Goal: Book appointment/travel/reservation

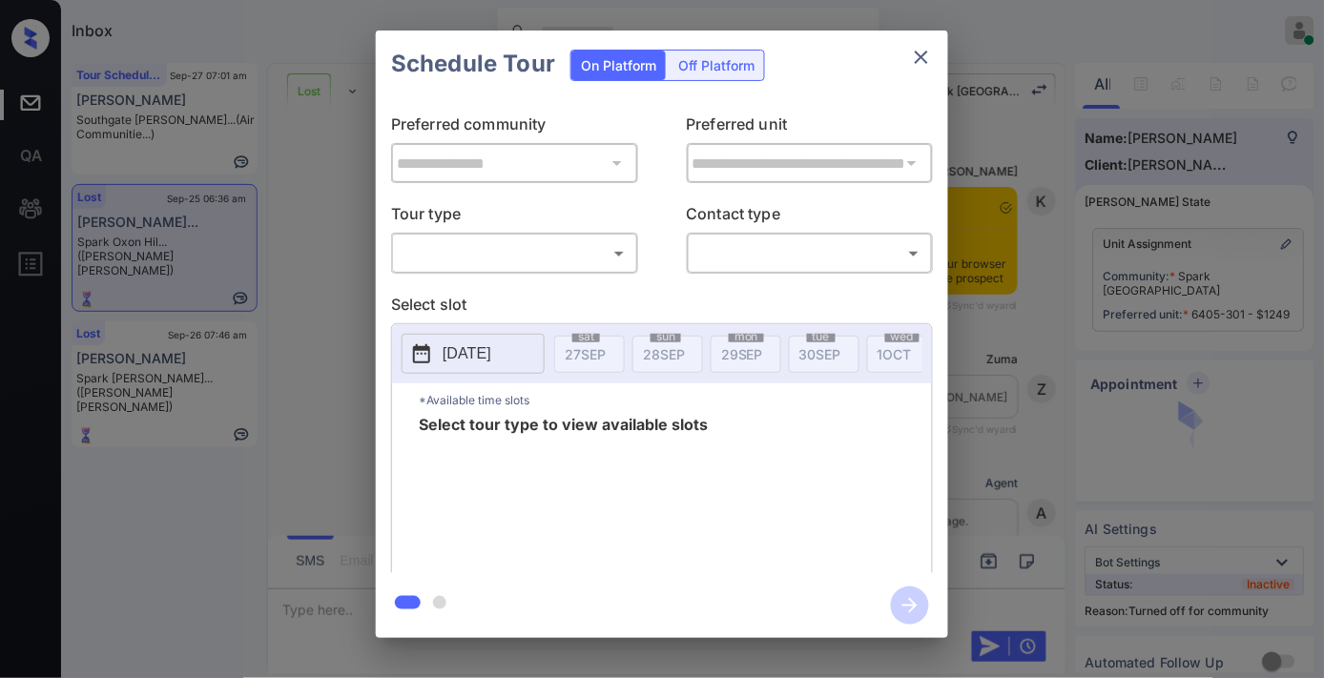
scroll to position [4044, 0]
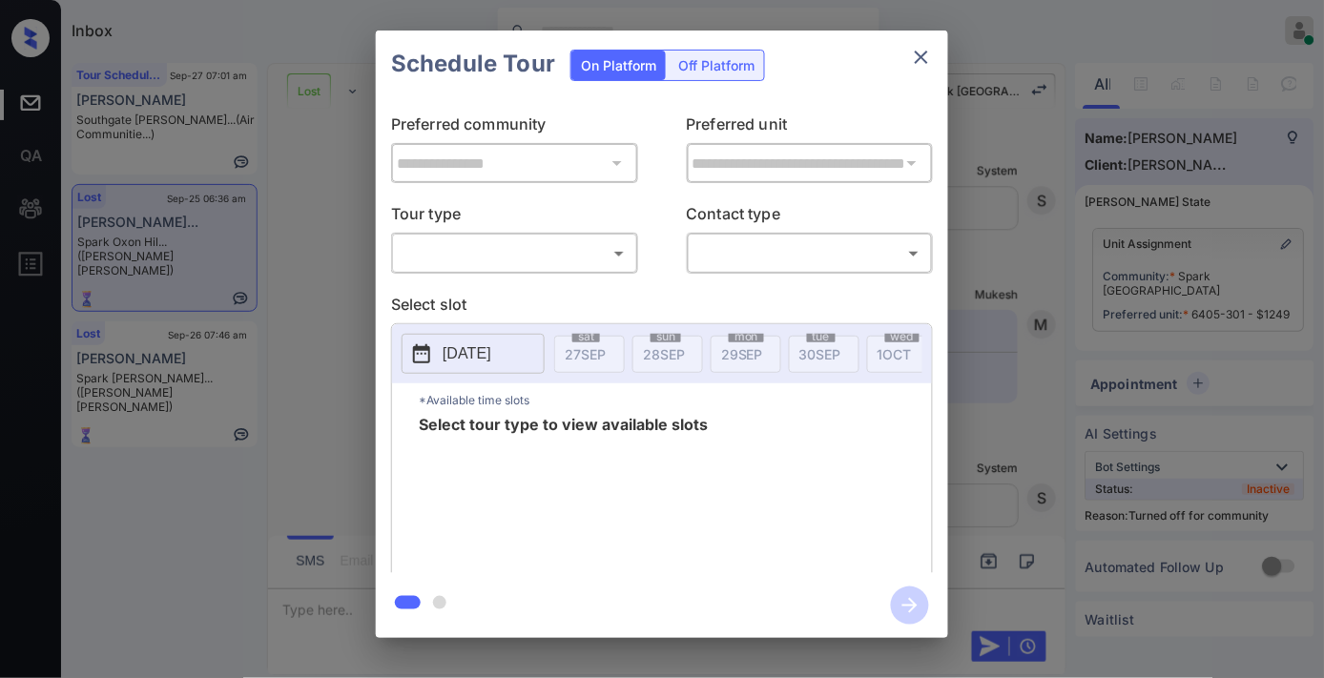
click at [605, 260] on body "Inbox Samantha Soliven Online Set yourself offline Set yourself on break Profil…" at bounding box center [662, 339] width 1324 height 678
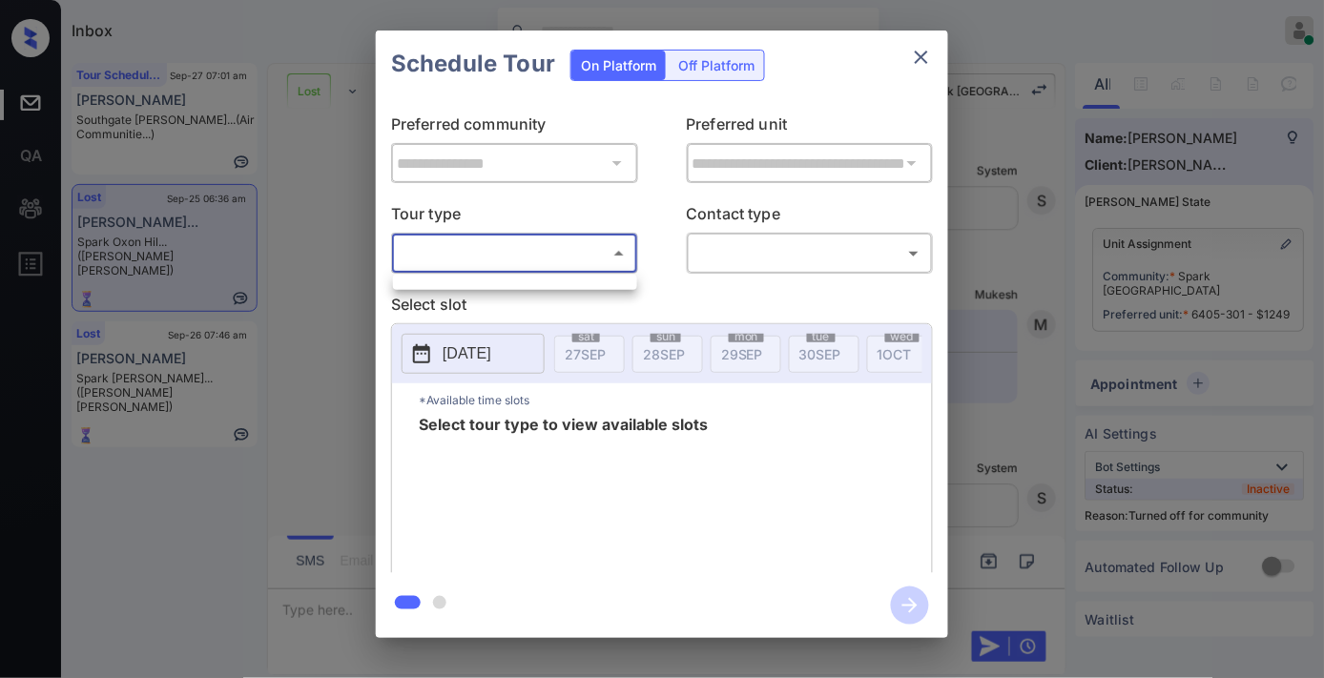
click at [592, 290] on div at bounding box center [662, 339] width 1324 height 678
click at [604, 248] on body "Inbox Samantha Soliven Online Set yourself offline Set yourself on break Profil…" at bounding box center [662, 339] width 1324 height 678
click at [920, 58] on div at bounding box center [662, 339] width 1324 height 678
click at [920, 58] on icon "close" at bounding box center [921, 57] width 13 height 13
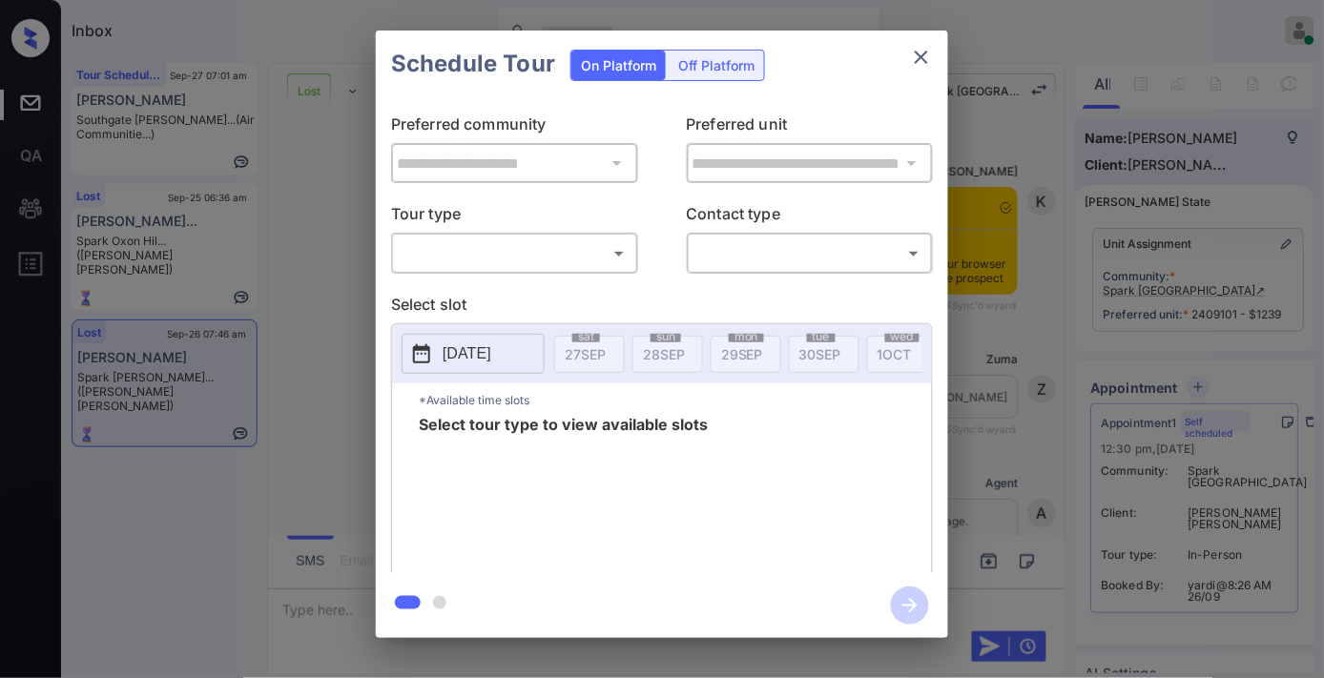
scroll to position [8852, 0]
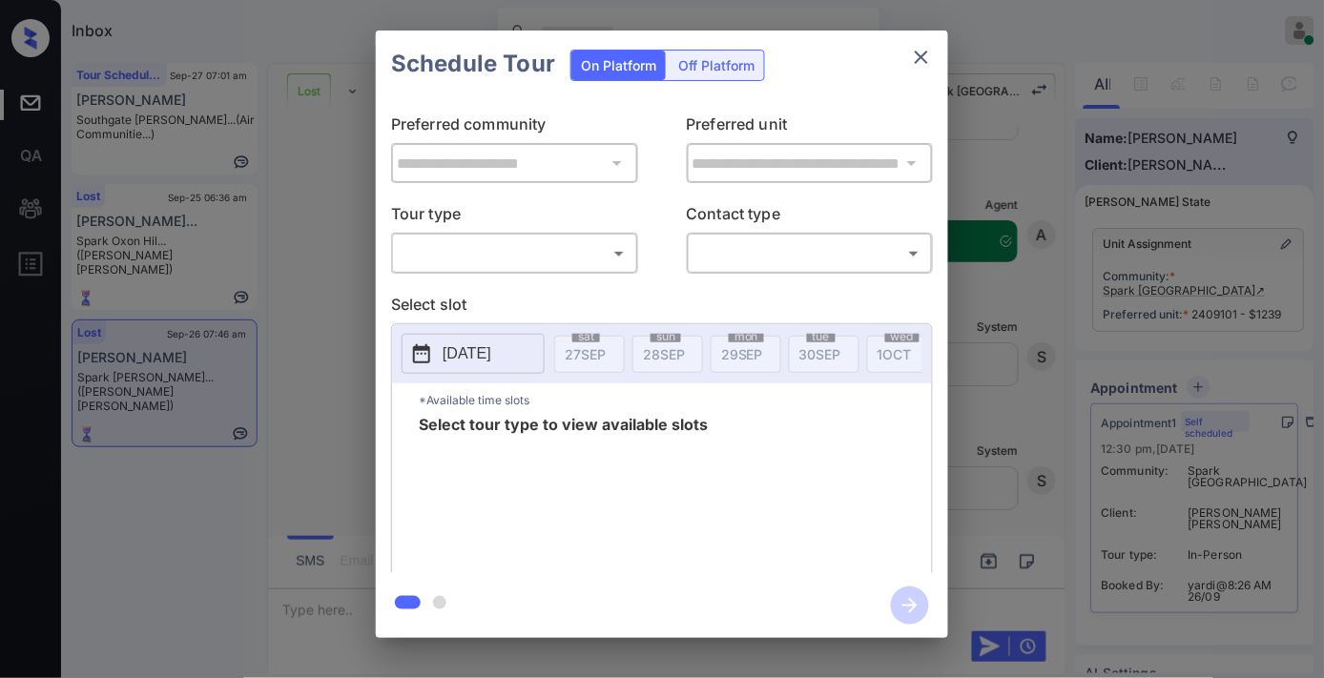
click at [548, 250] on body "Inbox Samantha Soliven Online Set yourself offline Set yourself on break Profil…" at bounding box center [662, 339] width 1324 height 678
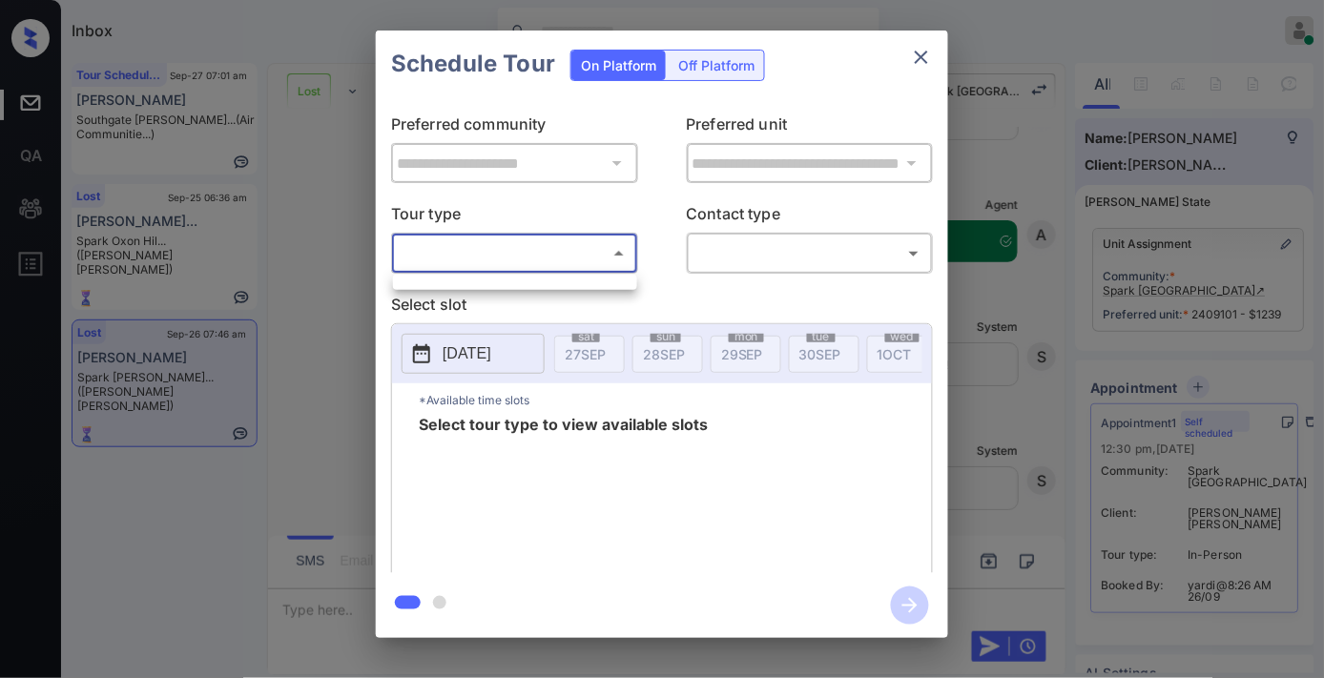
click at [557, 289] on div at bounding box center [515, 282] width 244 height 15
click at [580, 259] on div at bounding box center [662, 339] width 1324 height 678
click at [927, 57] on icon "close" at bounding box center [921, 57] width 23 height 23
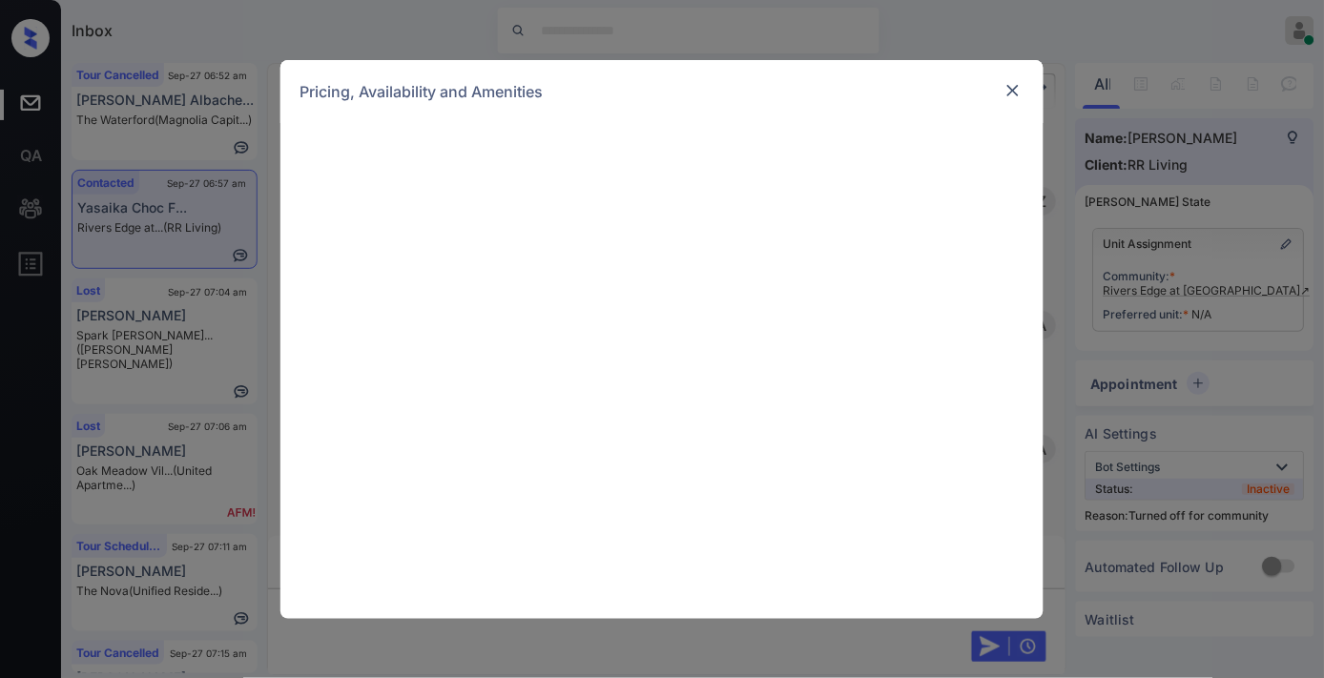
scroll to position [1303, 0]
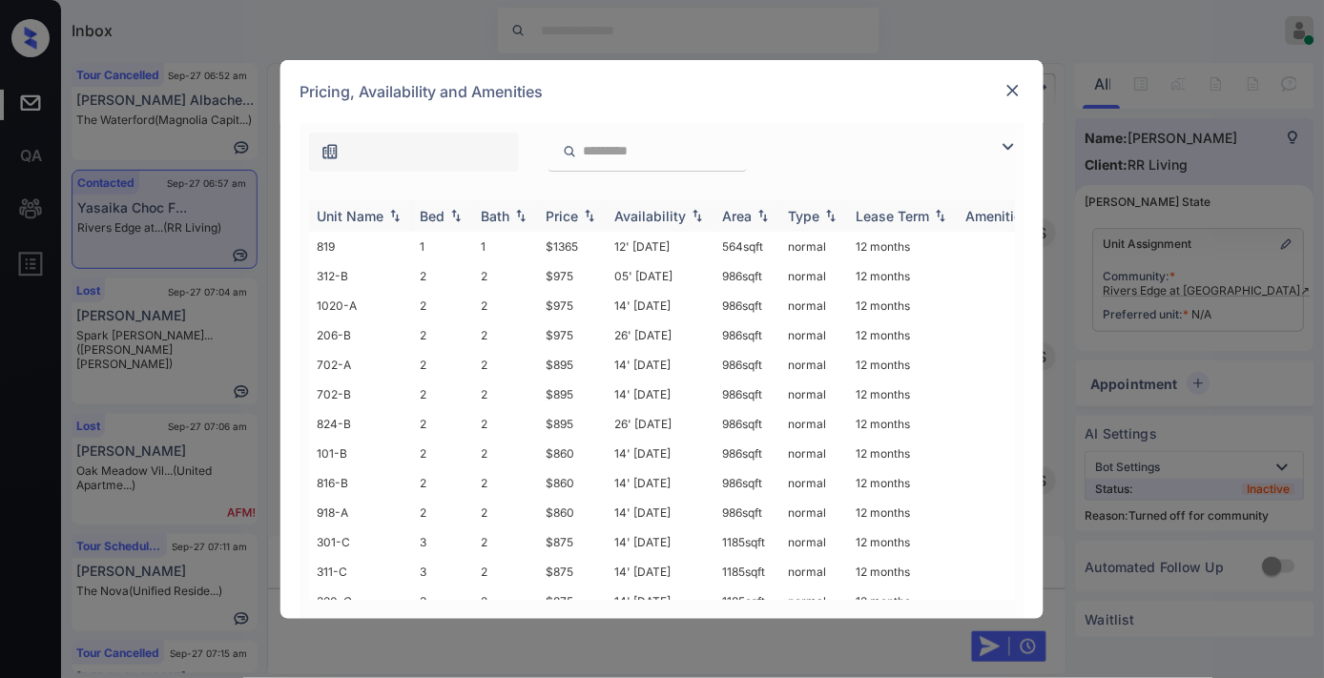
click at [569, 226] on th "Price" at bounding box center [572, 215] width 69 height 31
drag, startPoint x: 569, startPoint y: 237, endPoint x: 532, endPoint y: 237, distance: 37.2
click at [532, 237] on tr "220-A 3 2 $770 14' Aug 25 1185 sqft normal 12 months" at bounding box center [807, 247] width 997 height 30
copy tr "$770"
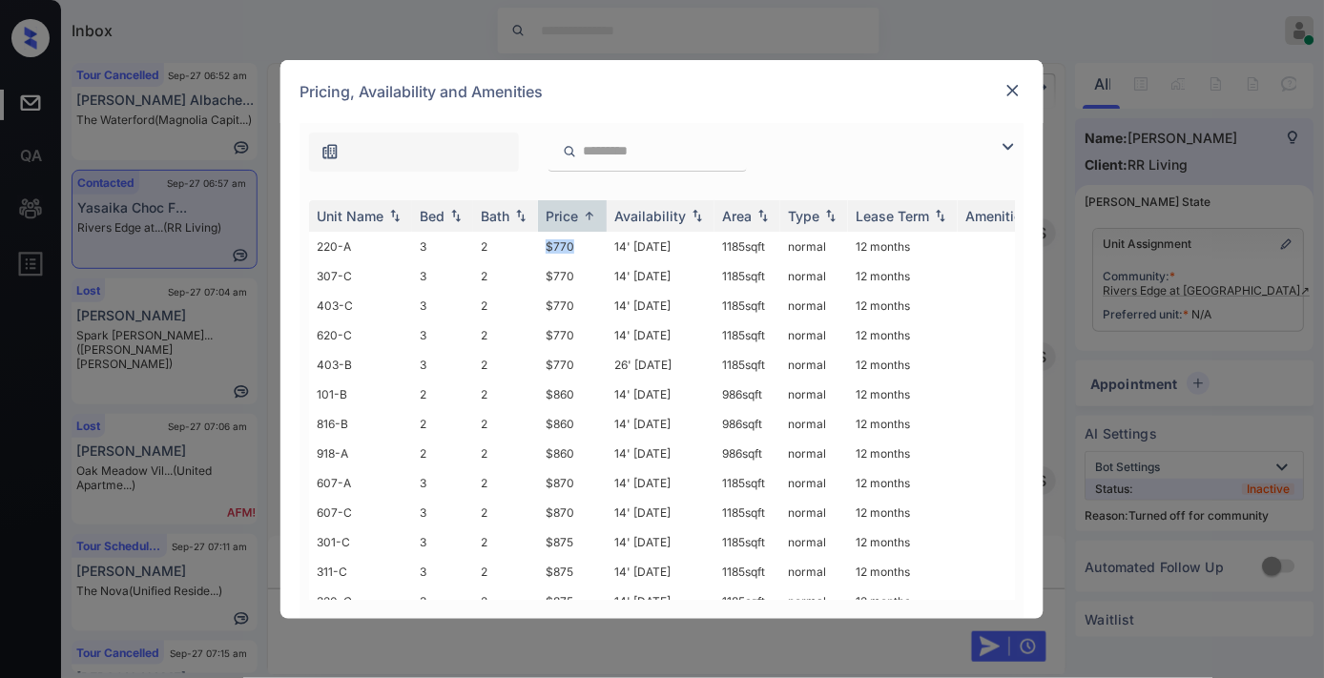
click at [1013, 90] on img at bounding box center [1012, 90] width 19 height 19
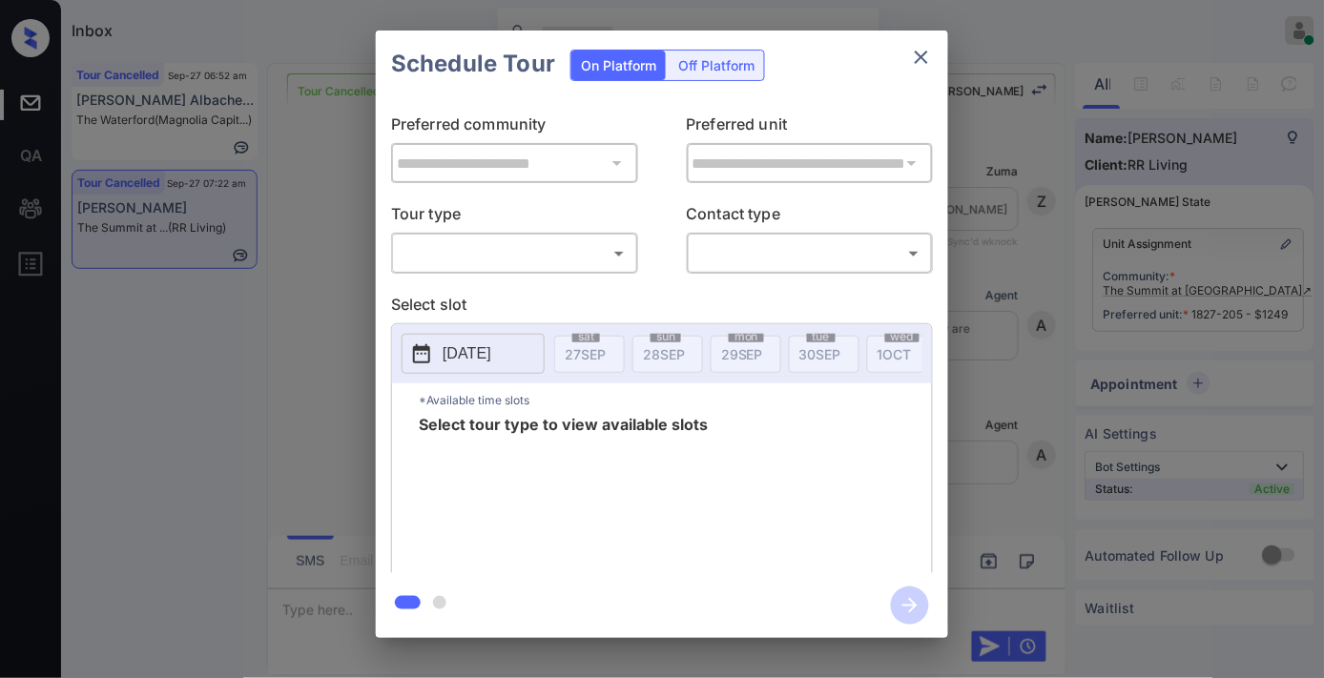
scroll to position [6478, 0]
click at [604, 249] on body "Inbox Samantha Soliven Online Set yourself offline Set yourself on break Profil…" at bounding box center [662, 339] width 1324 height 678
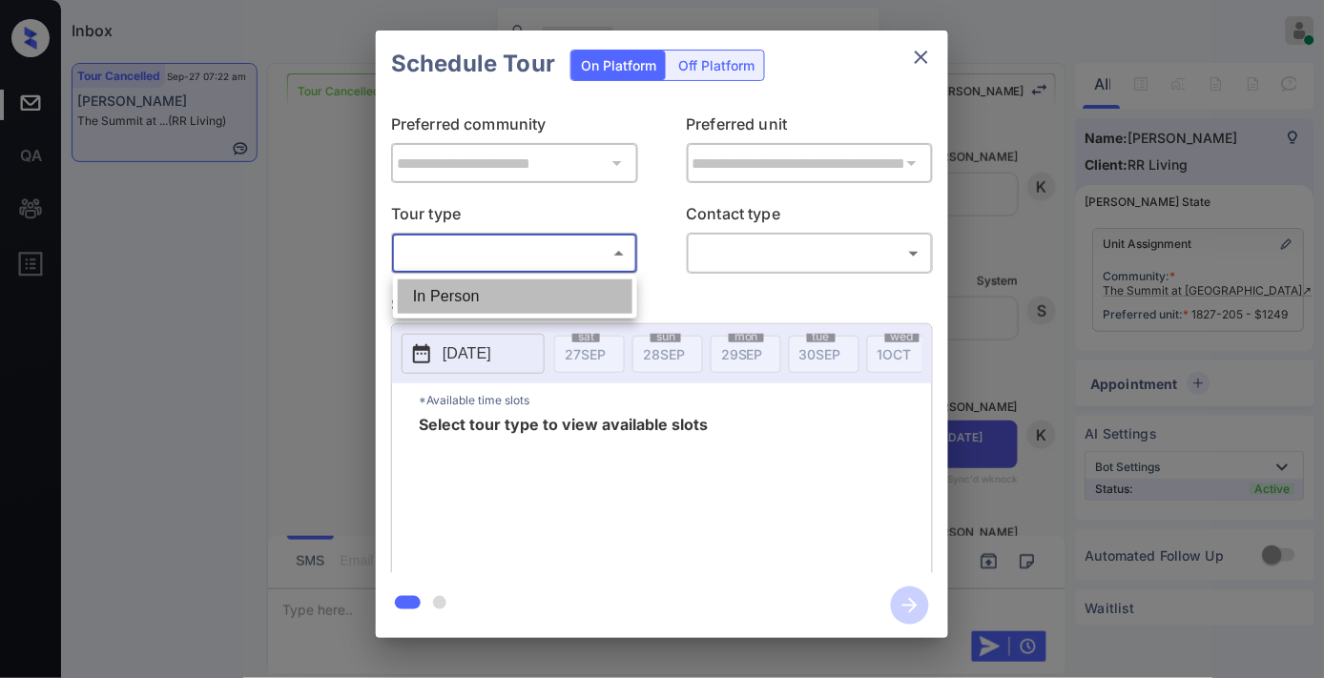
click at [578, 286] on li "In Person" at bounding box center [515, 296] width 235 height 34
type input "********"
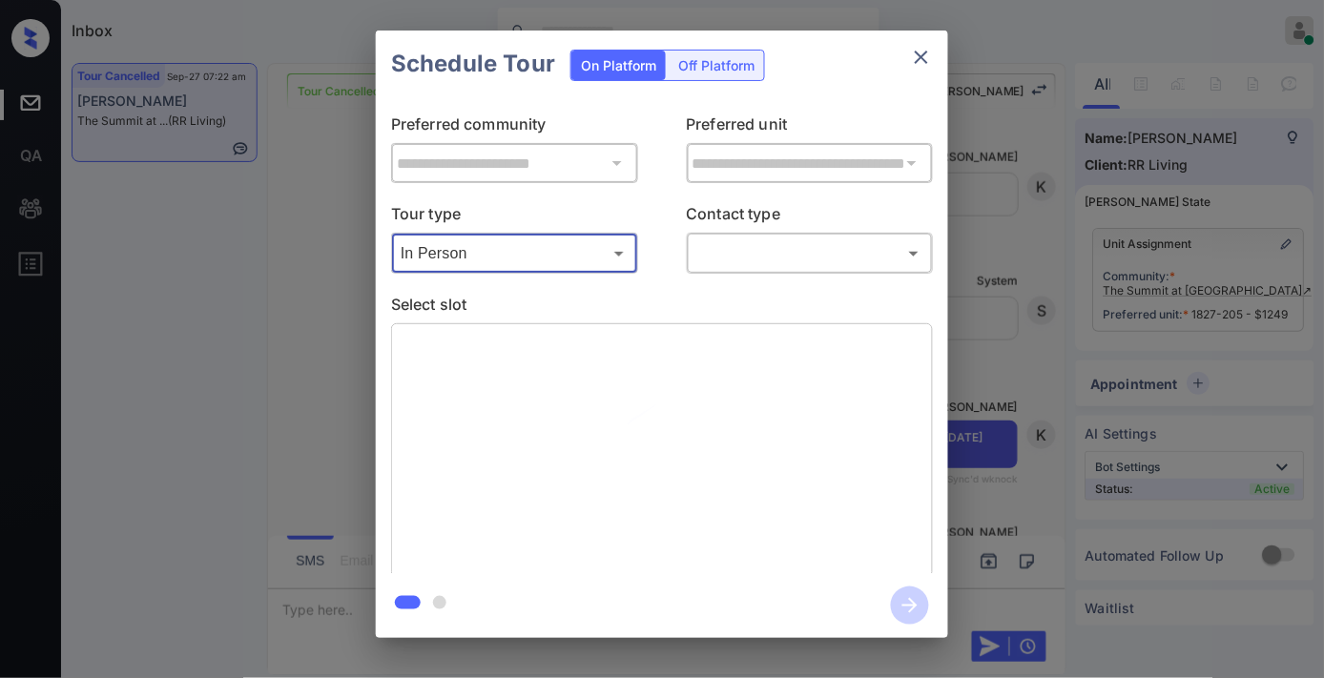
click at [760, 264] on body "Inbox Samantha Soliven Online Set yourself offline Set yourself on break Profil…" at bounding box center [662, 339] width 1324 height 678
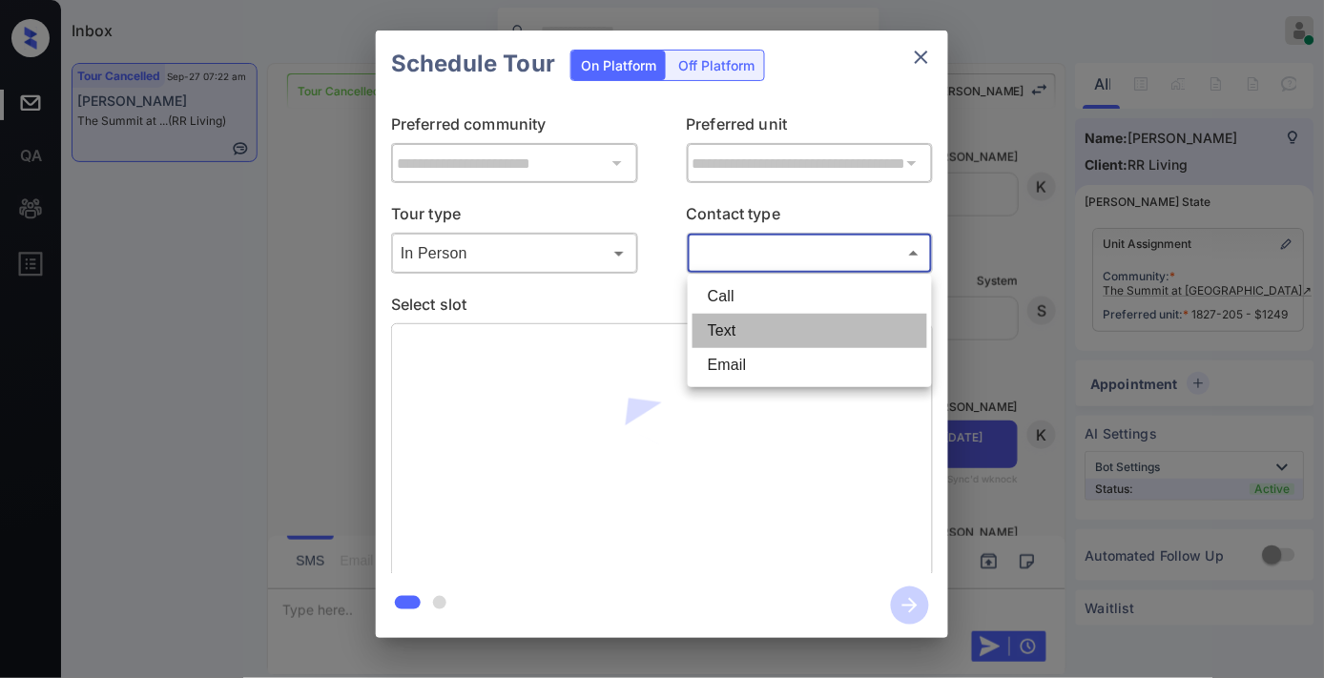
click at [756, 327] on li "Text" at bounding box center [810, 331] width 235 height 34
type input "****"
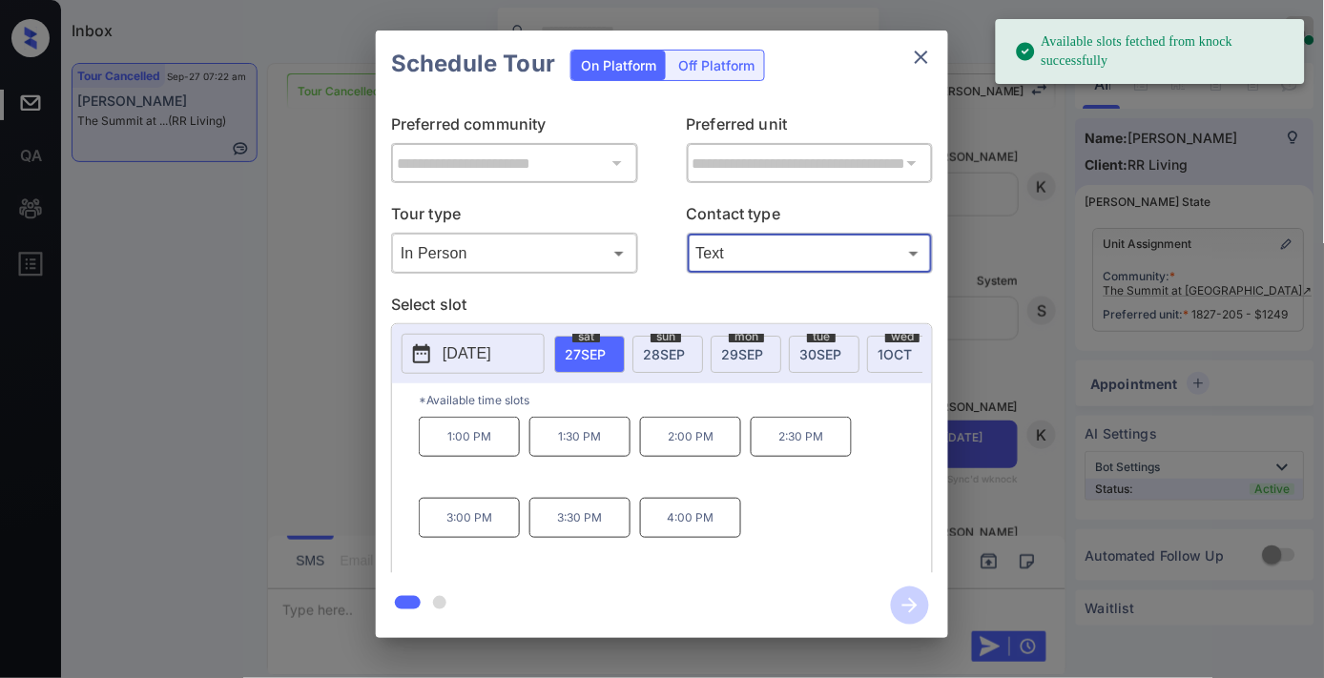
click at [672, 358] on span "28 SEP" at bounding box center [664, 354] width 42 height 16
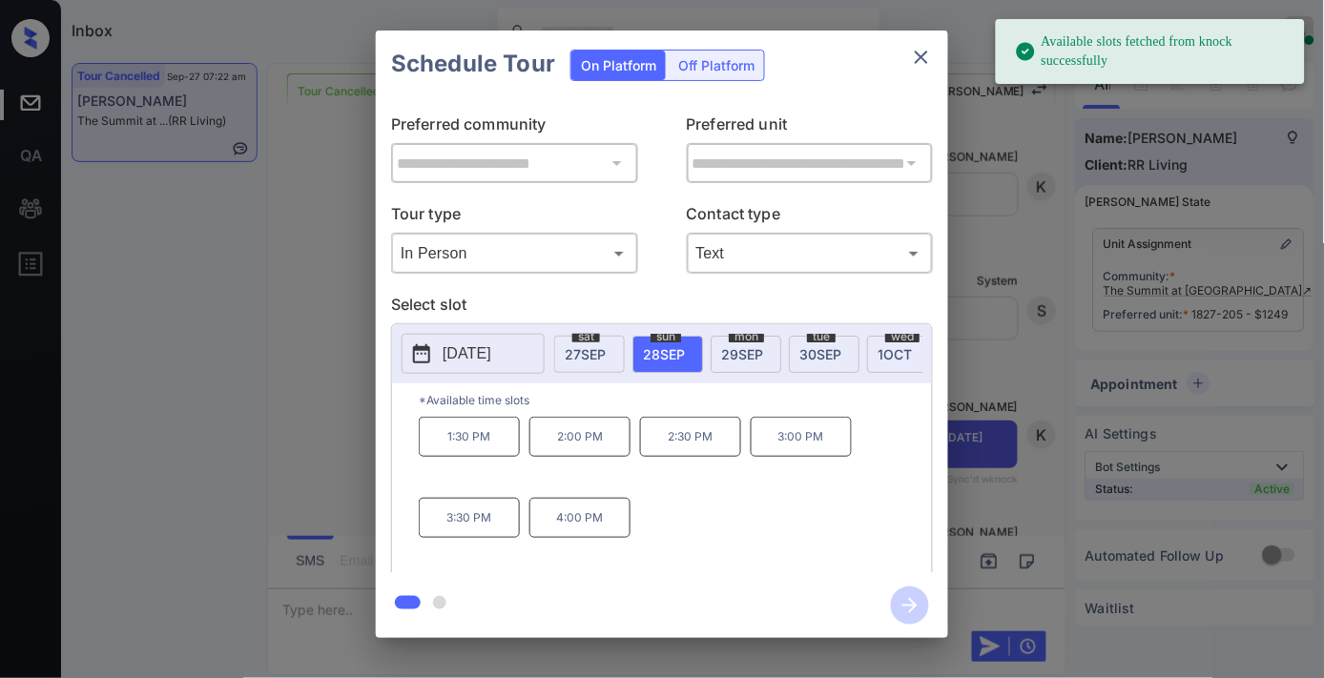
click at [700, 455] on p "2:30 PM" at bounding box center [690, 437] width 101 height 40
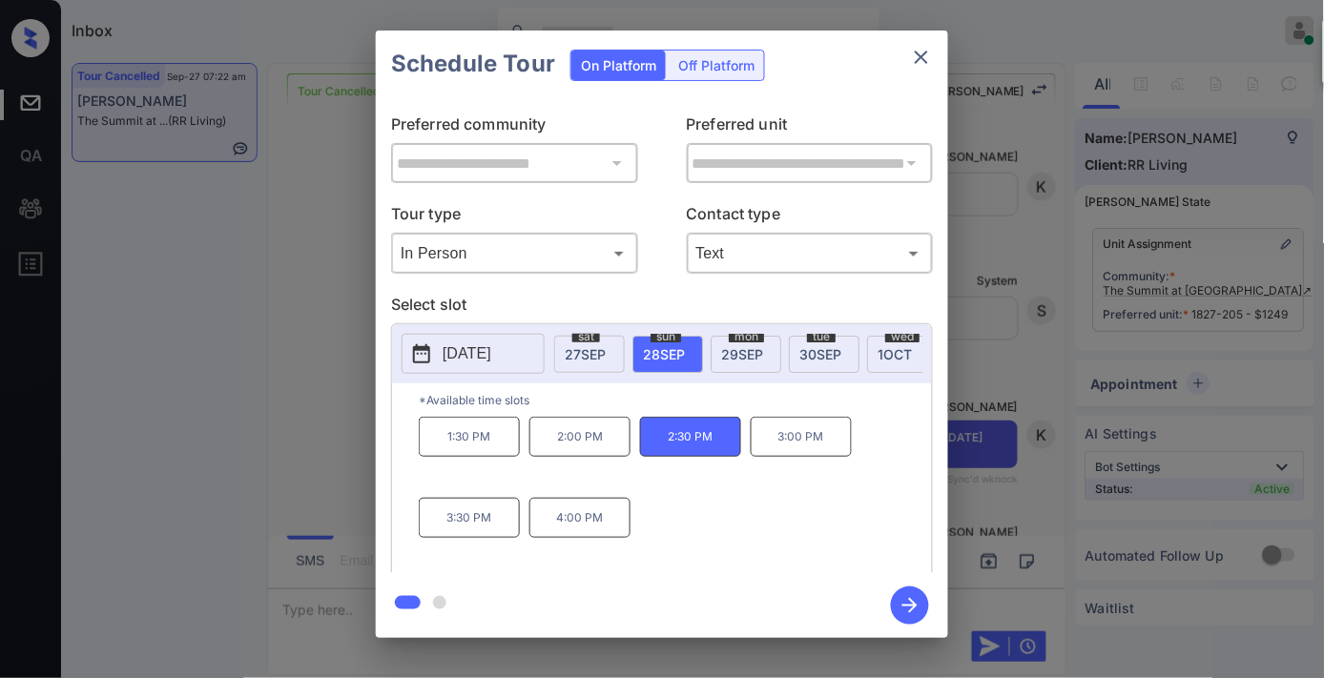
click at [899, 610] on icon "button" at bounding box center [910, 606] width 38 height 38
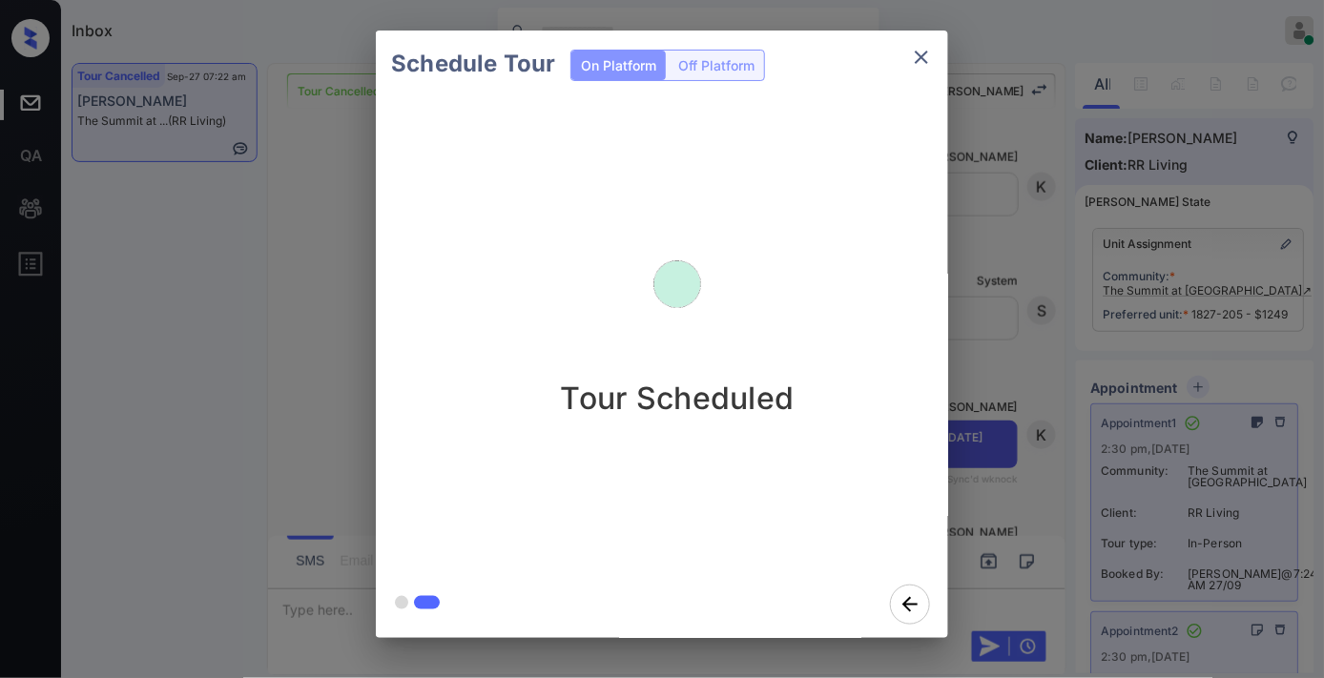
click at [932, 63] on icon "close" at bounding box center [921, 57] width 23 height 23
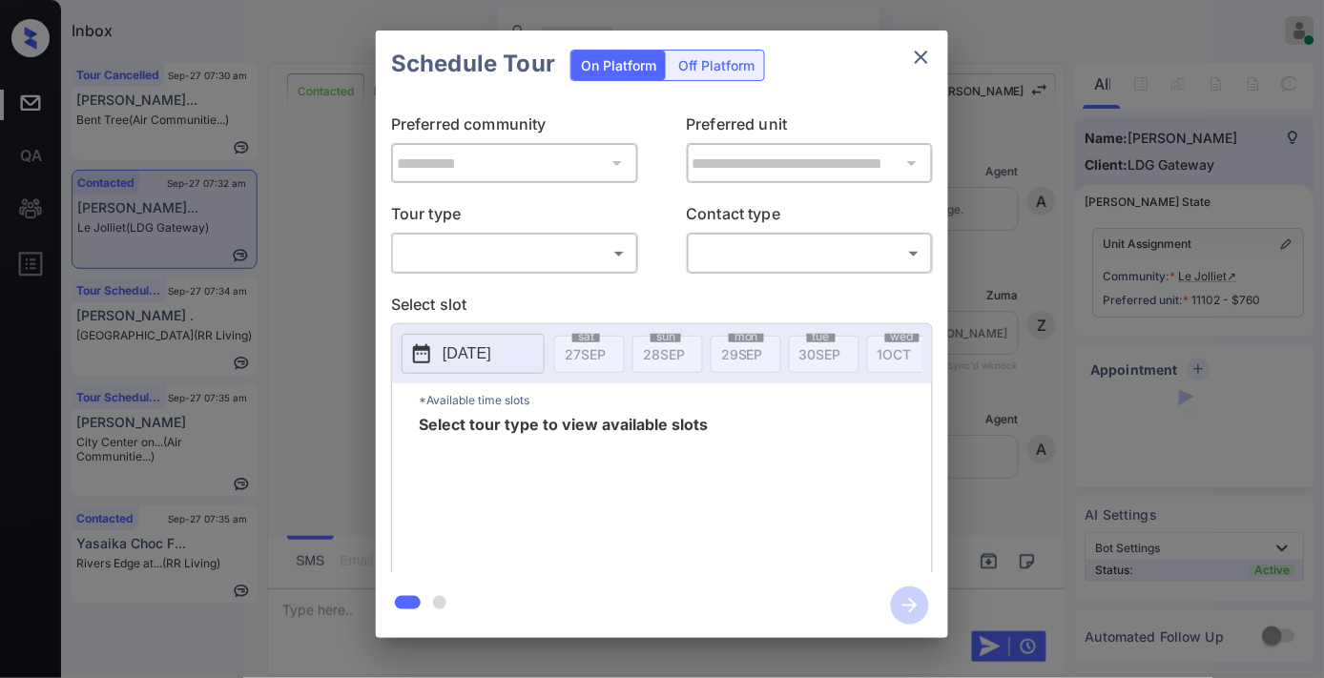
click at [492, 259] on body "Inbox [PERSON_NAME] Online Set yourself offline Set yourself on break Profile S…" at bounding box center [662, 339] width 1324 height 678
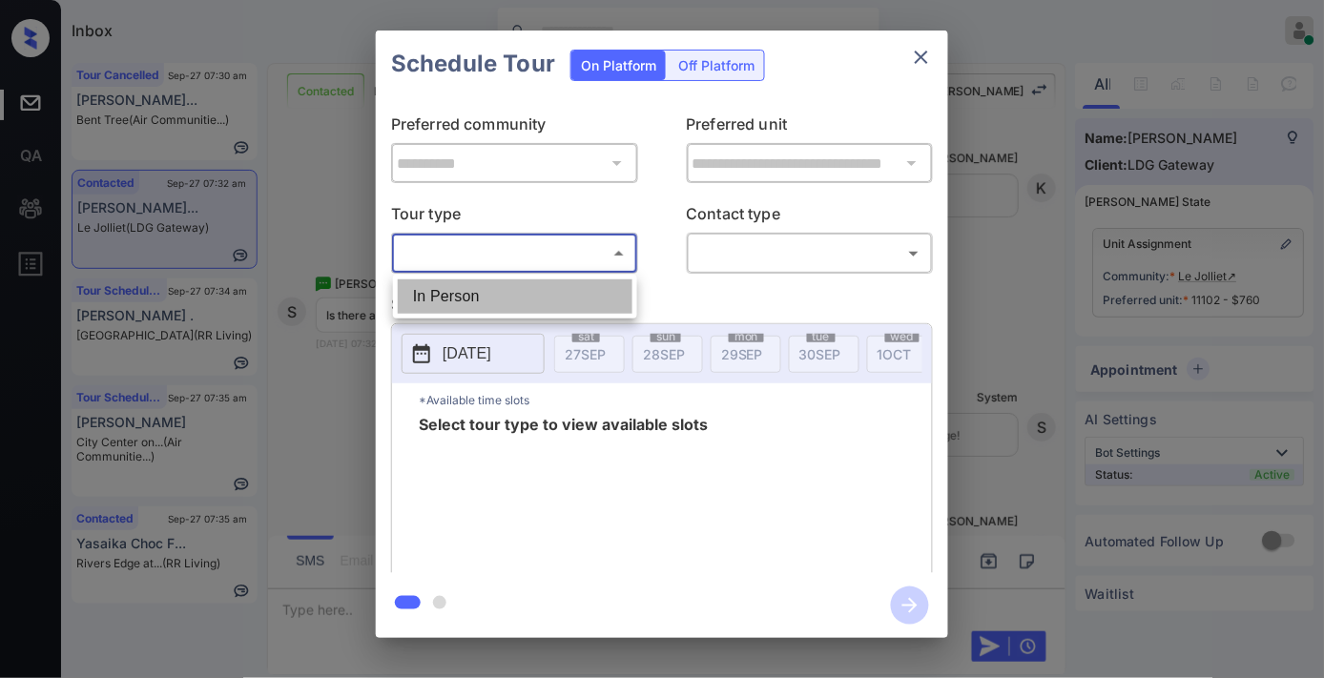
click at [483, 280] on li "In Person" at bounding box center [515, 296] width 235 height 34
type input "********"
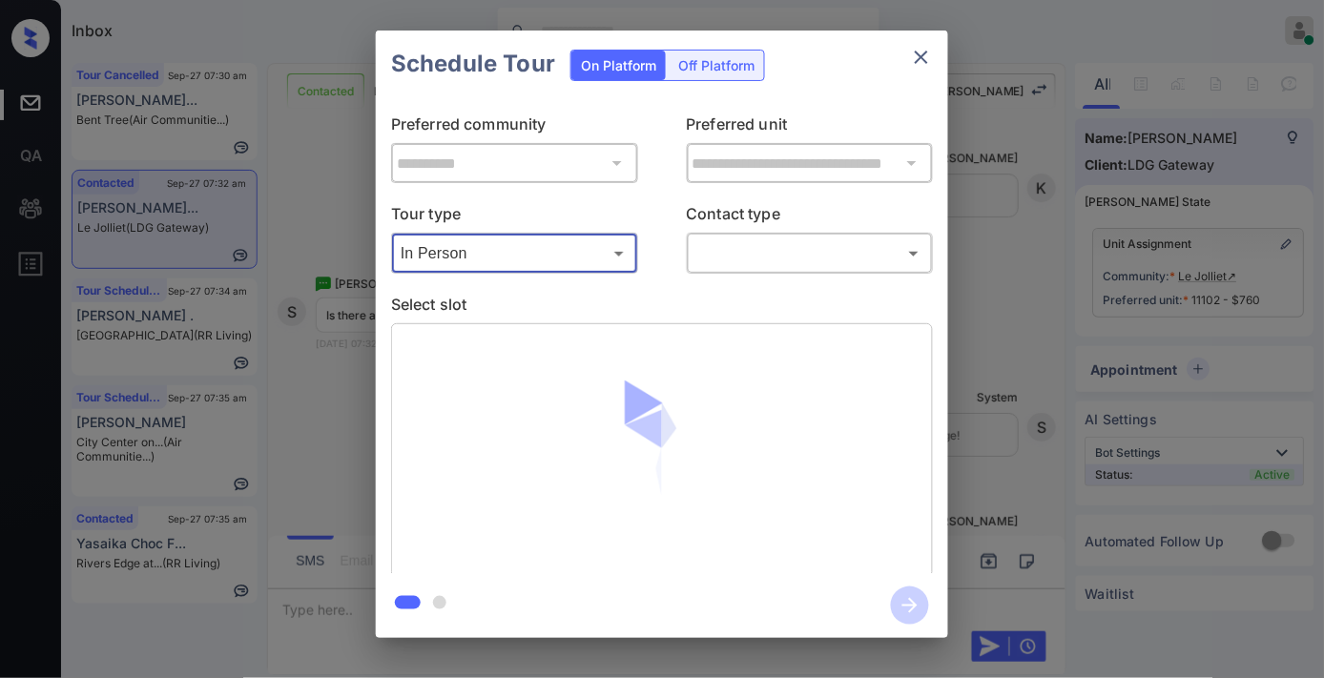
click at [761, 270] on div "​ ​" at bounding box center [810, 253] width 247 height 41
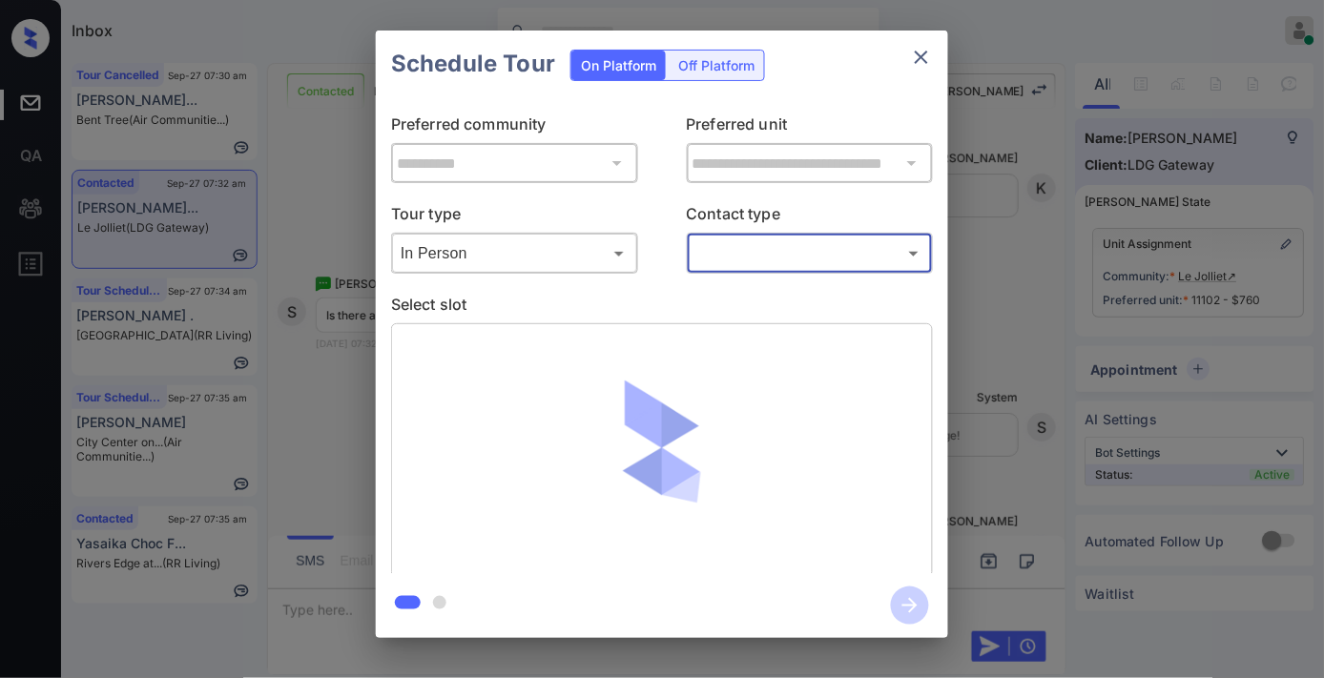
click at [763, 256] on body "Inbox Samantha Soliven Online Set yourself offline Set yourself on break Profil…" at bounding box center [662, 339] width 1324 height 678
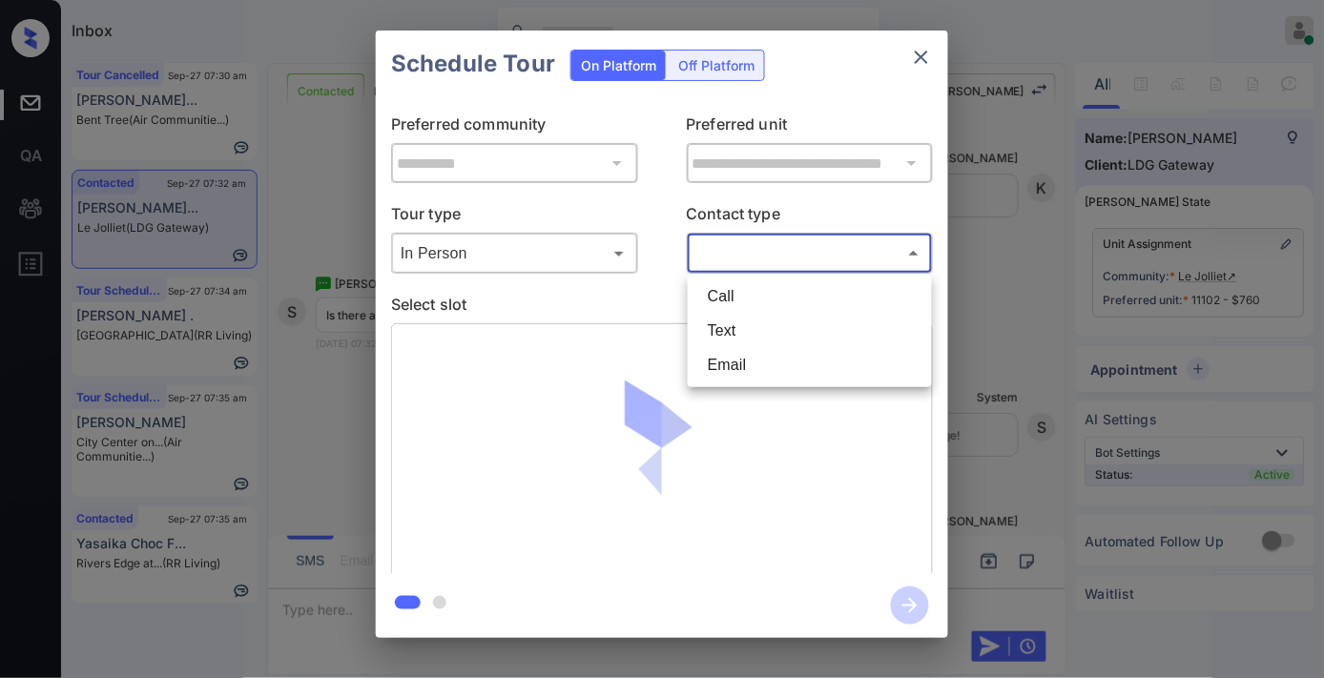
click at [763, 325] on li "Text" at bounding box center [810, 331] width 235 height 34
type input "****"
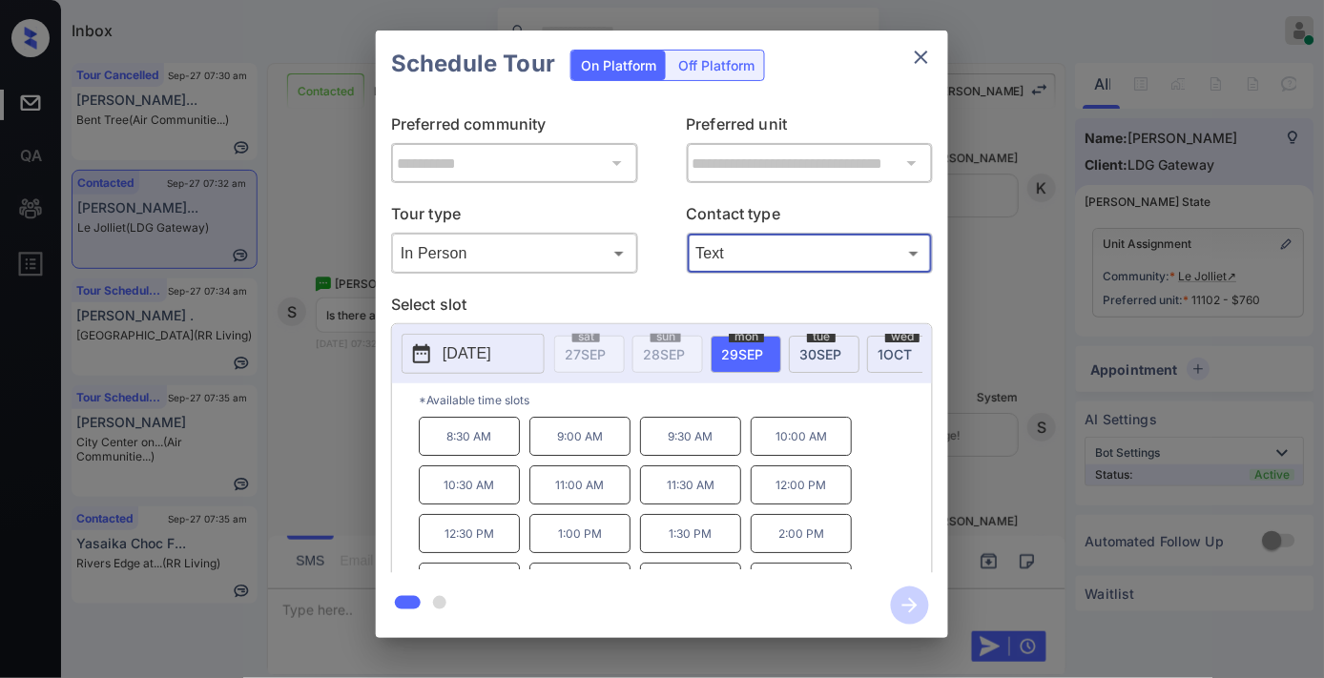
click at [805, 503] on p "12:00 PM" at bounding box center [801, 484] width 101 height 39
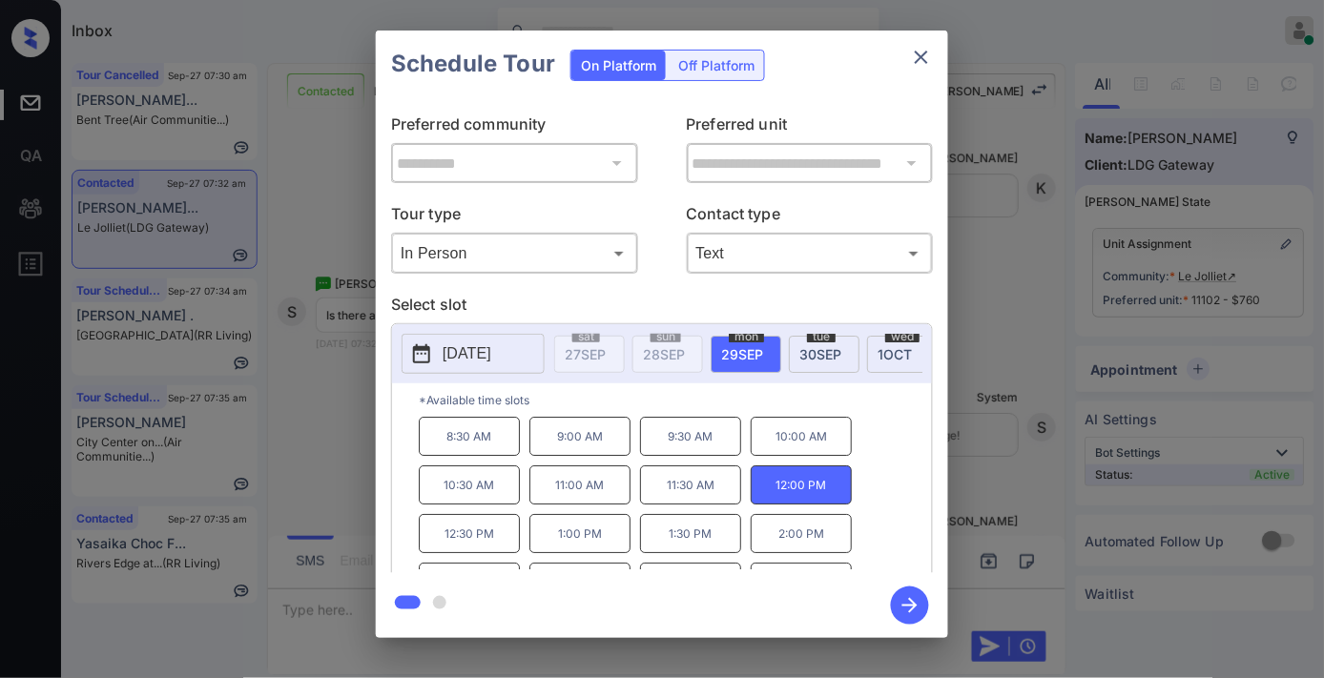
click at [909, 598] on icon "button" at bounding box center [910, 606] width 38 height 38
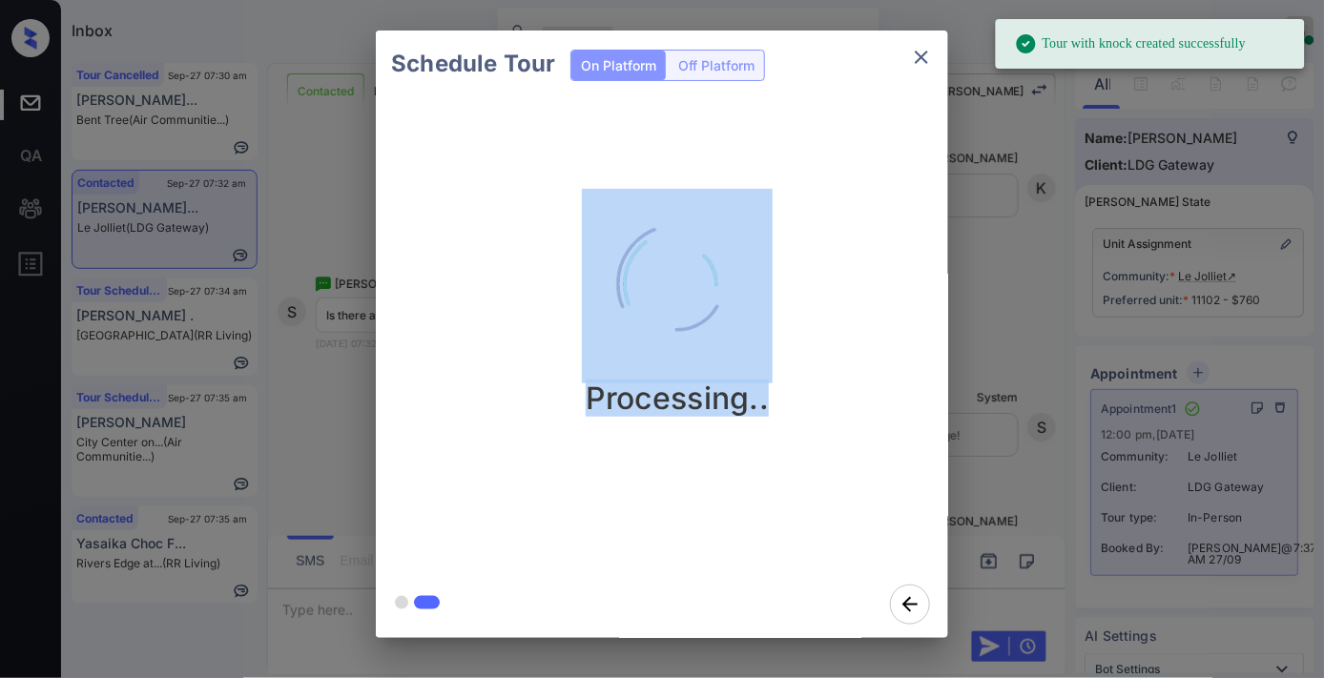
drag, startPoint x: 789, startPoint y: 417, endPoint x: 583, endPoint y: 234, distance: 275.7
click at [582, 236] on div "Processing.." at bounding box center [677, 334] width 603 height 474
click at [830, 216] on div "Processing.." at bounding box center [677, 303] width 572 height 228
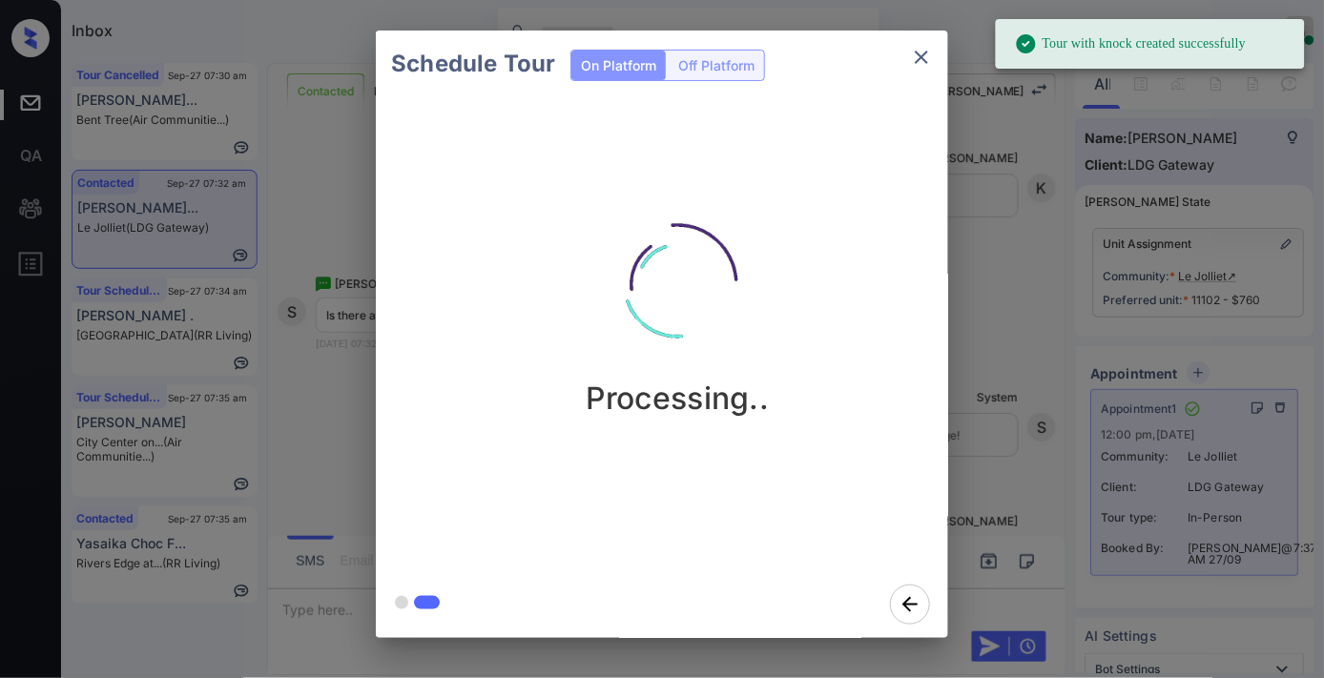
click at [925, 64] on icon "close" at bounding box center [921, 57] width 23 height 23
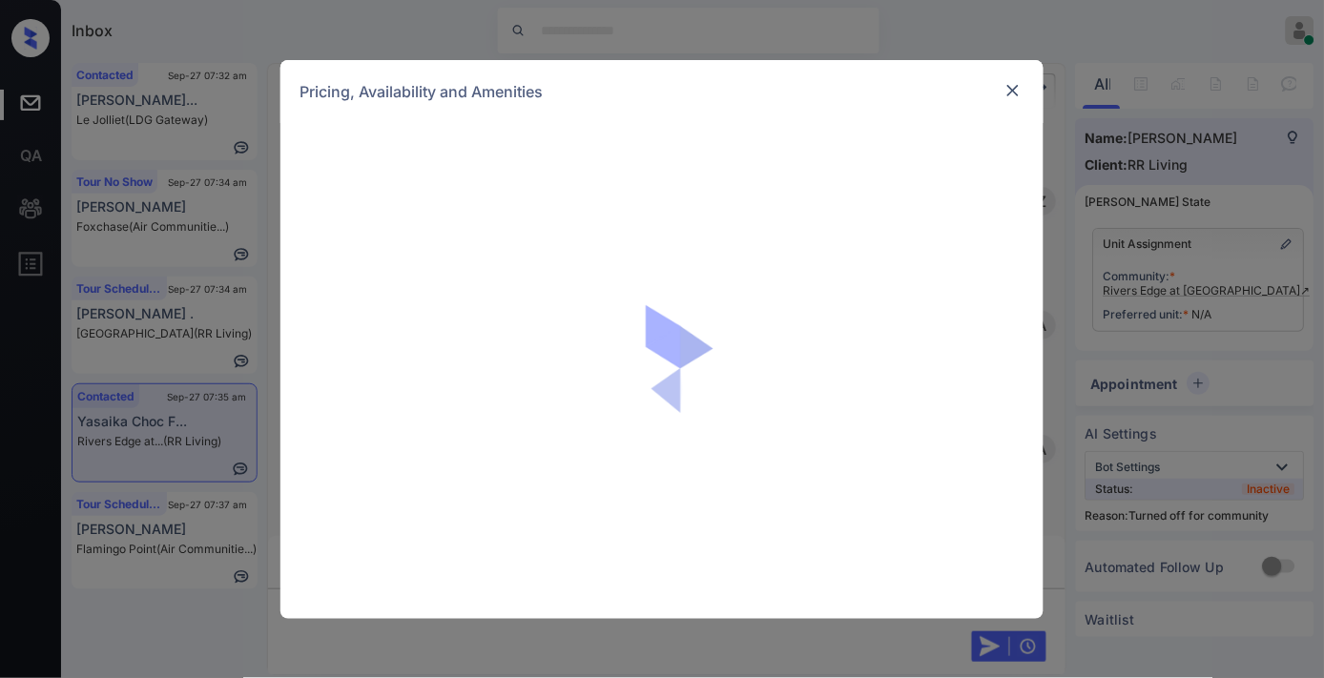
scroll to position [2043, 0]
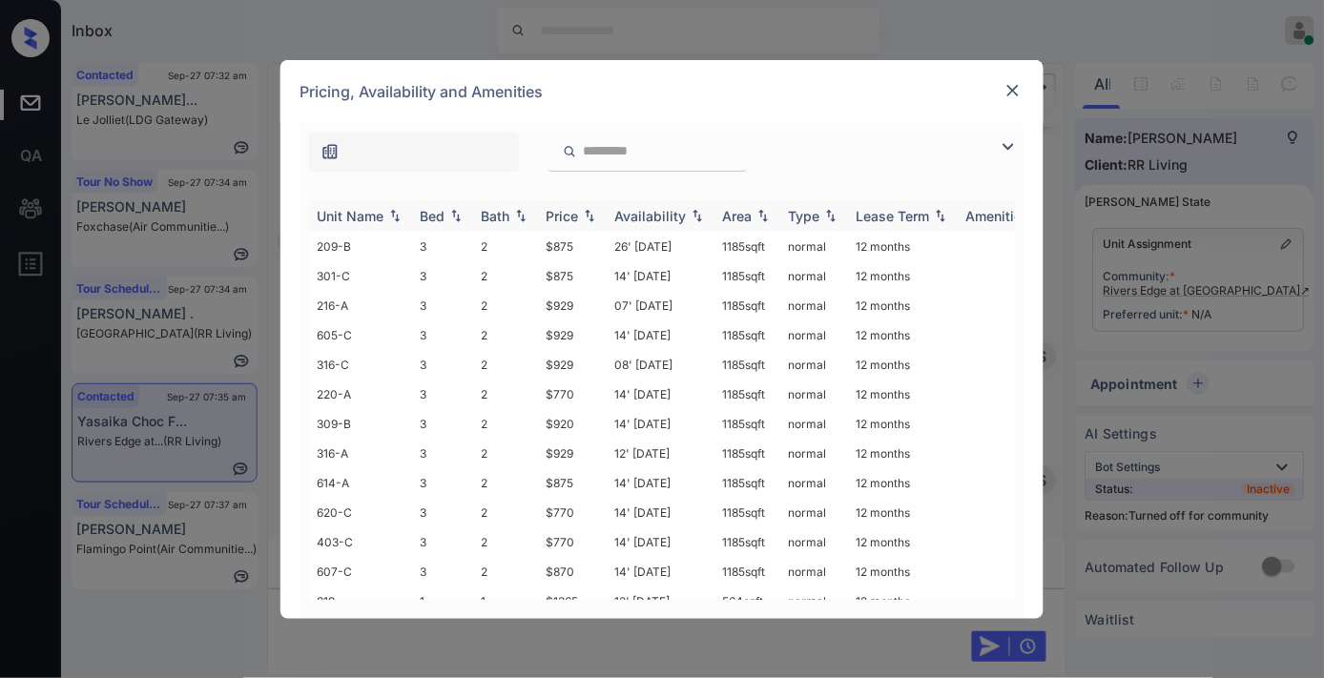
click at [565, 201] on th "Price" at bounding box center [572, 215] width 69 height 31
click at [568, 224] on th "Price" at bounding box center [572, 215] width 69 height 31
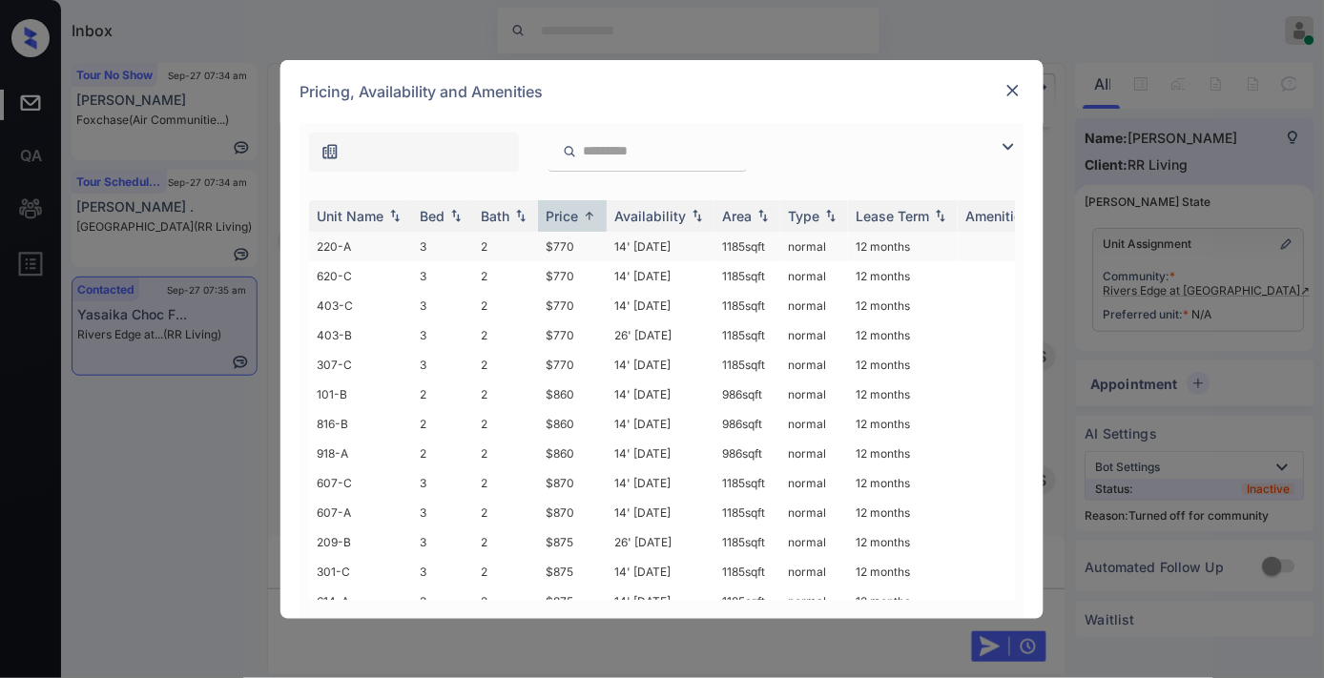
click at [573, 243] on td "$770" at bounding box center [572, 247] width 69 height 30
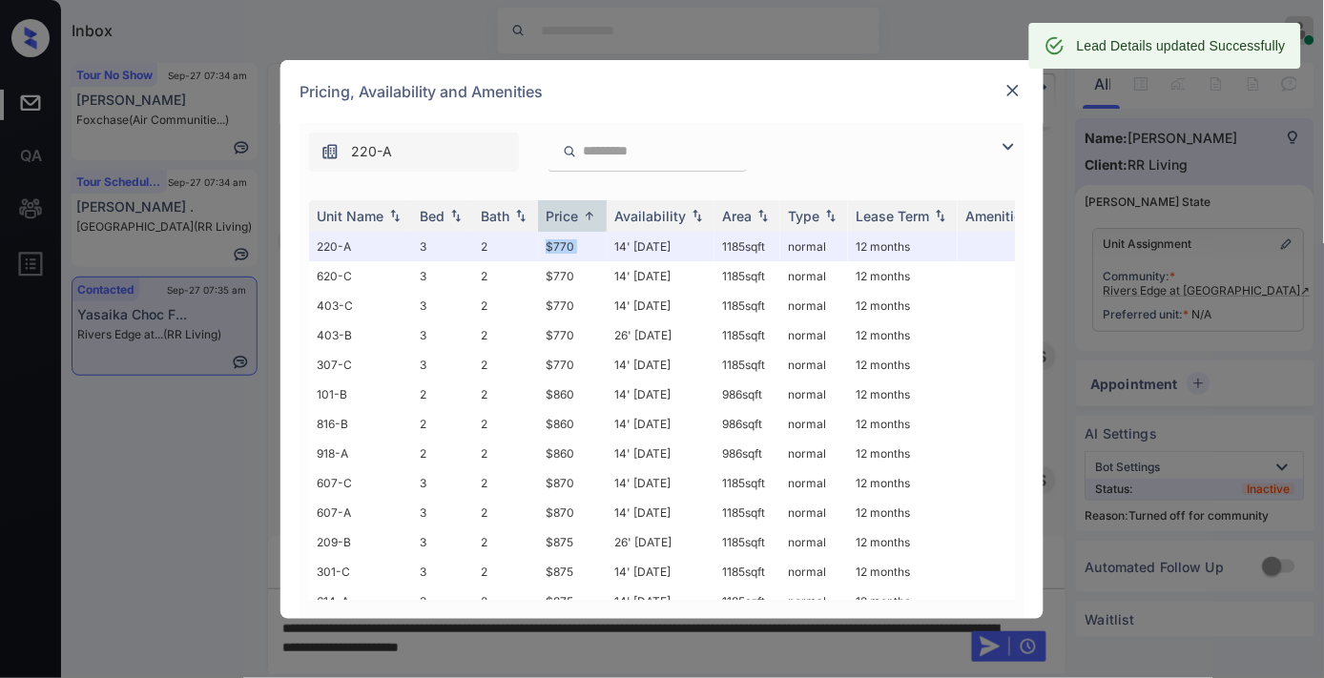
click at [1004, 92] on img at bounding box center [1012, 90] width 19 height 19
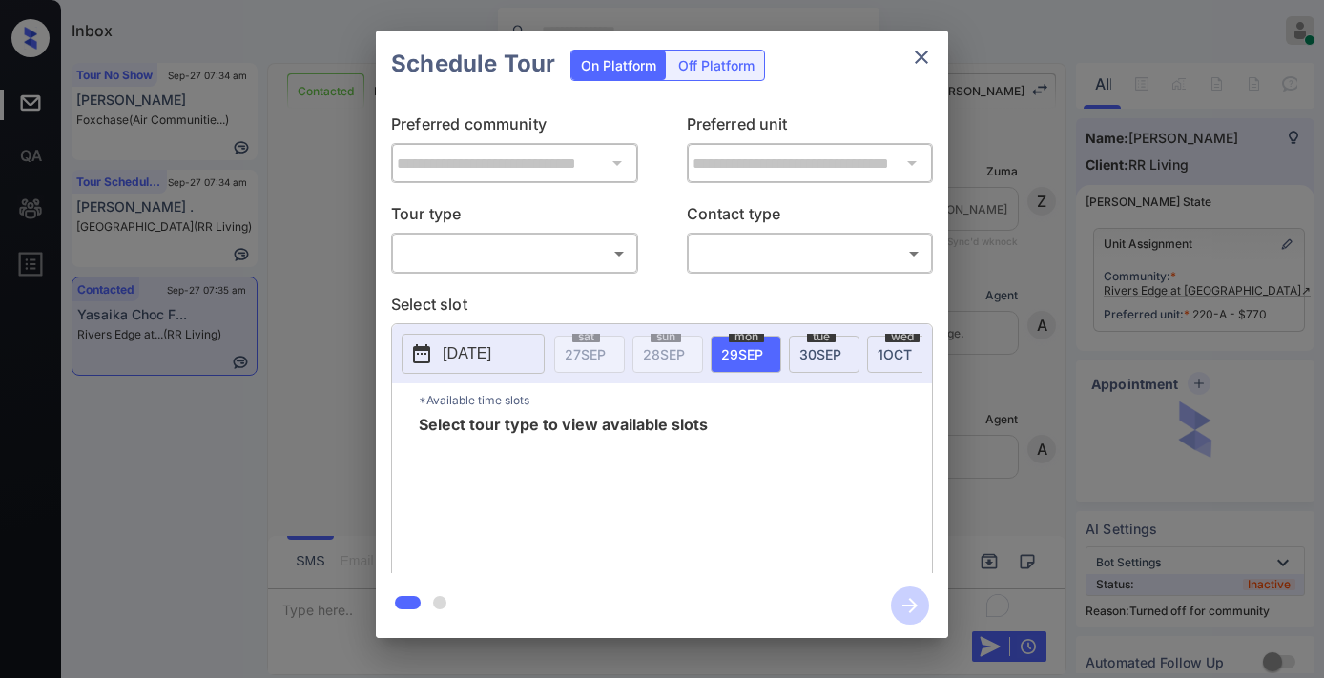
click at [554, 248] on body "Inbox [PERSON_NAME] Online Set yourself offline Set yourself on break Profile S…" at bounding box center [662, 339] width 1324 height 678
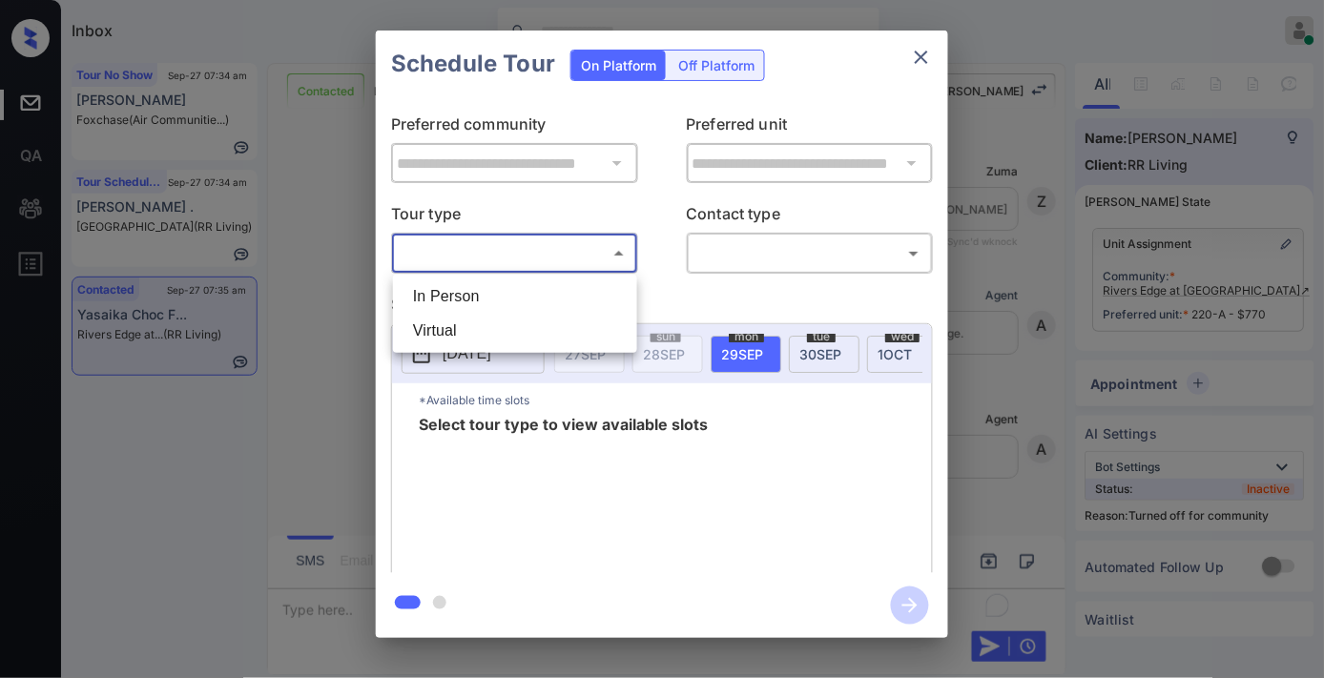
scroll to position [2043, 0]
click at [527, 293] on li "In Person" at bounding box center [515, 296] width 235 height 34
type input "********"
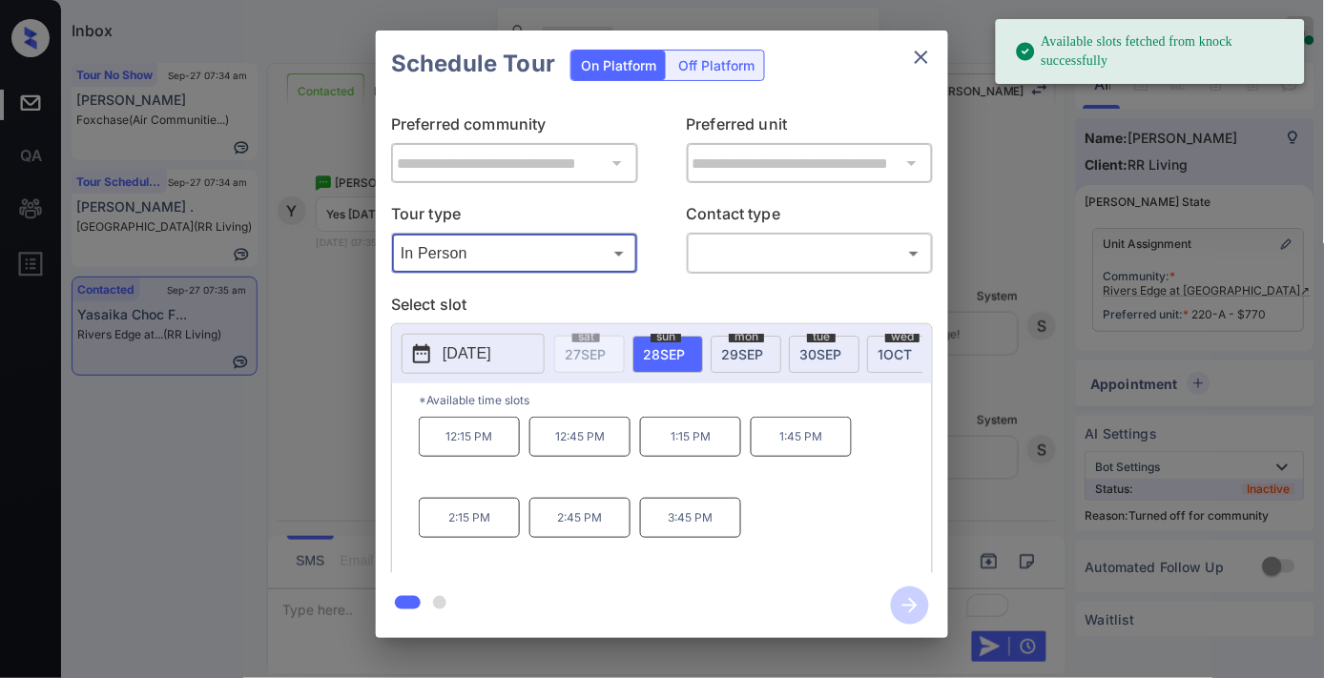
click at [488, 345] on p "[DATE]" at bounding box center [467, 353] width 49 height 23
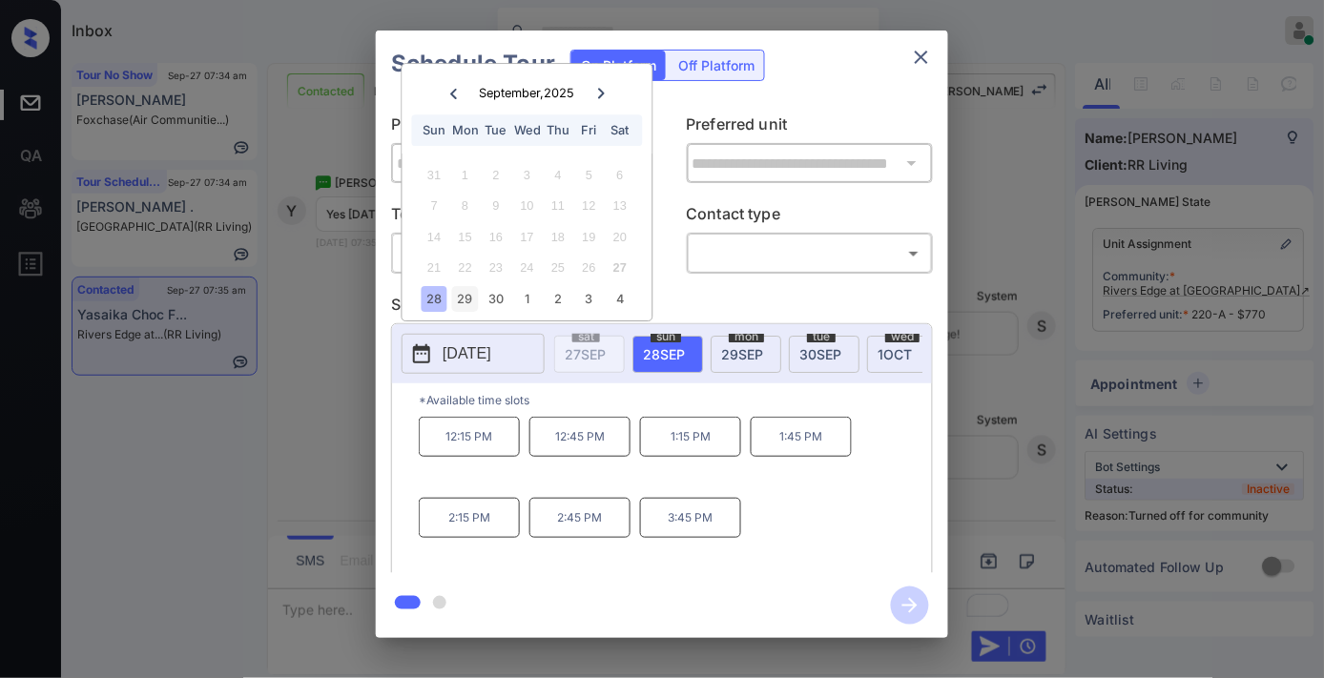
click at [468, 303] on div "29" at bounding box center [465, 299] width 26 height 26
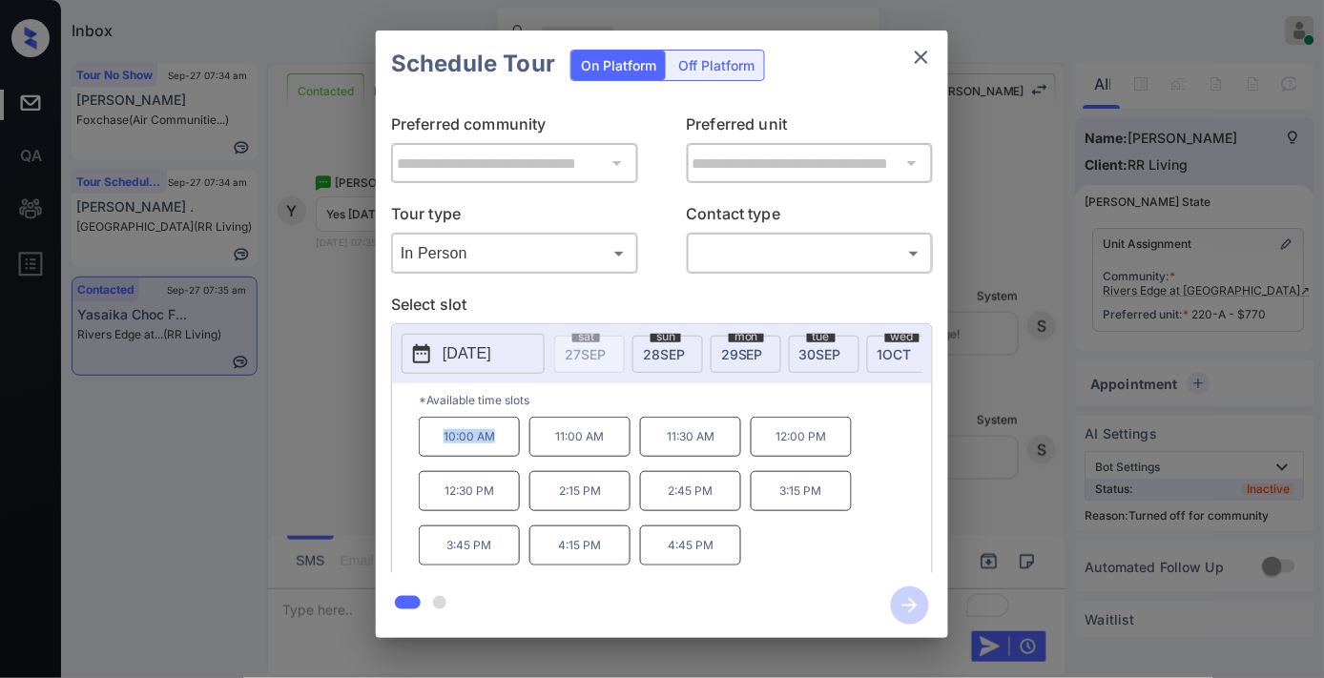
drag, startPoint x: 507, startPoint y: 442, endPoint x: 427, endPoint y: 446, distance: 80.3
click at [419, 446] on p "10:00 AM" at bounding box center [469, 437] width 101 height 40
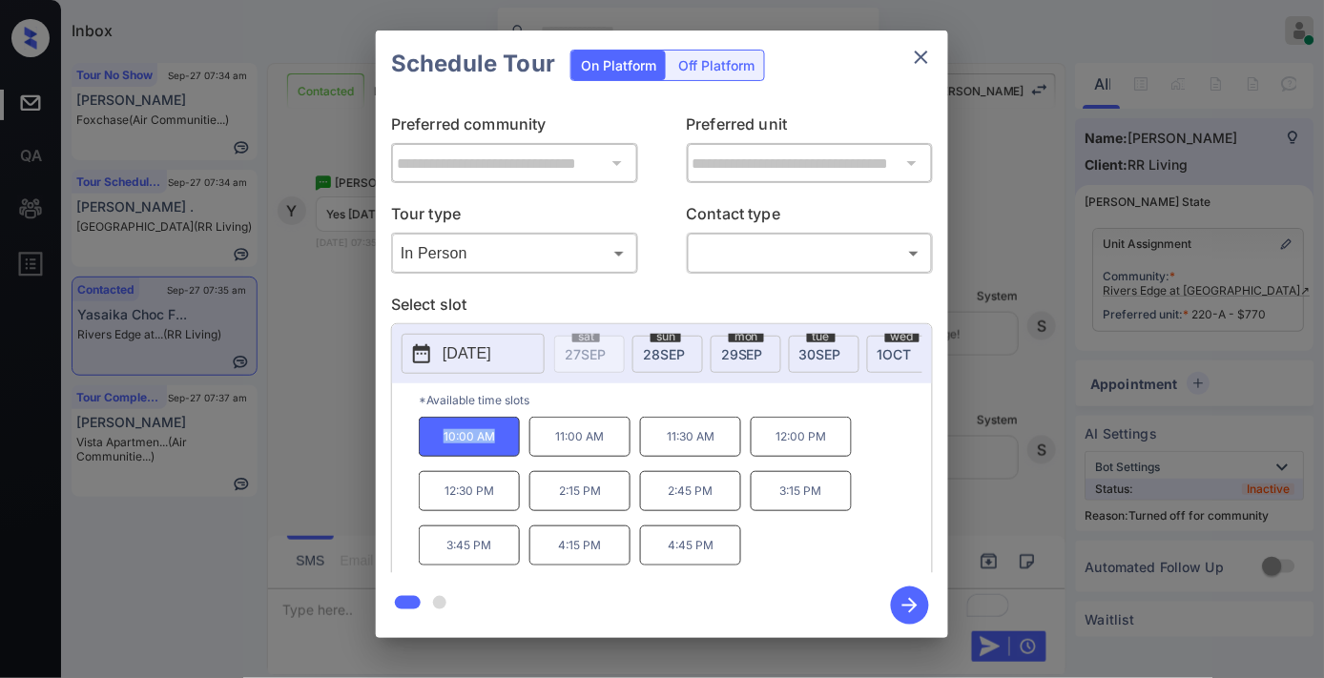
copy p "10:00 AM"
click at [921, 59] on icon "close" at bounding box center [921, 57] width 23 height 23
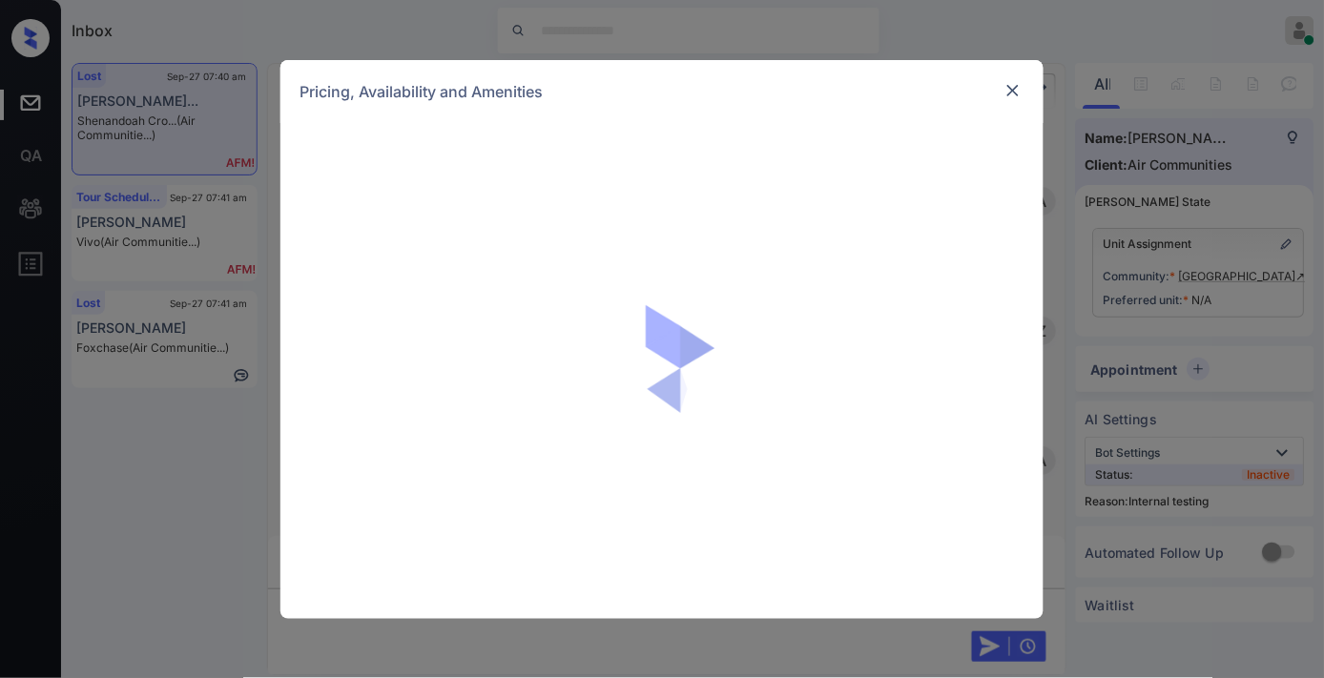
scroll to position [3555, 0]
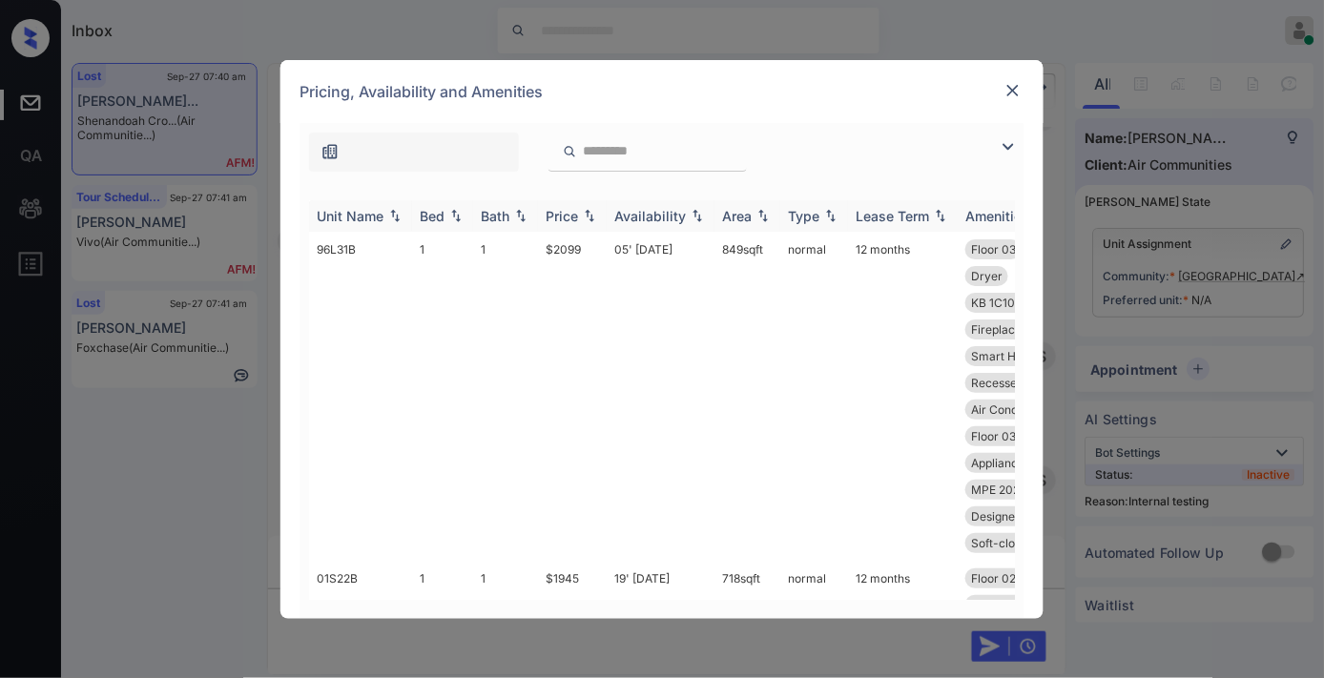
click at [564, 214] on div "Price" at bounding box center [562, 216] width 32 height 16
click at [587, 245] on td "$1925" at bounding box center [572, 410] width 69 height 356
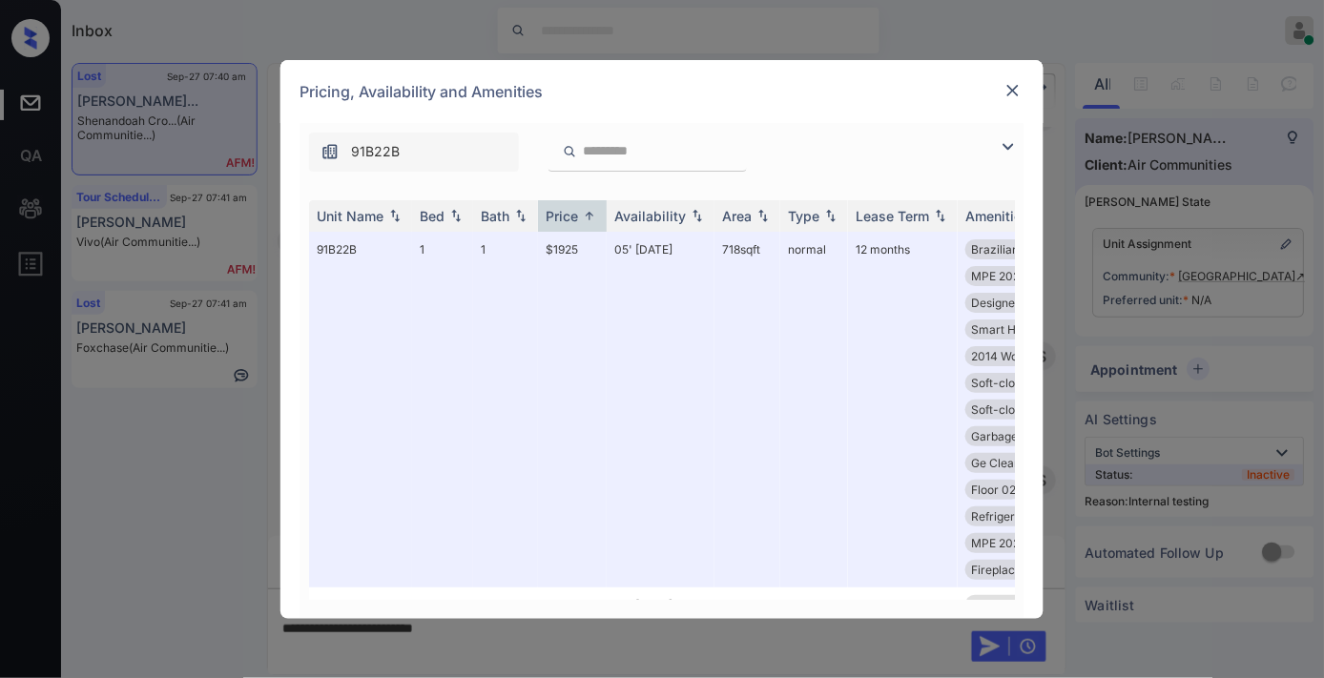
click at [1012, 92] on img at bounding box center [1012, 90] width 19 height 19
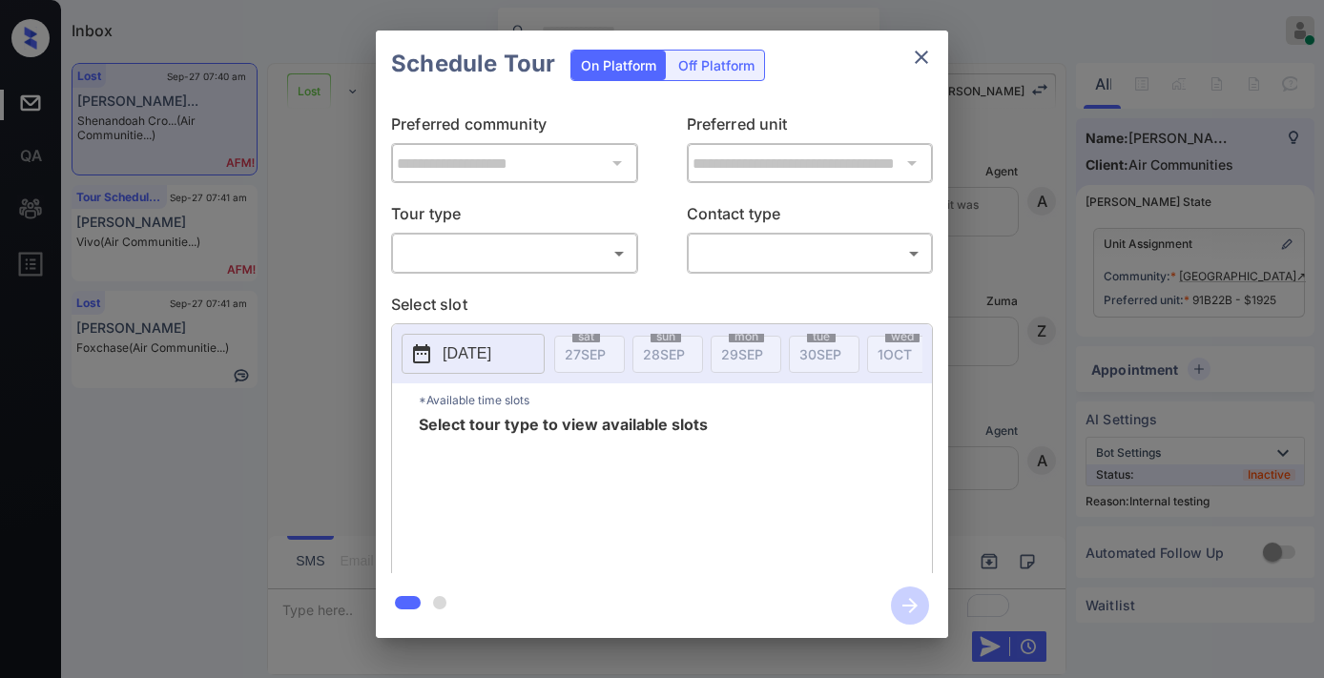
click at [548, 250] on body "Inbox [PERSON_NAME] Online Set yourself offline Set yourself on break Profile S…" at bounding box center [662, 339] width 1324 height 678
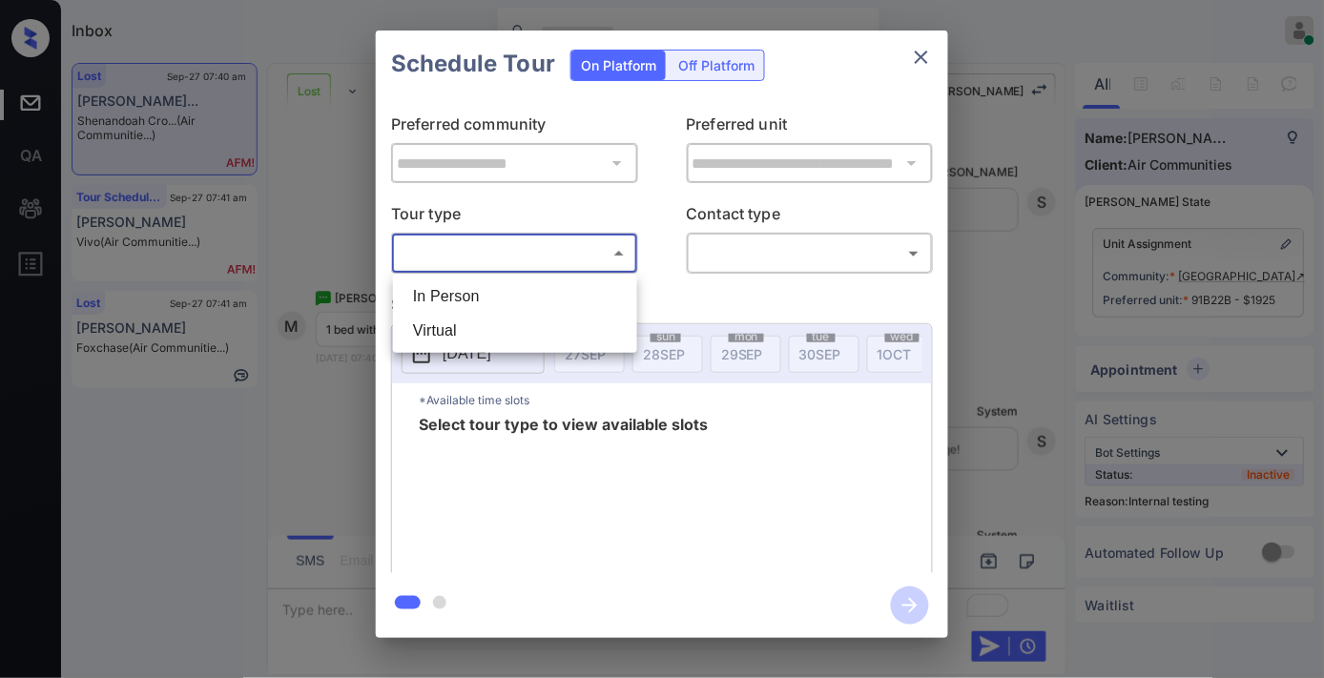
click at [541, 290] on li "In Person" at bounding box center [515, 296] width 235 height 34
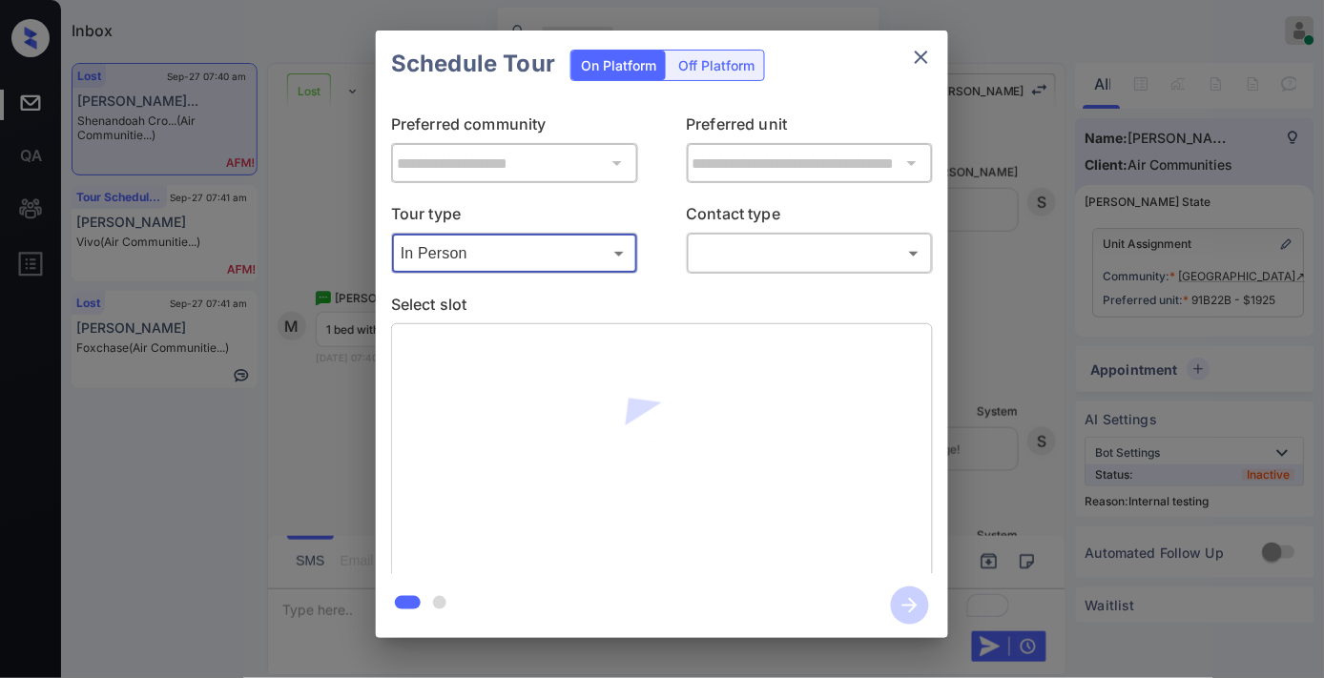
type input "********"
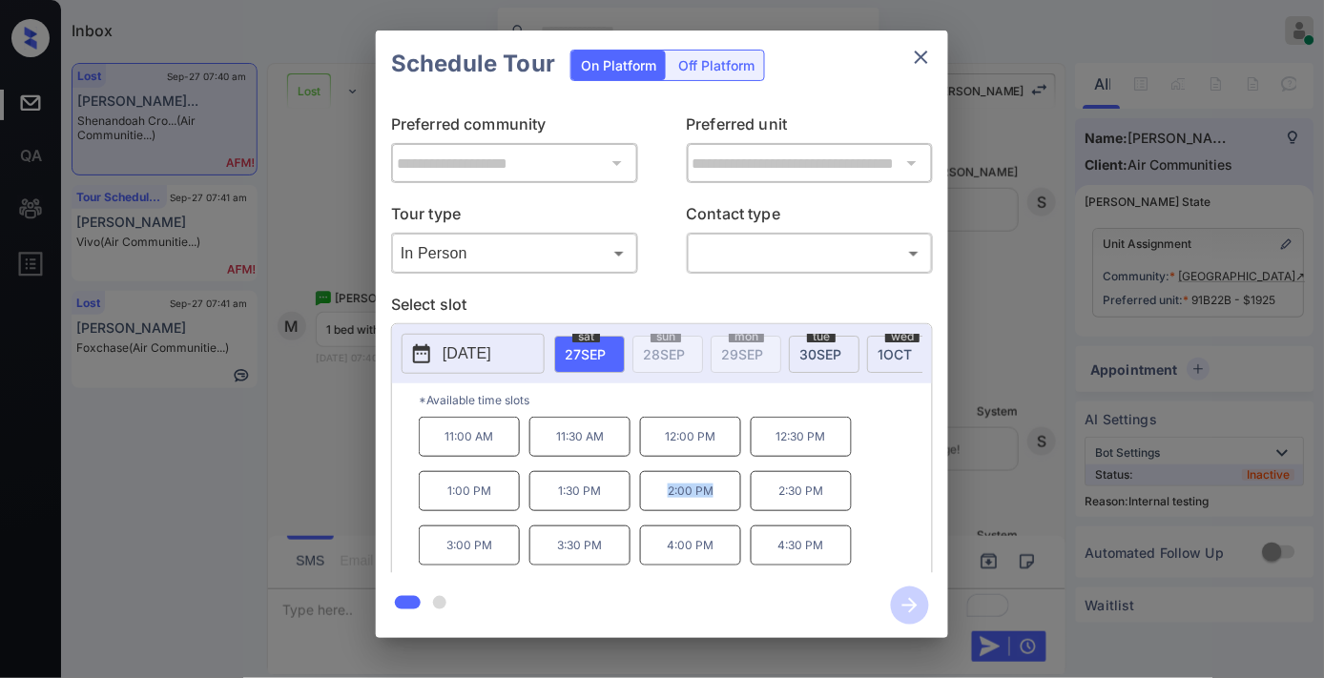
drag, startPoint x: 726, startPoint y: 496, endPoint x: 633, endPoint y: 499, distance: 92.6
click at [626, 499] on div "11:00 AM 11:30 AM 12:00 PM 12:30 PM 1:00 PM 1:30 PM 2:00 PM 2:30 PM 3:00 PM 3:3…" at bounding box center [675, 493] width 513 height 153
drag, startPoint x: 693, startPoint y: 491, endPoint x: 702, endPoint y: 506, distance: 17.2
copy div "2:00 PM"
click at [914, 52] on icon "close" at bounding box center [921, 57] width 23 height 23
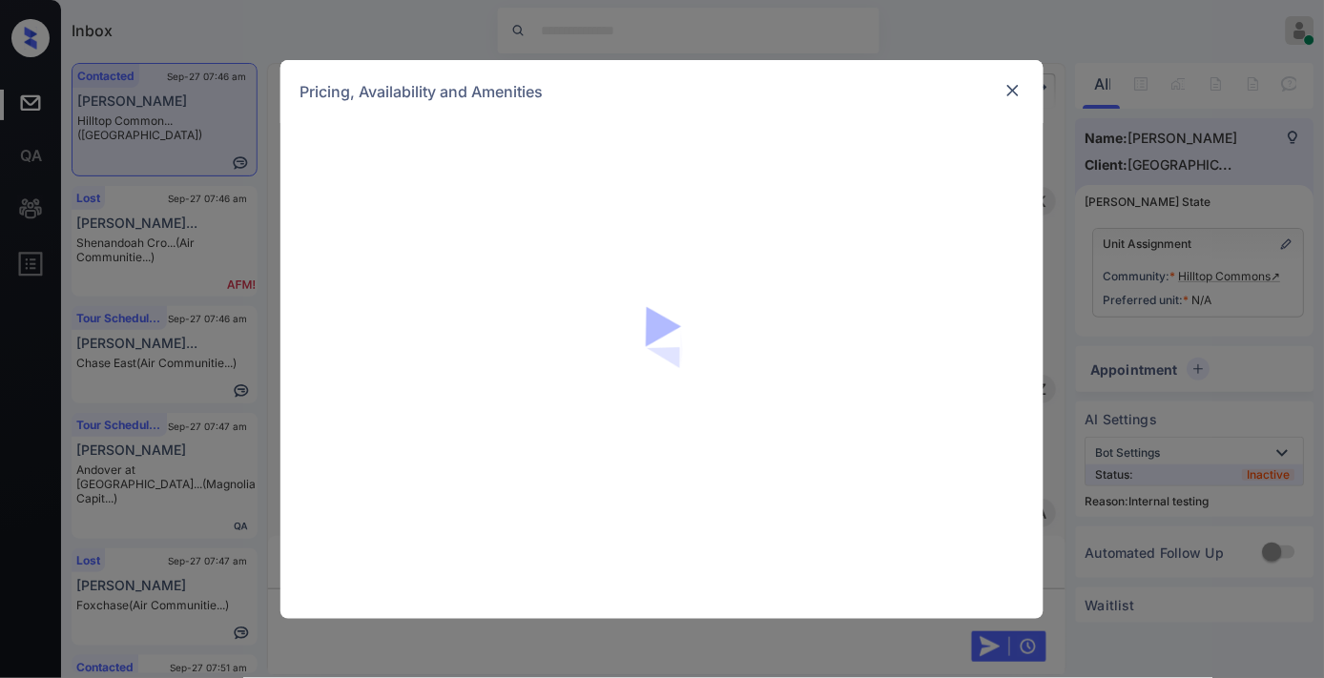
scroll to position [2867, 0]
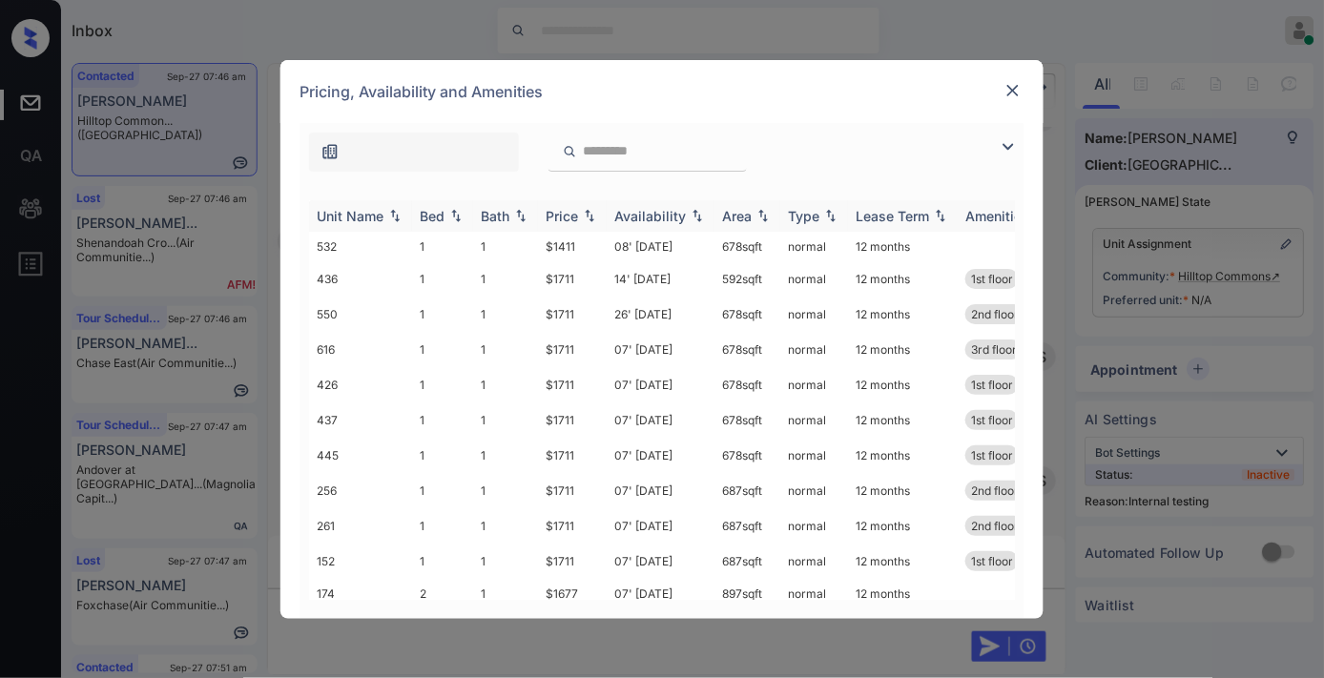
click at [563, 221] on div "Price" at bounding box center [562, 216] width 32 height 16
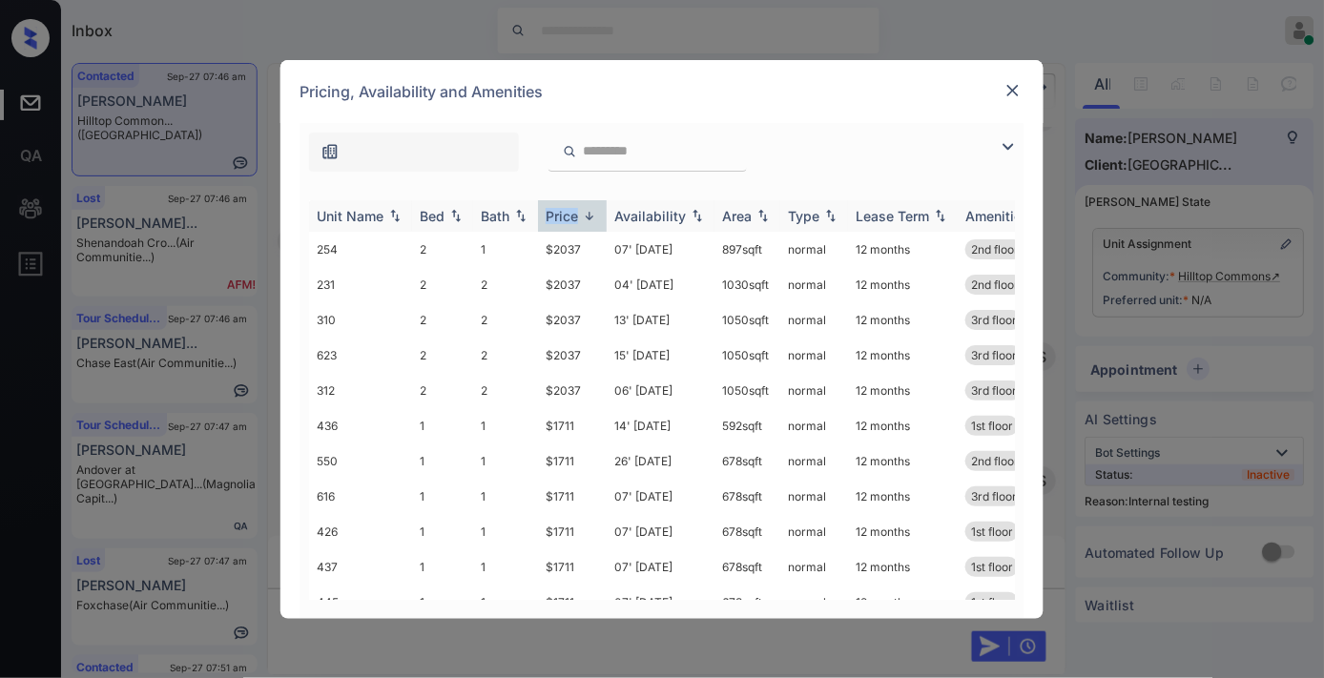
click at [563, 221] on div "Price" at bounding box center [562, 216] width 32 height 16
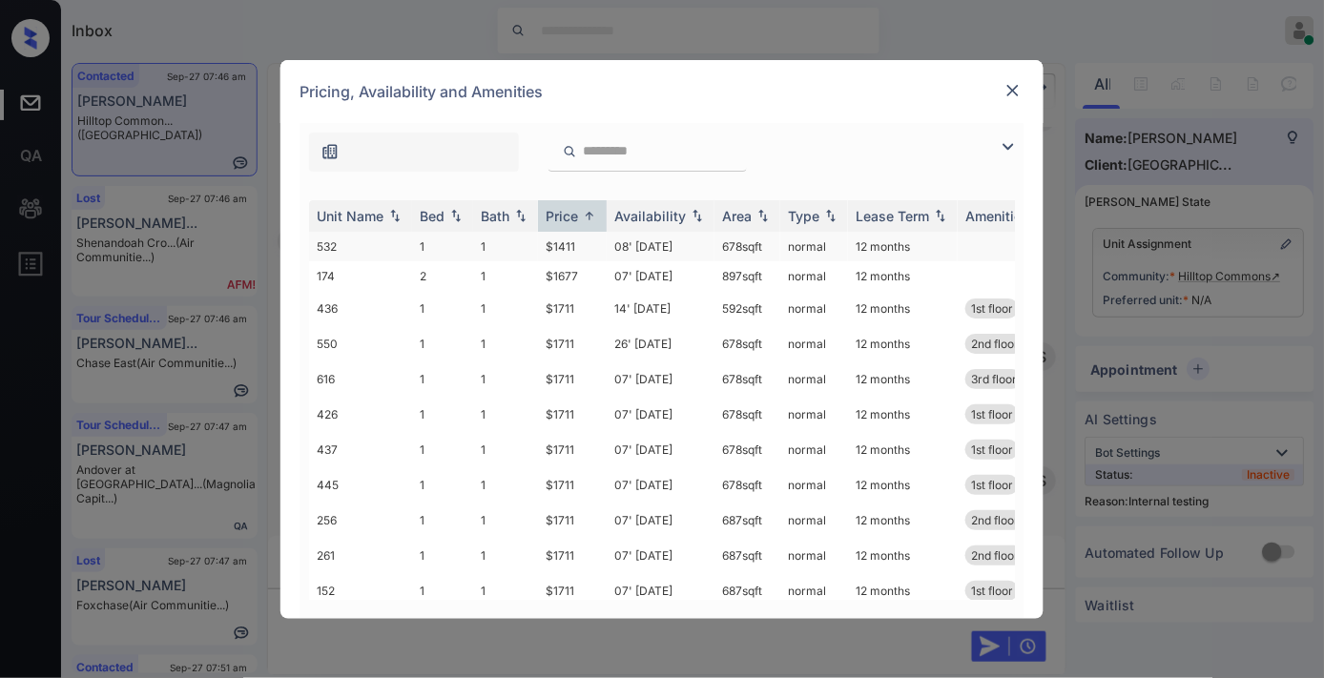
click at [565, 241] on td "$1411" at bounding box center [572, 247] width 69 height 30
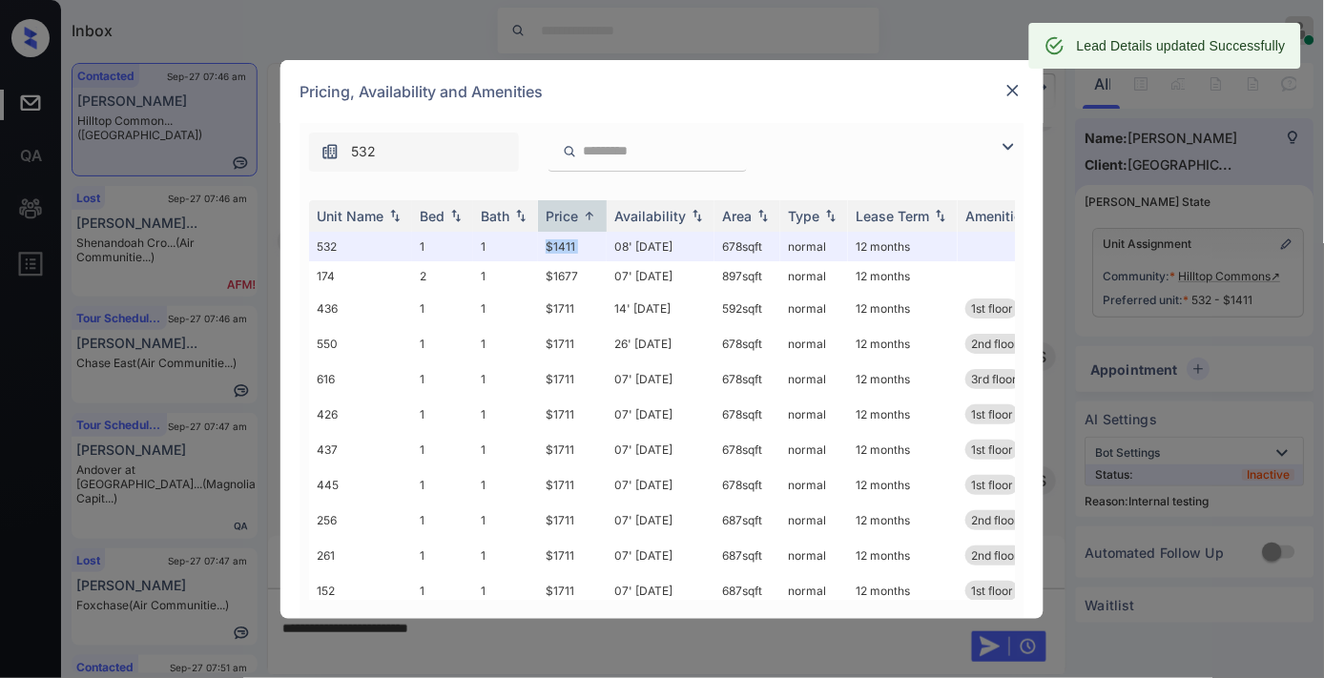
scroll to position [2992, 0]
click at [1011, 93] on img at bounding box center [1012, 90] width 19 height 19
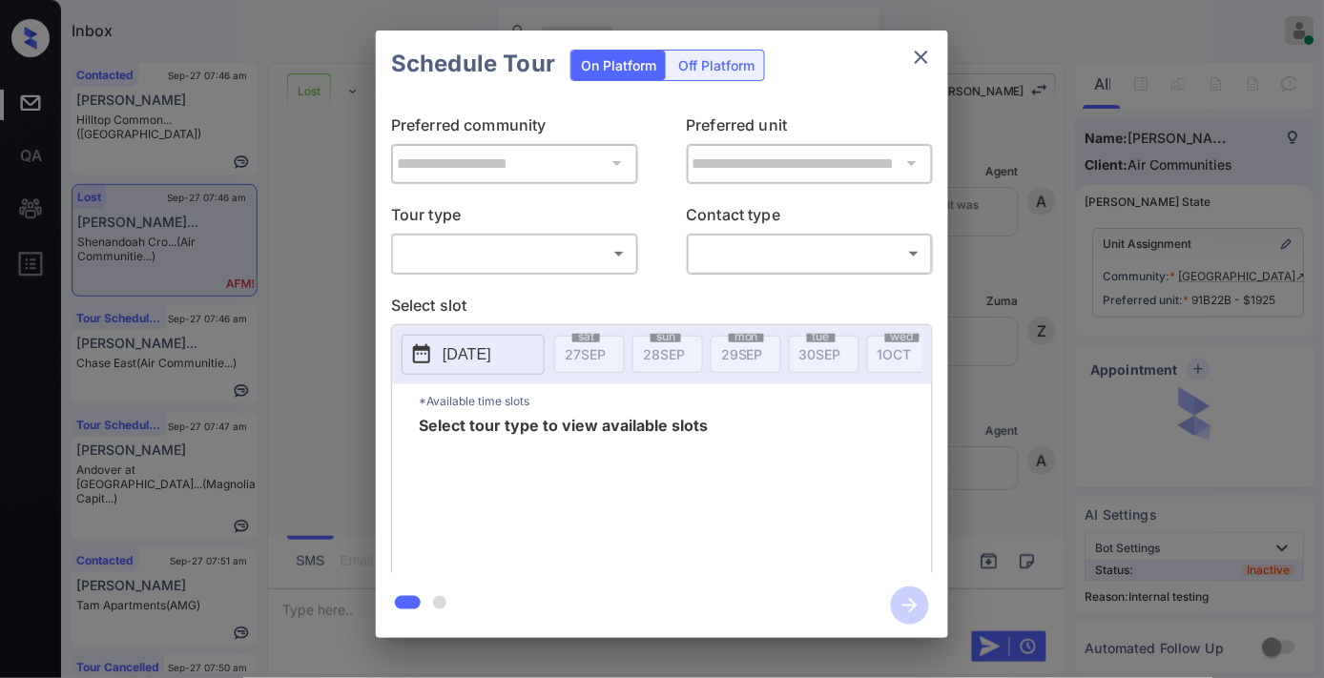
scroll to position [4194, 0]
click at [584, 256] on body "Inbox [PERSON_NAME] Online Set yourself offline Set yourself on break Profile S…" at bounding box center [662, 339] width 1324 height 678
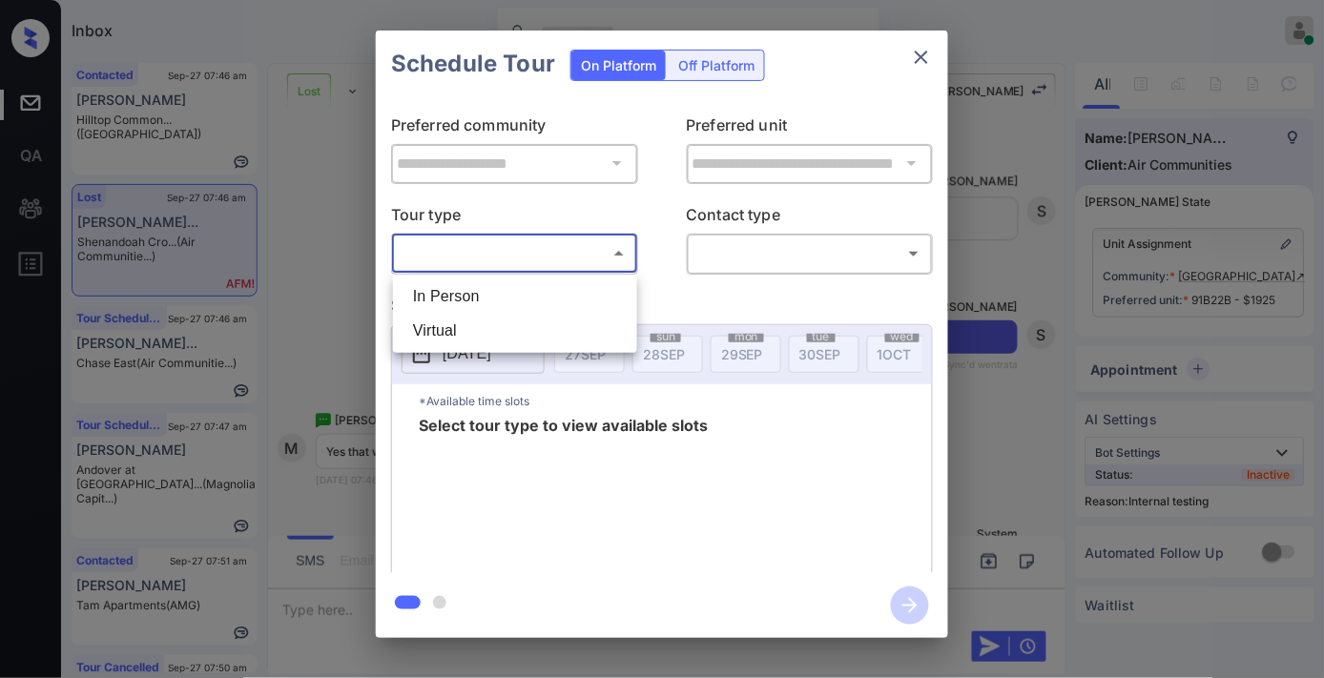
click at [551, 287] on li "In Person" at bounding box center [515, 296] width 235 height 34
type input "********"
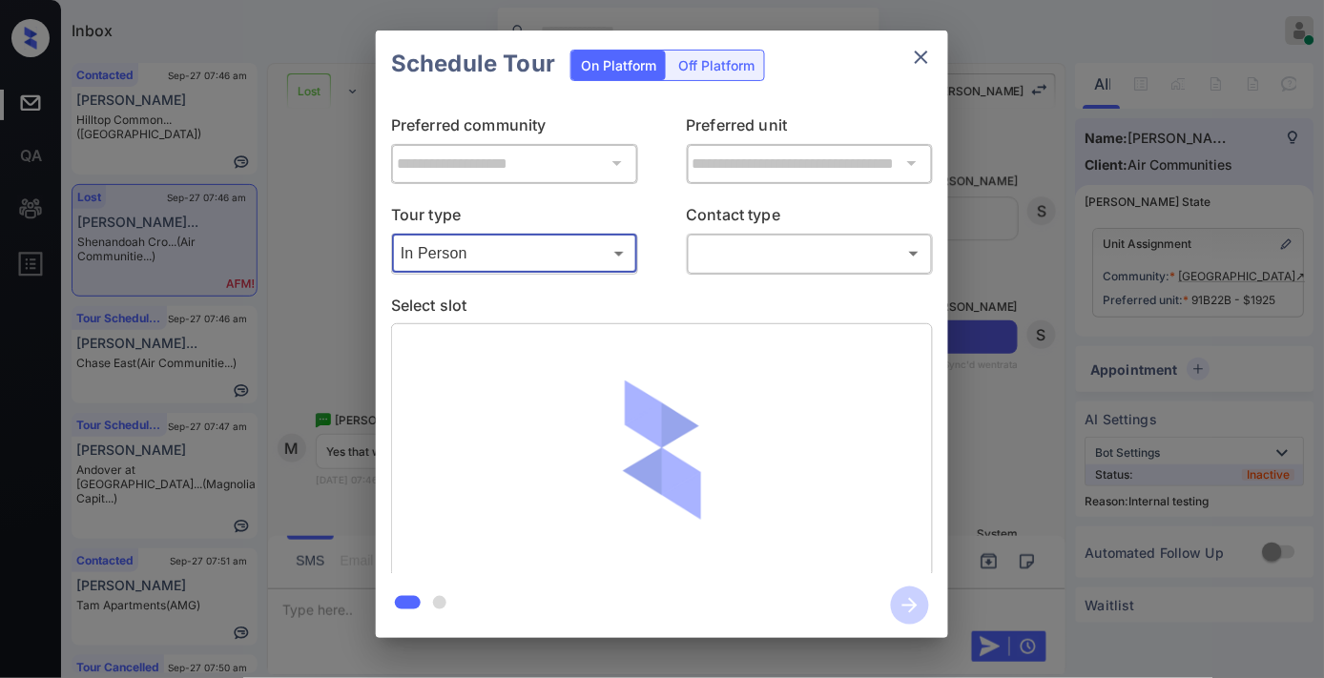
click at [748, 265] on body "Inbox [PERSON_NAME] Online Set yourself offline Set yourself on break Profile S…" at bounding box center [662, 339] width 1324 height 678
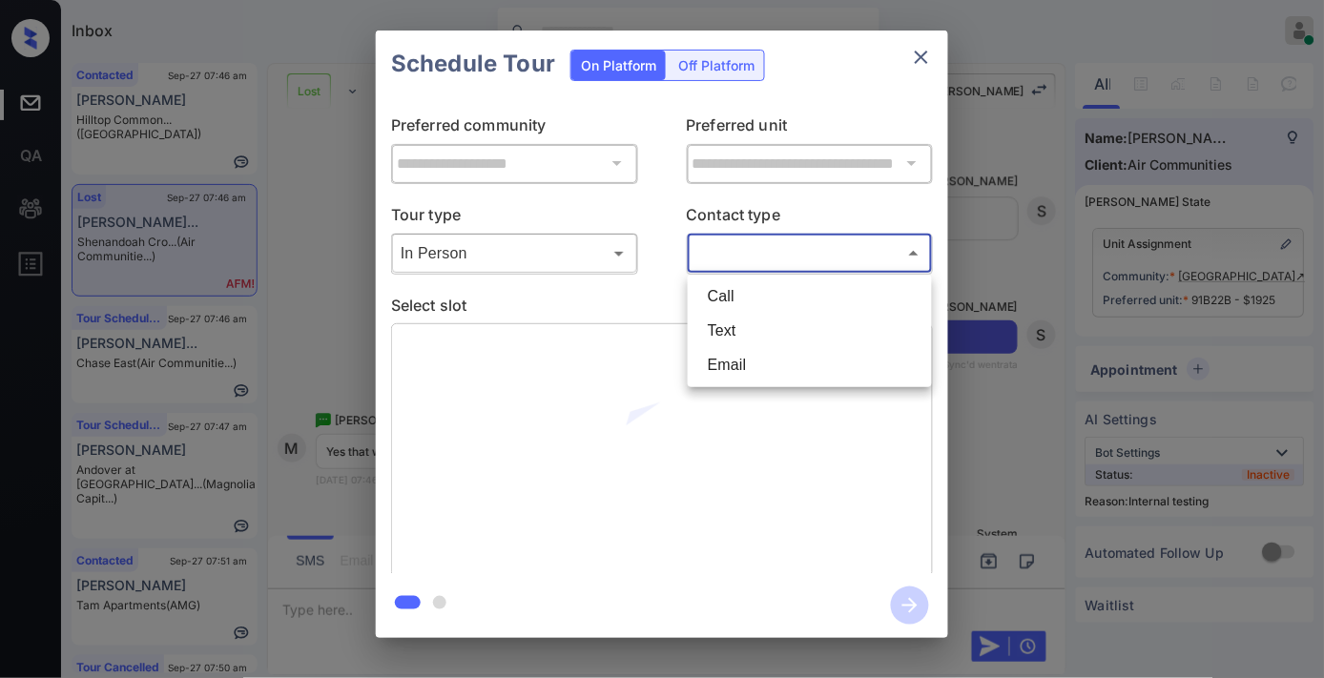
click at [736, 335] on li "Text" at bounding box center [810, 331] width 235 height 34
type input "****"
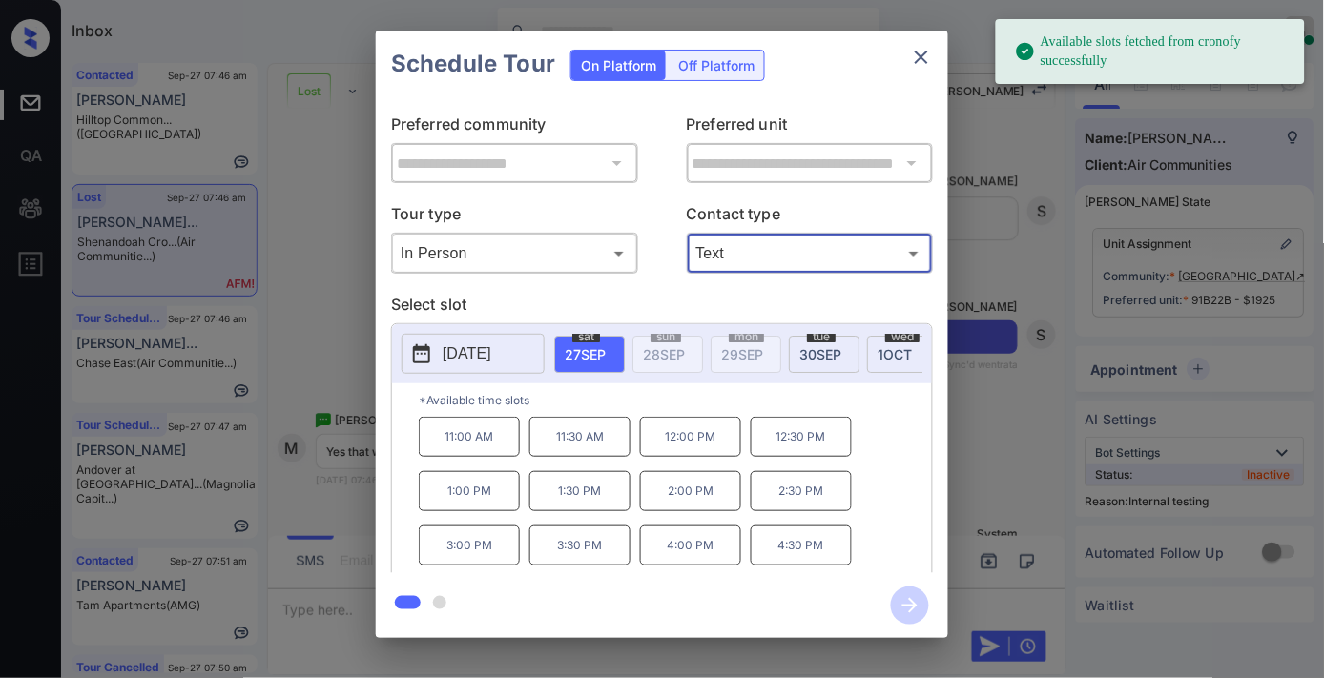
click at [688, 499] on p "2:00 PM" at bounding box center [690, 491] width 101 height 40
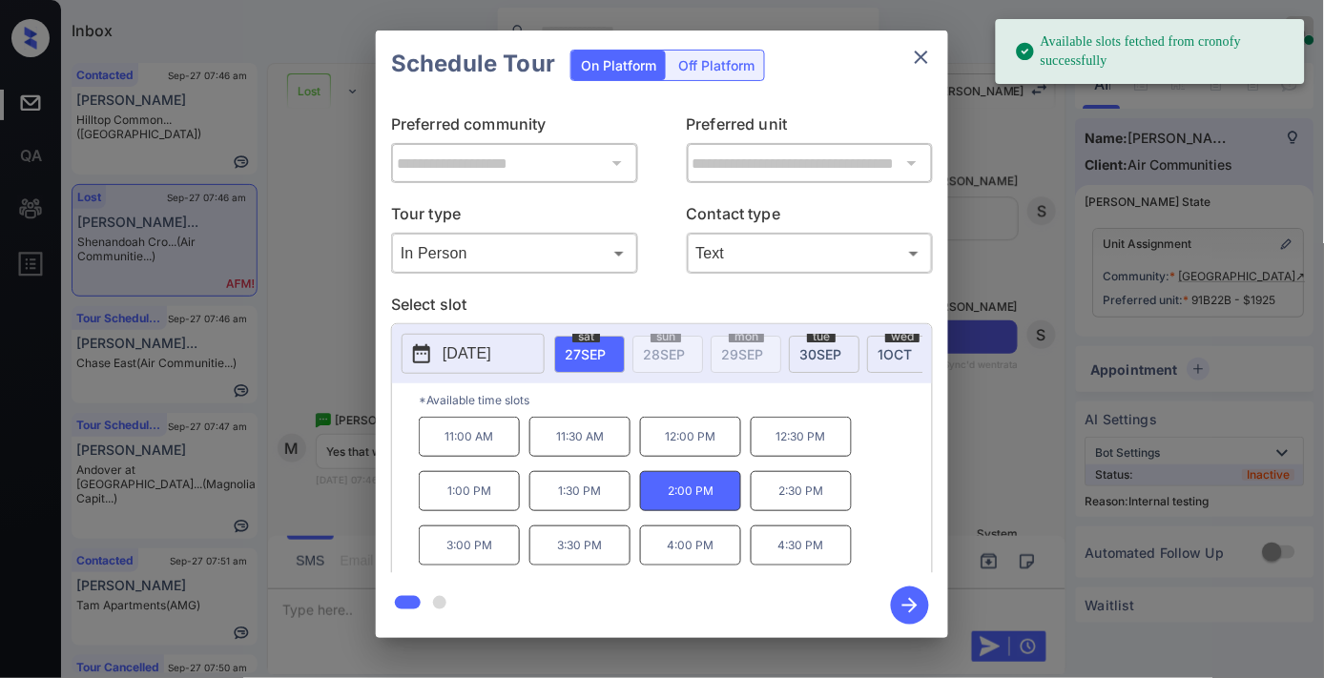
click at [892, 602] on icon "button" at bounding box center [910, 606] width 38 height 38
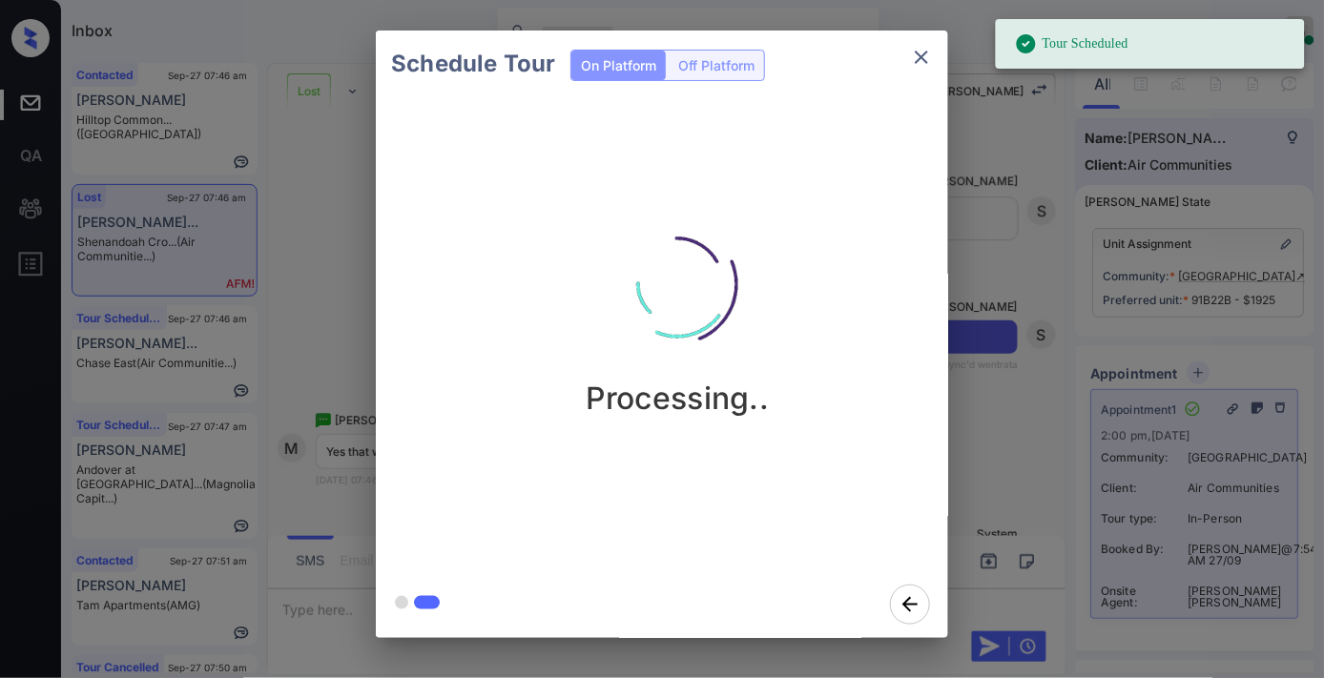
click at [916, 58] on icon "close" at bounding box center [921, 57] width 23 height 23
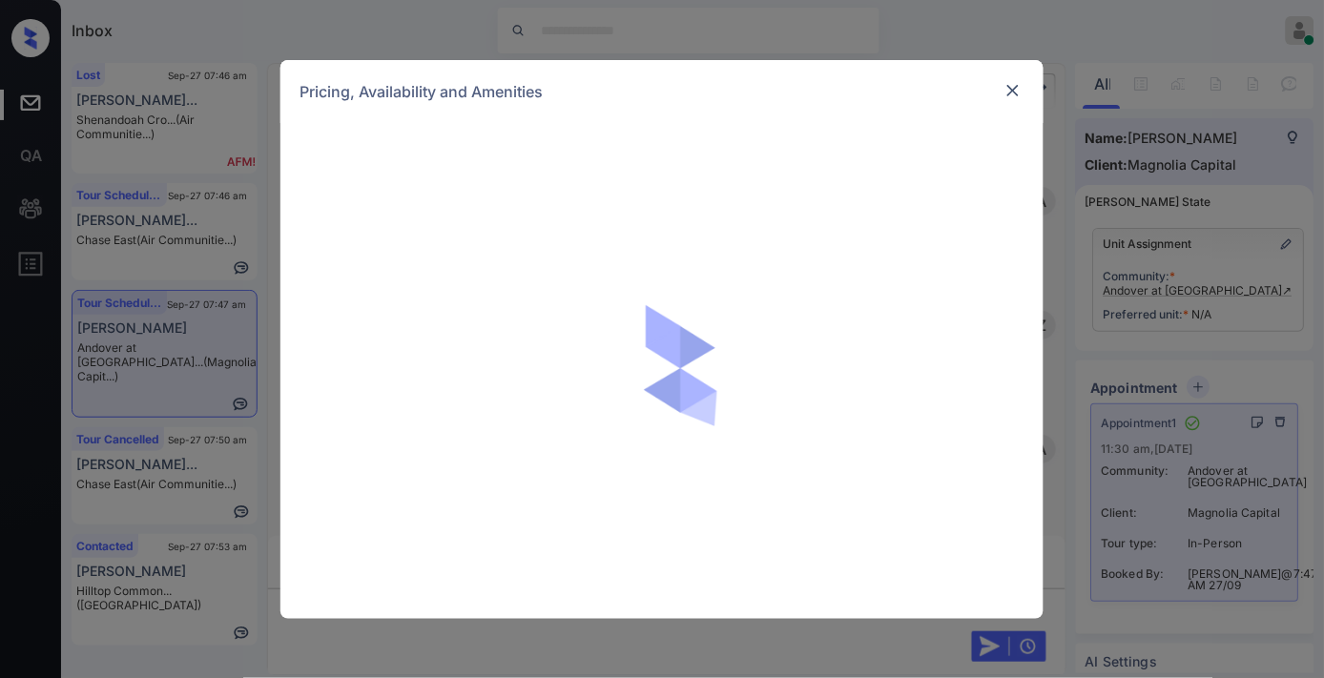
scroll to position [2172, 0]
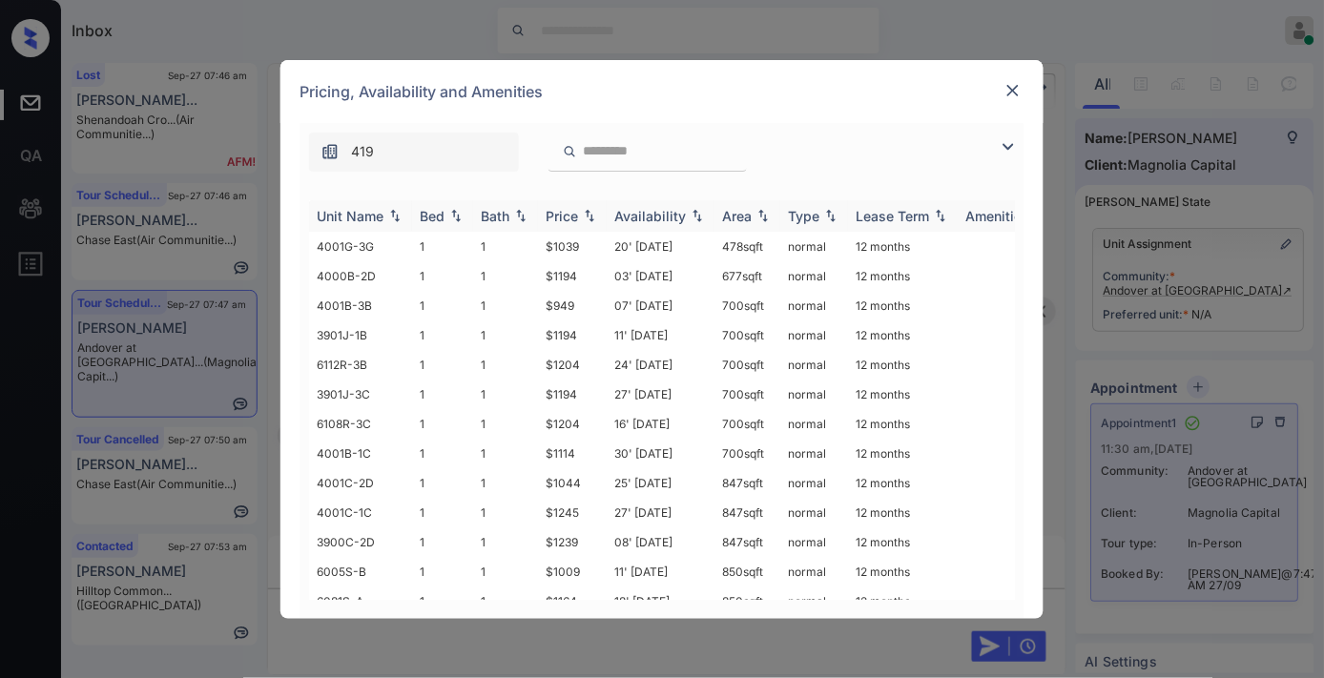
click at [566, 217] on div "Price" at bounding box center [562, 216] width 32 height 16
click at [734, 241] on td "700 sqft" at bounding box center [747, 247] width 66 height 30
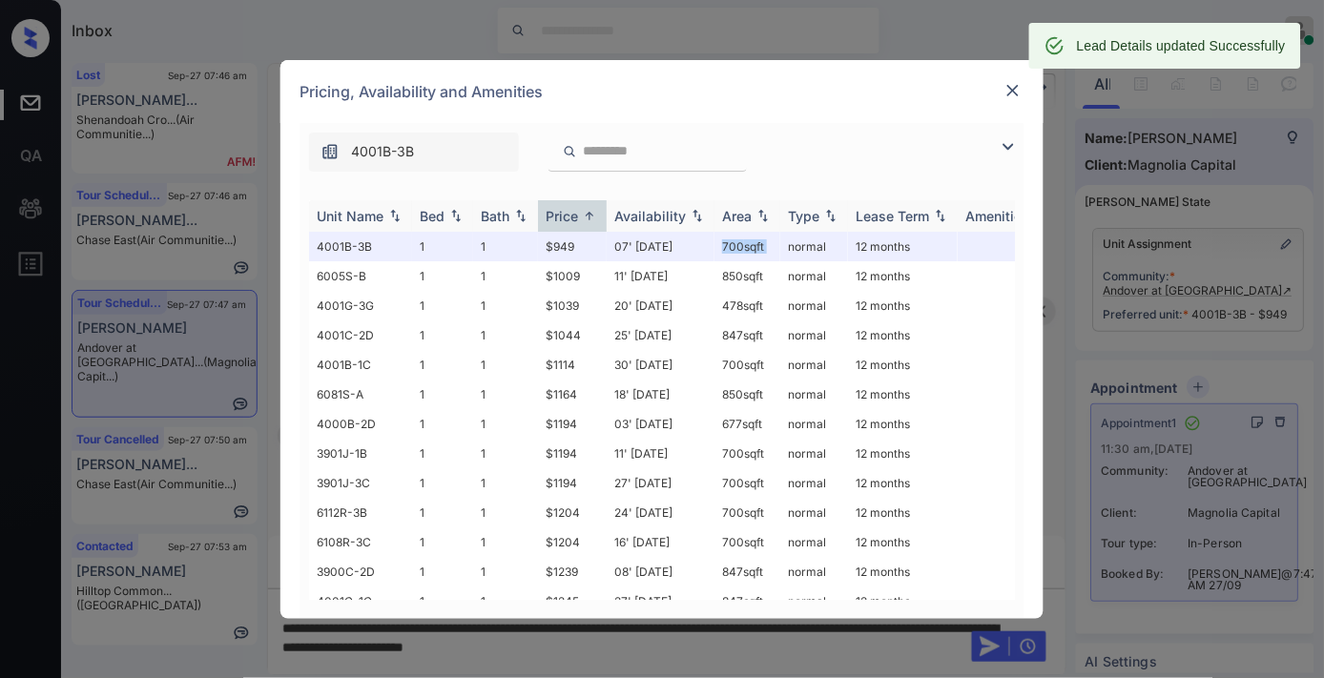
click at [759, 217] on img at bounding box center [763, 215] width 19 height 13
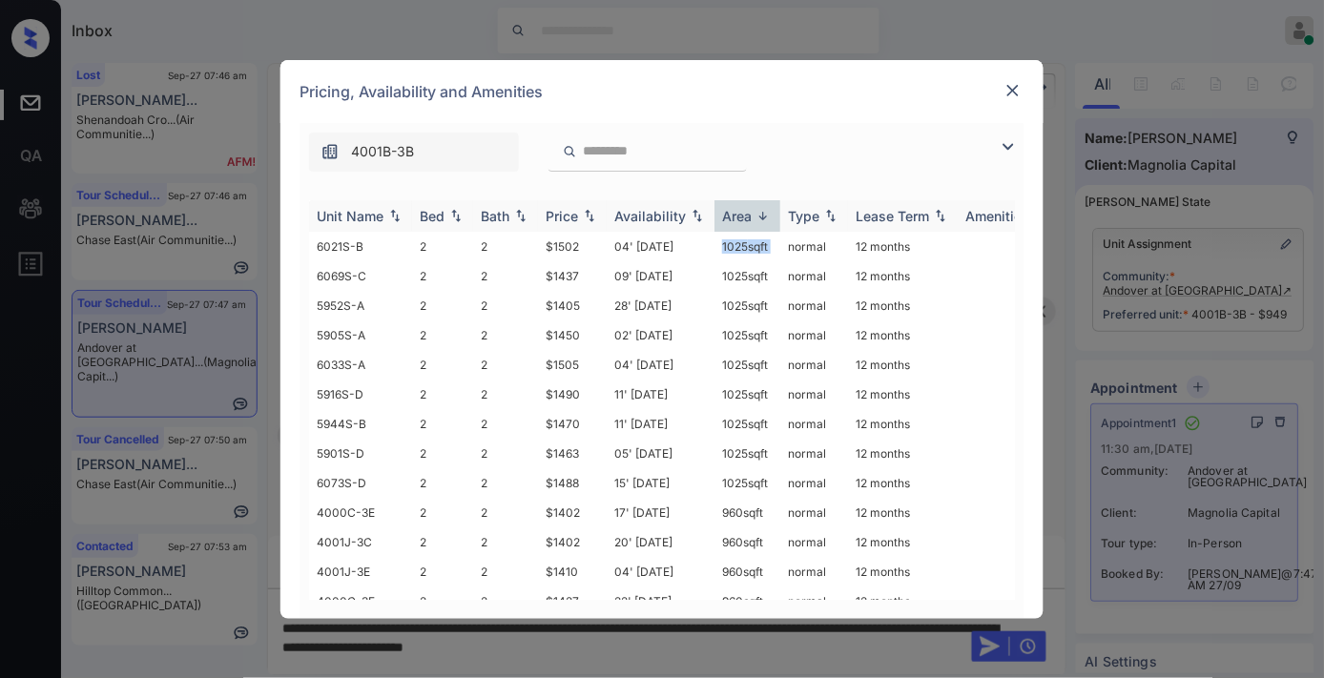
click at [759, 217] on img at bounding box center [763, 216] width 19 height 14
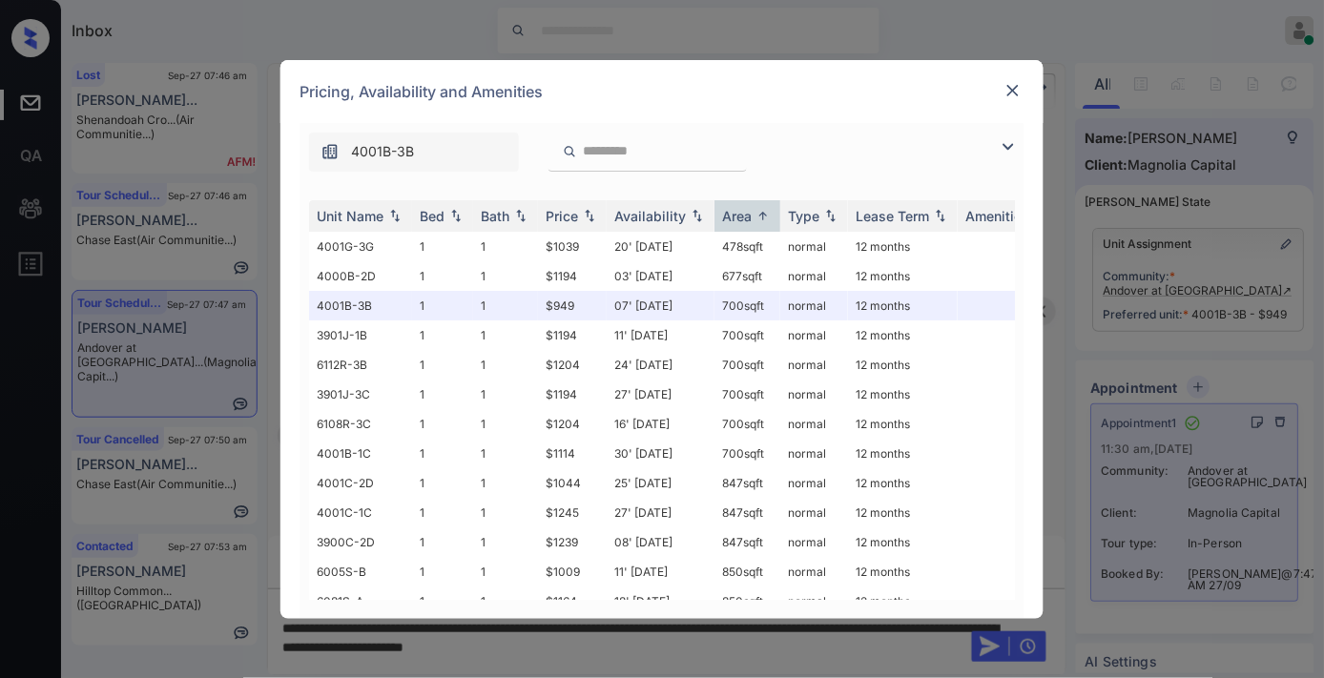
click at [1026, 80] on div "Pricing, Availability and Amenities" at bounding box center [661, 91] width 763 height 63
click at [1021, 91] on img at bounding box center [1012, 90] width 19 height 19
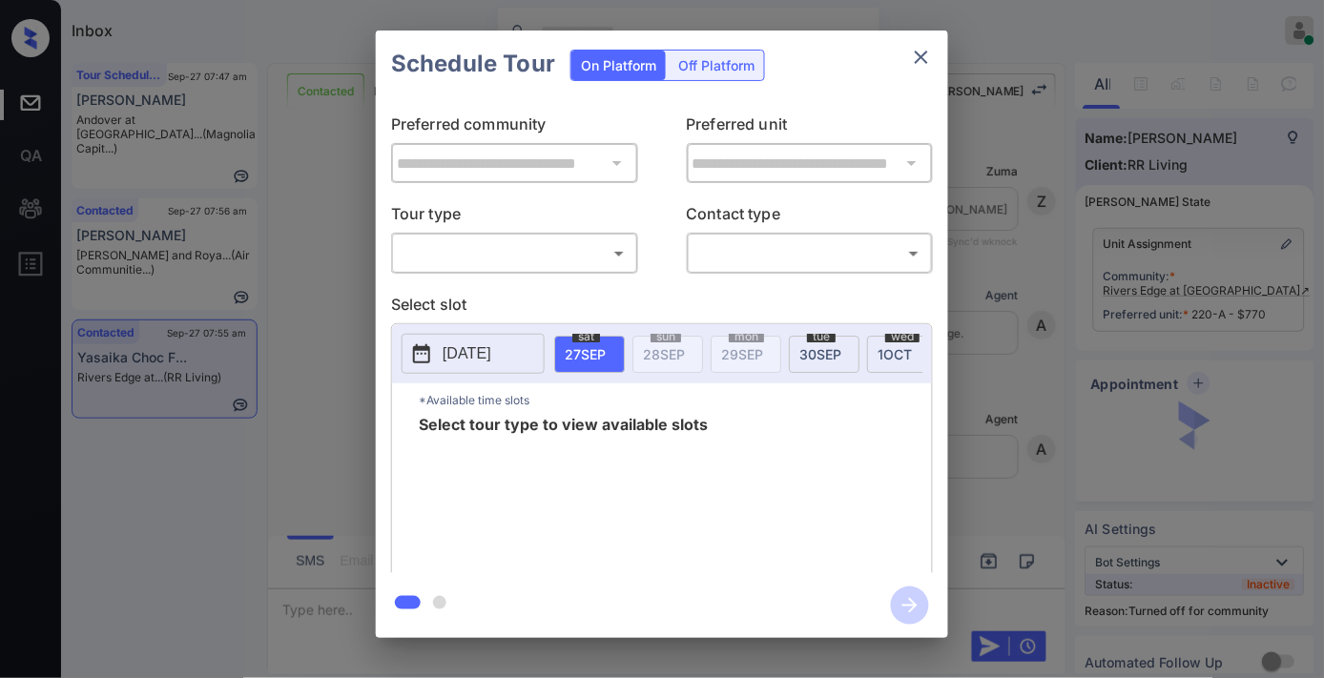
scroll to position [2894, 0]
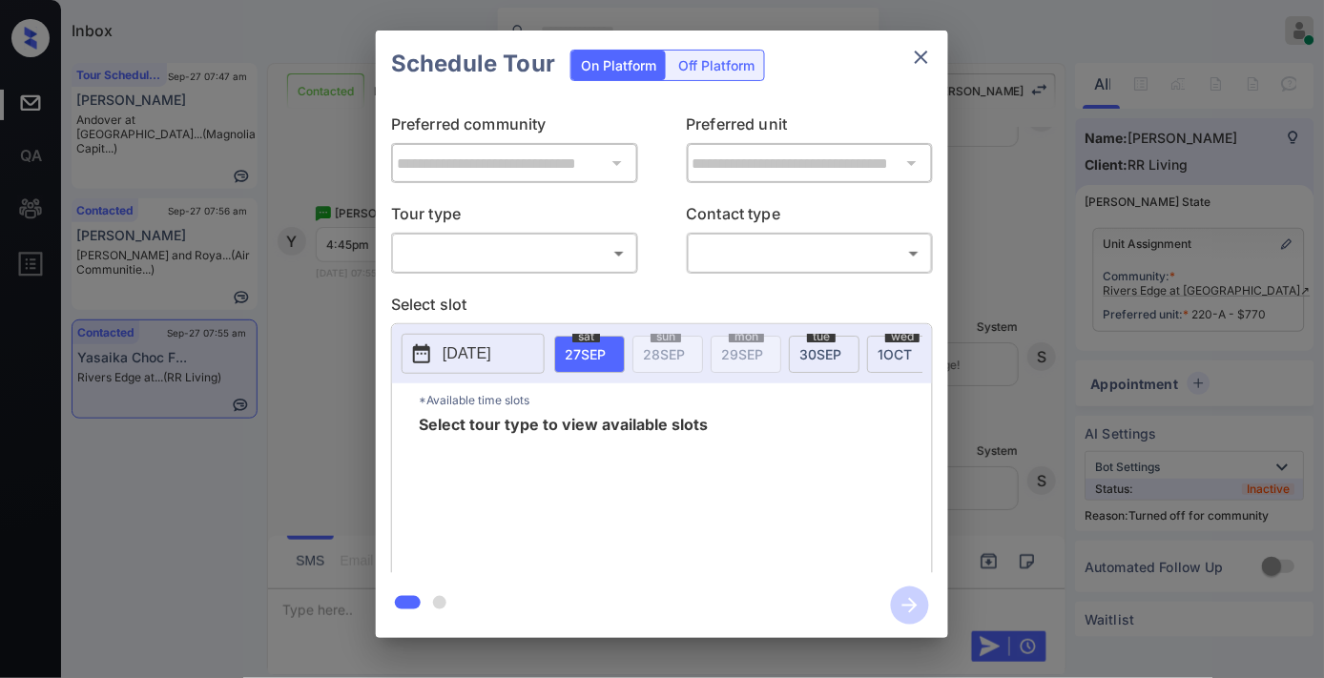
click at [636, 260] on div "​ ​" at bounding box center [514, 253] width 247 height 41
click at [623, 260] on body "Inbox [PERSON_NAME] Online Set yourself offline Set yourself on break Profile S…" at bounding box center [662, 339] width 1324 height 678
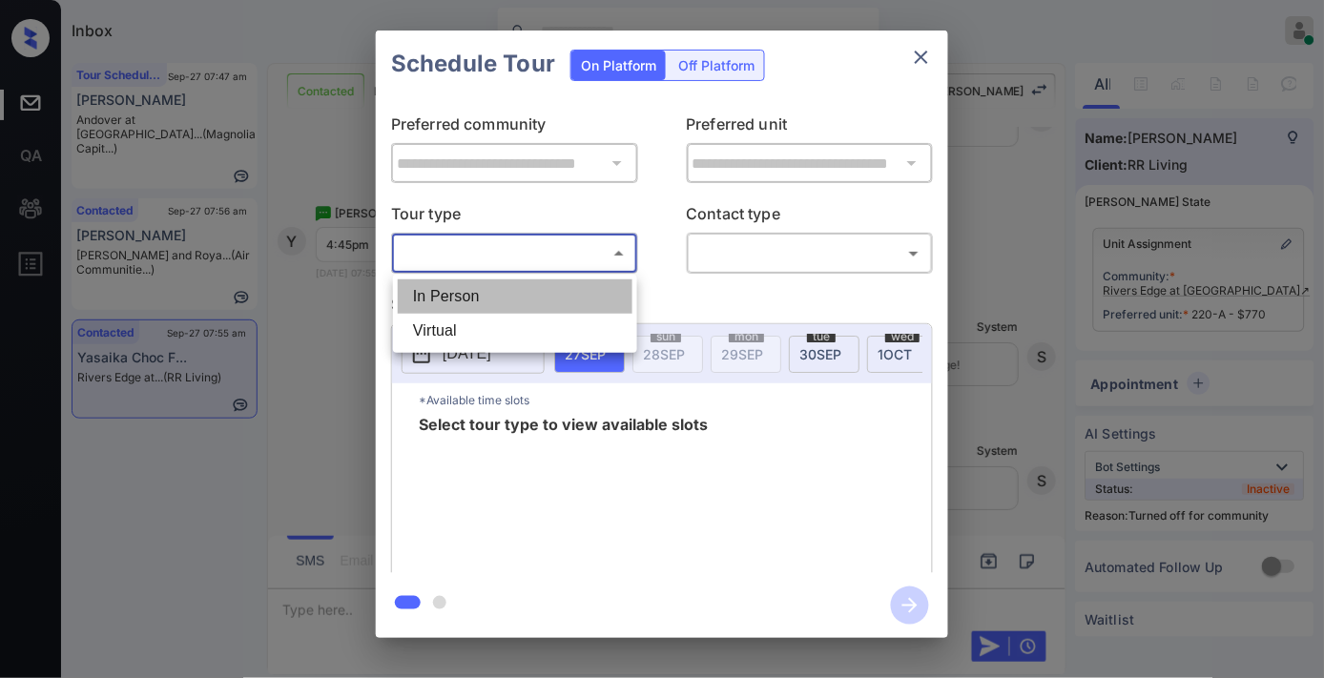
click at [609, 307] on li "In Person" at bounding box center [515, 296] width 235 height 34
type input "********"
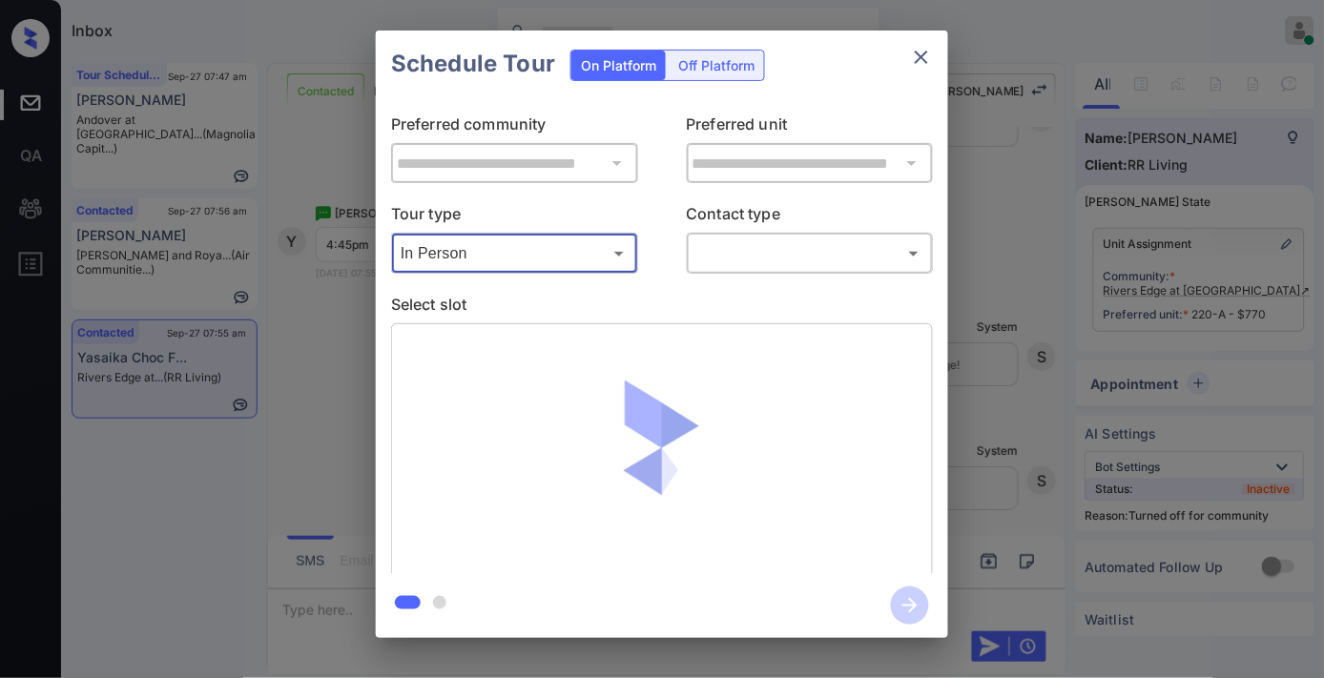
click at [760, 268] on body "Inbox [PERSON_NAME] Online Set yourself offline Set yourself on break Profile S…" at bounding box center [662, 339] width 1324 height 678
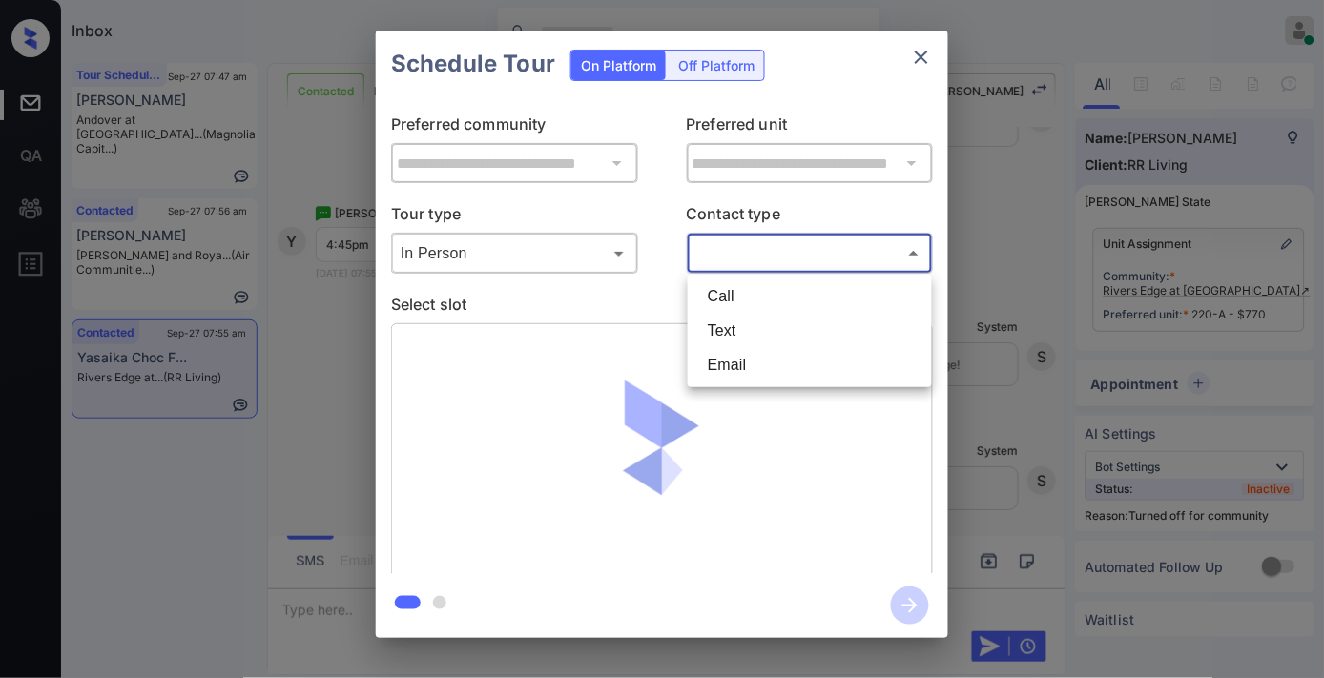
click at [771, 341] on li "Text" at bounding box center [810, 331] width 235 height 34
type input "****"
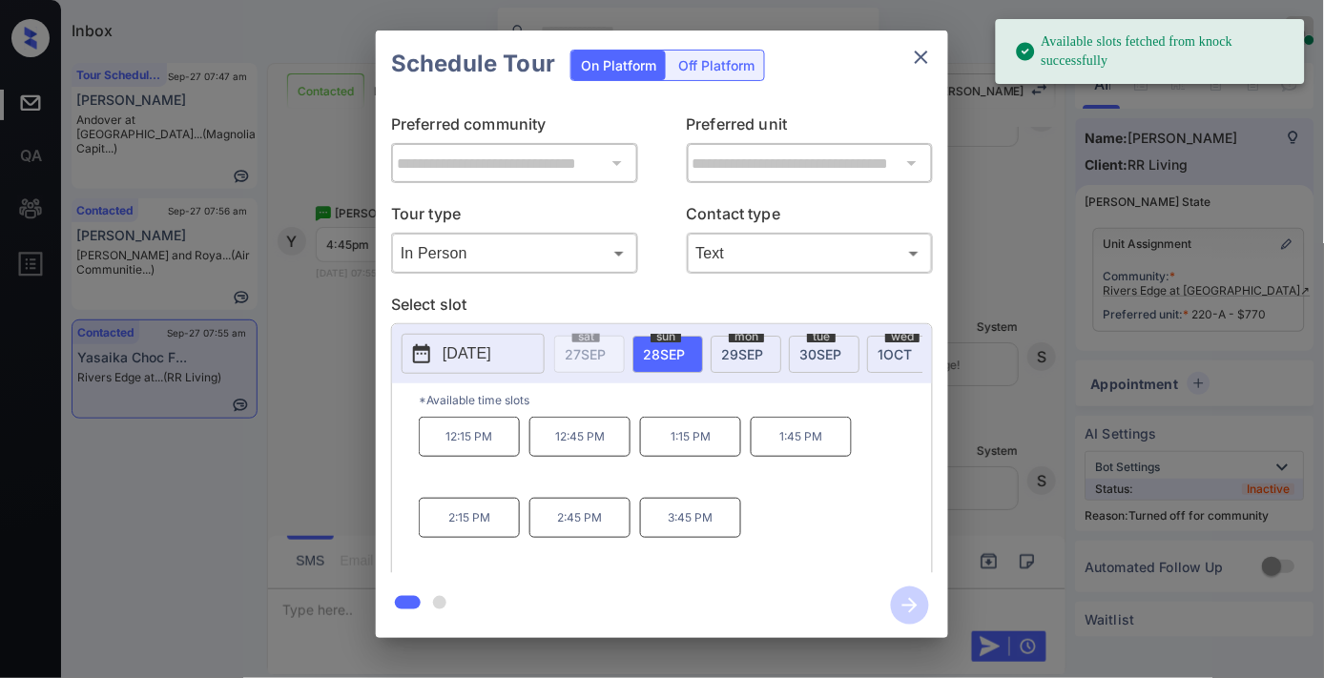
click at [744, 340] on span "mon" at bounding box center [746, 336] width 35 height 11
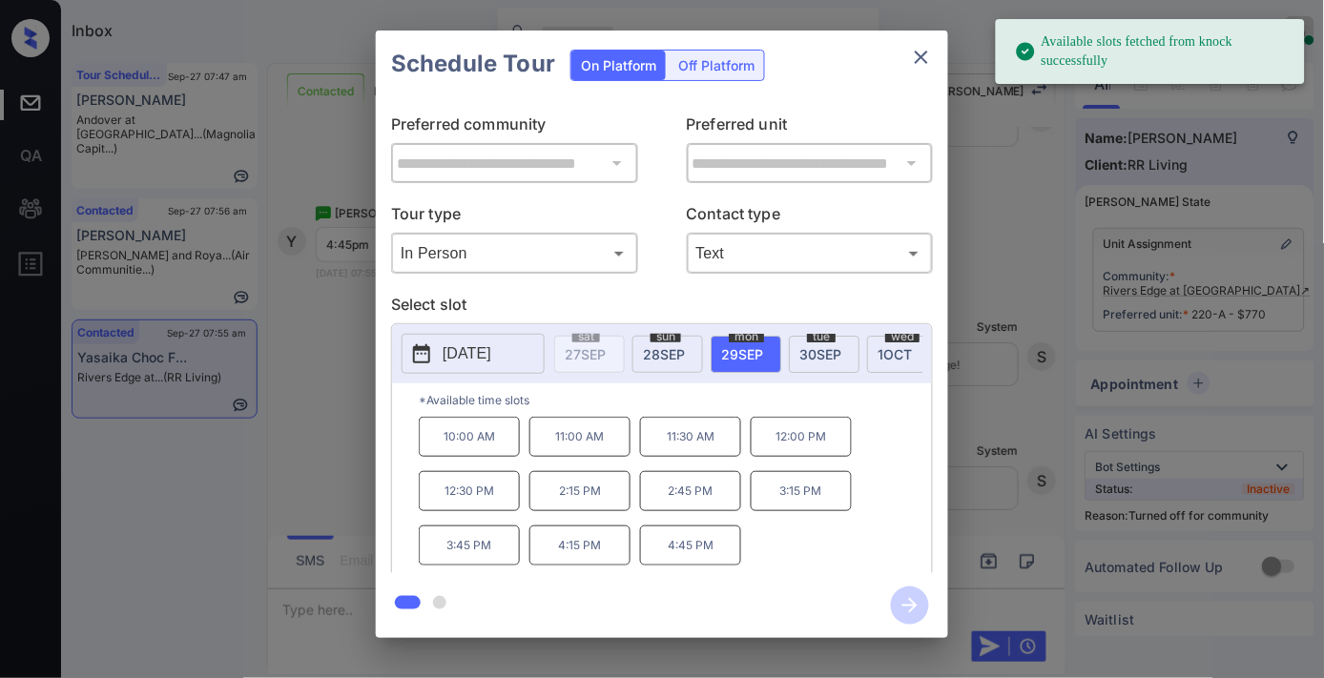
click at [711, 559] on p "4:45 PM" at bounding box center [690, 546] width 101 height 40
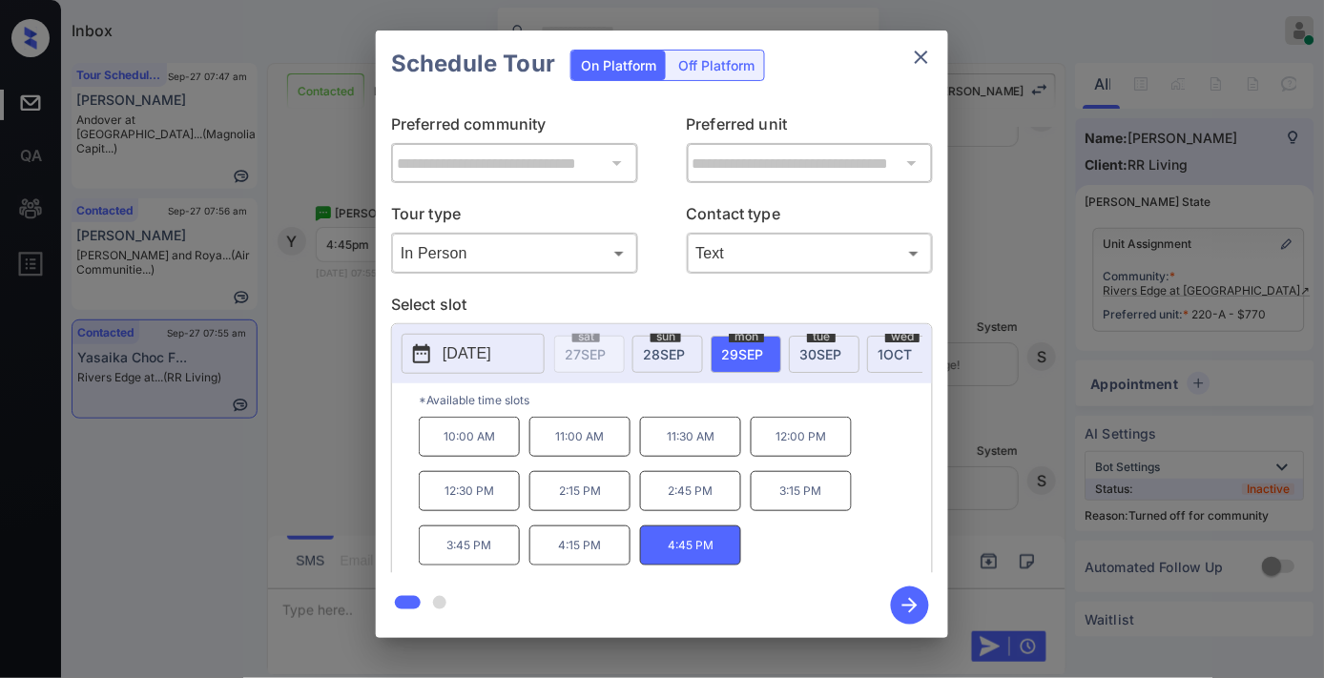
click at [928, 602] on icon "button" at bounding box center [910, 606] width 38 height 38
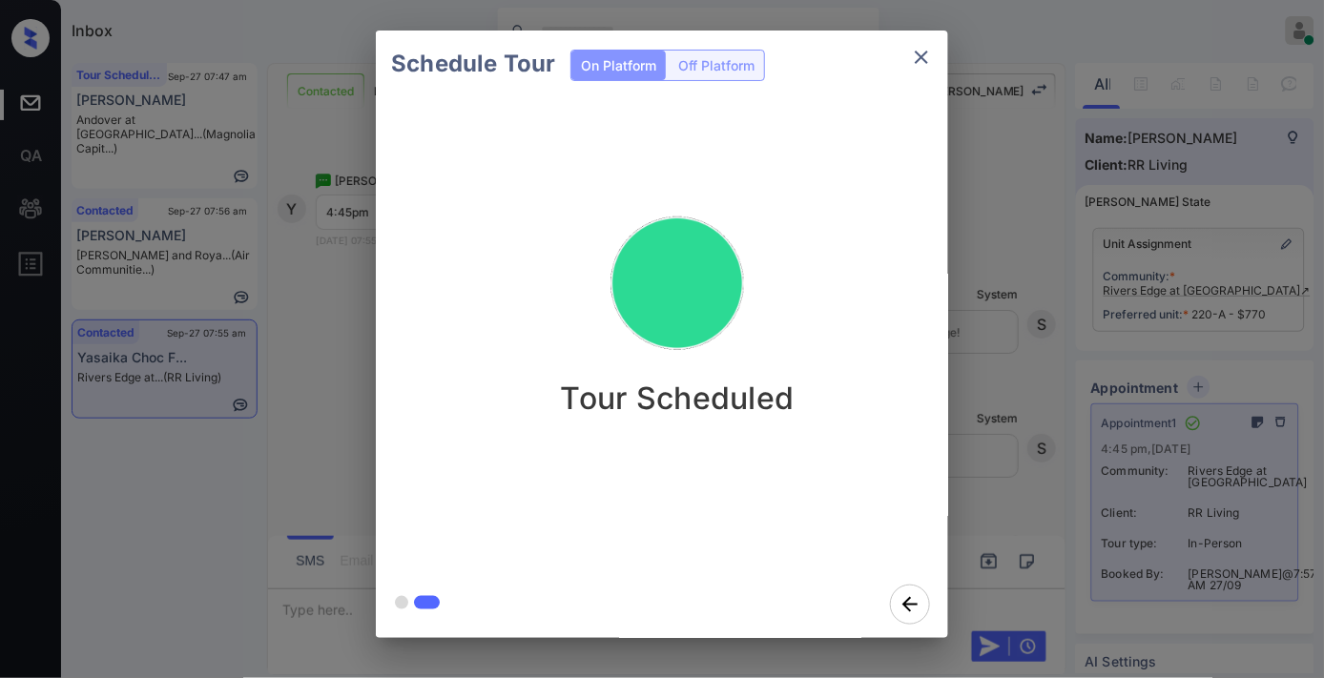
click at [929, 58] on icon "close" at bounding box center [921, 57] width 23 height 23
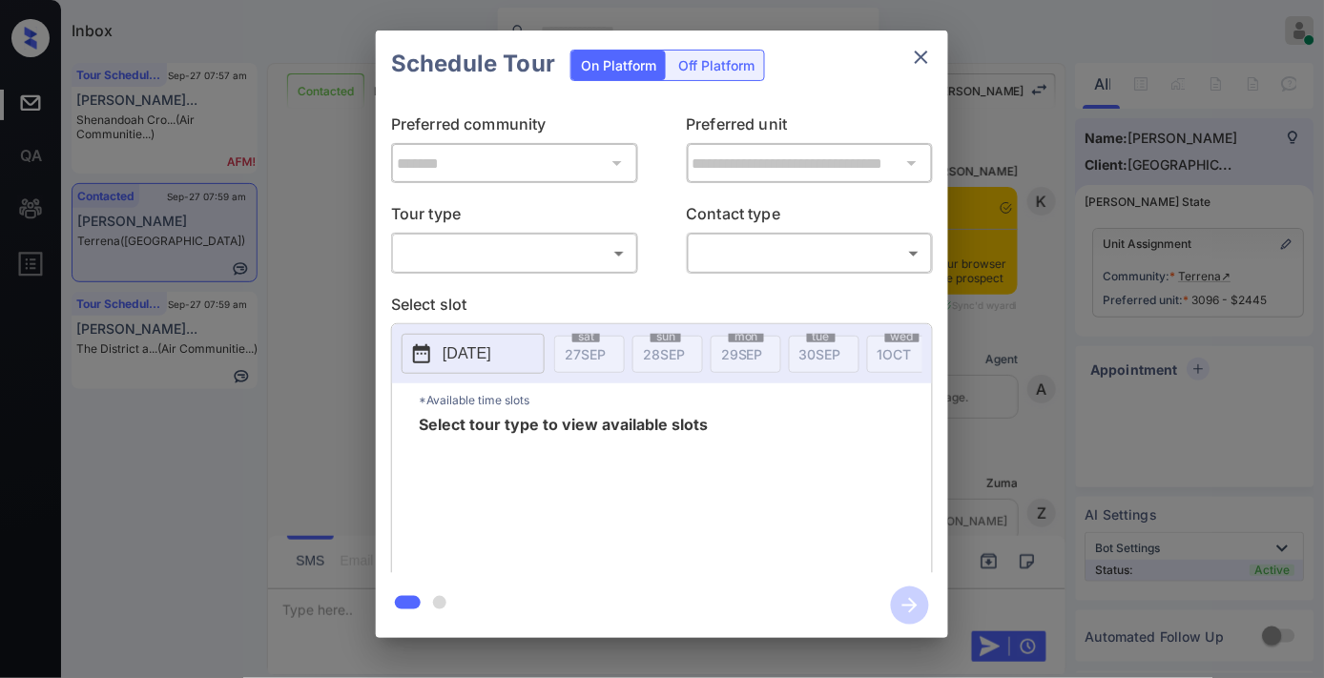
scroll to position [3584, 0]
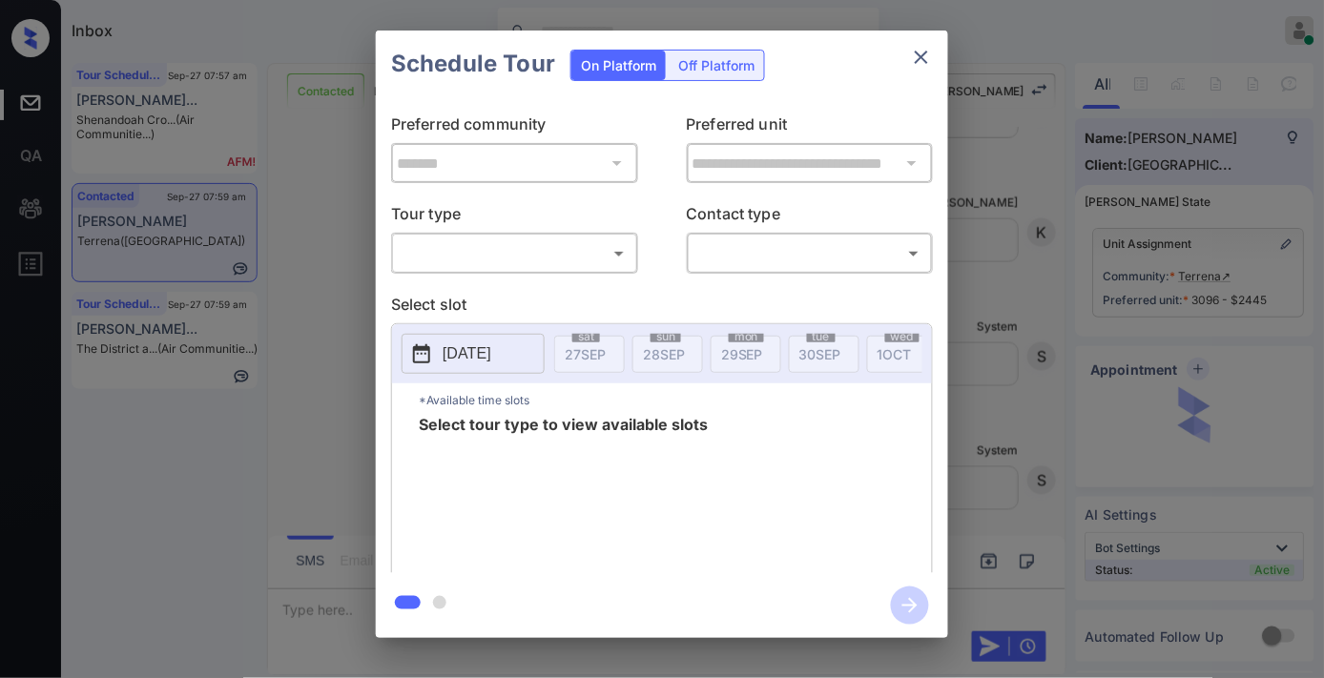
click at [601, 250] on body "Inbox [PERSON_NAME] Online Set yourself offline Set yourself on break Profile S…" at bounding box center [662, 339] width 1324 height 678
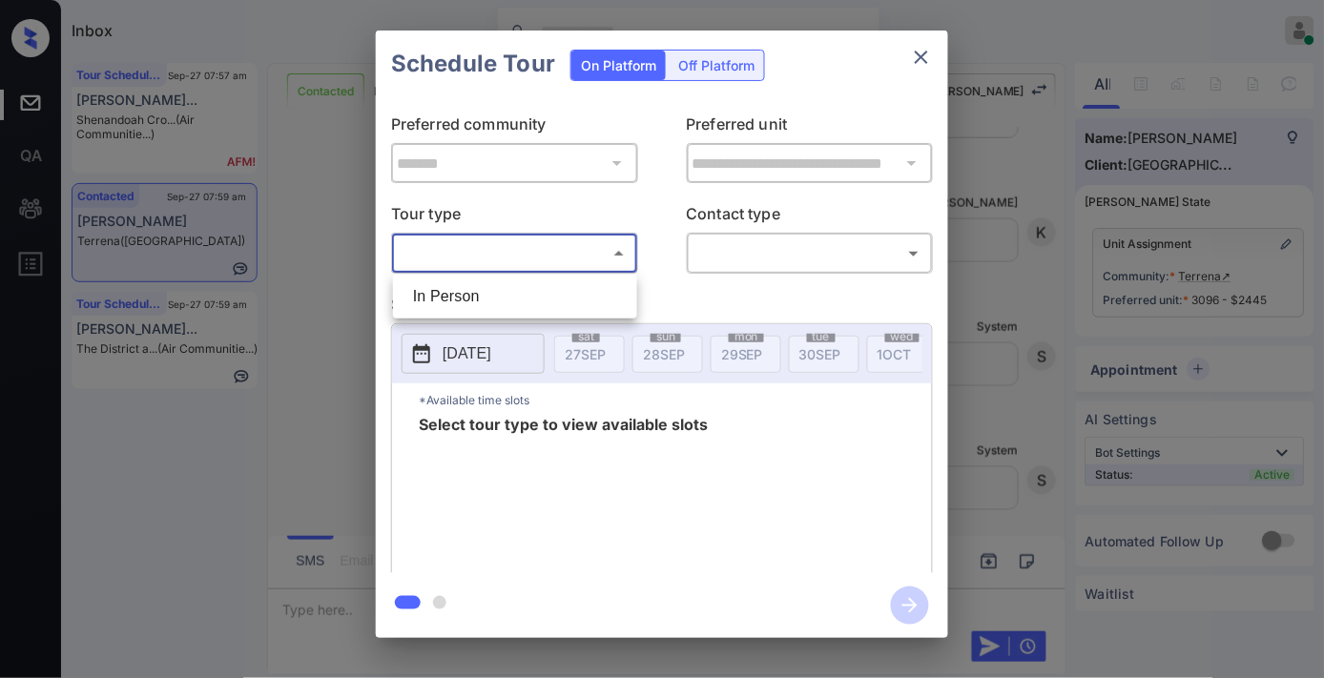
click at [579, 279] on li "In Person" at bounding box center [515, 296] width 235 height 34
type input "********"
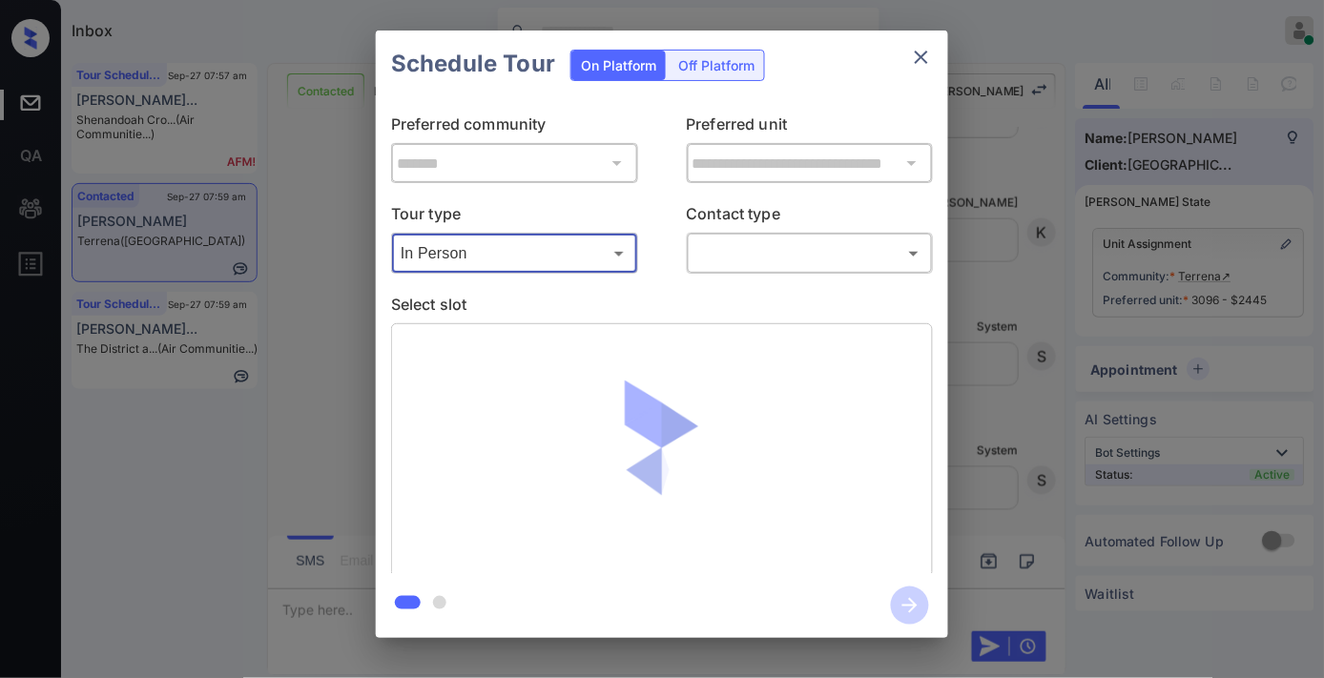
click at [760, 245] on body "Inbox [PERSON_NAME] Online Set yourself offline Set yourself on break Profile S…" at bounding box center [662, 339] width 1324 height 678
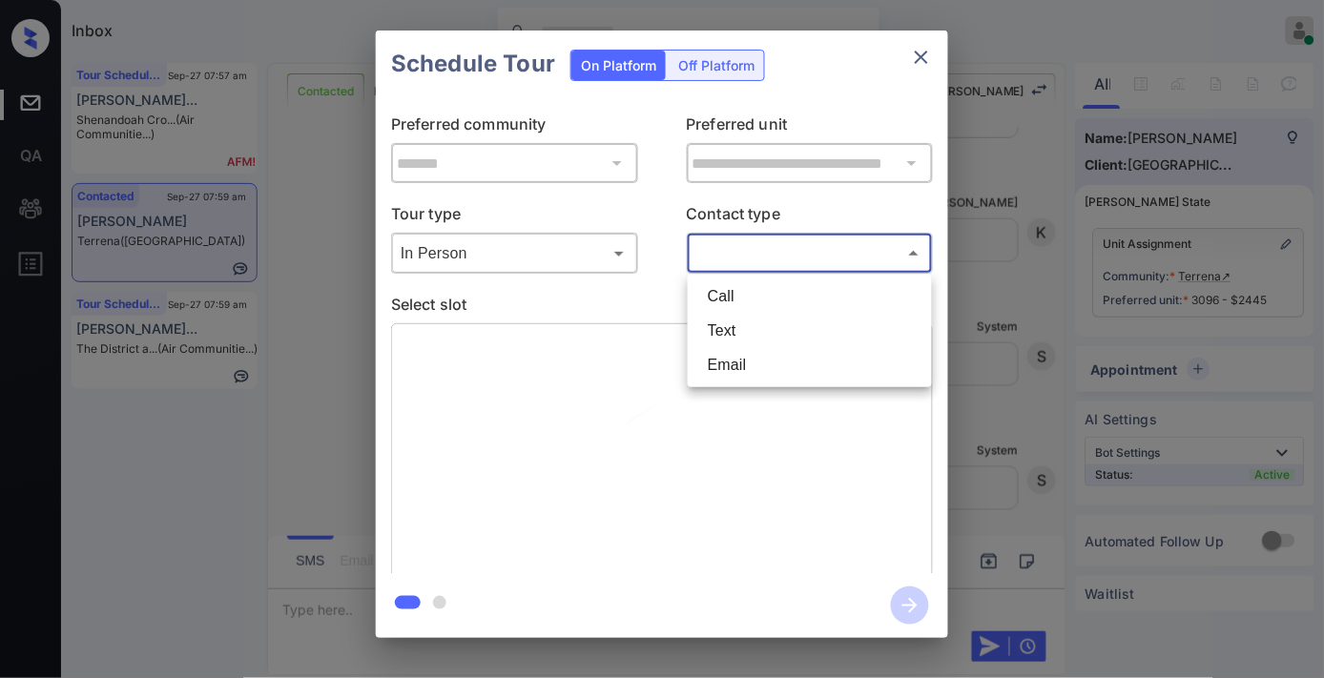
click at [767, 326] on li "Text" at bounding box center [810, 331] width 235 height 34
type input "****"
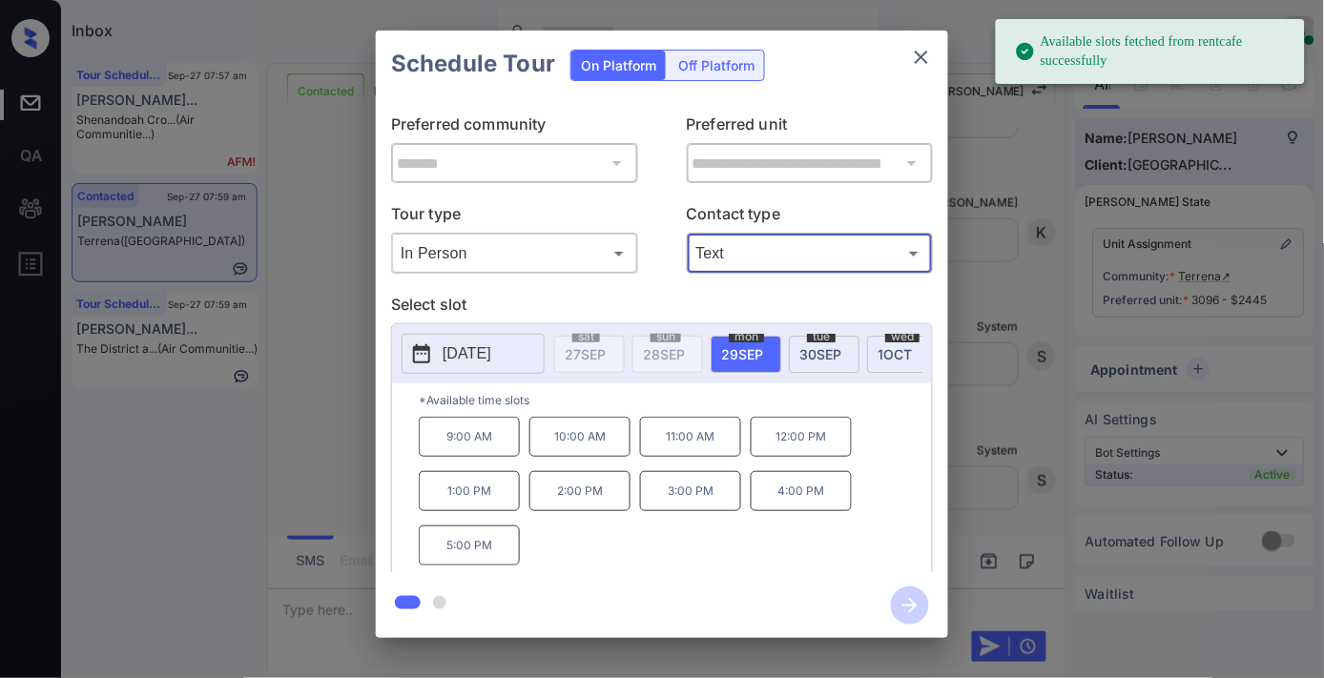
click at [469, 372] on button "[DATE]" at bounding box center [473, 354] width 143 height 40
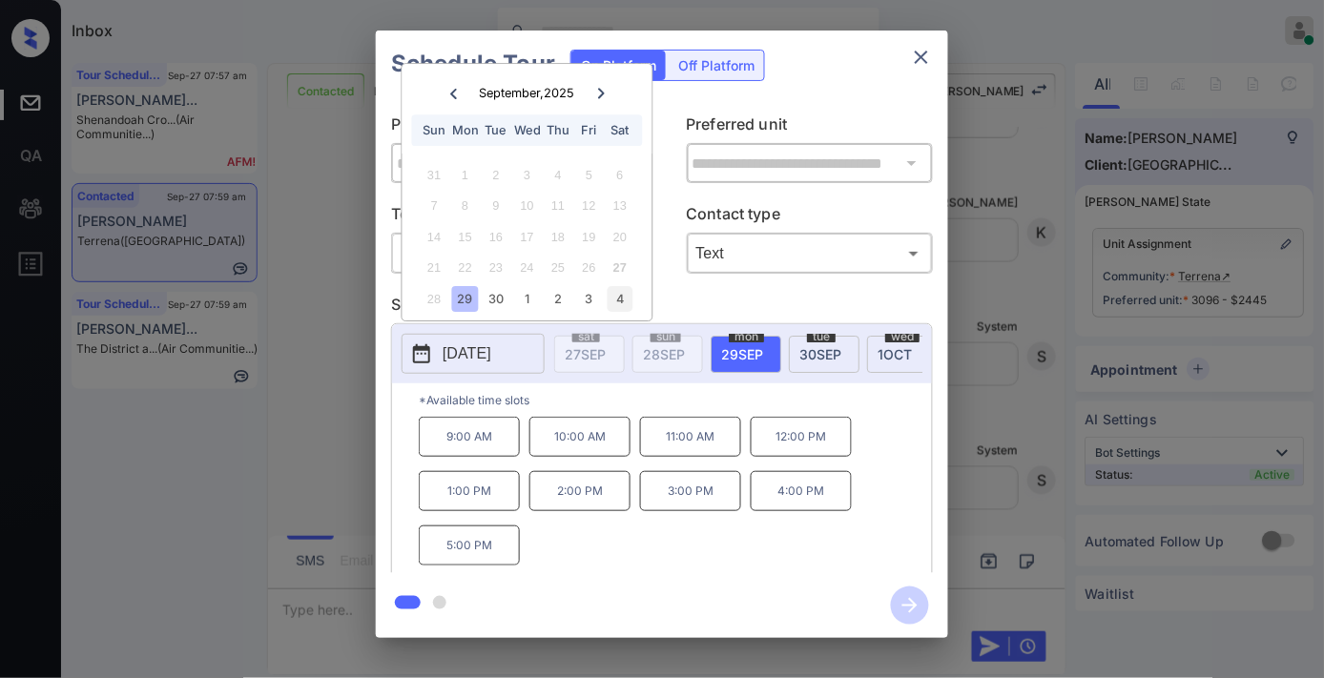
click at [623, 300] on div "4" at bounding box center [620, 299] width 26 height 26
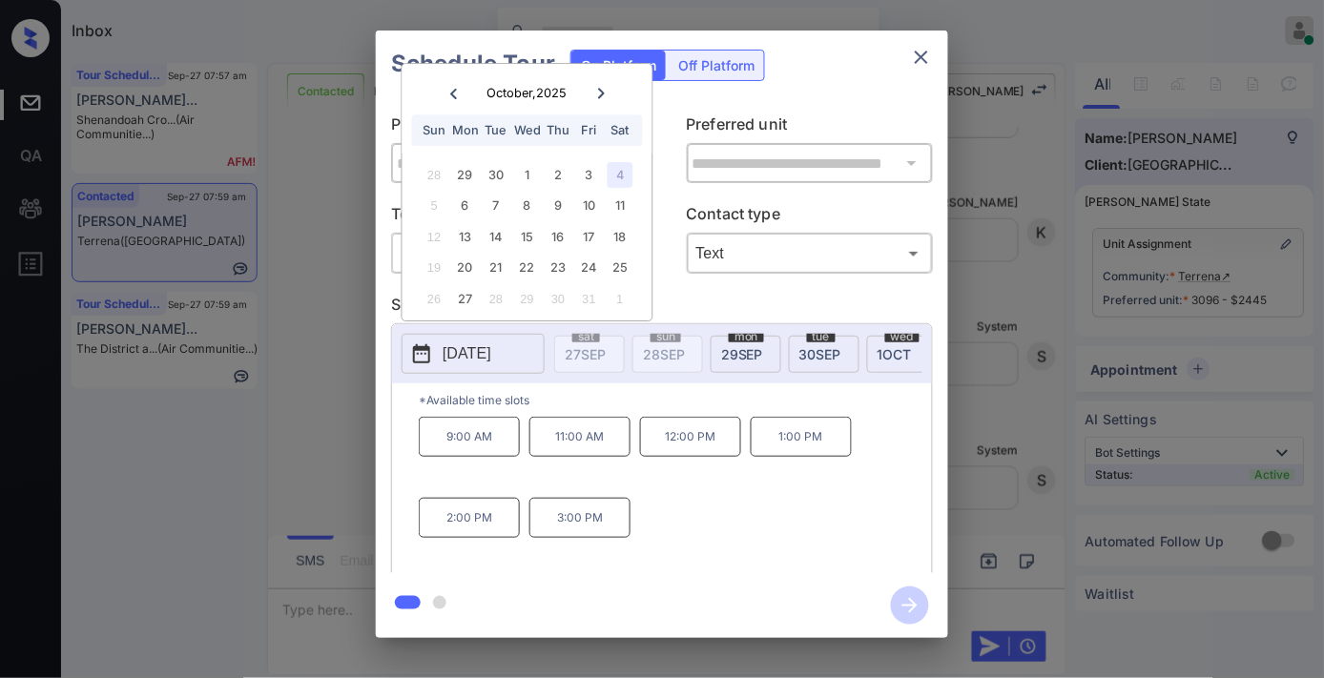
click at [583, 439] on p "11:00 AM" at bounding box center [579, 437] width 101 height 40
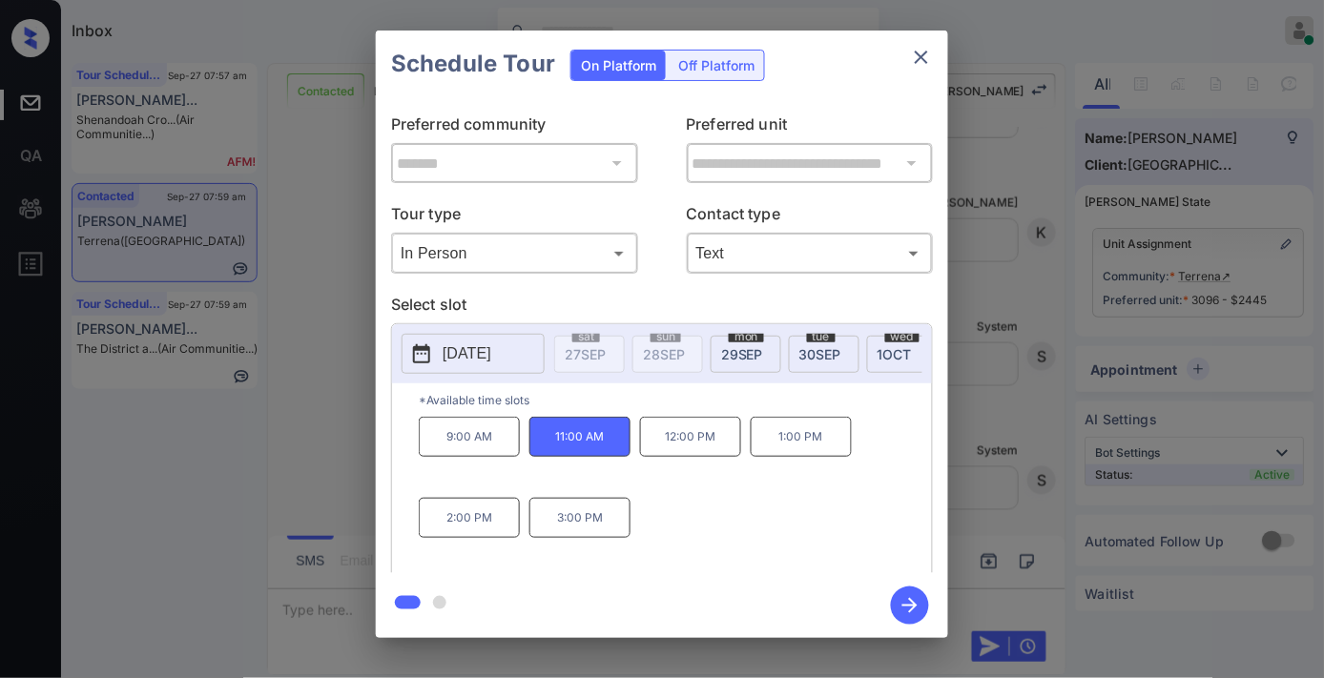
click at [925, 52] on icon "close" at bounding box center [921, 57] width 13 height 13
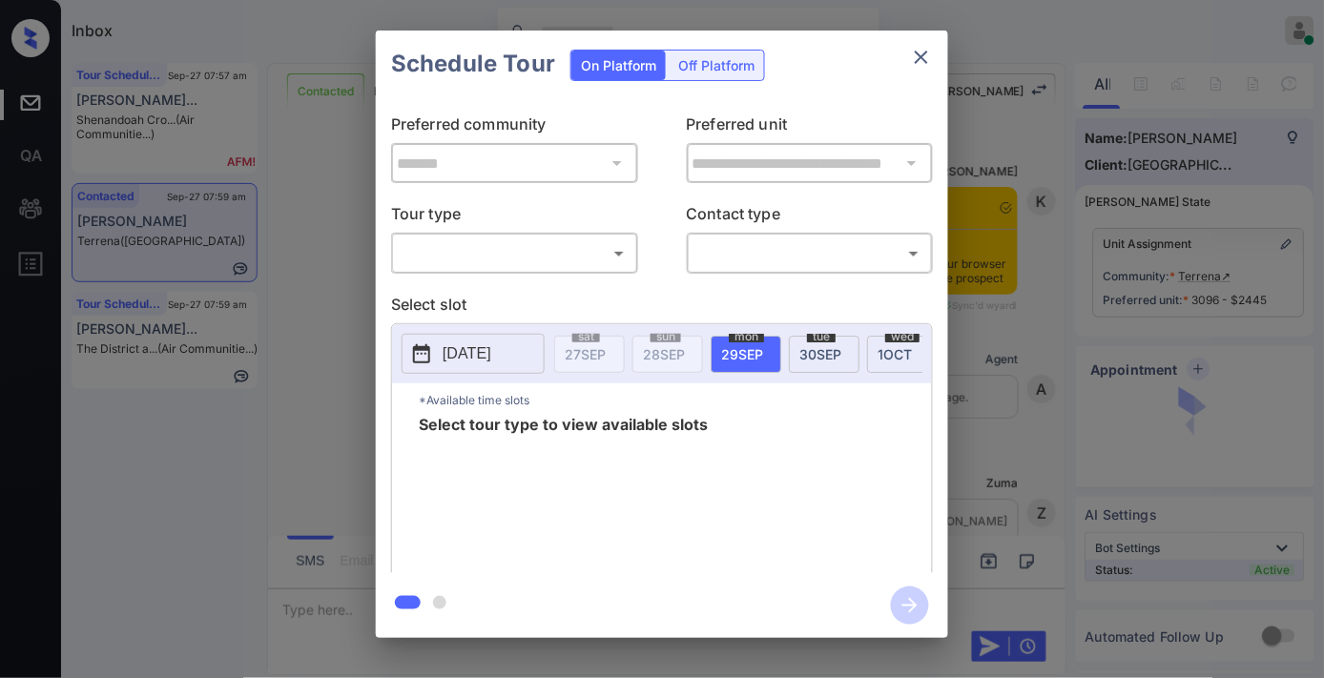
scroll to position [3584, 0]
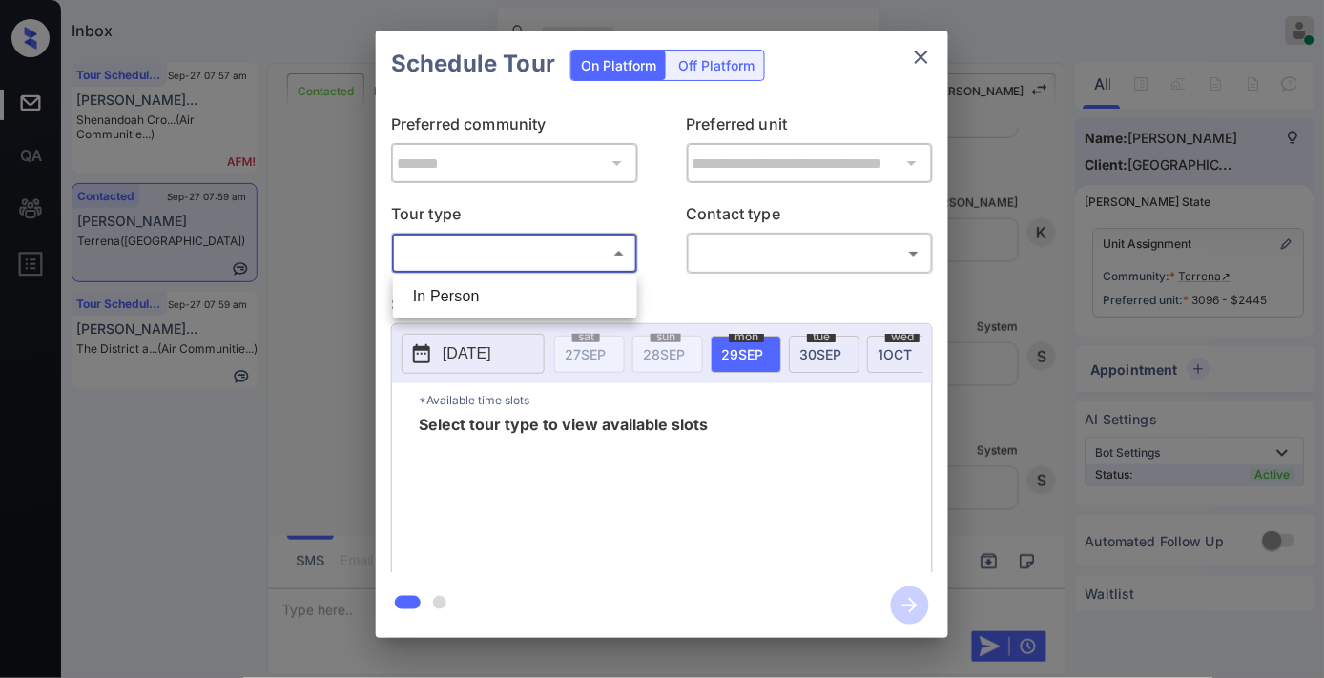
click at [580, 246] on body "Inbox [PERSON_NAME] Online Set yourself offline Set yourself on break Profile S…" at bounding box center [662, 339] width 1324 height 678
click at [580, 303] on li "In Person" at bounding box center [515, 296] width 235 height 34
type input "********"
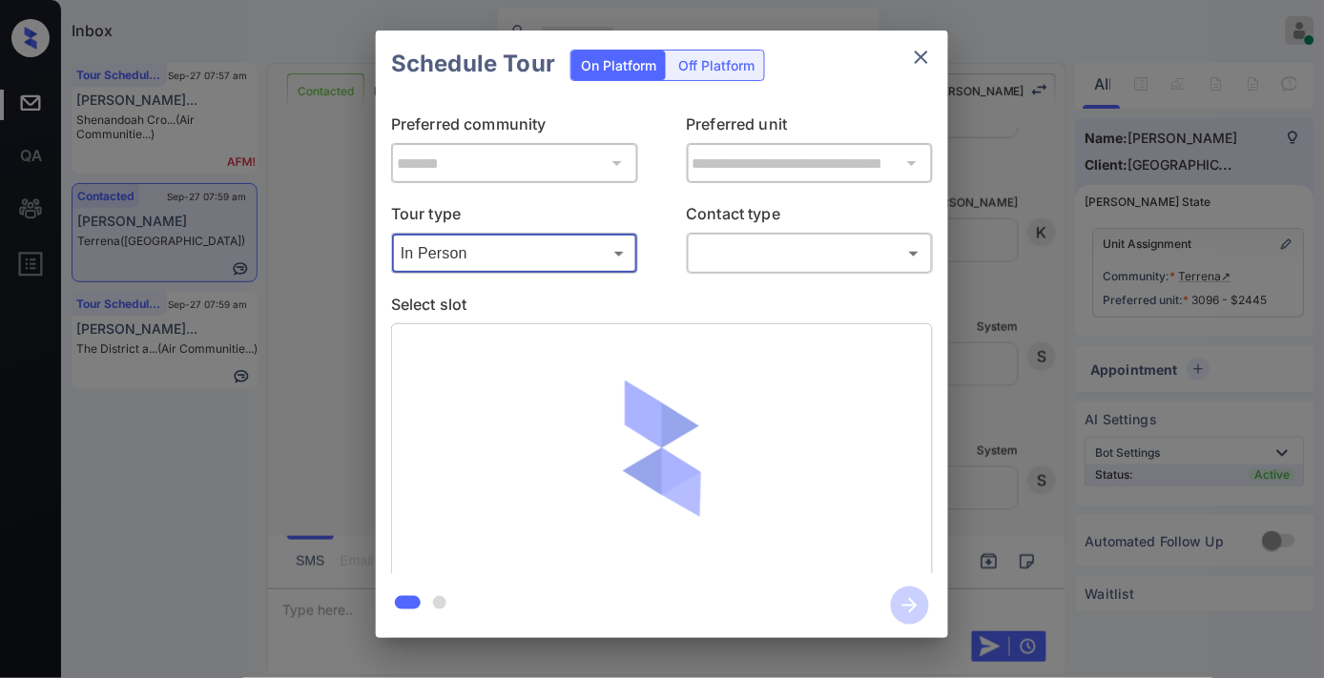
click at [814, 253] on body "Inbox [PERSON_NAME] Online Set yourself offline Set yourself on break Profile S…" at bounding box center [662, 339] width 1324 height 678
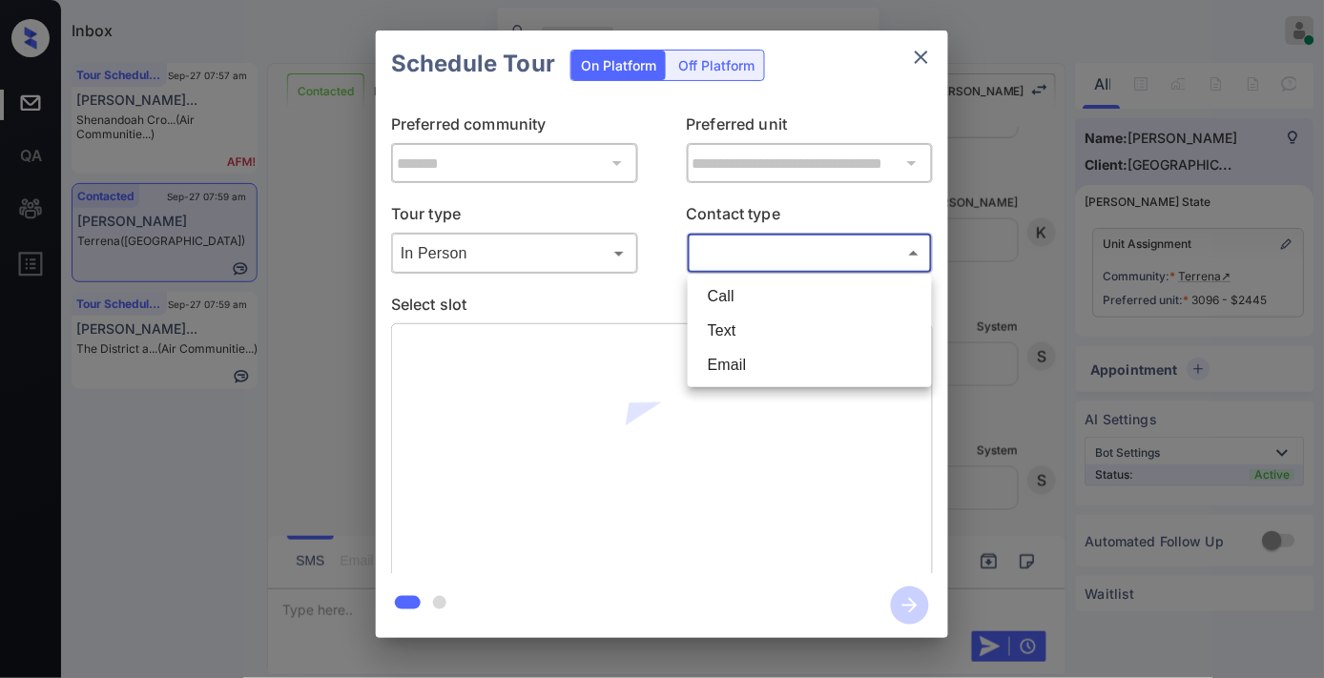
click at [759, 341] on li "Text" at bounding box center [810, 331] width 235 height 34
type input "****"
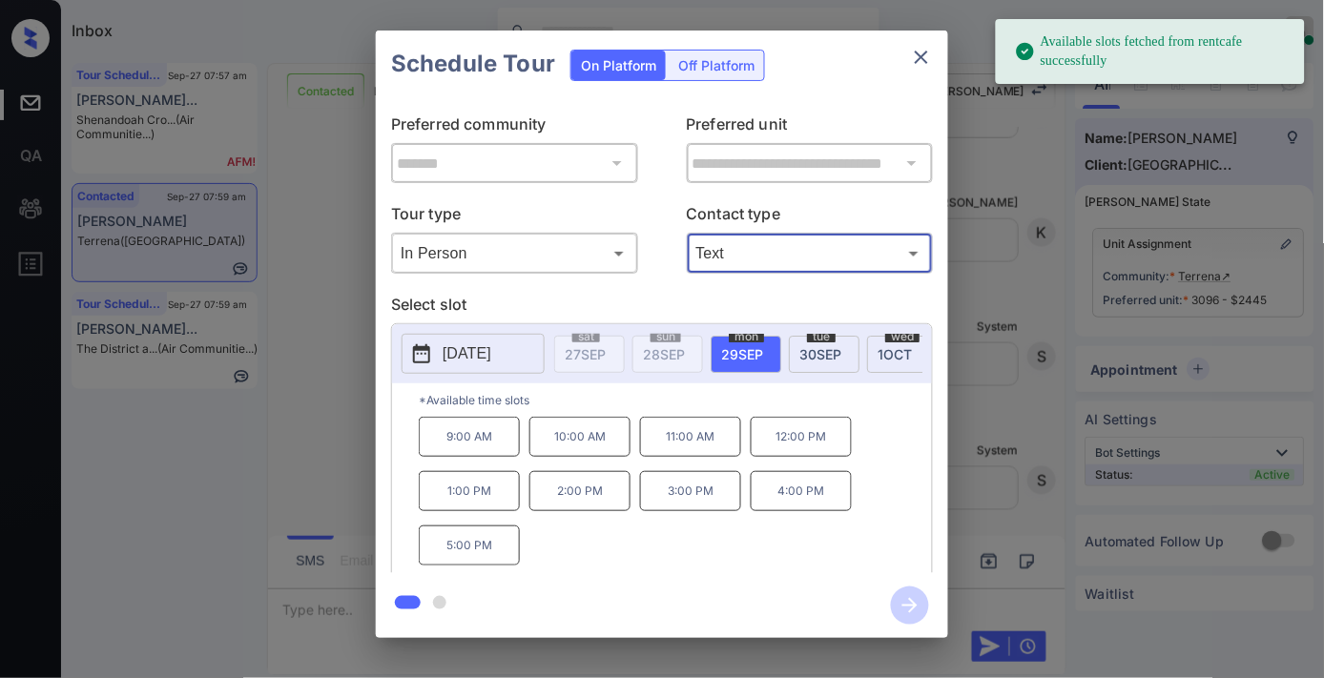
click at [477, 350] on p "[DATE]" at bounding box center [467, 353] width 49 height 23
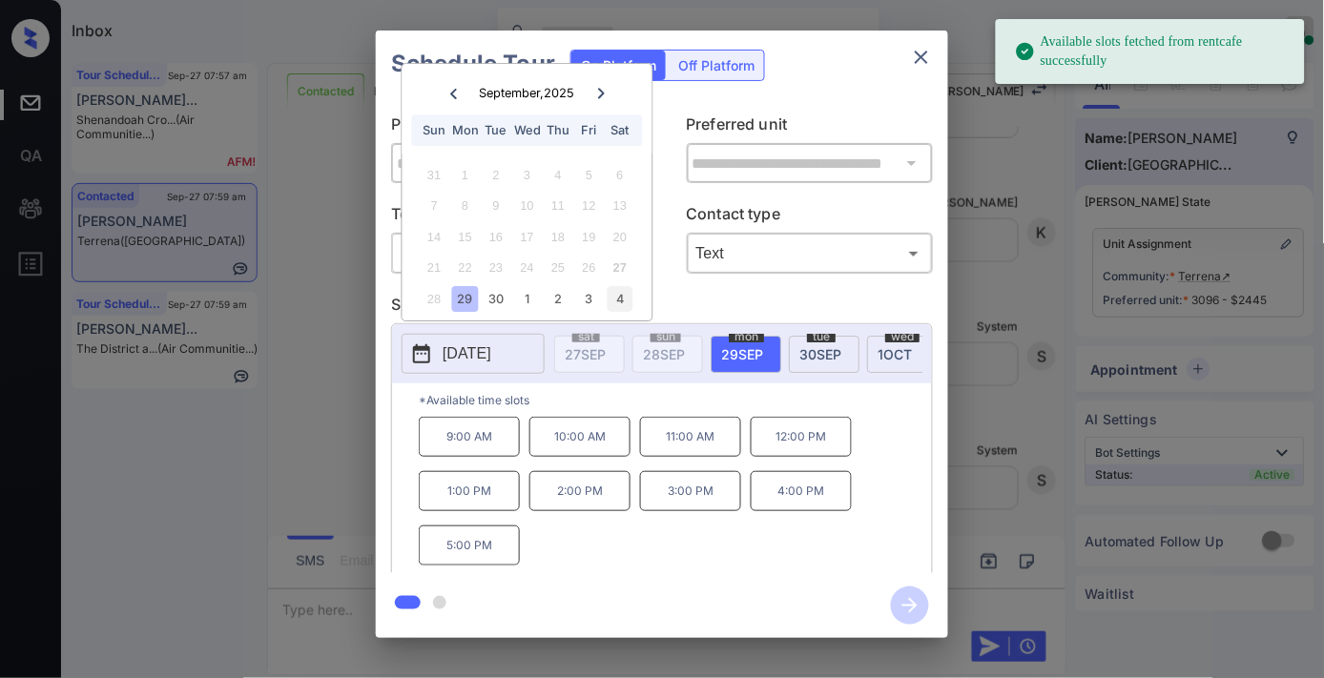
click at [621, 308] on div "4" at bounding box center [620, 299] width 26 height 26
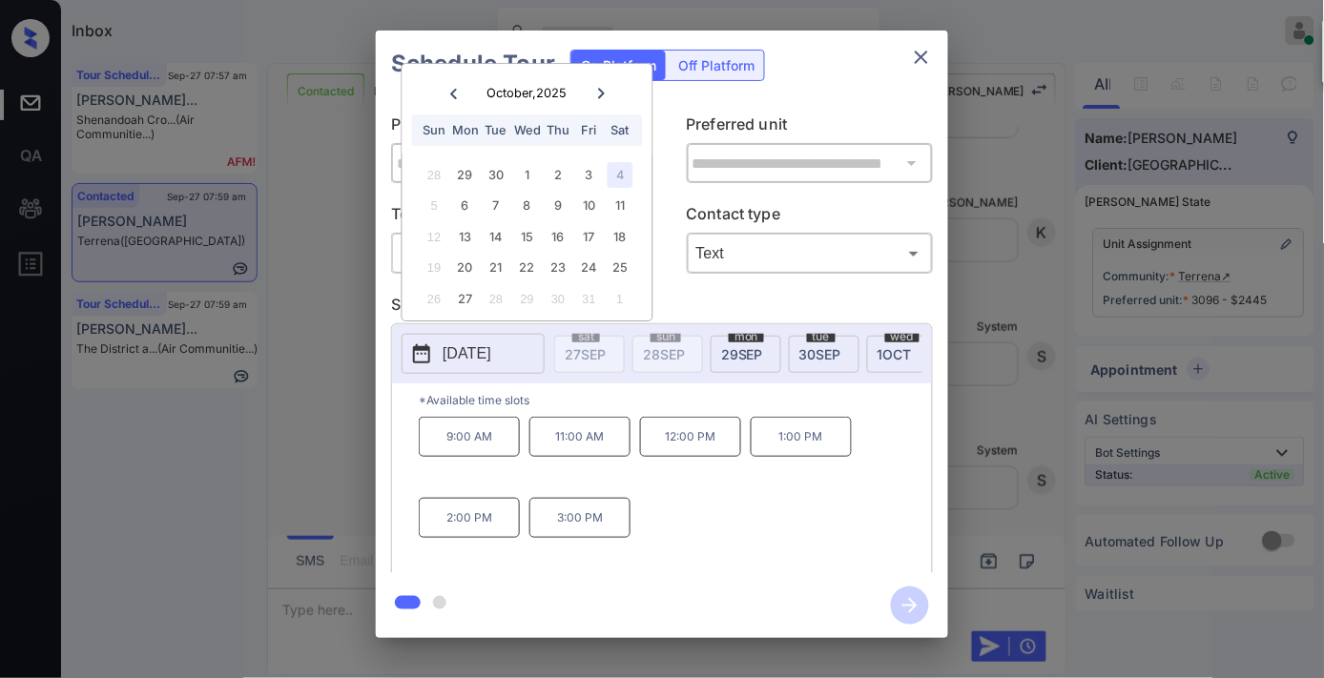
click at [601, 445] on p "11:00 AM" at bounding box center [579, 437] width 101 height 40
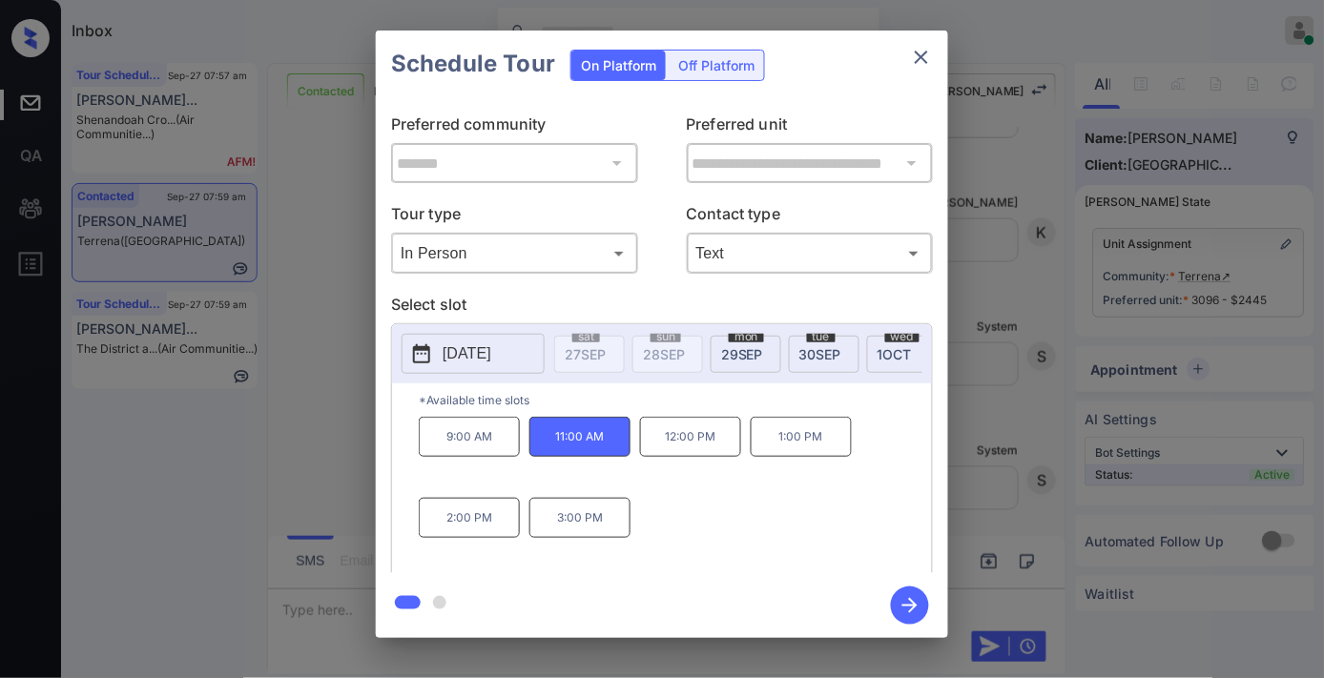
click at [914, 616] on icon "button" at bounding box center [910, 606] width 38 height 38
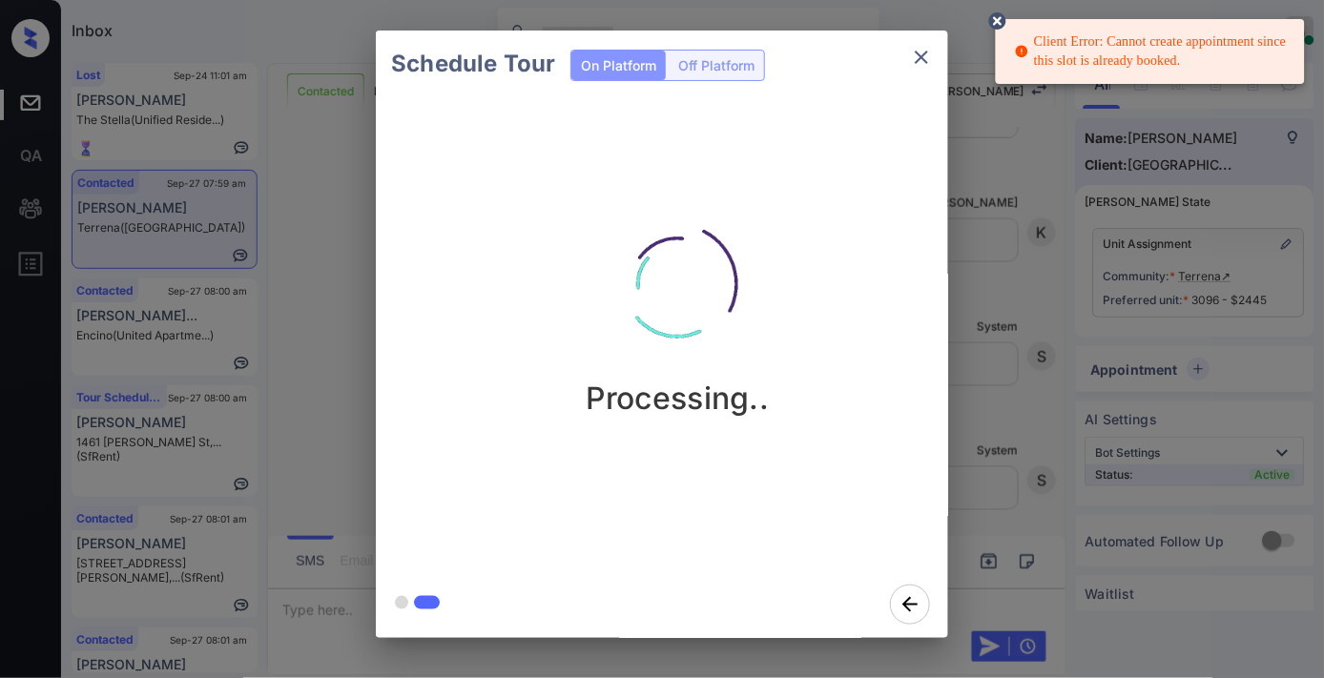
click at [1005, 19] on icon at bounding box center [997, 20] width 17 height 17
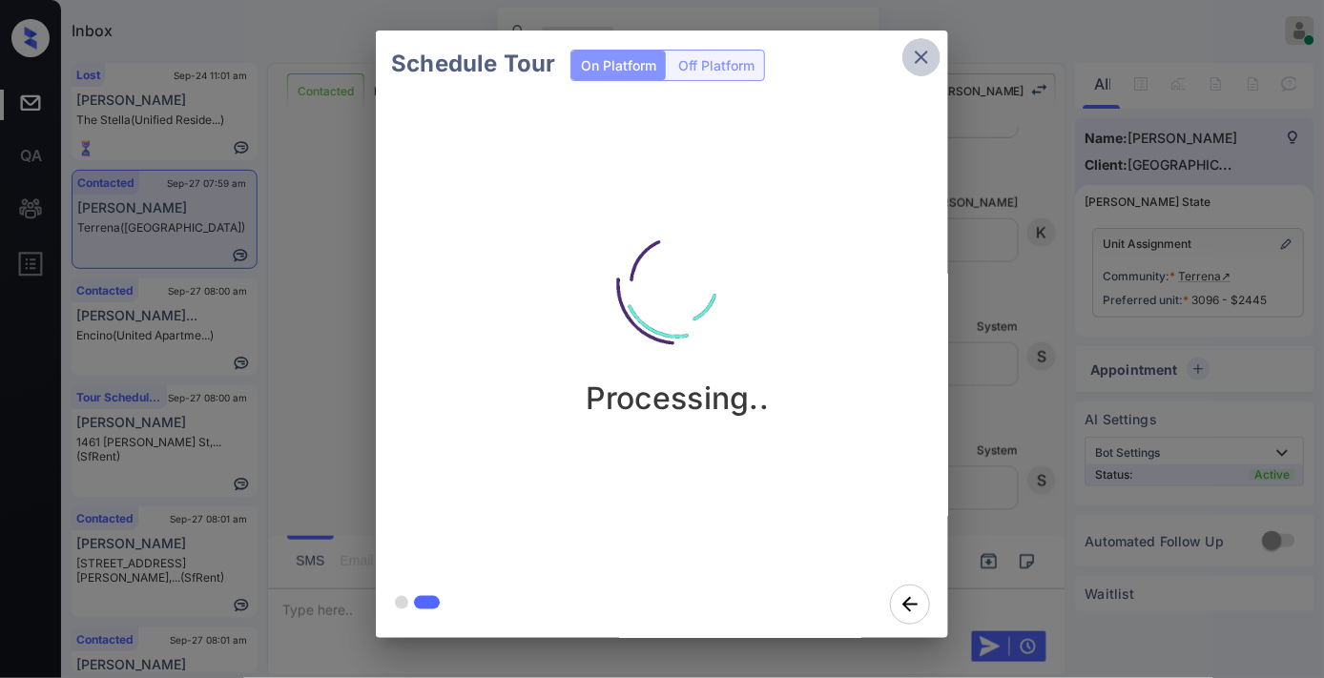
click at [935, 46] on button "close" at bounding box center [921, 57] width 38 height 38
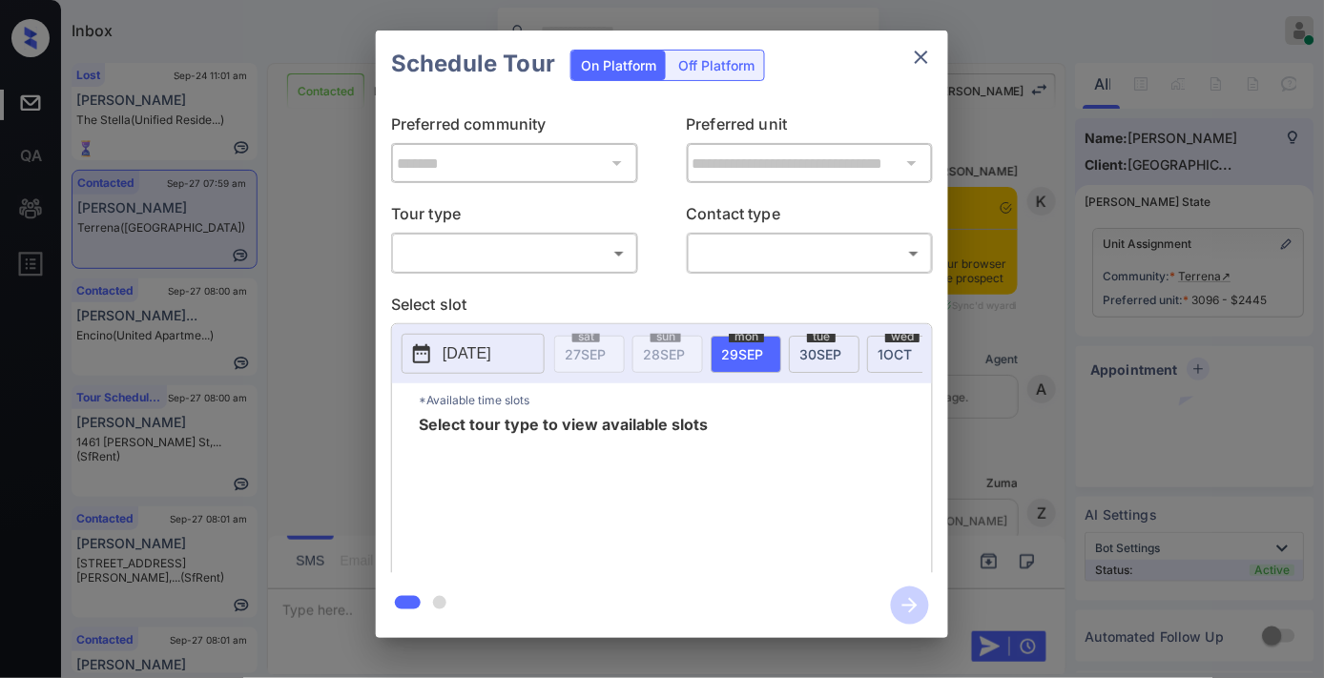
scroll to position [3372, 0]
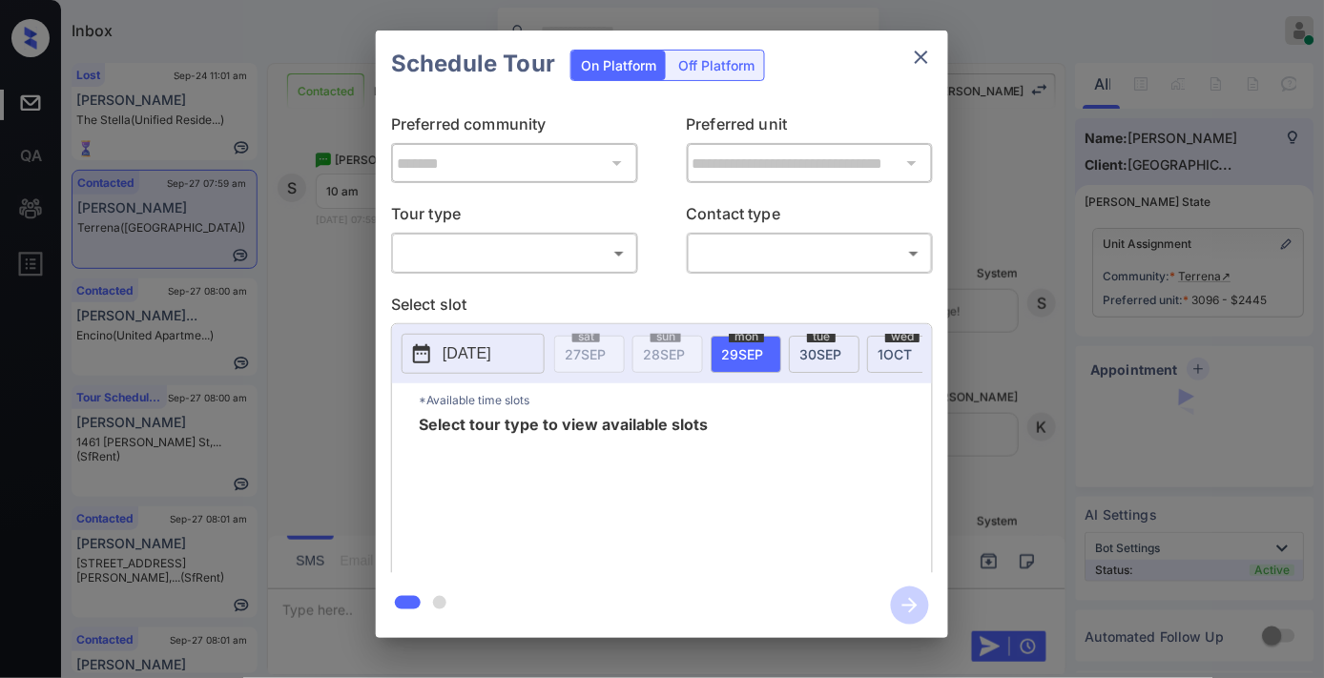
click at [573, 268] on body "Inbox Samantha Soliven Online Set yourself offline Set yourself on break Profil…" at bounding box center [662, 339] width 1324 height 678
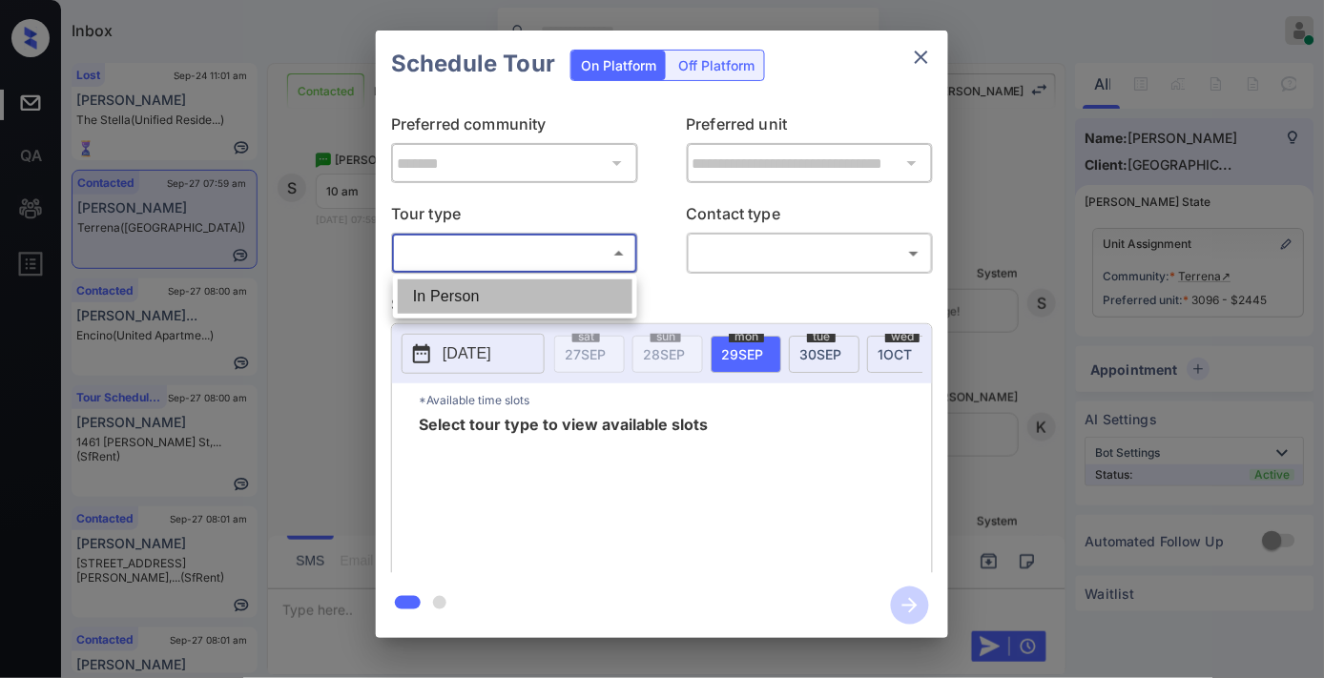
click at [531, 292] on li "In Person" at bounding box center [515, 296] width 235 height 34
type input "********"
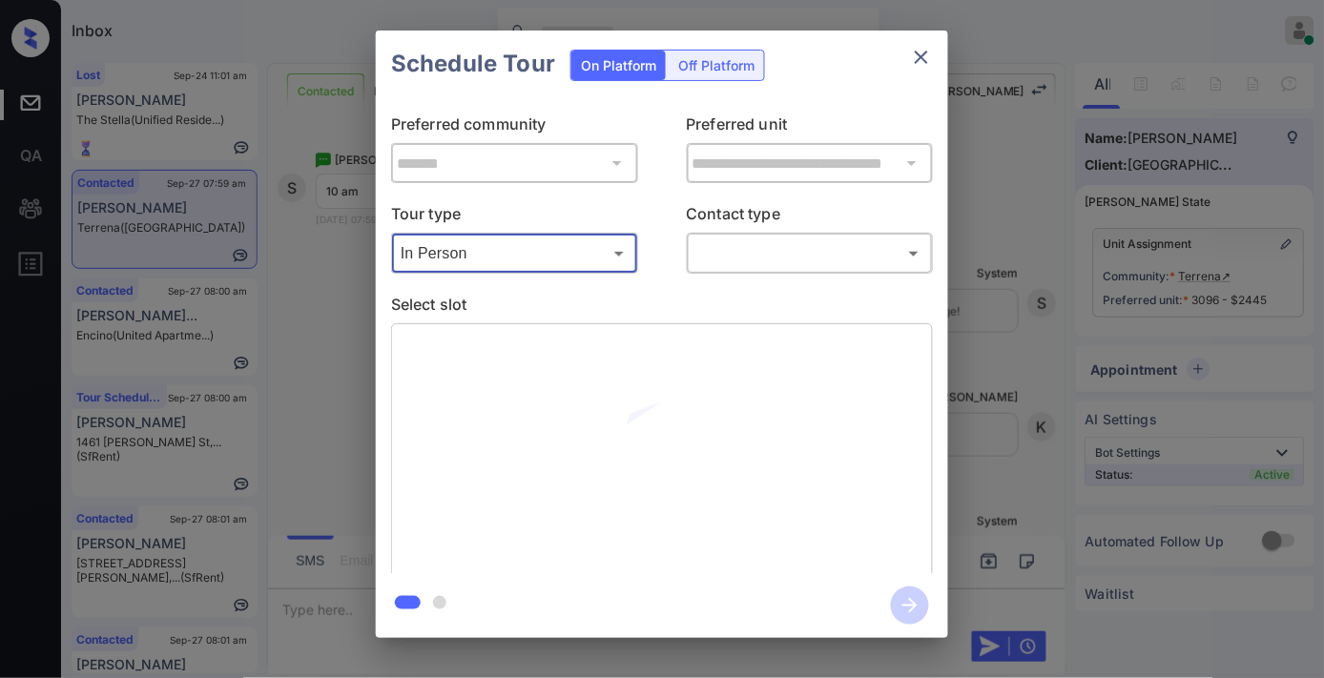
click at [755, 244] on body "Inbox Samantha Soliven Online Set yourself offline Set yourself on break Profil…" at bounding box center [662, 339] width 1324 height 678
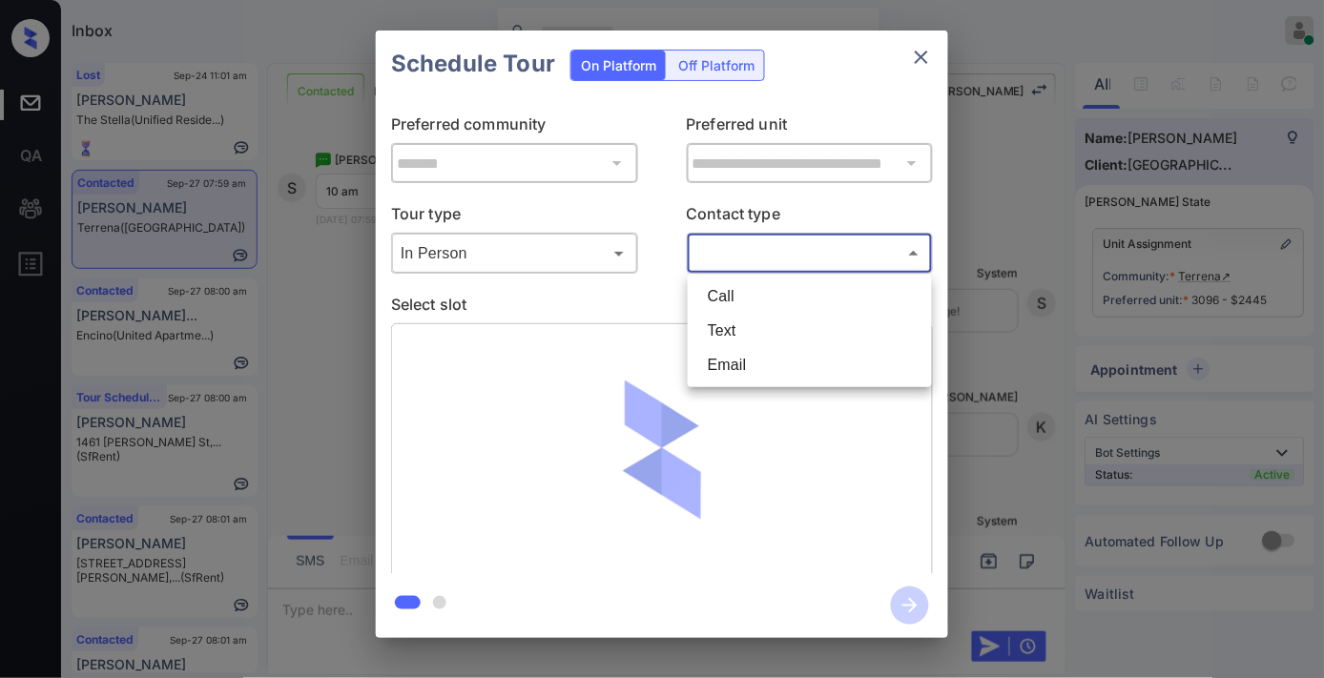
click at [765, 332] on li "Text" at bounding box center [810, 331] width 235 height 34
type input "****"
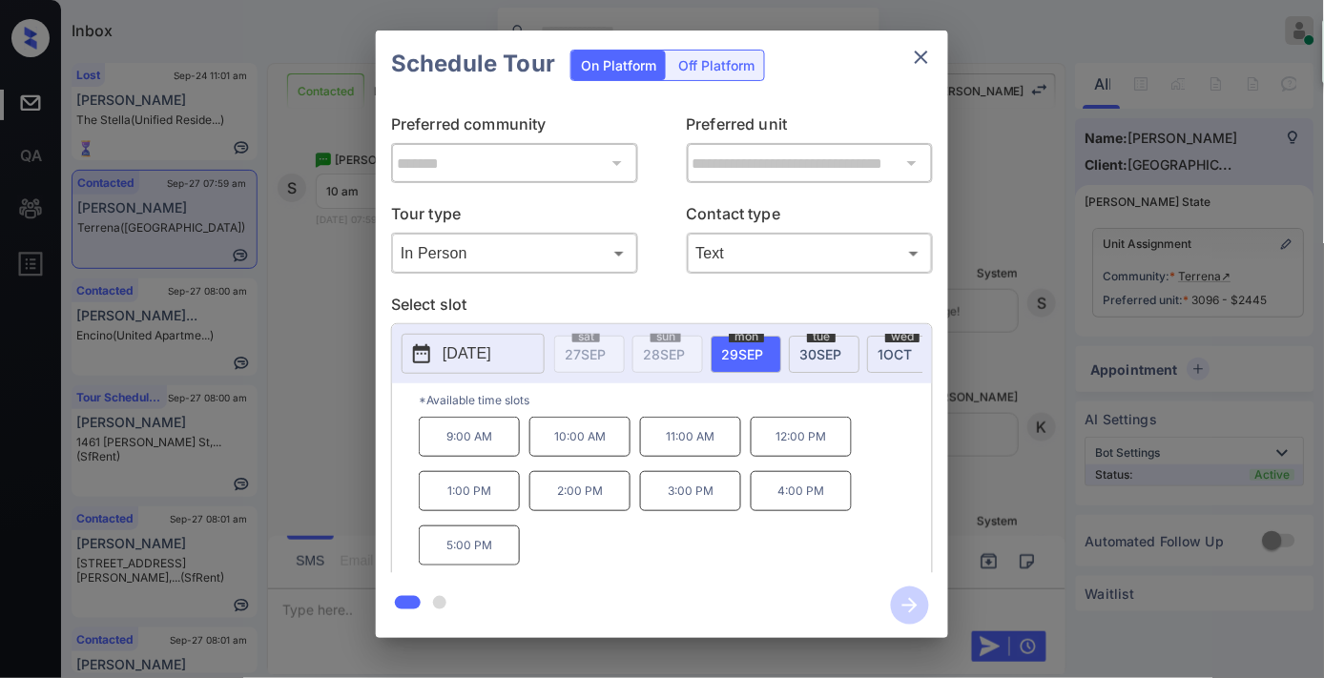
click at [482, 363] on p "[DATE]" at bounding box center [467, 353] width 49 height 23
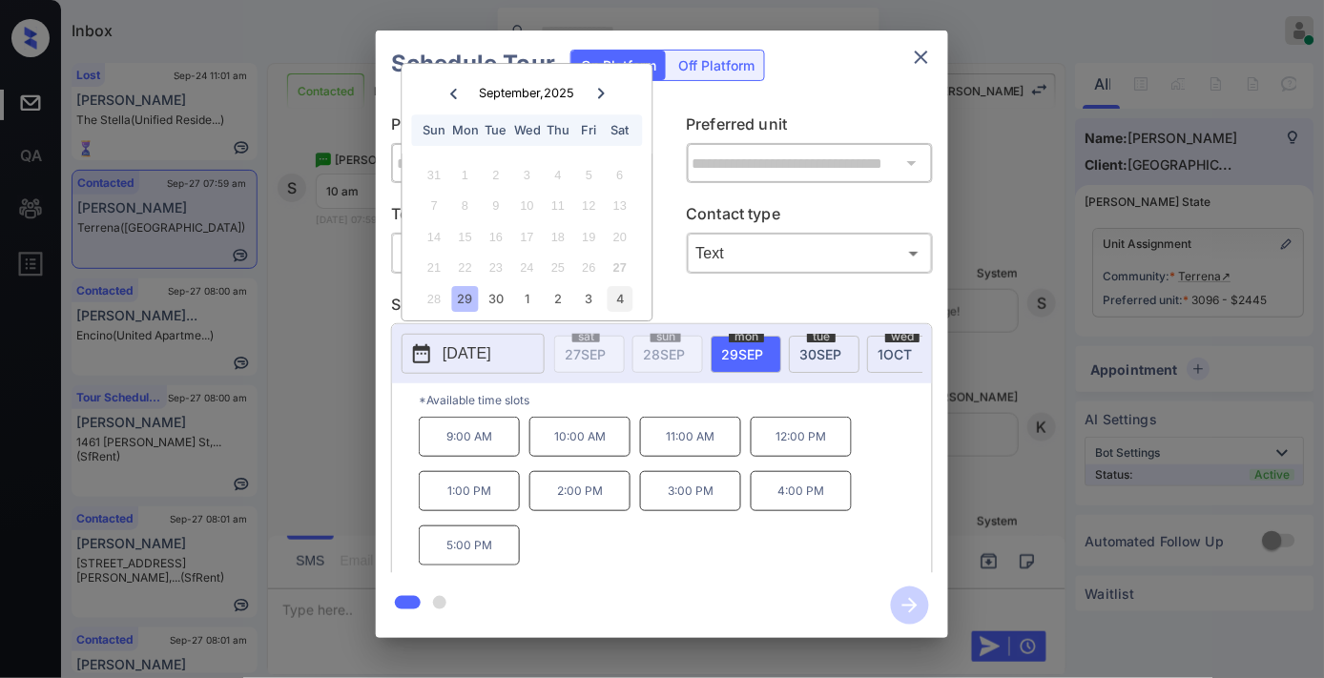
click at [616, 290] on div "4" at bounding box center [620, 299] width 26 height 26
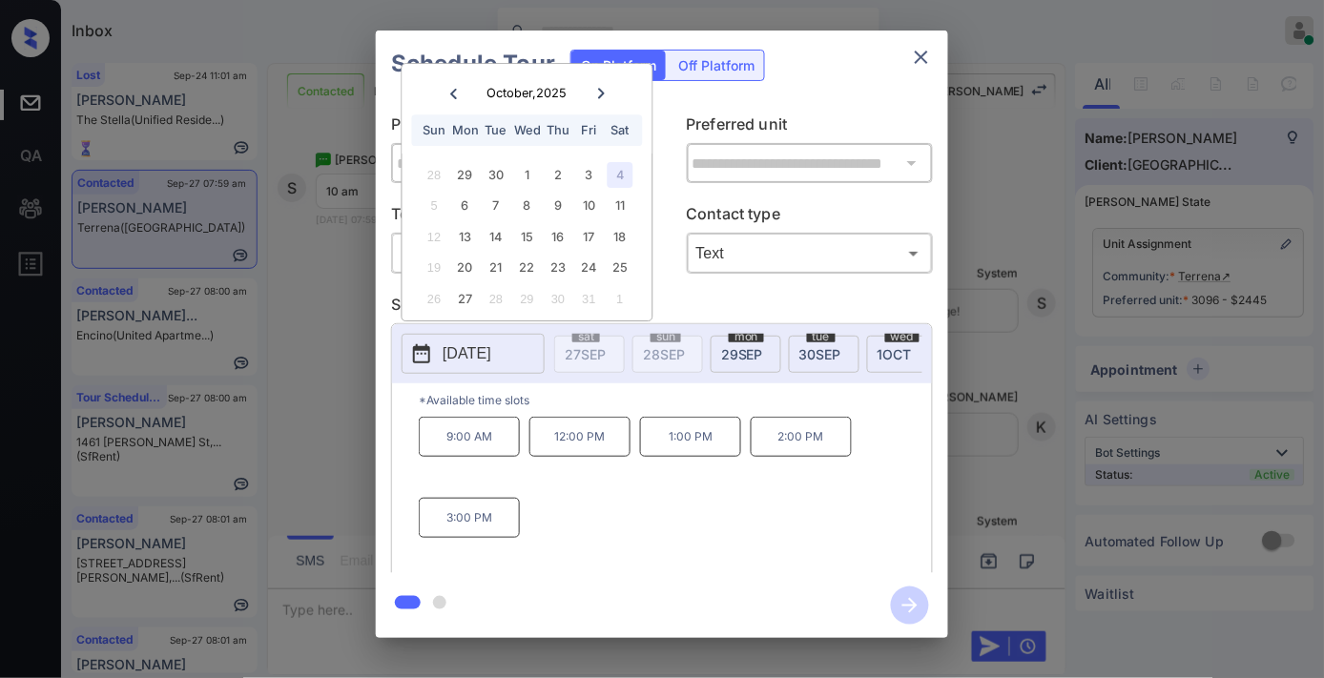
click at [456, 441] on p "9:00 AM" at bounding box center [469, 437] width 101 height 40
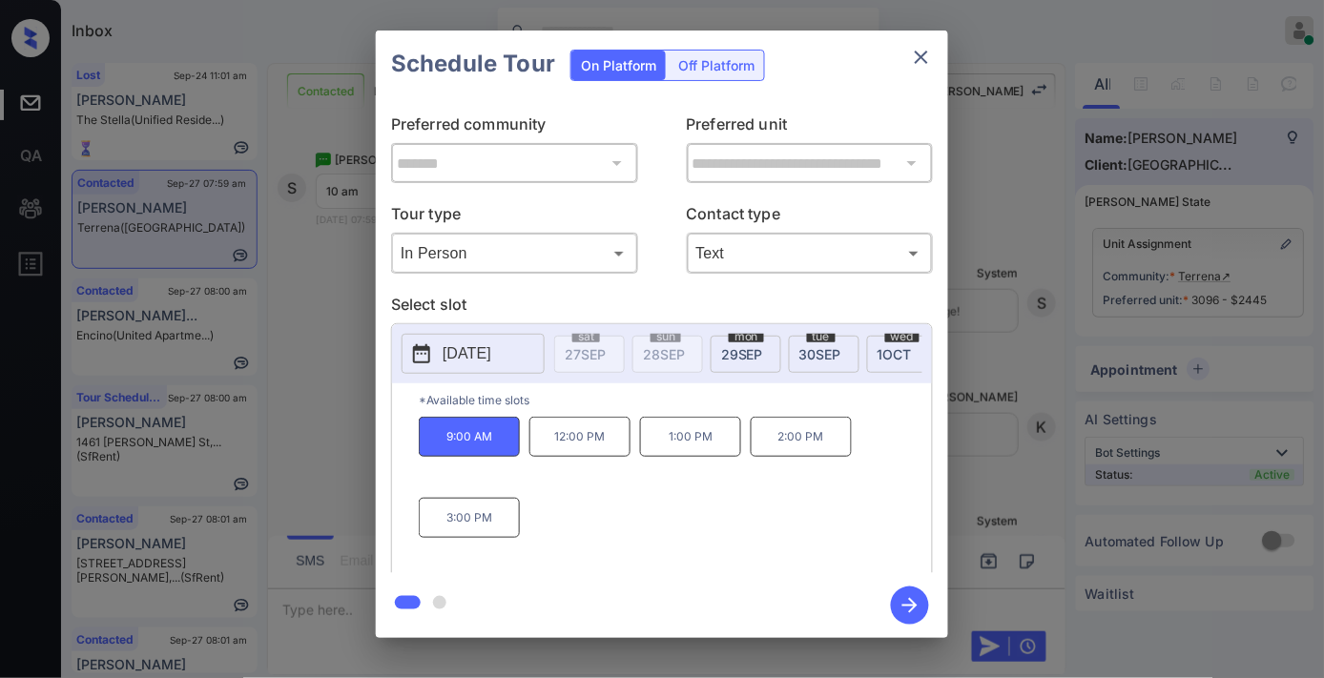
click at [611, 449] on p "12:00 PM" at bounding box center [579, 437] width 101 height 40
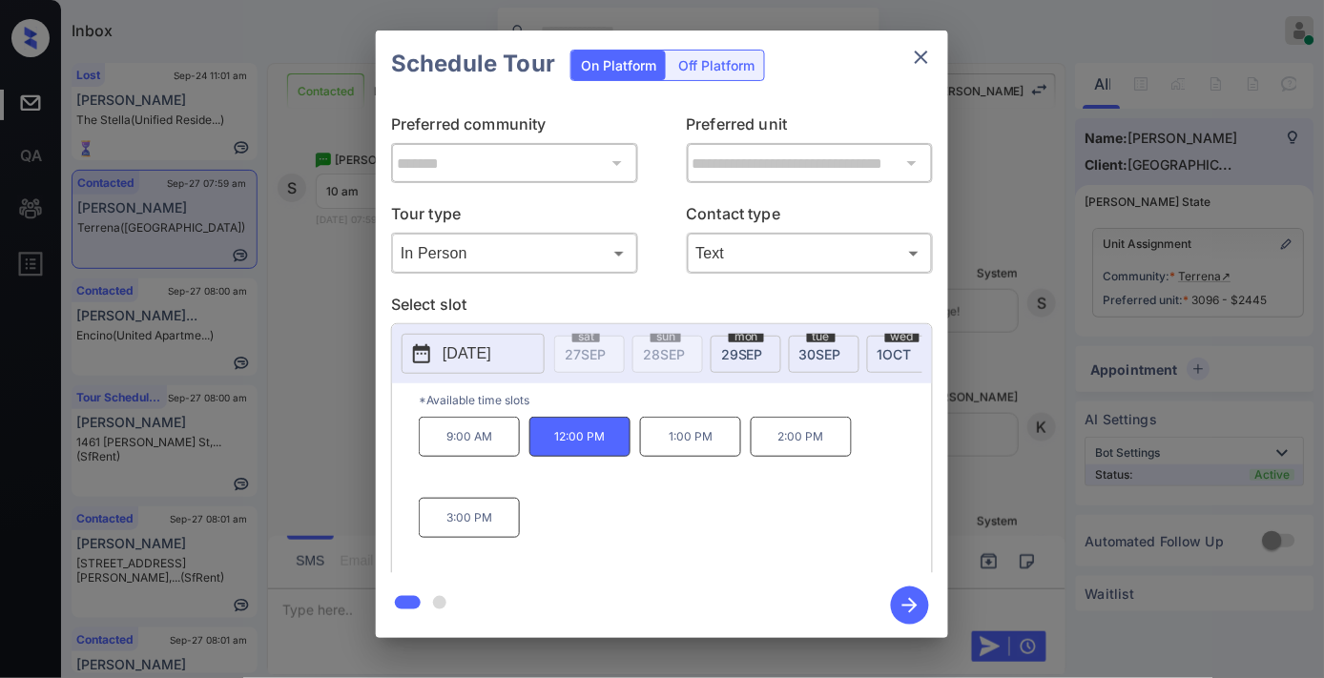
click at [921, 608] on icon "button" at bounding box center [910, 606] width 38 height 38
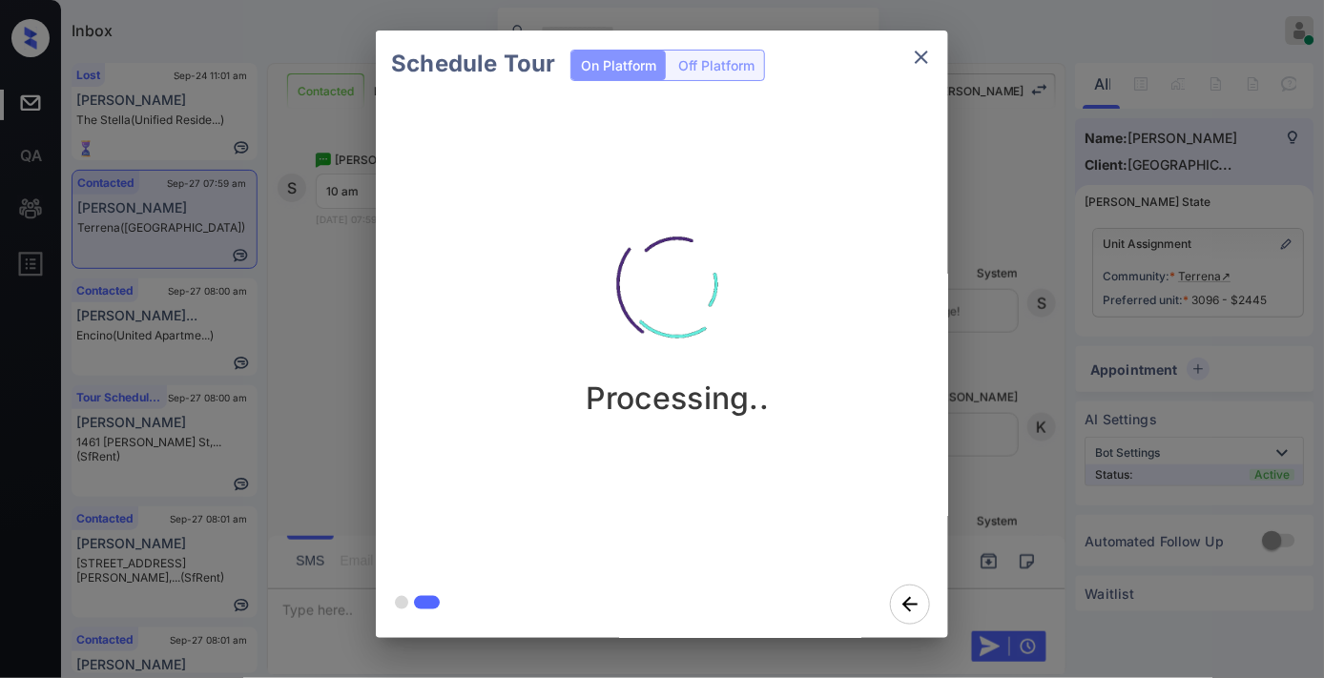
click at [789, 213] on div "Processing.." at bounding box center [677, 303] width 572 height 228
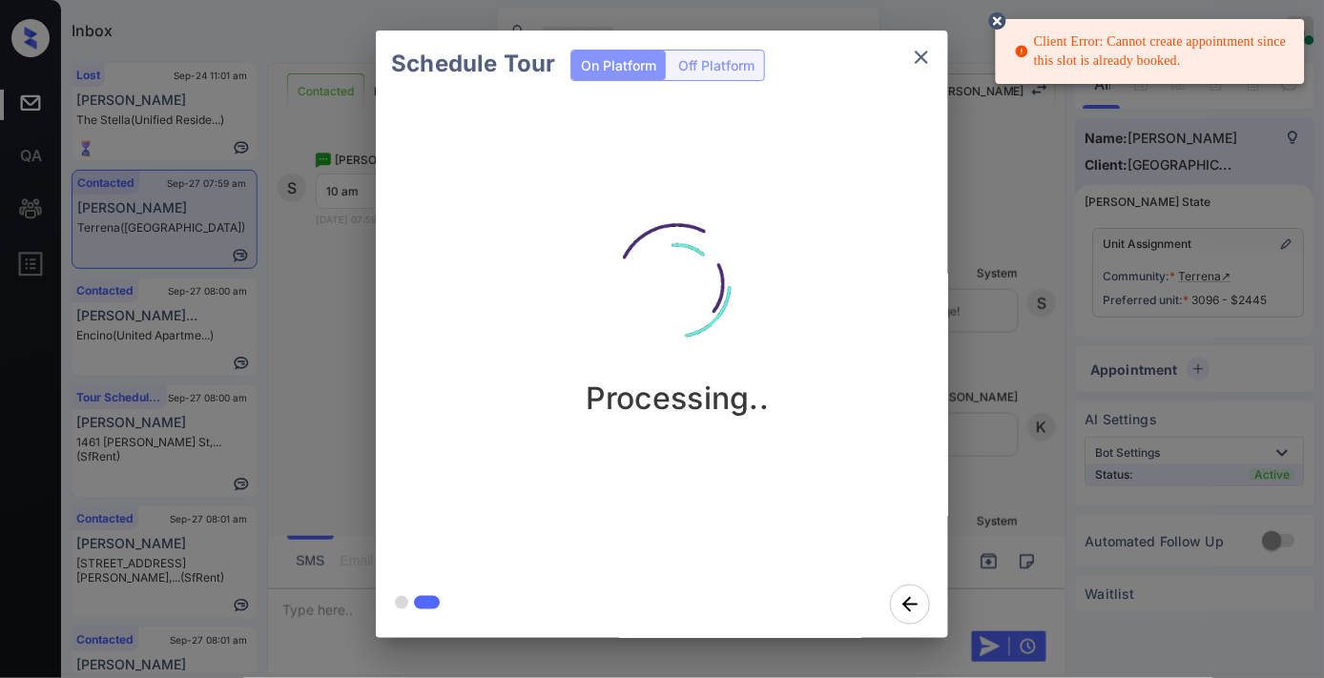
click at [999, 24] on icon at bounding box center [997, 20] width 17 height 17
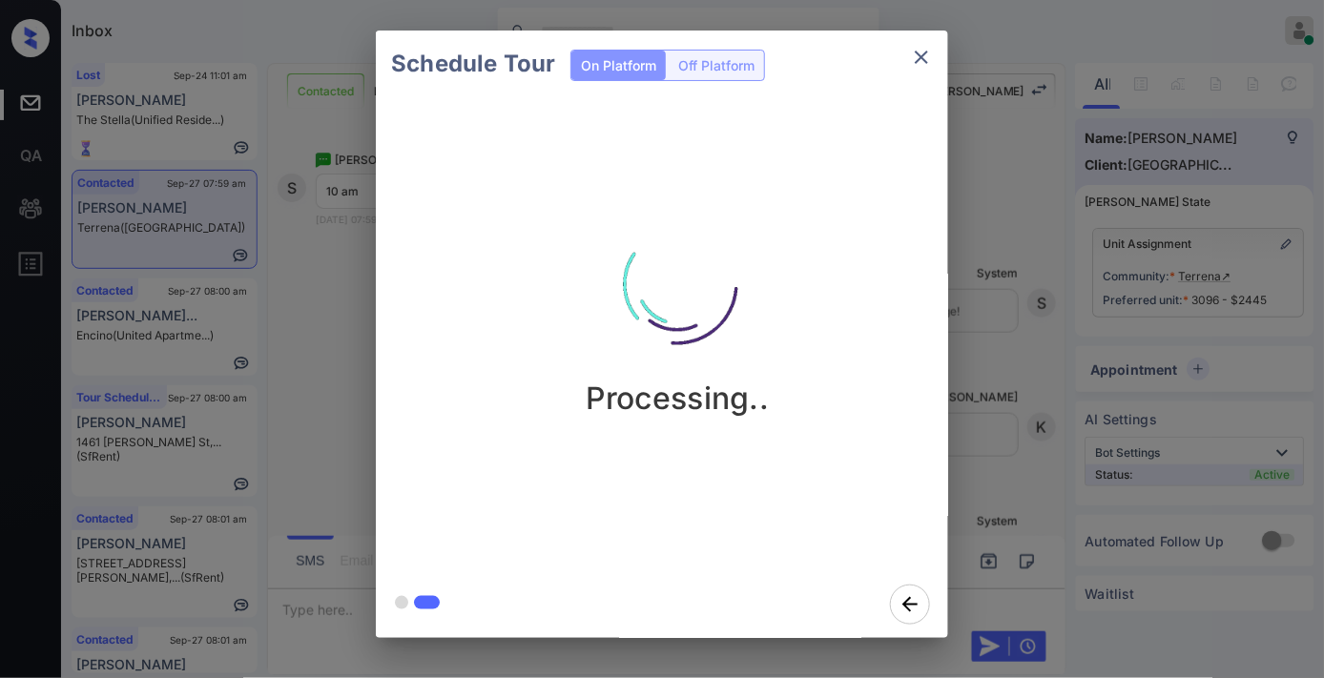
click at [926, 52] on icon "close" at bounding box center [921, 57] width 13 height 13
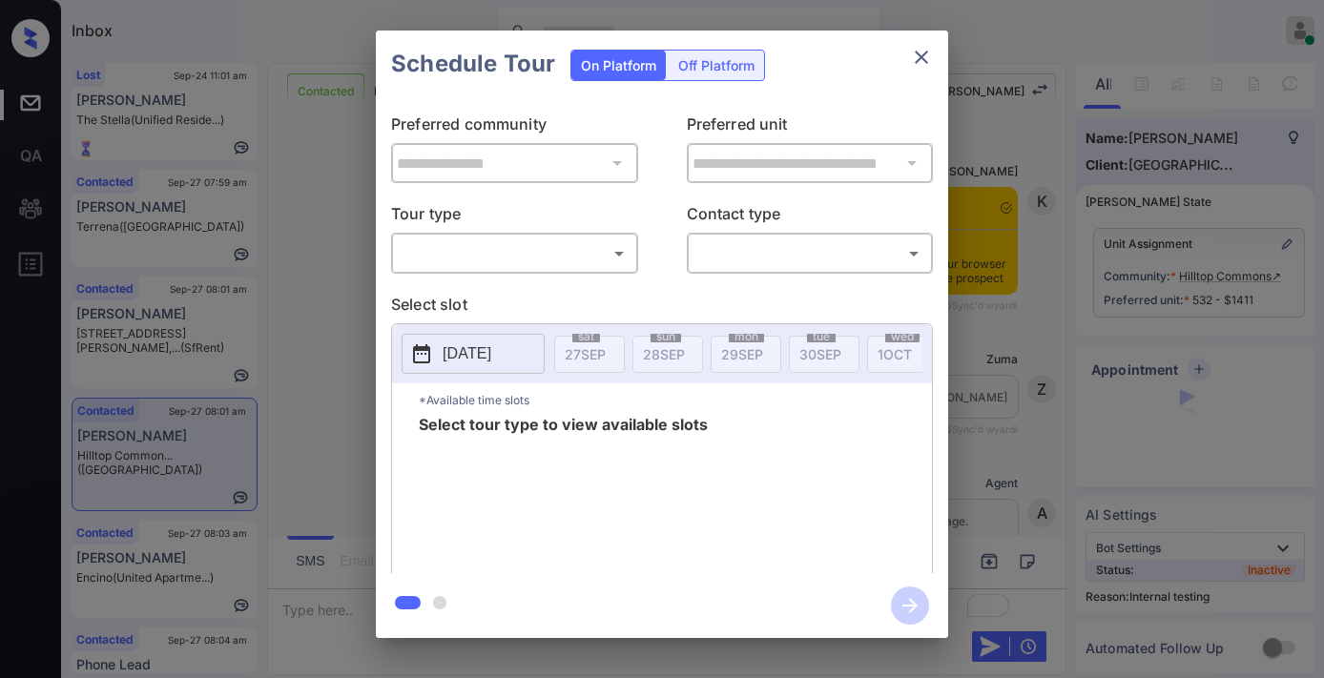
click at [507, 269] on body "Inbox Samantha Soliven Online Set yourself offline Set yourself on break Profil…" at bounding box center [662, 339] width 1324 height 678
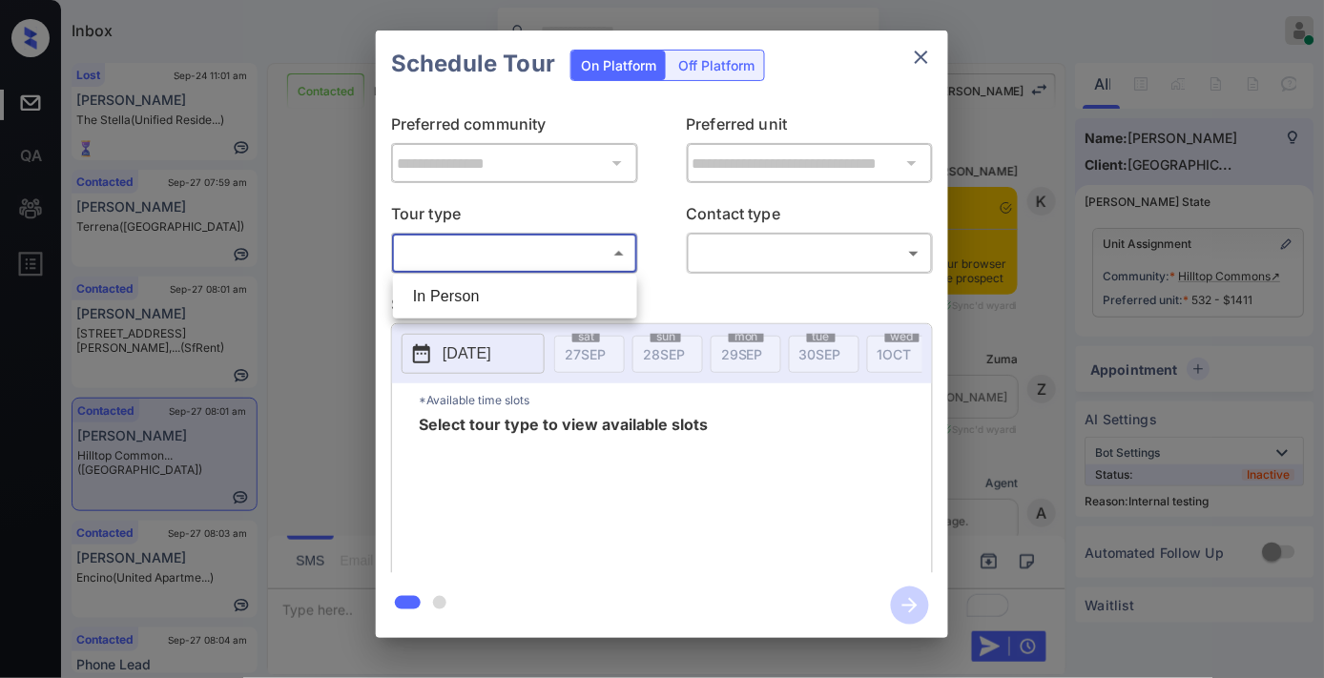
scroll to position [1747, 0]
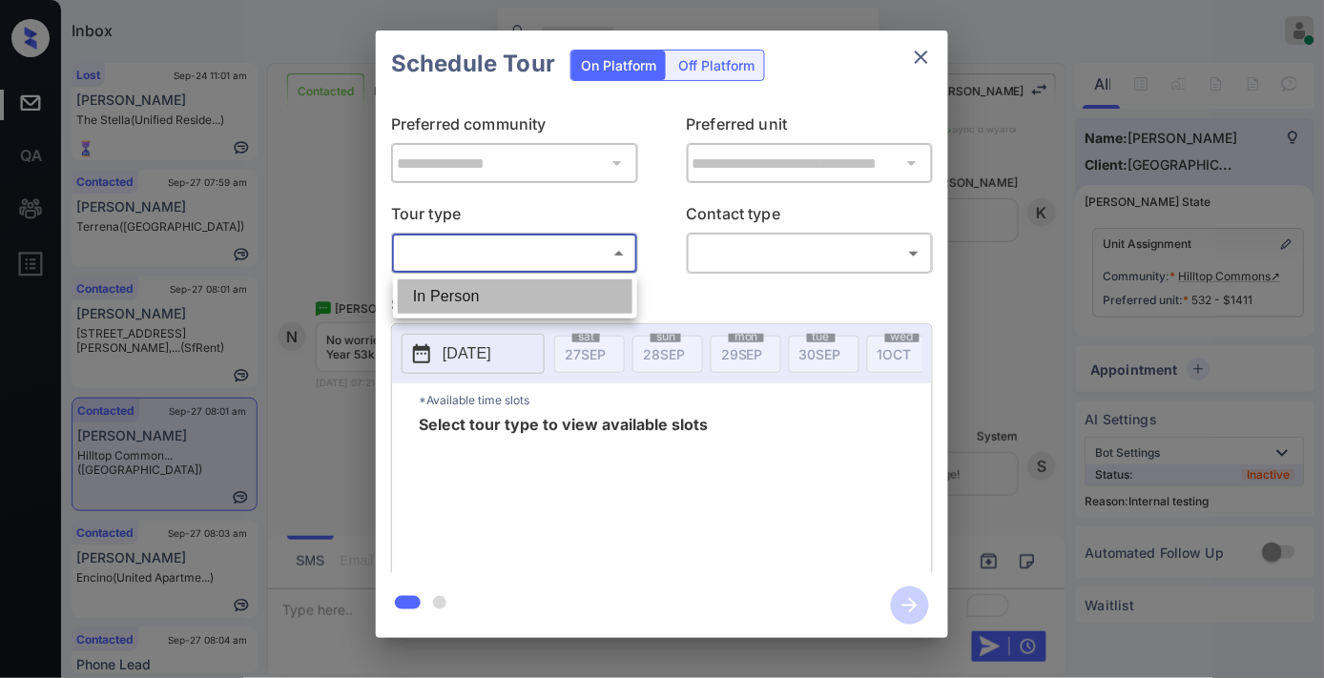
click at [517, 299] on li "In Person" at bounding box center [515, 296] width 235 height 34
type input "********"
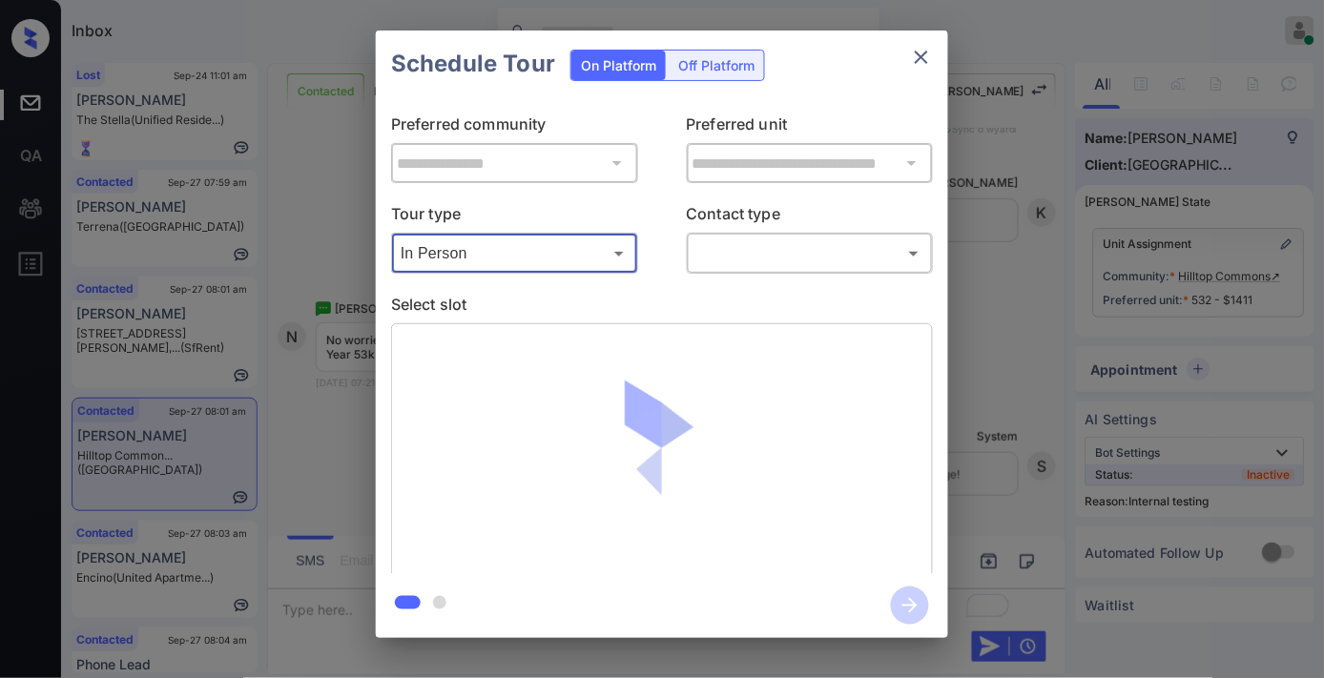
click at [722, 244] on body "Inbox Samantha Soliven Online Set yourself offline Set yourself on break Profil…" at bounding box center [662, 339] width 1324 height 678
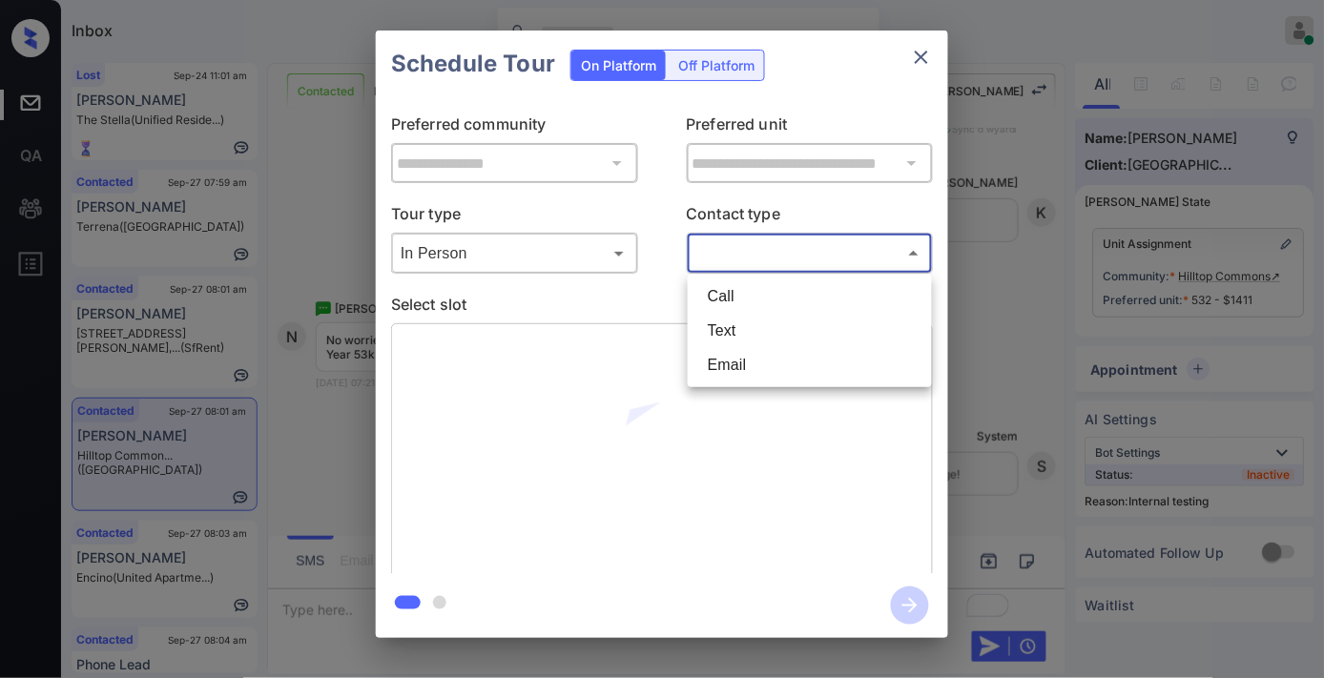
click at [754, 332] on li "Text" at bounding box center [810, 331] width 235 height 34
type input "****"
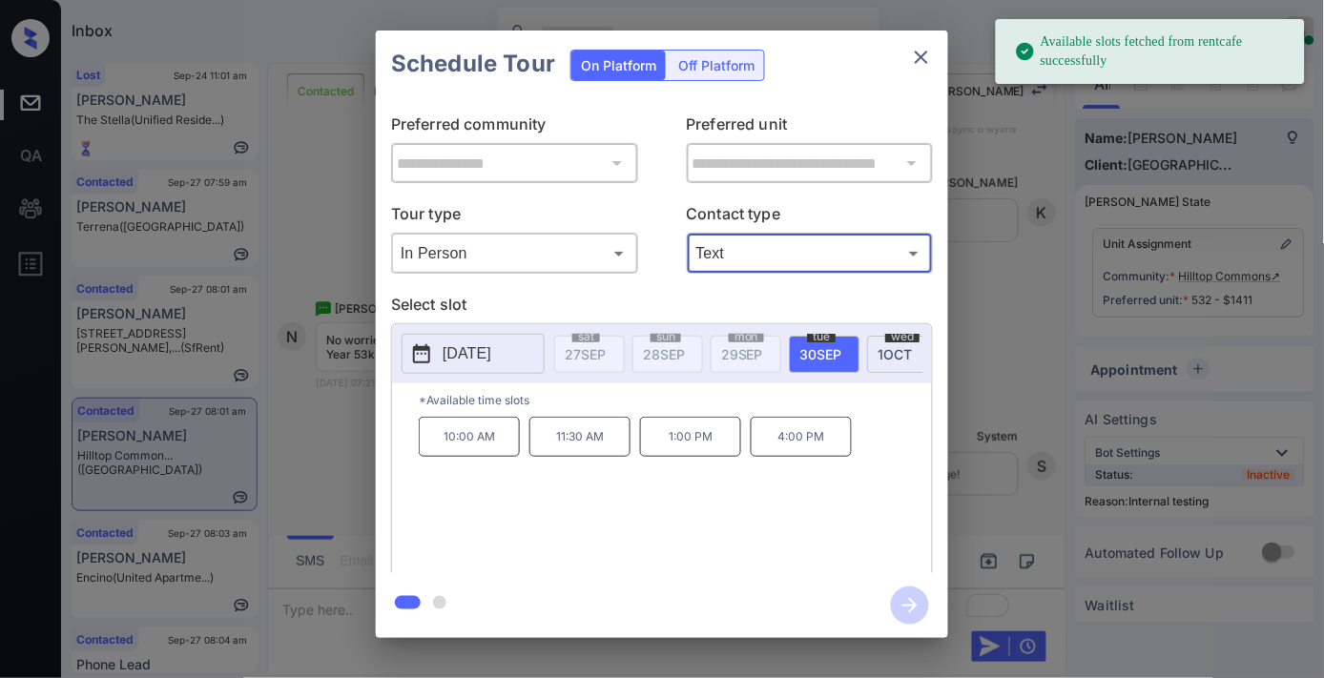
click at [488, 456] on p "10:00 AM" at bounding box center [469, 437] width 101 height 40
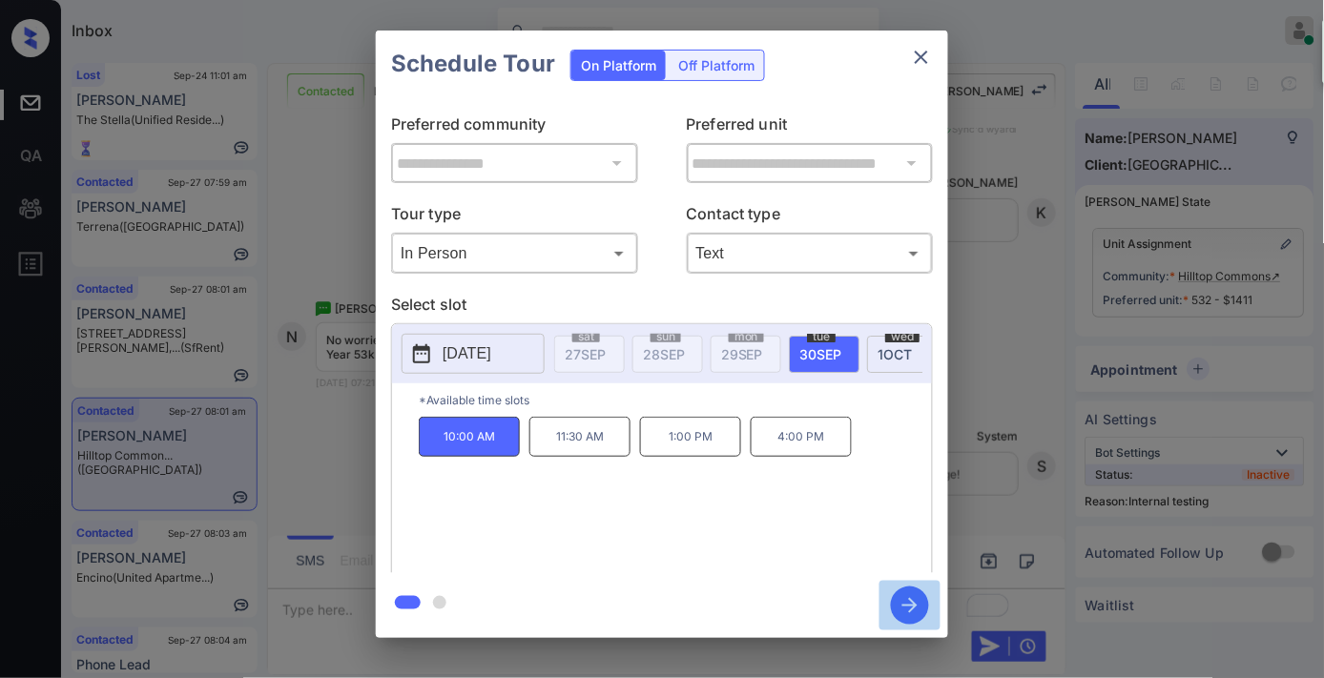
click at [919, 605] on icon "button" at bounding box center [910, 606] width 38 height 38
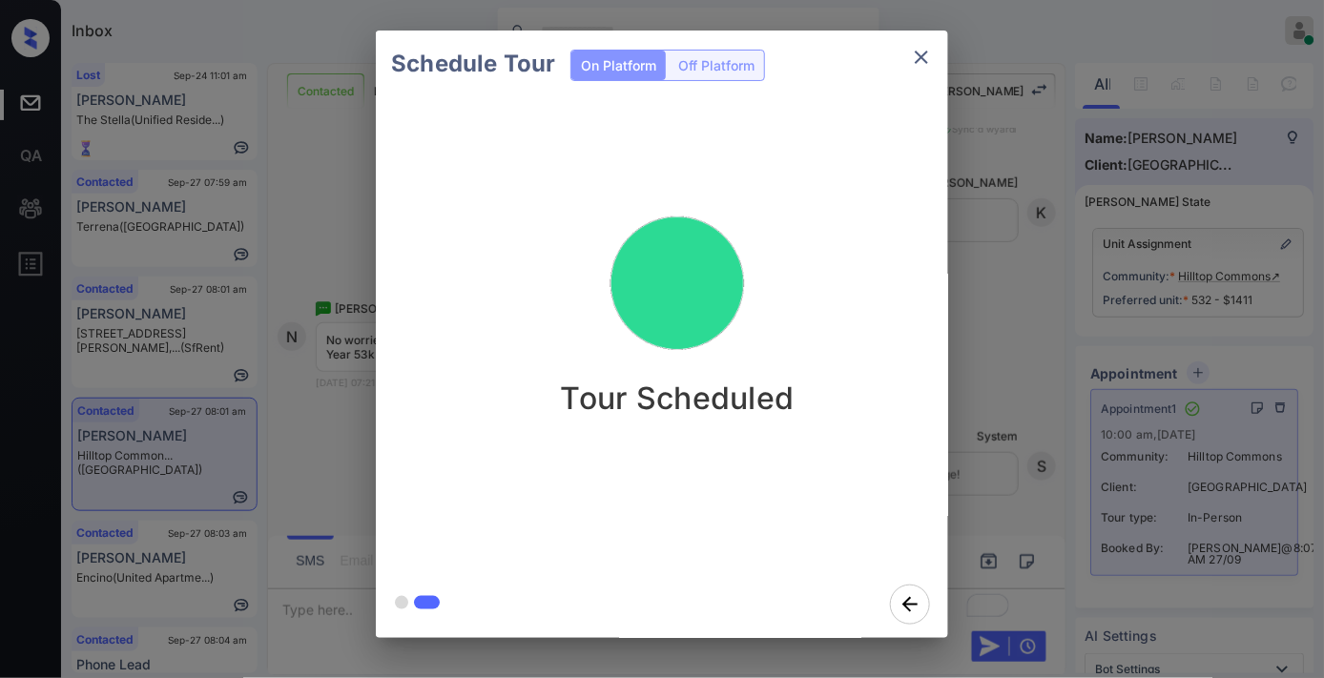
click at [920, 54] on icon "close" at bounding box center [921, 57] width 13 height 13
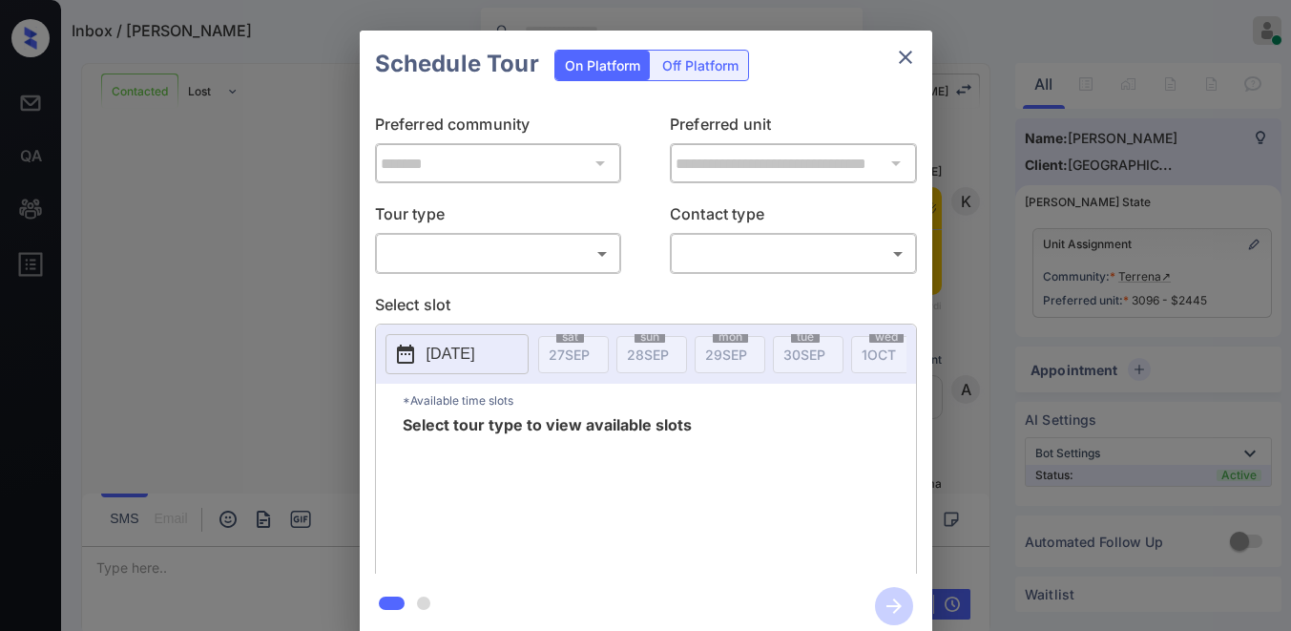
click at [530, 250] on body "Inbox / [PERSON_NAME] [PERSON_NAME] Online Set yourself offline Set yourself on…" at bounding box center [645, 315] width 1291 height 631
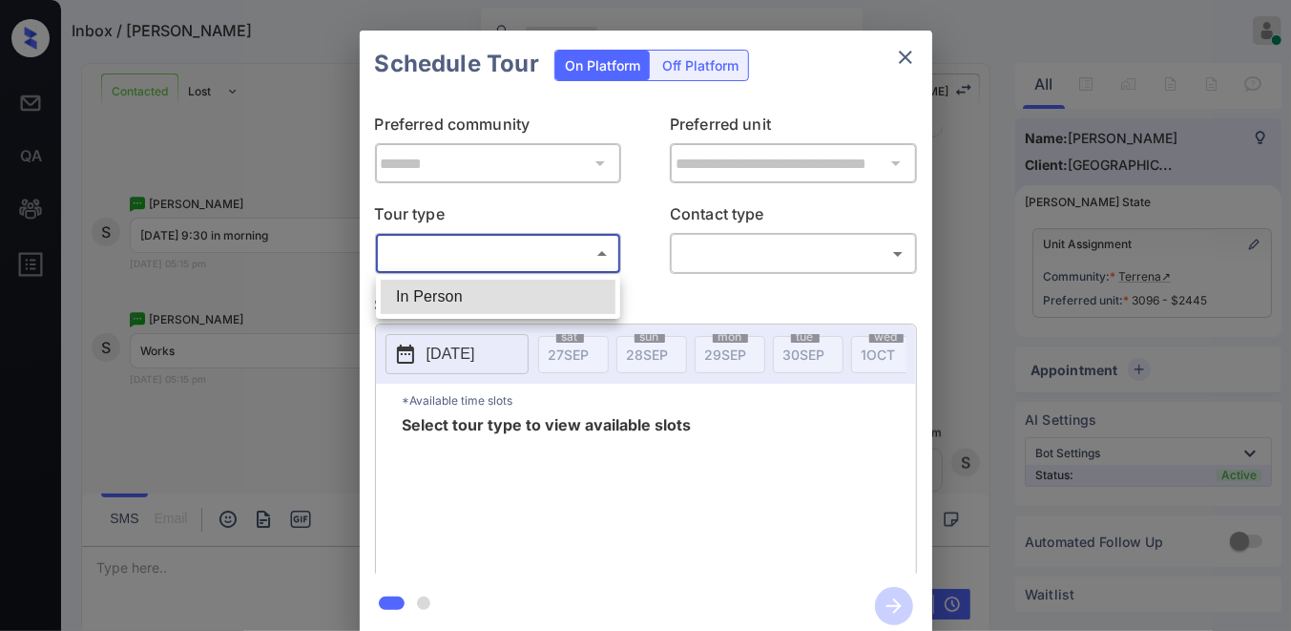
click at [527, 283] on li "In Person" at bounding box center [498, 296] width 235 height 34
type input "********"
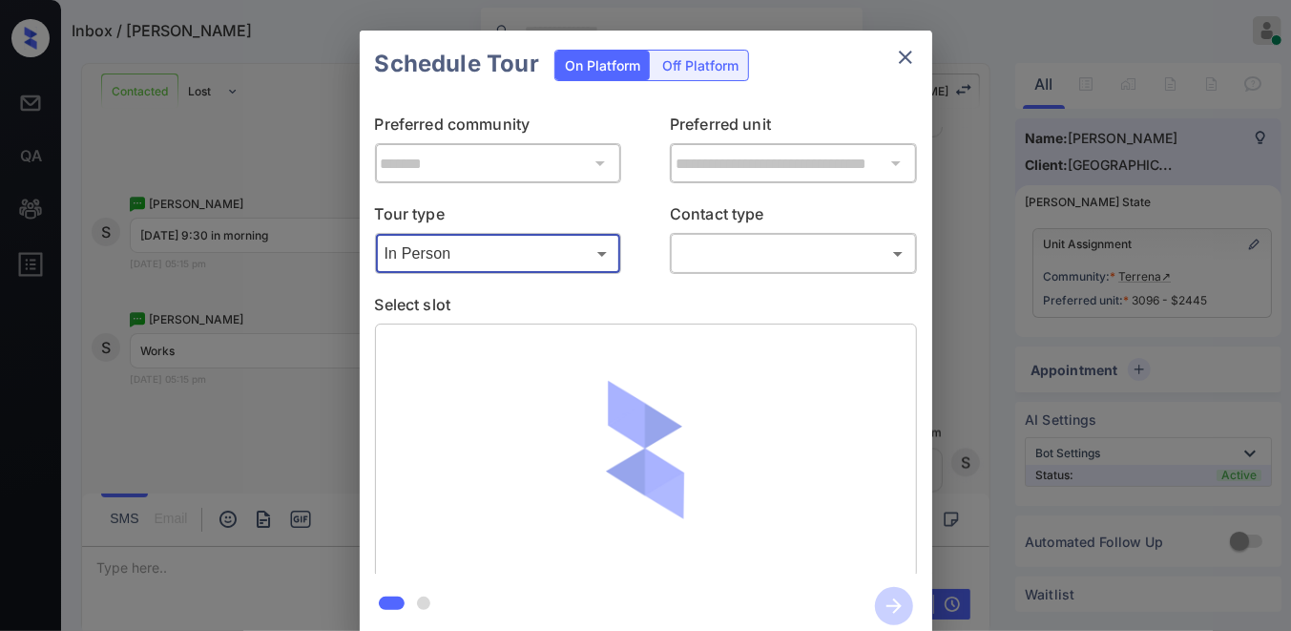
click at [736, 262] on body "Inbox / [PERSON_NAME] [PERSON_NAME] Online Set yourself offline Set yourself on…" at bounding box center [645, 315] width 1291 height 631
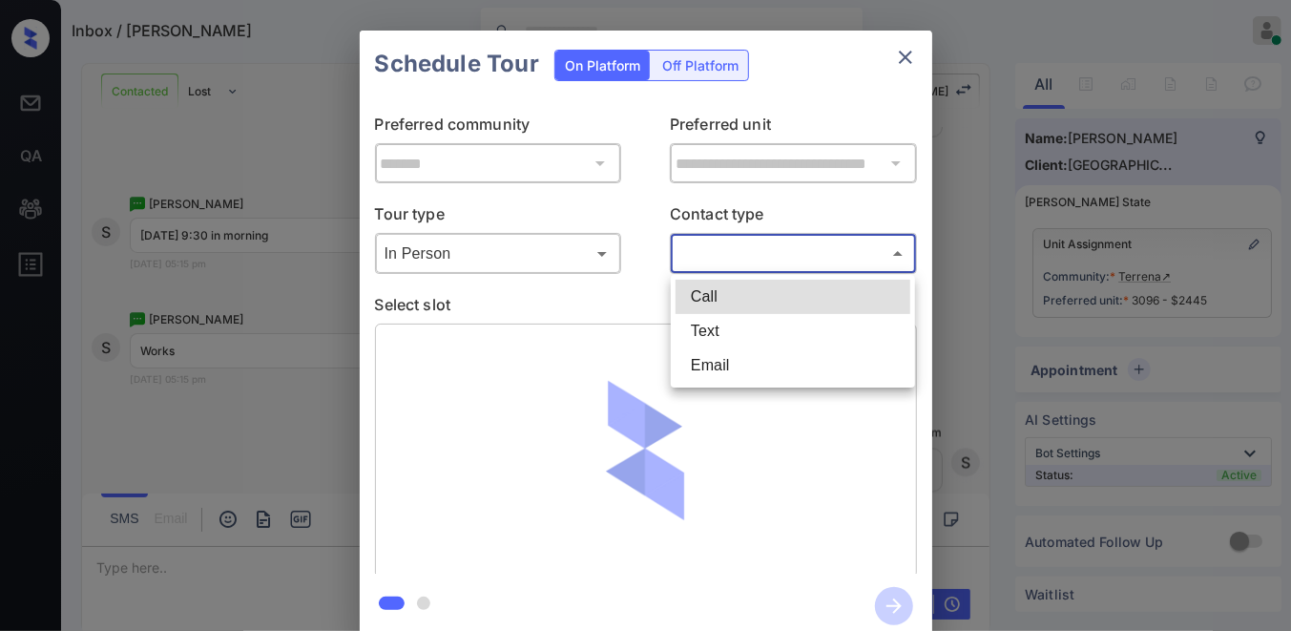
click at [735, 329] on li "Text" at bounding box center [792, 331] width 235 height 34
type input "****"
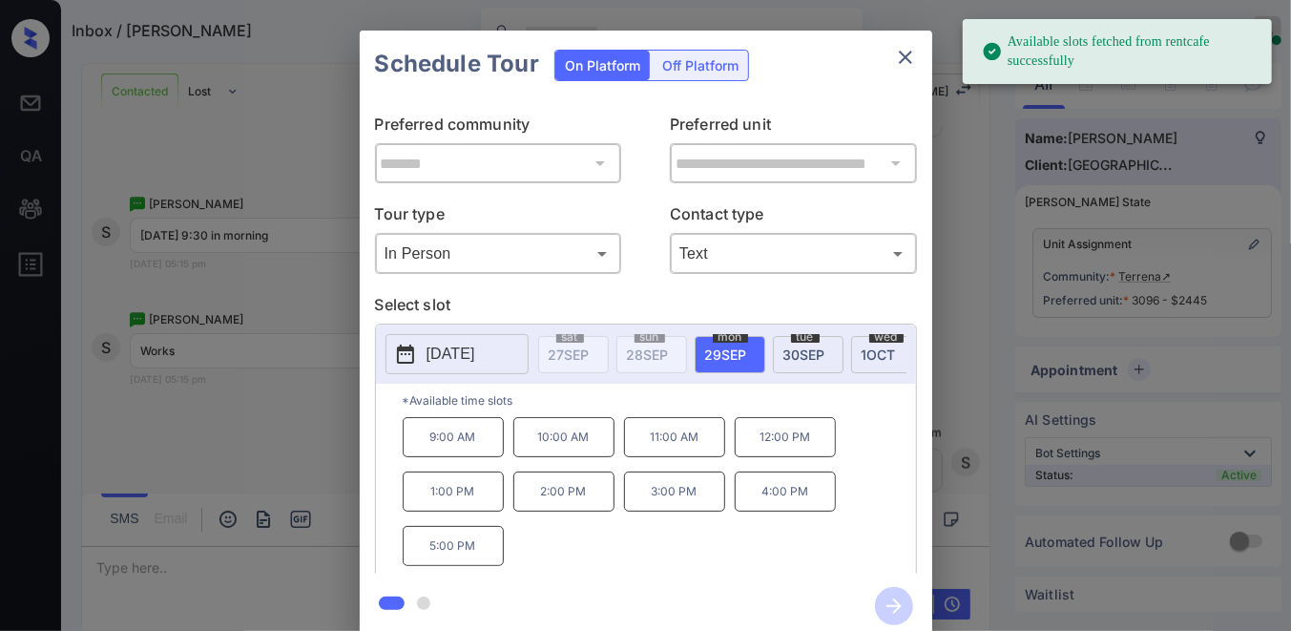
click at [820, 356] on span "30 SEP" at bounding box center [804, 354] width 42 height 16
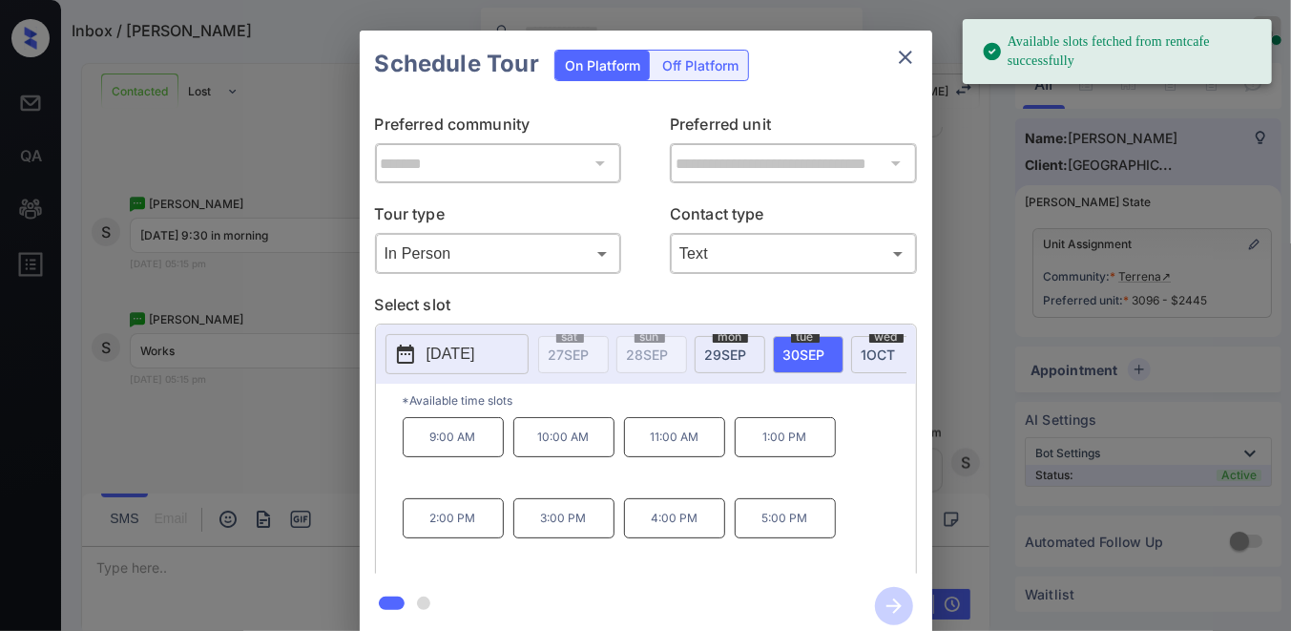
click at [475, 347] on p "2025-09-30" at bounding box center [450, 353] width 49 height 23
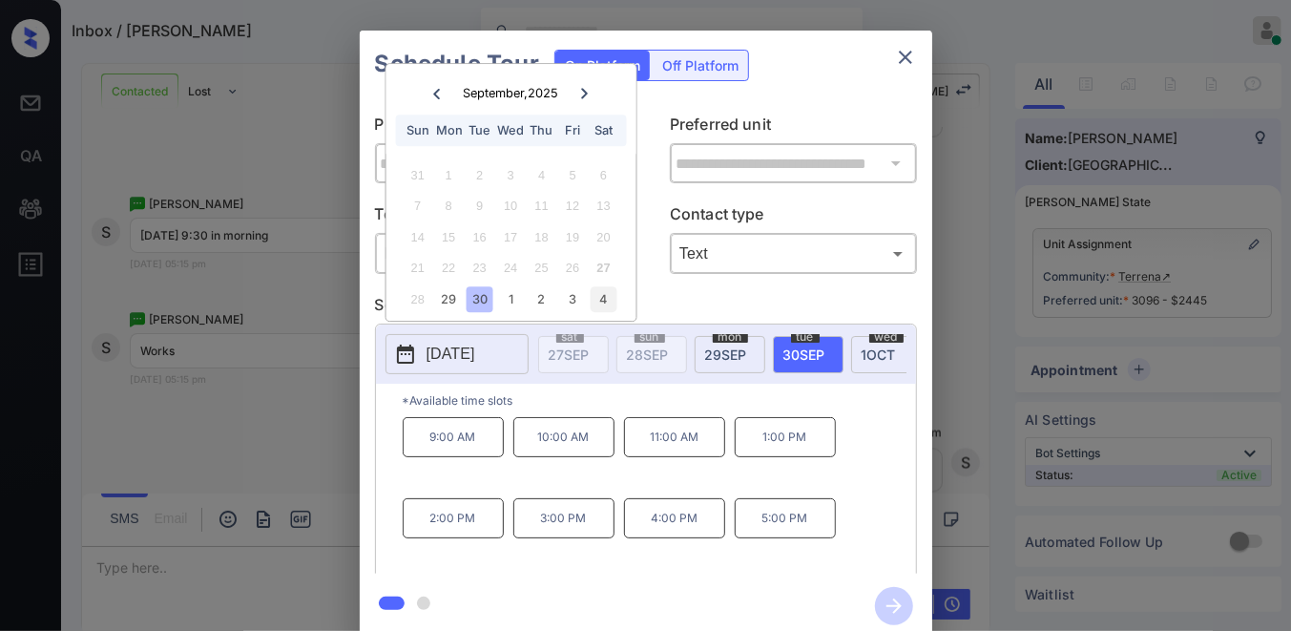
click at [599, 290] on div "4" at bounding box center [603, 299] width 26 height 26
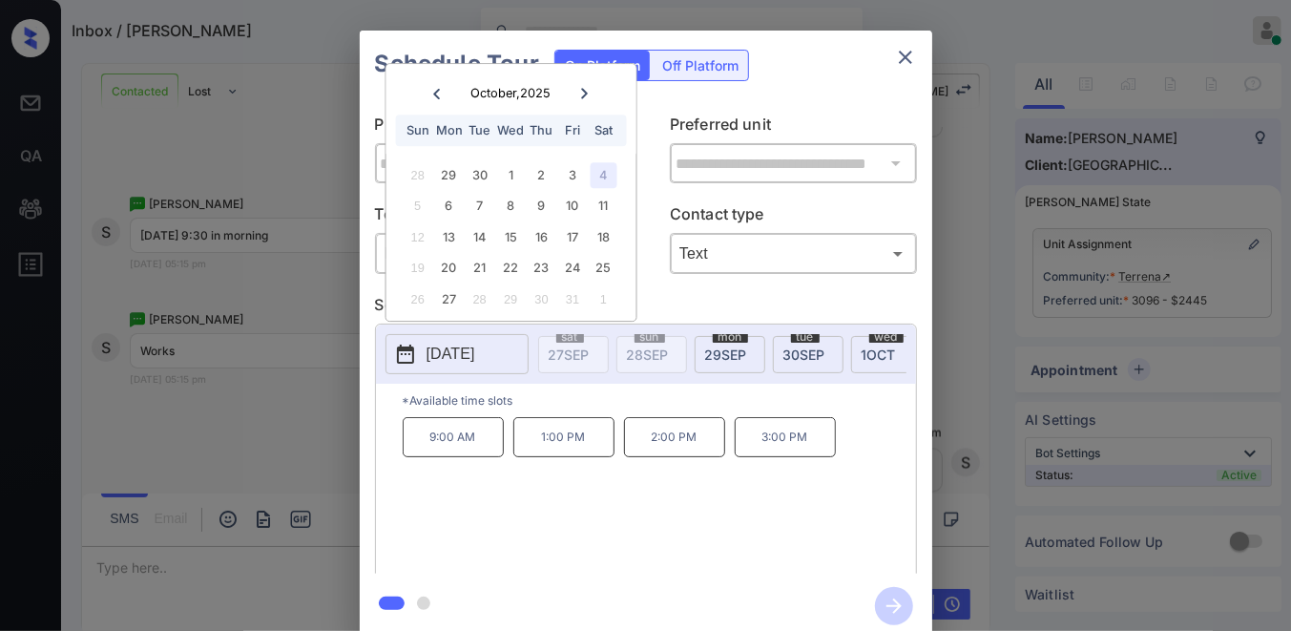
click at [465, 457] on p "9:00 AM" at bounding box center [453, 437] width 101 height 40
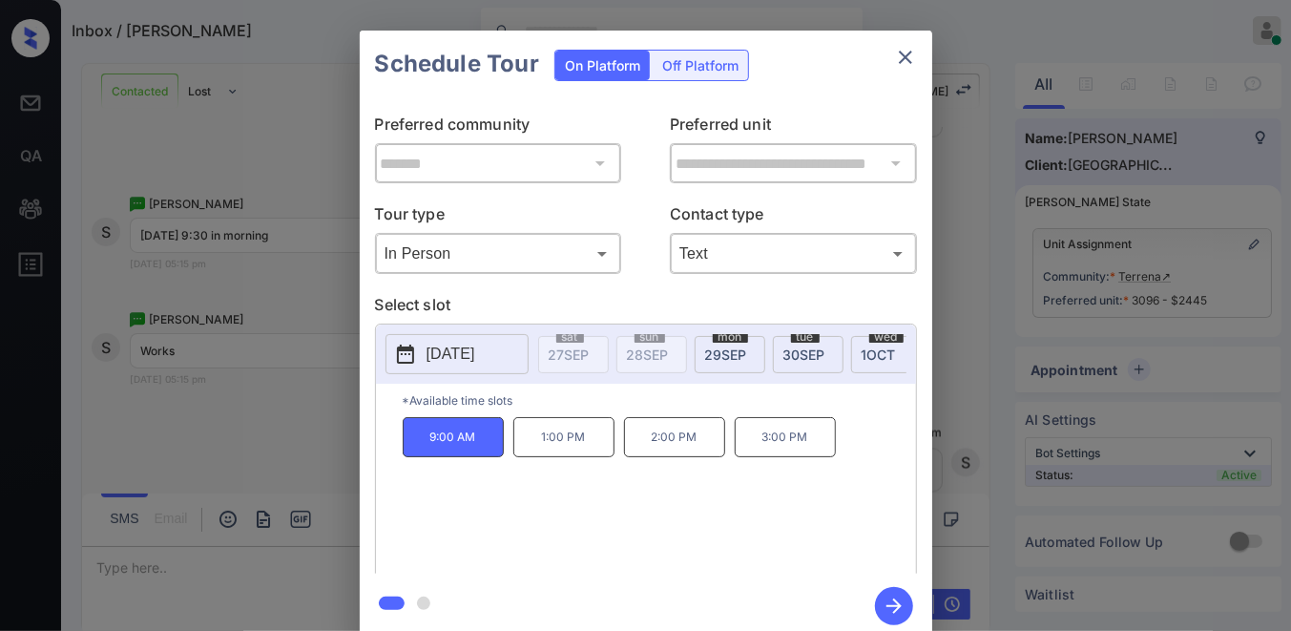
click at [891, 594] on icon "button" at bounding box center [894, 606] width 38 height 38
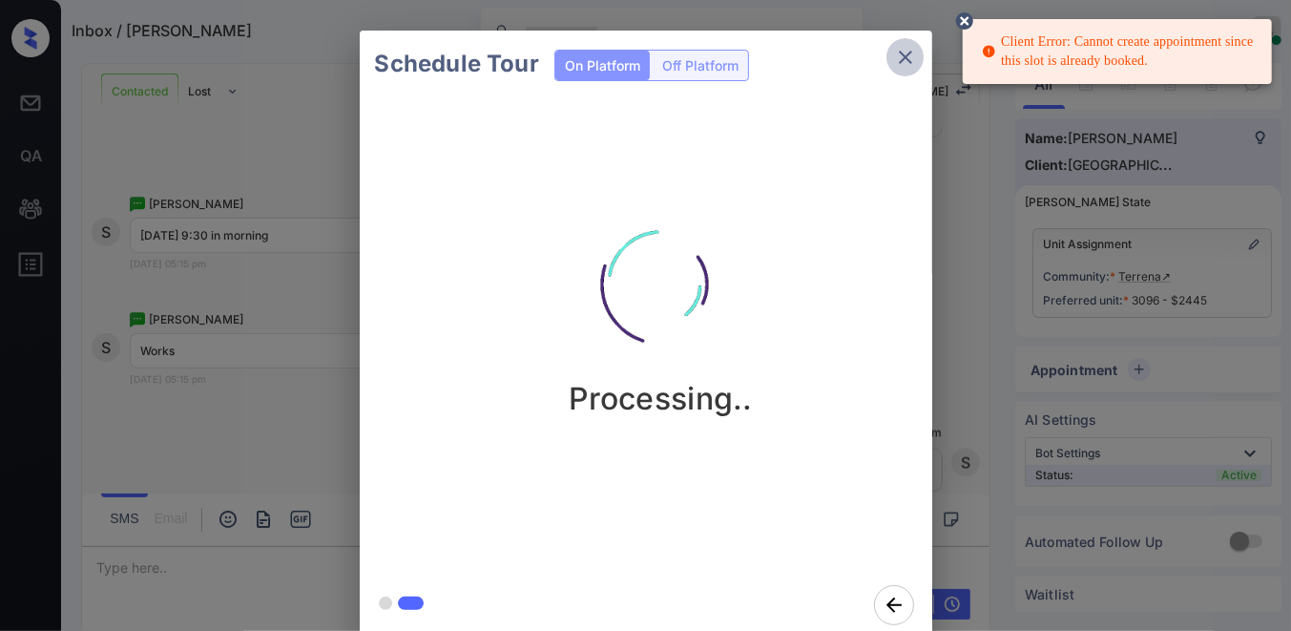
click at [912, 59] on icon "close" at bounding box center [905, 57] width 23 height 23
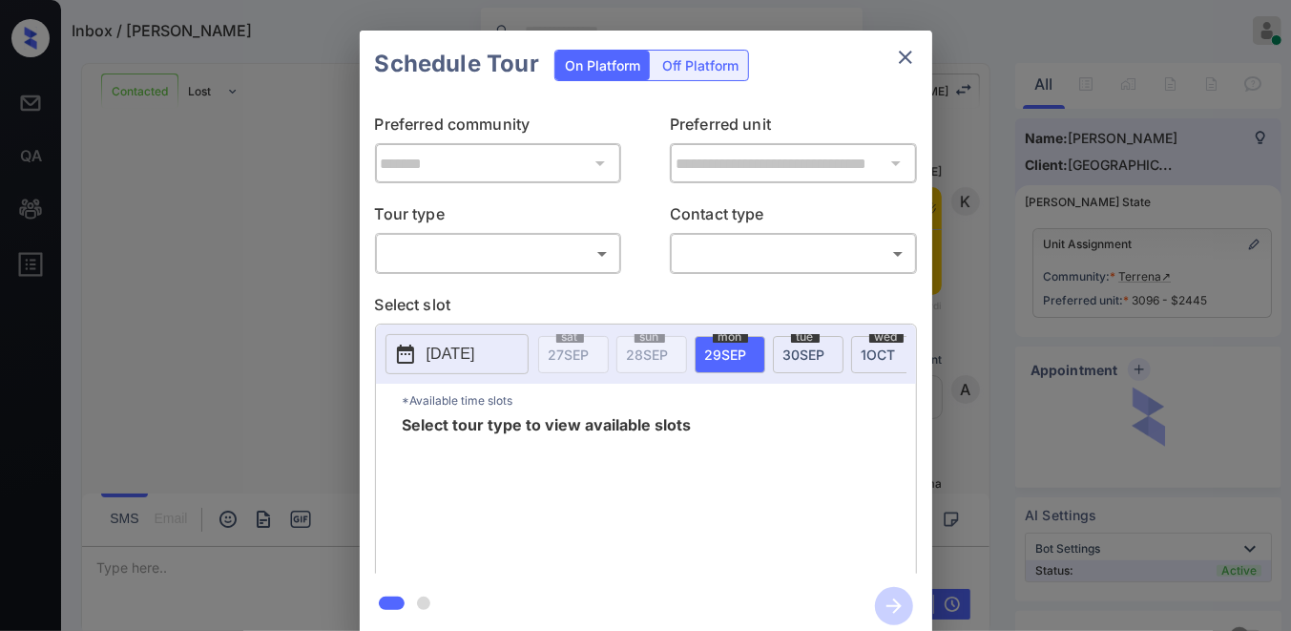
scroll to position [2275, 0]
click at [582, 242] on body "Inbox / [PERSON_NAME] [PERSON_NAME] Online Set yourself offline Set yourself on…" at bounding box center [645, 315] width 1291 height 631
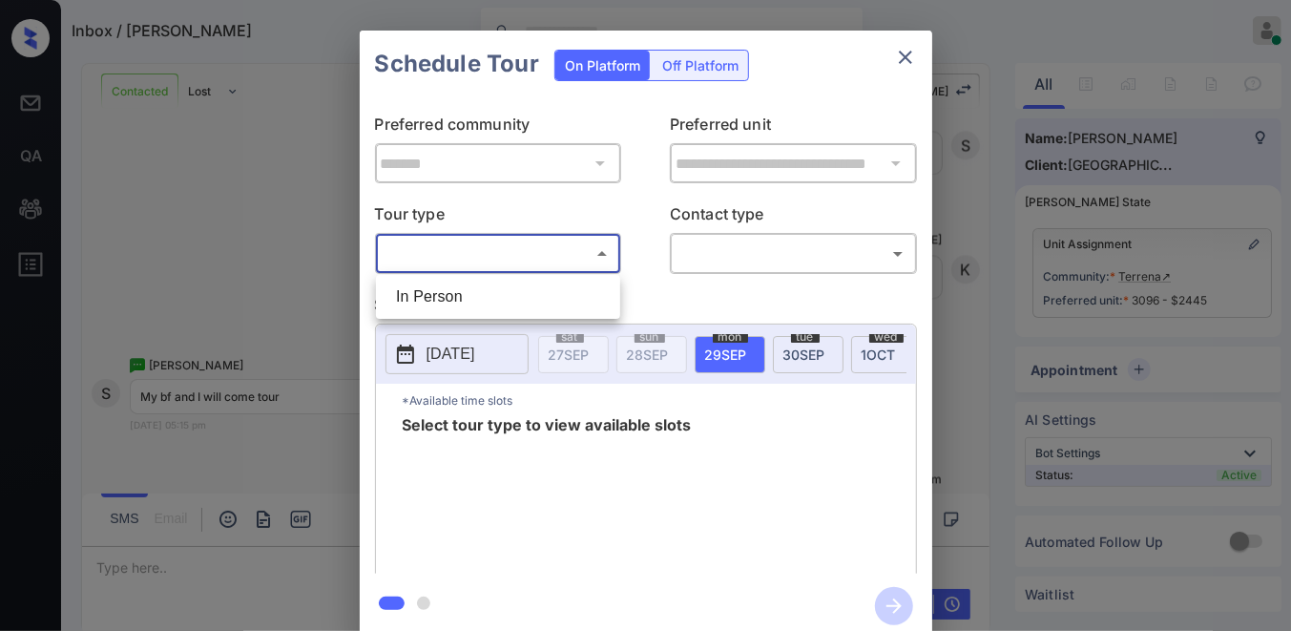
click at [568, 288] on li "In Person" at bounding box center [498, 296] width 235 height 34
type input "********"
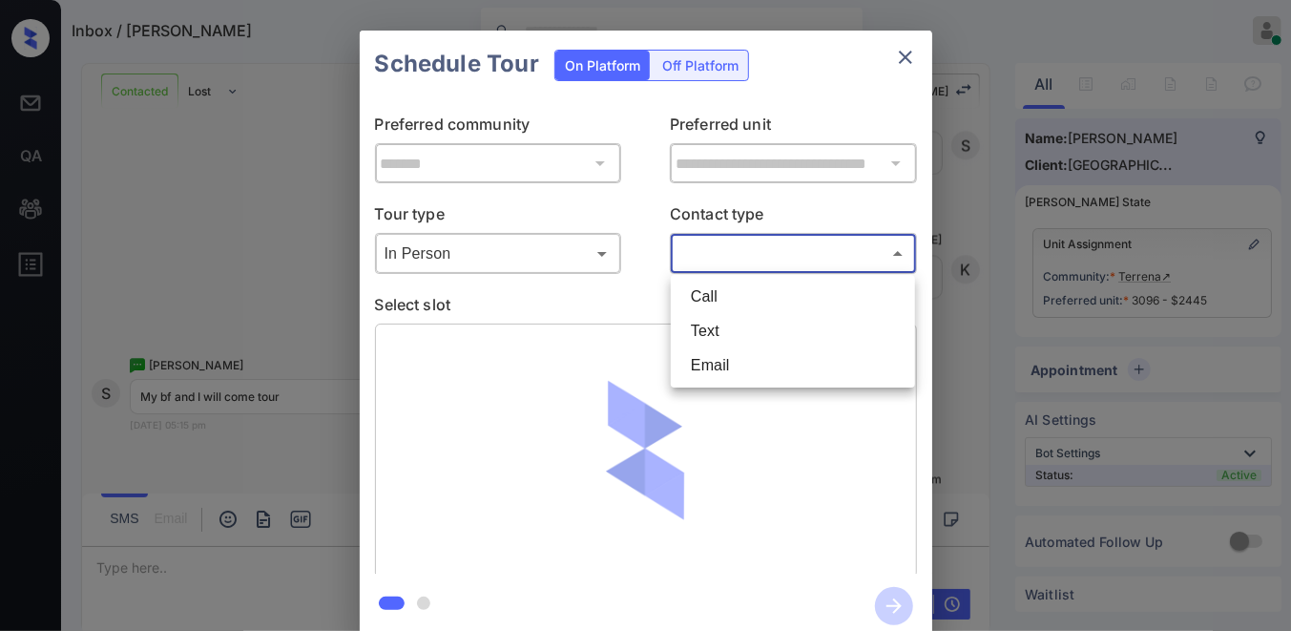
click at [706, 258] on body "Inbox / [PERSON_NAME] [PERSON_NAME] Online Set yourself offline Set yourself on…" at bounding box center [645, 315] width 1291 height 631
click at [736, 330] on li "Text" at bounding box center [792, 331] width 235 height 34
type input "****"
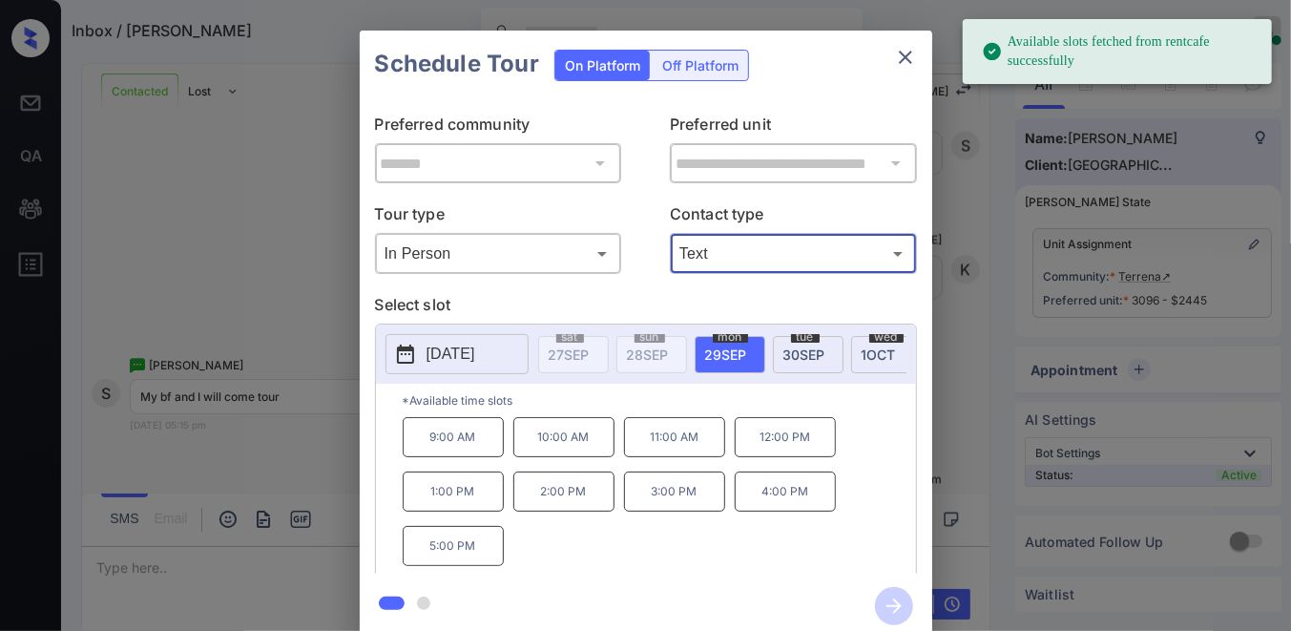
click at [465, 346] on p "[DATE]" at bounding box center [450, 353] width 49 height 23
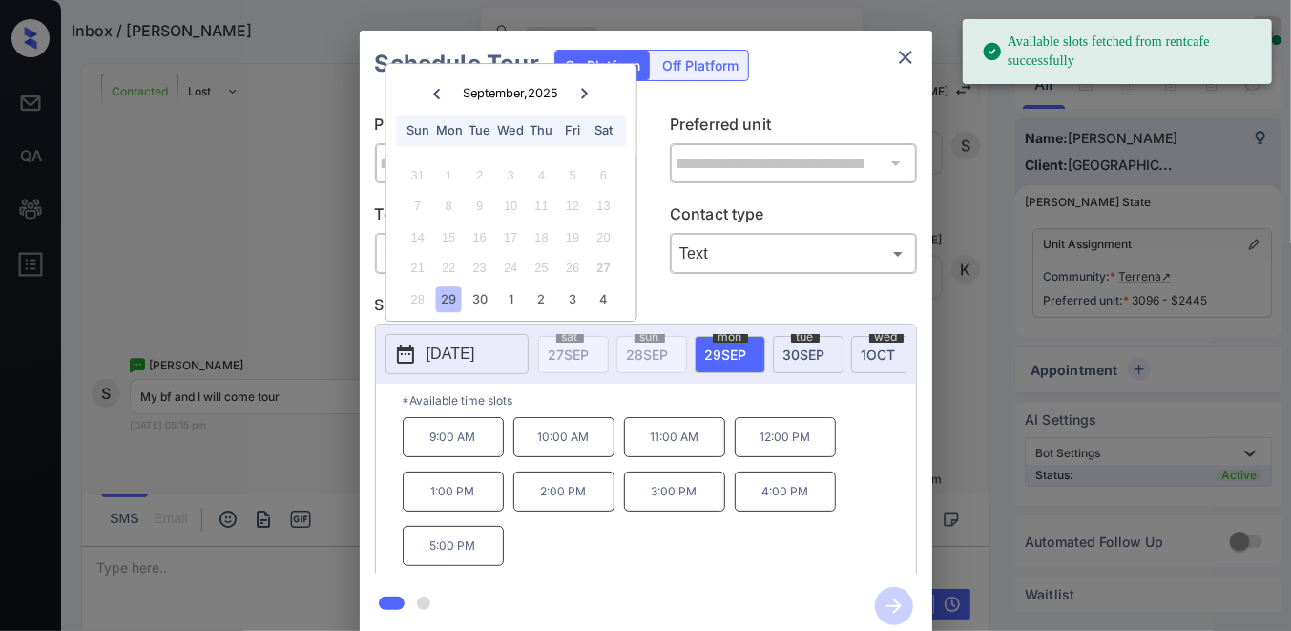
drag, startPoint x: 603, startPoint y: 289, endPoint x: 605, endPoint y: 322, distance: 33.4
click at [606, 289] on div "4" at bounding box center [603, 299] width 26 height 26
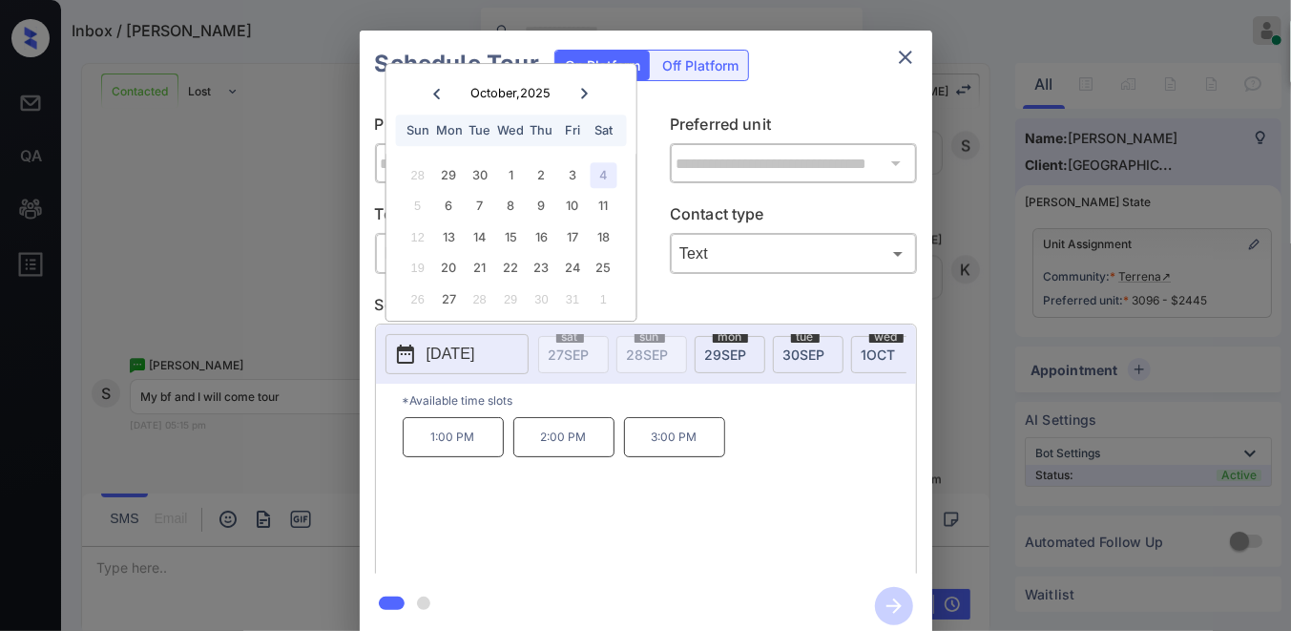
click at [451, 445] on p "1:00 PM" at bounding box center [453, 437] width 101 height 40
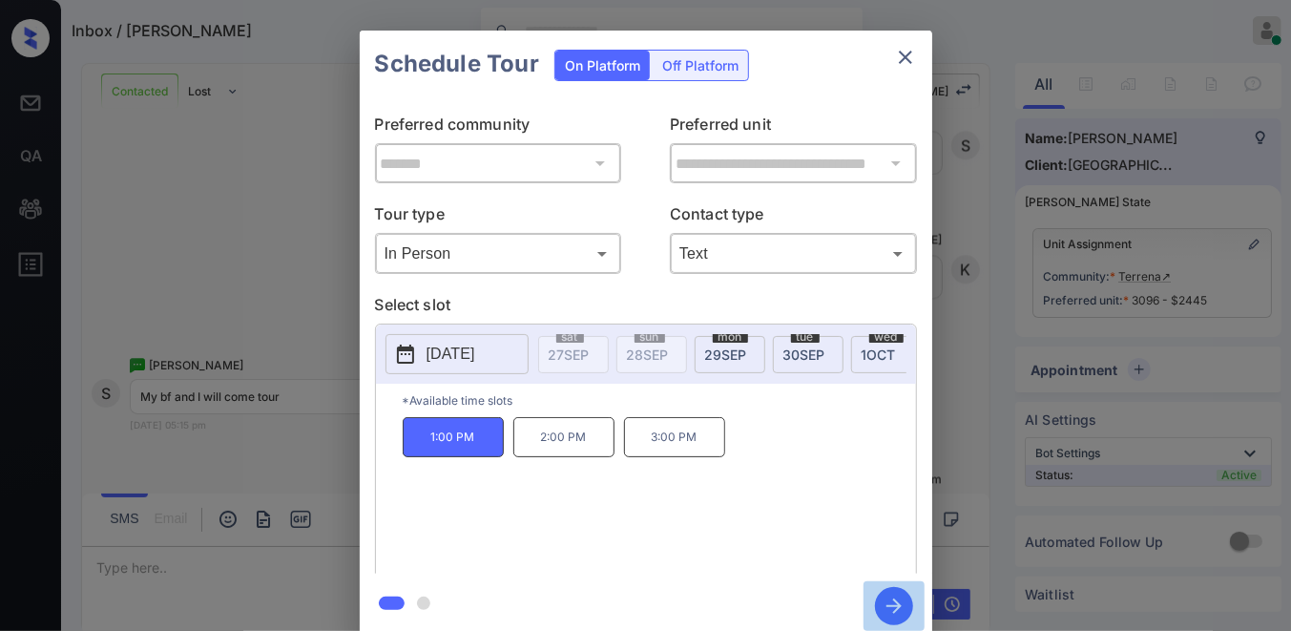
click at [899, 614] on icon "button" at bounding box center [894, 606] width 38 height 38
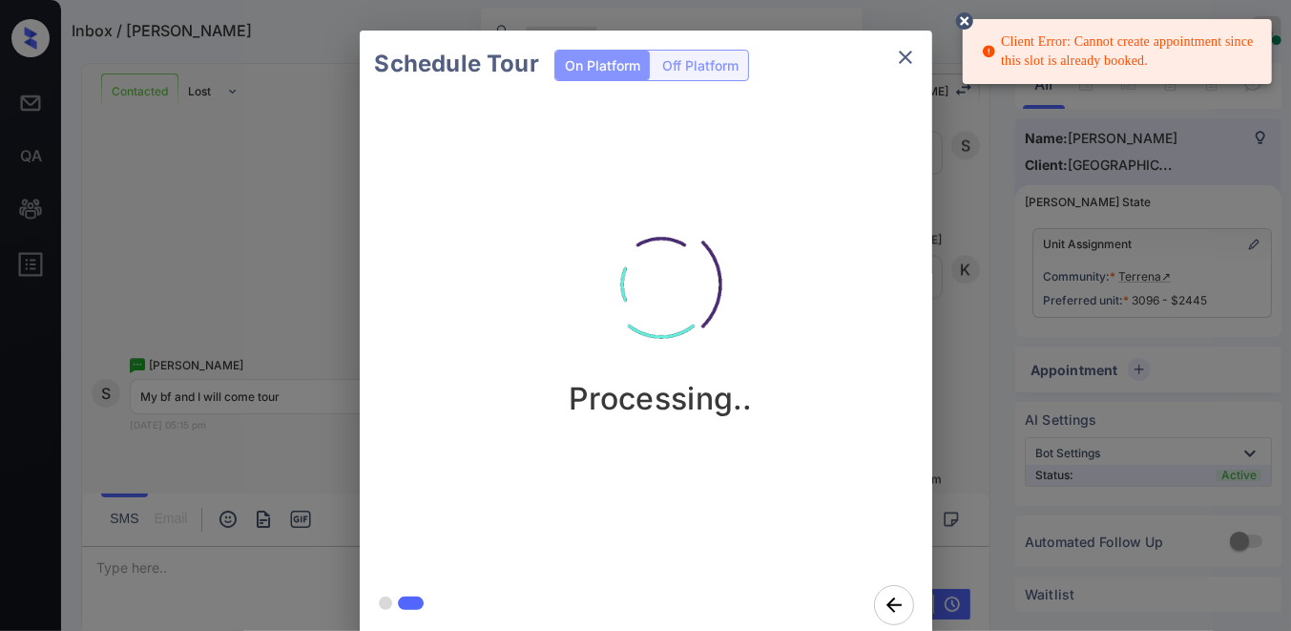
click at [909, 55] on icon "close" at bounding box center [905, 57] width 23 height 23
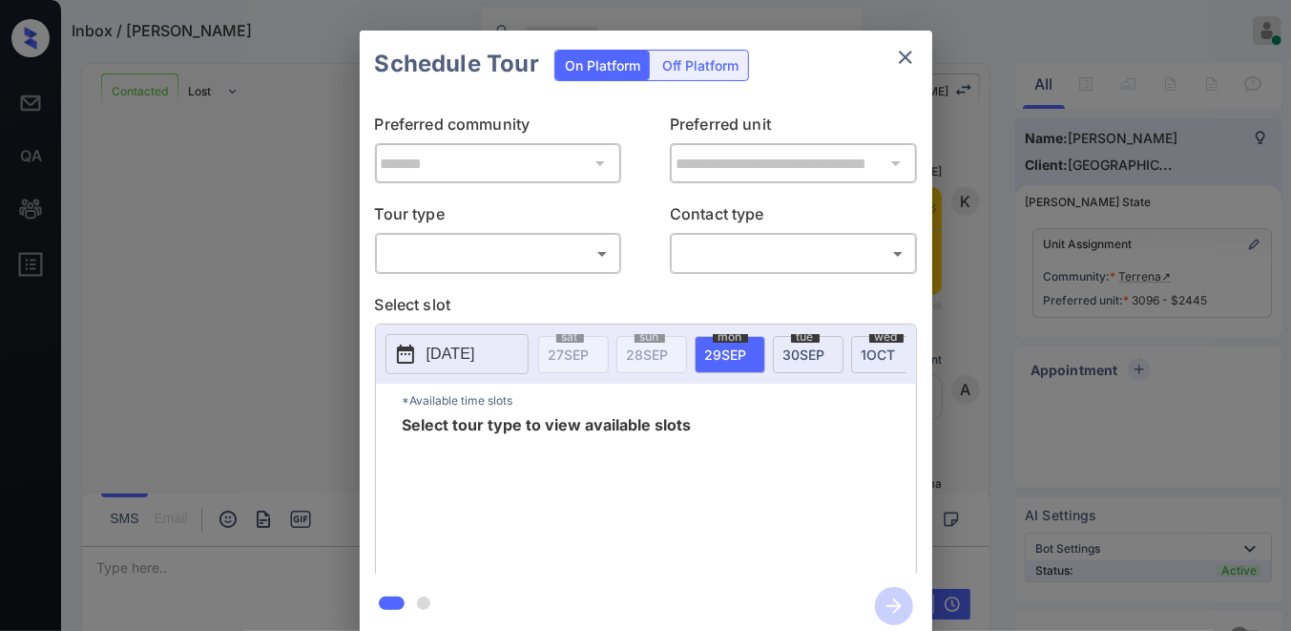
scroll to position [2911, 0]
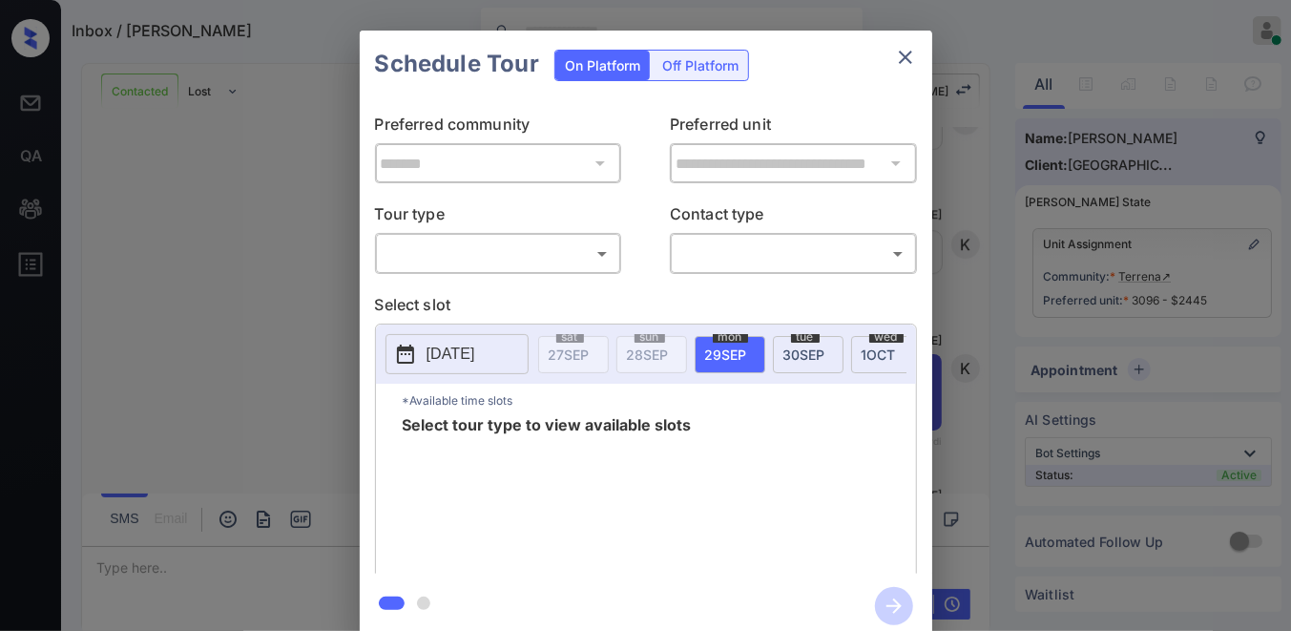
click at [540, 243] on body "Inbox / [PERSON_NAME] [PERSON_NAME] Online Set yourself offline Set yourself on…" at bounding box center [645, 315] width 1291 height 631
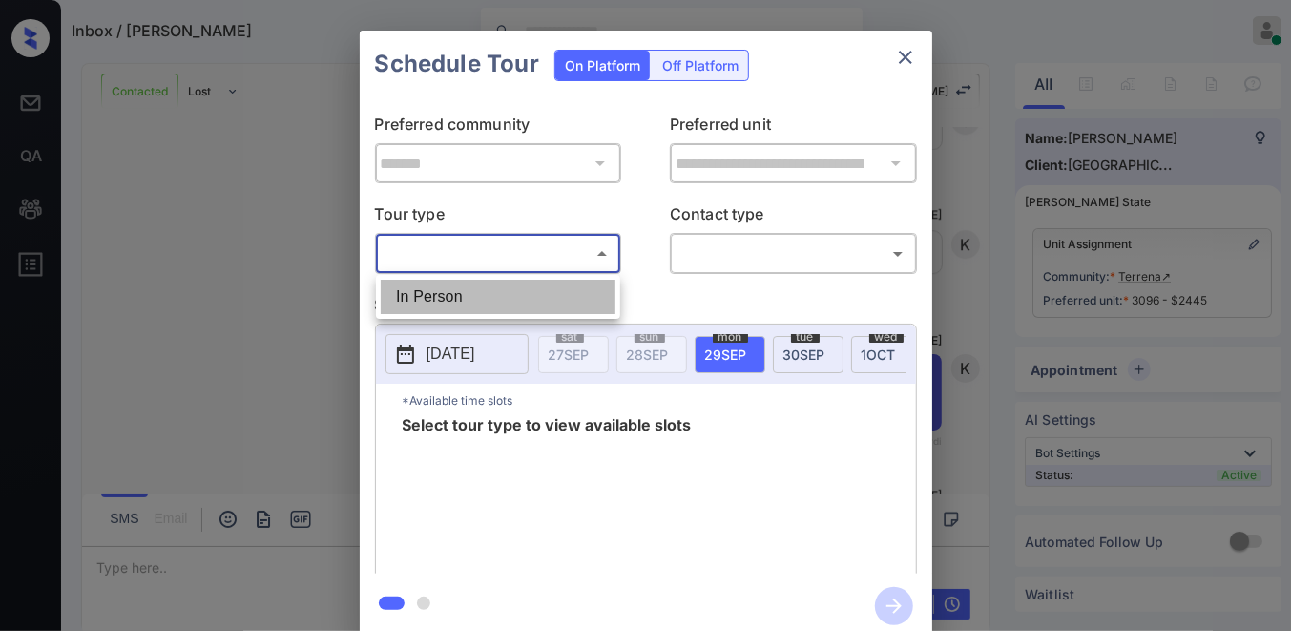
click at [536, 280] on li "In Person" at bounding box center [498, 296] width 235 height 34
type input "********"
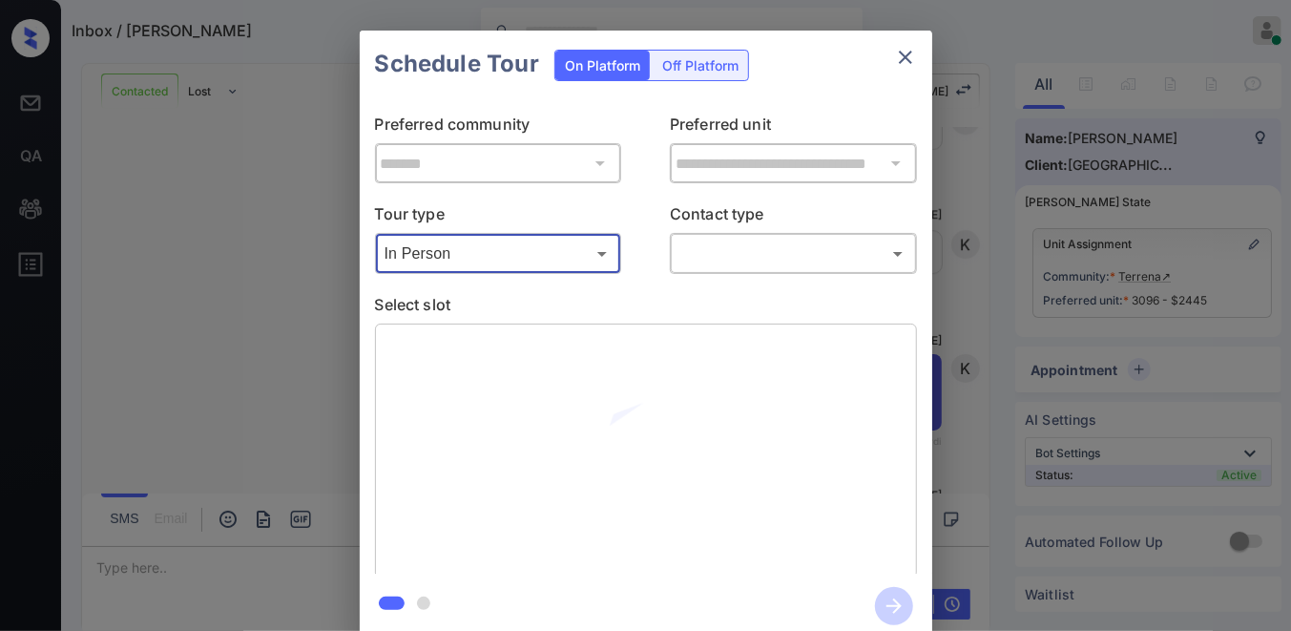
click at [768, 243] on body "Inbox / [PERSON_NAME] [PERSON_NAME] Online Set yourself offline Set yourself on…" at bounding box center [645, 315] width 1291 height 631
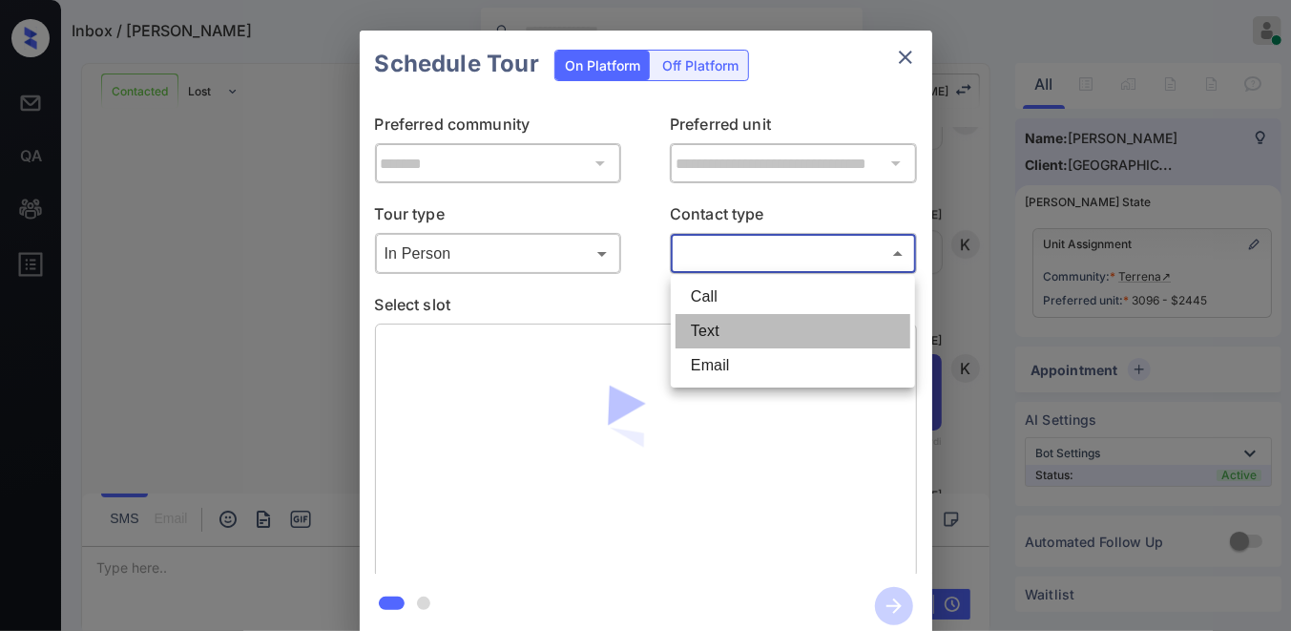
click at [760, 322] on li "Text" at bounding box center [792, 331] width 235 height 34
type input "****"
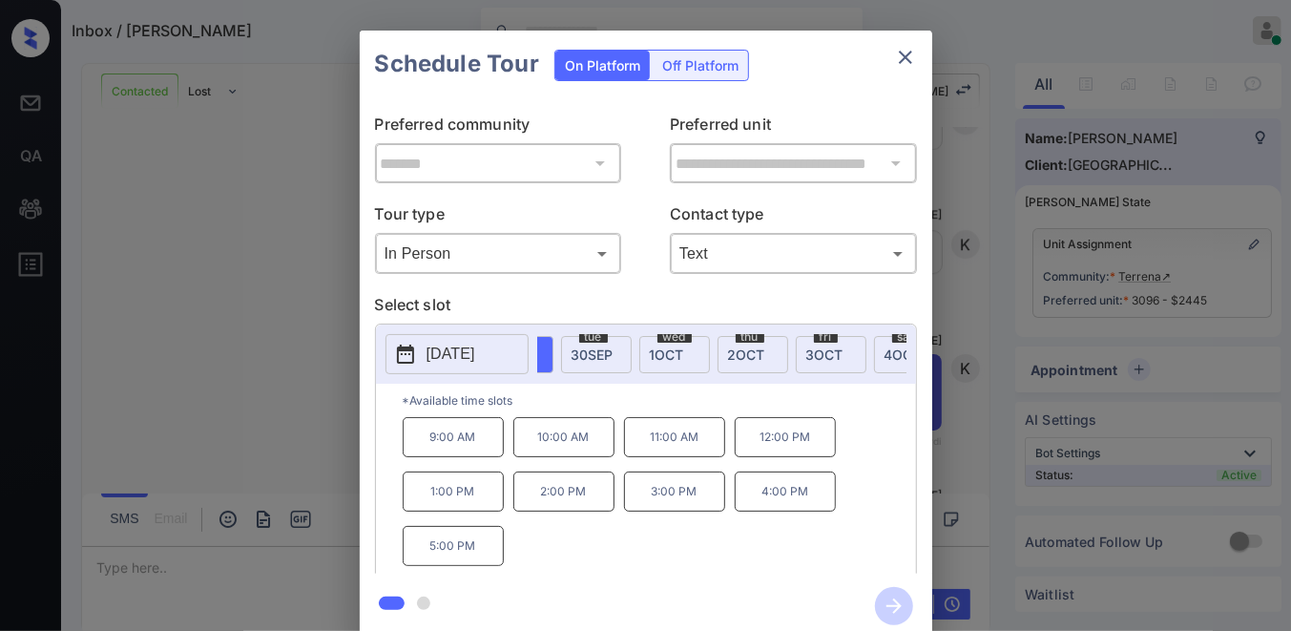
scroll to position [0, 254]
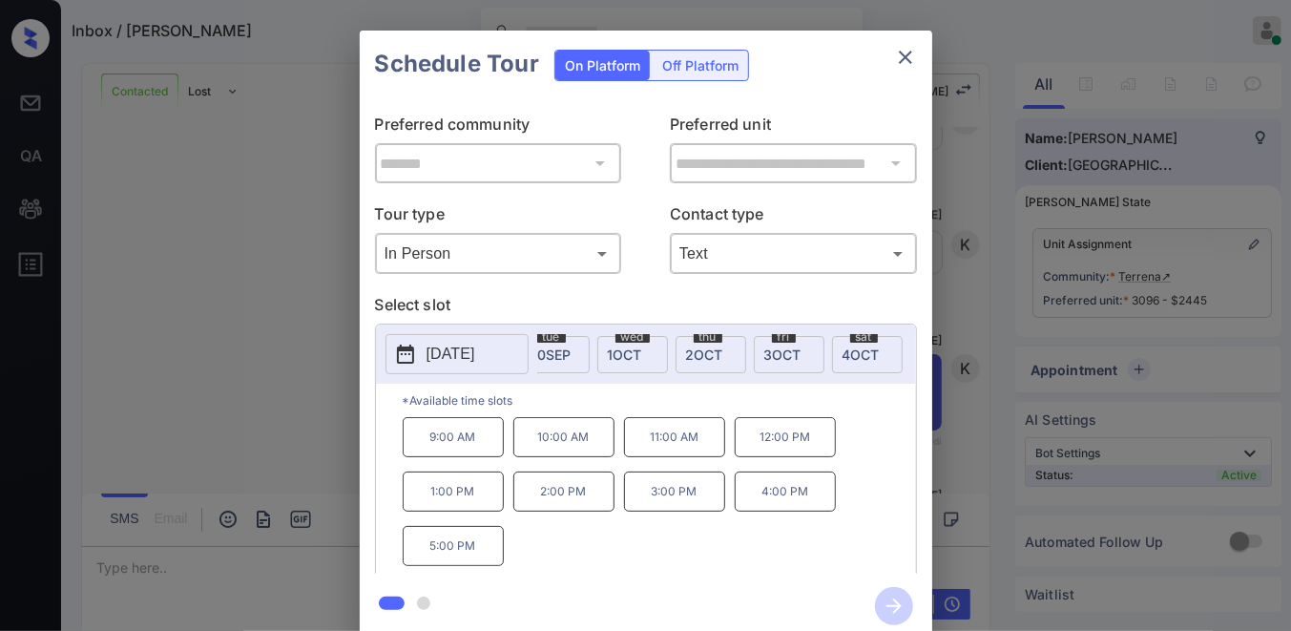
click at [842, 346] on span "4 OCT" at bounding box center [860, 354] width 37 height 16
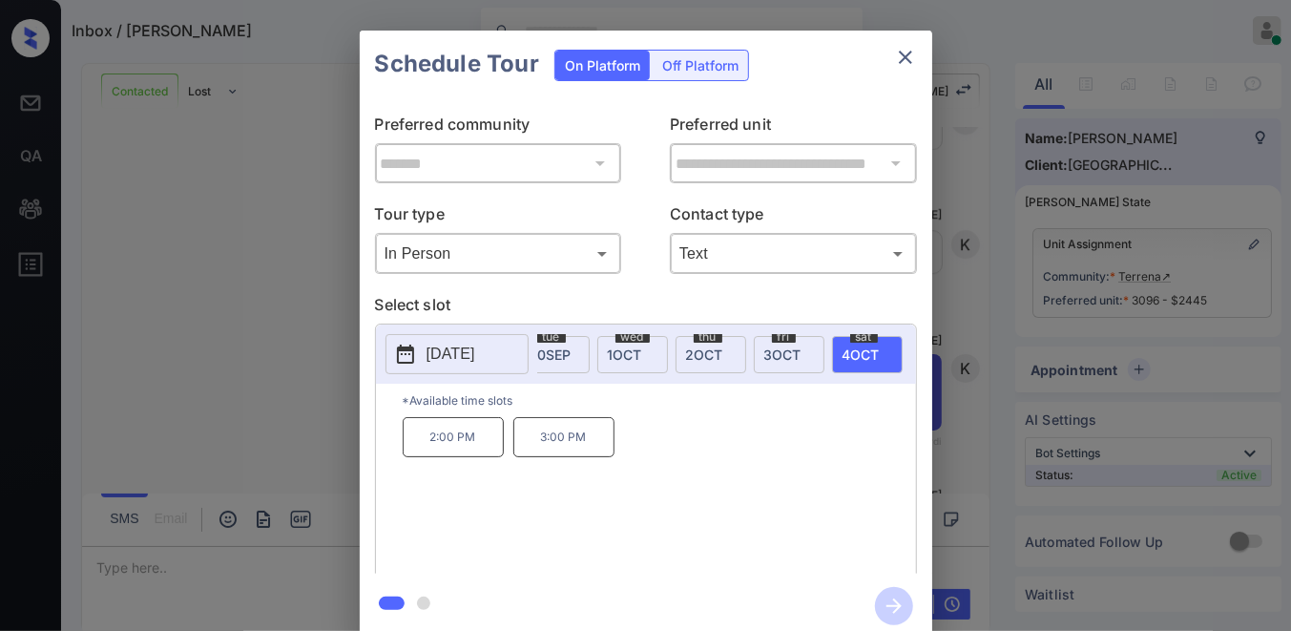
click at [477, 451] on p "2:00 PM" at bounding box center [453, 437] width 101 height 40
click at [901, 603] on icon "button" at bounding box center [894, 606] width 38 height 38
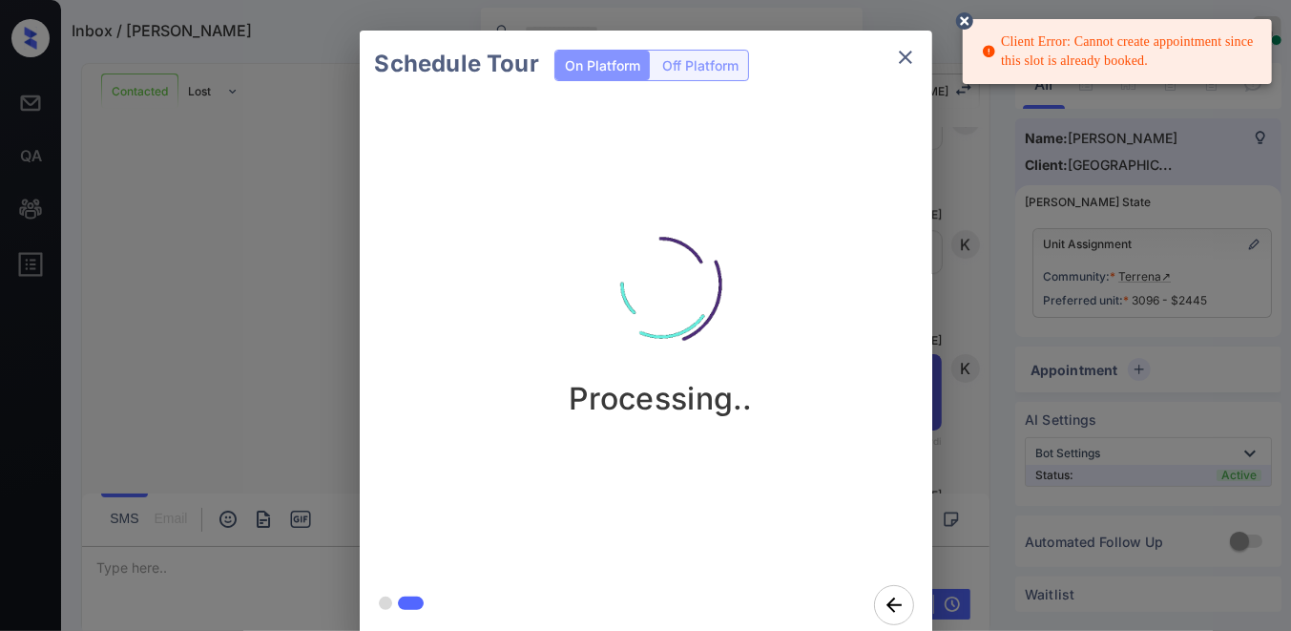
click at [904, 57] on icon "close" at bounding box center [905, 57] width 13 height 13
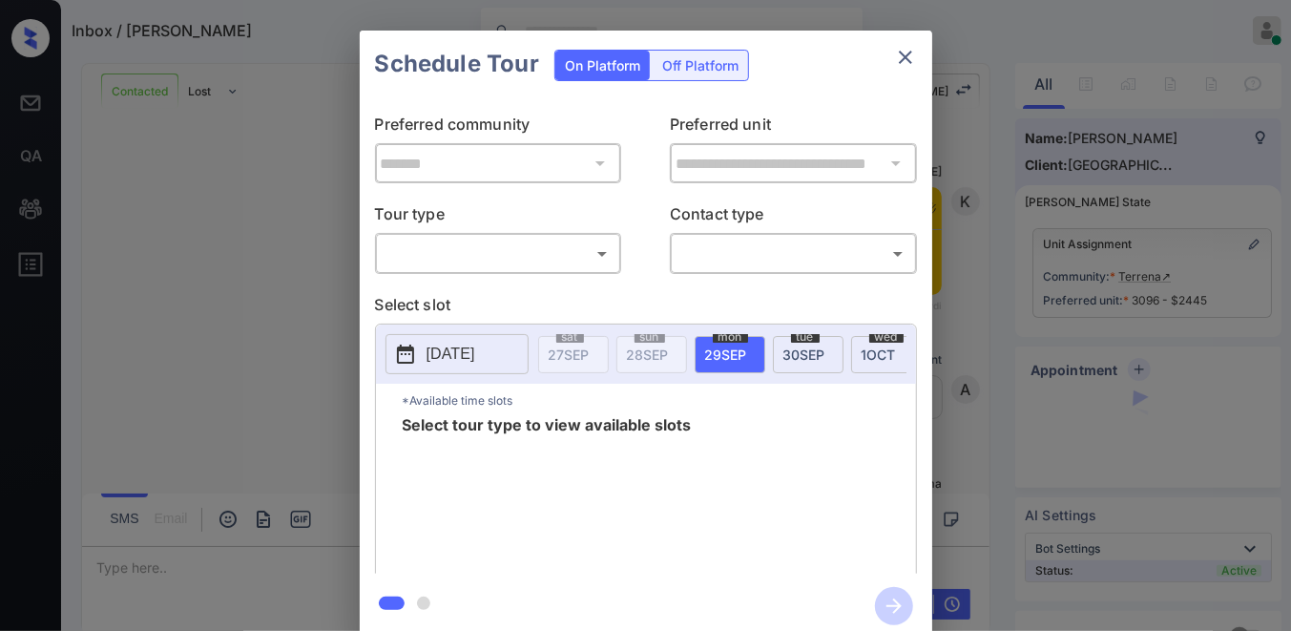
click at [489, 232] on p "Tour type" at bounding box center [498, 217] width 247 height 31
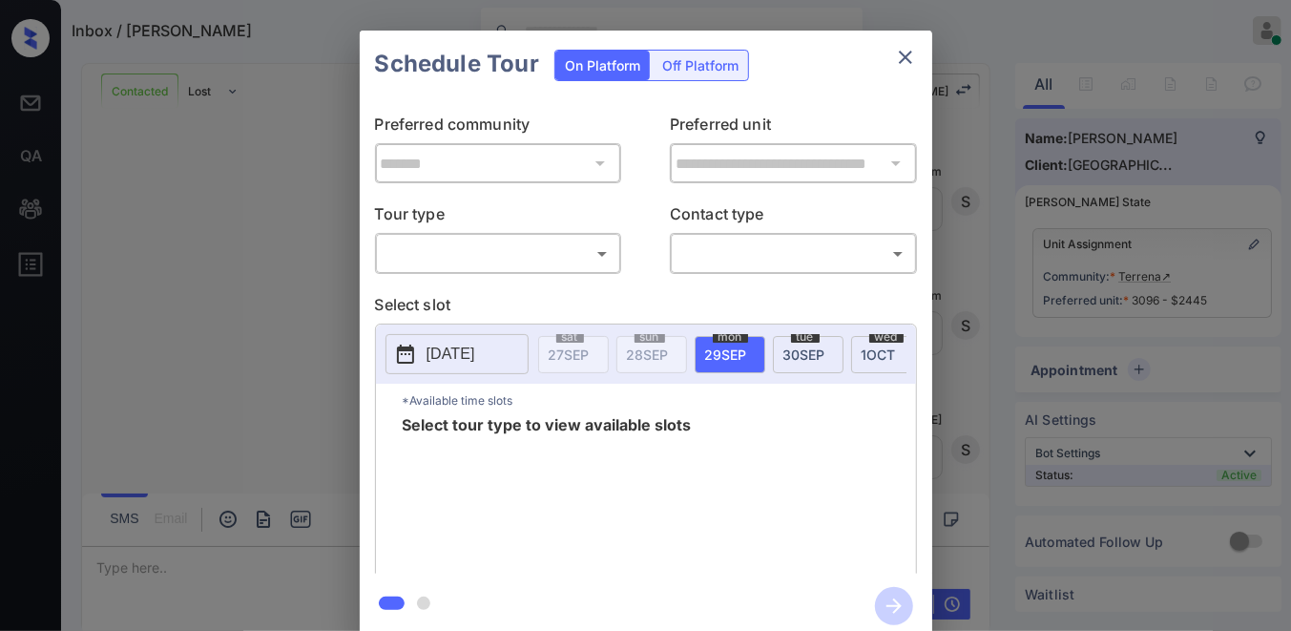
click at [492, 259] on body "Inbox / [PERSON_NAME] [PERSON_NAME] Online Set yourself offline Set yourself on…" at bounding box center [645, 315] width 1291 height 631
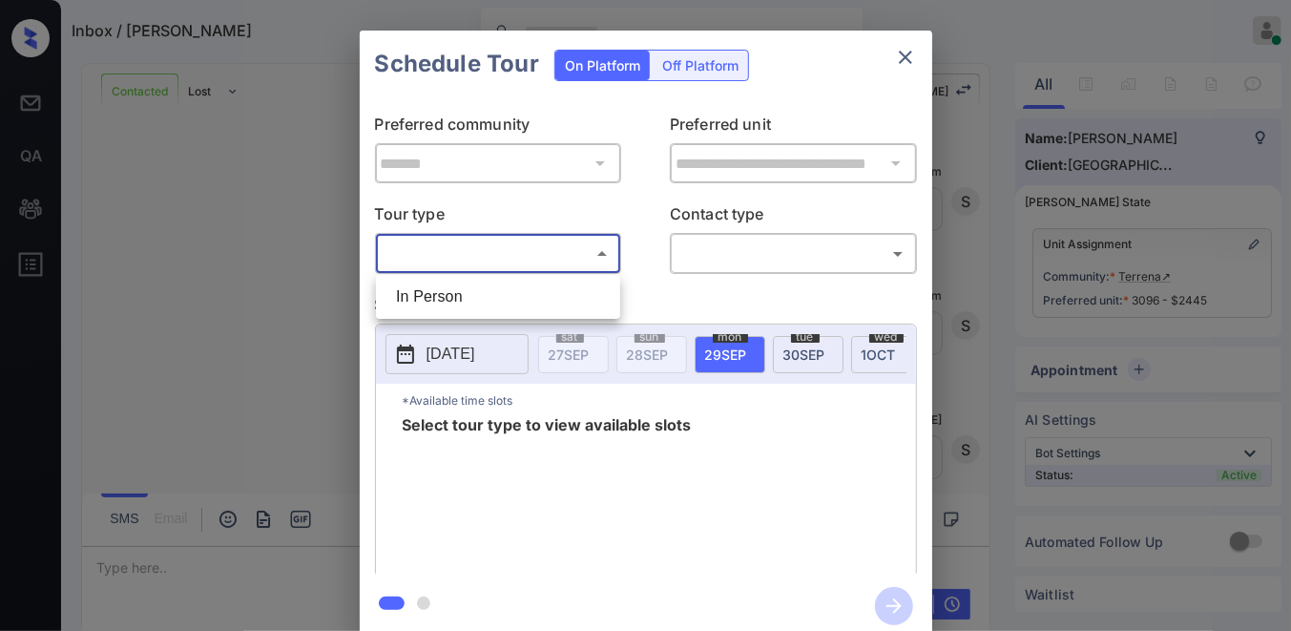
click at [500, 303] on li "In Person" at bounding box center [498, 296] width 235 height 34
type input "********"
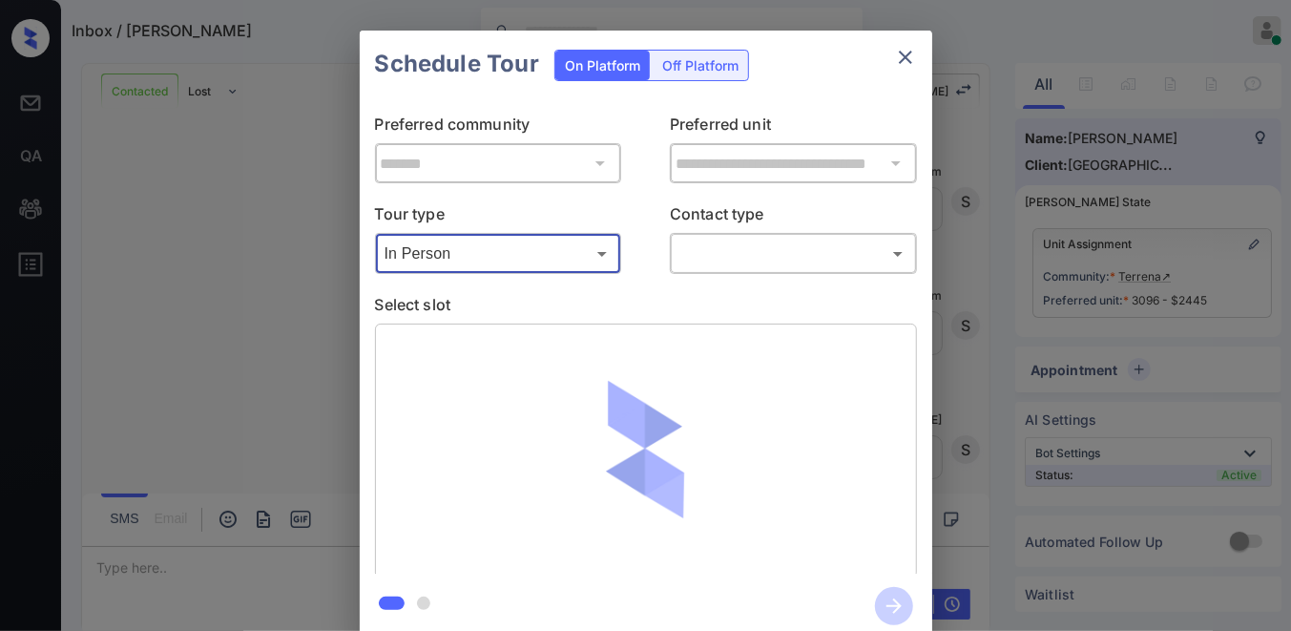
click at [699, 255] on body "Inbox / [PERSON_NAME] [PERSON_NAME] Online Set yourself offline Set yourself on…" at bounding box center [645, 315] width 1291 height 631
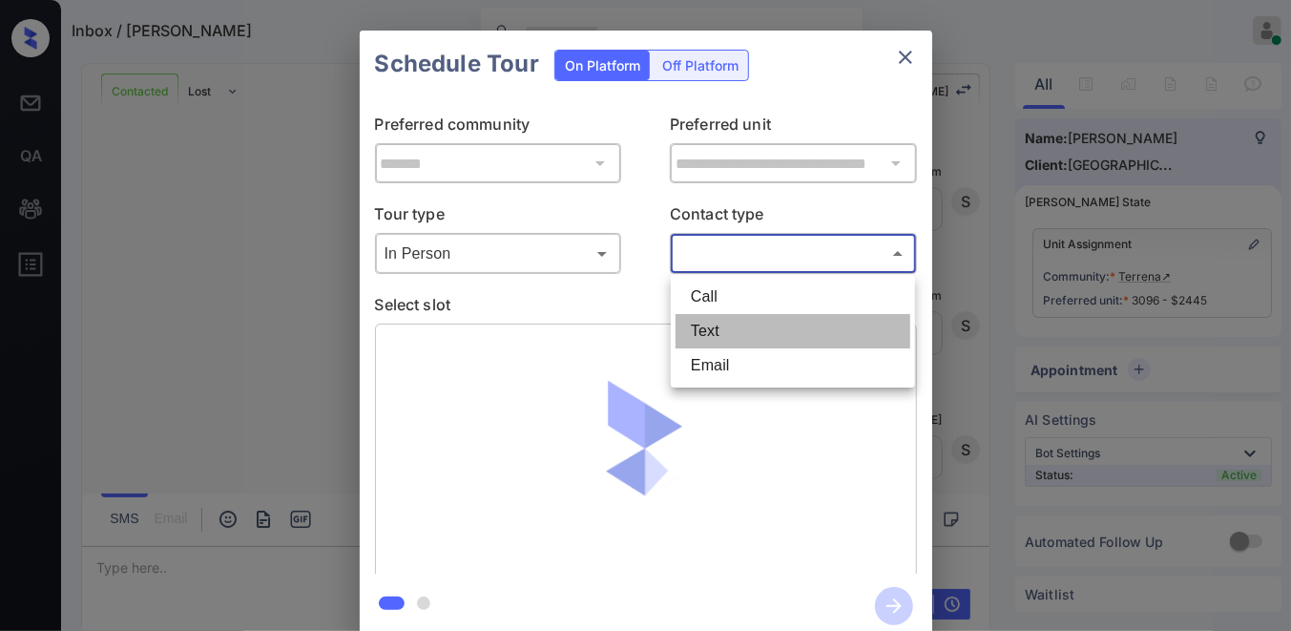
click at [709, 321] on li "Text" at bounding box center [792, 331] width 235 height 34
type input "****"
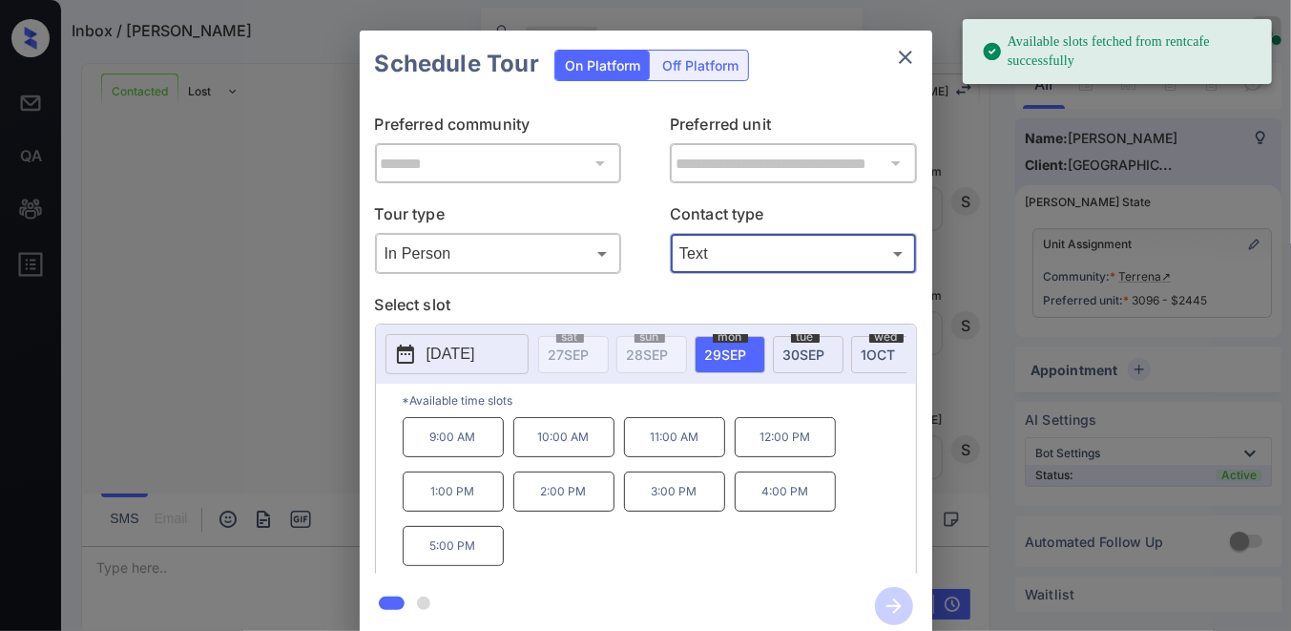
click at [434, 354] on p "2025-09-29" at bounding box center [450, 353] width 49 height 23
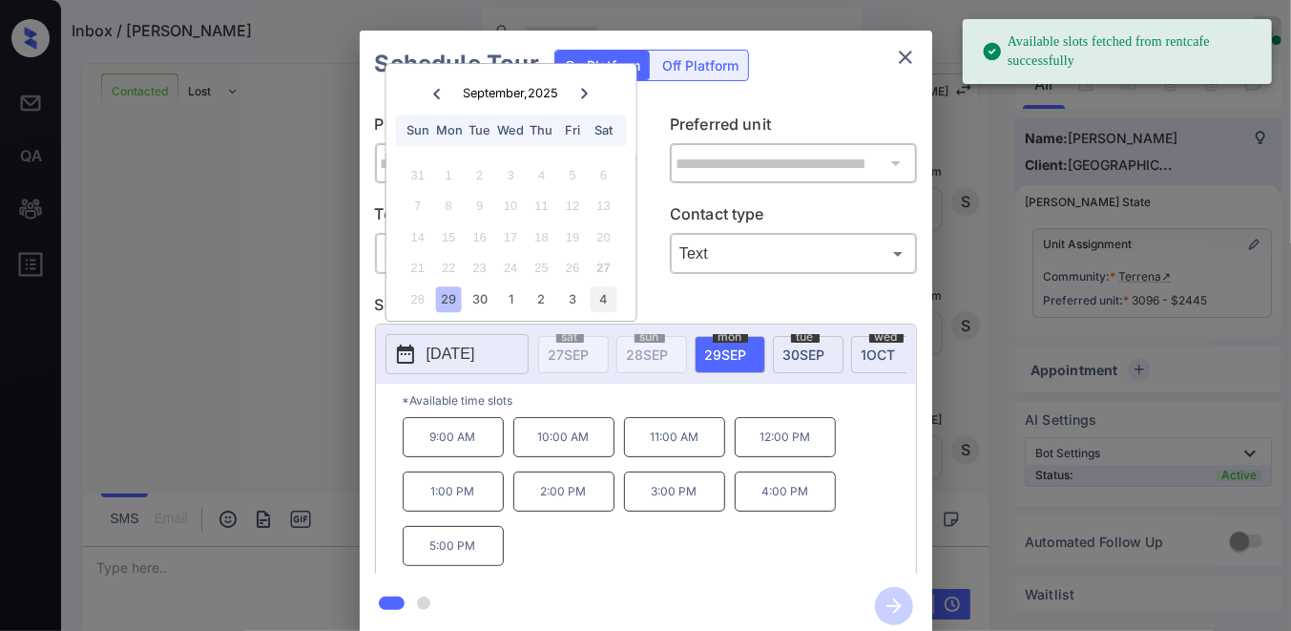
click at [604, 303] on div "4" at bounding box center [603, 299] width 26 height 26
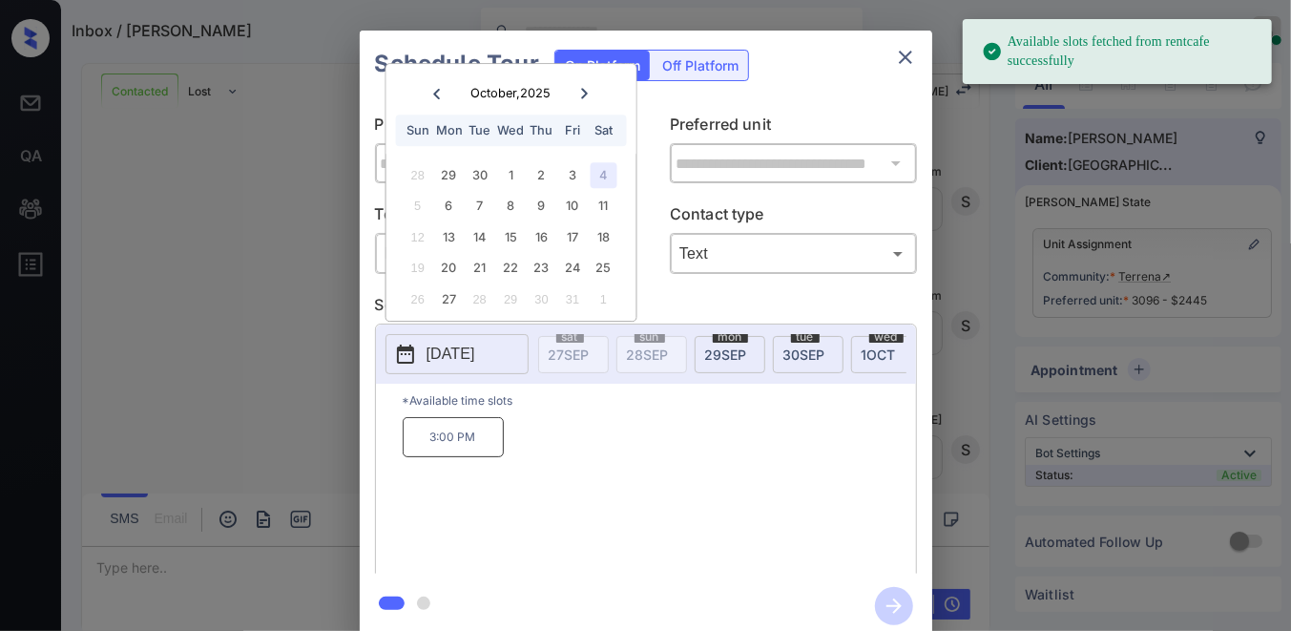
click at [465, 441] on p "3:00 PM" at bounding box center [453, 437] width 101 height 40
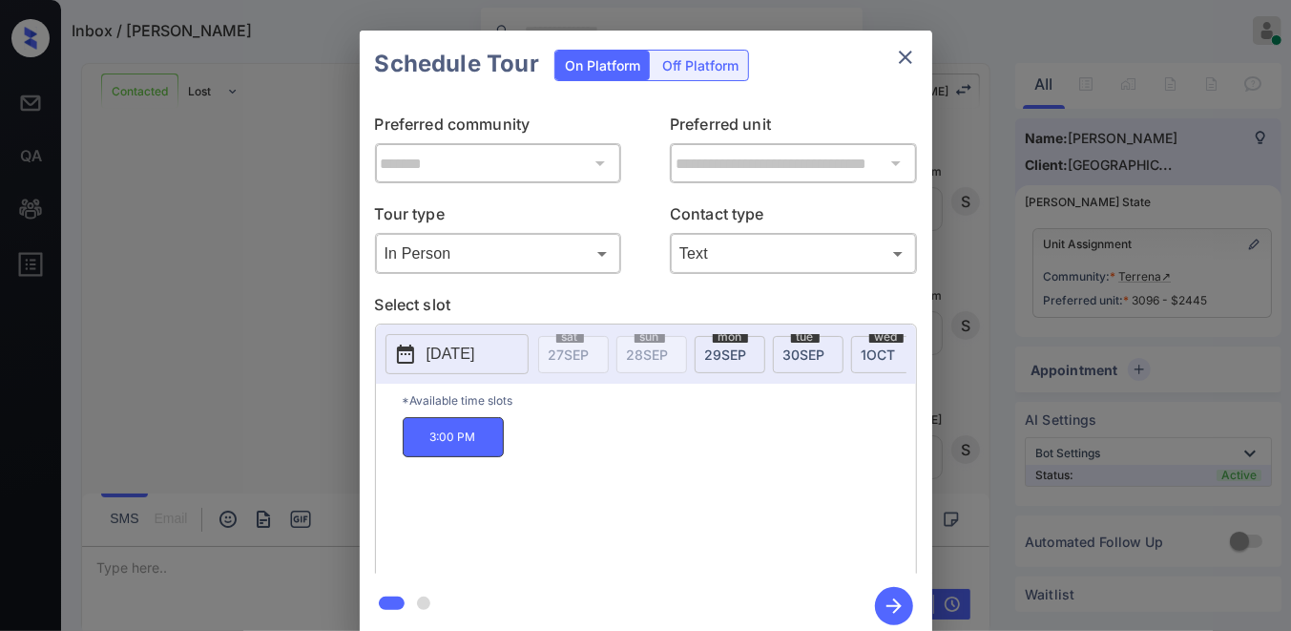
click at [908, 599] on icon "button" at bounding box center [894, 606] width 38 height 38
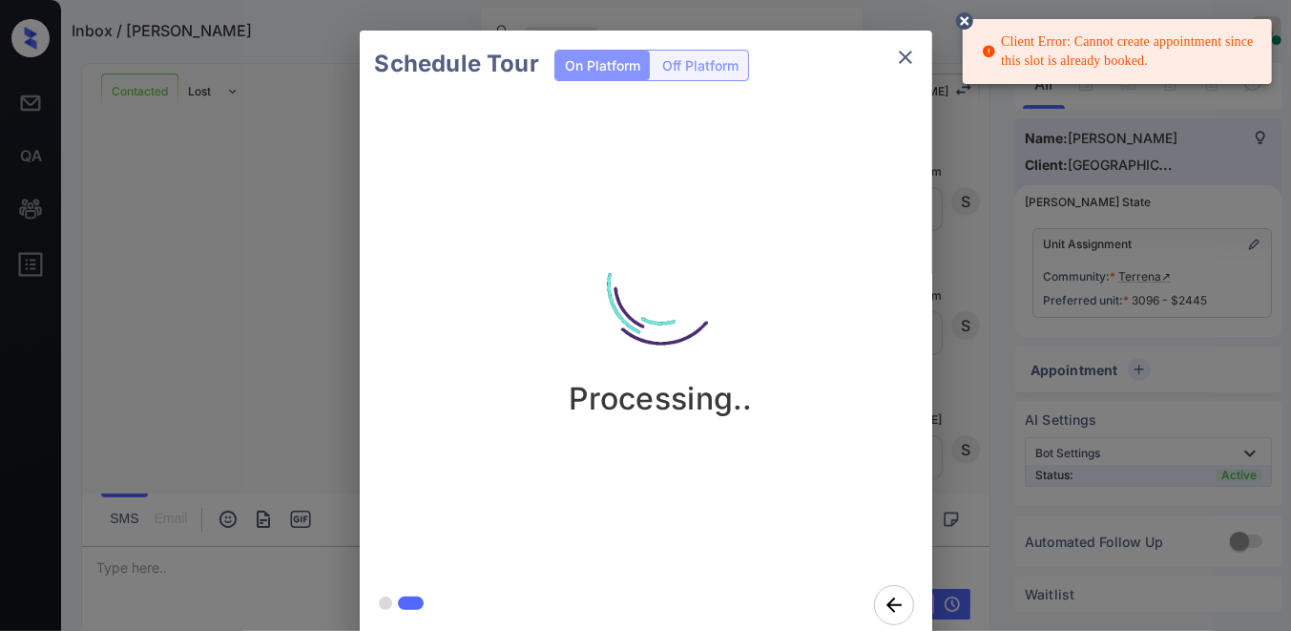
click at [901, 57] on icon "close" at bounding box center [905, 57] width 23 height 23
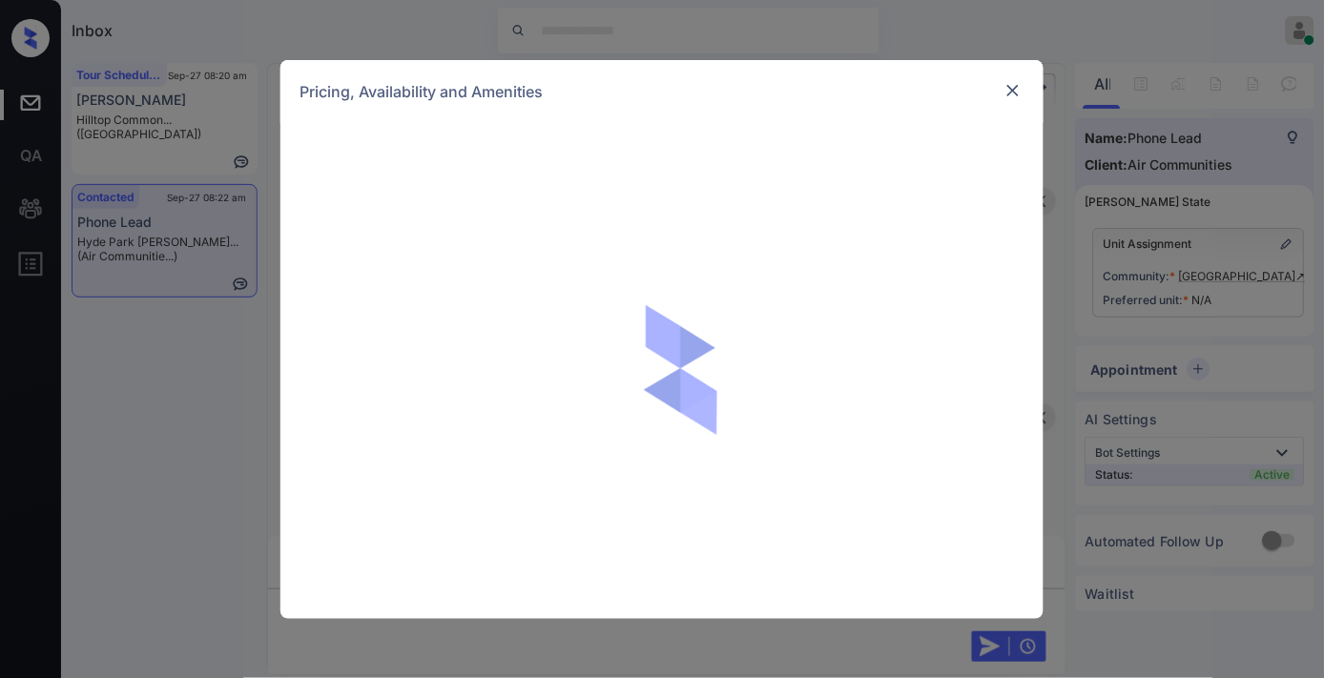
scroll to position [1103, 0]
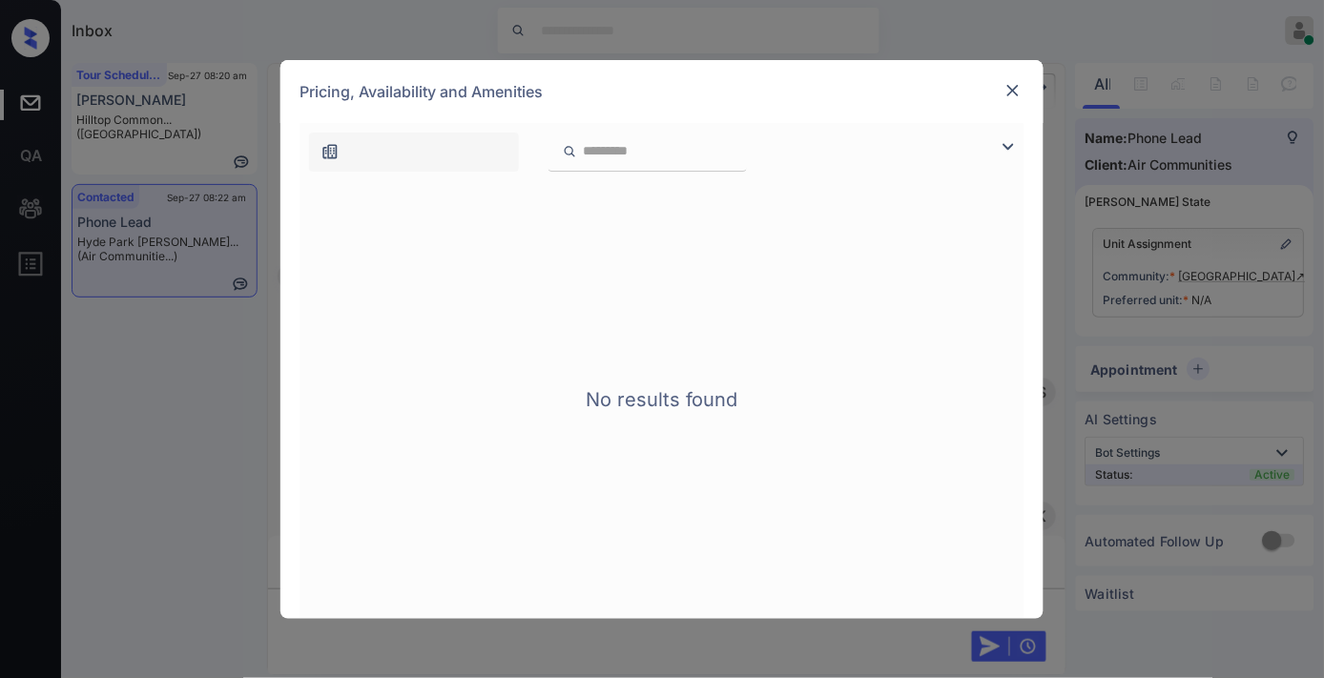
click at [1014, 86] on img at bounding box center [1012, 90] width 19 height 19
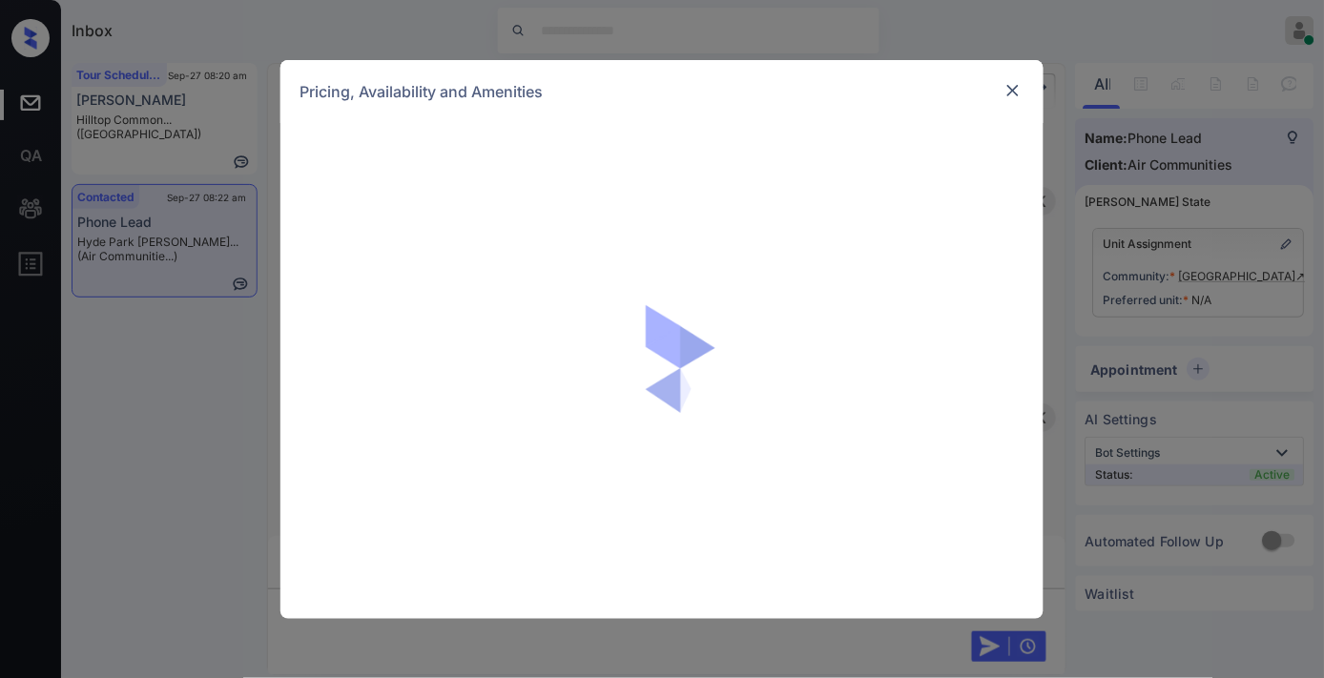
scroll to position [1103, 0]
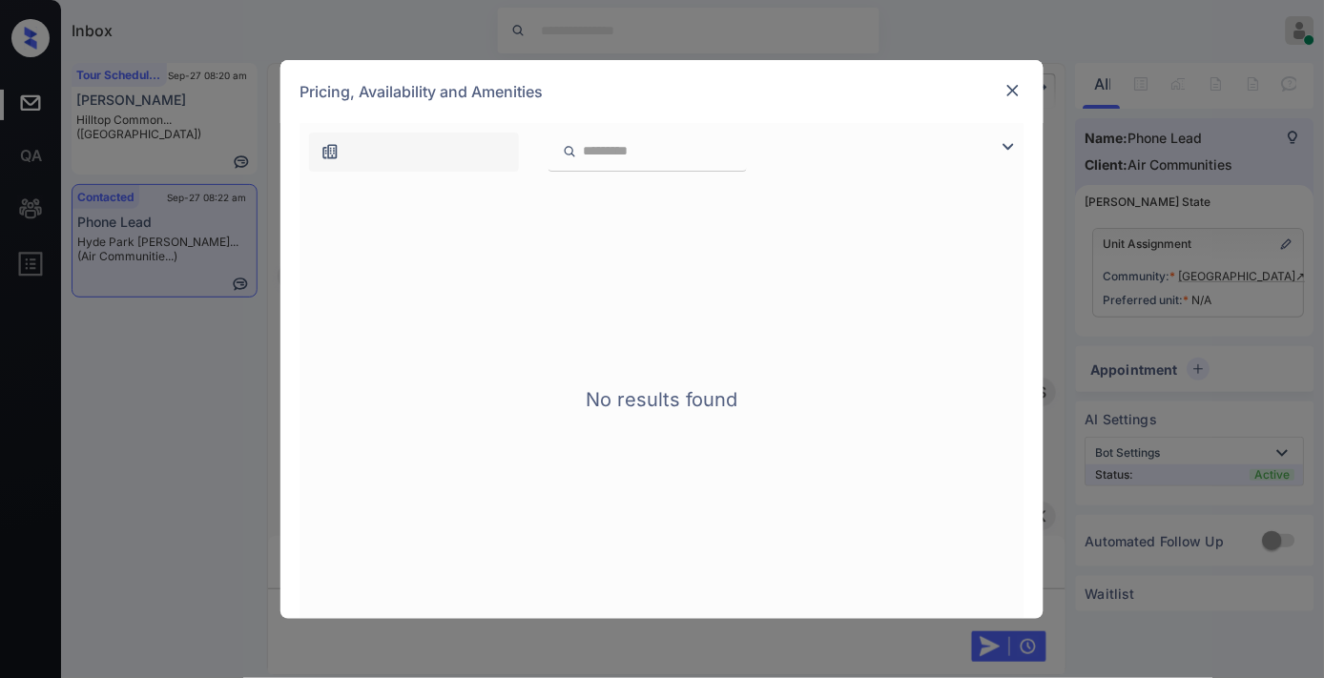
click at [1011, 81] on img at bounding box center [1012, 90] width 19 height 19
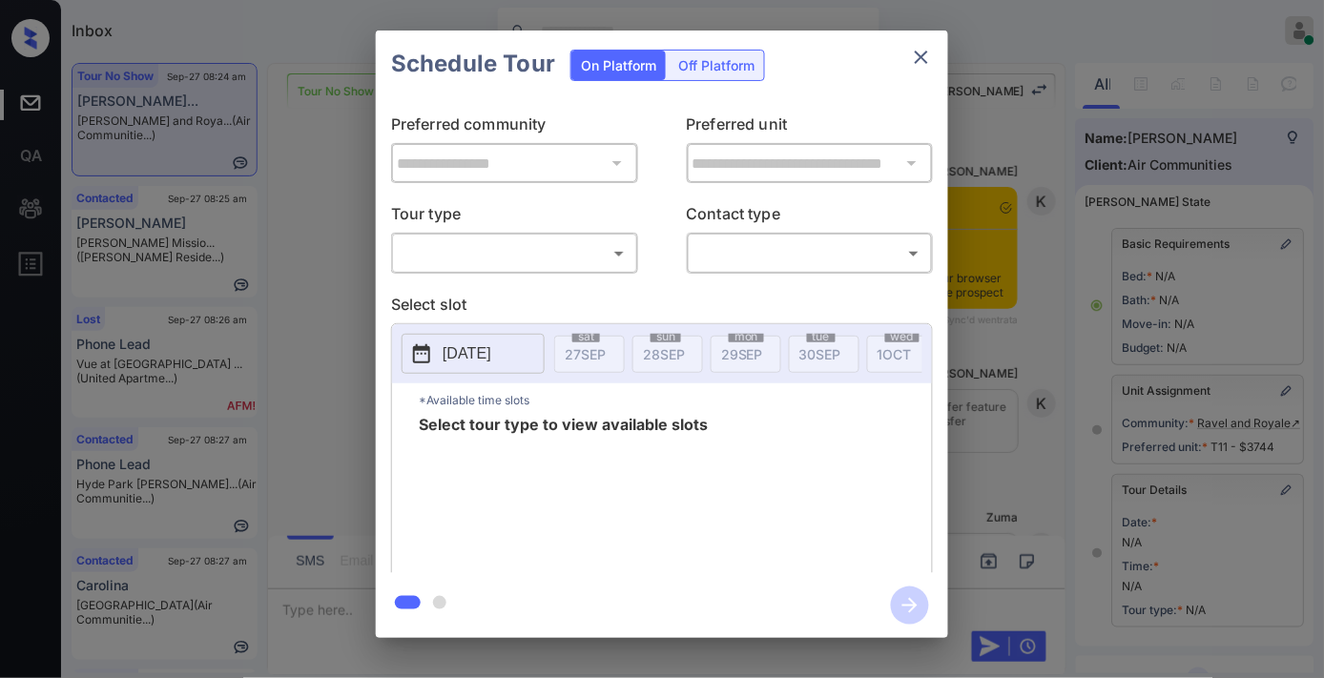
scroll to position [264, 0]
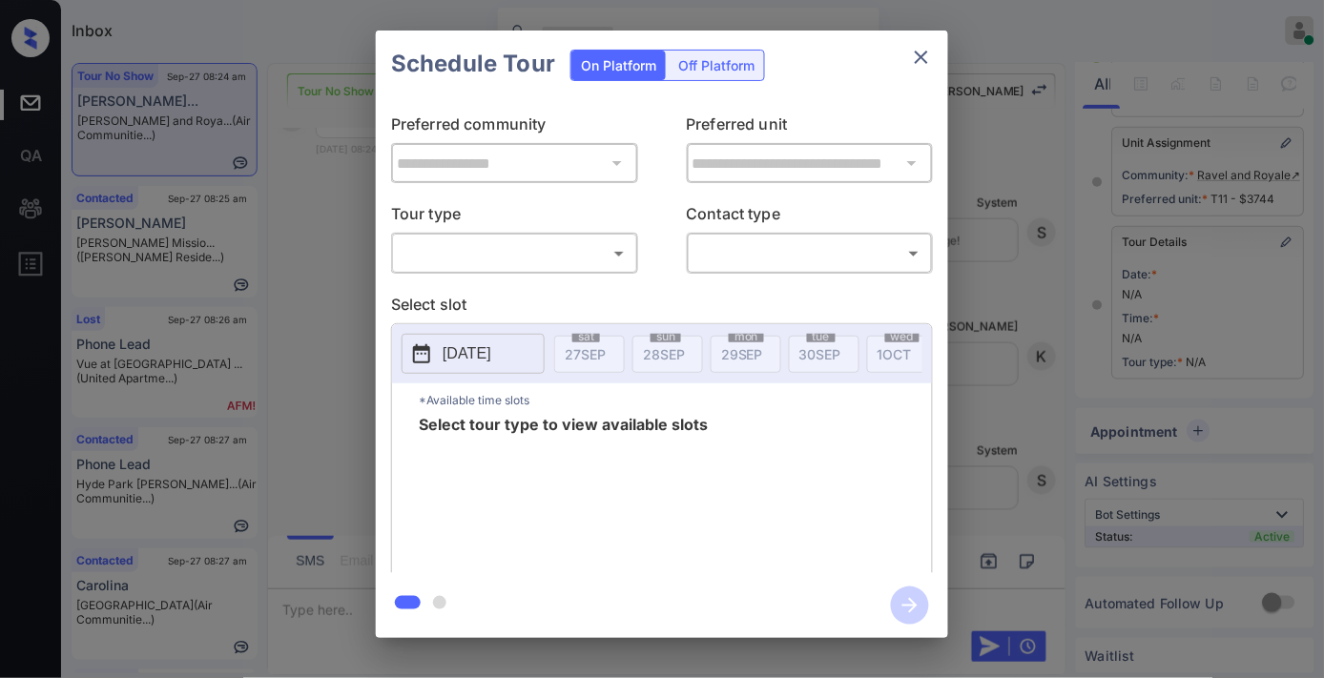
click at [592, 259] on body "Inbox Samantha Soliven Online Set yourself offline Set yourself on break Profil…" at bounding box center [662, 339] width 1324 height 678
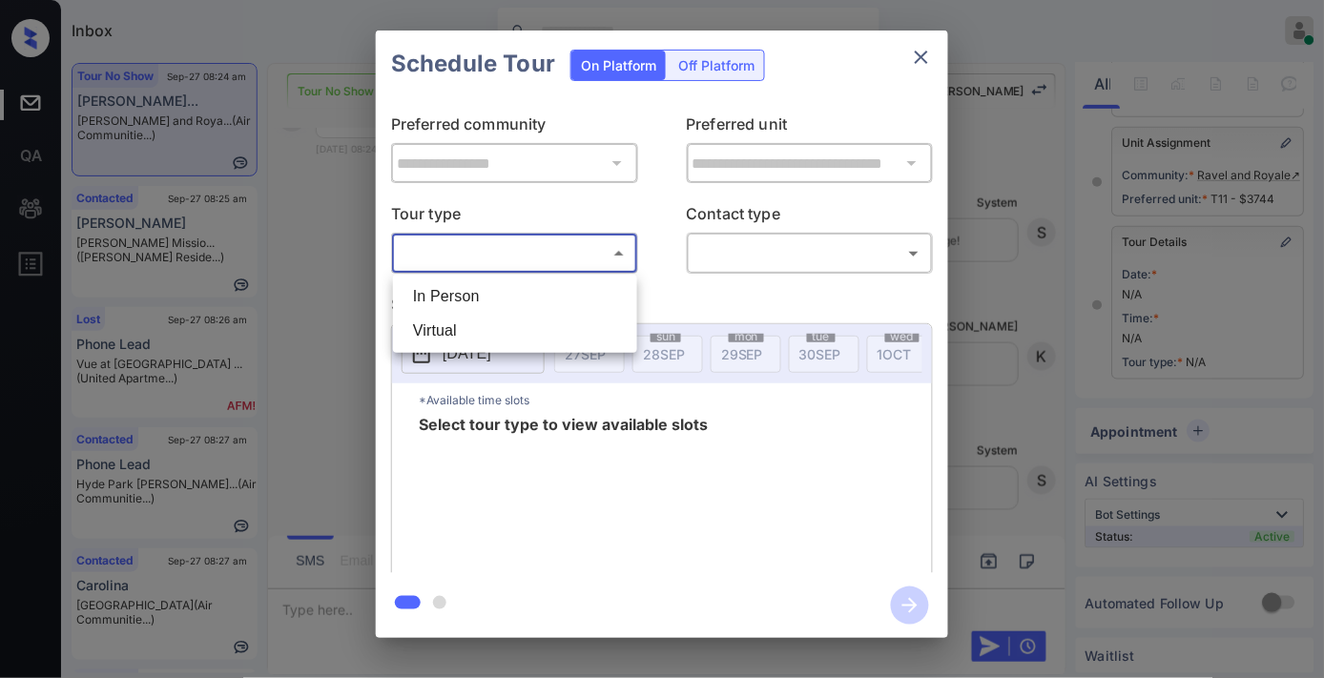
click at [567, 299] on li "In Person" at bounding box center [515, 296] width 235 height 34
type input "********"
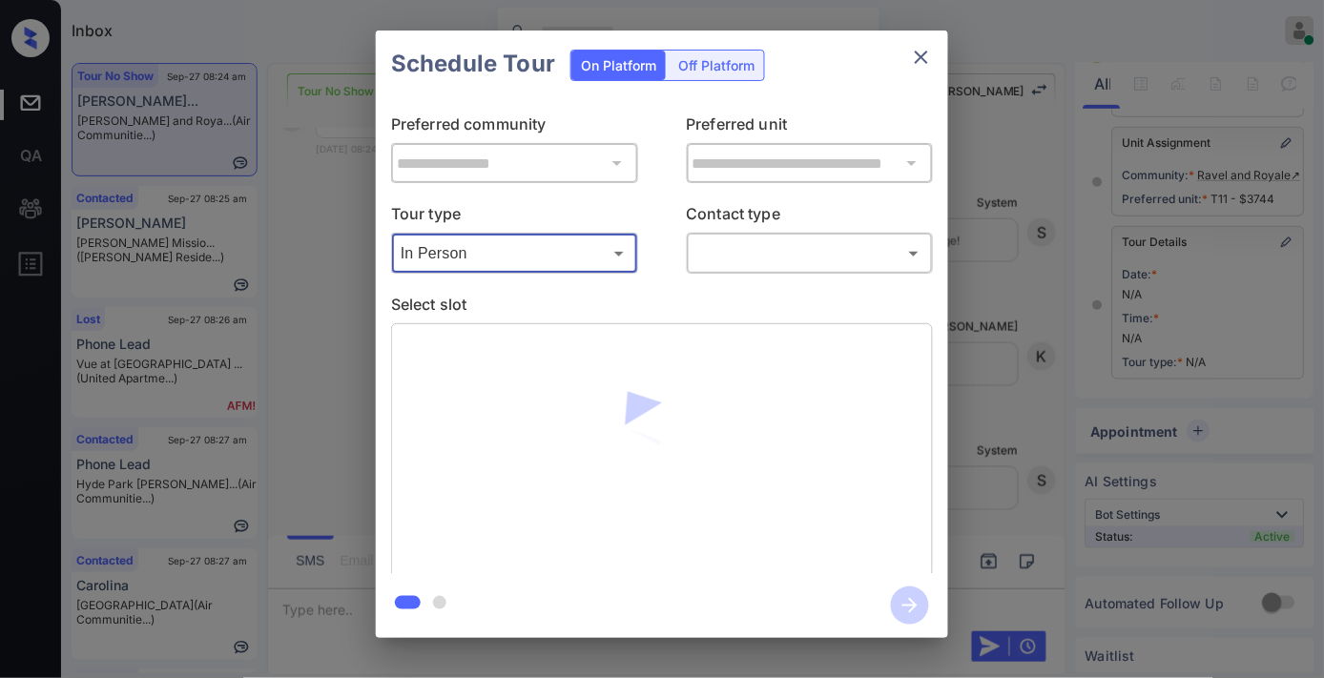
click at [717, 246] on body "Inbox Samantha Soliven Online Set yourself offline Set yourself on break Profil…" at bounding box center [662, 339] width 1324 height 678
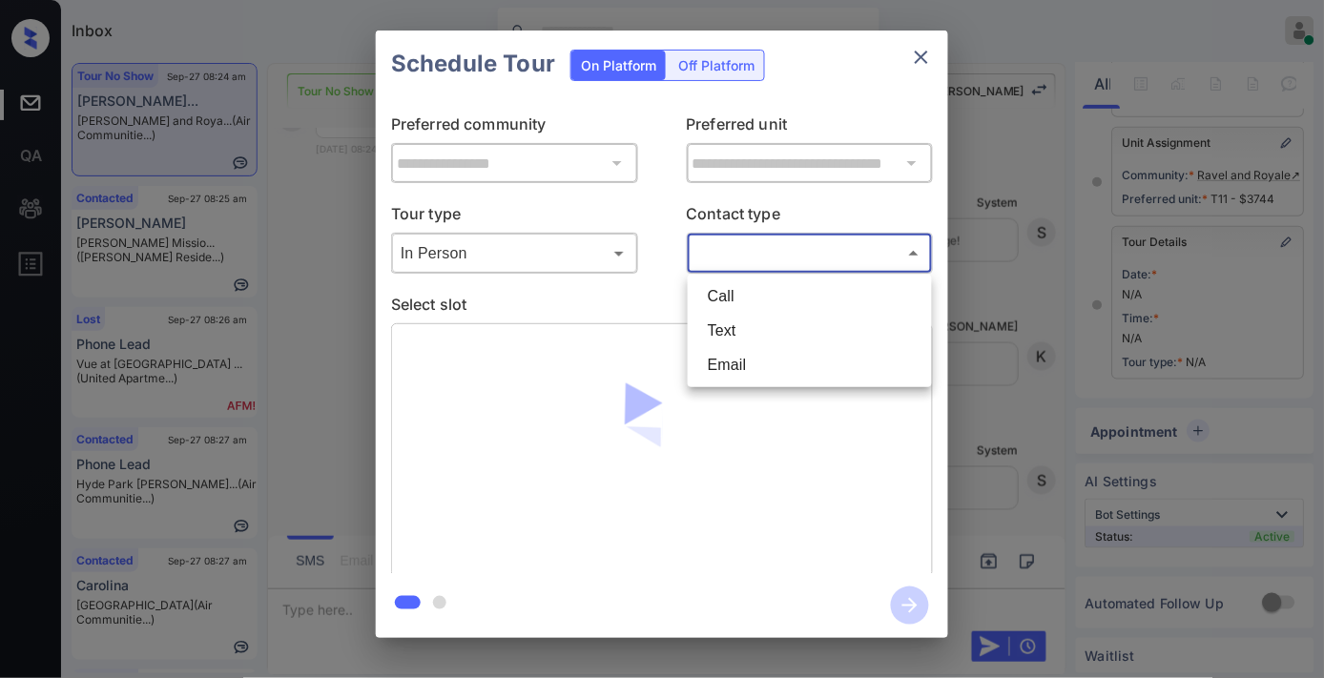
click at [737, 318] on li "Text" at bounding box center [810, 331] width 235 height 34
type input "****"
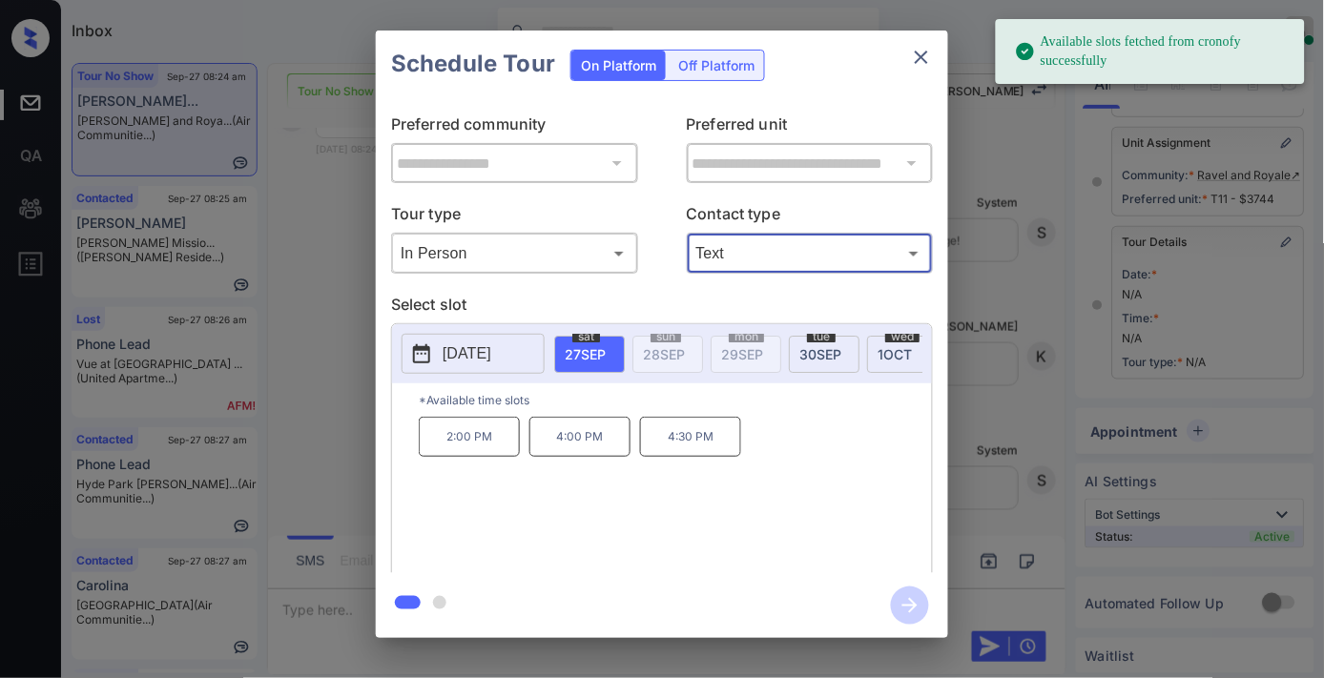
click at [491, 342] on p "2025-09-27" at bounding box center [467, 353] width 49 height 23
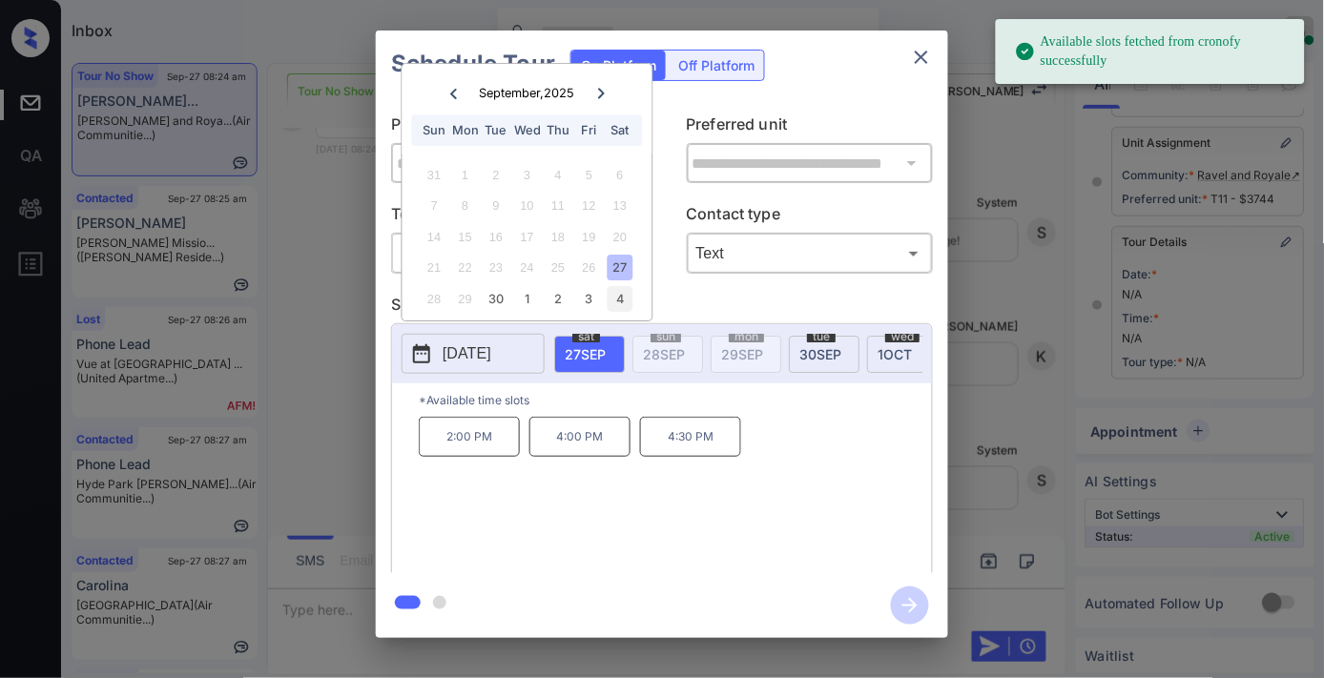
click at [621, 300] on div "4" at bounding box center [620, 299] width 26 height 26
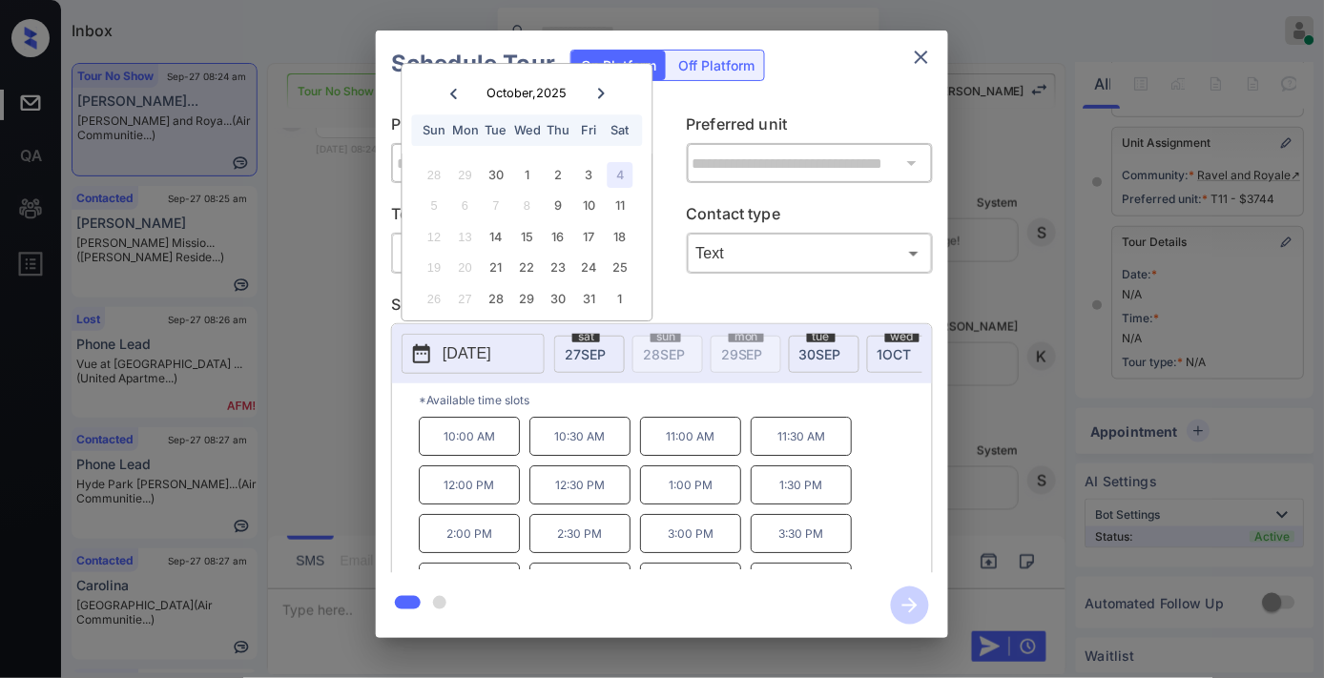
click at [692, 450] on p "11:00 AM" at bounding box center [690, 436] width 101 height 39
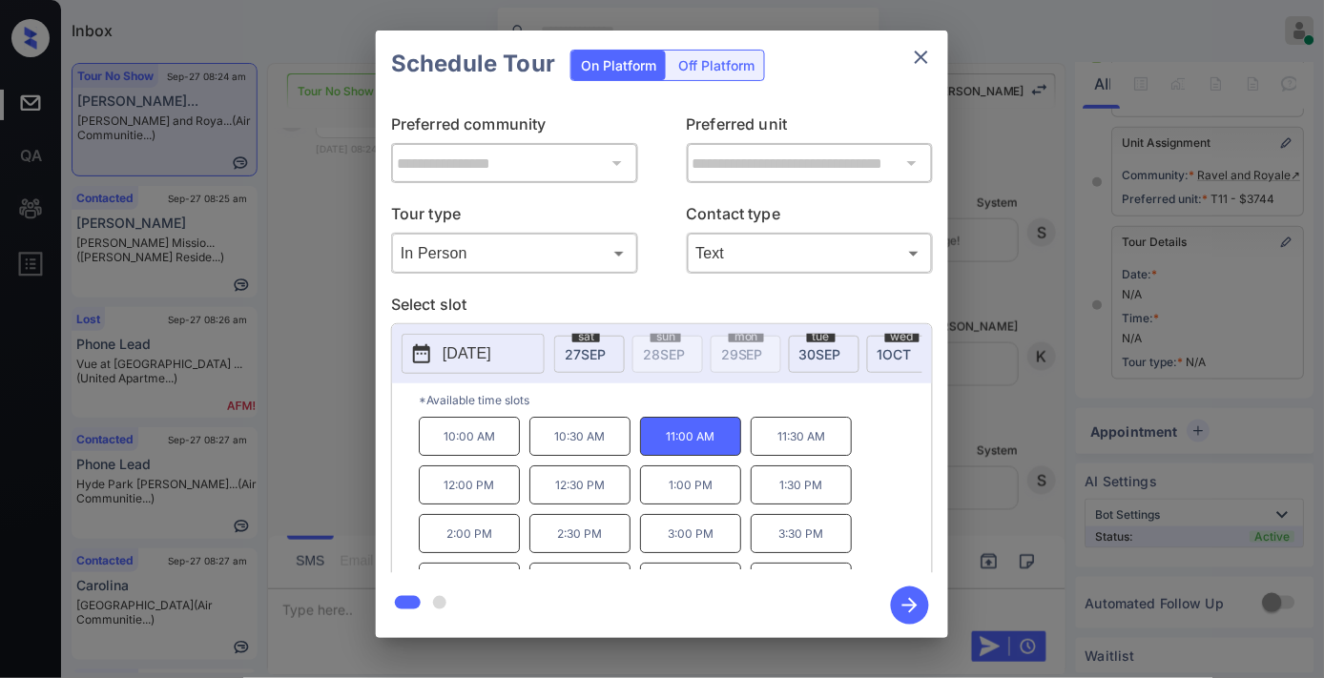
click at [917, 617] on icon "button" at bounding box center [910, 606] width 38 height 38
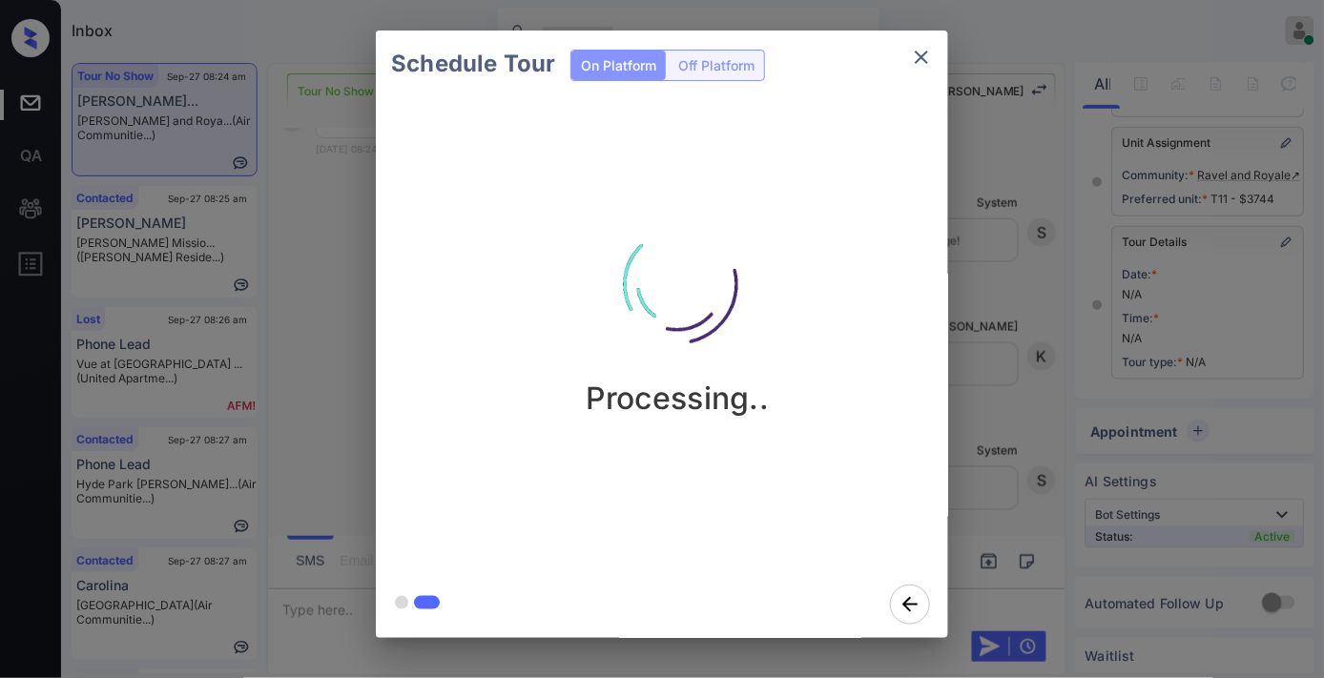
scroll to position [10194, 0]
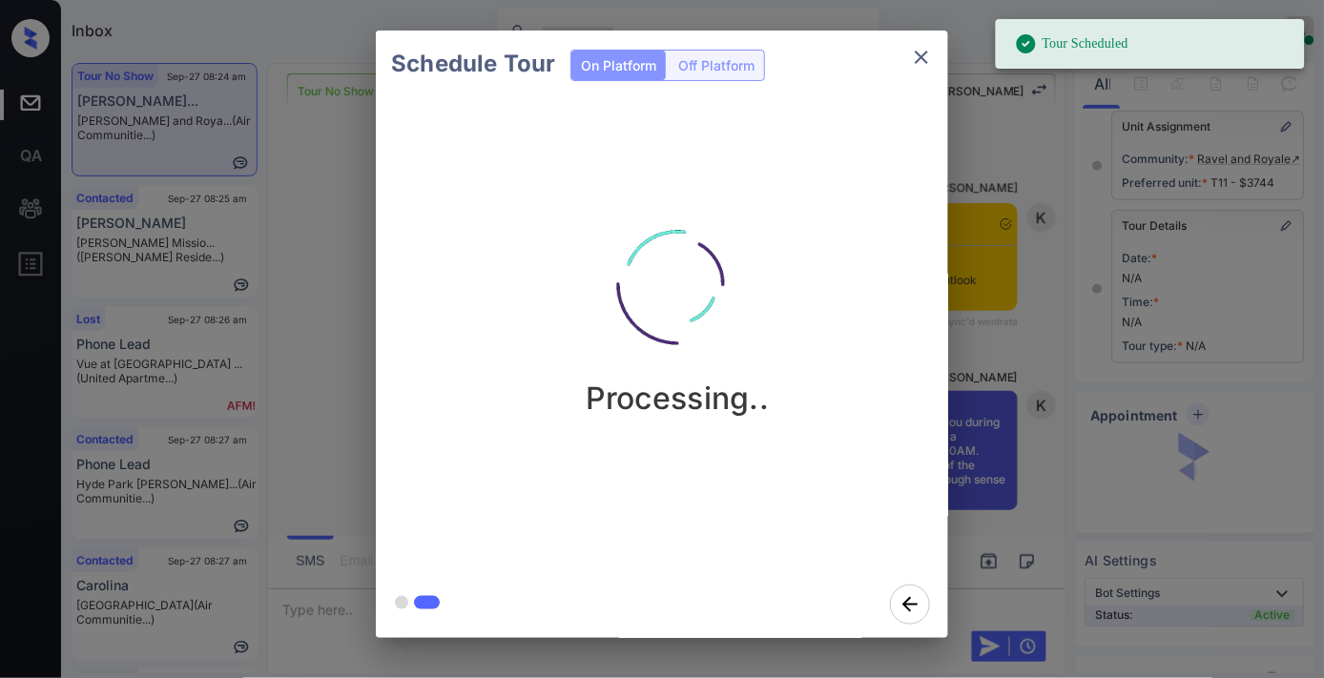
click at [919, 58] on icon "close" at bounding box center [921, 57] width 23 height 23
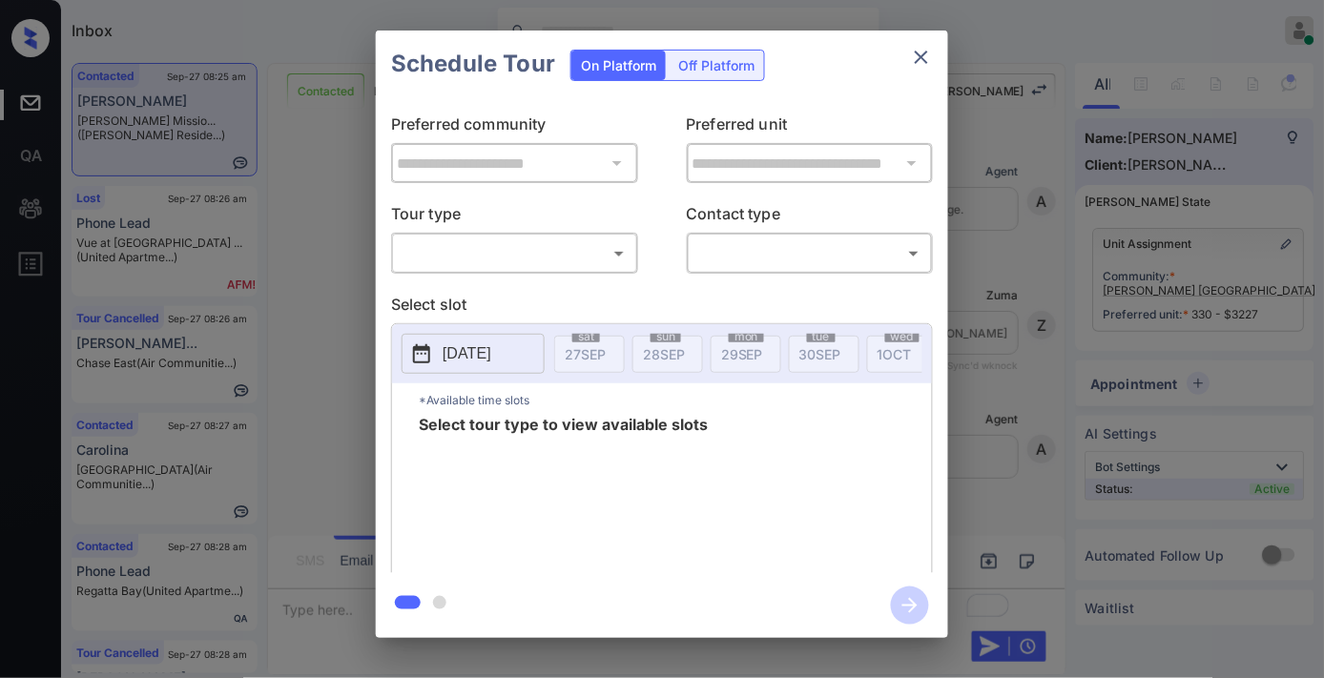
click at [528, 255] on body "Inbox [PERSON_NAME] Online Set yourself offline Set yourself on break Profile S…" at bounding box center [662, 339] width 1324 height 678
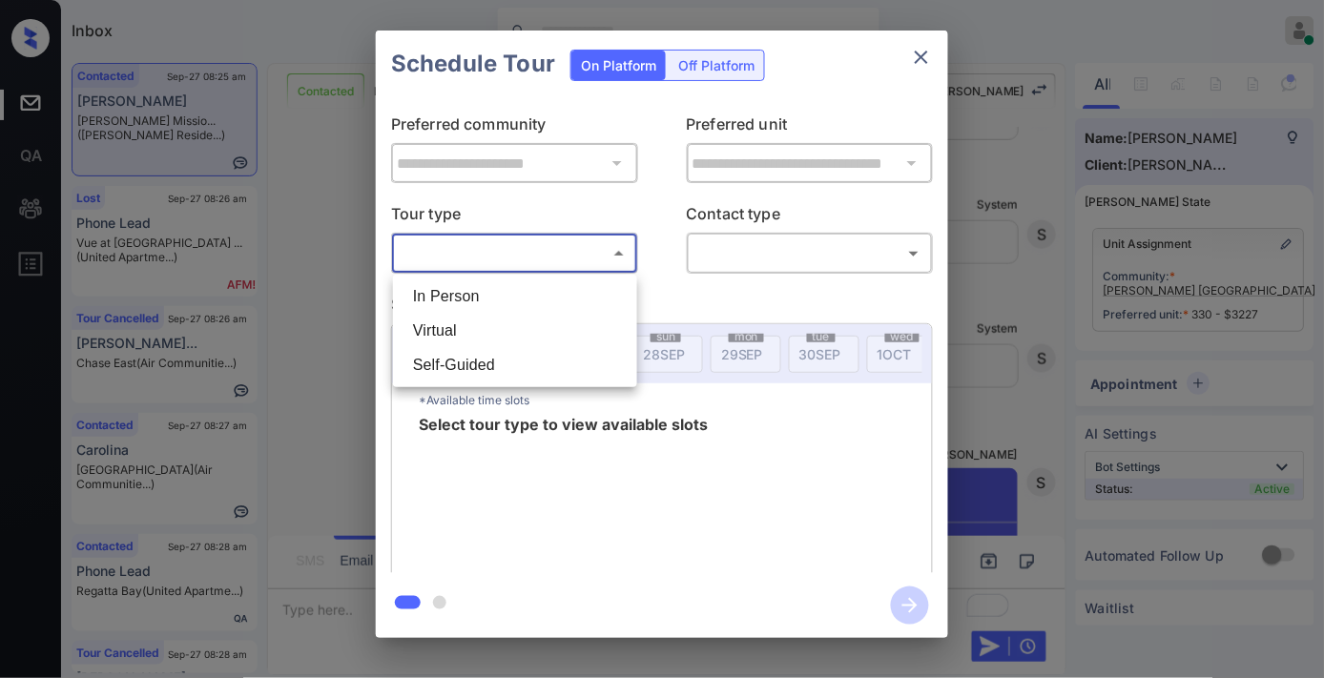
click at [517, 326] on li "Virtual" at bounding box center [515, 331] width 235 height 34
type input "*******"
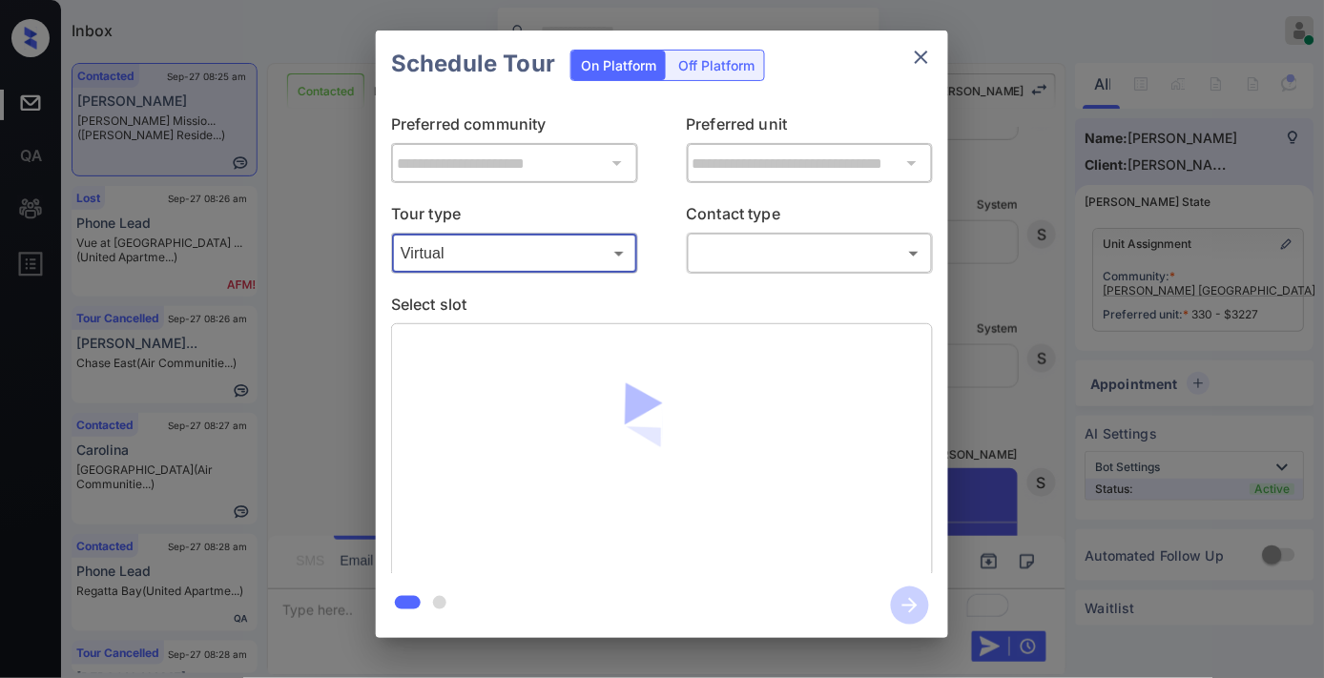
click at [728, 265] on body "Inbox [PERSON_NAME] Online Set yourself offline Set yourself on break Profile S…" at bounding box center [662, 339] width 1324 height 678
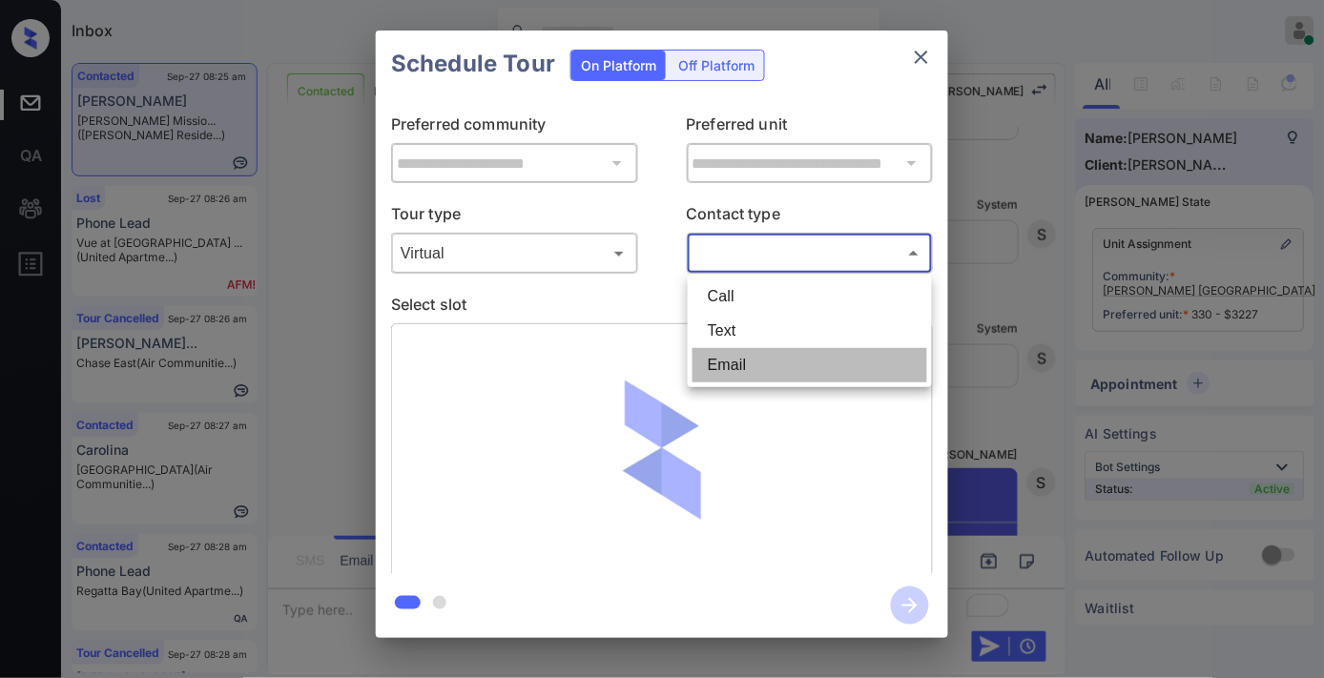
click at [731, 360] on li "Email" at bounding box center [810, 365] width 235 height 34
type input "*****"
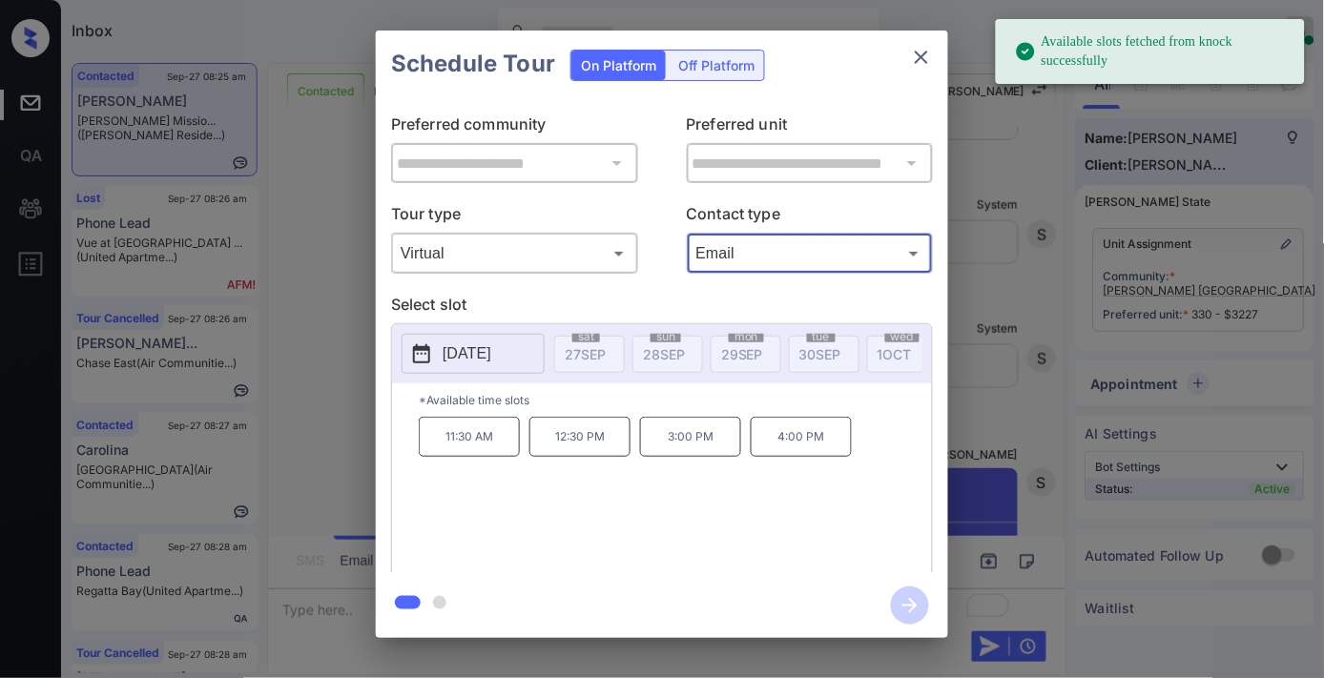
click at [491, 361] on p "[DATE]" at bounding box center [467, 353] width 49 height 23
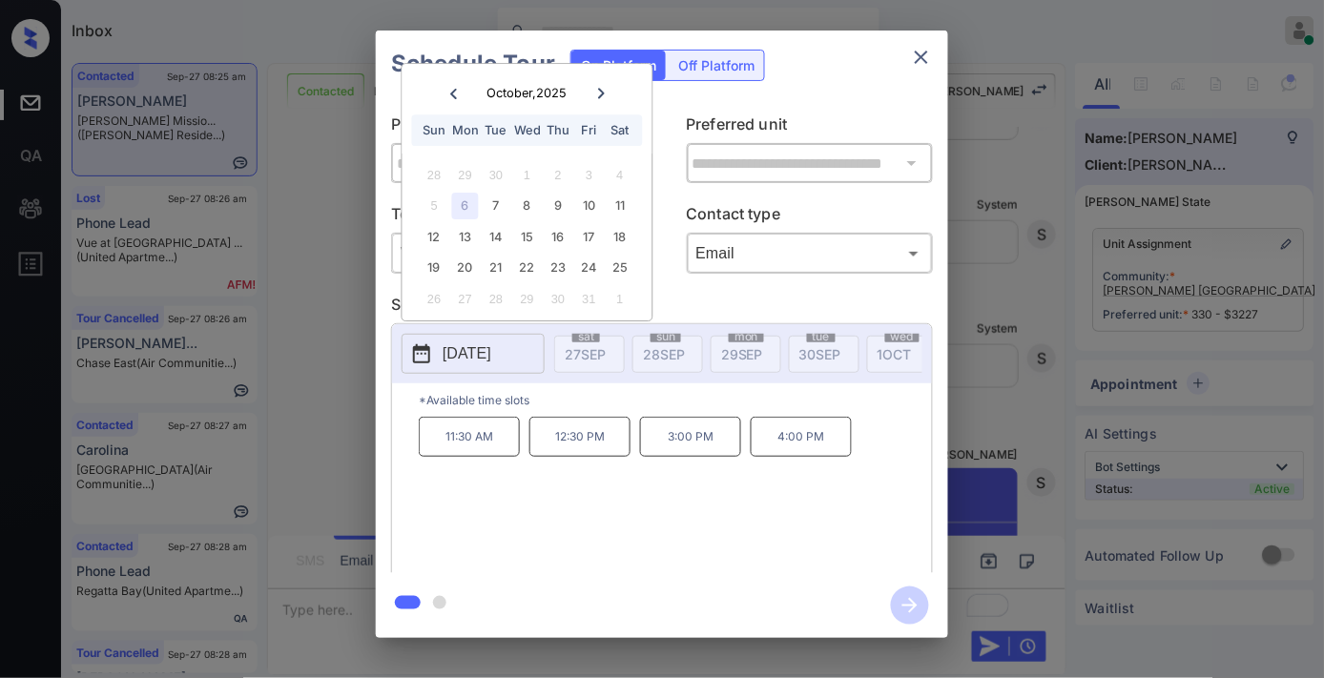
click at [713, 457] on p "3:00 PM" at bounding box center [690, 437] width 101 height 40
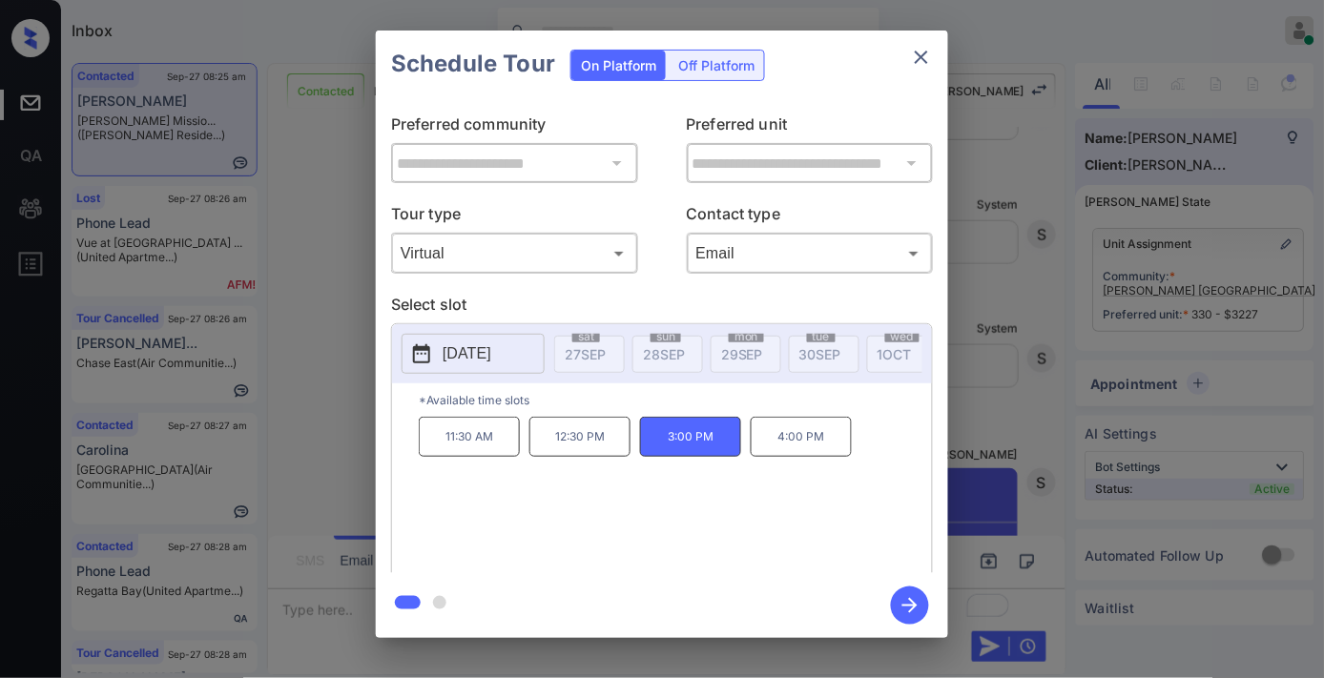
click at [920, 611] on icon "button" at bounding box center [910, 606] width 38 height 38
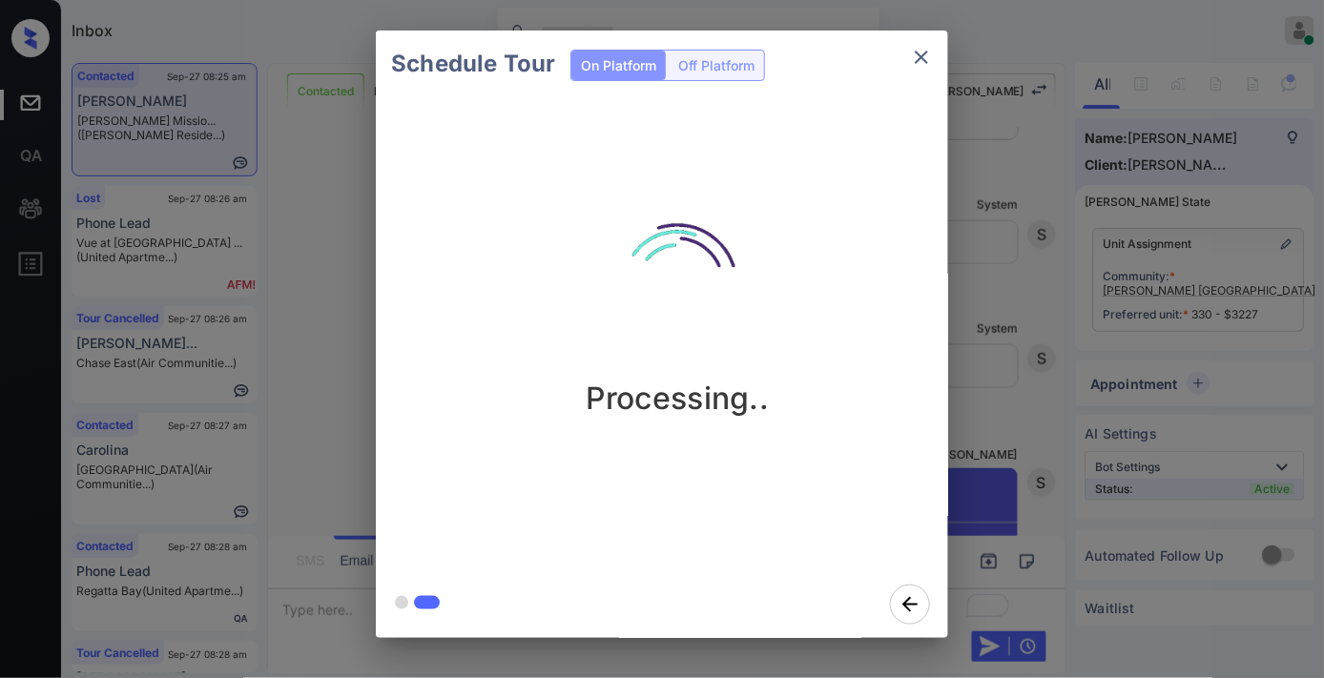
scroll to position [8253, 0]
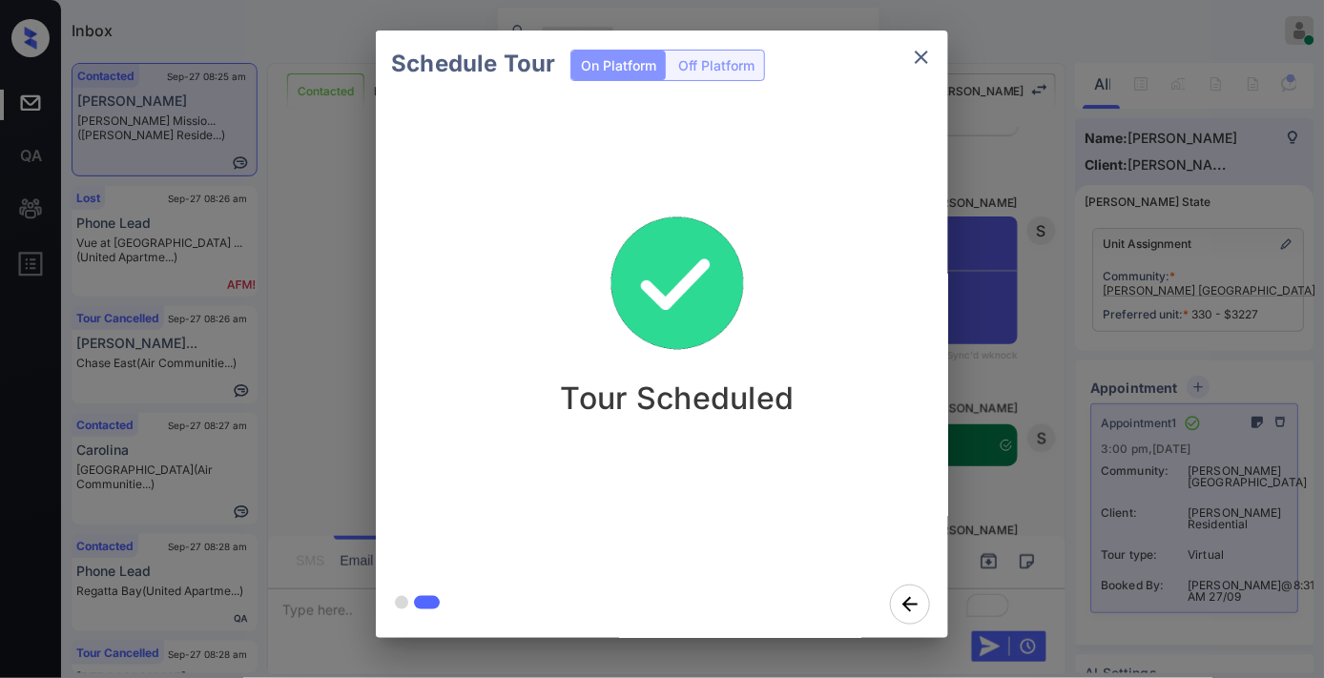
click at [732, 210] on img at bounding box center [677, 284] width 191 height 191
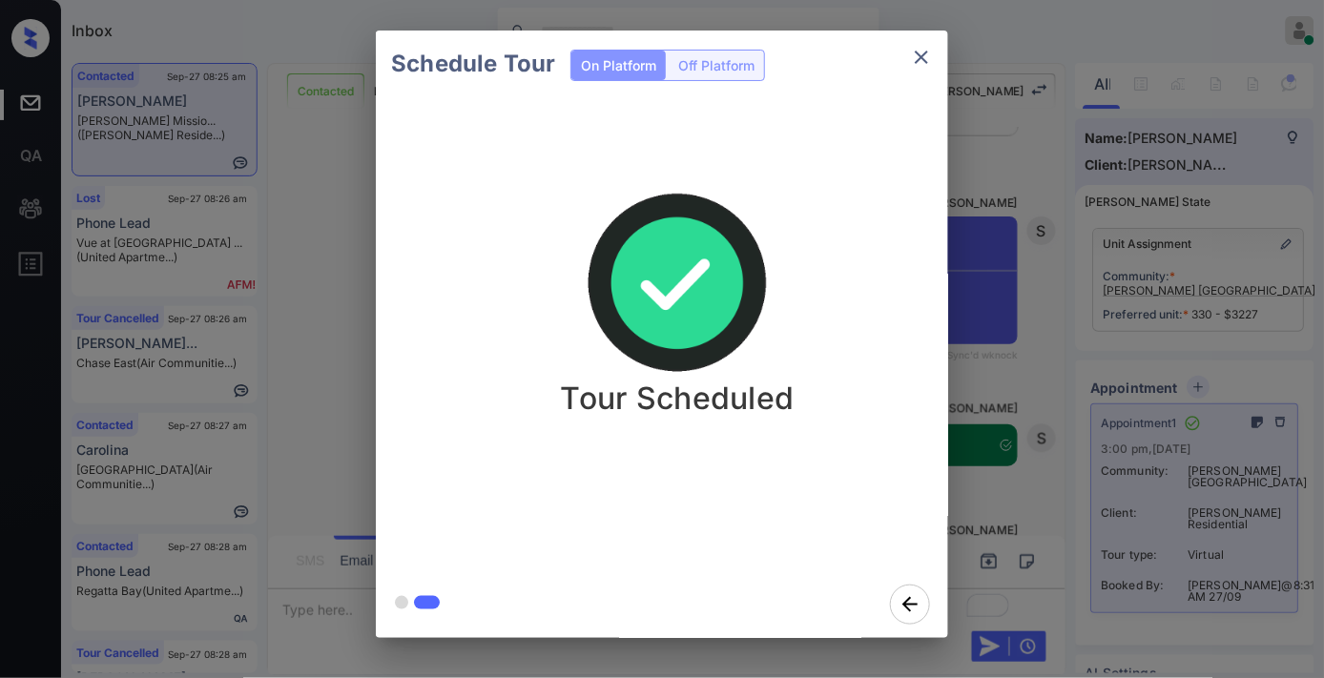
click at [927, 57] on icon "close" at bounding box center [921, 57] width 23 height 23
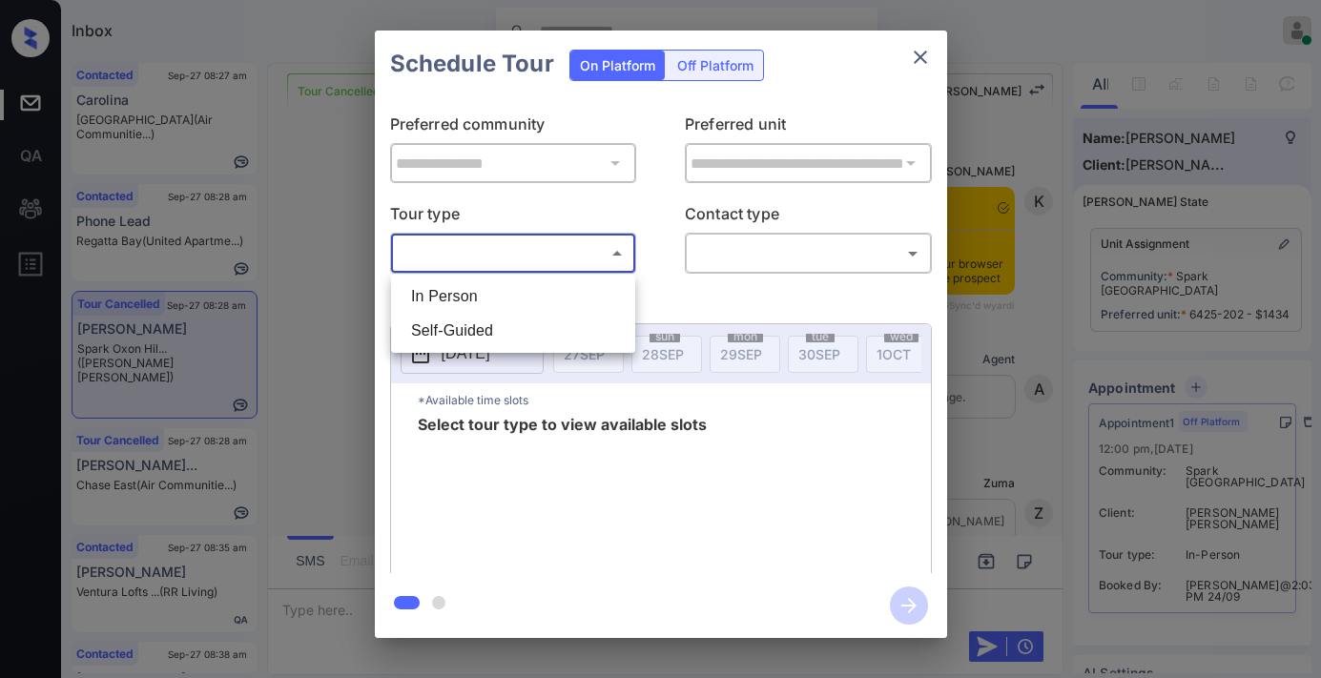
click at [538, 303] on li "In Person" at bounding box center [513, 296] width 235 height 34
type input "********"
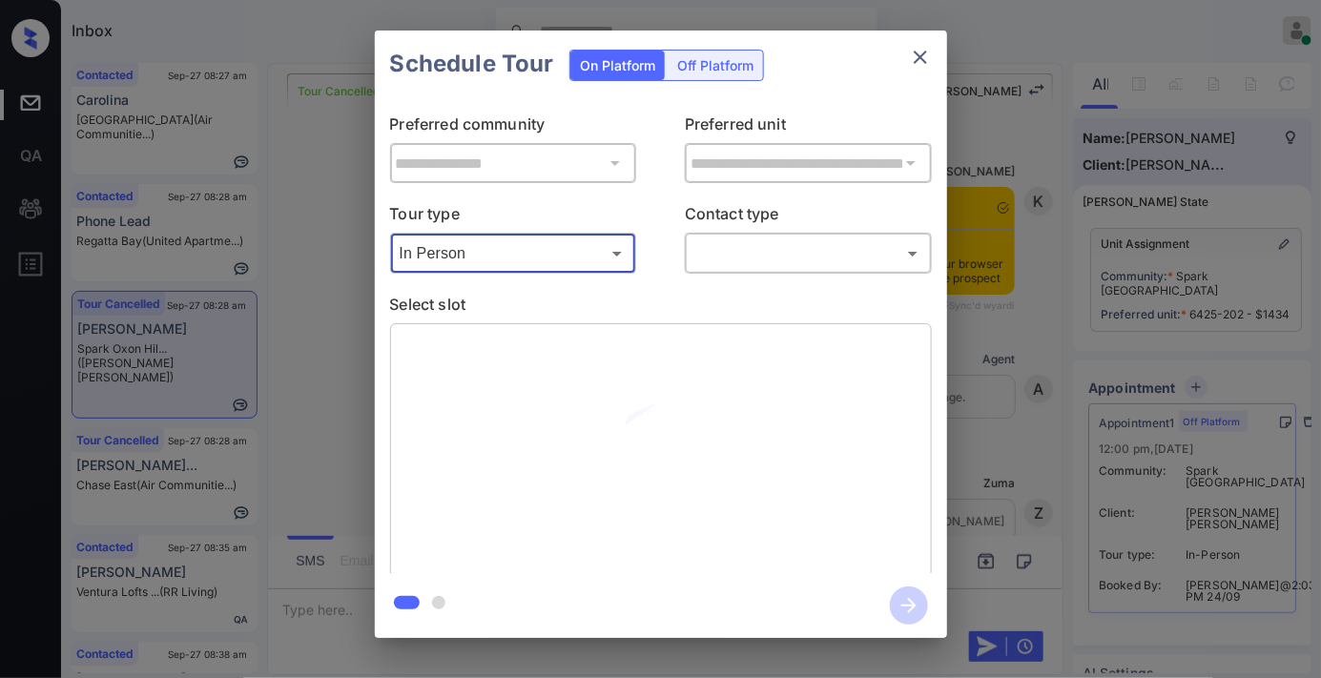
scroll to position [9686, 0]
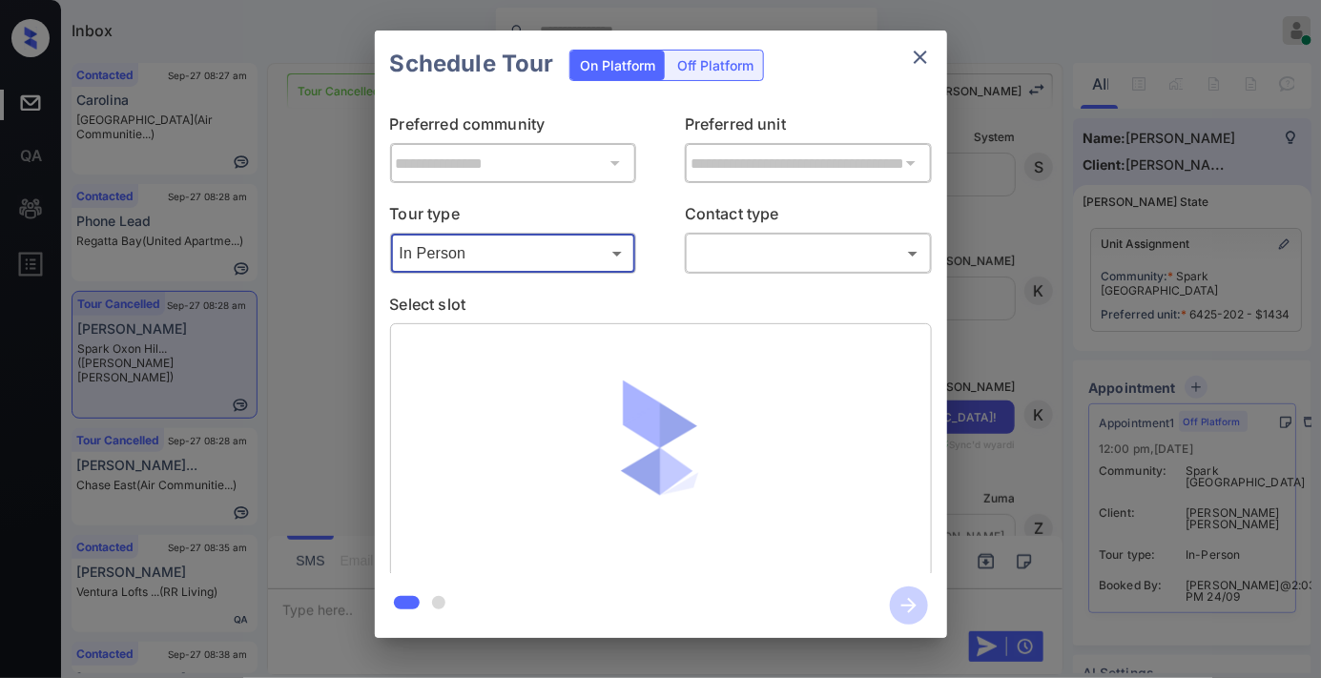
click at [790, 267] on body "Inbox Samantha Soliven Online Set yourself offline Set yourself on break Profil…" at bounding box center [660, 339] width 1321 height 678
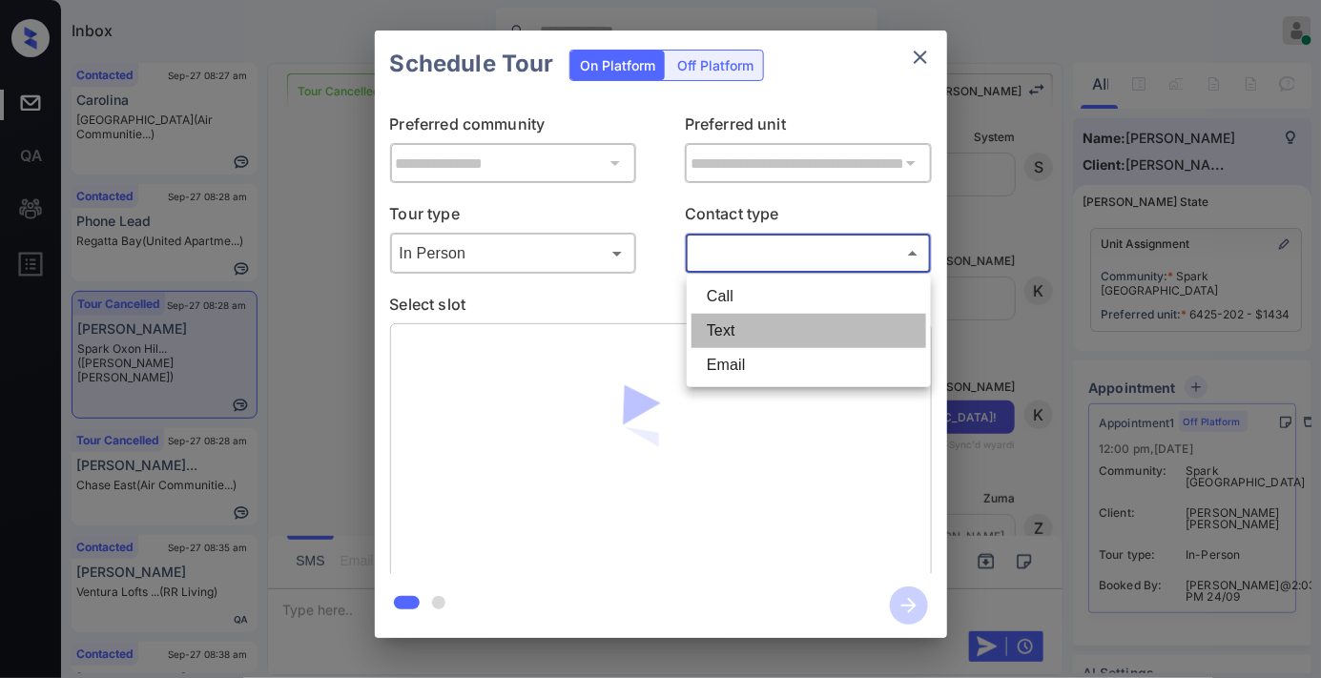
click at [776, 324] on li "Text" at bounding box center [809, 331] width 235 height 34
type input "****"
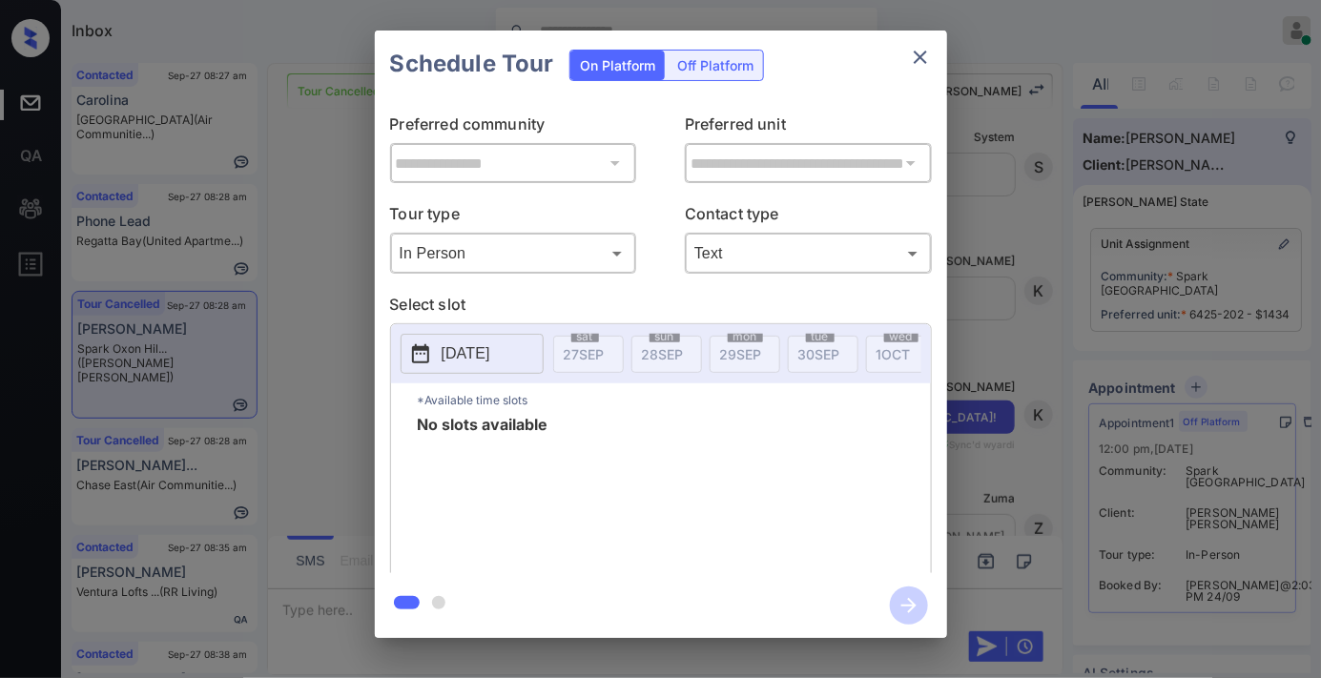
drag, startPoint x: 699, startPoint y: 321, endPoint x: 902, endPoint y: 178, distance: 248.5
click at [699, 321] on p "Select slot" at bounding box center [661, 308] width 542 height 31
click at [919, 59] on icon "close" at bounding box center [920, 57] width 13 height 13
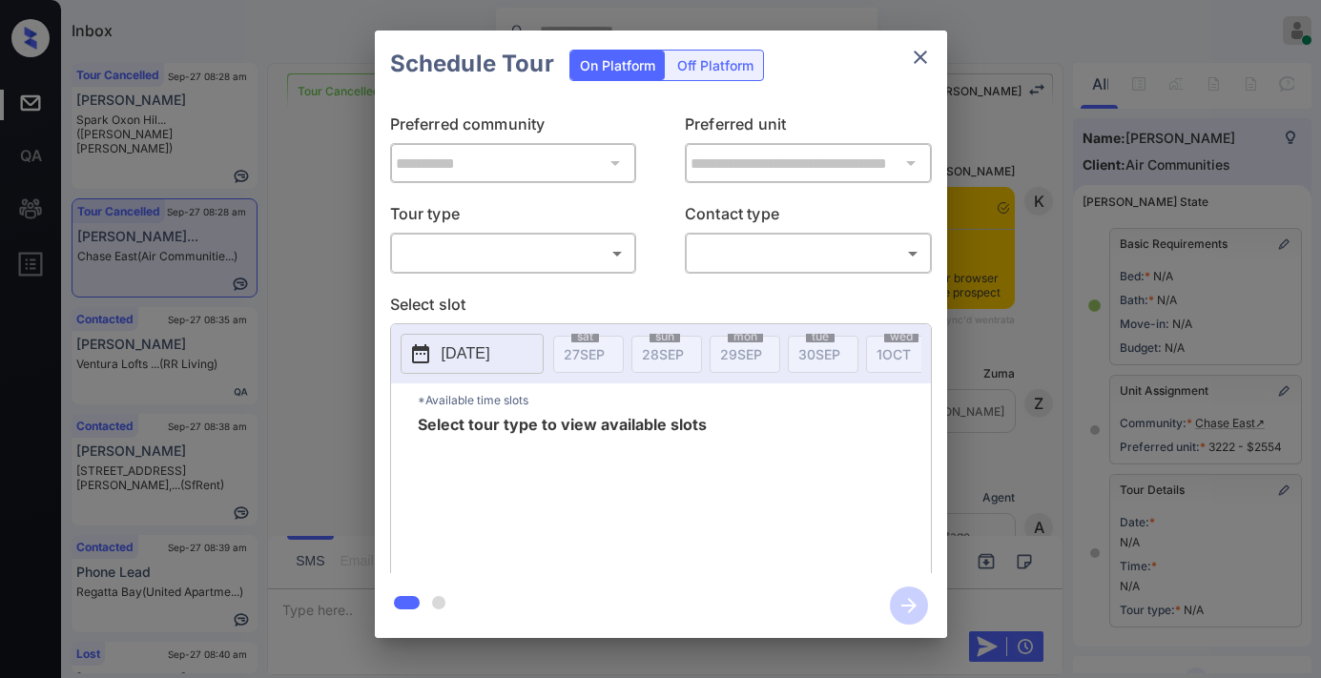
click at [539, 265] on body "Inbox [PERSON_NAME] Online Set yourself offline Set yourself on break Profile S…" at bounding box center [660, 339] width 1321 height 678
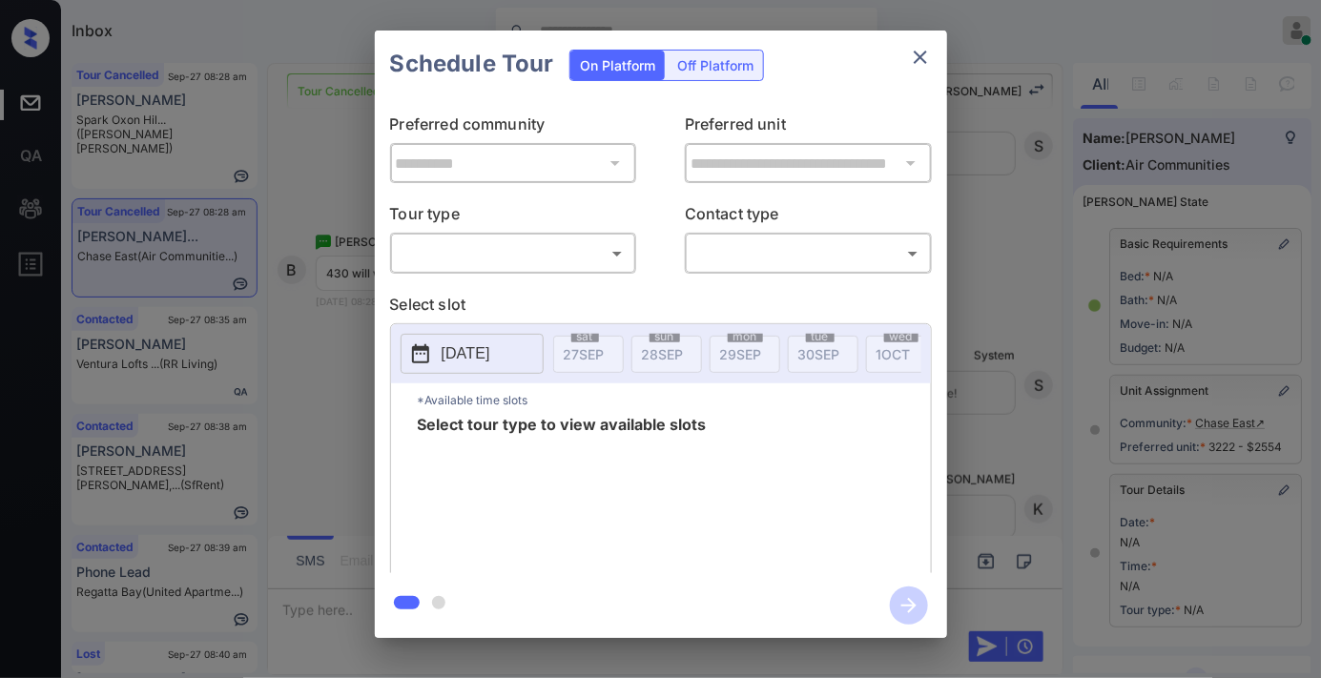
scroll to position [212, 0]
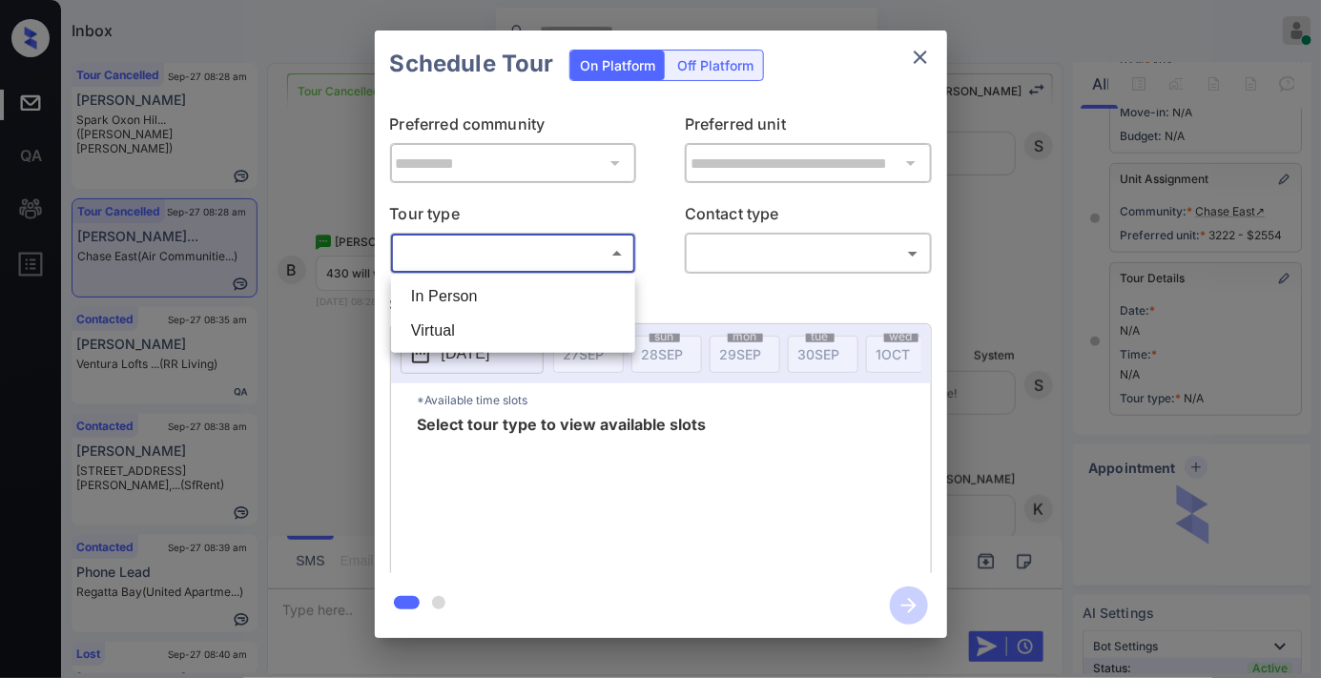
click at [523, 286] on li "In Person" at bounding box center [513, 296] width 235 height 34
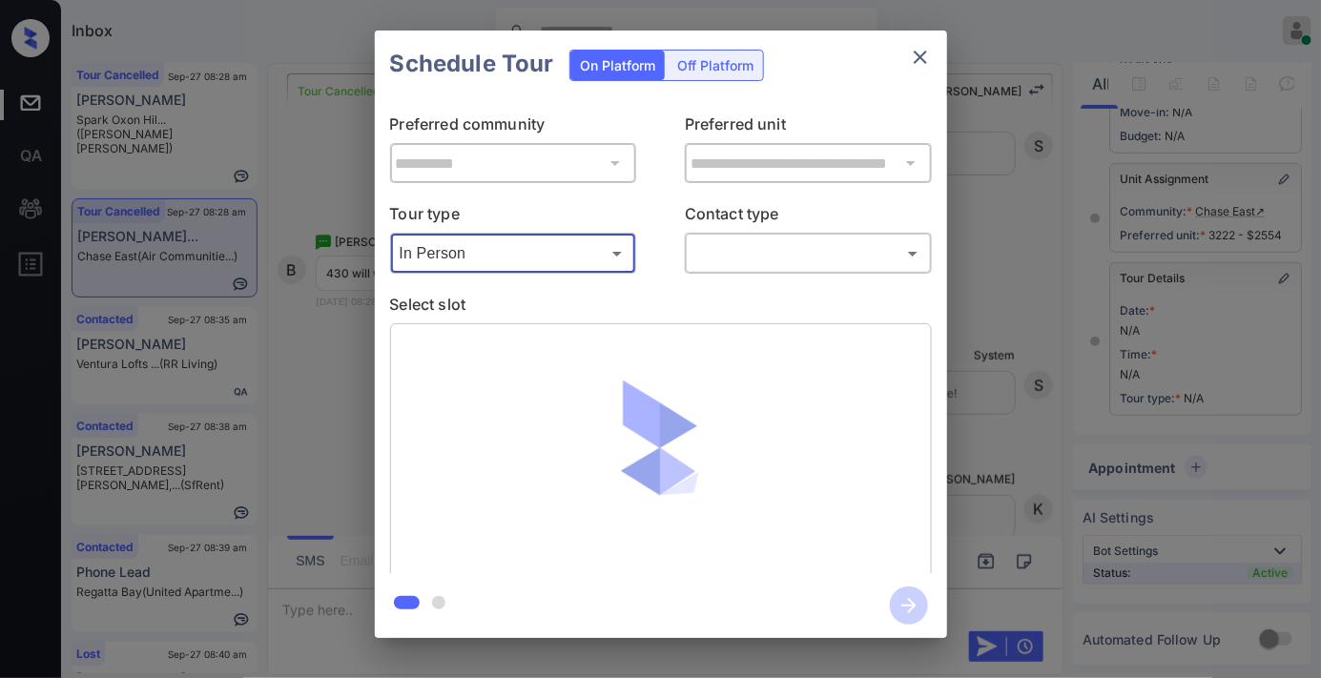
type input "********"
click at [752, 267] on body "Inbox [PERSON_NAME] Online Set yourself offline Set yourself on break Profile S…" at bounding box center [660, 339] width 1321 height 678
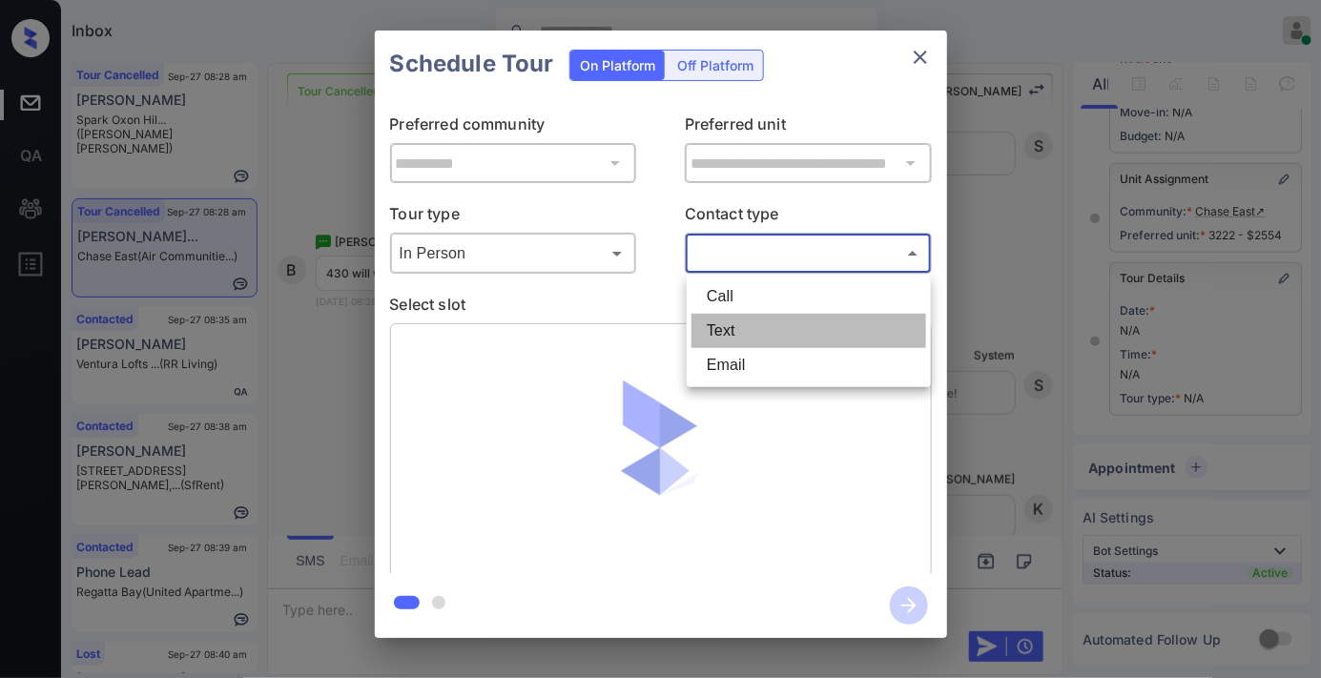
click at [767, 321] on li "Text" at bounding box center [809, 331] width 235 height 34
type input "****"
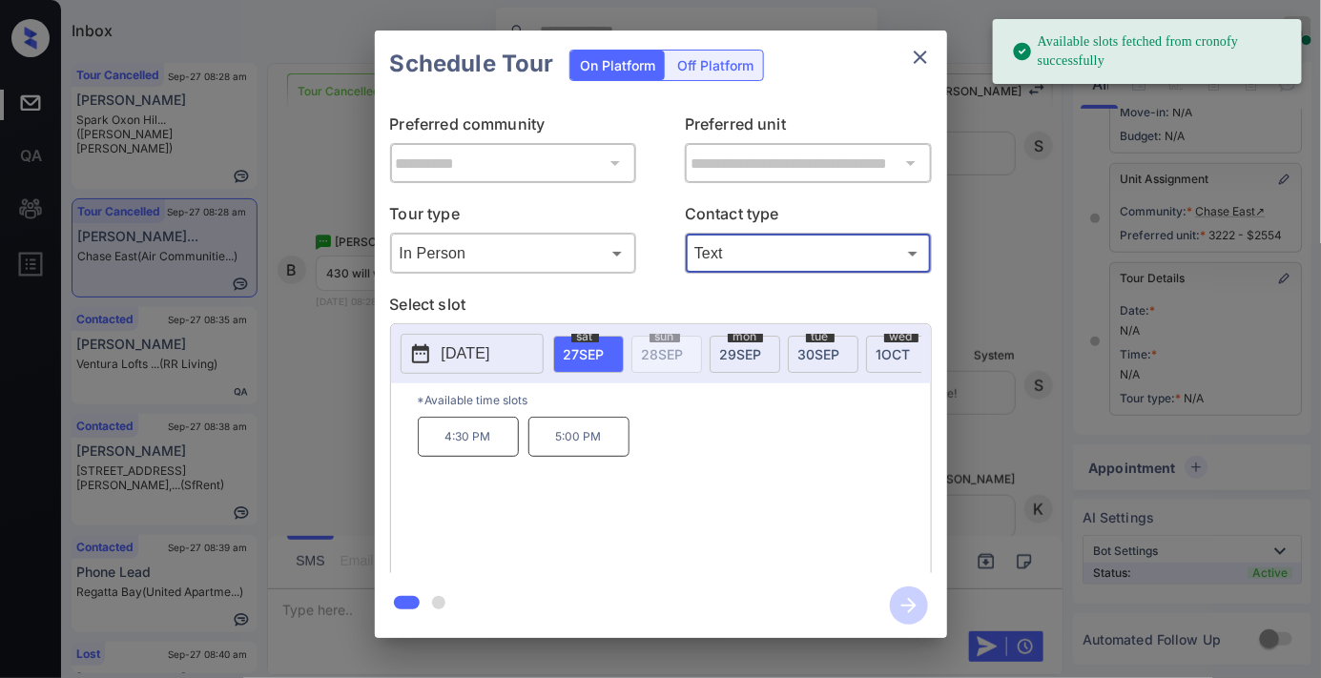
click at [506, 457] on p "4:30 PM" at bounding box center [468, 437] width 101 height 40
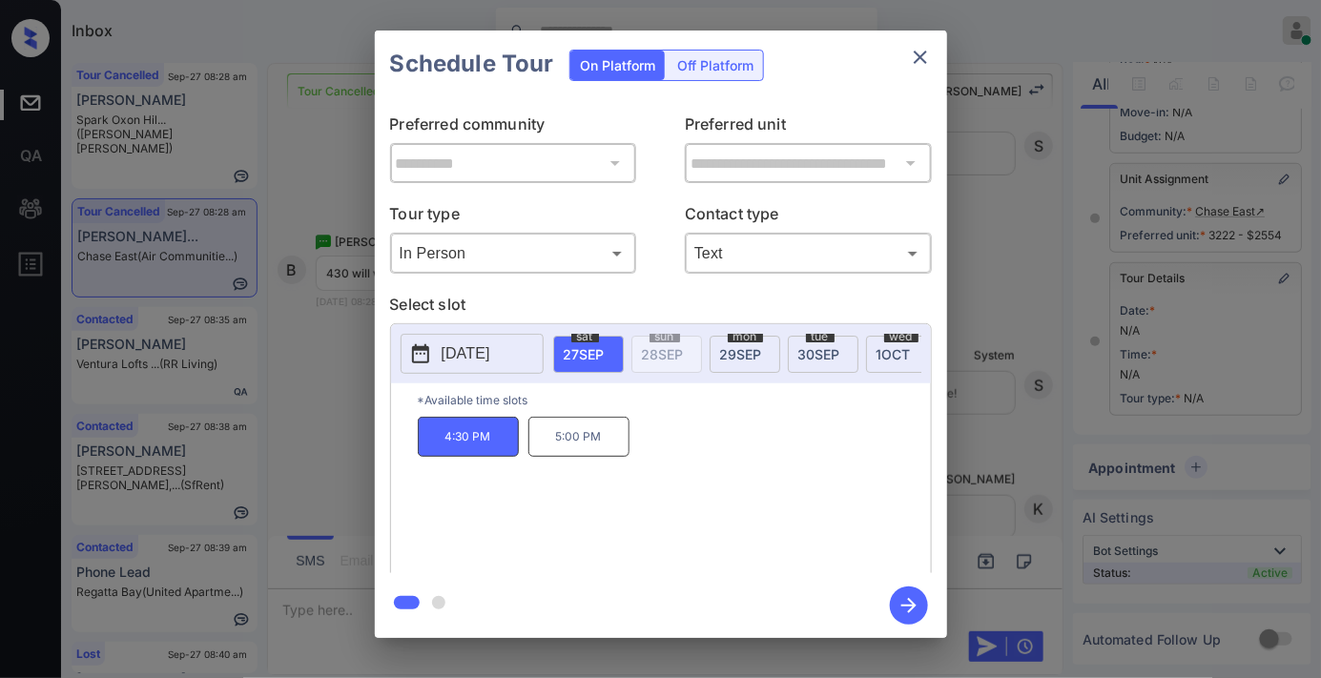
click at [914, 607] on icon "button" at bounding box center [908, 605] width 15 height 15
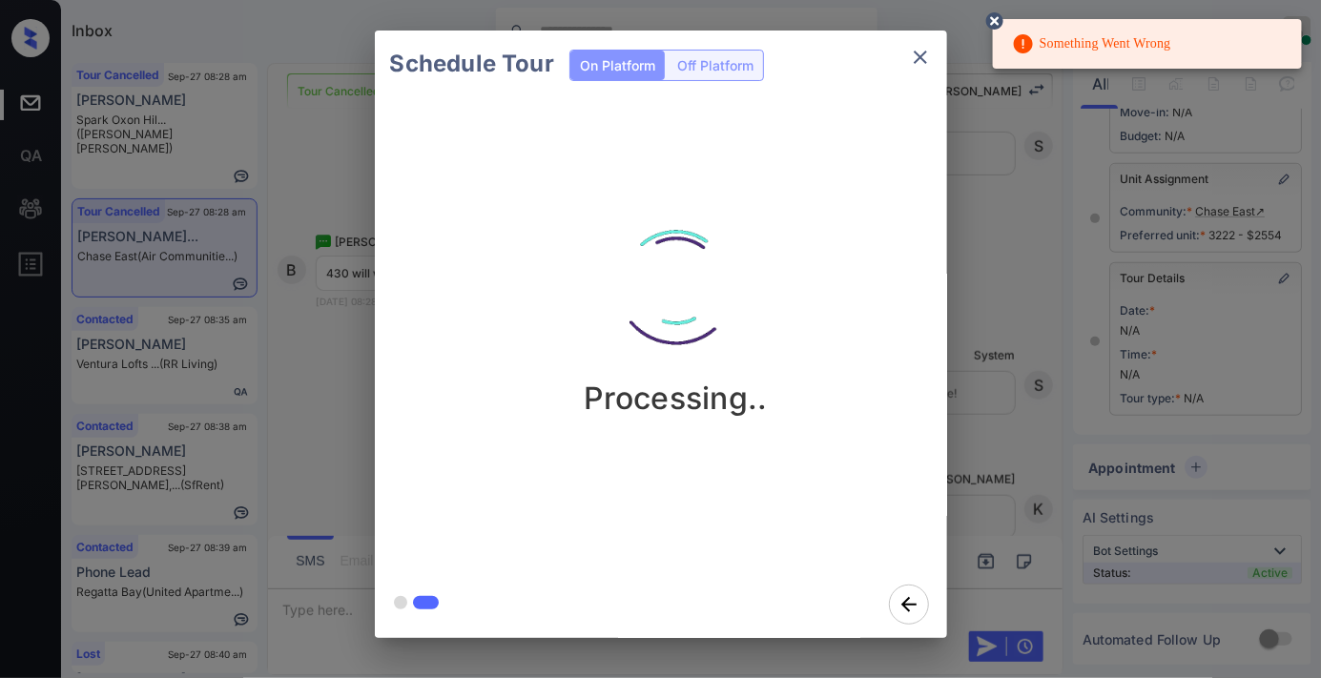
click at [993, 17] on circle at bounding box center [994, 20] width 11 height 11
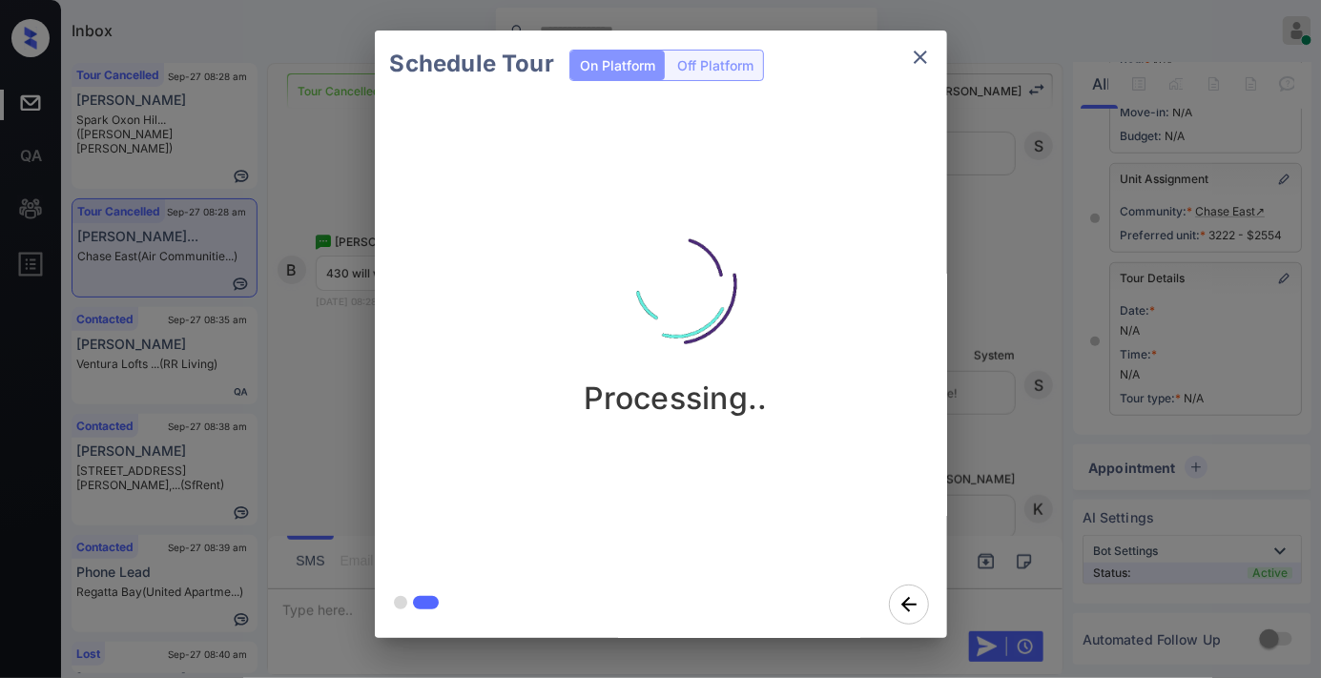
click at [917, 63] on icon "close" at bounding box center [920, 57] width 23 height 23
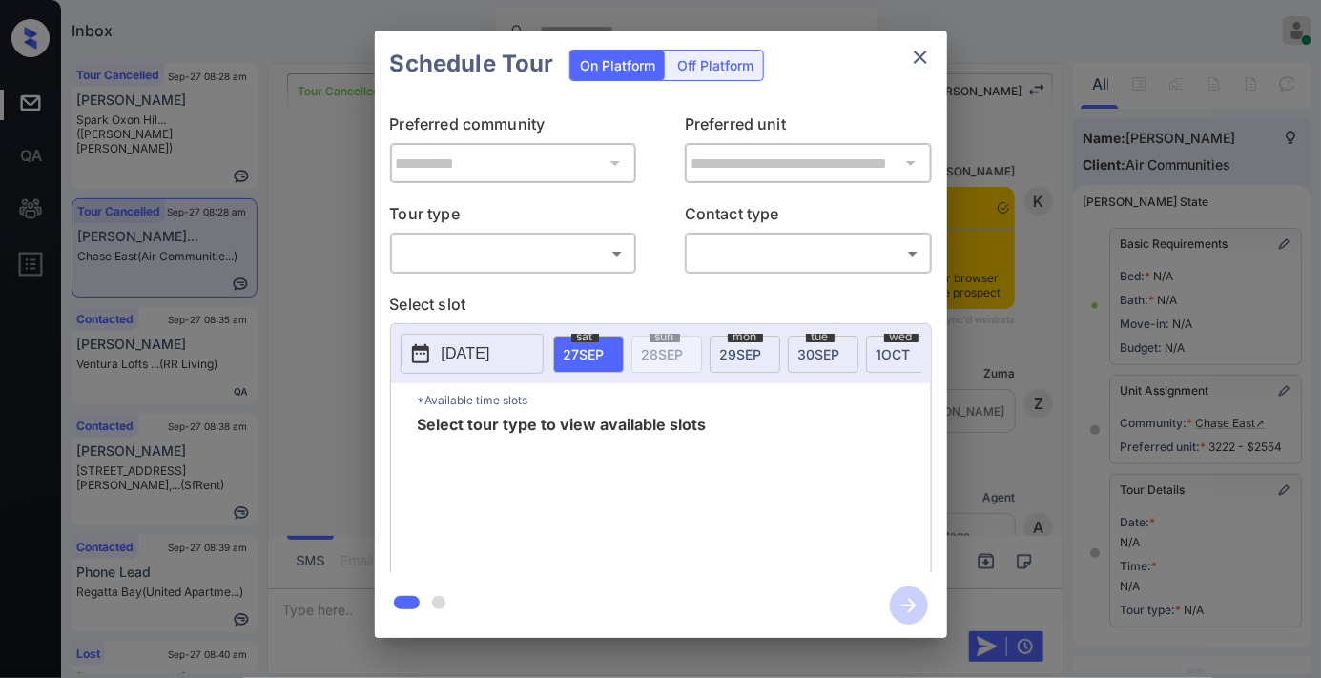
scroll to position [26690, 0]
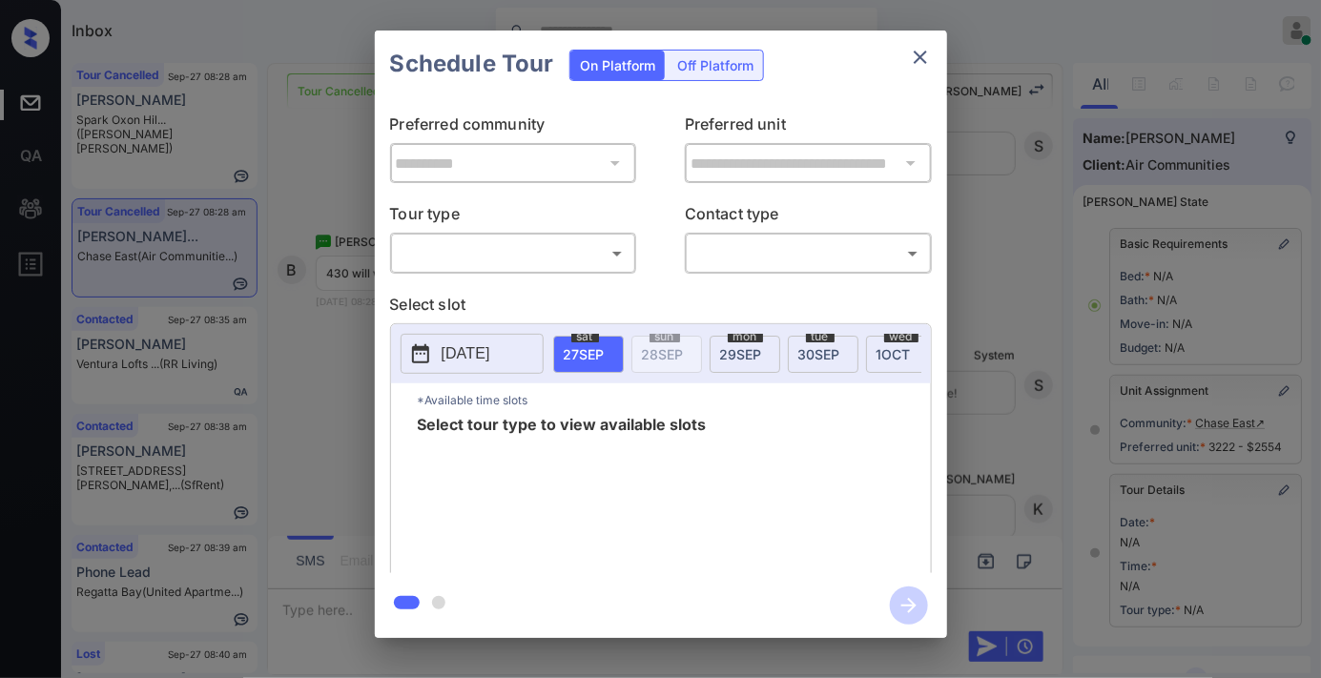
click at [508, 239] on body "Inbox [PERSON_NAME] Online Set yourself offline Set yourself on break Profile S…" at bounding box center [660, 339] width 1321 height 678
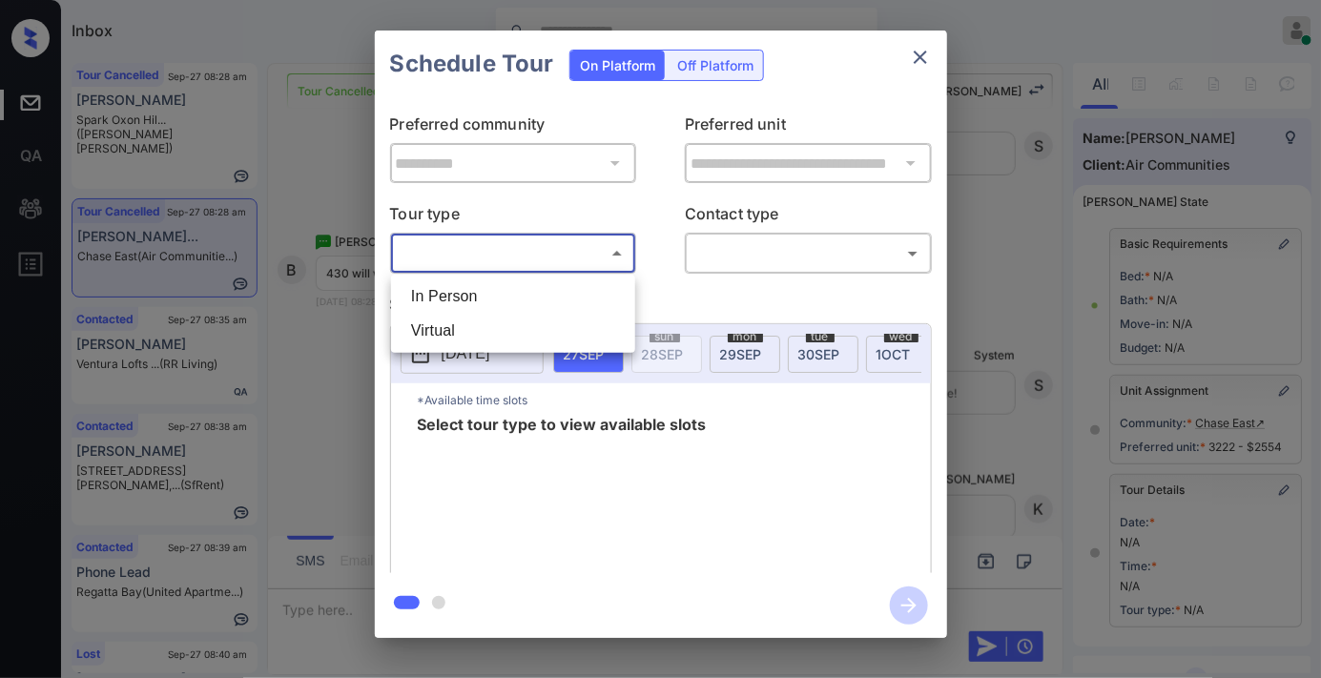
scroll to position [212, 0]
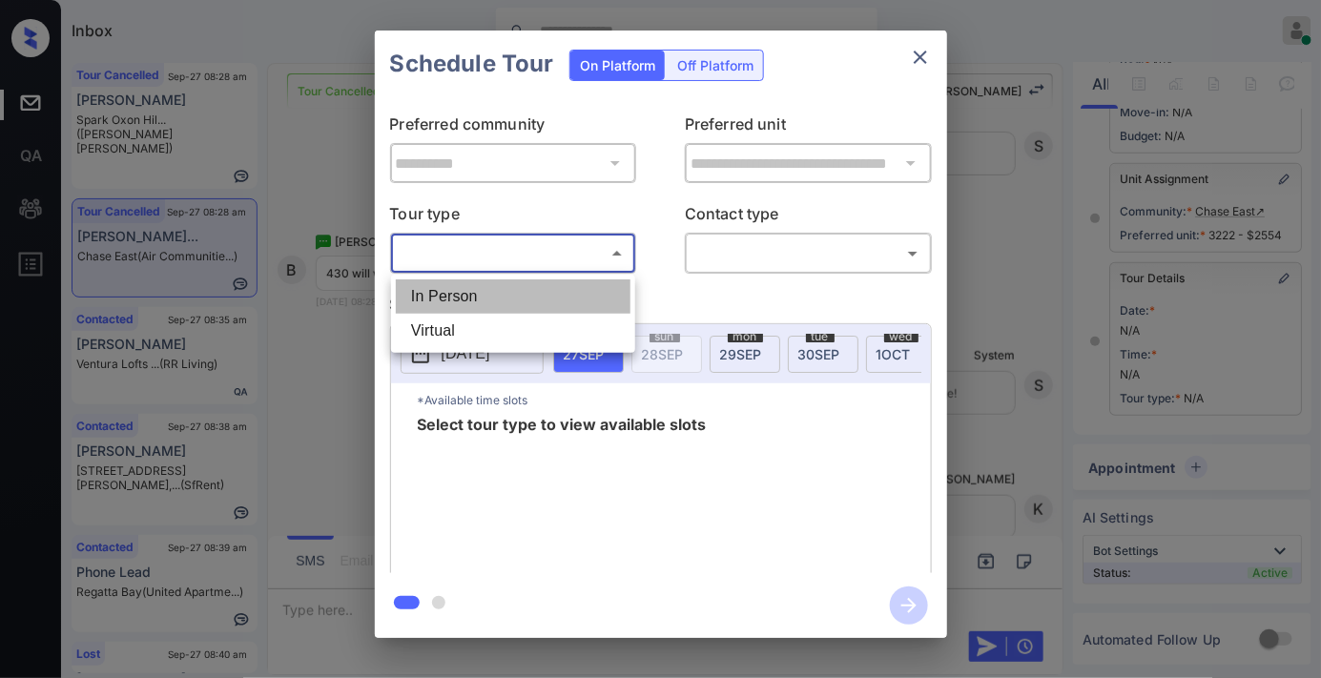
click at [504, 299] on li "In Person" at bounding box center [513, 296] width 235 height 34
type input "********"
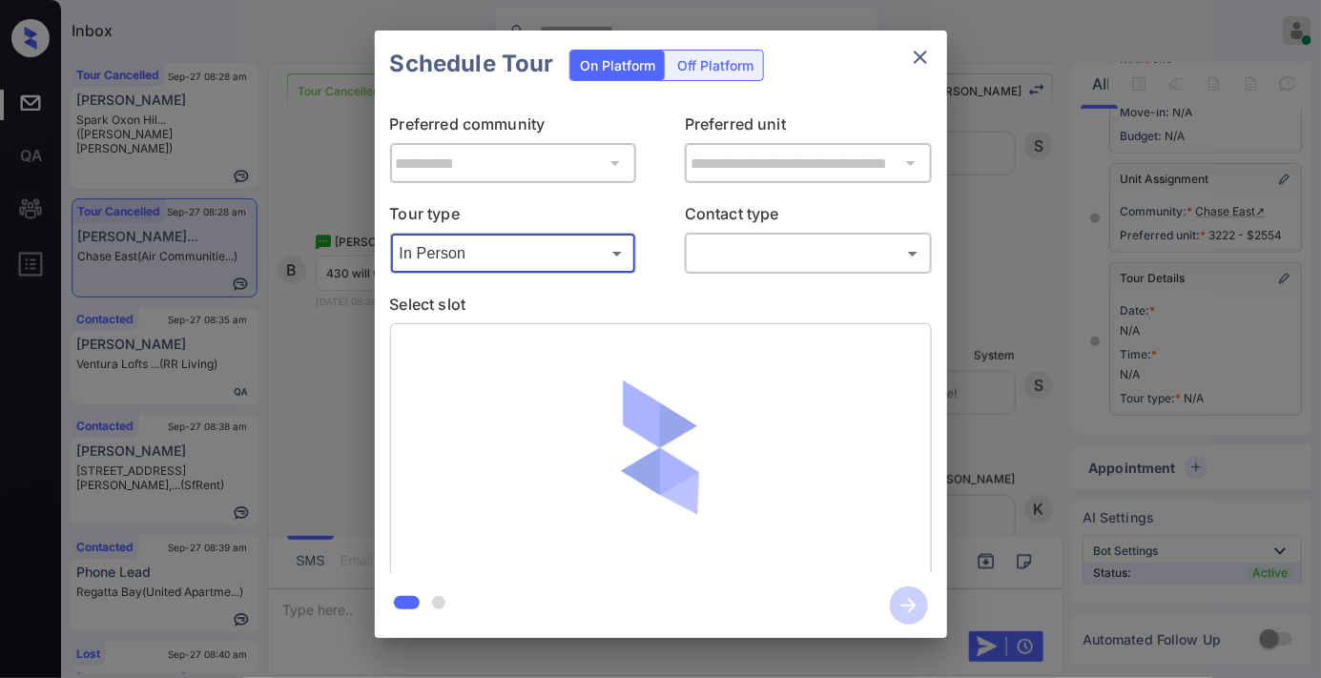
click at [745, 261] on body "Inbox Samantha Soliven Online Set yourself offline Set yourself on break Profil…" at bounding box center [660, 339] width 1321 height 678
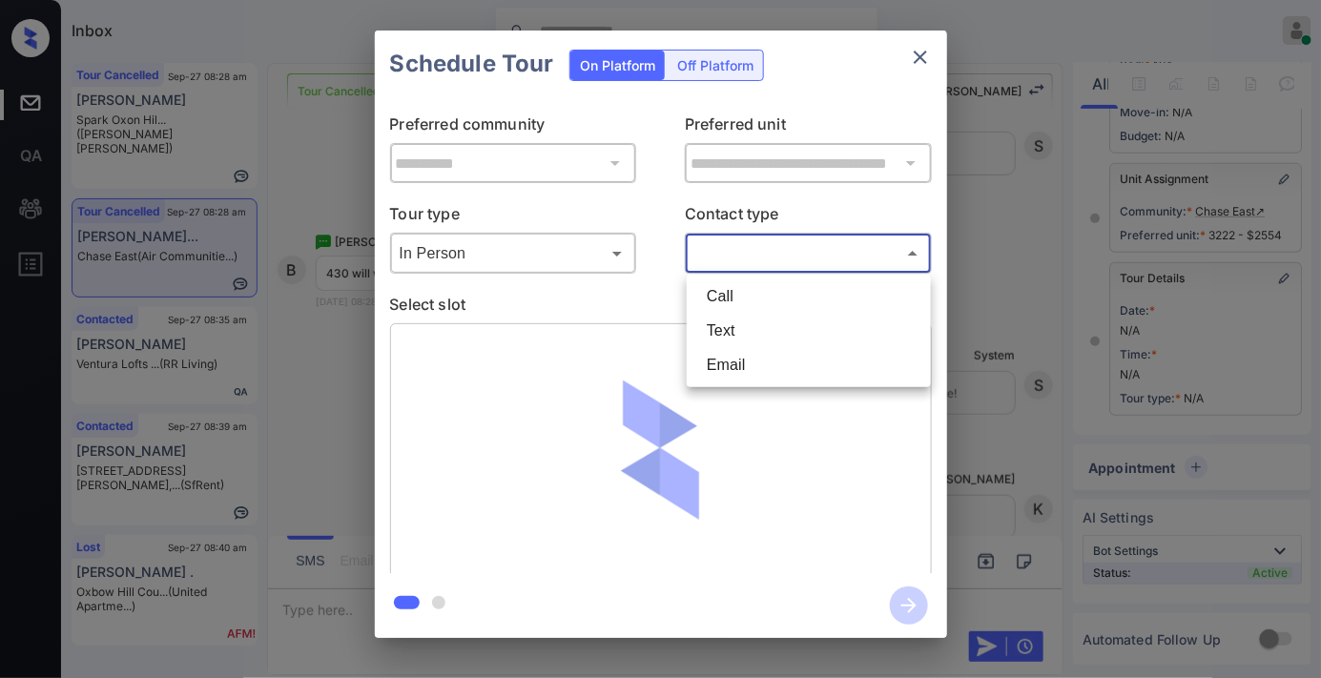
click at [730, 345] on li "Text" at bounding box center [809, 331] width 235 height 34
type input "****"
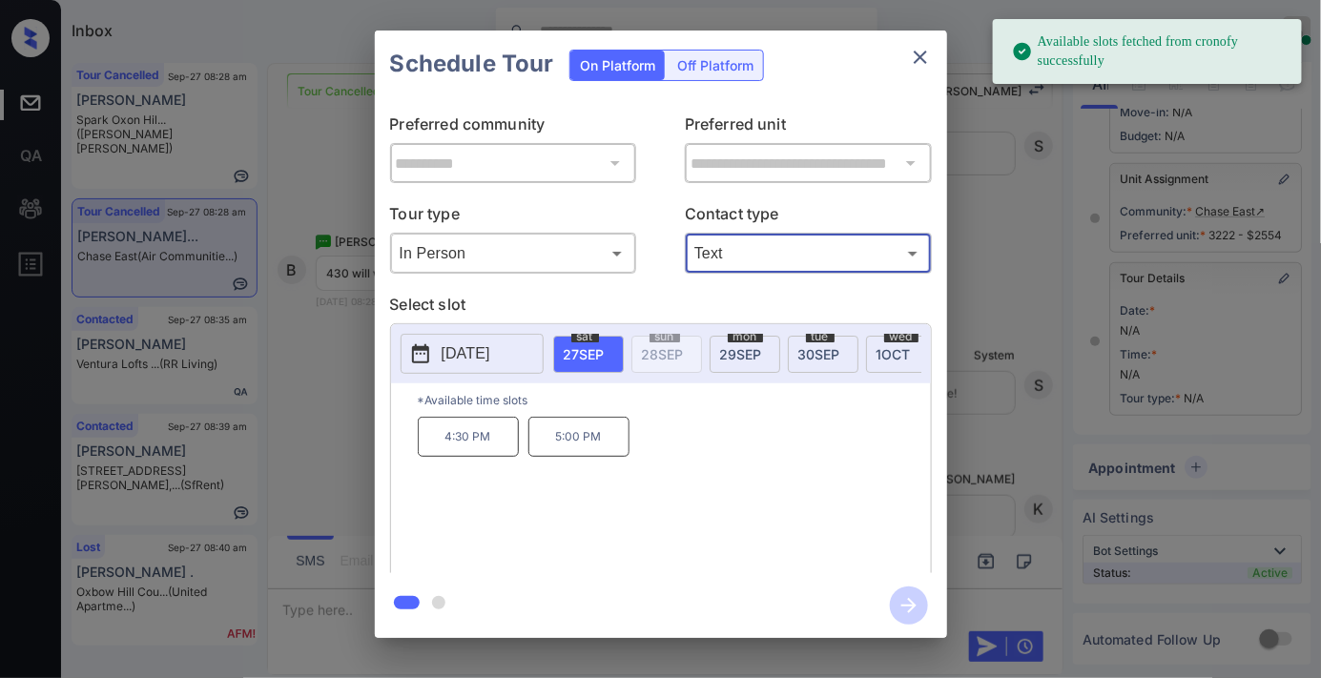
click at [483, 472] on div "4:30 PM 5:00 PM" at bounding box center [674, 493] width 513 height 153
click at [475, 445] on p "4:30 PM" at bounding box center [468, 437] width 101 height 40
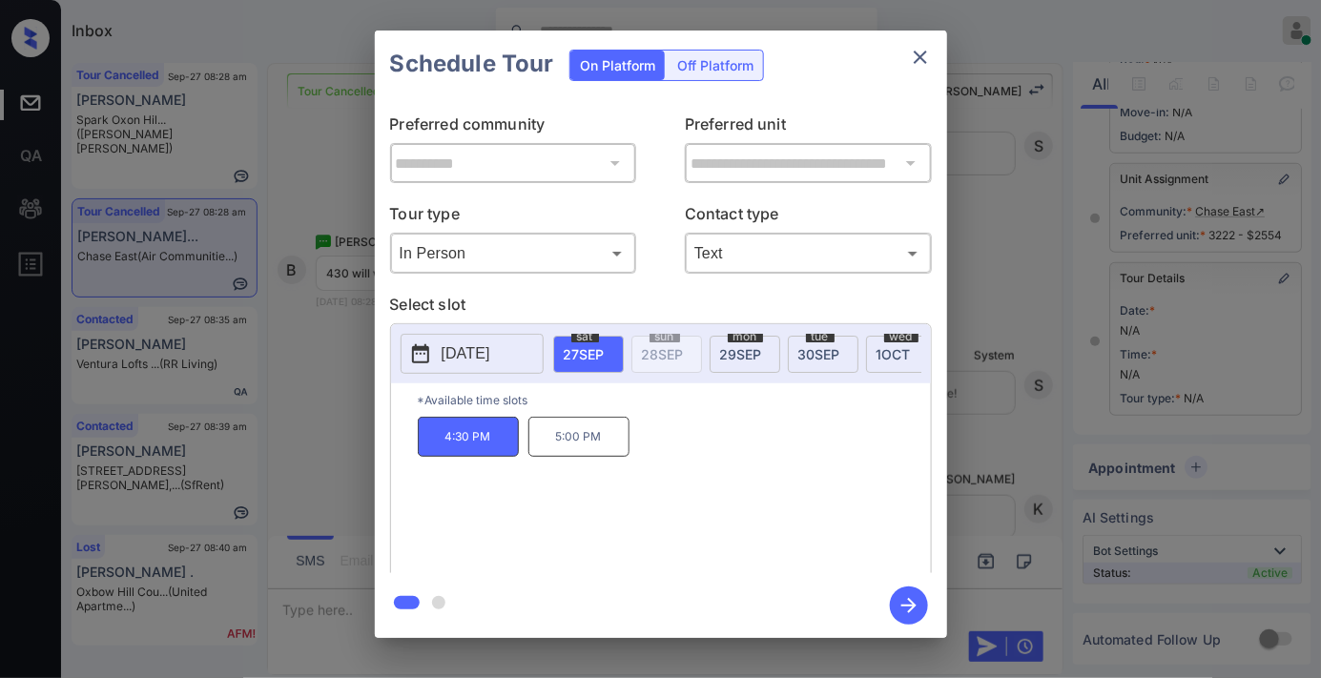
click at [916, 610] on icon "button" at bounding box center [909, 606] width 38 height 38
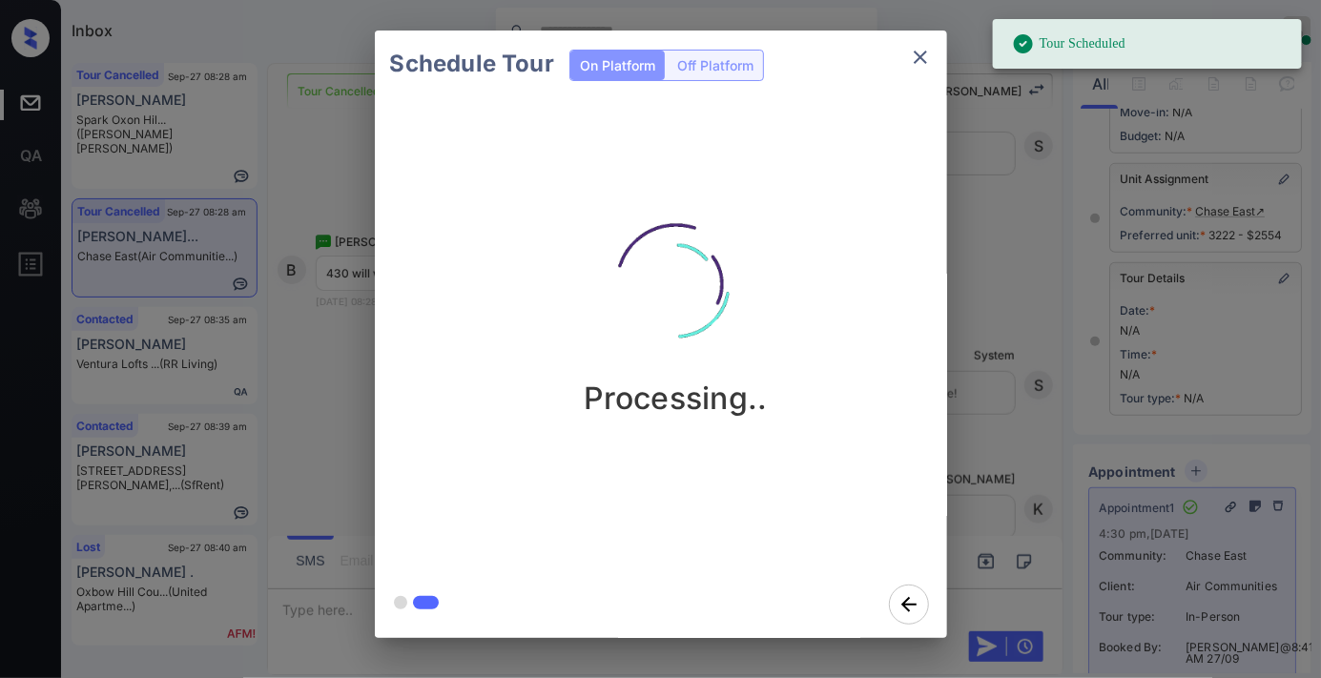
click at [919, 61] on icon "close" at bounding box center [920, 57] width 23 height 23
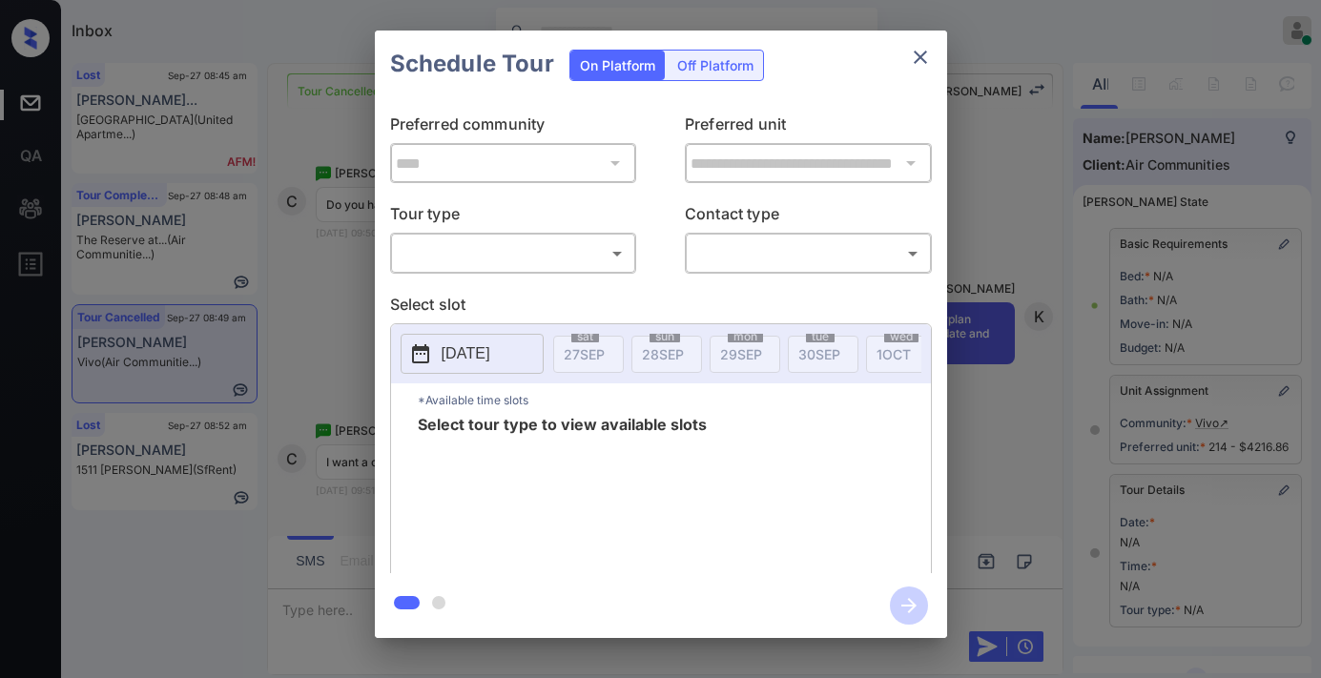
click at [609, 251] on body "Inbox [PERSON_NAME] Online Set yourself offline Set yourself on break Profile S…" at bounding box center [660, 339] width 1321 height 678
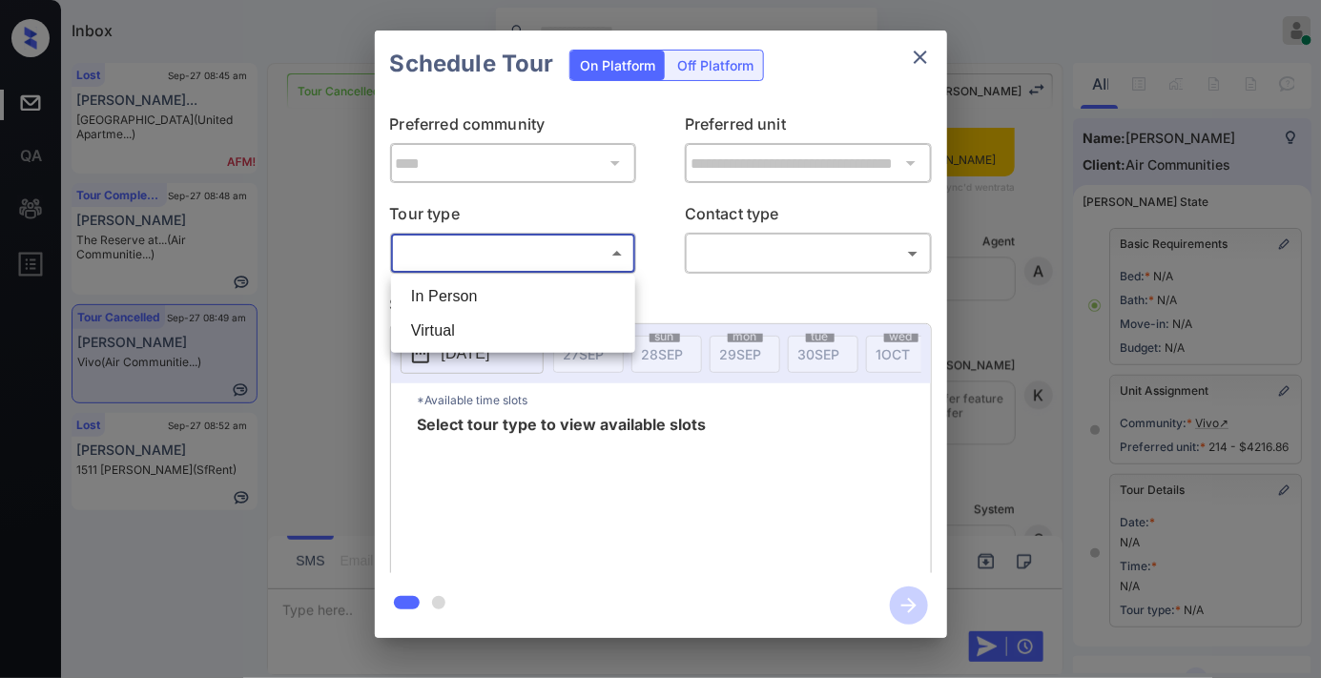
scroll to position [264, 0]
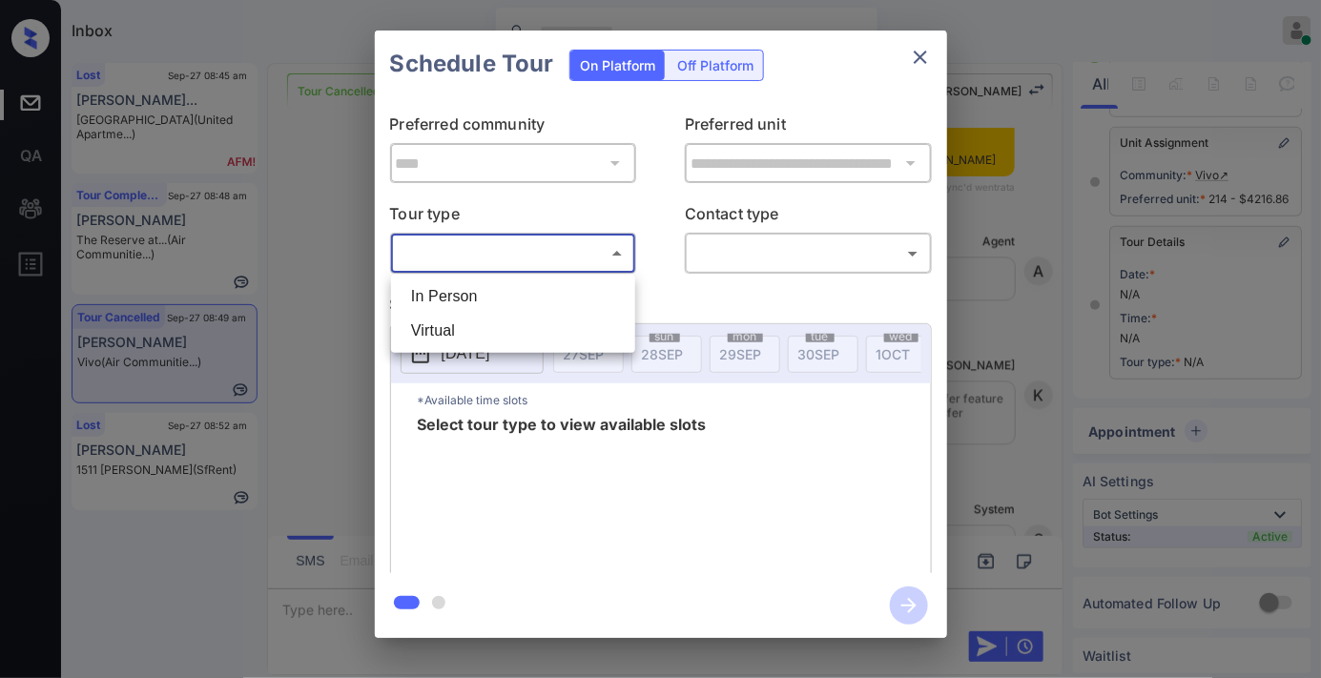
click at [529, 336] on li "Virtual" at bounding box center [513, 331] width 235 height 34
type input "*******"
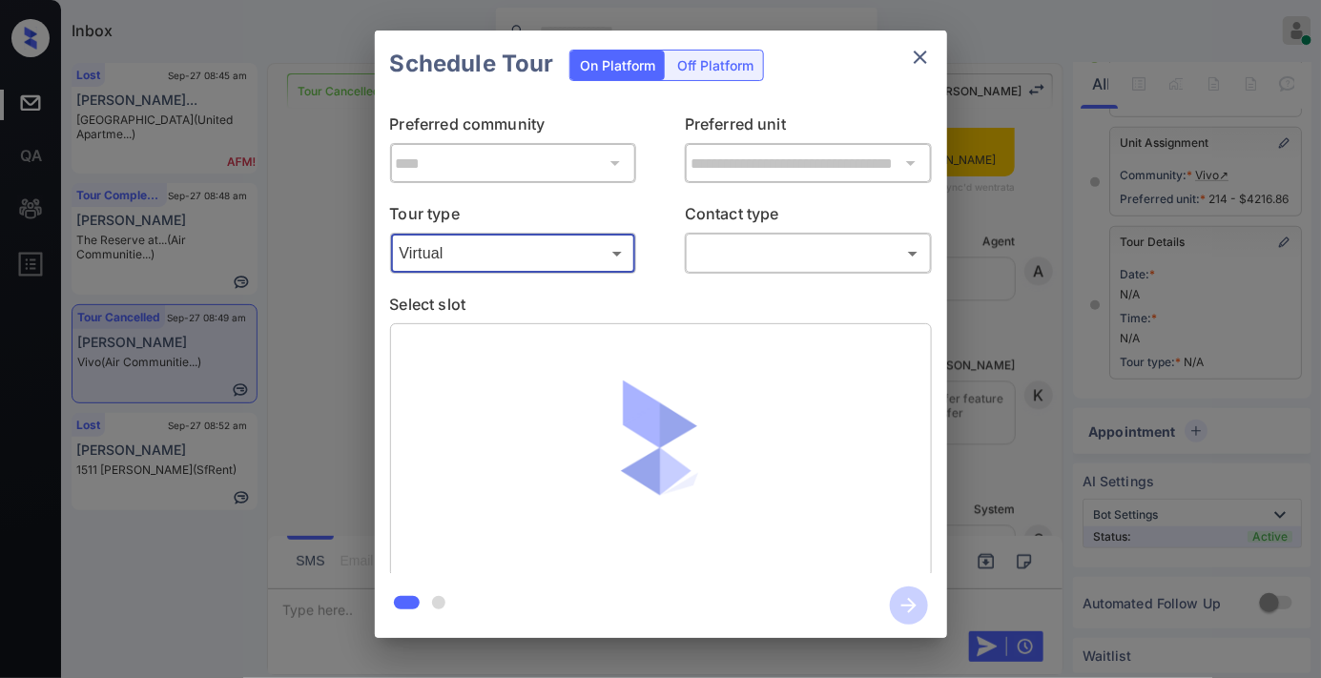
click at [710, 258] on body "Inbox Samantha Soliven Online Set yourself offline Set yourself on break Profil…" at bounding box center [660, 339] width 1321 height 678
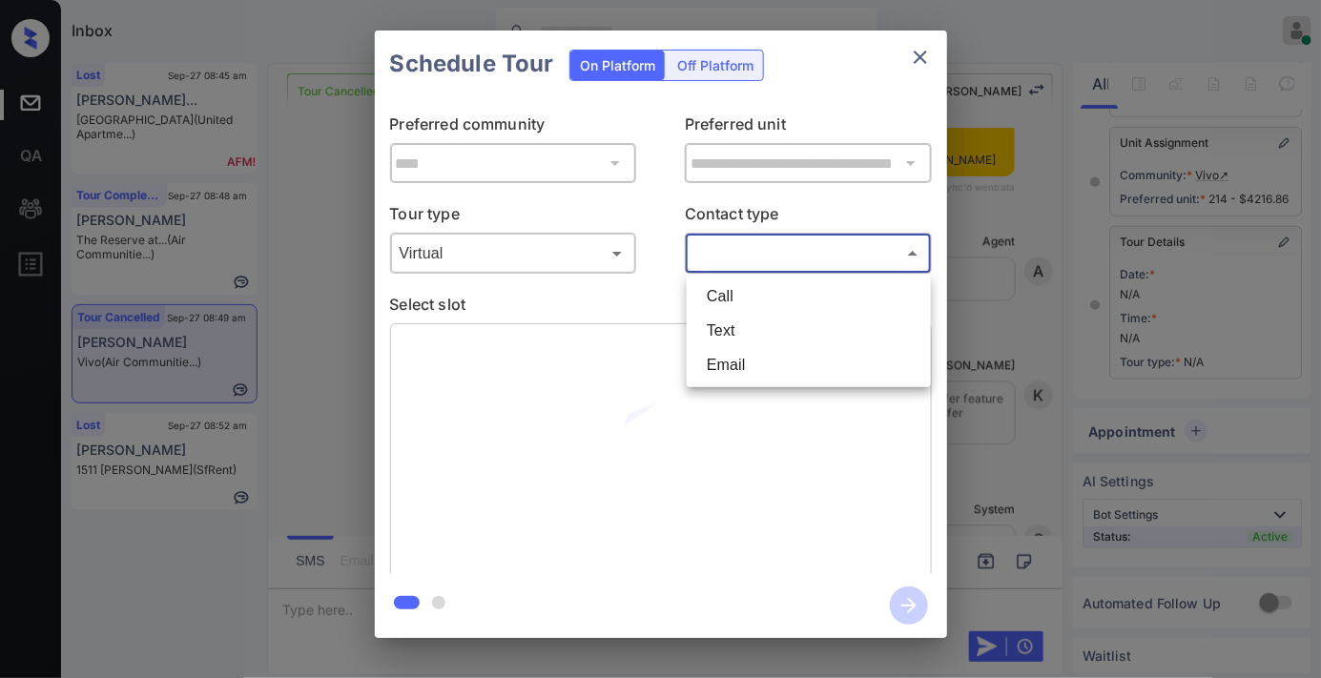
click at [740, 324] on li "Text" at bounding box center [809, 331] width 235 height 34
type input "****"
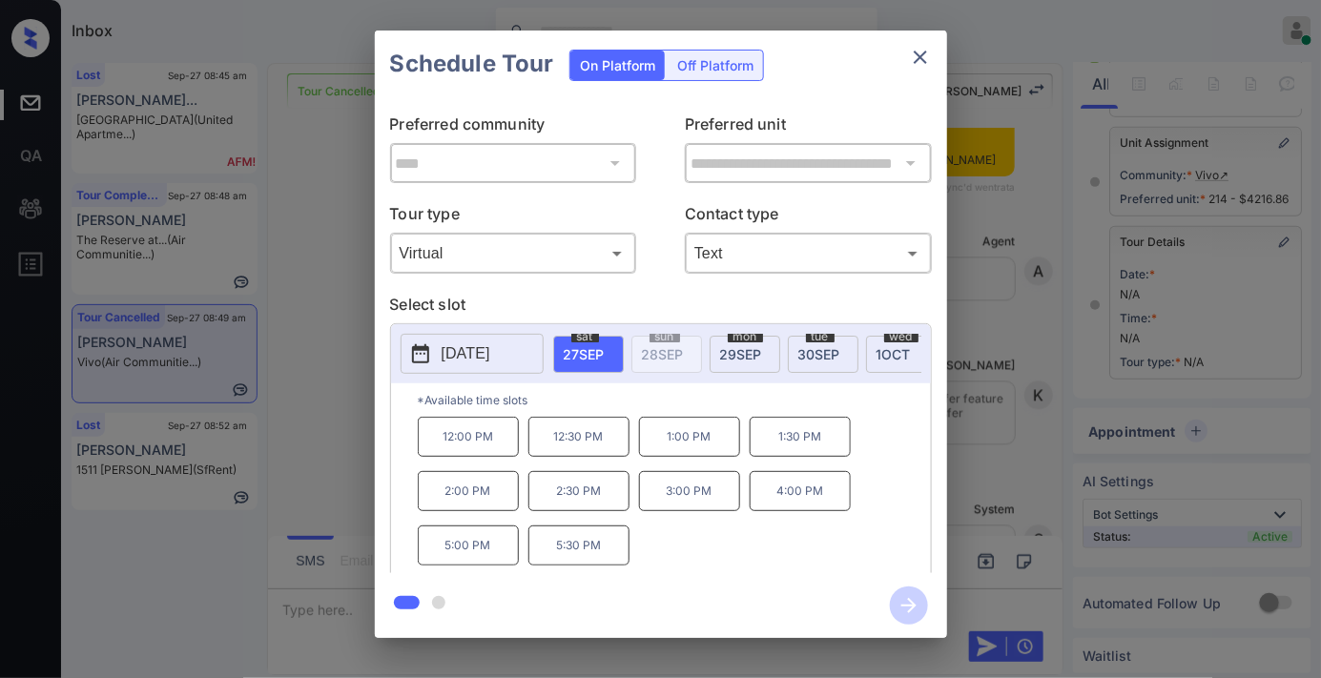
click at [828, 496] on p "4:00 PM" at bounding box center [800, 491] width 101 height 40
click at [912, 60] on icon "close" at bounding box center [920, 57] width 23 height 23
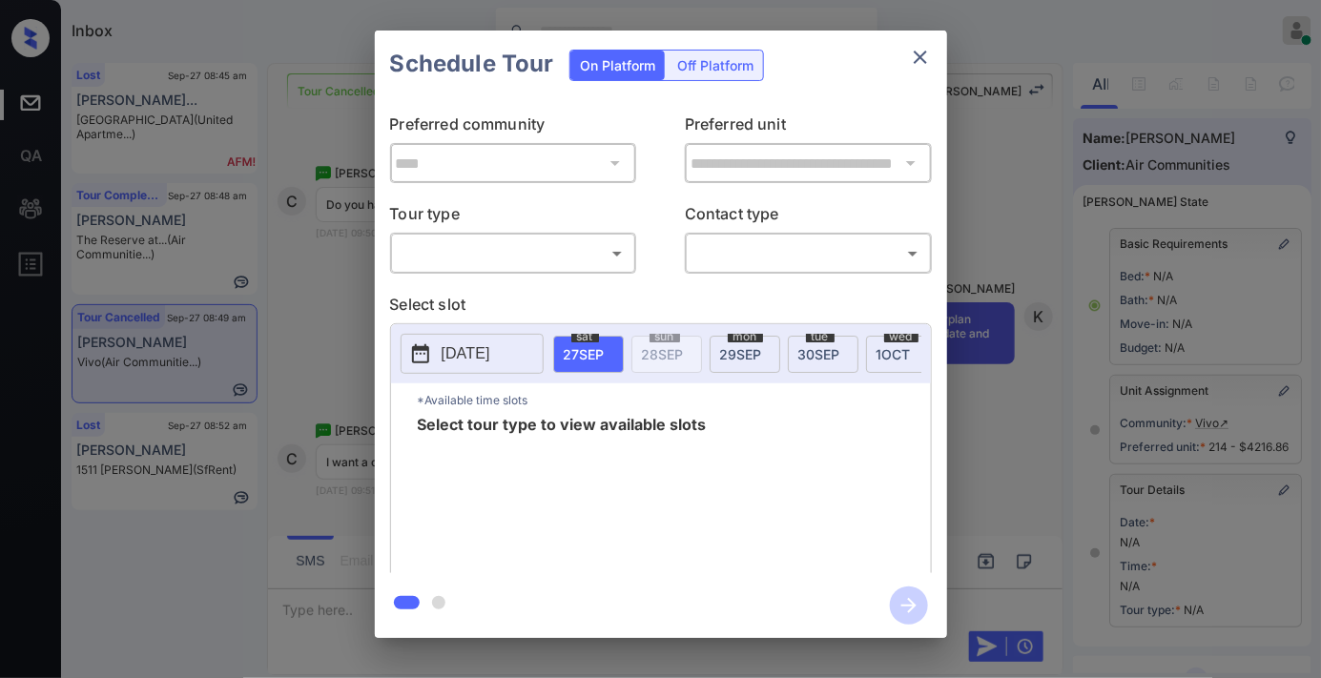
scroll to position [264, 0]
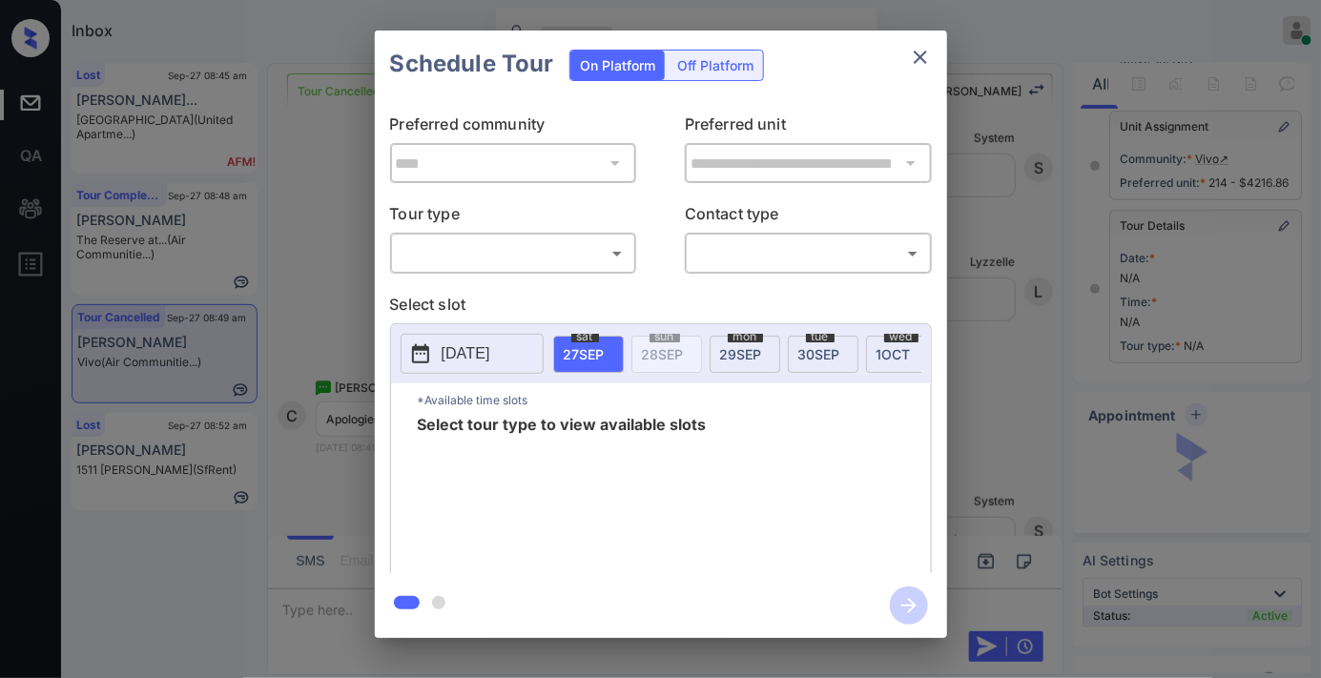
click at [597, 258] on body "Inbox [PERSON_NAME] Online Set yourself offline Set yourself on break Profile S…" at bounding box center [660, 339] width 1321 height 678
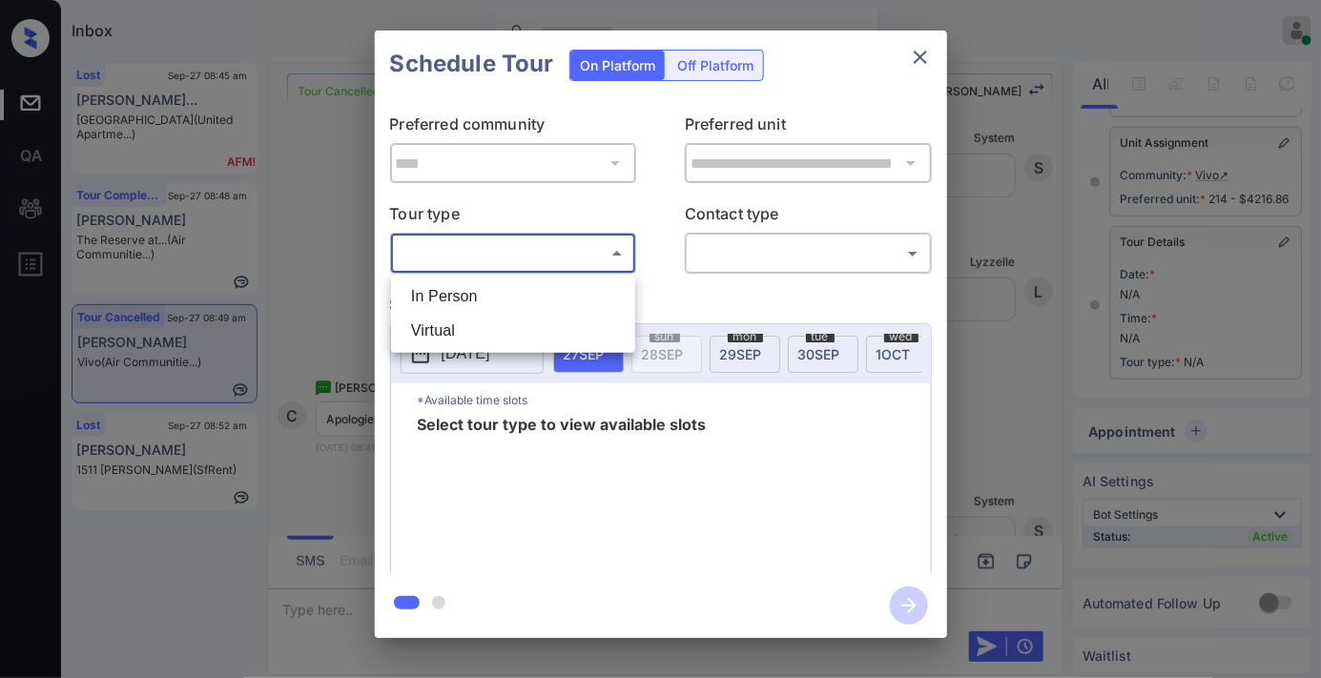
click at [572, 296] on li "In Person" at bounding box center [513, 296] width 235 height 34
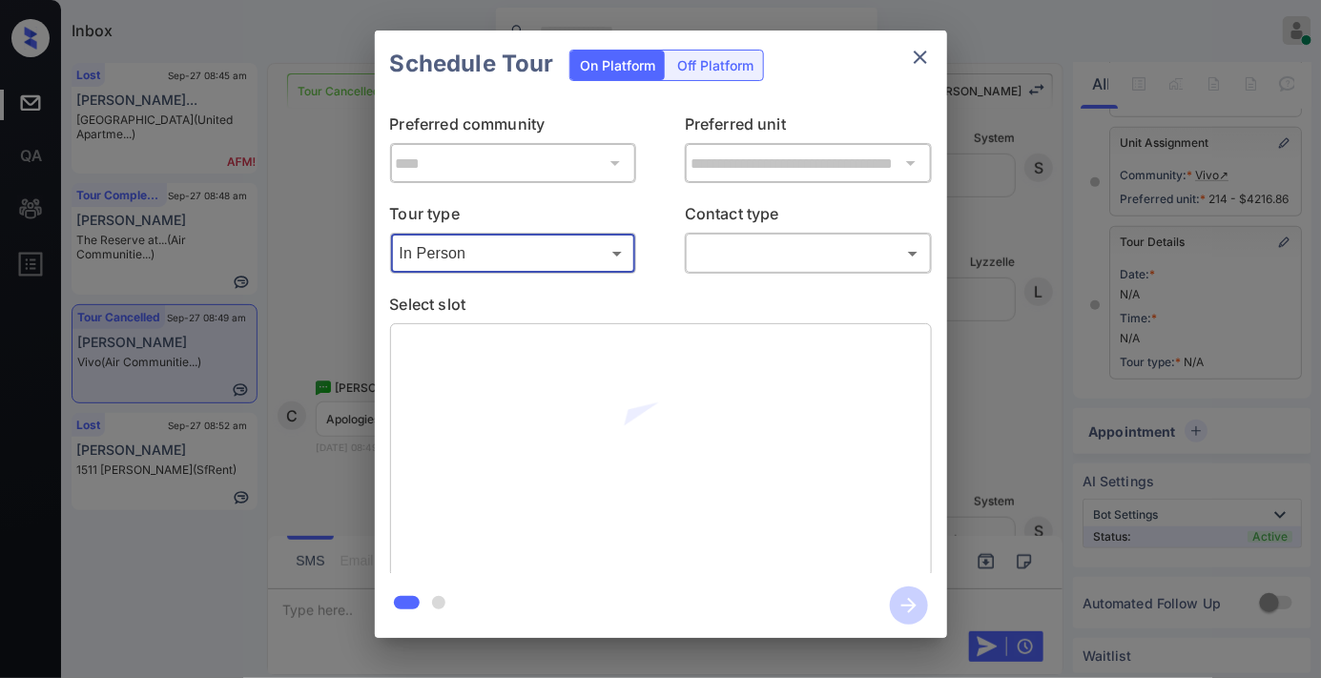
click at [611, 243] on body "Inbox Samantha Soliven Online Set yourself offline Set yourself on break Profil…" at bounding box center [660, 339] width 1321 height 678
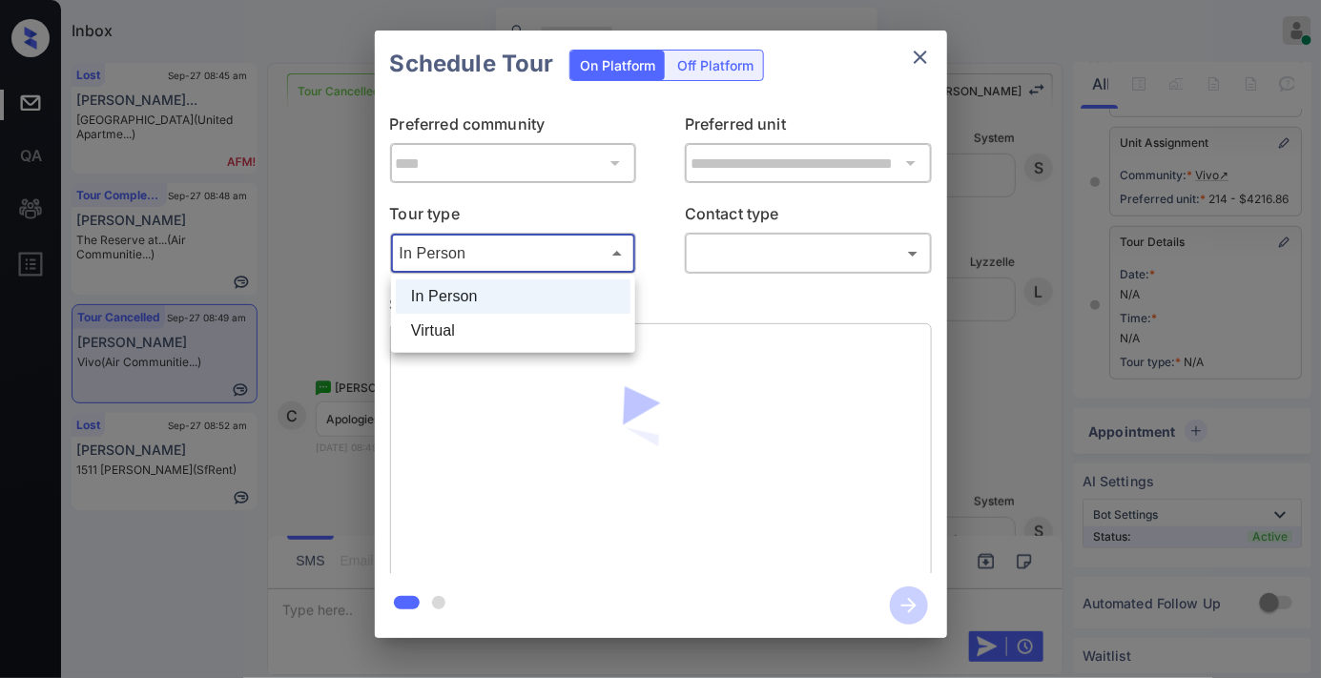
click at [576, 329] on li "Virtual" at bounding box center [513, 331] width 235 height 34
type input "*******"
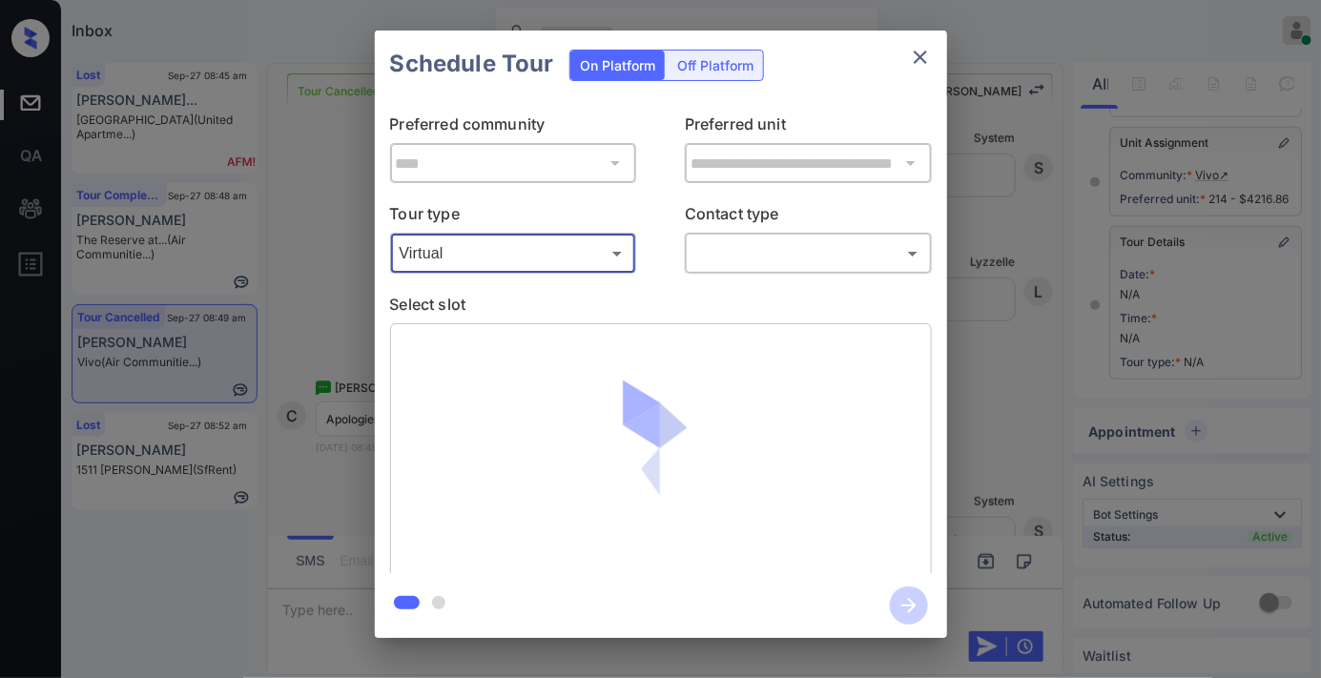
click at [731, 261] on body "Inbox Samantha Soliven Online Set yourself offline Set yourself on break Profil…" at bounding box center [660, 339] width 1321 height 678
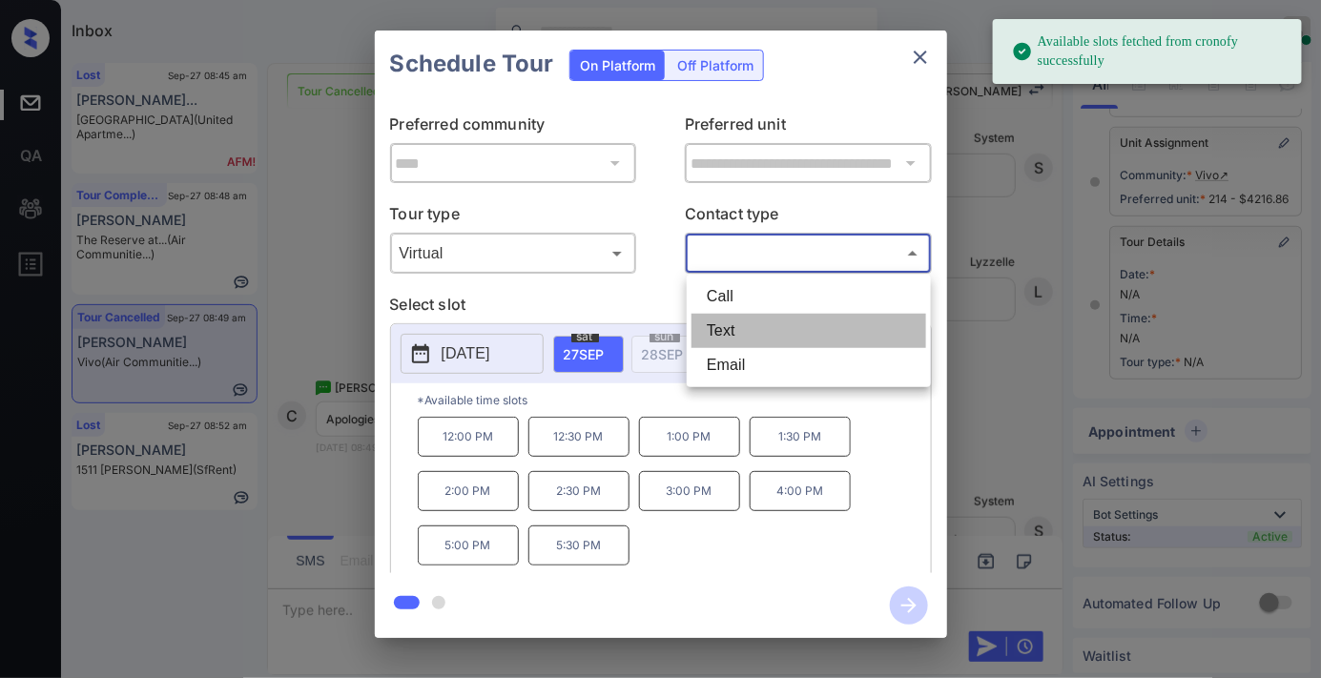
click at [723, 341] on li "Text" at bounding box center [809, 331] width 235 height 34
type input "****"
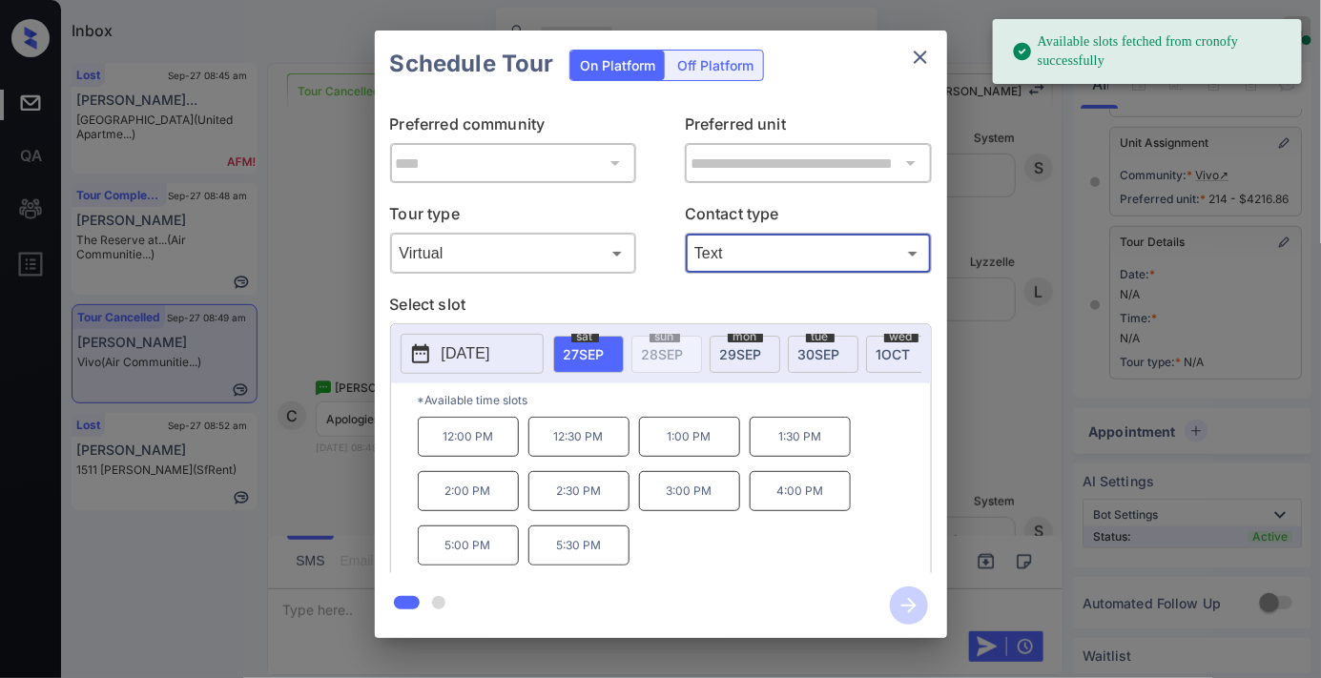
click at [821, 504] on p "4:00 PM" at bounding box center [800, 491] width 101 height 40
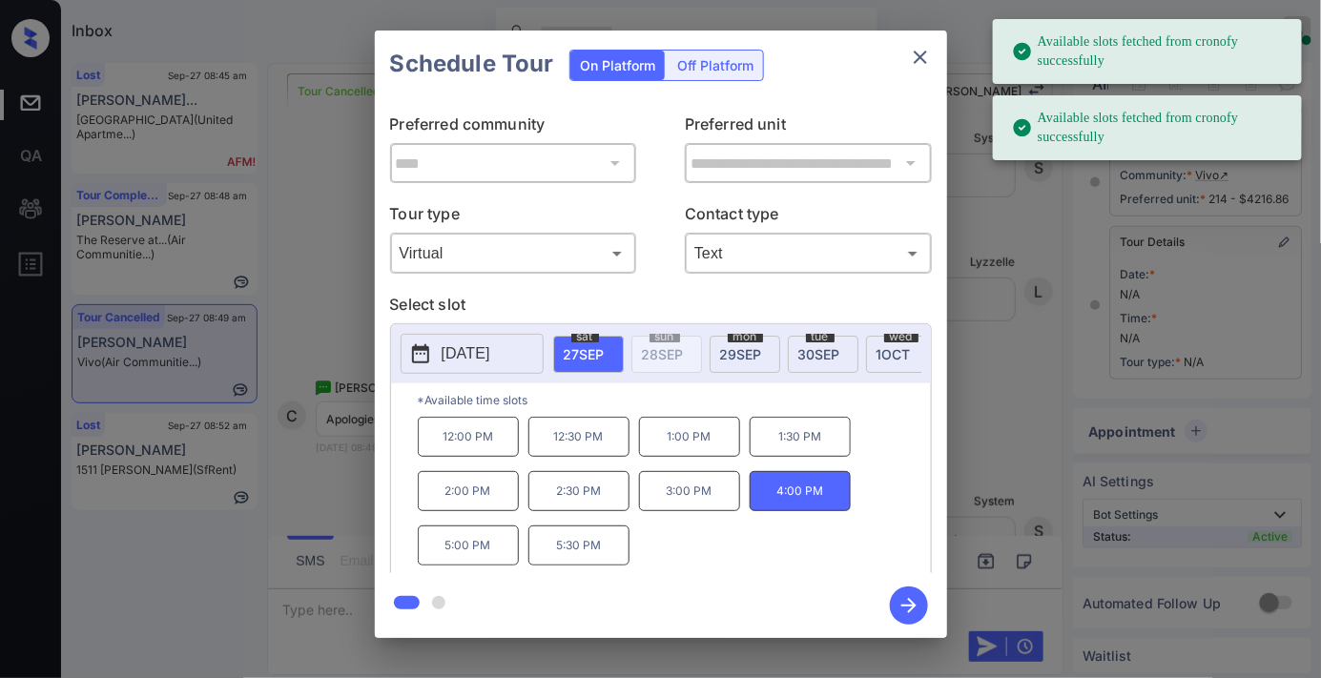
click at [897, 610] on icon "button" at bounding box center [909, 606] width 38 height 38
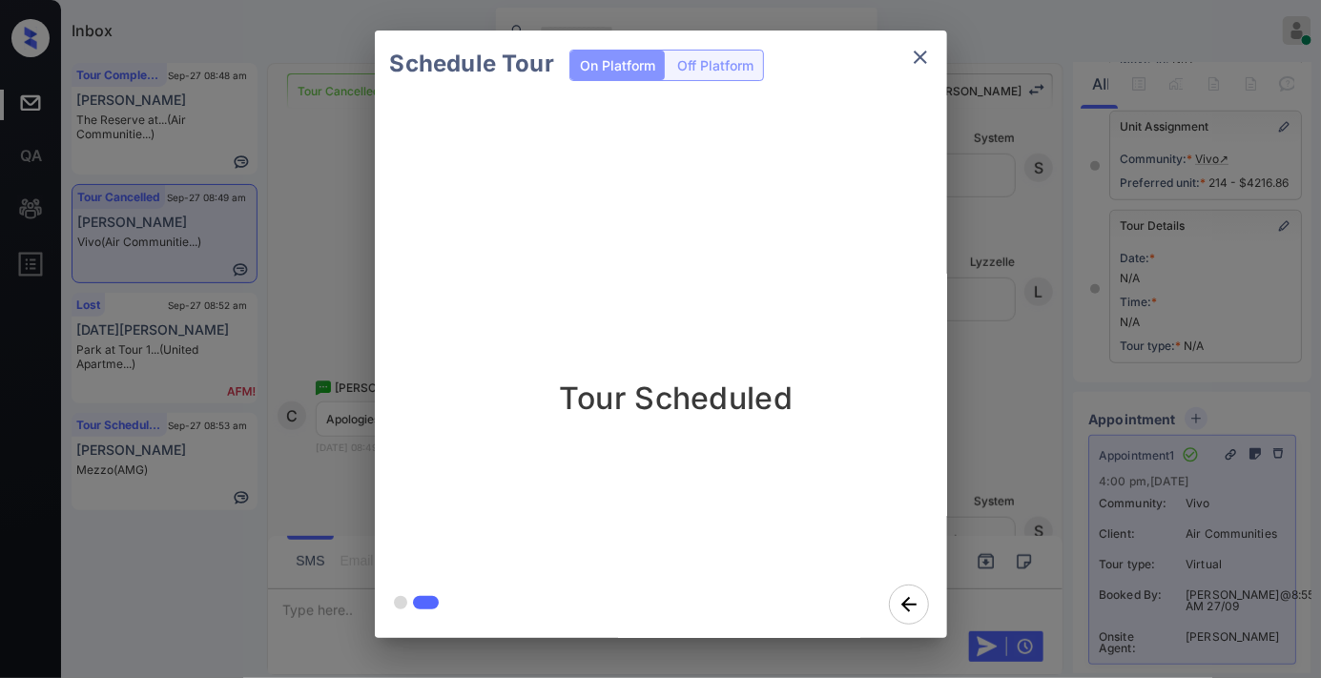
click at [794, 254] on div "Tour Scheduled" at bounding box center [676, 303] width 572 height 228
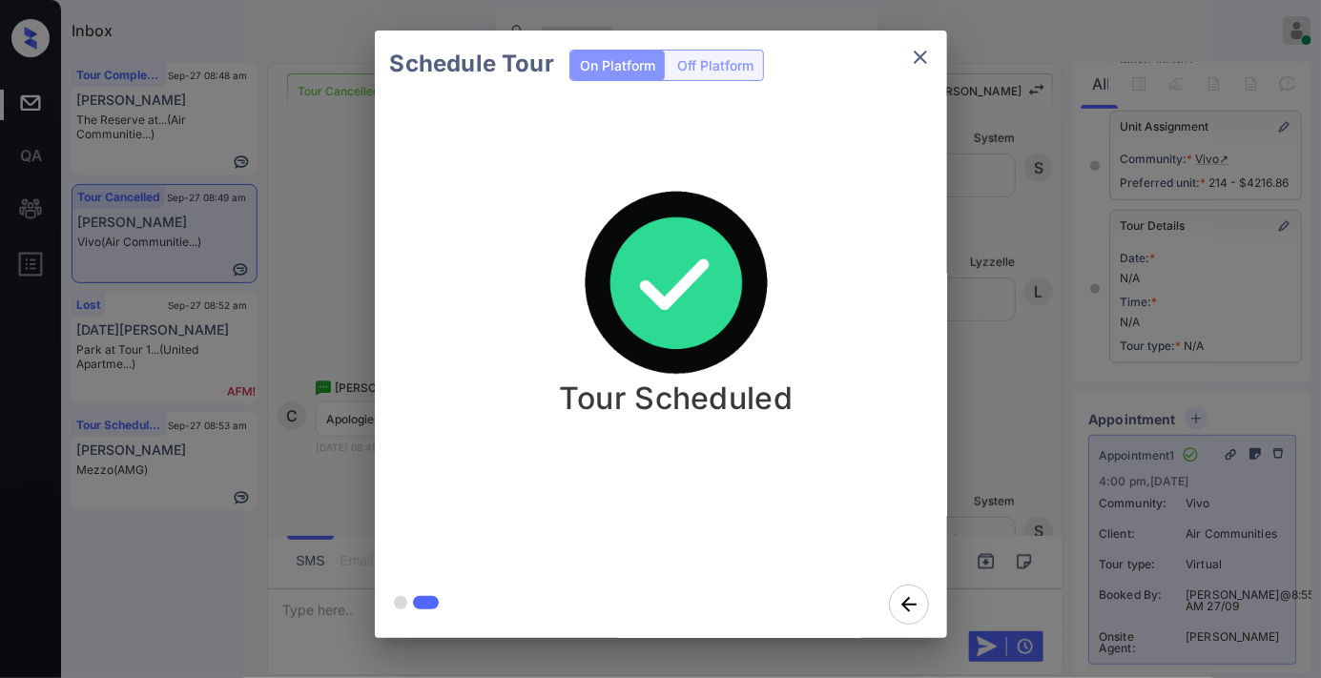
click at [929, 53] on icon "close" at bounding box center [920, 57] width 23 height 23
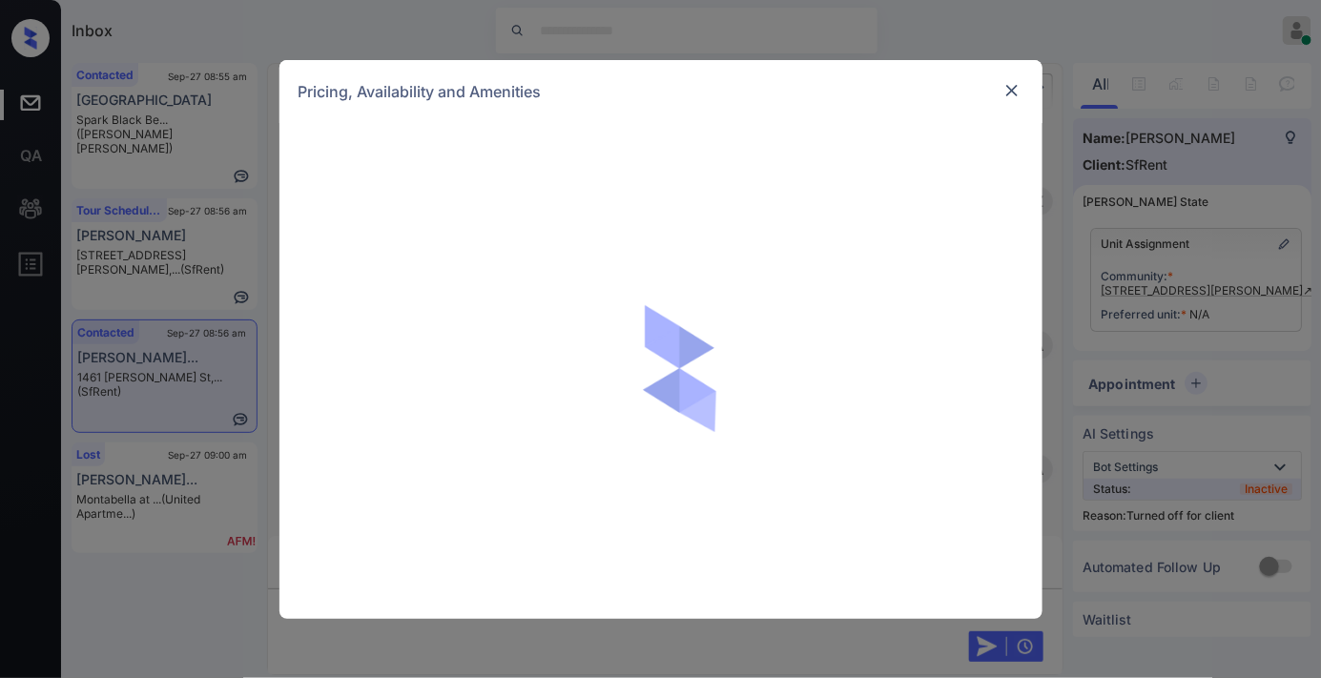
scroll to position [2619, 0]
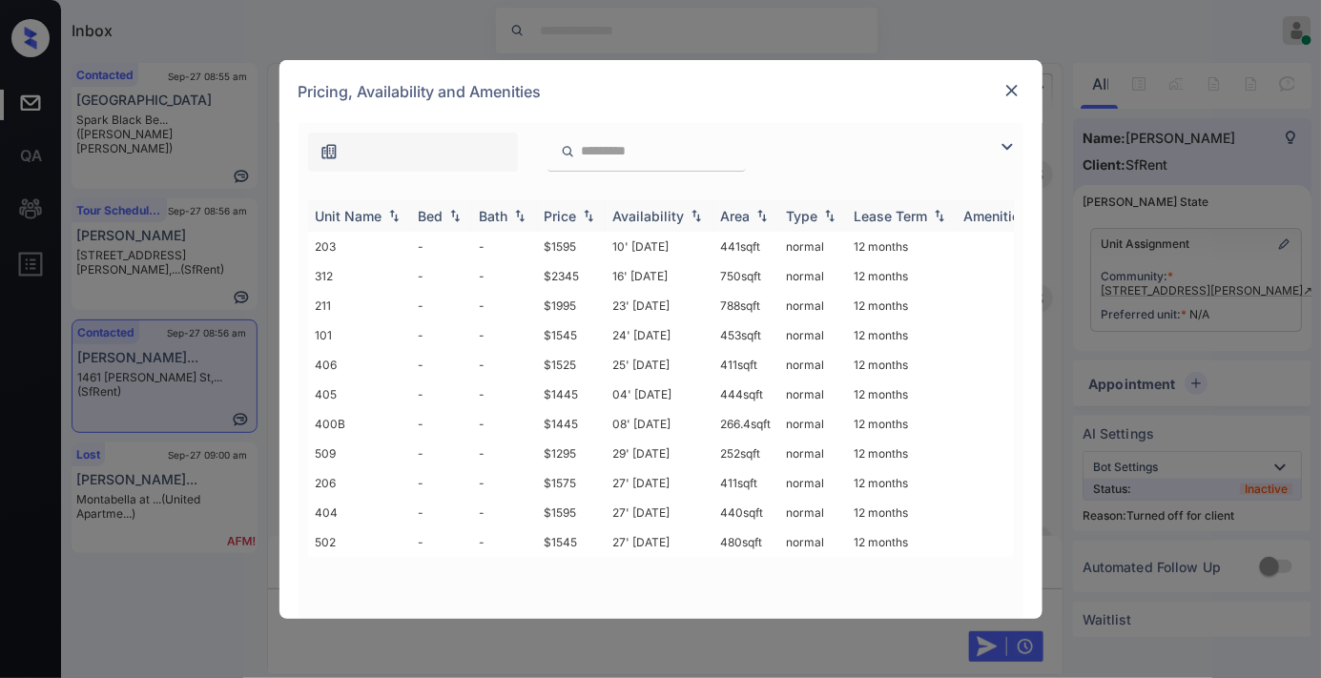
click at [555, 202] on th "Price" at bounding box center [571, 215] width 69 height 31
click at [568, 244] on td "$2345" at bounding box center [571, 247] width 69 height 30
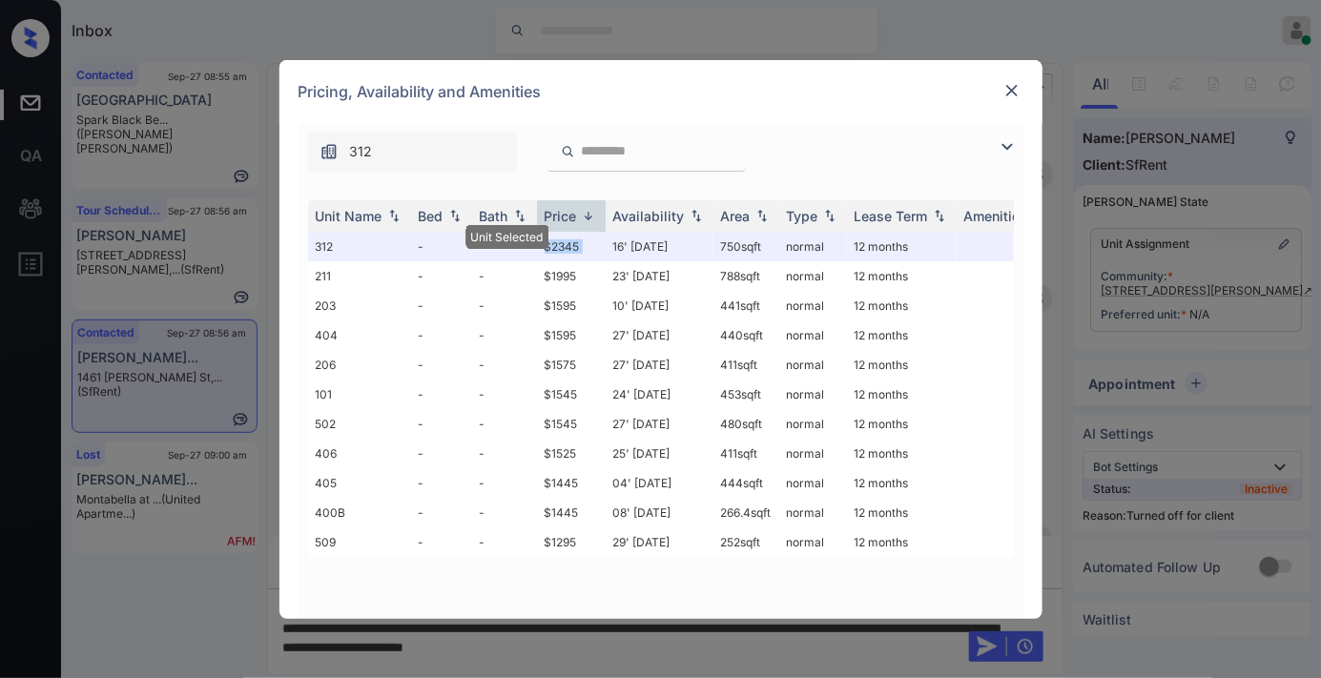
click at [1003, 89] on img at bounding box center [1012, 90] width 19 height 19
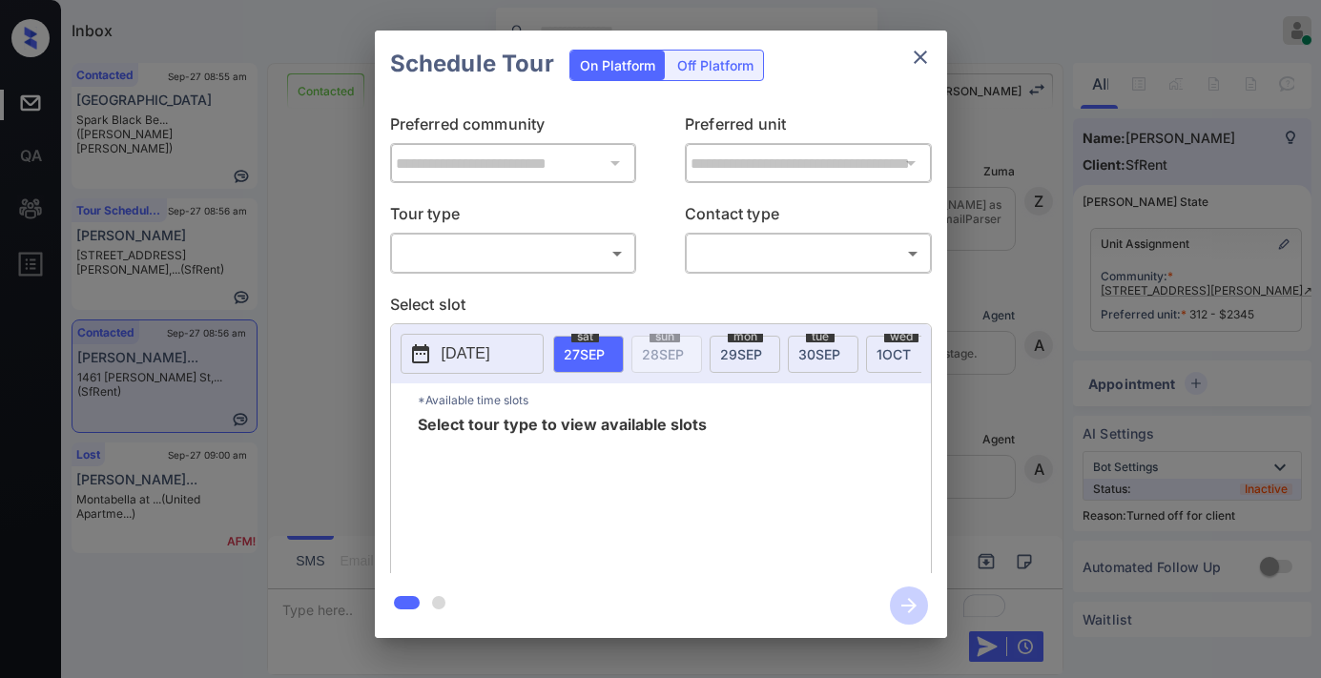
click at [737, 78] on div "Off Platform" at bounding box center [715, 66] width 95 height 30
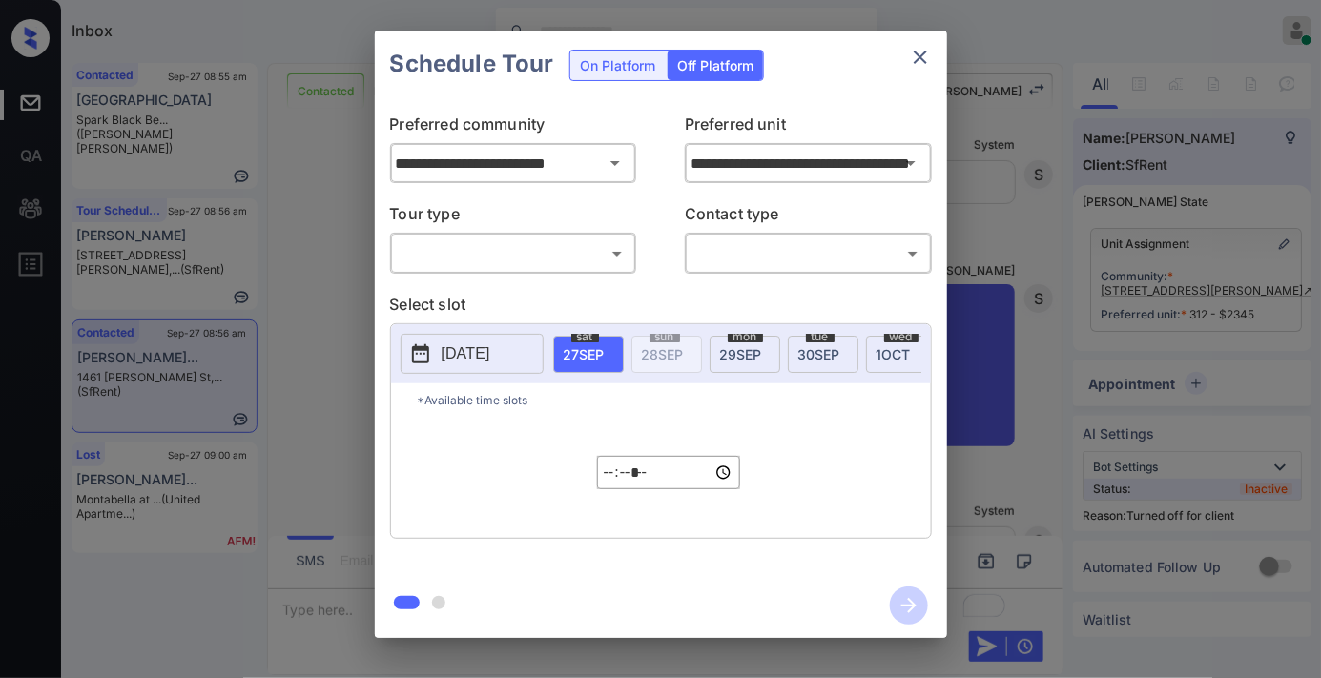
click at [564, 245] on body "Inbox [PERSON_NAME] Online Set yourself offline Set yourself on break Profile S…" at bounding box center [660, 339] width 1321 height 678
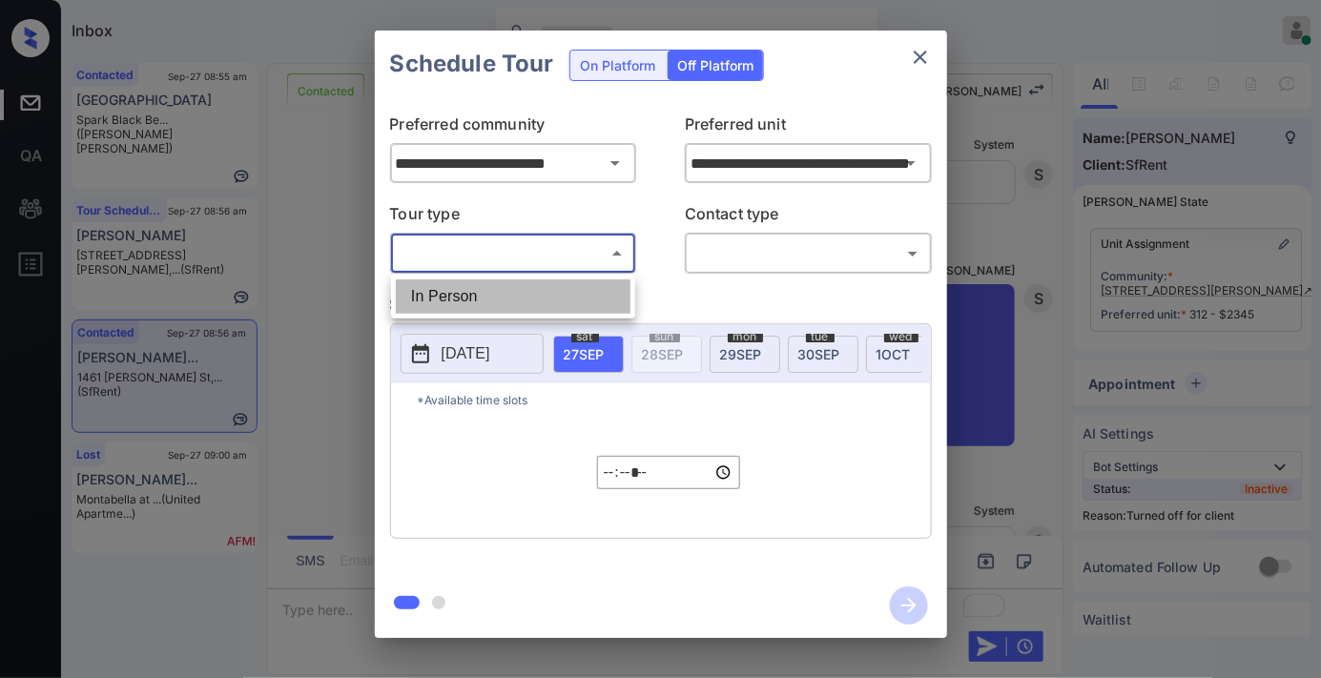
click at [561, 299] on li "In Person" at bounding box center [513, 296] width 235 height 34
type input "********"
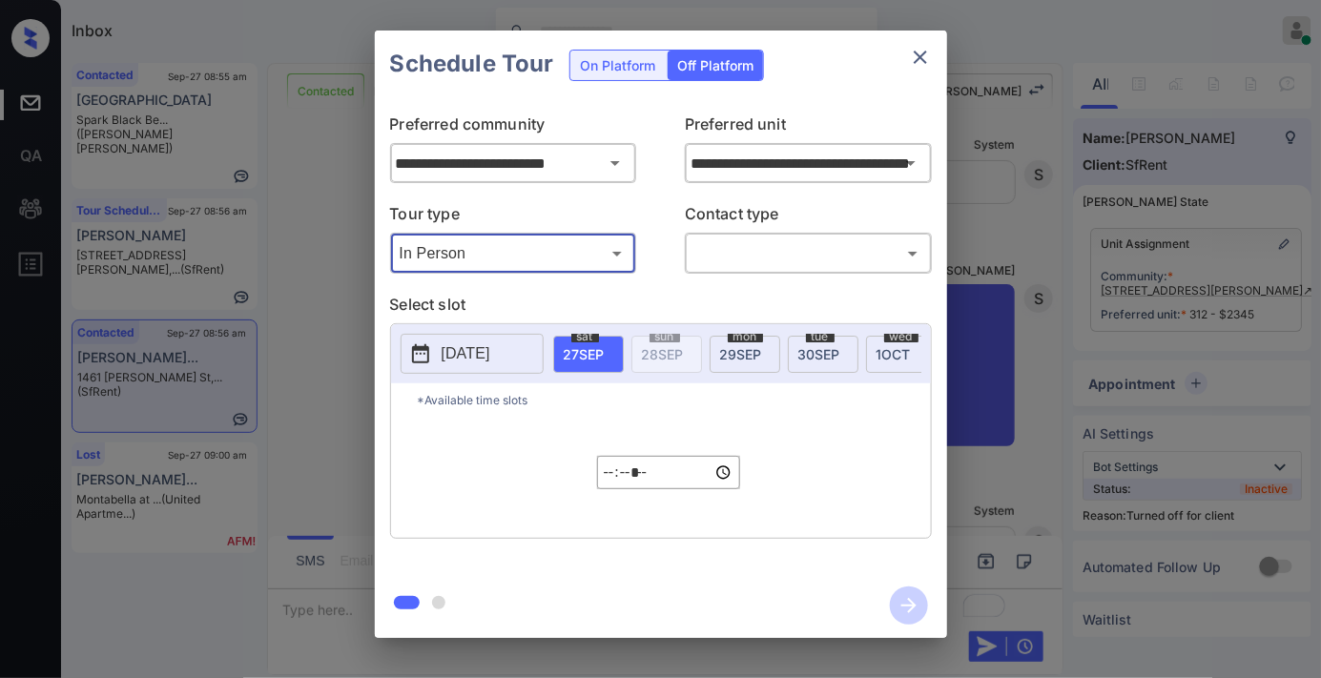
click at [740, 252] on body "Inbox [PERSON_NAME] Online Set yourself offline Set yourself on break Profile S…" at bounding box center [660, 339] width 1321 height 678
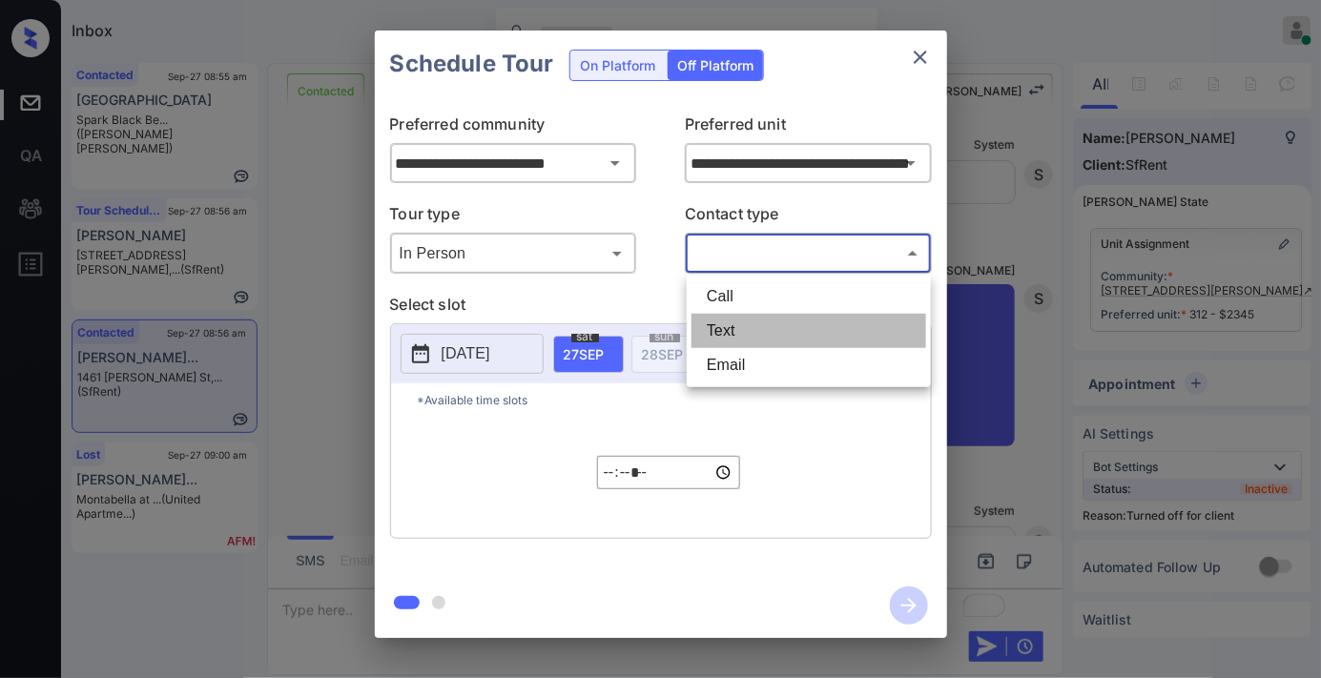
click at [751, 330] on li "Text" at bounding box center [809, 331] width 235 height 34
type input "****"
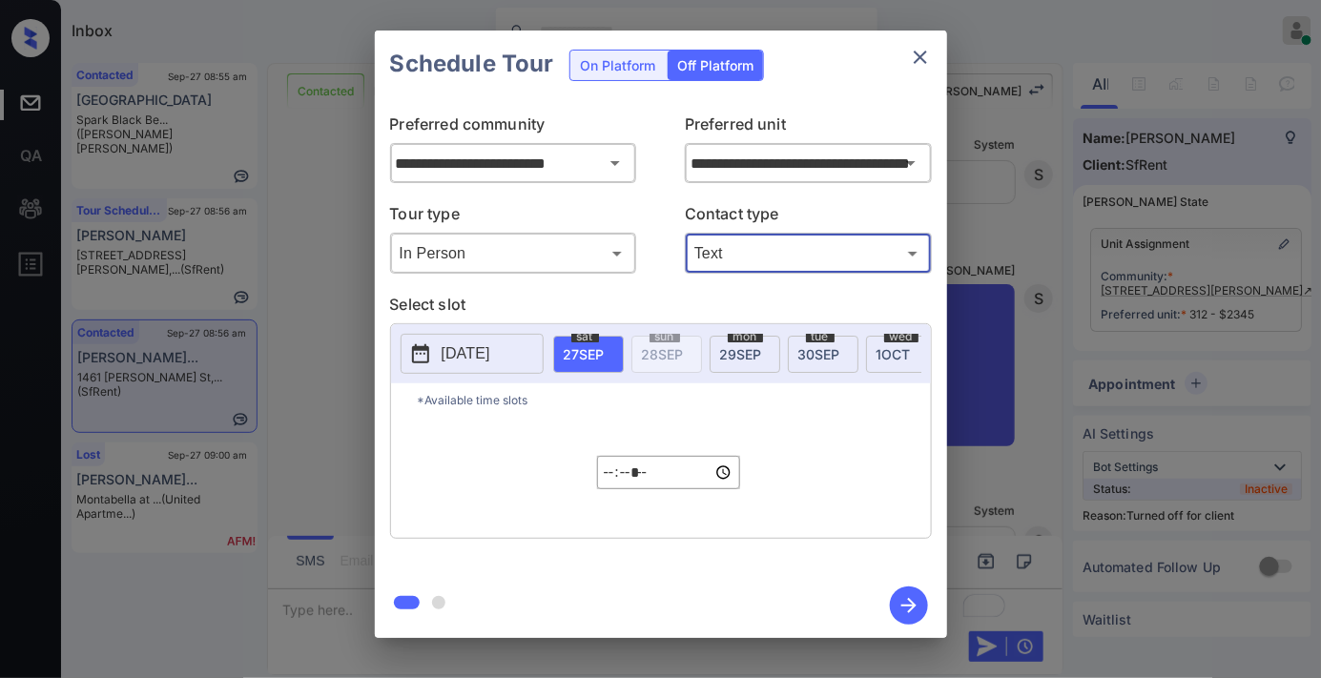
click at [827, 356] on span "[DATE]" at bounding box center [819, 354] width 42 height 16
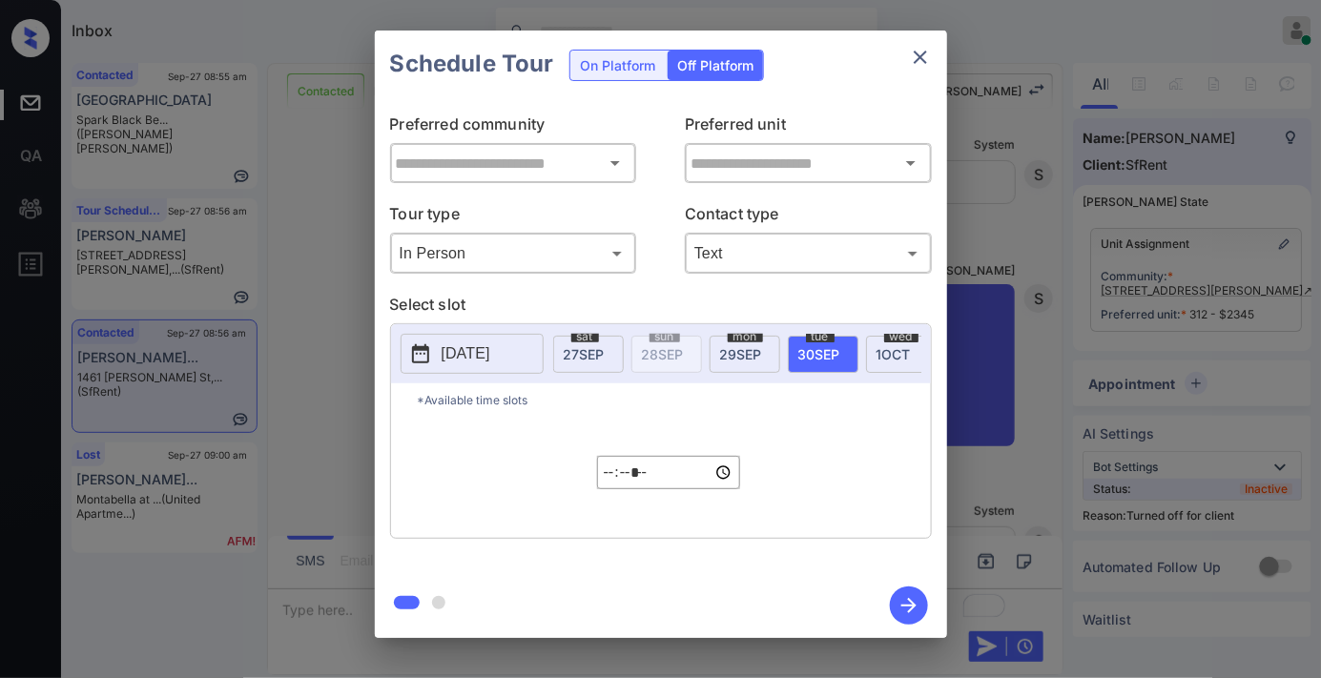
type input "**********"
click at [613, 487] on input "*****" at bounding box center [668, 472] width 143 height 33
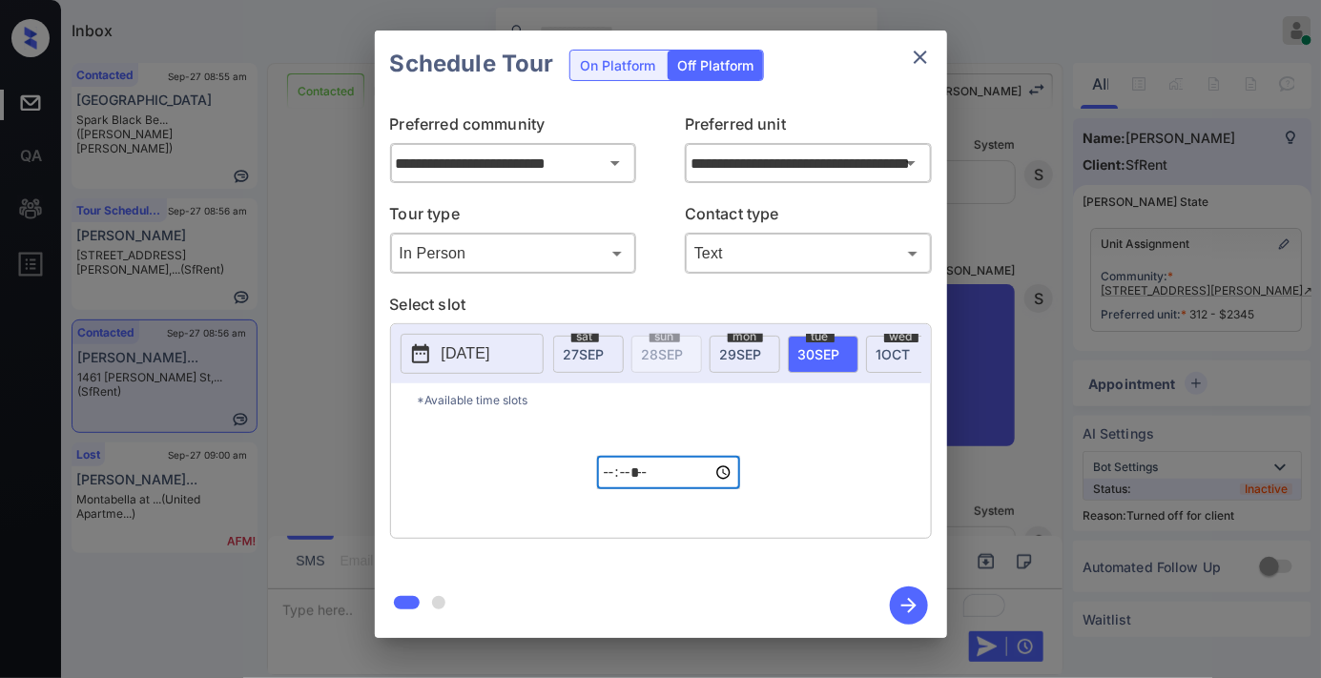
type input "*****"
click at [920, 611] on icon "button" at bounding box center [909, 606] width 38 height 38
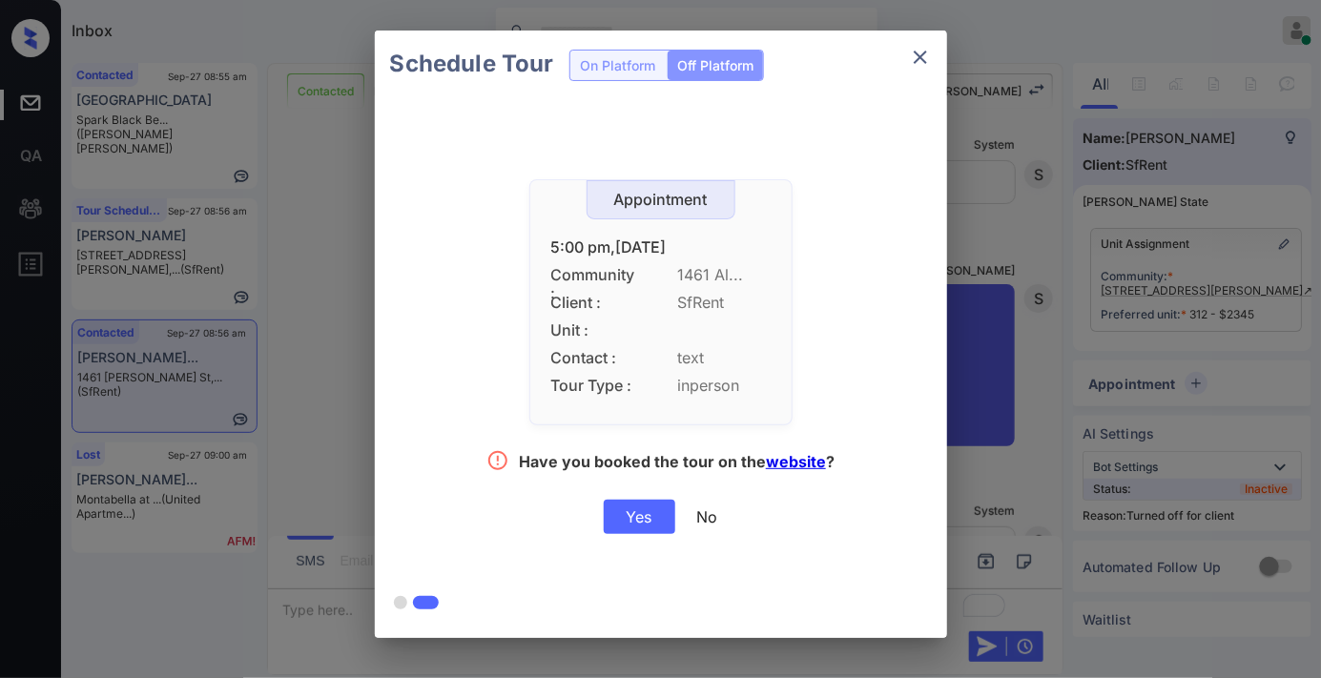
click at [627, 512] on div "Yes" at bounding box center [640, 517] width 72 height 34
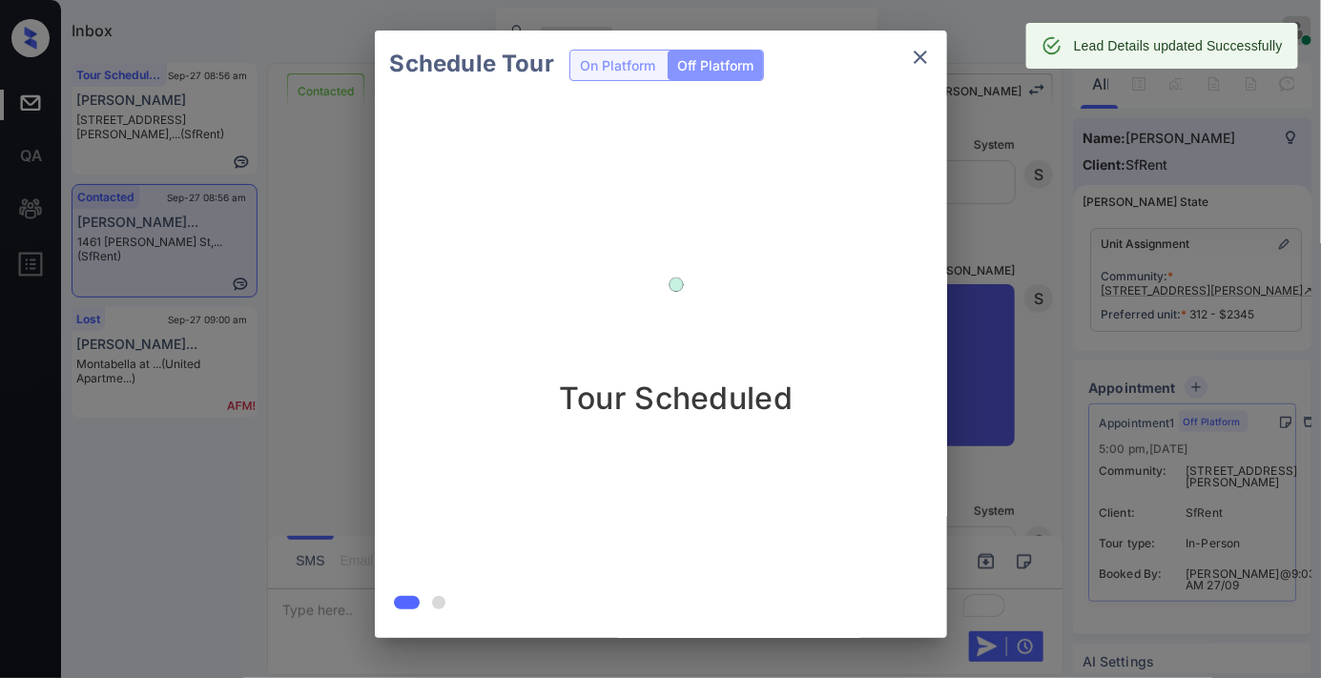
click at [1137, 113] on div "Schedule Tour On Platform Off Platform Tour Scheduled" at bounding box center [660, 334] width 1321 height 669
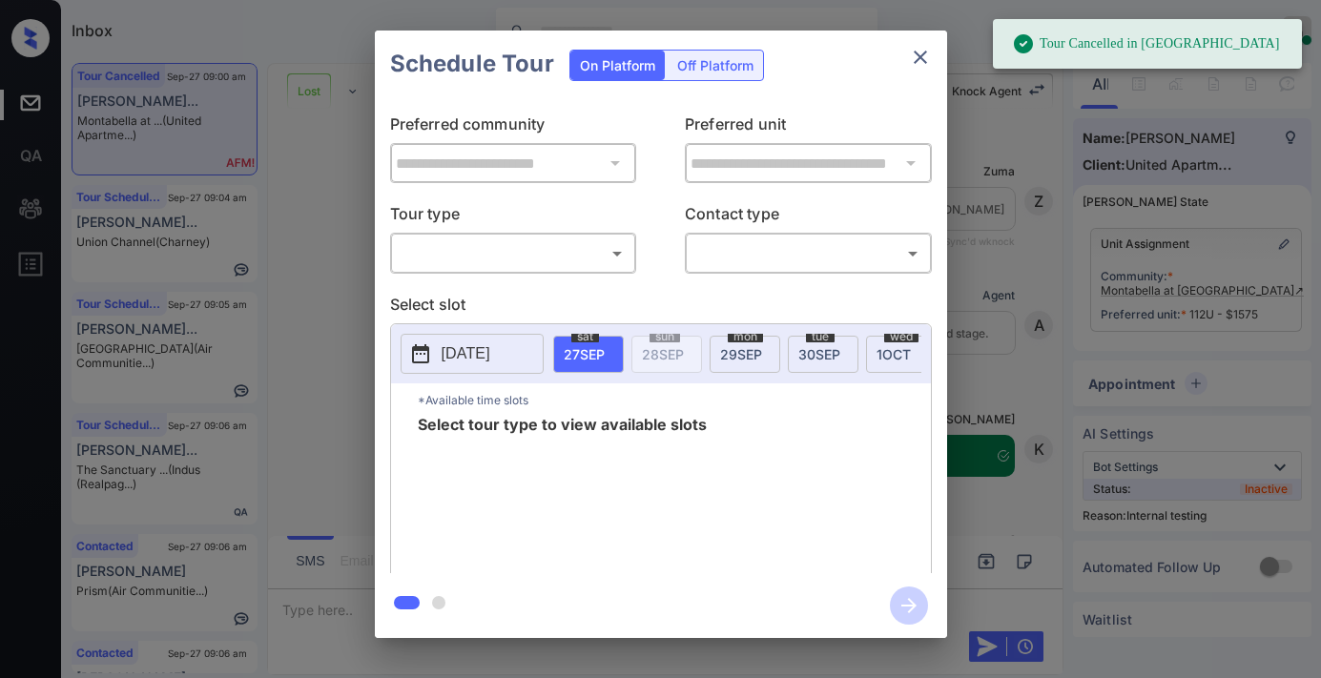
click at [569, 252] on body "Tour Cancelled in Knock Inbox Samantha Soliven Online Set yourself offline Set …" at bounding box center [660, 339] width 1321 height 678
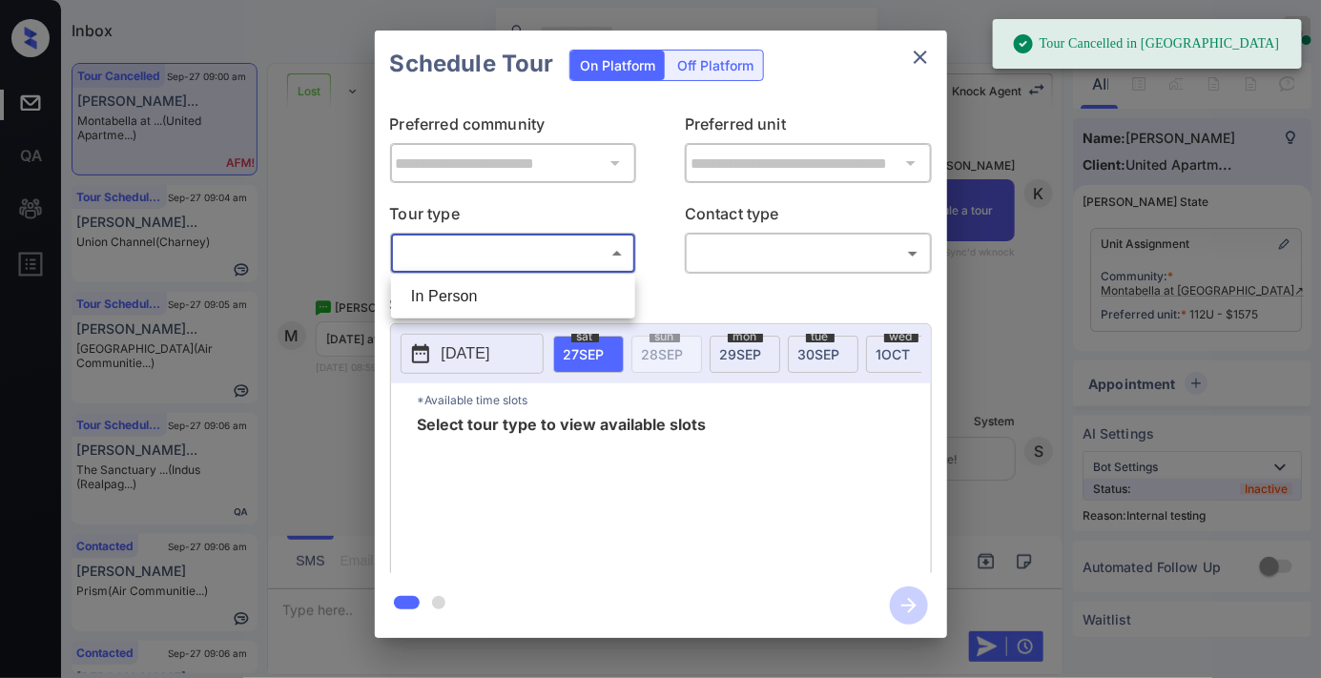
click at [539, 300] on li "In Person" at bounding box center [513, 296] width 235 height 34
type input "********"
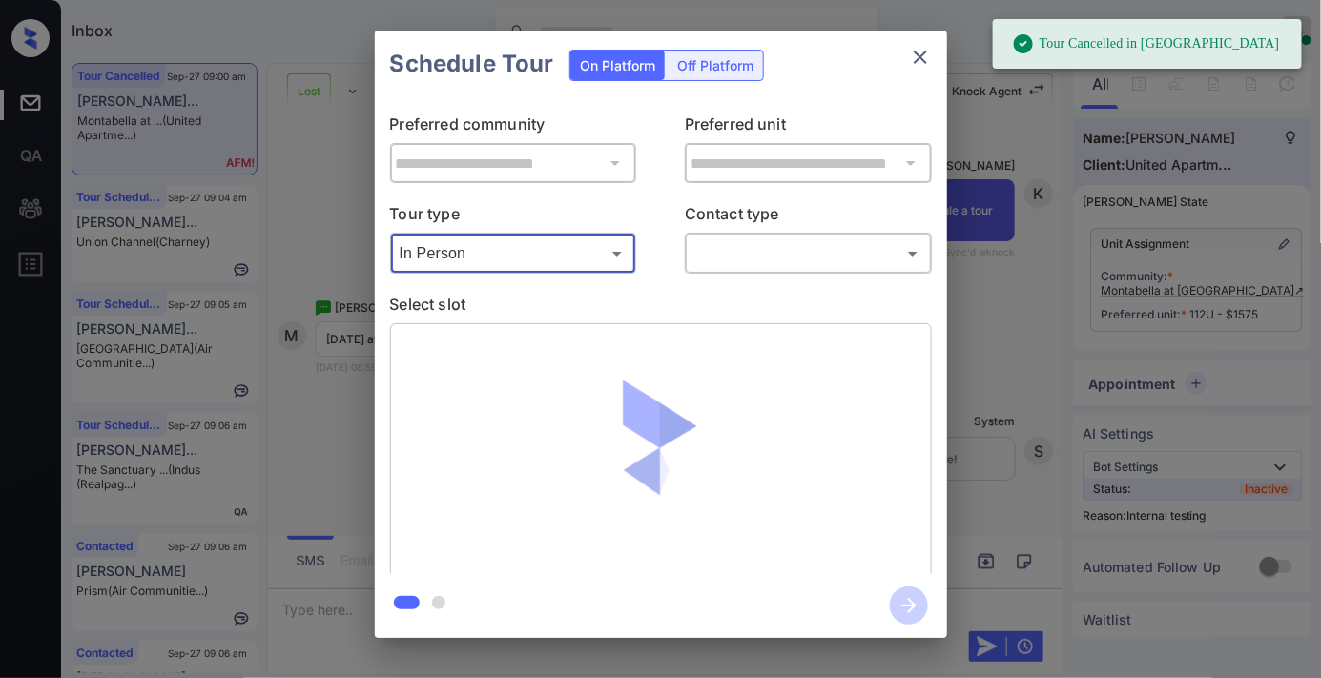
click at [760, 244] on body "Tour Cancelled in Knock Inbox Samantha Soliven Online Set yourself offline Set …" at bounding box center [660, 339] width 1321 height 678
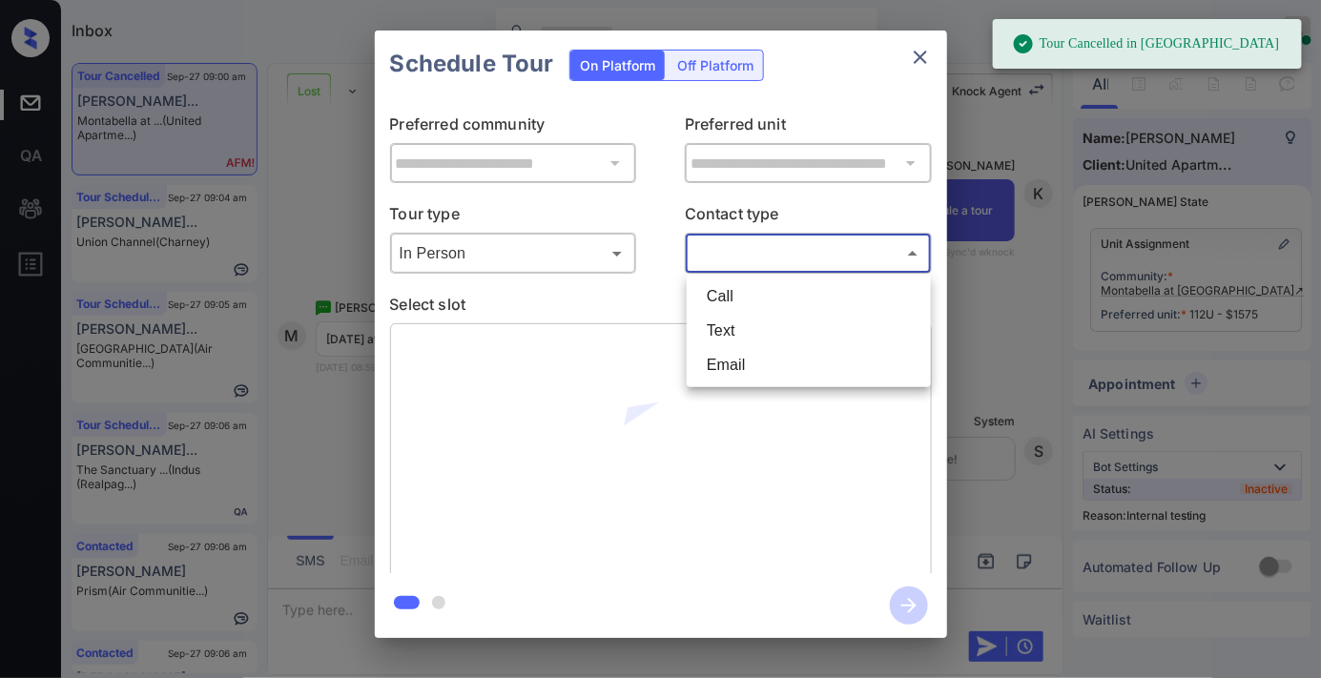
click at [755, 337] on li "Text" at bounding box center [809, 331] width 235 height 34
type input "****"
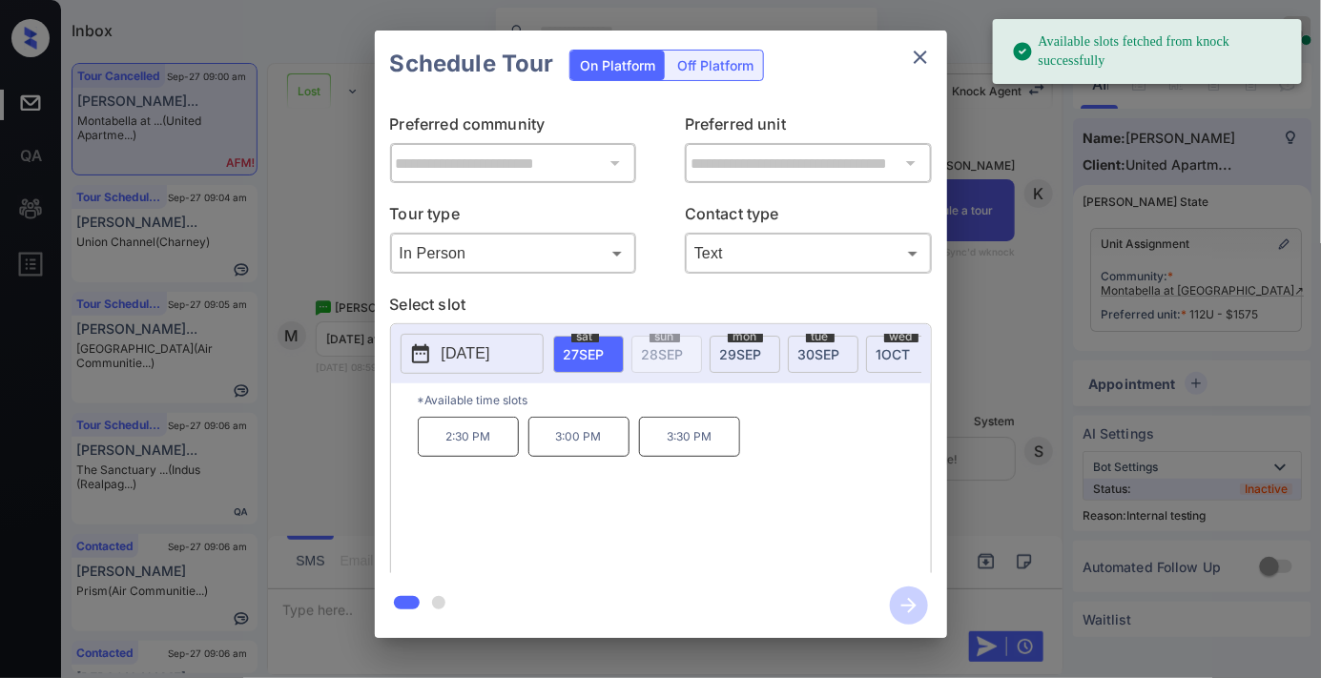
click at [699, 457] on p "3:30 PM" at bounding box center [689, 437] width 101 height 40
click at [914, 601] on icon "button" at bounding box center [909, 606] width 38 height 38
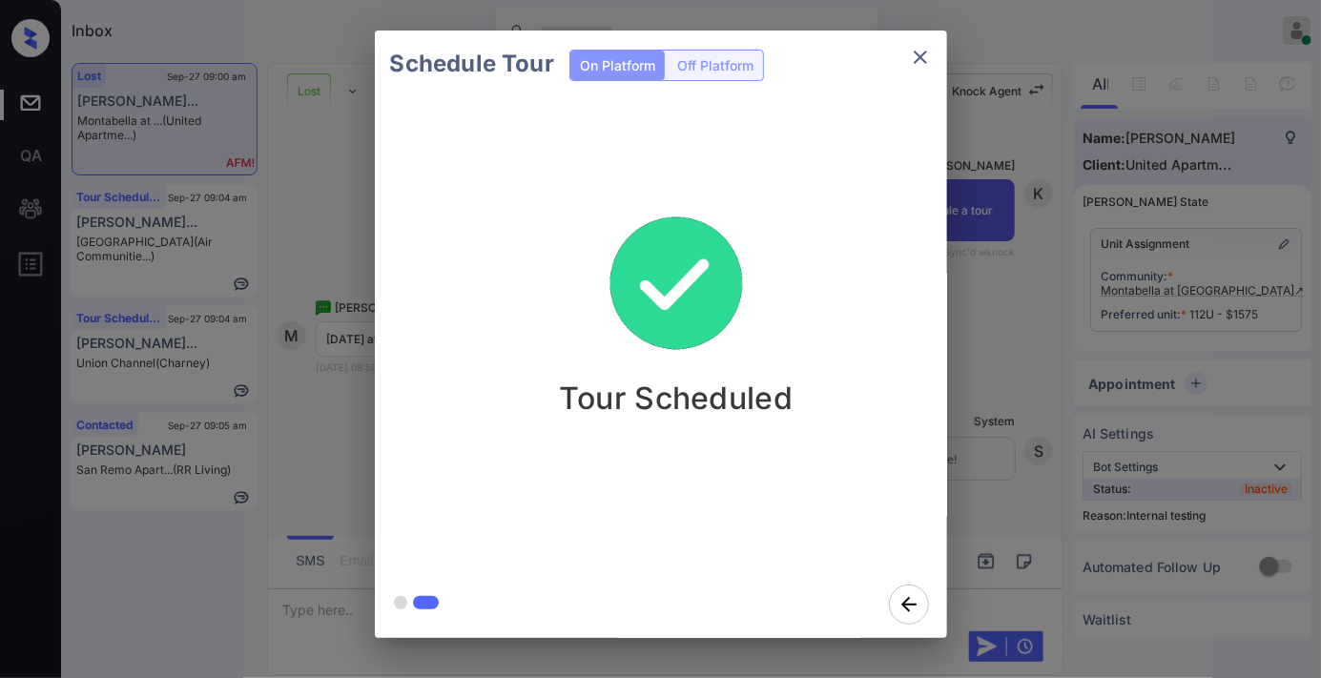
drag, startPoint x: 702, startPoint y: 362, endPoint x: 779, endPoint y: 173, distance: 204.9
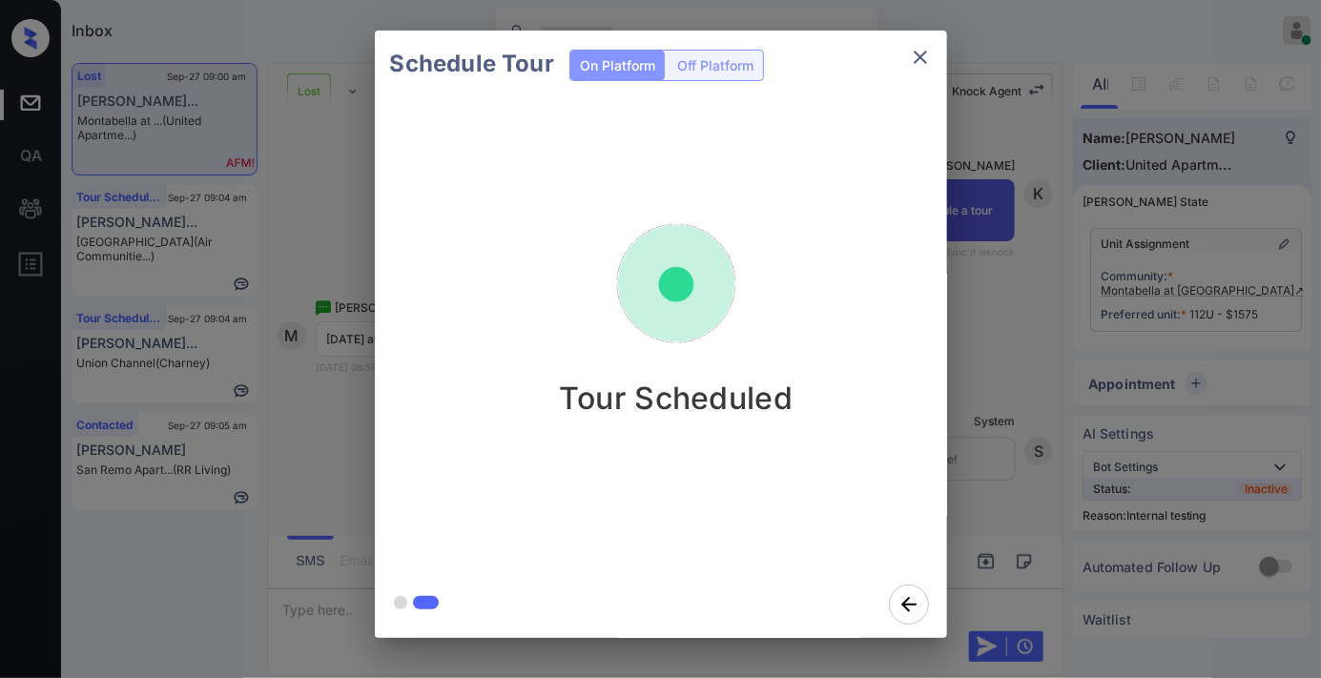
click at [702, 362] on img at bounding box center [676, 284] width 191 height 191
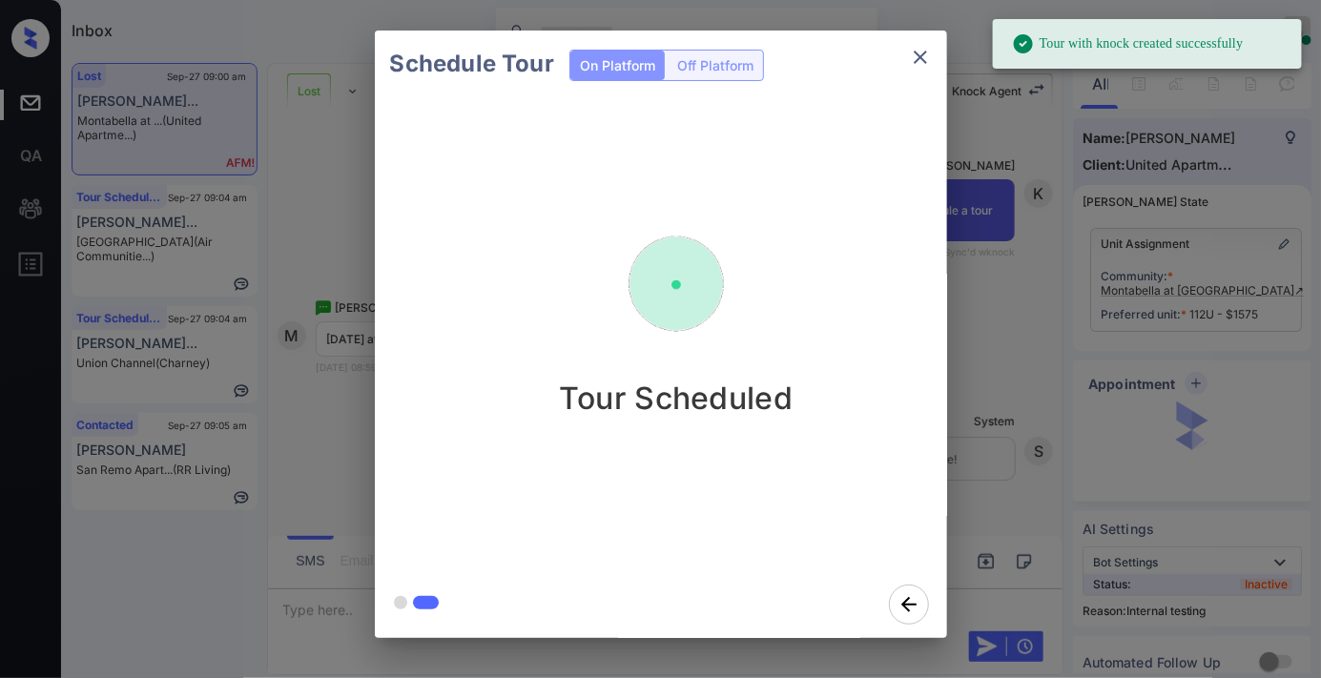
click at [919, 69] on button "close" at bounding box center [920, 57] width 38 height 38
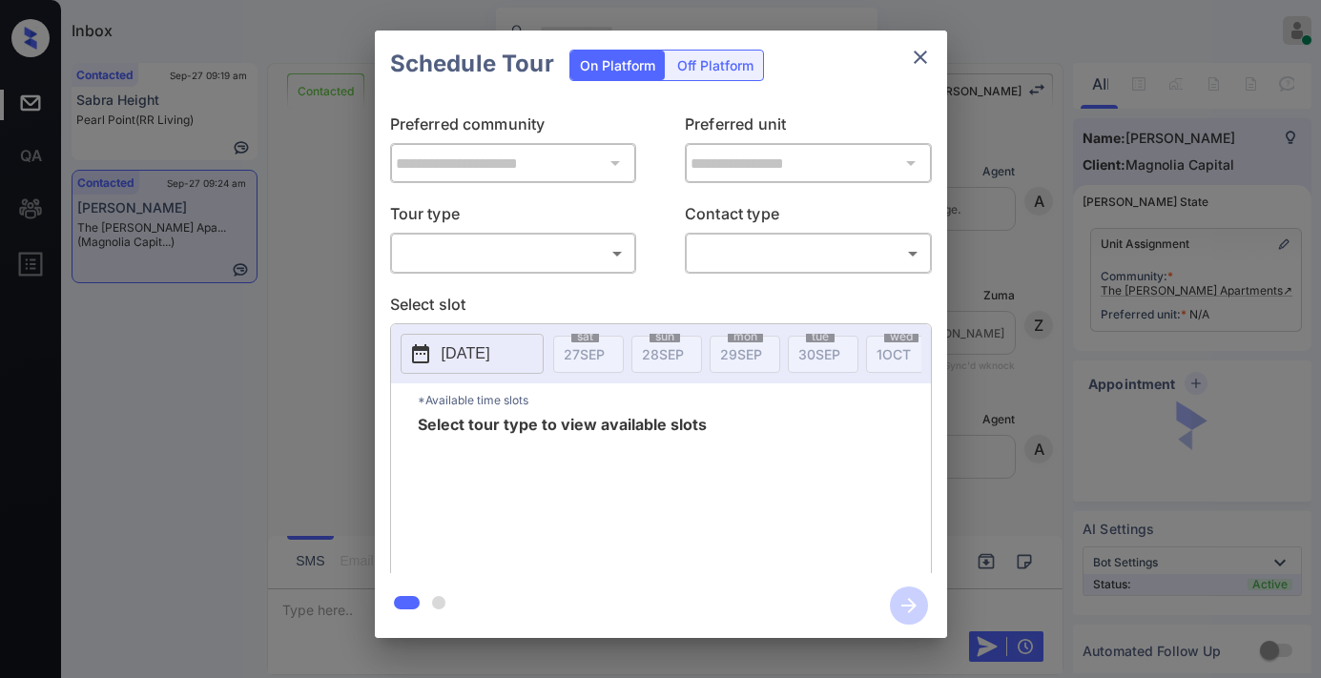
click at [532, 253] on body "Inbox Samantha Soliven Online Set yourself offline Set yourself on break Profil…" at bounding box center [660, 339] width 1321 height 678
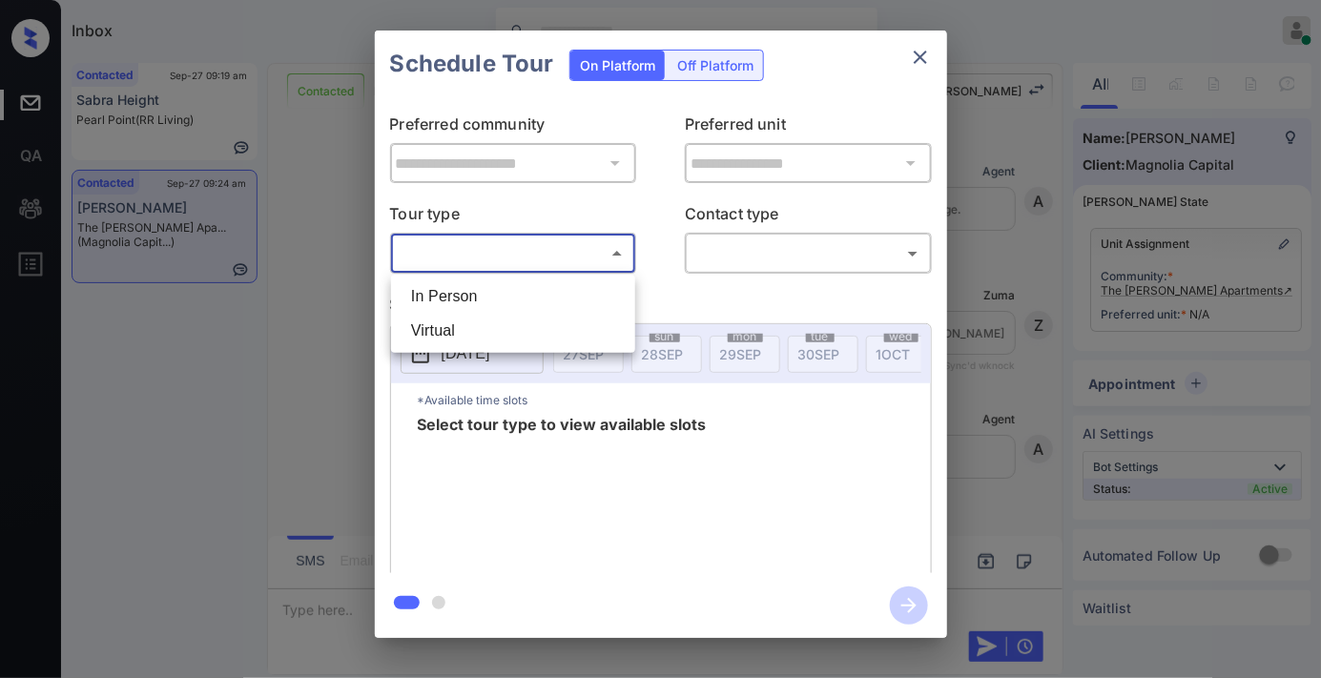
scroll to position [2225, 0]
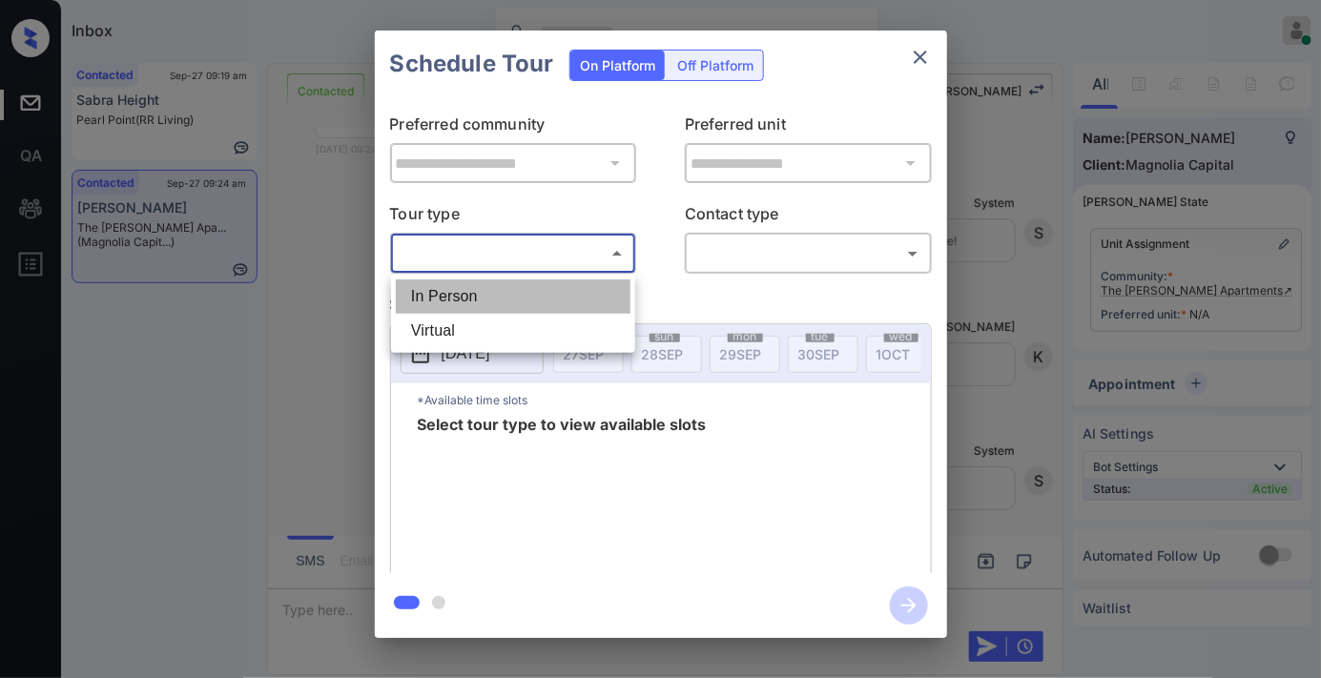
click at [525, 284] on li "In Person" at bounding box center [513, 296] width 235 height 34
type input "********"
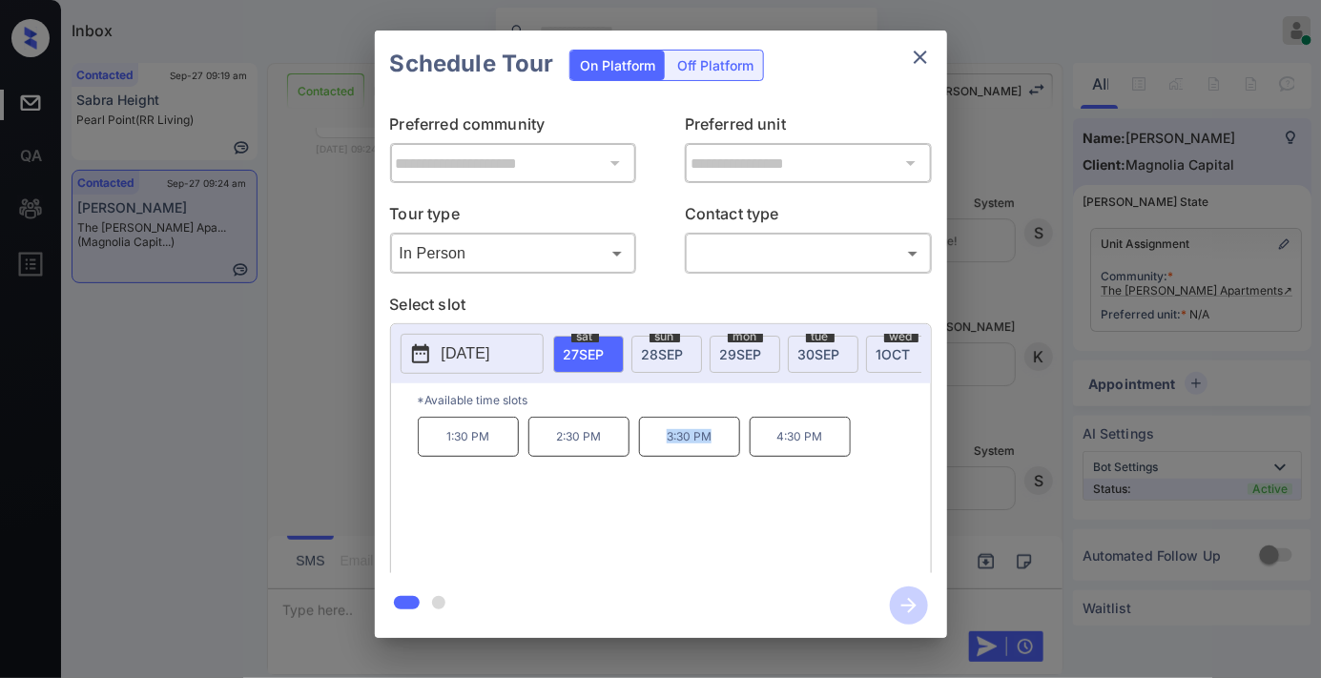
drag, startPoint x: 722, startPoint y: 450, endPoint x: 651, endPoint y: 448, distance: 71.6
click at [651, 448] on p "3:30 PM" at bounding box center [689, 437] width 101 height 40
drag, startPoint x: 609, startPoint y: 444, endPoint x: 550, endPoint y: 442, distance: 58.2
click at [550, 442] on p "2:30 PM" at bounding box center [578, 437] width 101 height 40
copy p "2:30 PM"
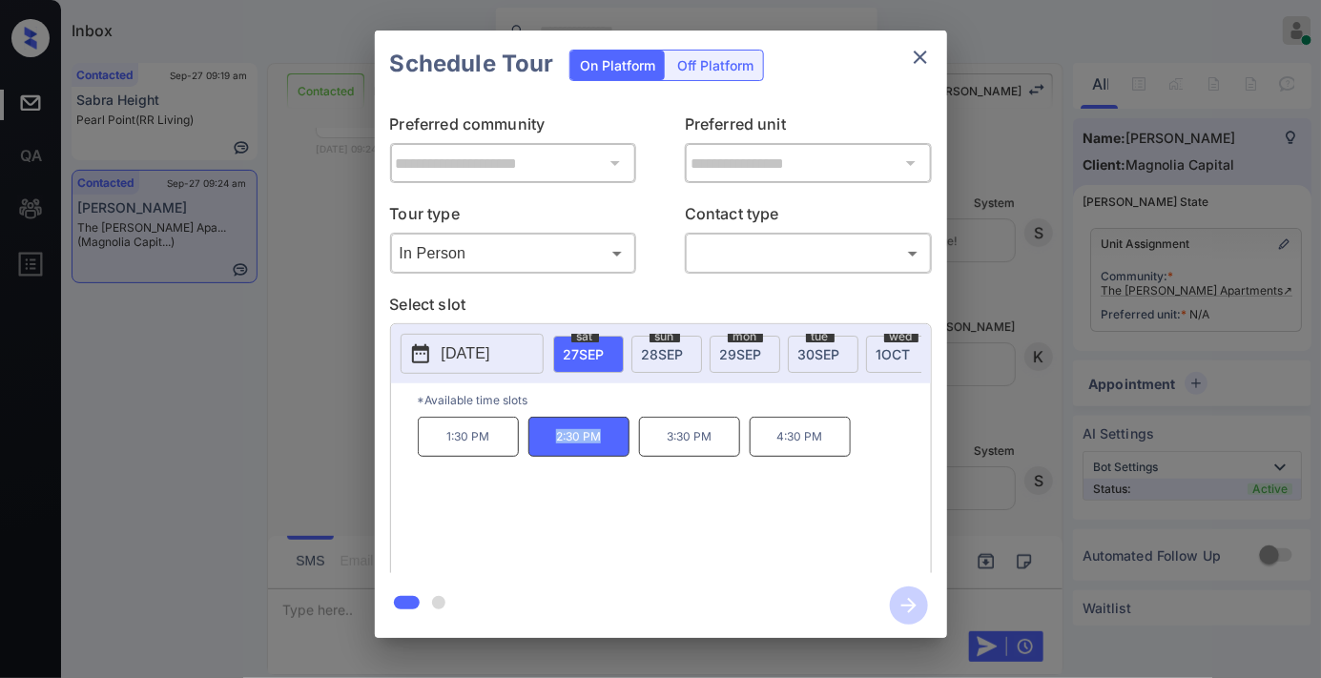
click at [920, 53] on icon "close" at bounding box center [920, 57] width 23 height 23
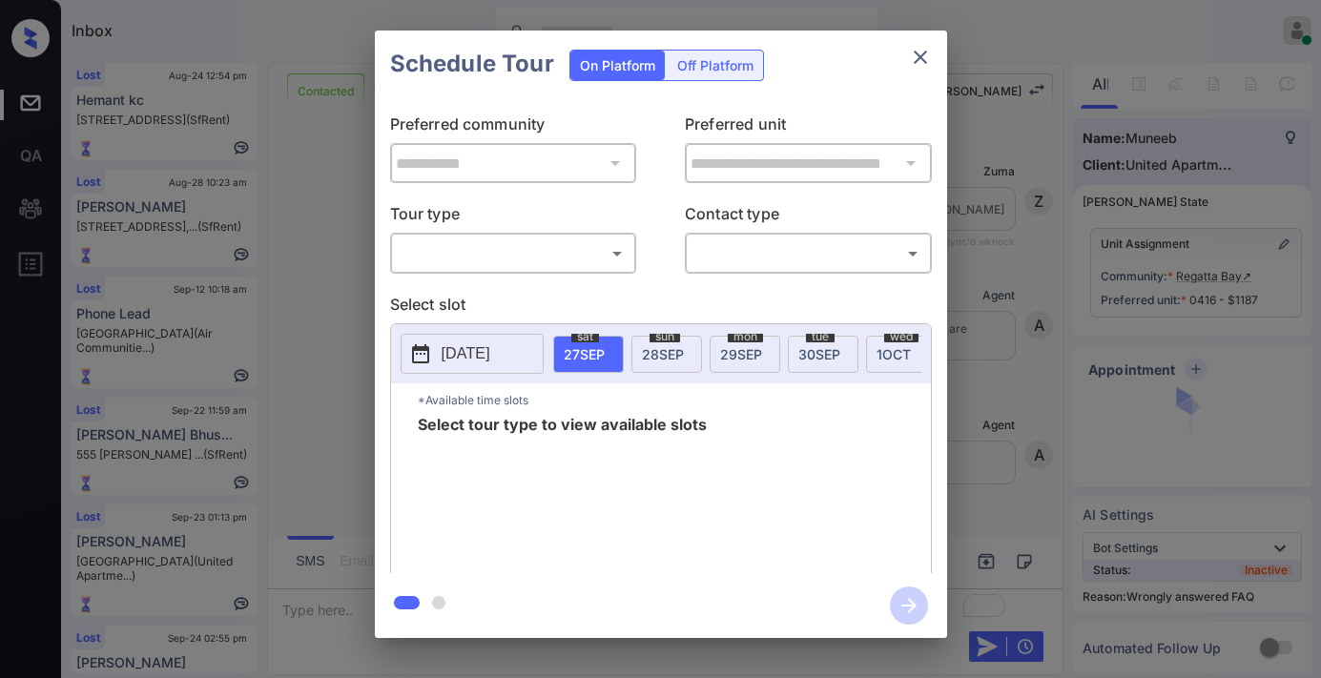
click at [565, 259] on body "Inbox Samantha Soliven Online Set yourself offline Set yourself on break Profil…" at bounding box center [660, 339] width 1321 height 678
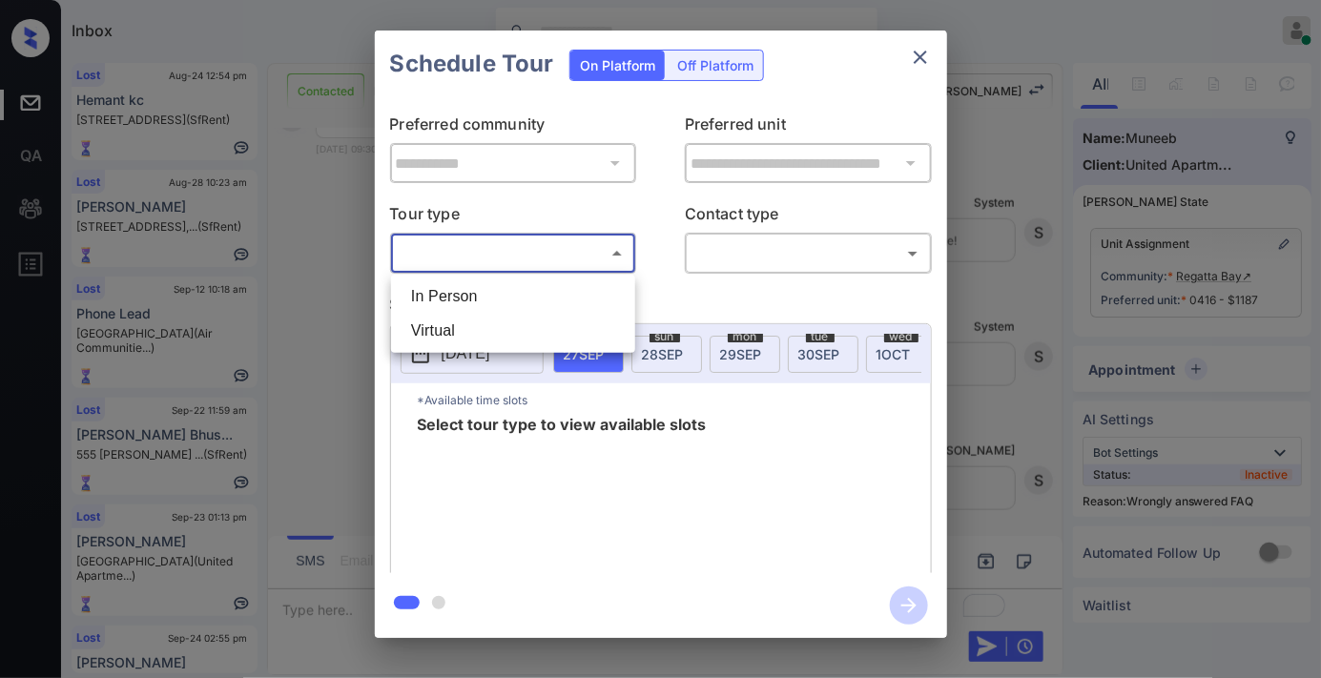
click at [580, 292] on li "In Person" at bounding box center [513, 296] width 235 height 34
type input "********"
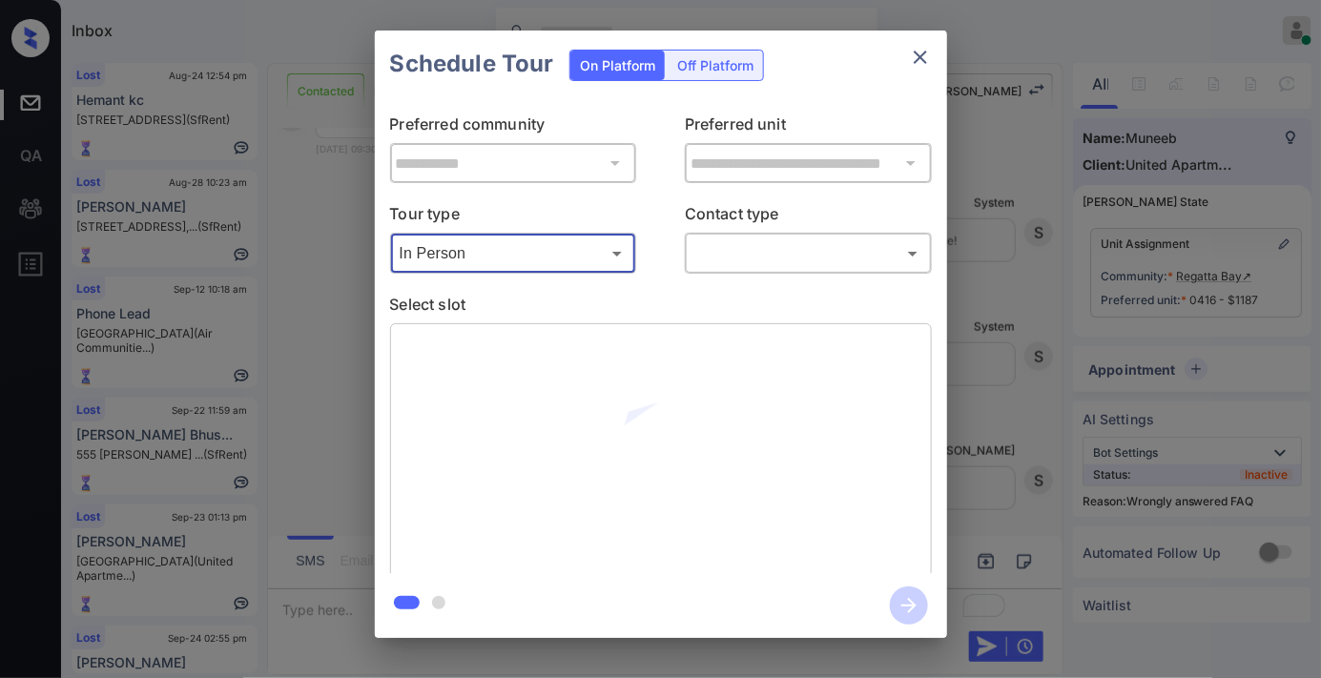
click at [763, 255] on body "Inbox Samantha Soliven Online Set yourself offline Set yourself on break Profil…" at bounding box center [660, 339] width 1321 height 678
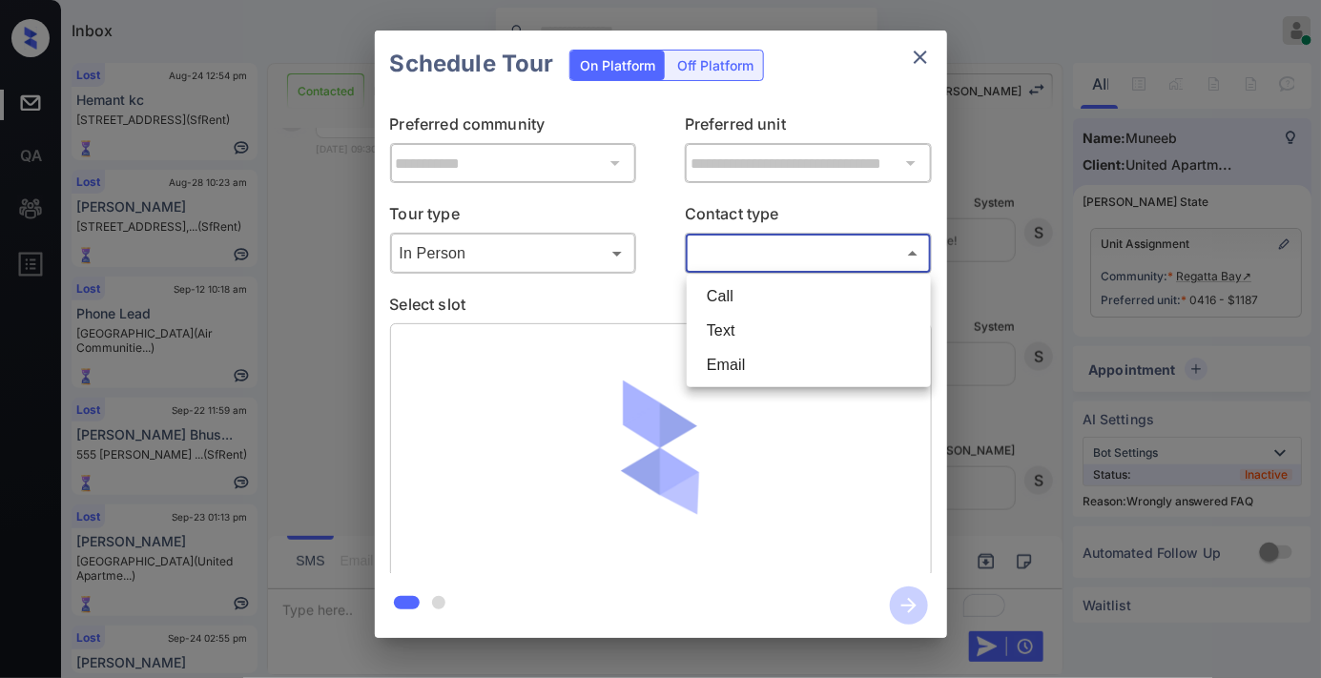
click at [780, 331] on li "Text" at bounding box center [809, 331] width 235 height 34
type input "****"
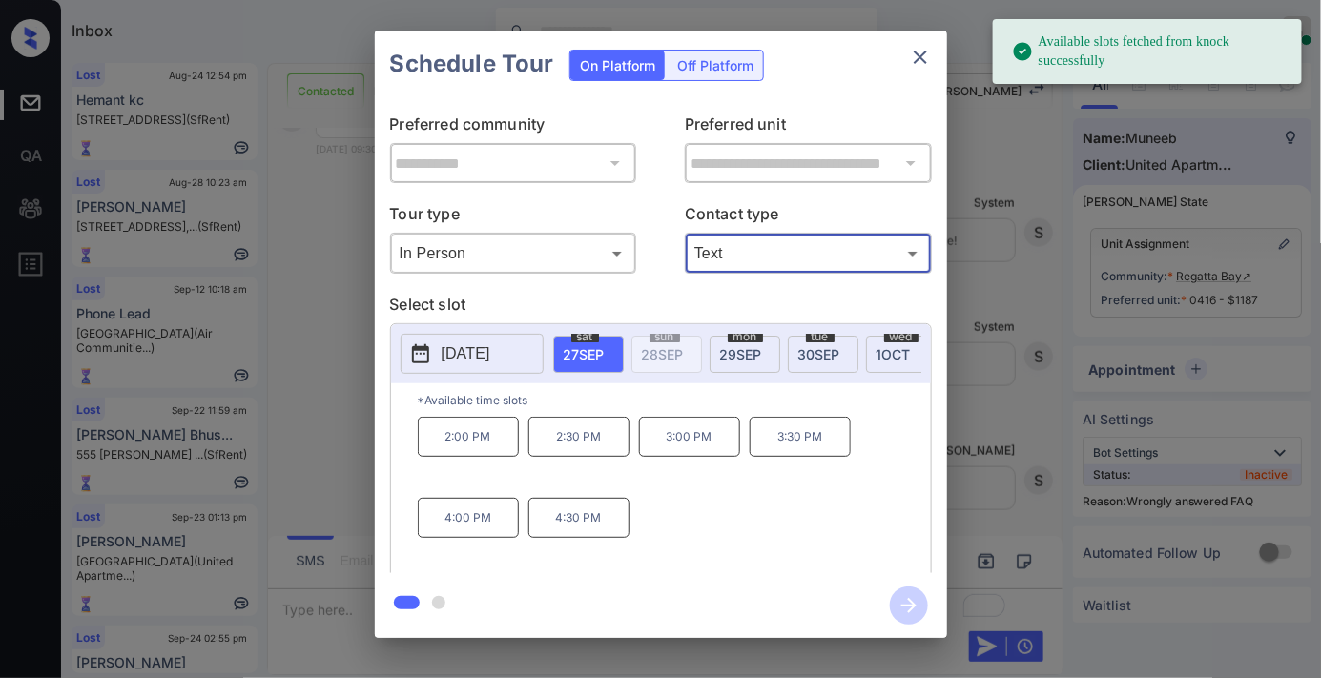
click at [548, 526] on p "4:30 PM" at bounding box center [578, 518] width 101 height 40
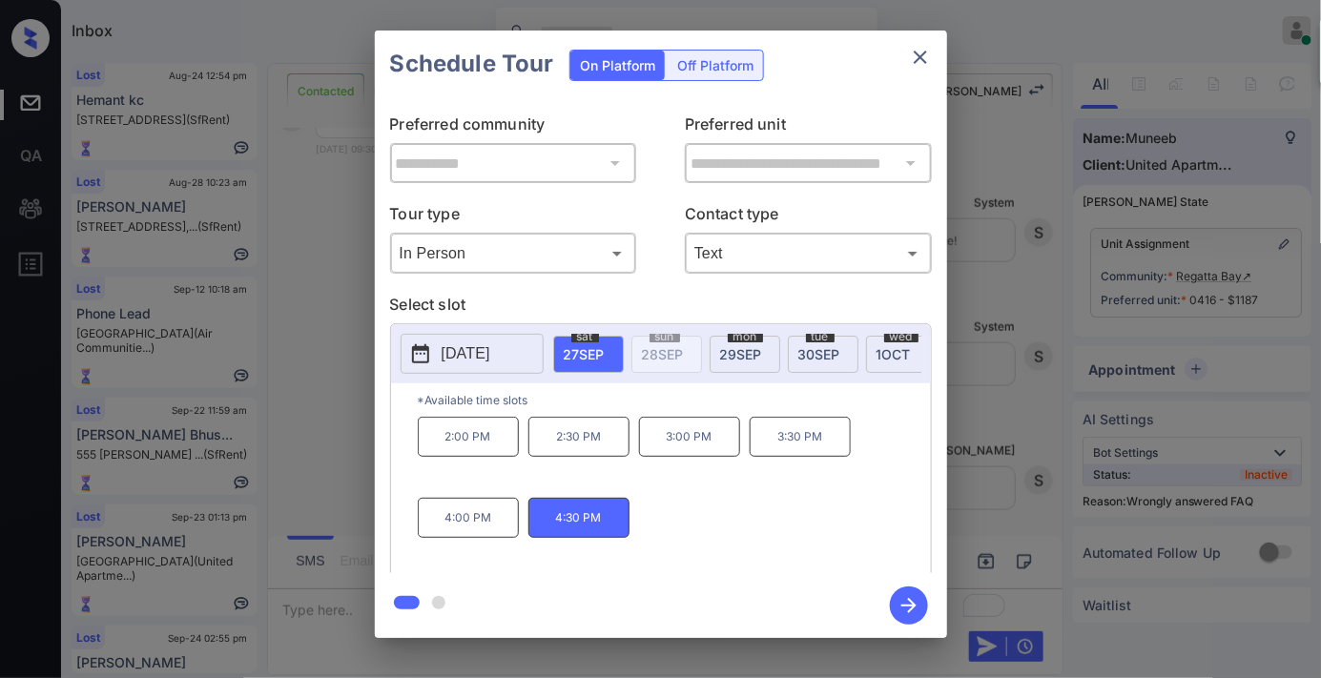
click at [914, 606] on icon "button" at bounding box center [908, 605] width 15 height 15
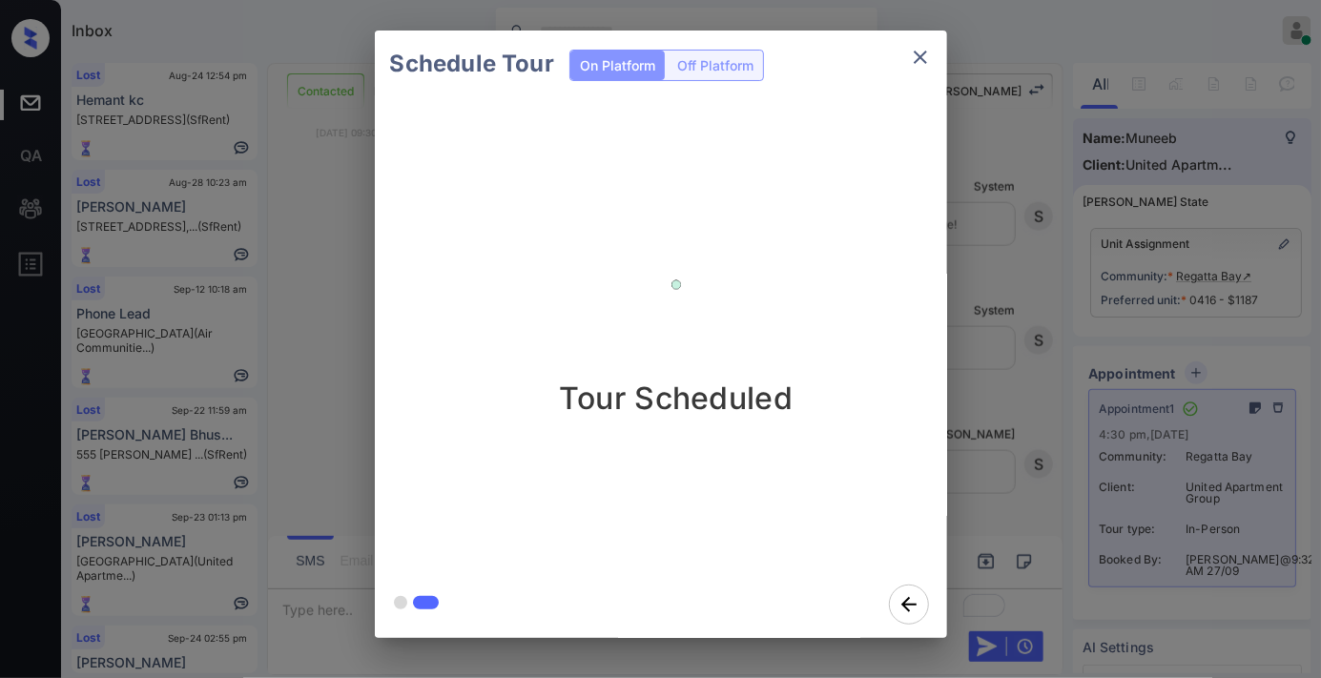
click at [925, 51] on icon "close" at bounding box center [920, 57] width 23 height 23
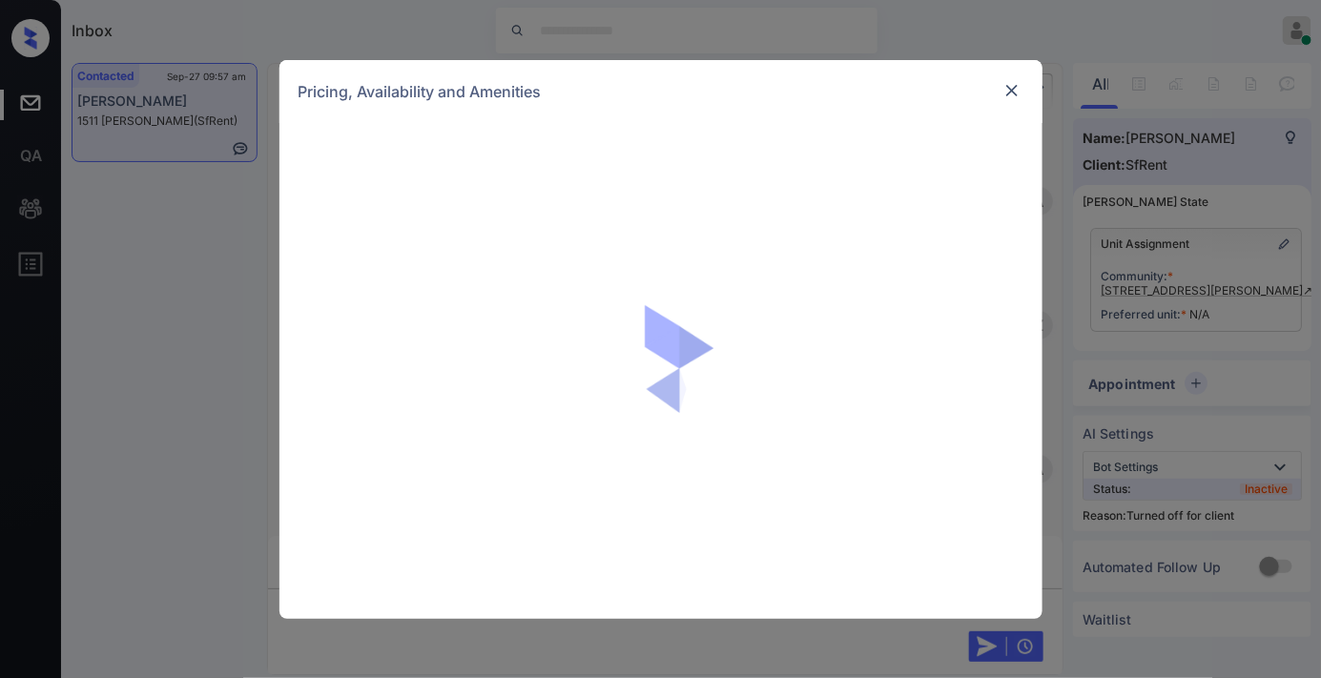
scroll to position [4443, 0]
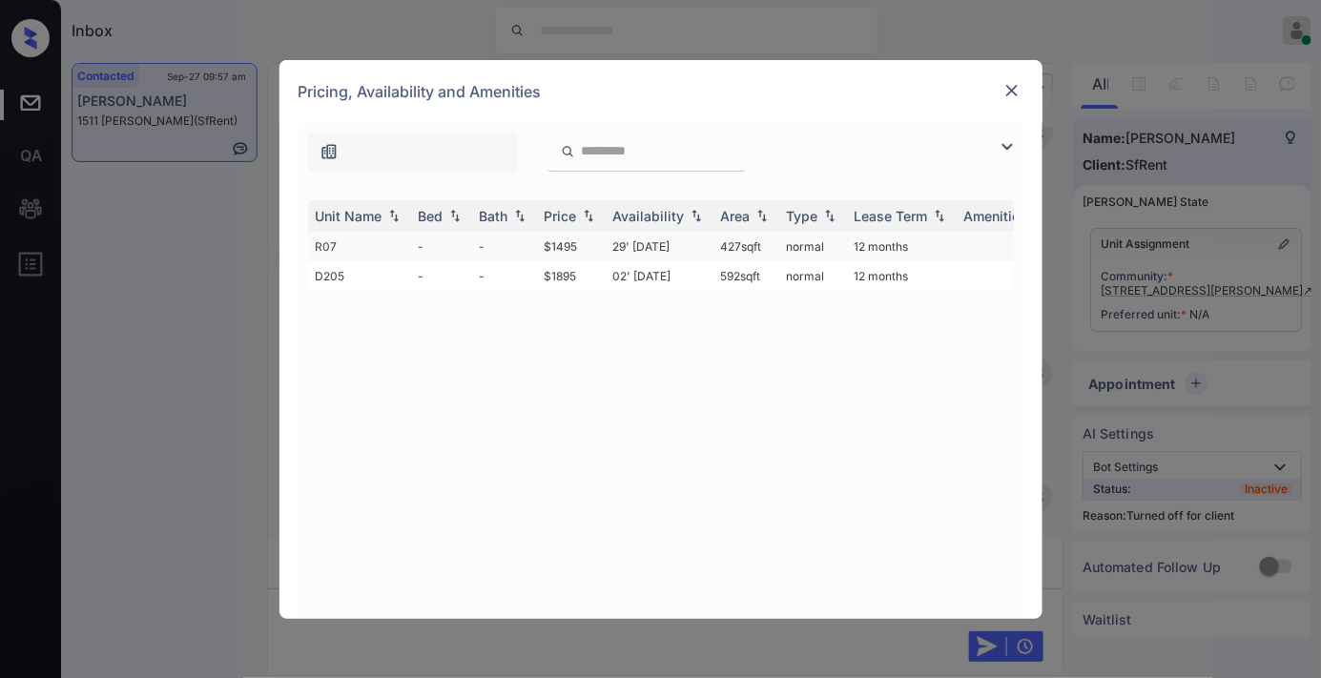
click at [570, 252] on td "$1495" at bounding box center [571, 247] width 69 height 30
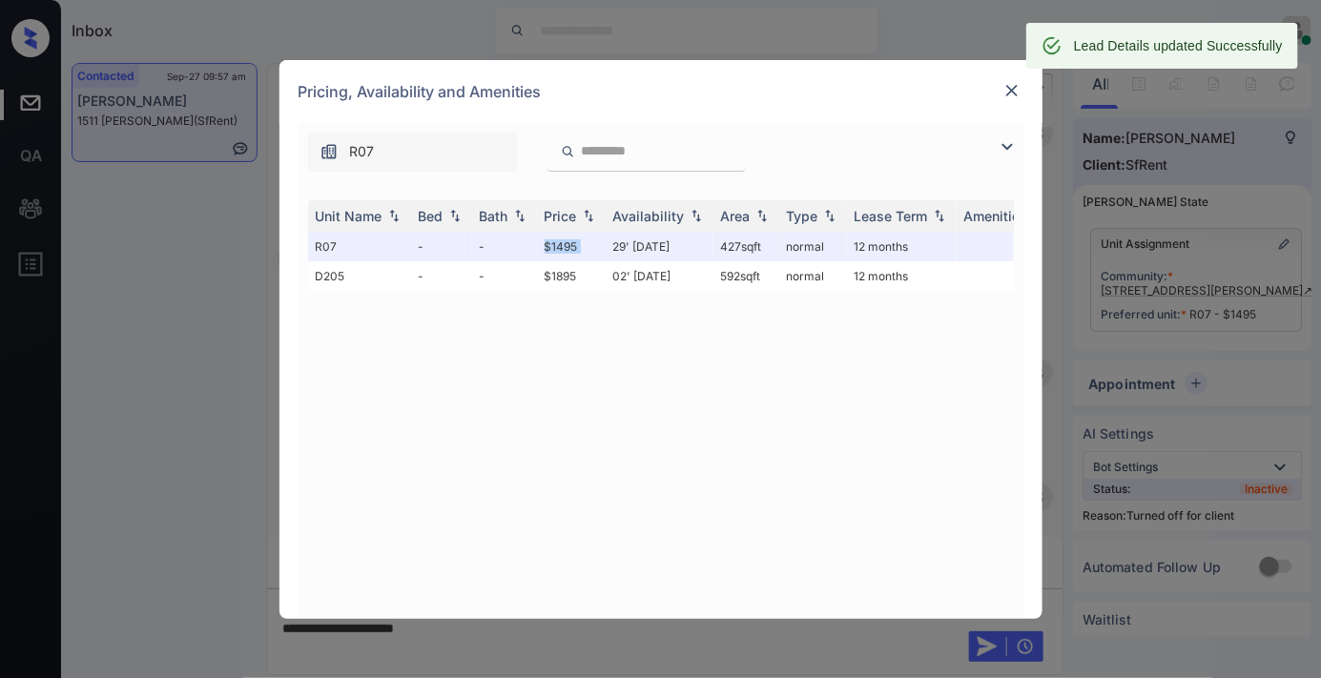
click at [1009, 89] on img at bounding box center [1012, 90] width 19 height 19
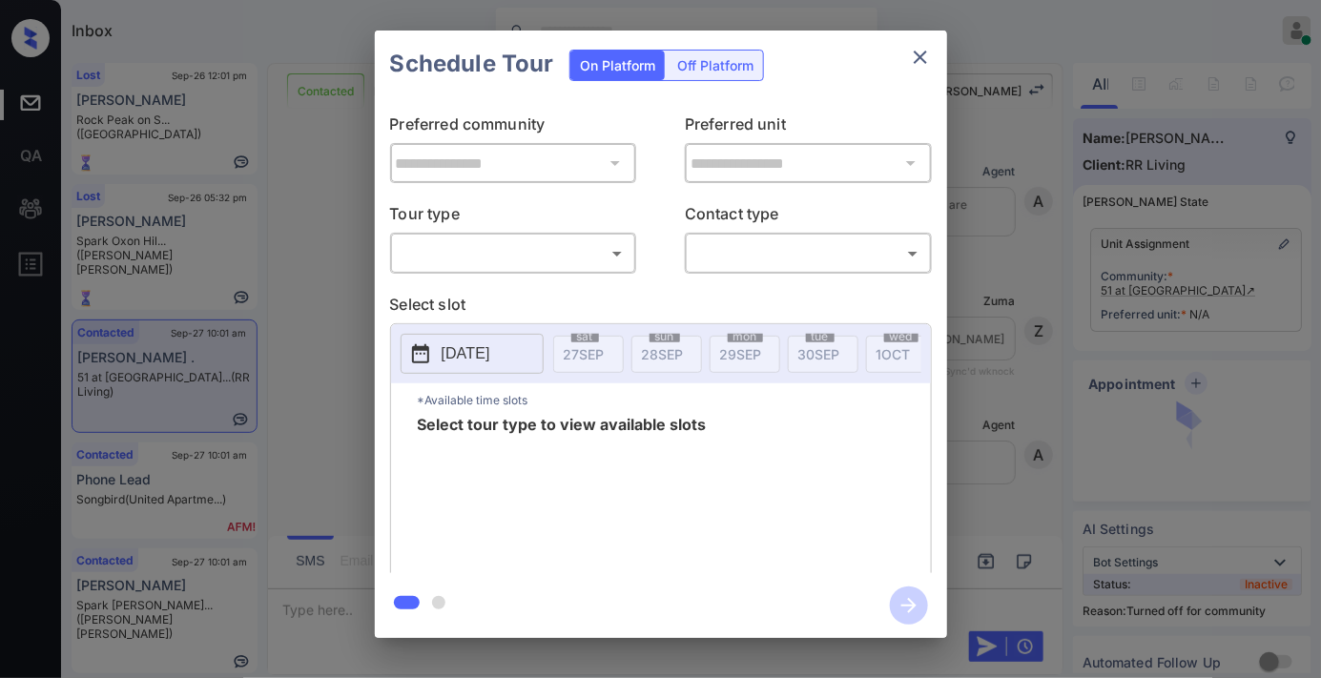
scroll to position [2692, 0]
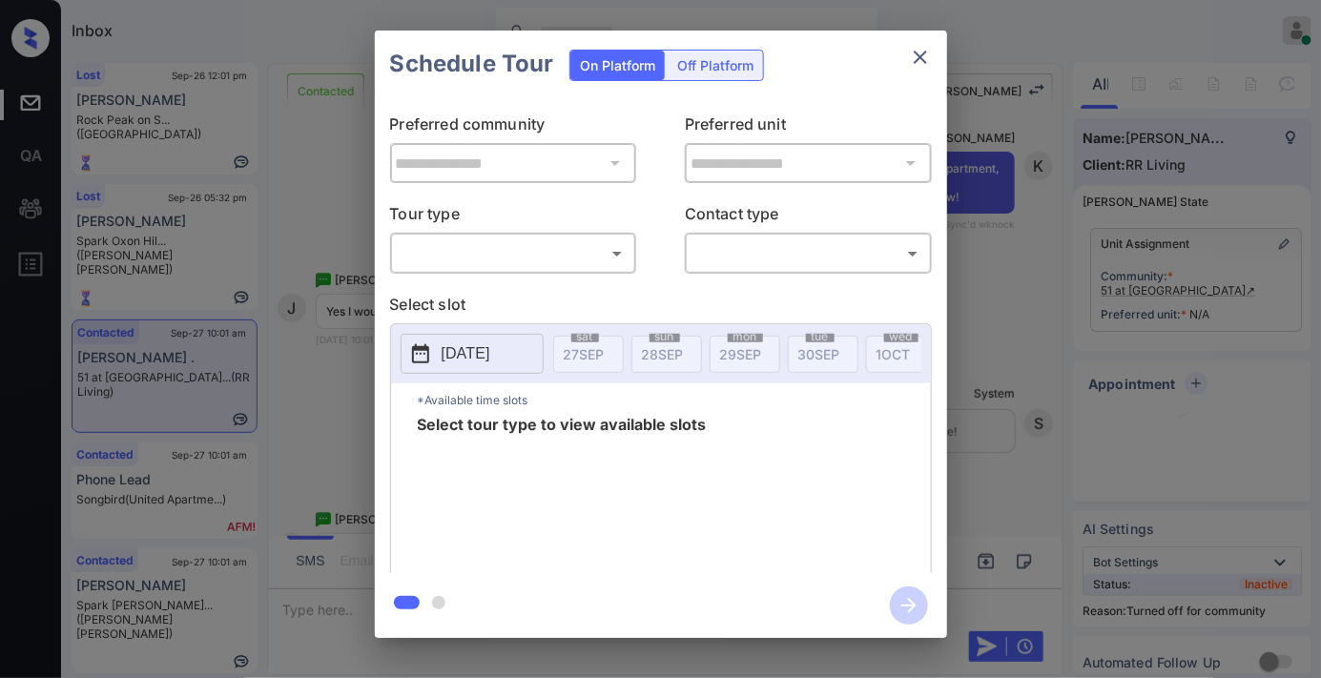
click at [569, 255] on body "Inbox Samantha Soliven Online Set yourself offline Set yourself on break Profil…" at bounding box center [660, 339] width 1321 height 678
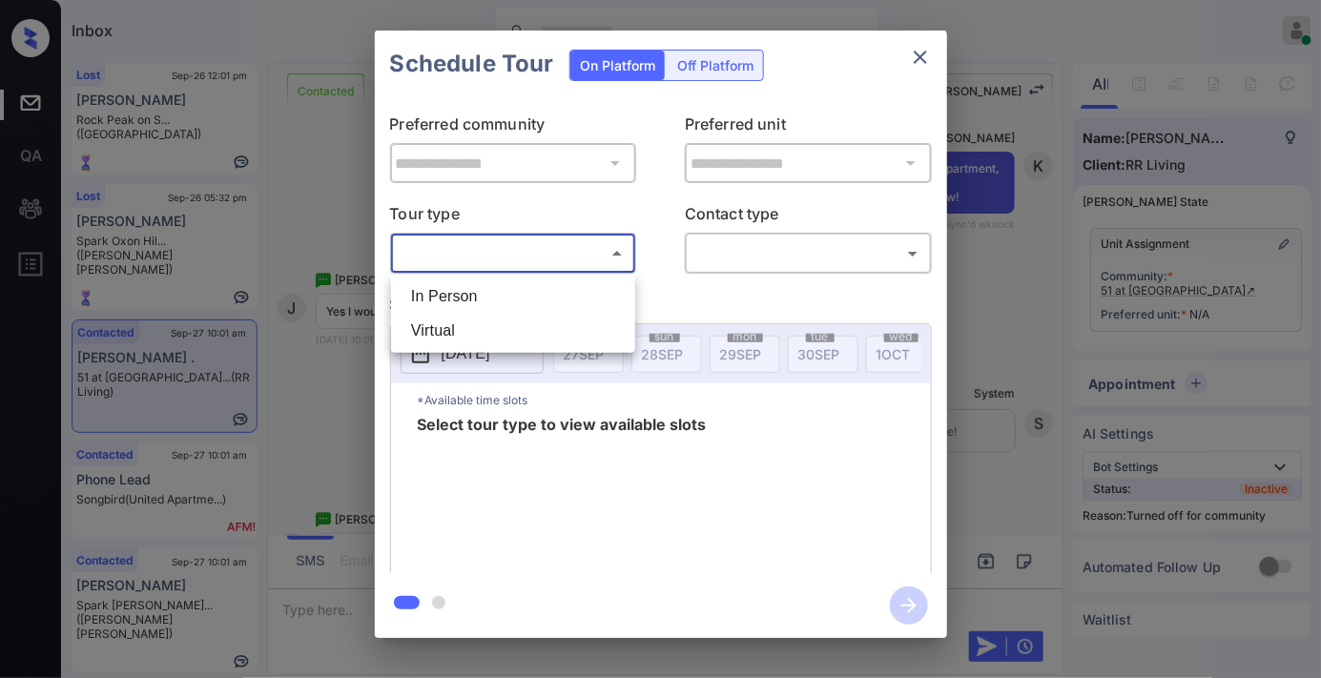
click at [921, 53] on div at bounding box center [660, 339] width 1321 height 678
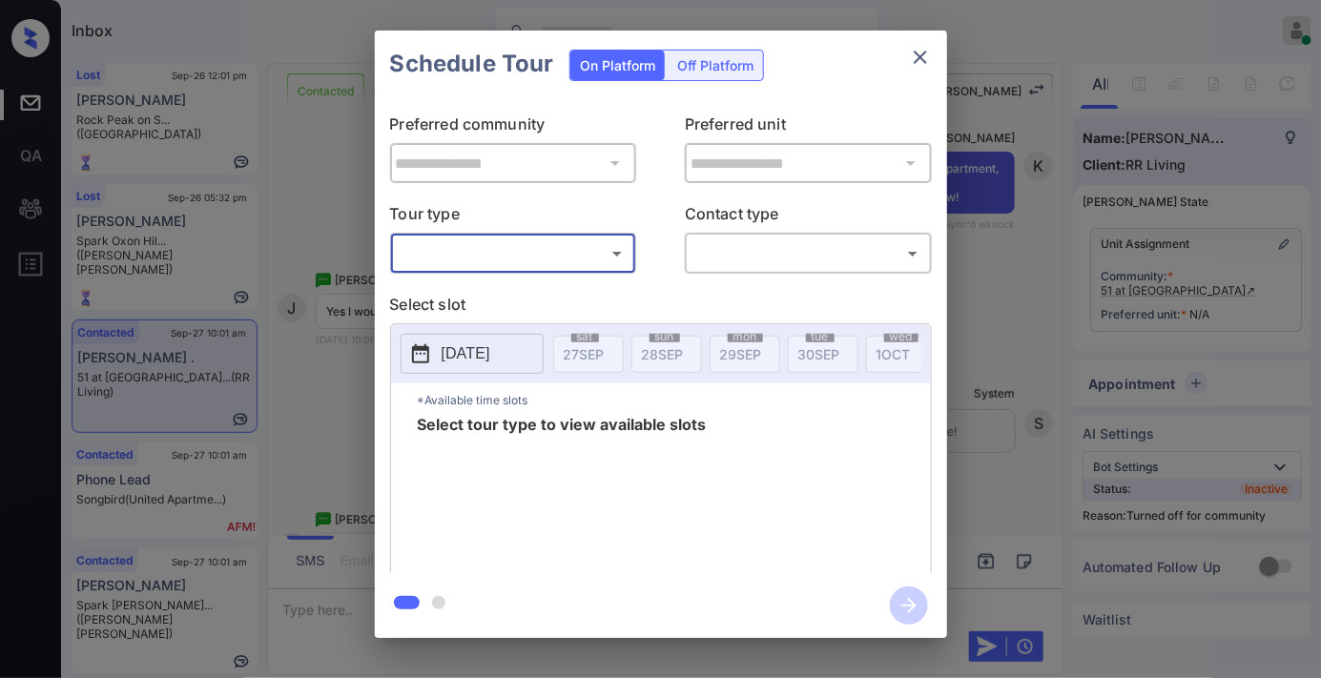
click at [927, 68] on icon "close" at bounding box center [920, 57] width 23 height 23
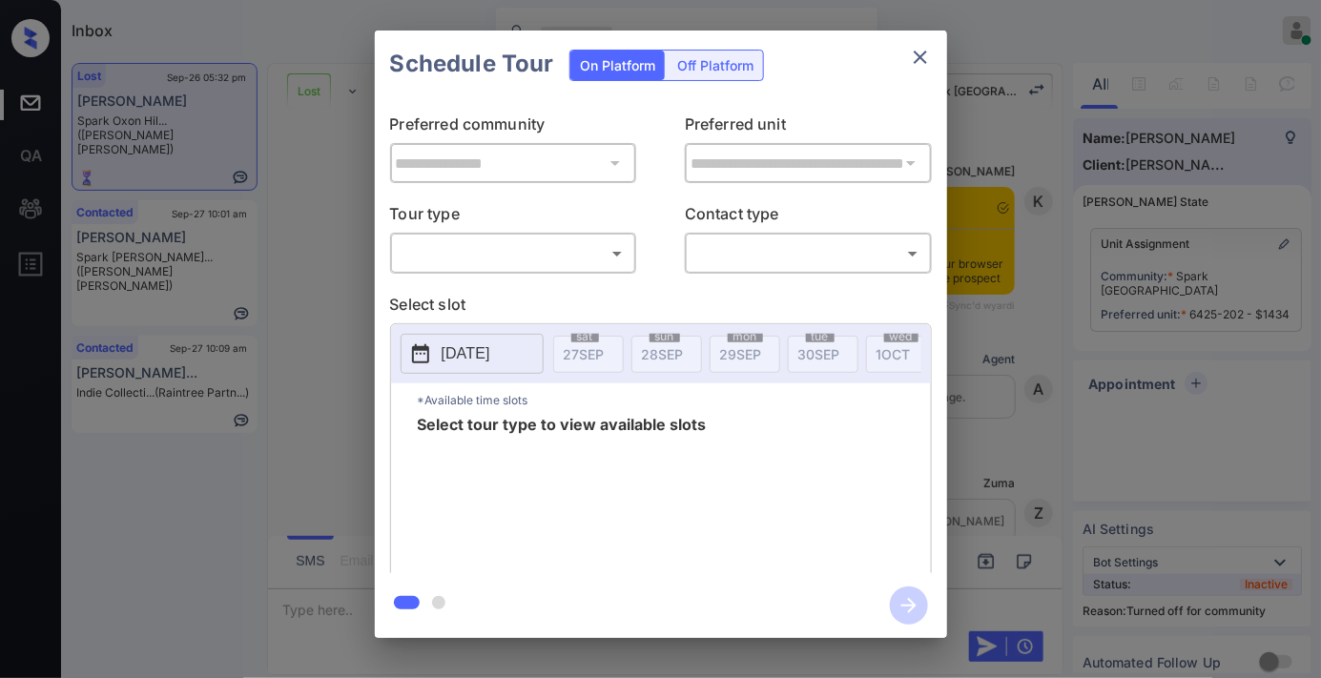
click at [547, 261] on body "Inbox Samantha Soliven Online Set yourself offline Set yourself on break Profil…" at bounding box center [660, 339] width 1321 height 678
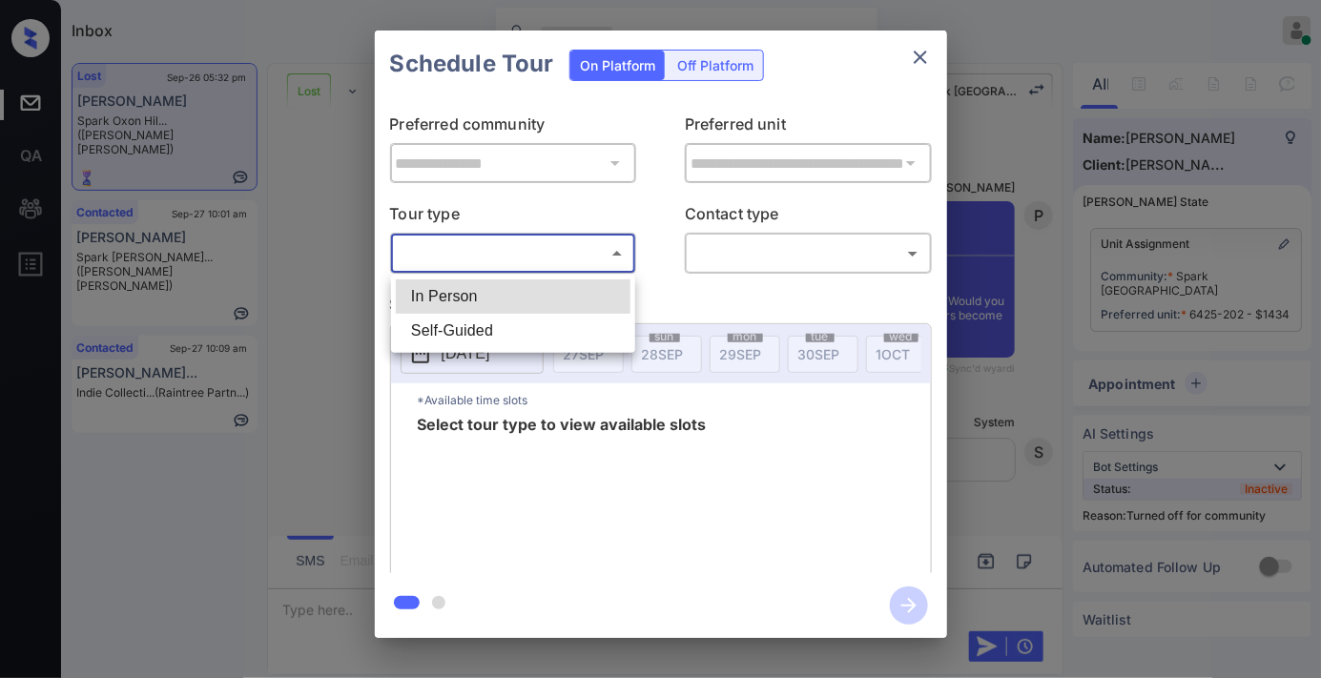
click at [542, 299] on li "In Person" at bounding box center [513, 296] width 235 height 34
type input "********"
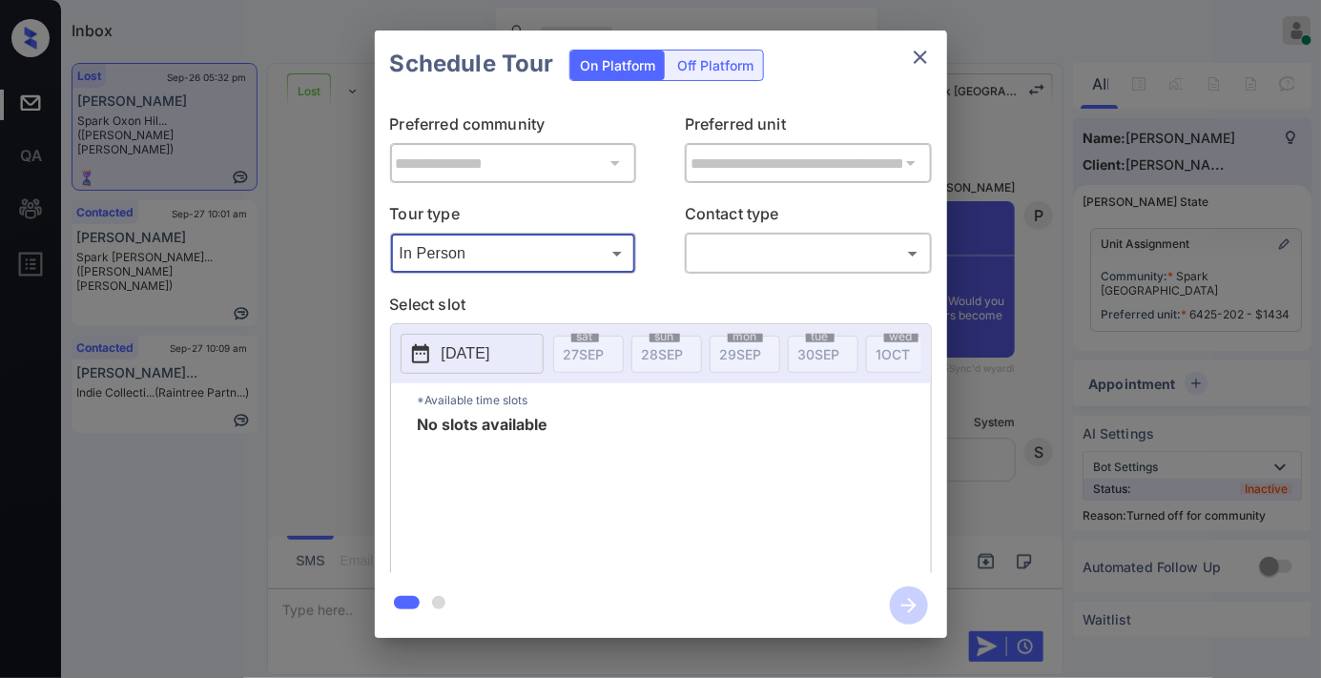
click at [919, 62] on icon "close" at bounding box center [920, 57] width 23 height 23
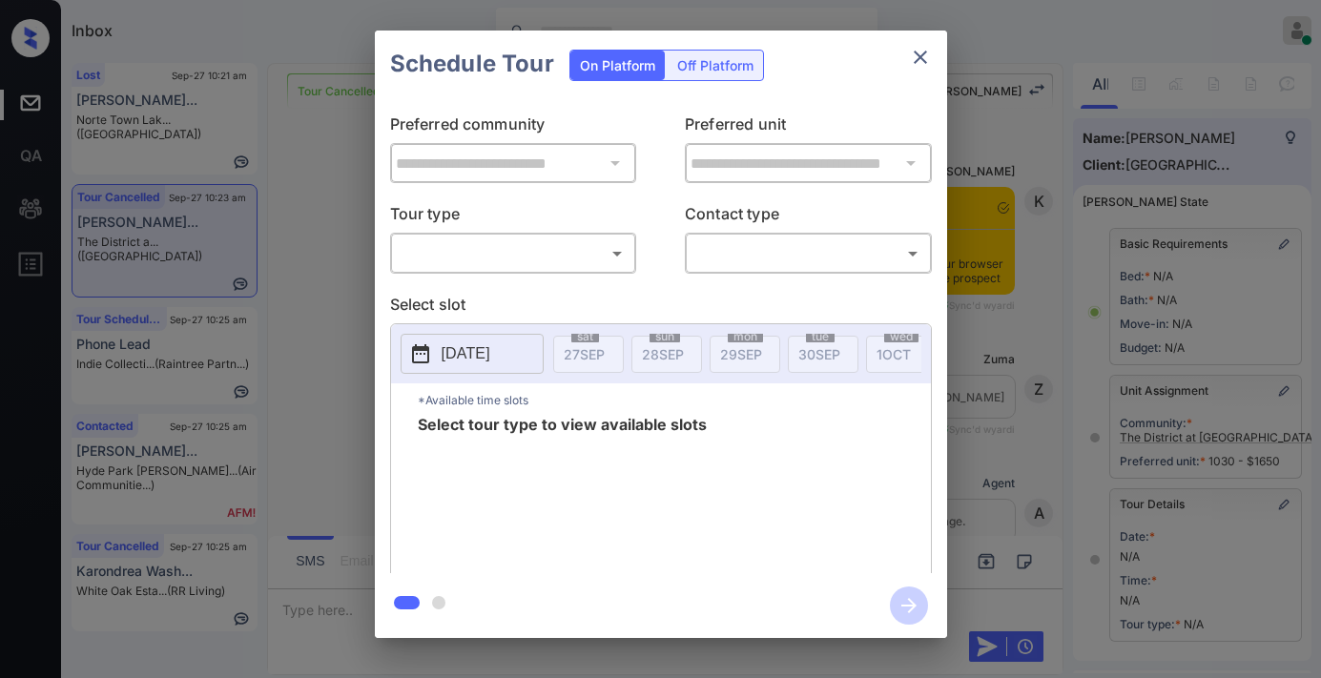
click at [517, 249] on body "Inbox [PERSON_NAME] Online Set yourself offline Set yourself on break Profile S…" at bounding box center [660, 339] width 1321 height 678
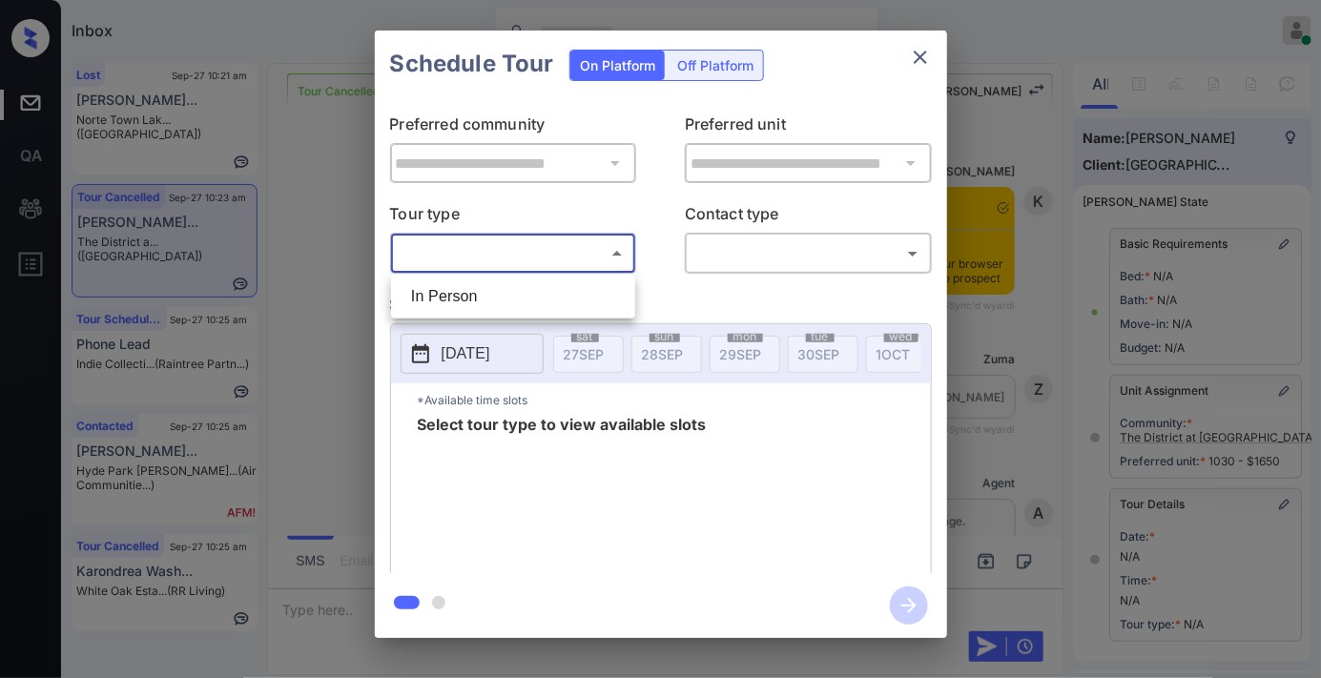
scroll to position [279, 0]
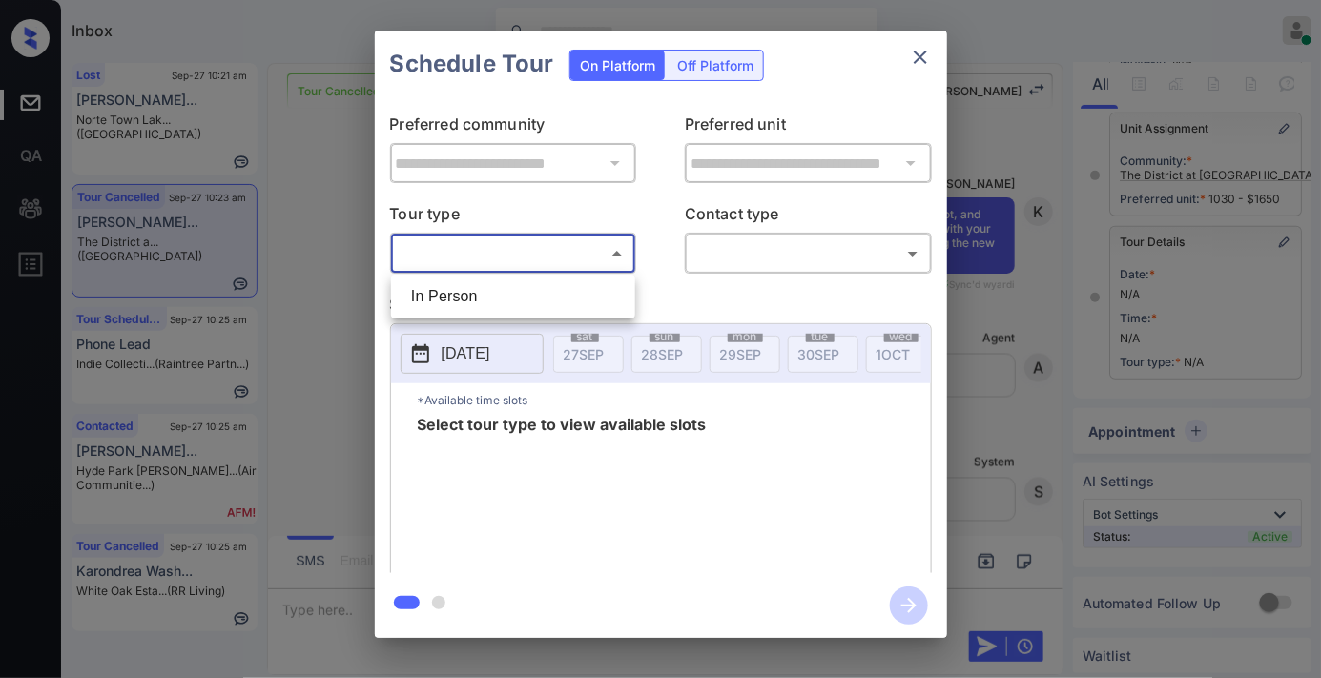
click at [510, 298] on li "In Person" at bounding box center [513, 296] width 235 height 34
type input "********"
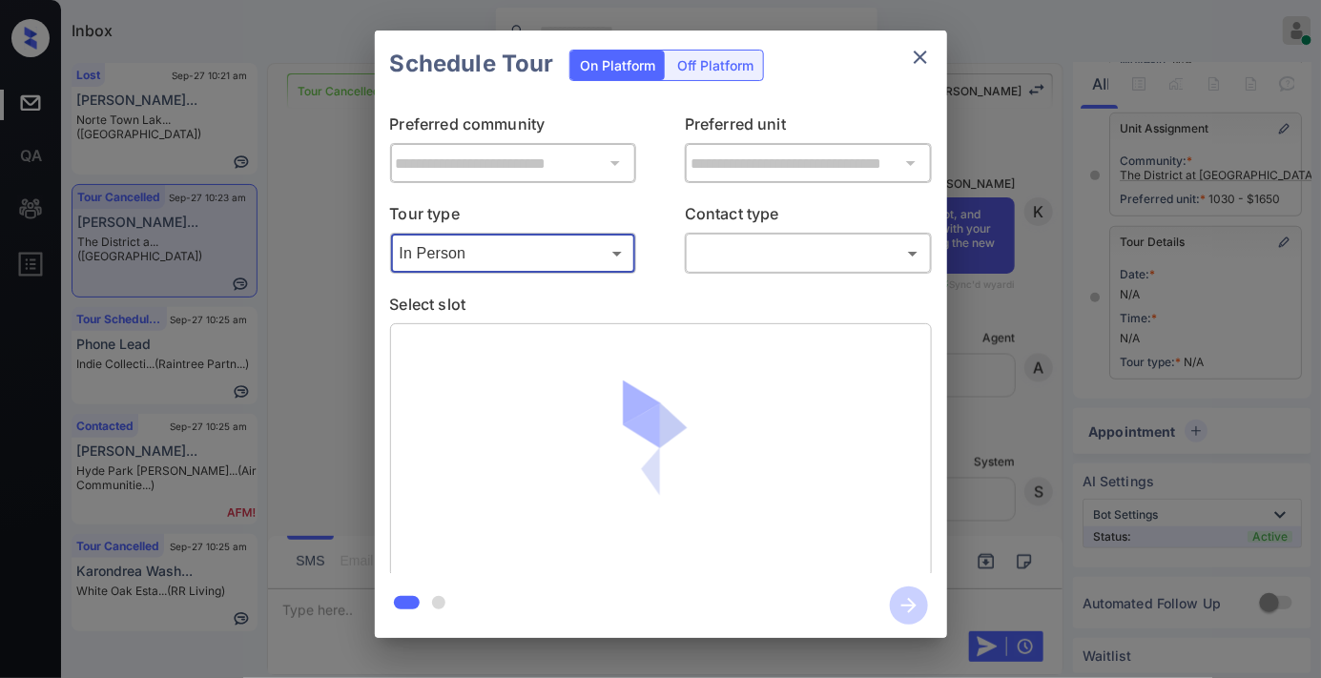
click at [774, 253] on body "Inbox Samantha Soliven Online Set yourself offline Set yourself on break Profil…" at bounding box center [660, 339] width 1321 height 678
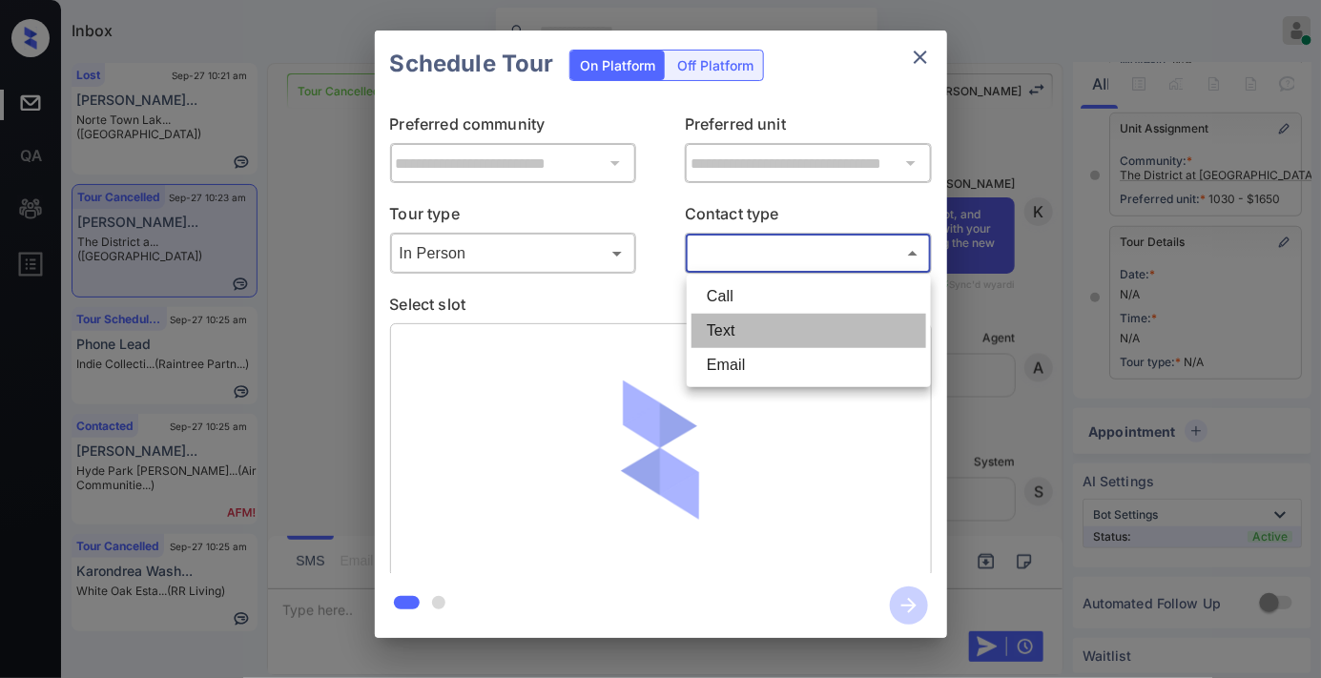
click at [775, 325] on li "Text" at bounding box center [809, 331] width 235 height 34
type input "****"
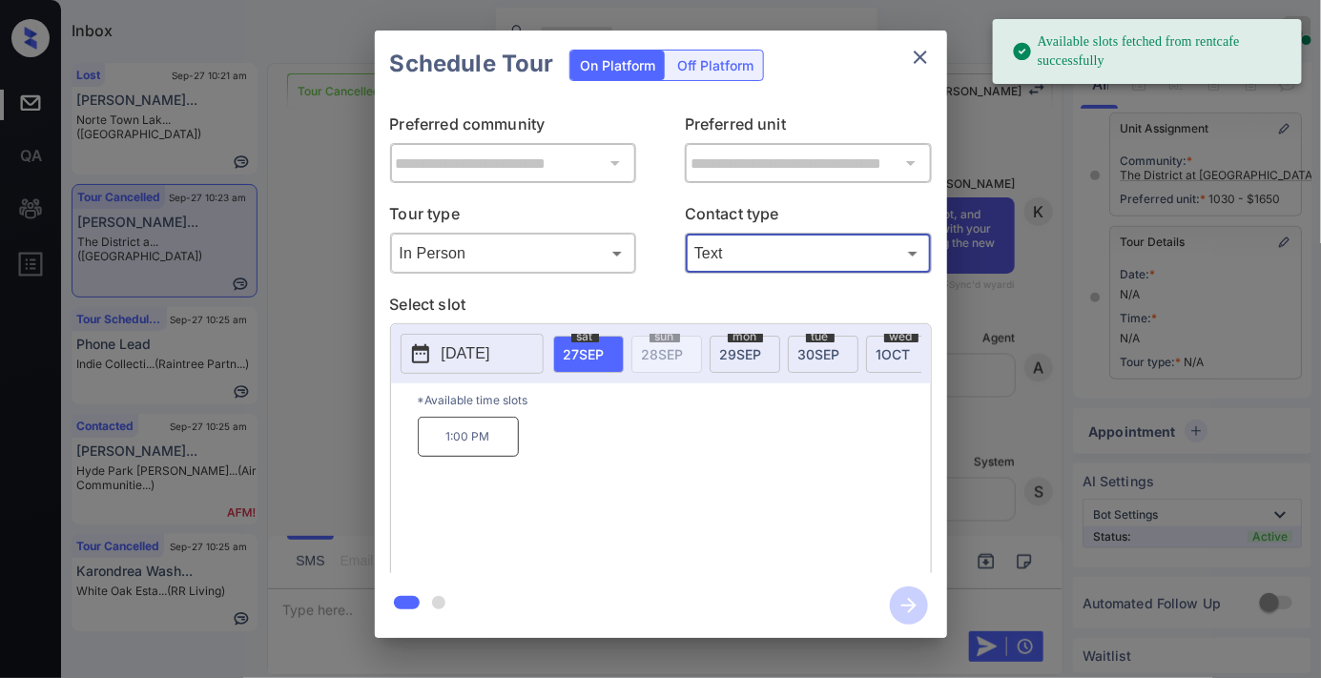
click at [471, 456] on p "1:00 PM" at bounding box center [468, 437] width 101 height 40
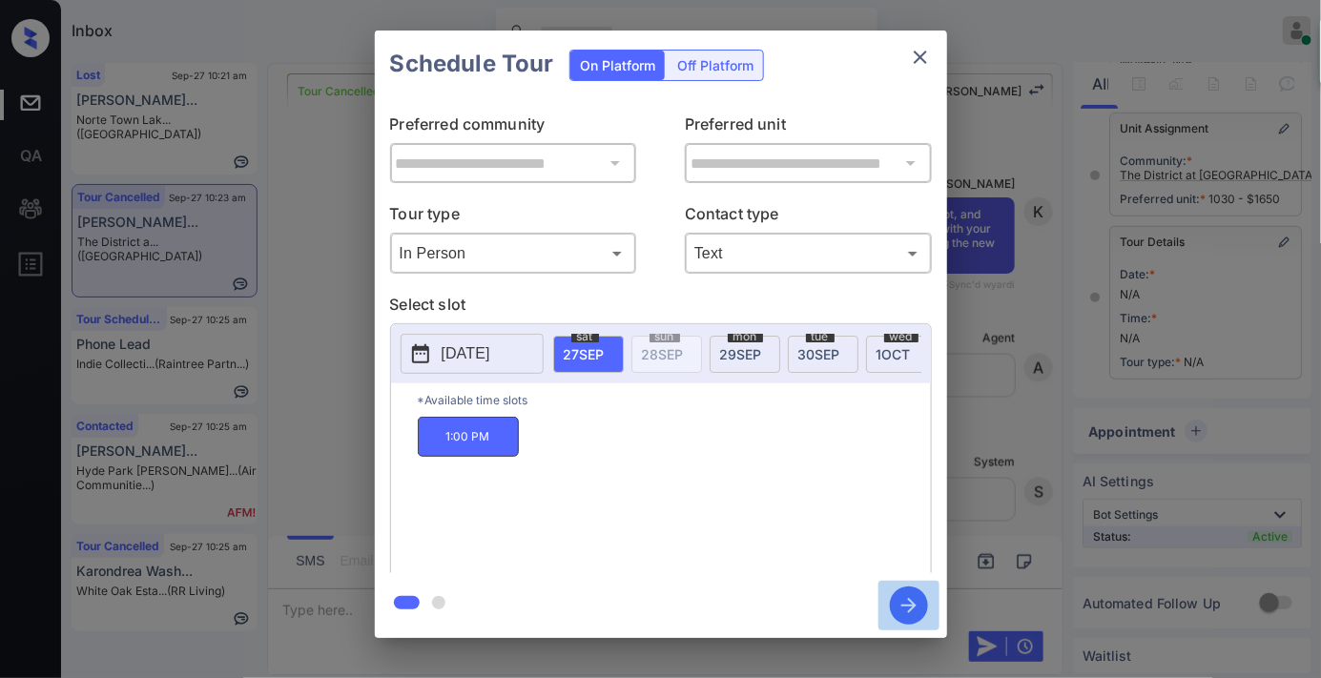
click at [919, 606] on icon "button" at bounding box center [909, 606] width 38 height 38
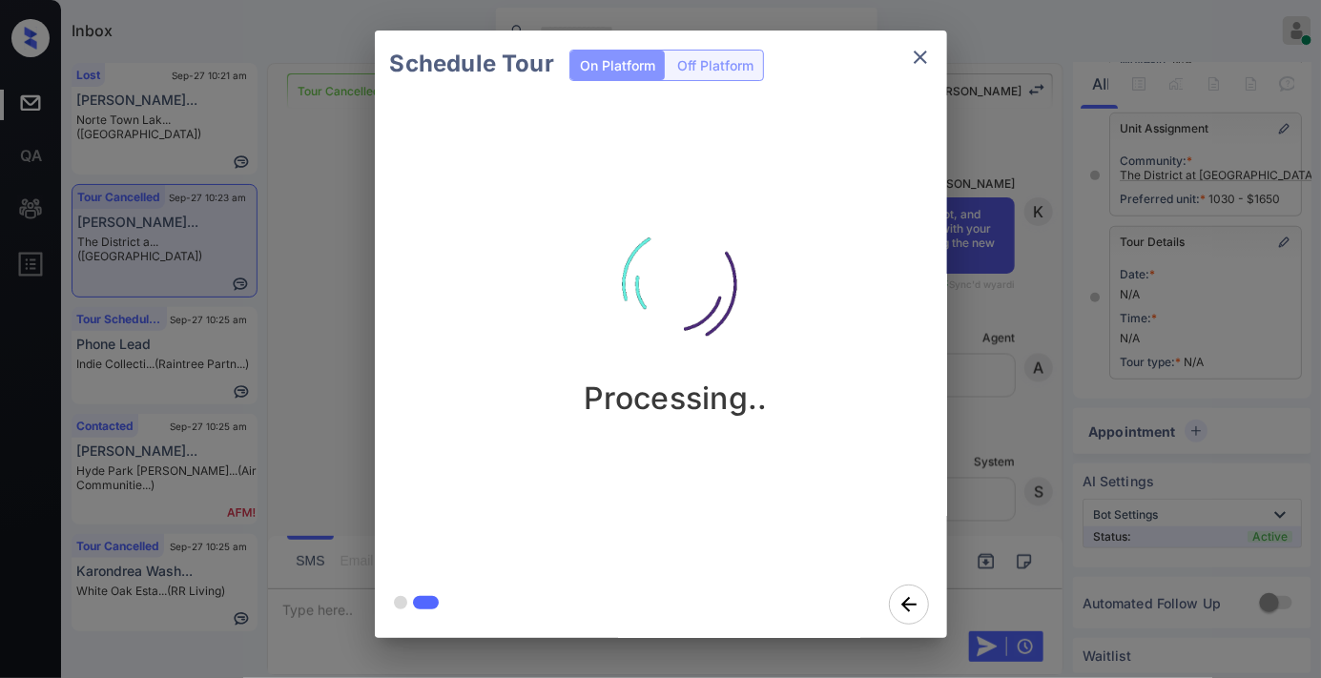
click at [700, 280] on img at bounding box center [676, 284] width 191 height 191
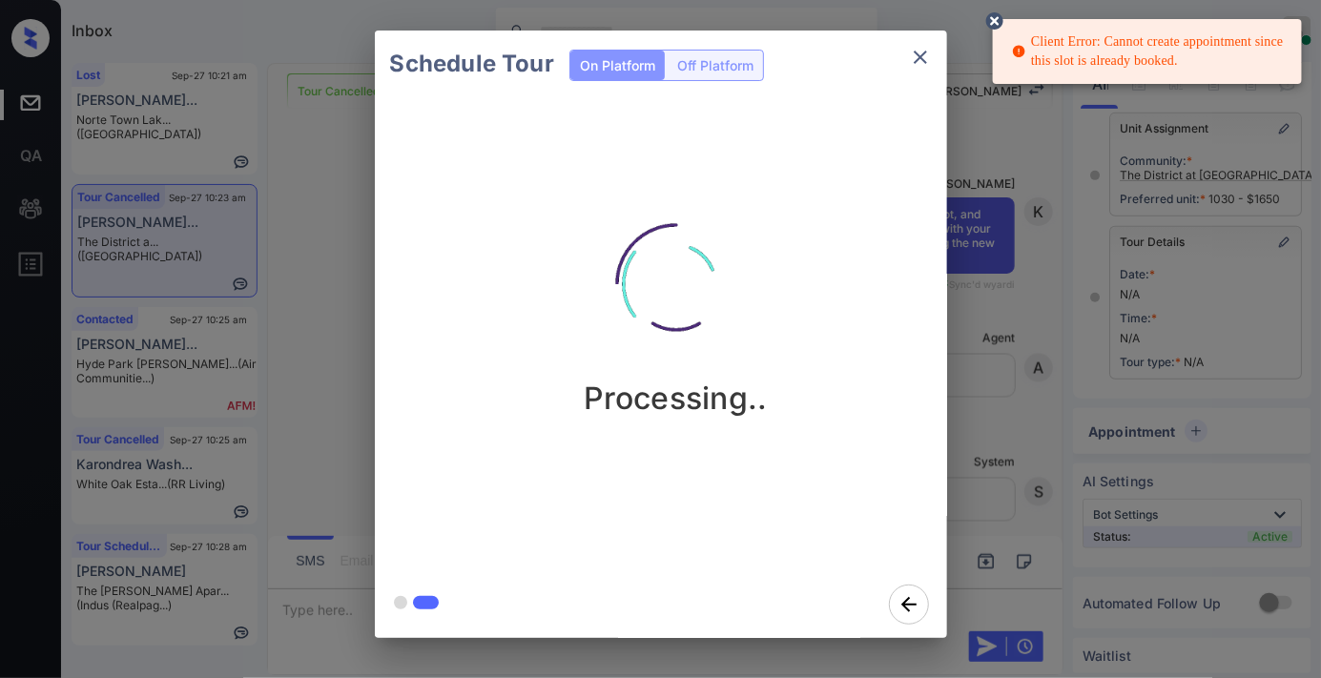
click at [923, 57] on icon "close" at bounding box center [920, 57] width 23 height 23
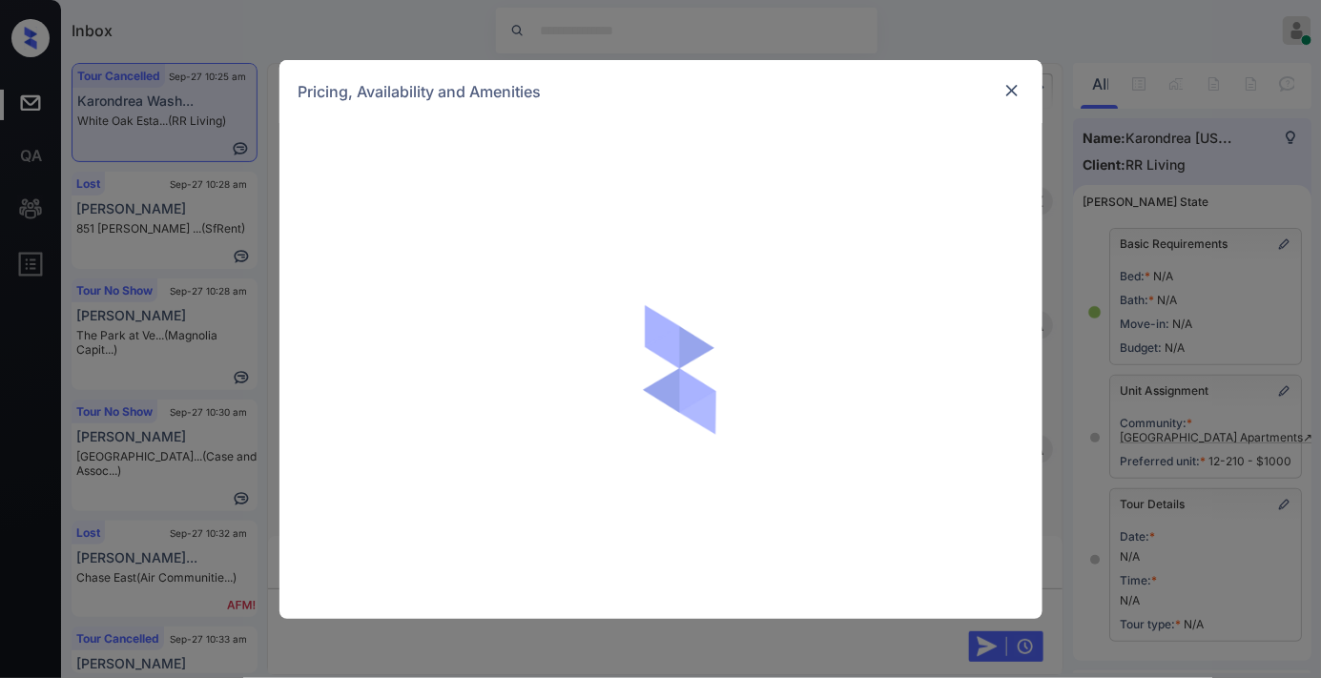
scroll to position [12137, 0]
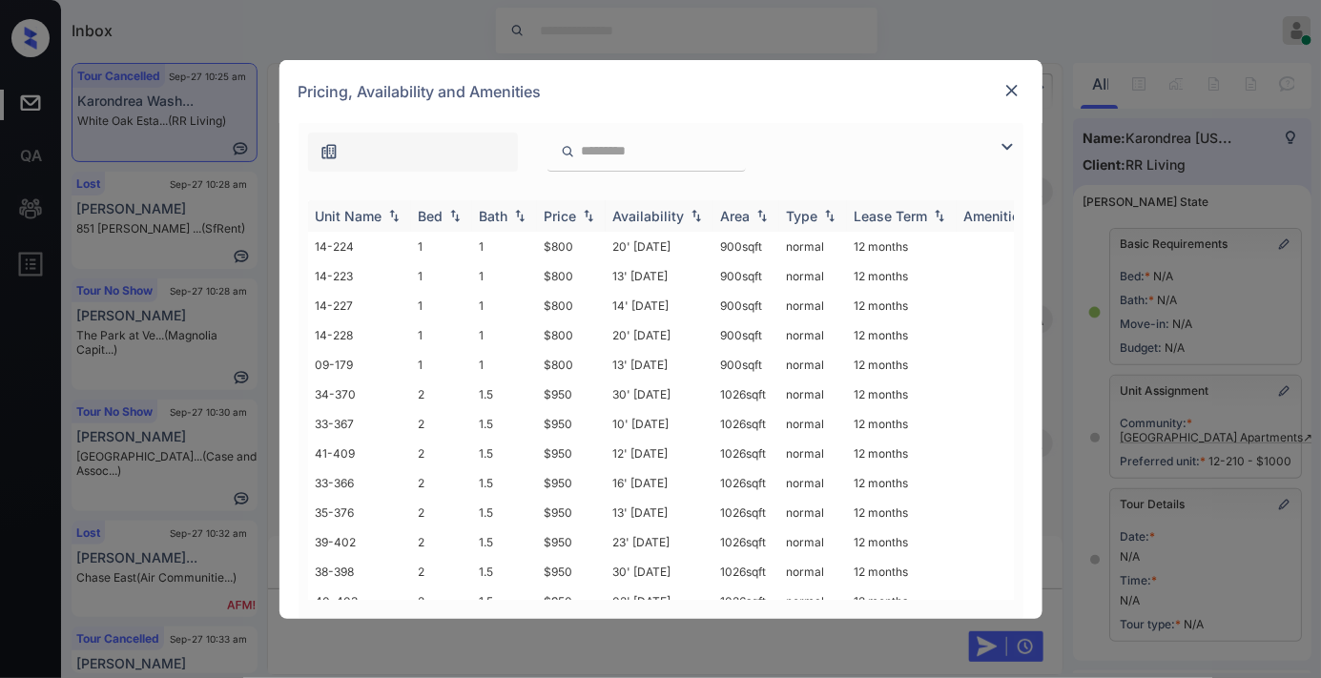
click at [583, 217] on img at bounding box center [588, 215] width 19 height 13
click at [583, 217] on img at bounding box center [588, 216] width 19 height 14
click at [1003, 140] on img at bounding box center [1007, 146] width 23 height 23
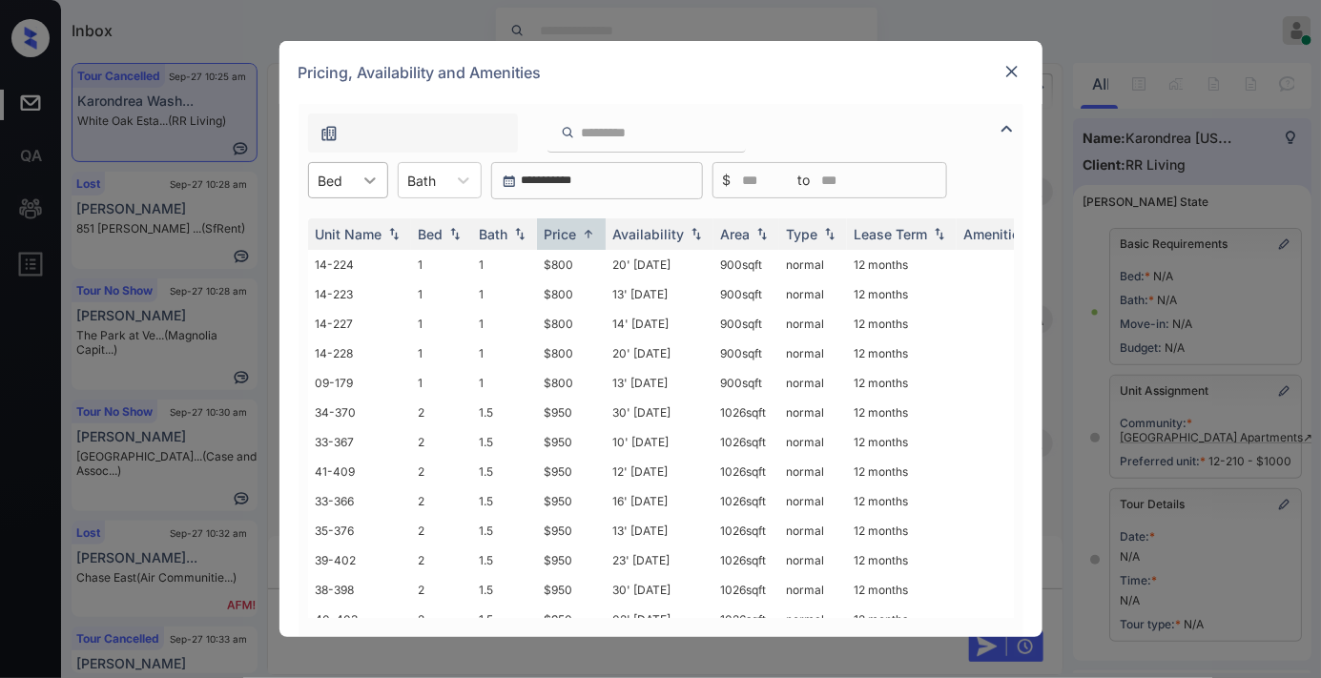
click at [362, 179] on icon at bounding box center [370, 180] width 19 height 19
click at [362, 302] on div "3" at bounding box center [348, 296] width 80 height 34
click at [1012, 69] on img at bounding box center [1012, 71] width 19 height 19
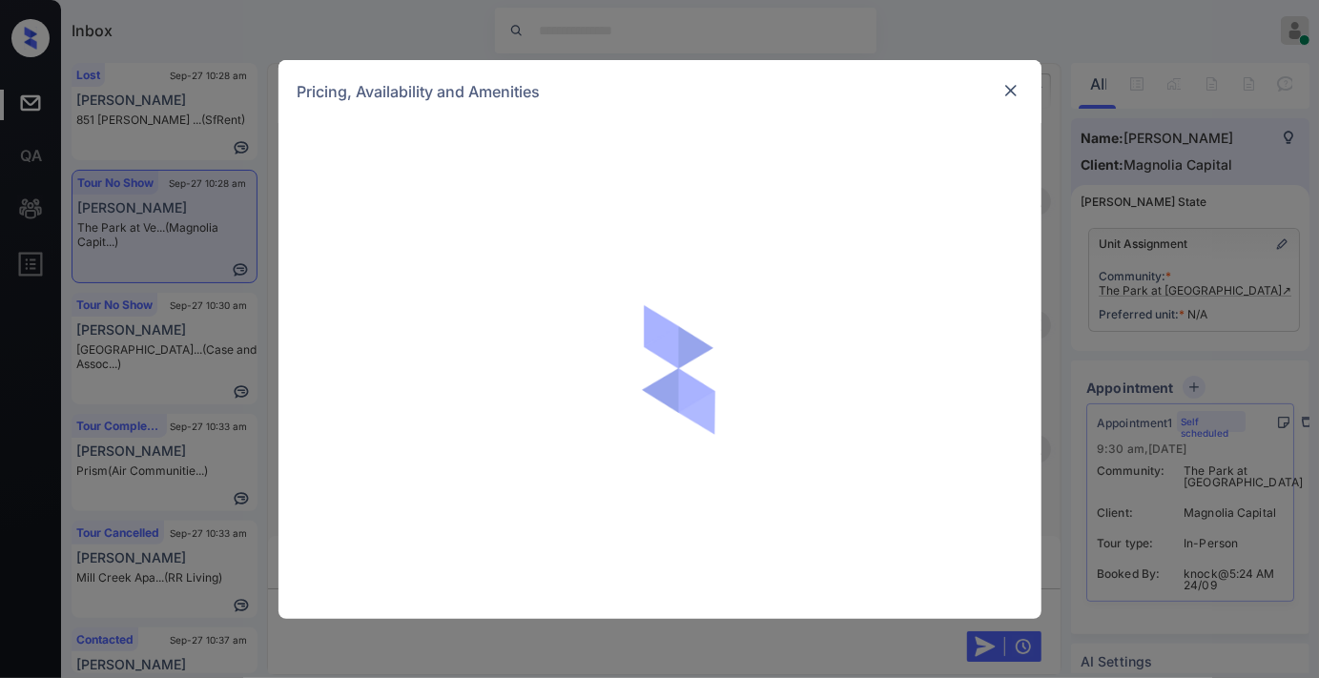
scroll to position [5333, 0]
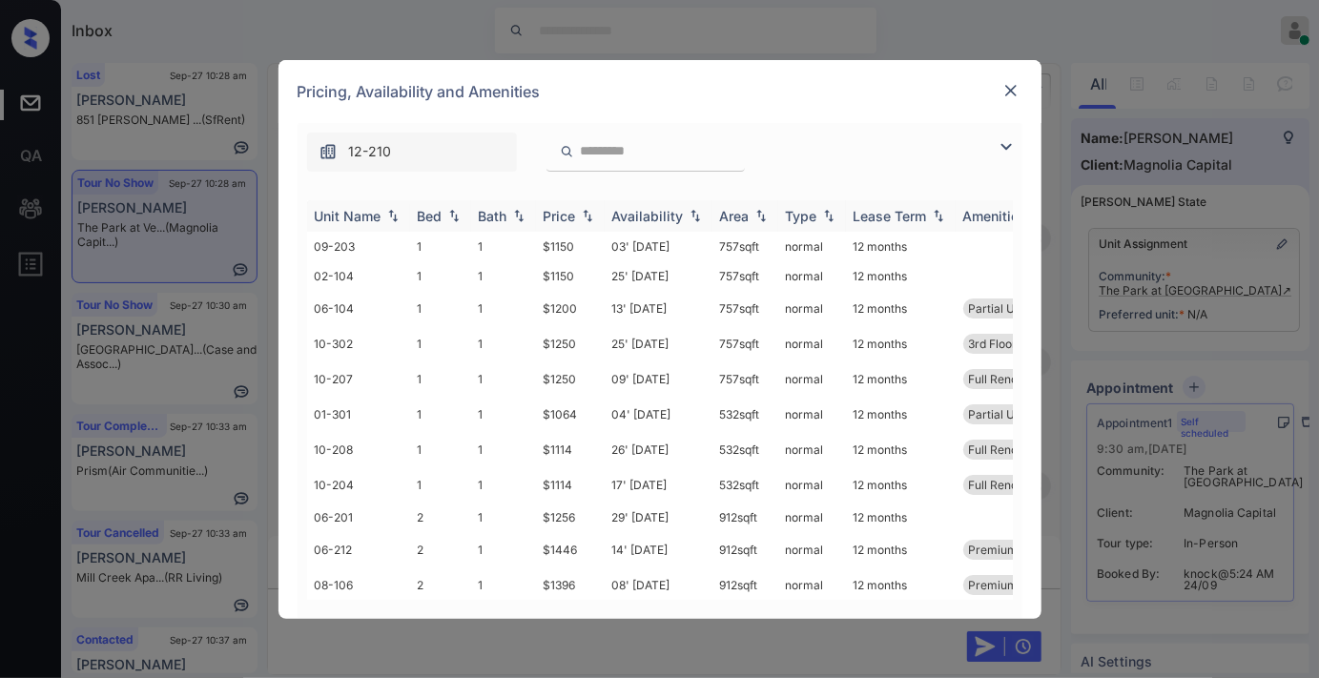
click at [579, 214] on img at bounding box center [587, 215] width 19 height 13
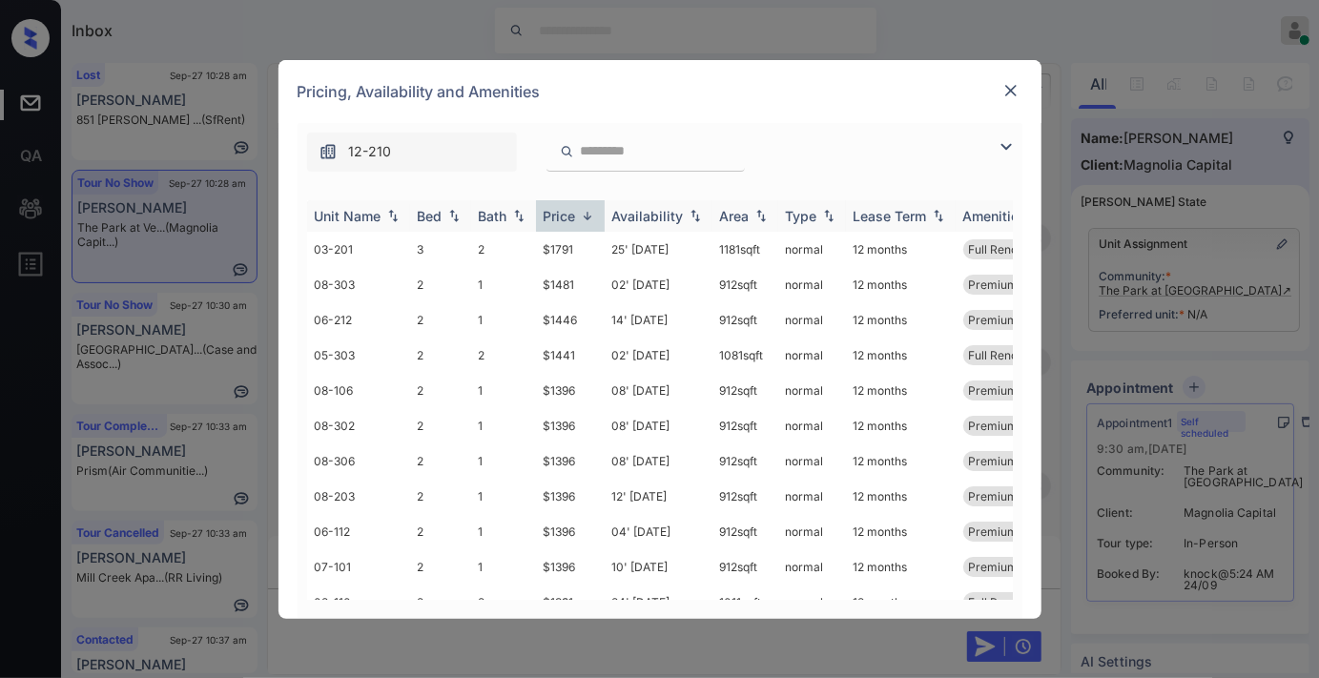
click at [579, 214] on img at bounding box center [587, 216] width 19 height 14
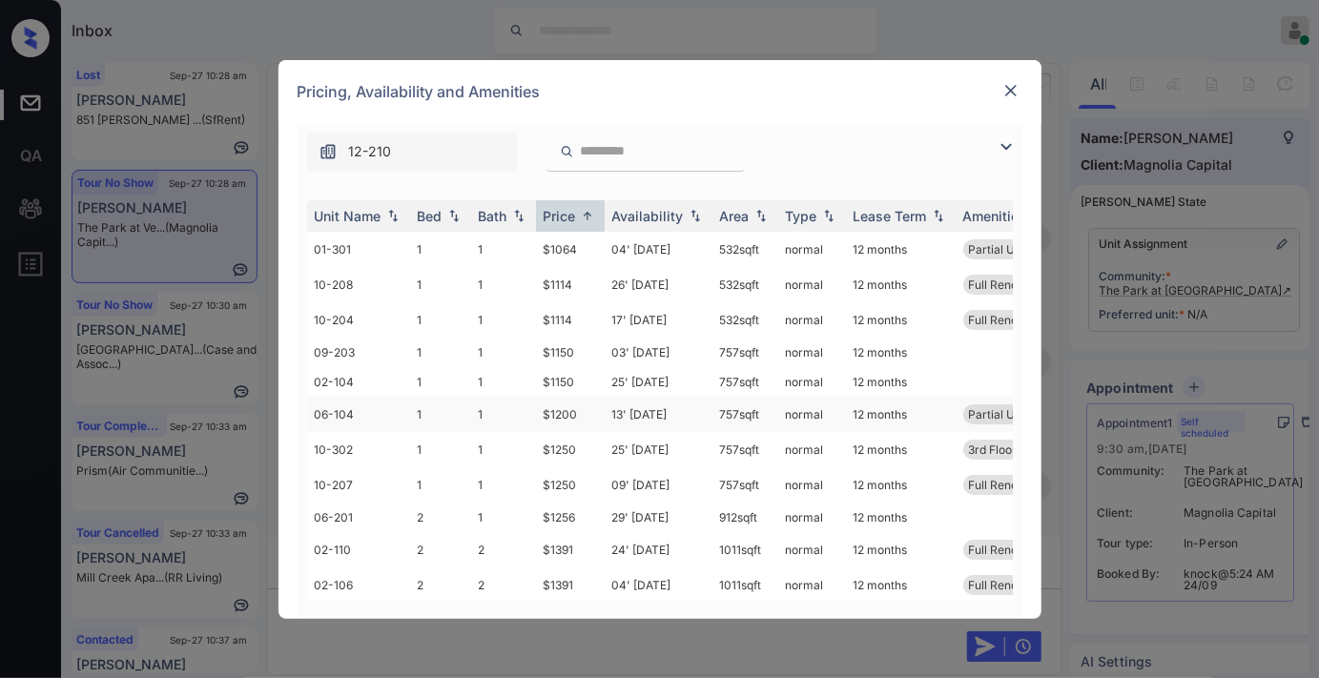
scroll to position [106, 0]
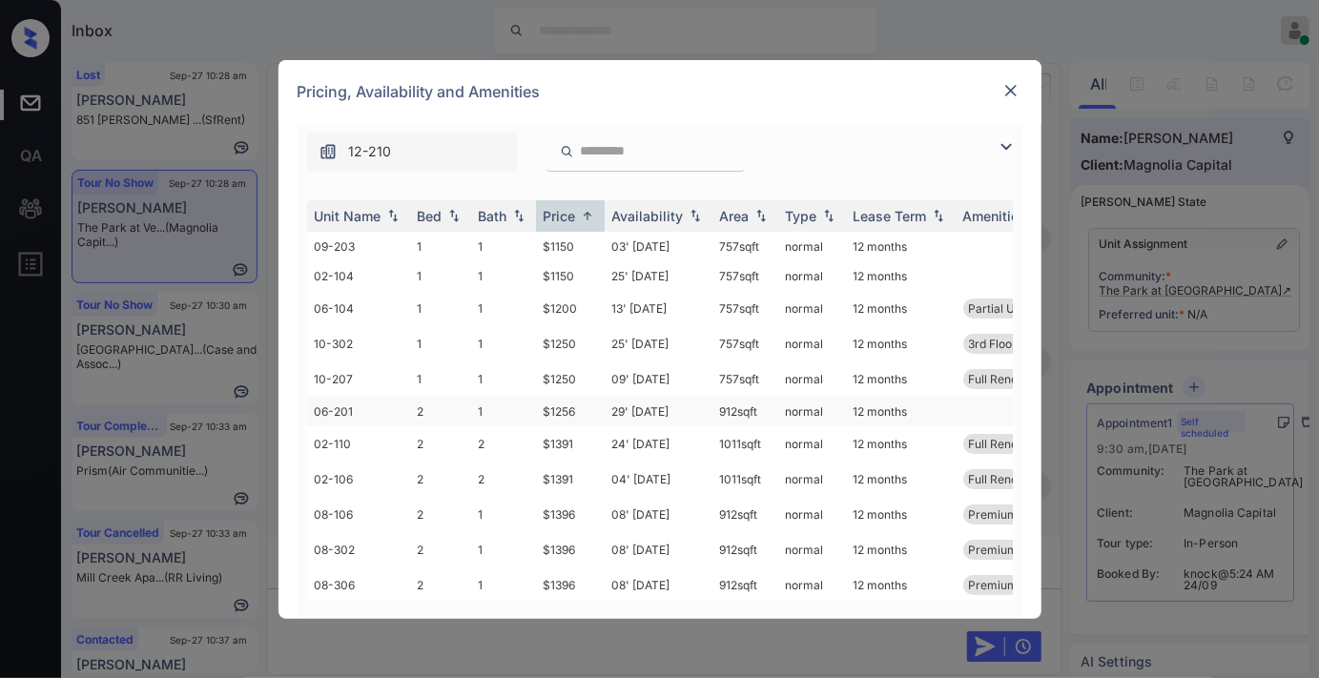
click at [560, 402] on td "$1256" at bounding box center [570, 412] width 69 height 30
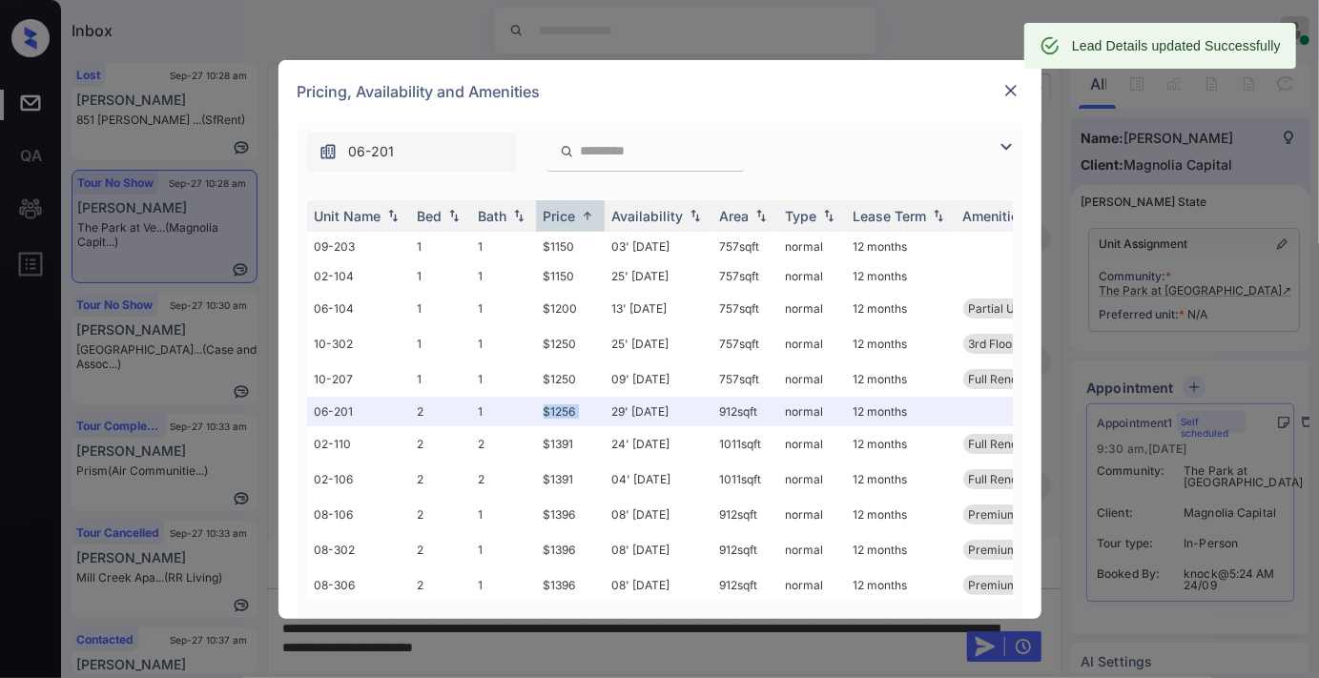
click at [1014, 91] on img at bounding box center [1011, 90] width 19 height 19
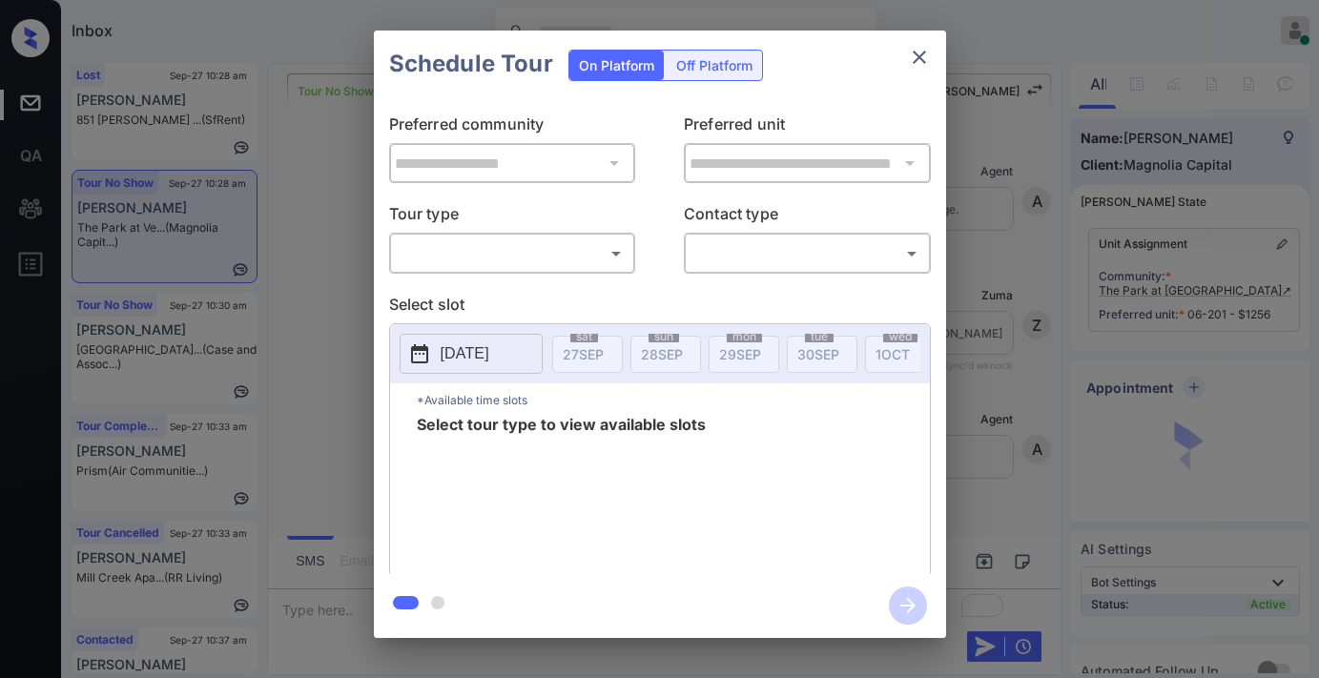
click at [575, 264] on body "Inbox [PERSON_NAME] Online Set yourself offline Set yourself on break Profile S…" at bounding box center [659, 339] width 1319 height 678
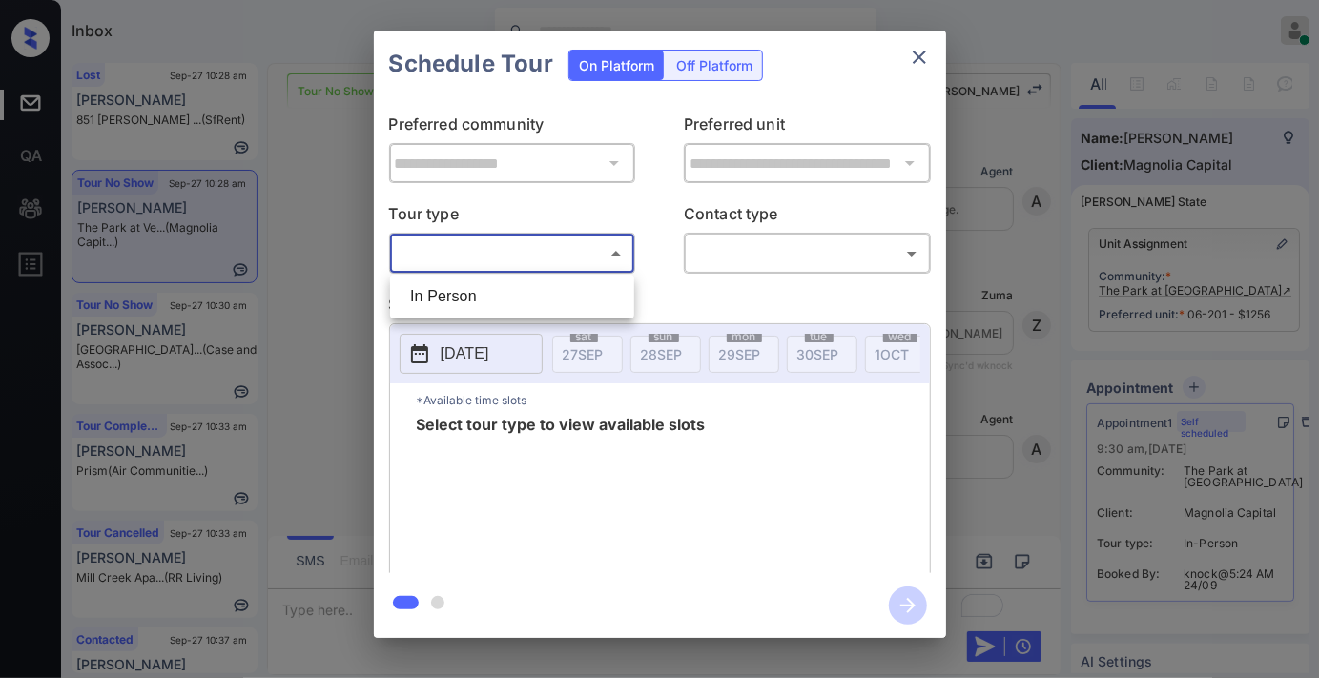
scroll to position [5333, 0]
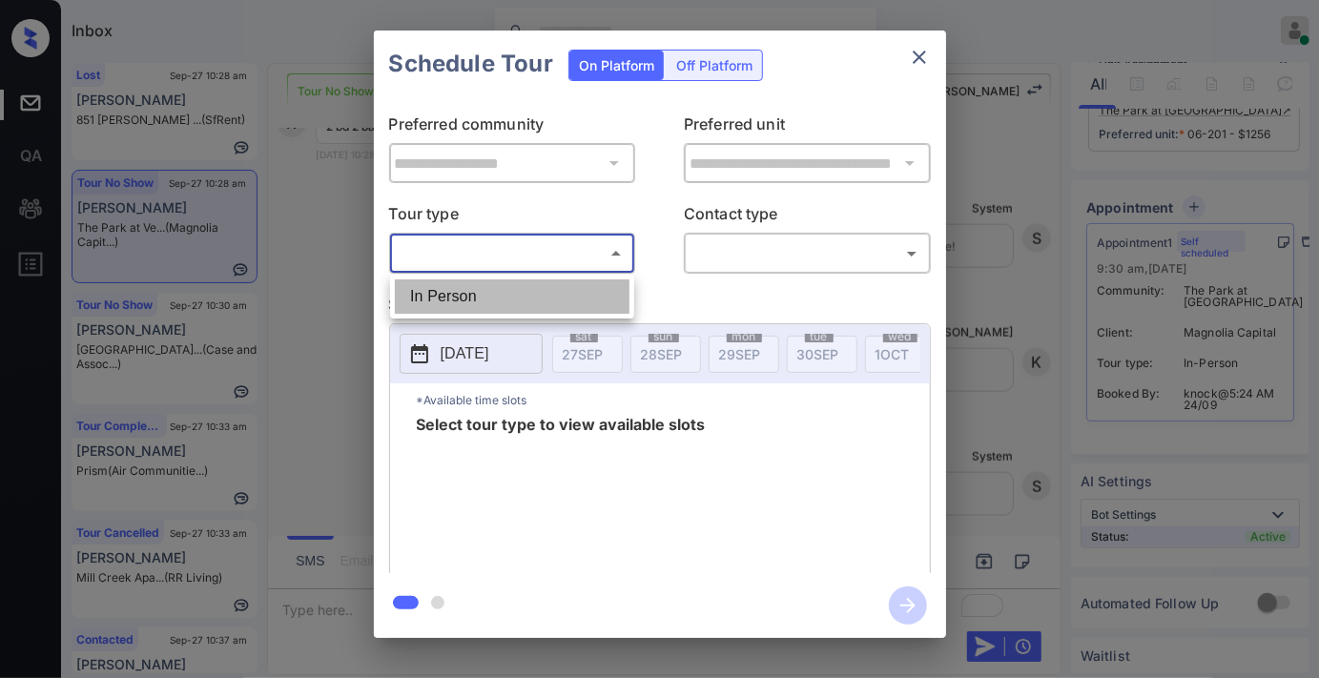
click at [548, 293] on li "In Person" at bounding box center [512, 296] width 235 height 34
type input "********"
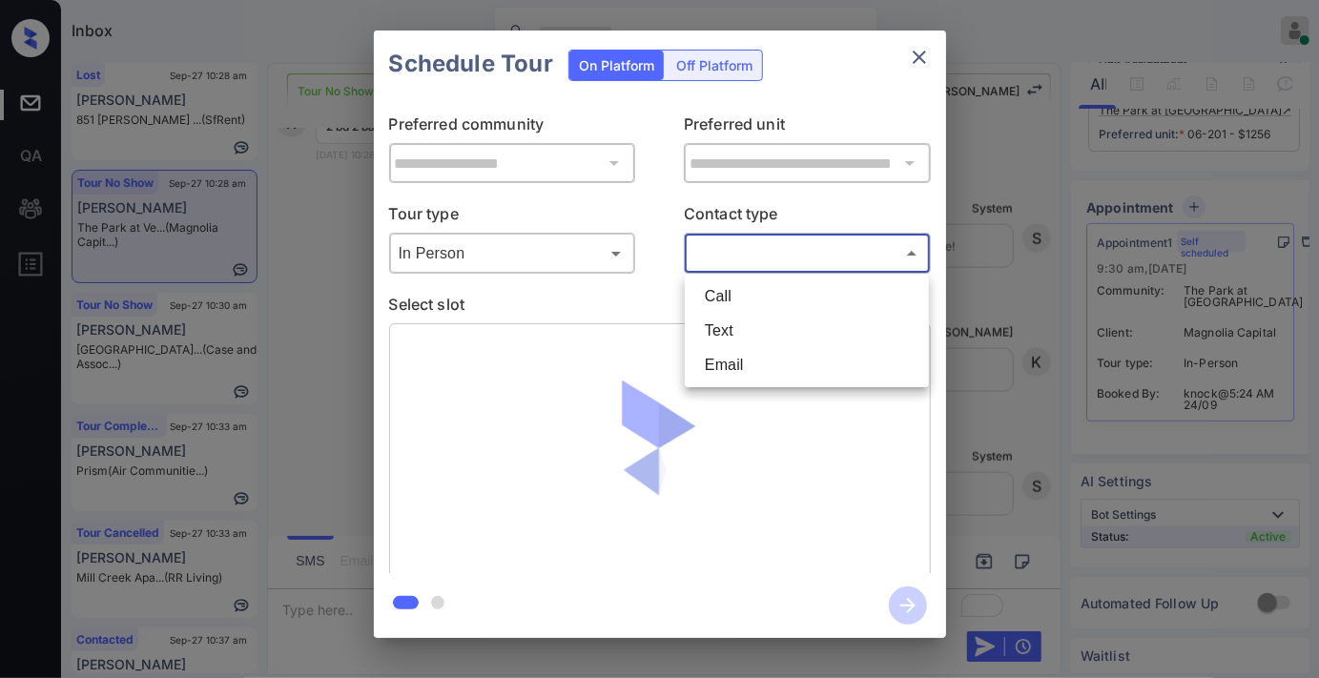
click at [689, 255] on body "Inbox Samantha Soliven Online Set yourself offline Set yourself on break Profil…" at bounding box center [659, 339] width 1319 height 678
click at [741, 335] on li "Text" at bounding box center [807, 331] width 235 height 34
type input "****"
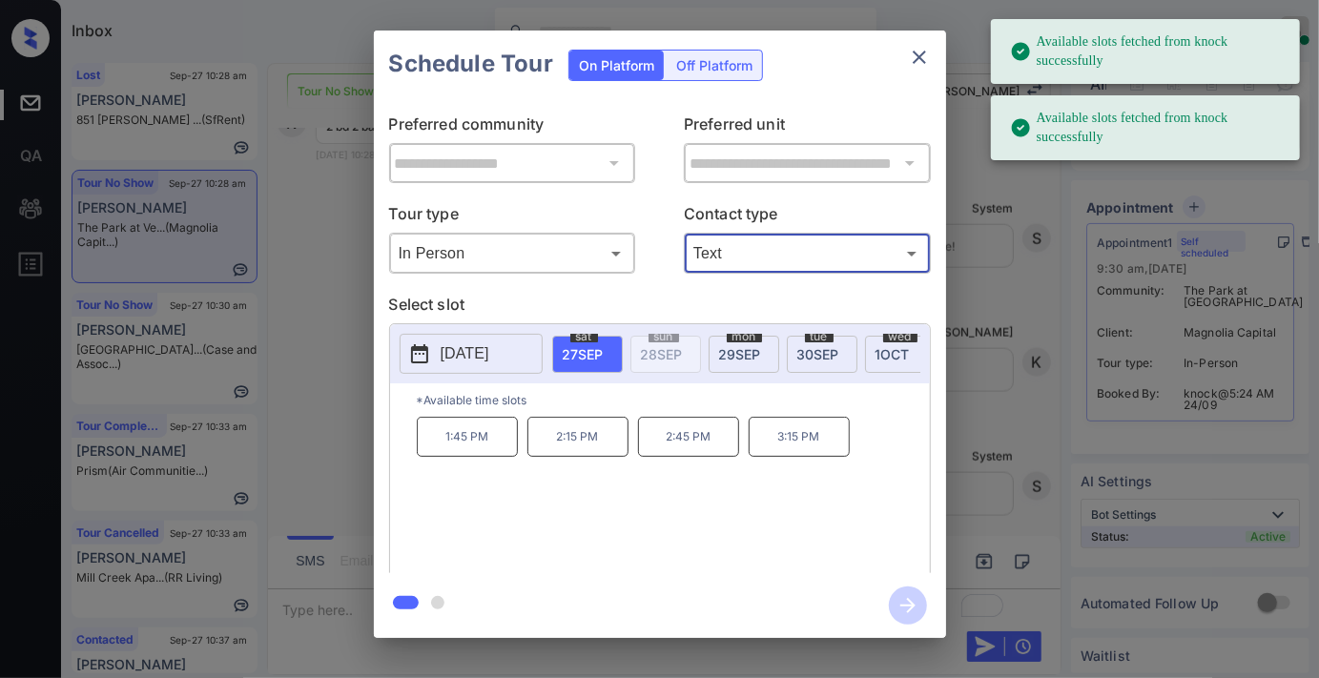
click at [754, 355] on span "29 SEP" at bounding box center [740, 354] width 42 height 16
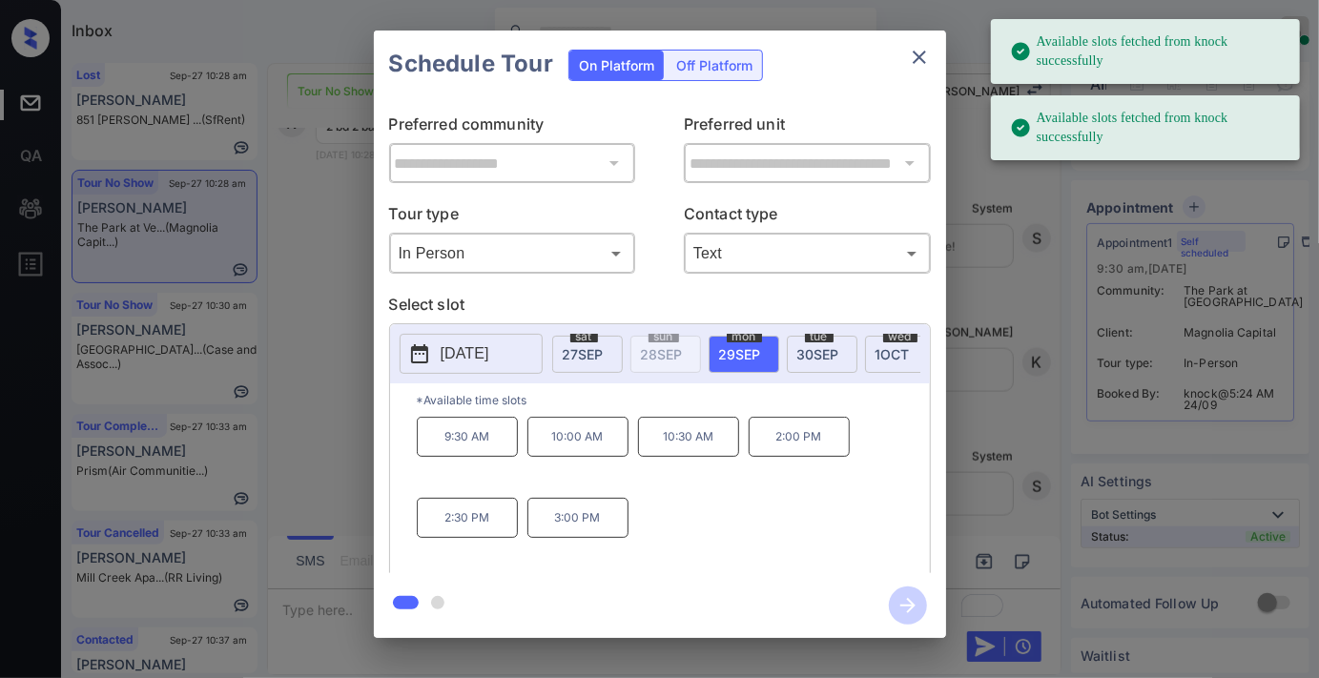
click at [549, 451] on p "10:00 AM" at bounding box center [577, 437] width 101 height 40
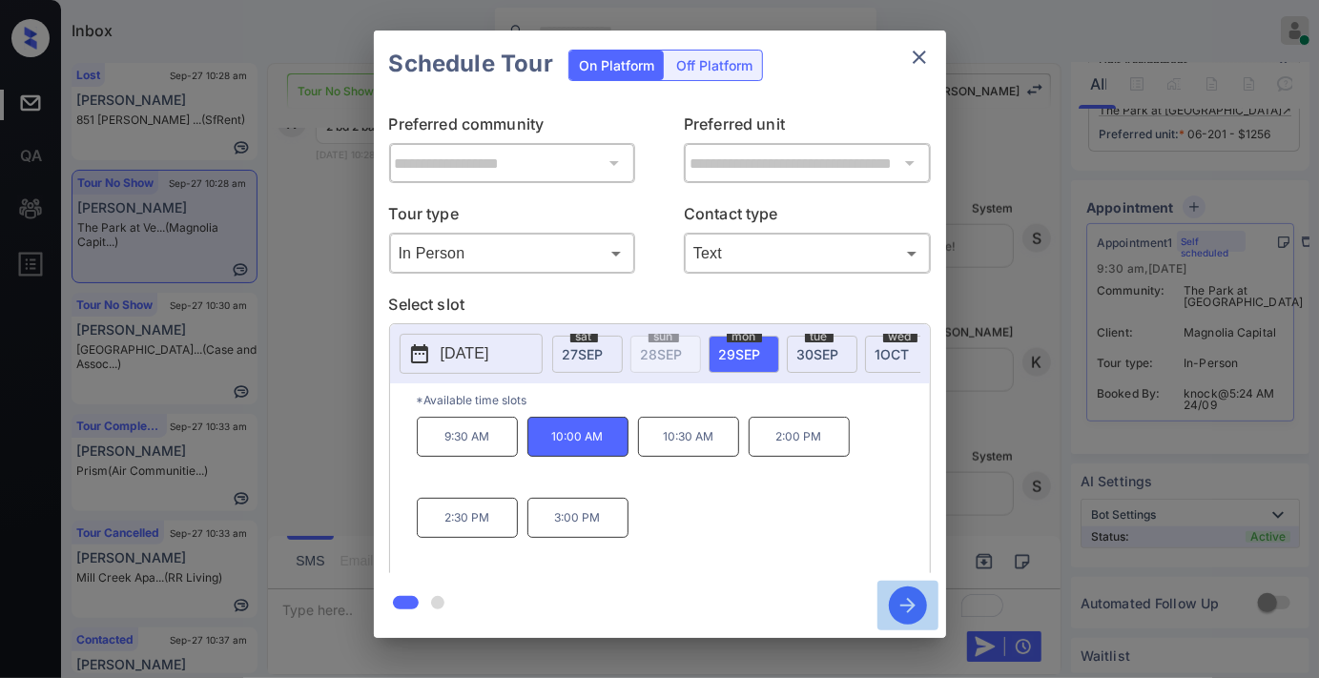
click at [910, 605] on icon "button" at bounding box center [907, 605] width 15 height 15
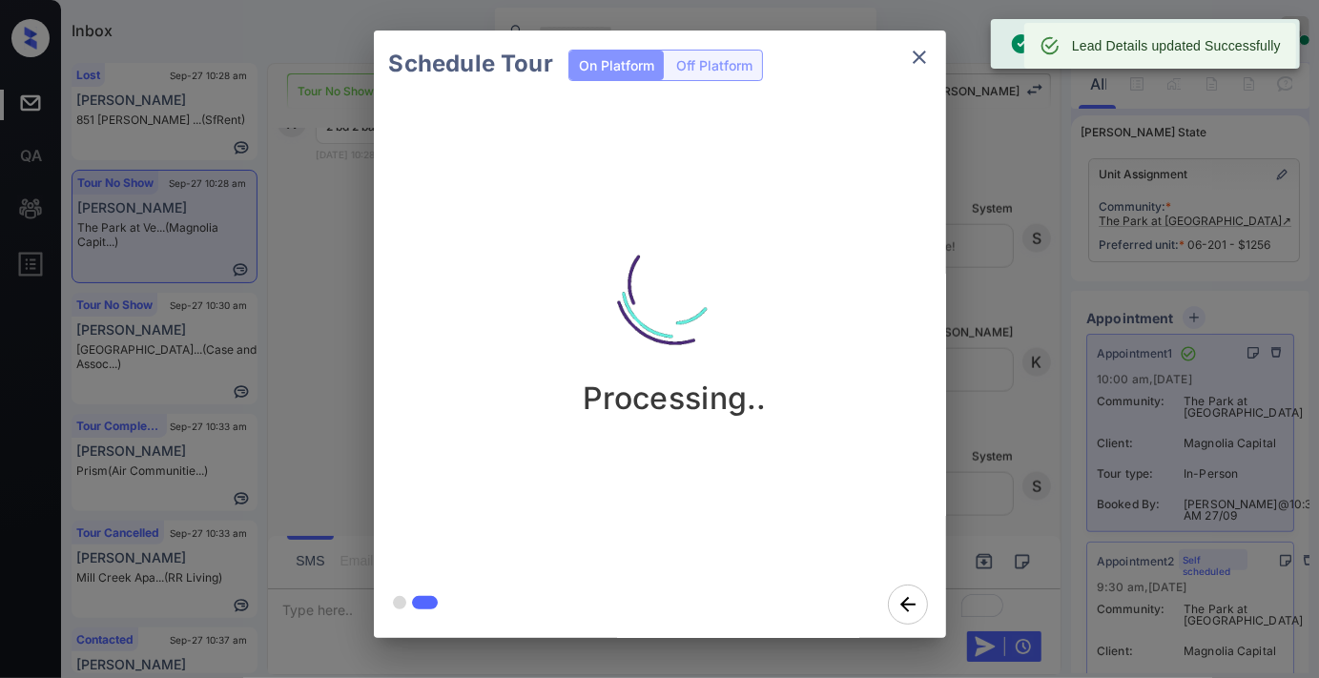
scroll to position [194, 0]
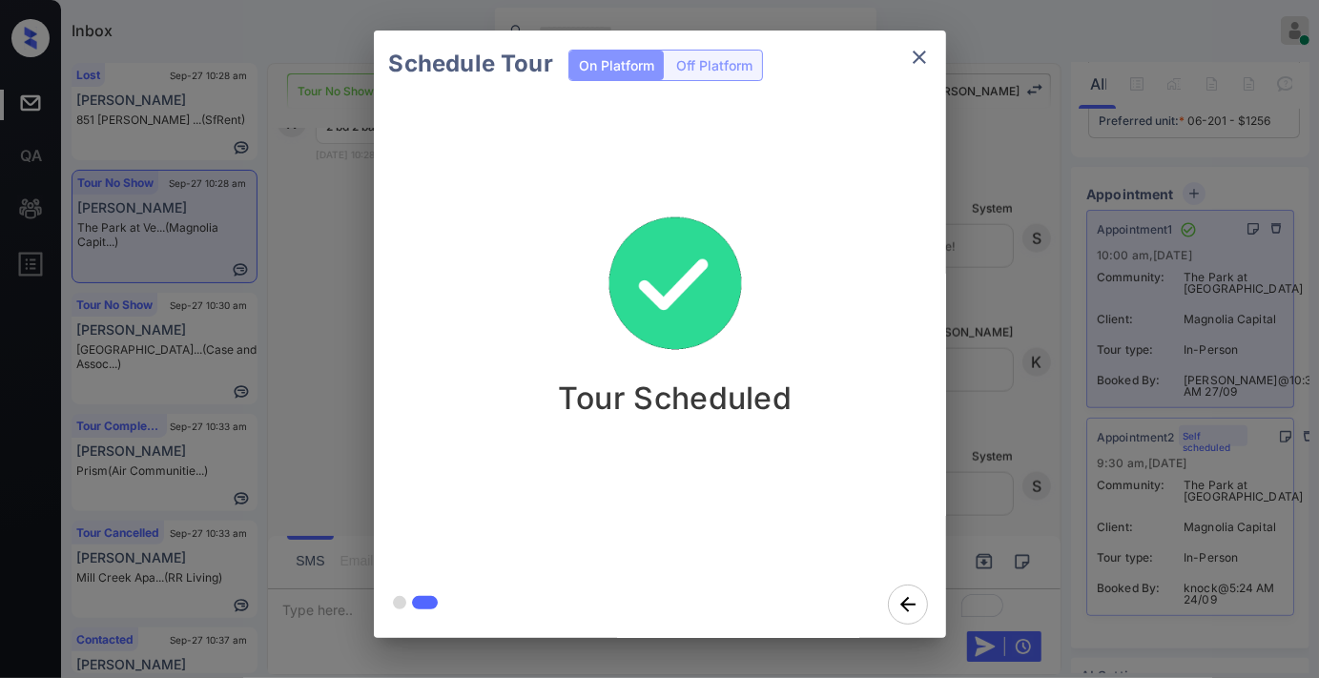
click at [923, 61] on icon "close" at bounding box center [919, 57] width 13 height 13
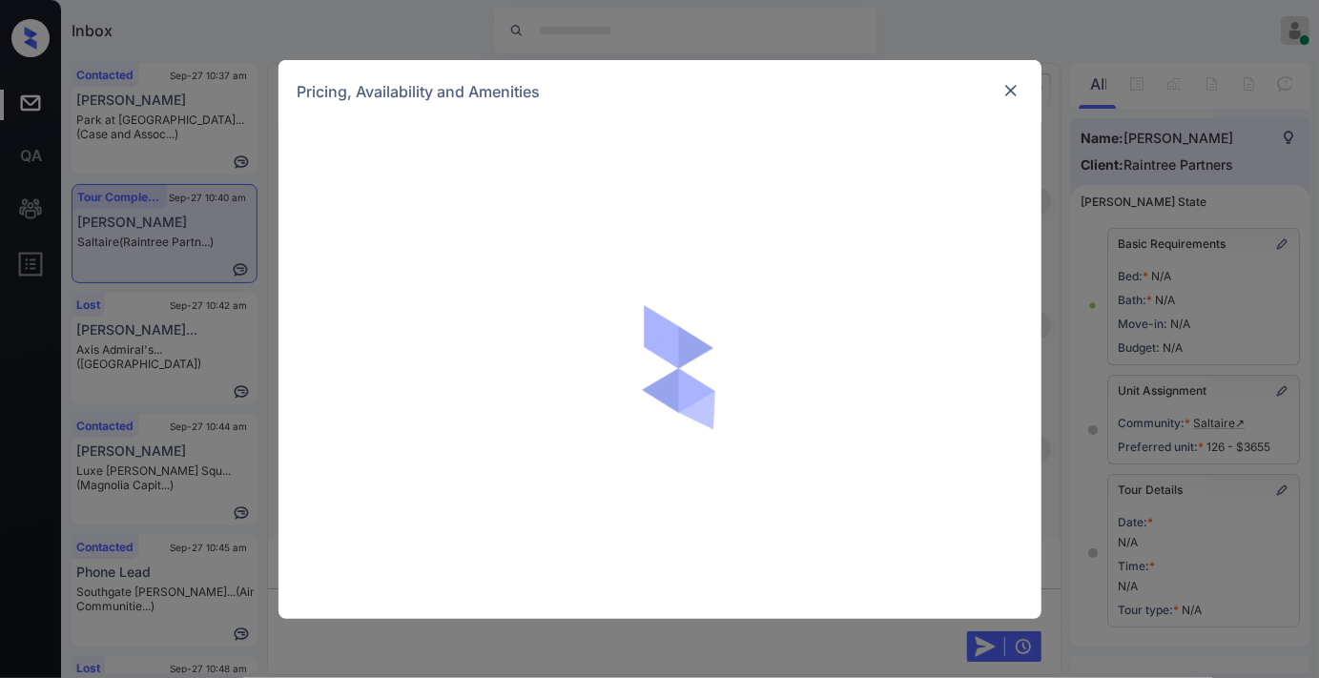
scroll to position [6909, 0]
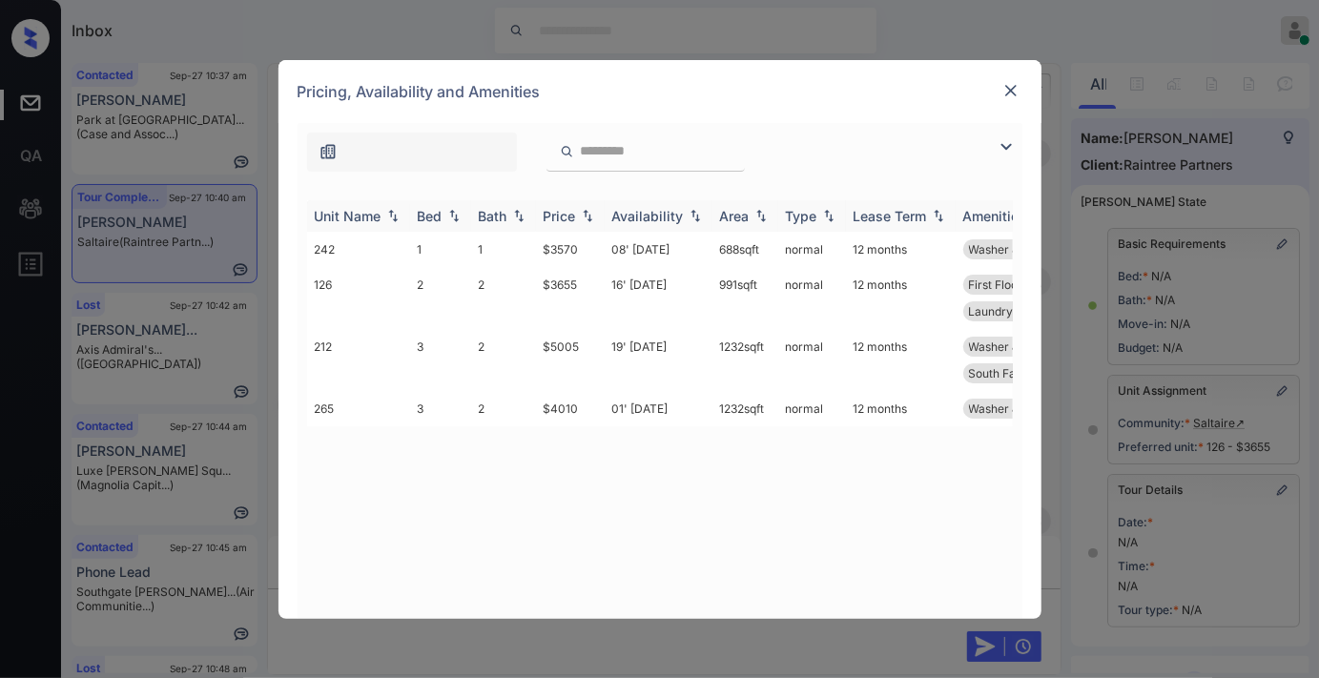
click at [569, 217] on div "Price" at bounding box center [560, 216] width 32 height 16
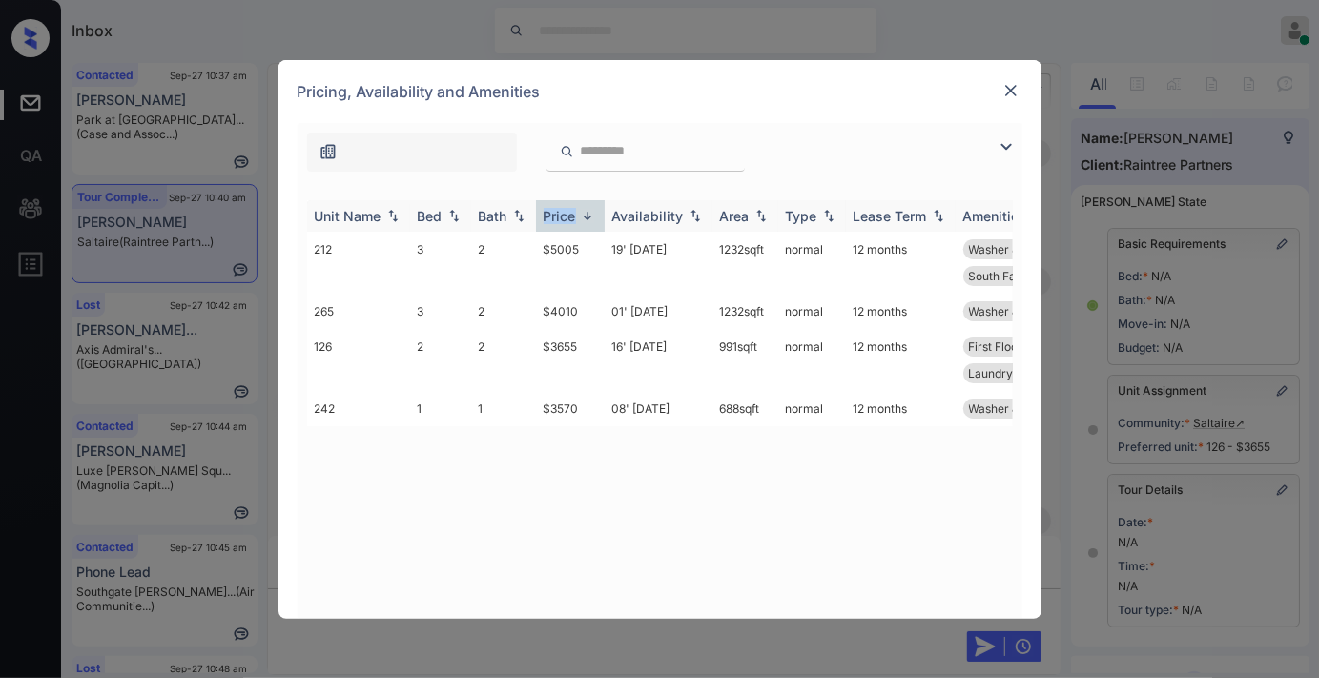
click at [569, 217] on div "Price" at bounding box center [560, 216] width 32 height 16
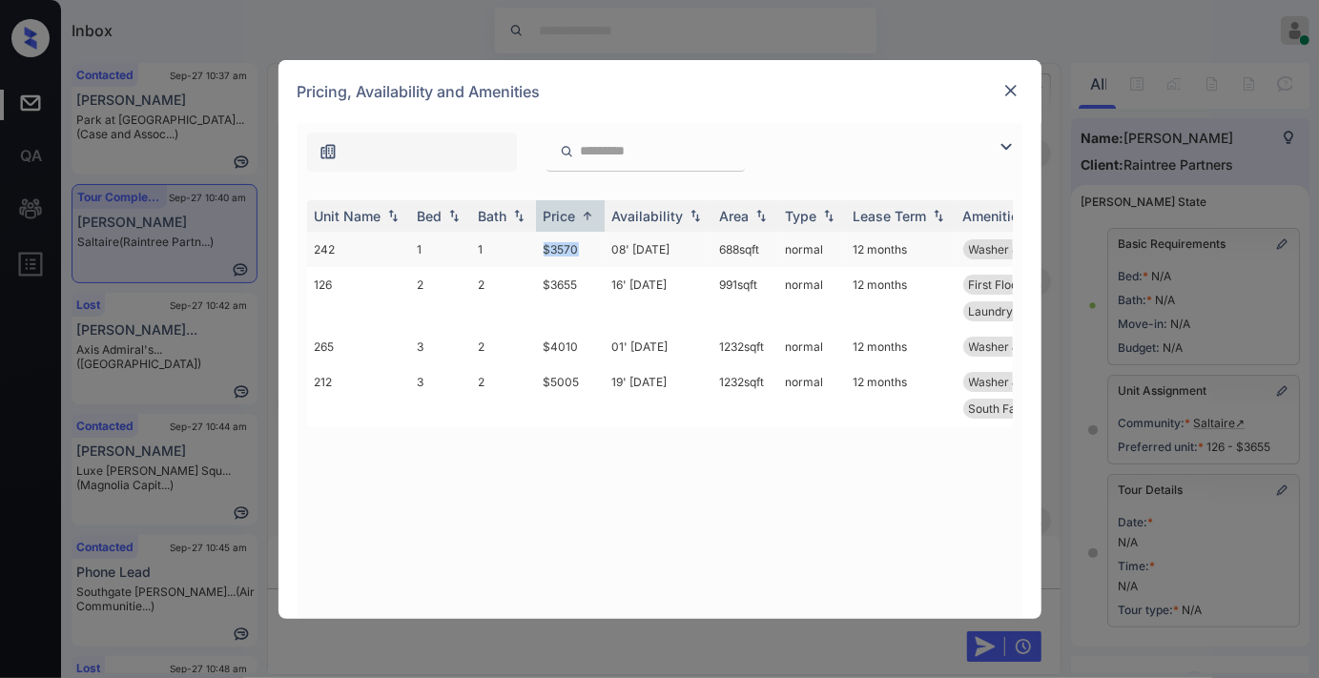
drag, startPoint x: 596, startPoint y: 249, endPoint x: 528, endPoint y: 249, distance: 67.7
click at [526, 249] on tr "242 1 1 $3570 08' Sep 25 688 sqft normal 12 months Washer & Dryer Top Floor" at bounding box center [805, 249] width 997 height 35
copy tr "$3570"
click at [615, 248] on td "08' Sep 25" at bounding box center [659, 249] width 108 height 35
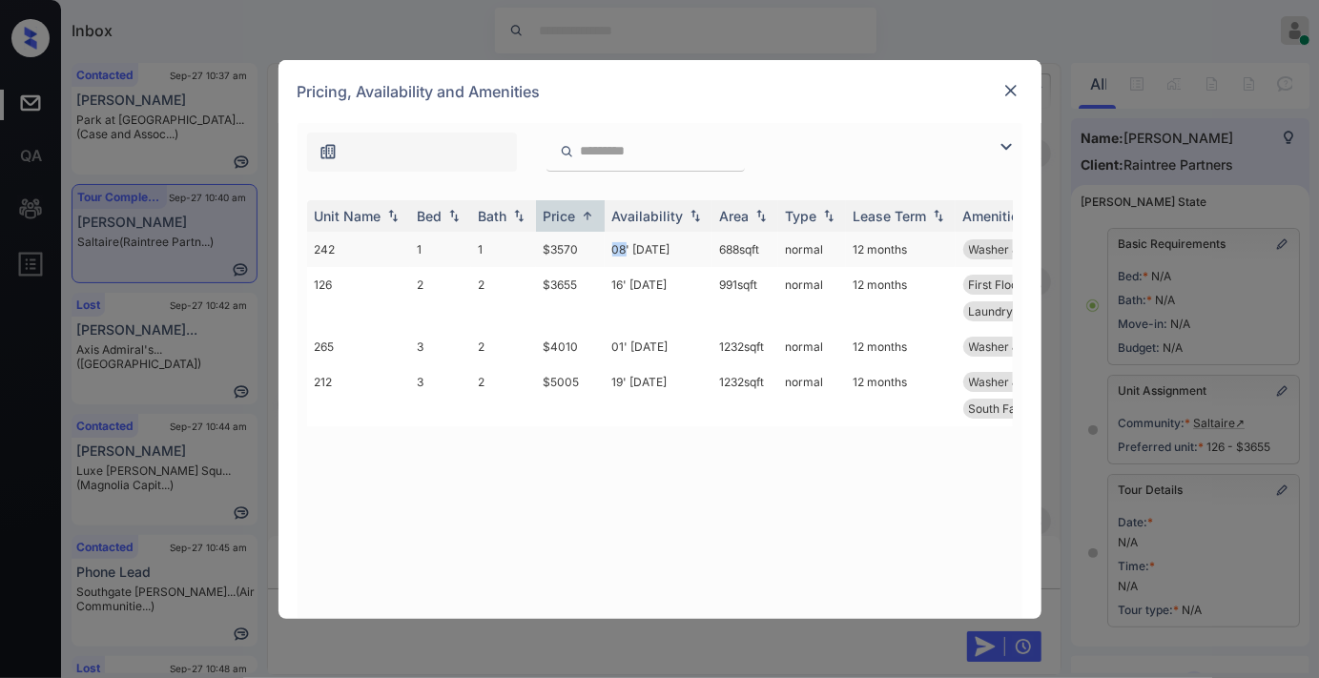
click at [615, 248] on td "08' Sep 25" at bounding box center [659, 249] width 108 height 35
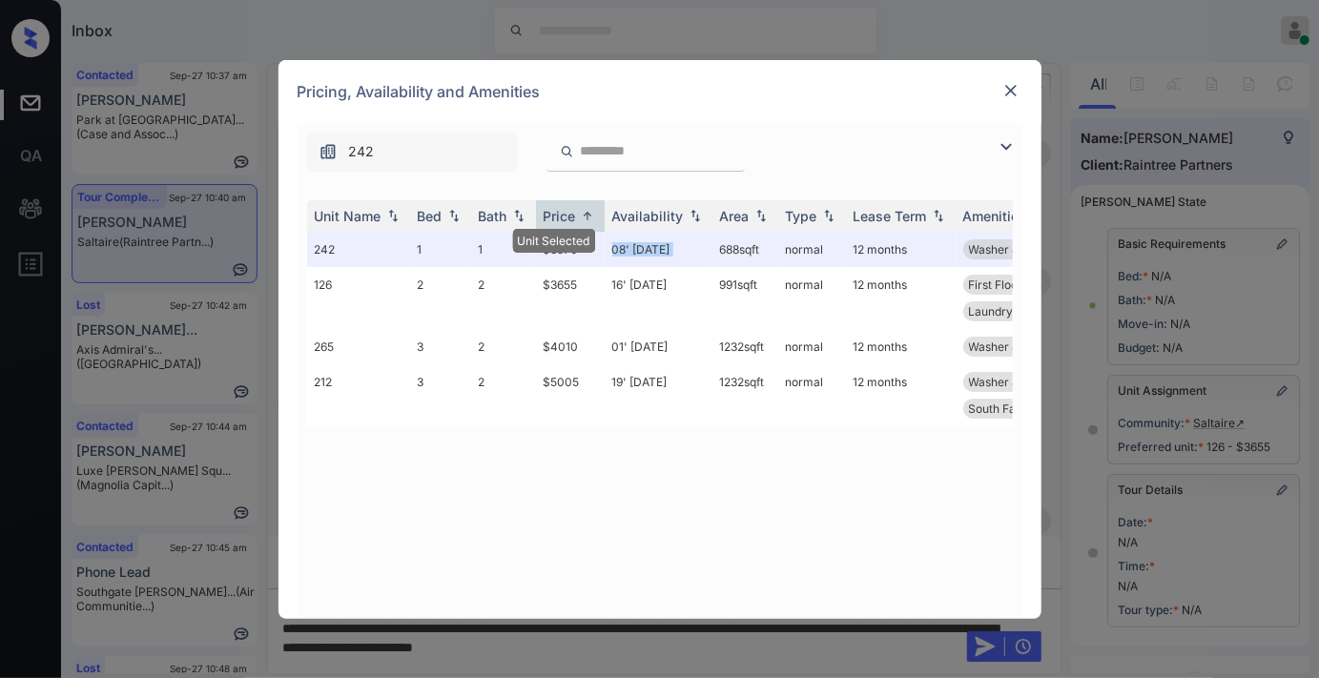
click at [1002, 91] on img at bounding box center [1011, 90] width 19 height 19
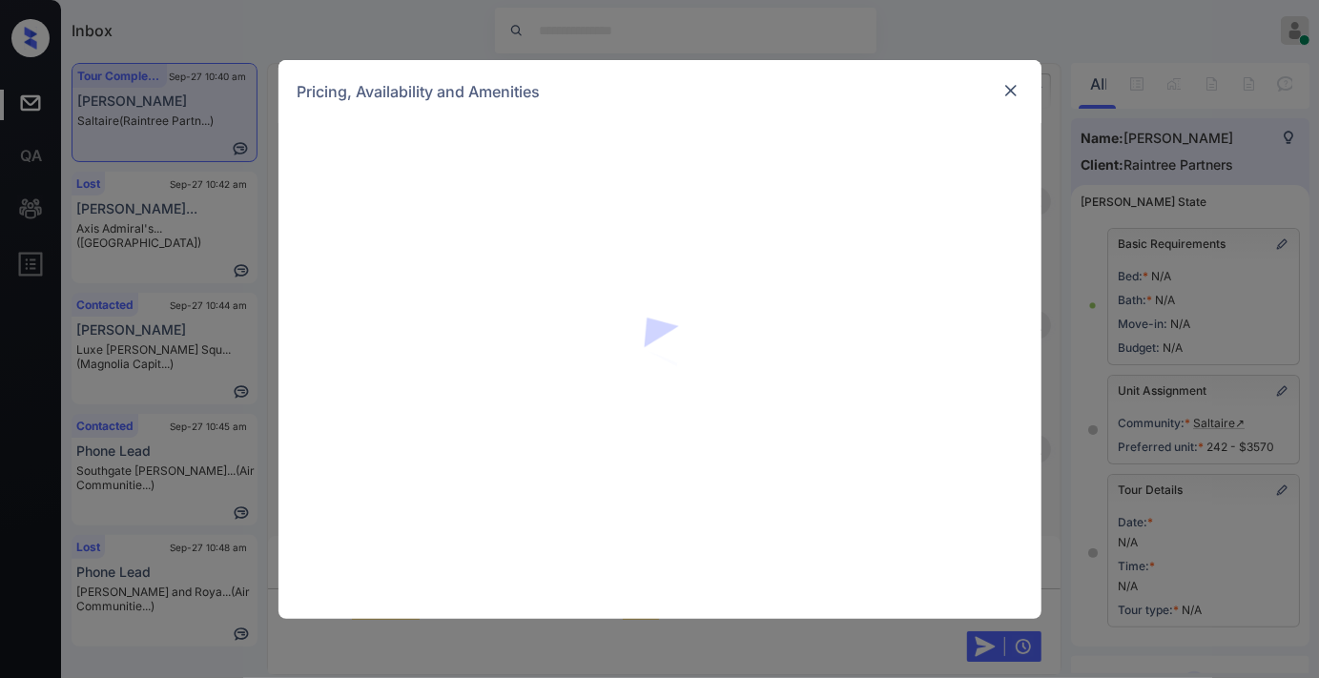
scroll to position [6821, 0]
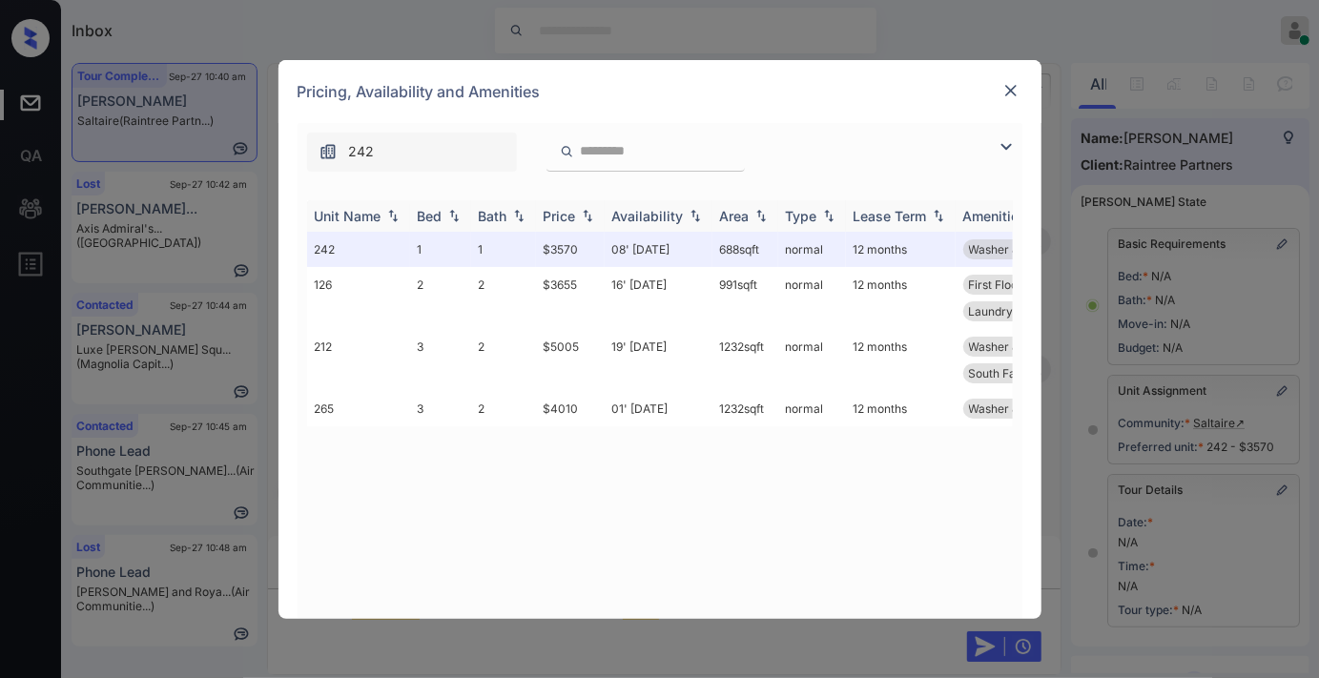
click at [572, 212] on div "Price" at bounding box center [560, 216] width 32 height 16
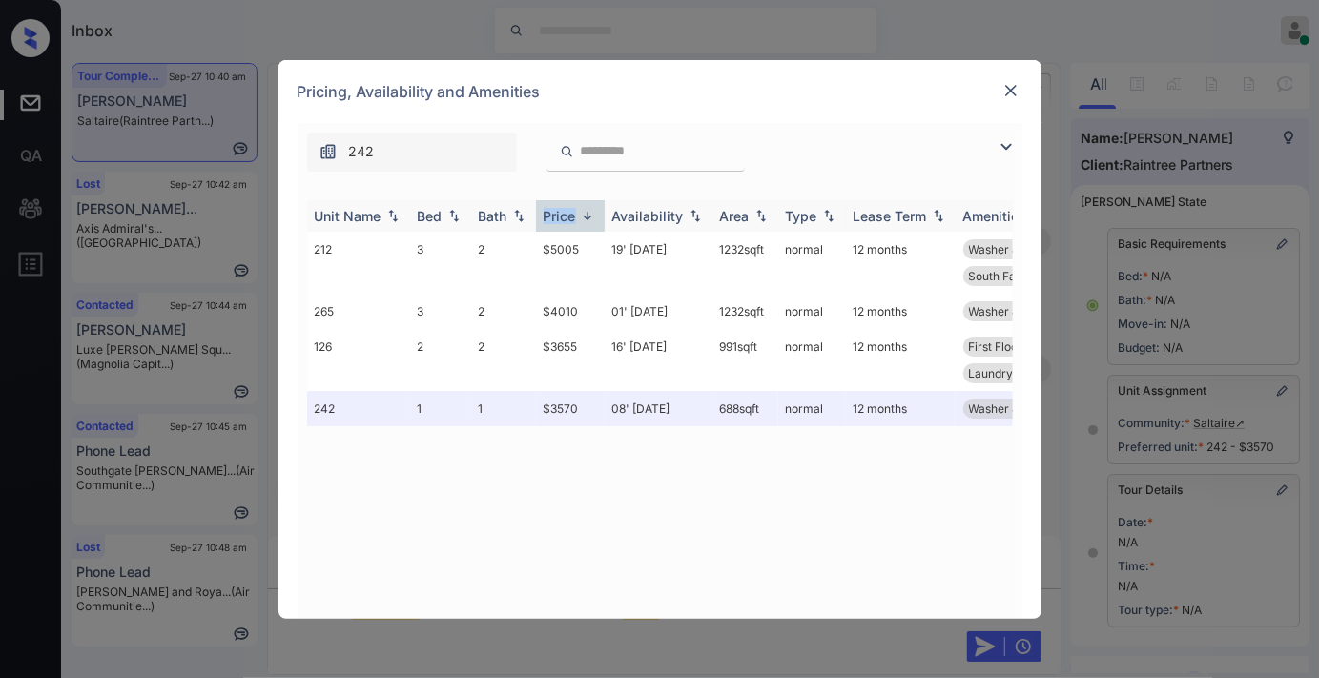
click at [572, 212] on div "Price" at bounding box center [560, 216] width 32 height 16
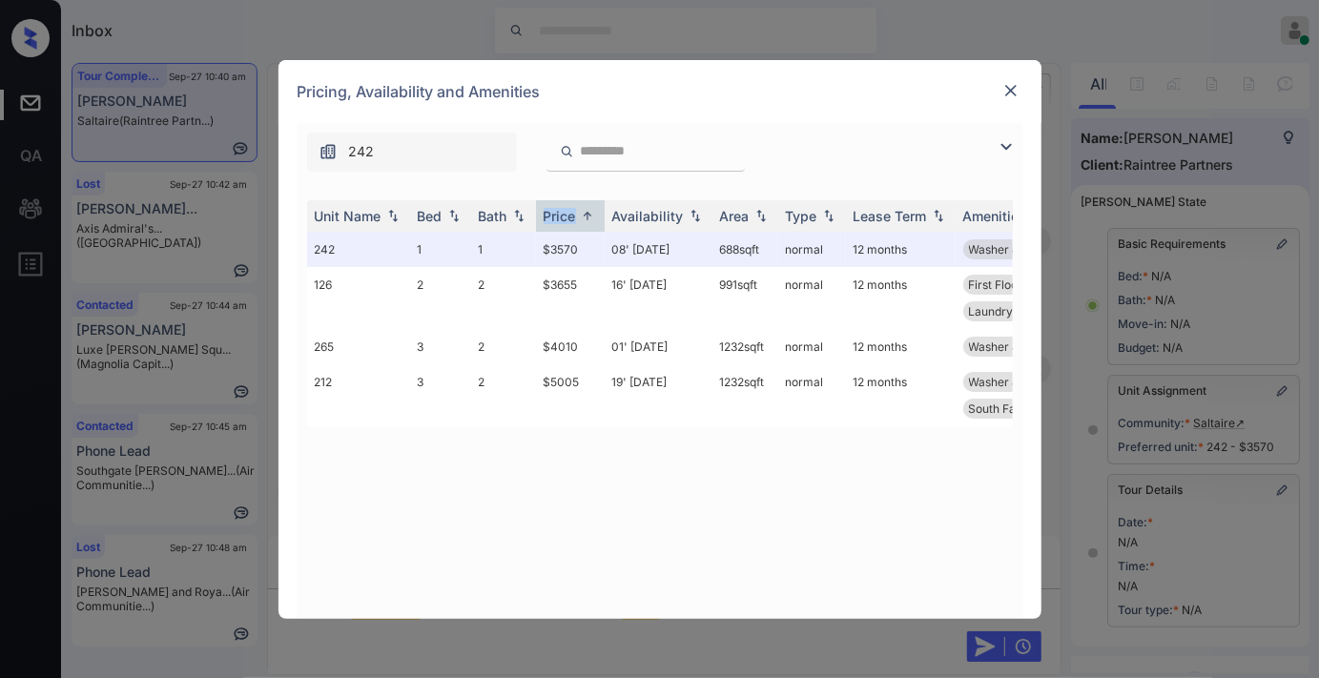
click at [1009, 90] on img at bounding box center [1011, 90] width 19 height 19
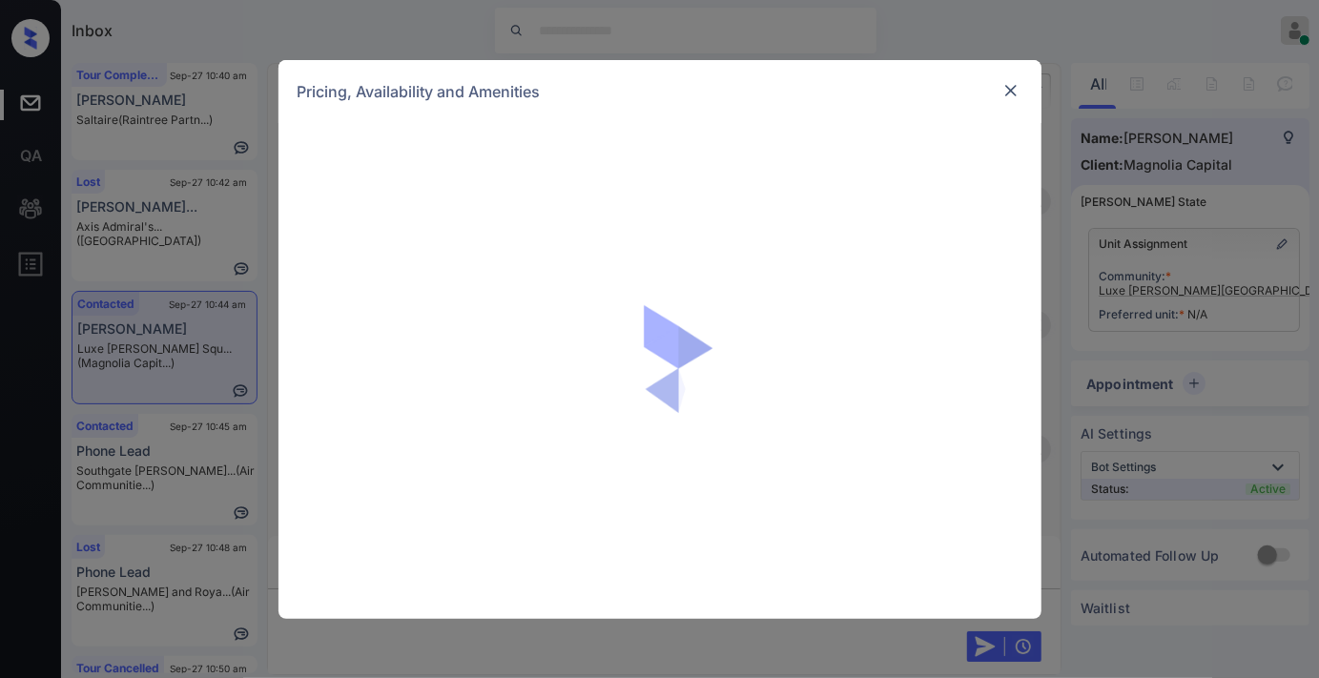
scroll to position [1780, 0]
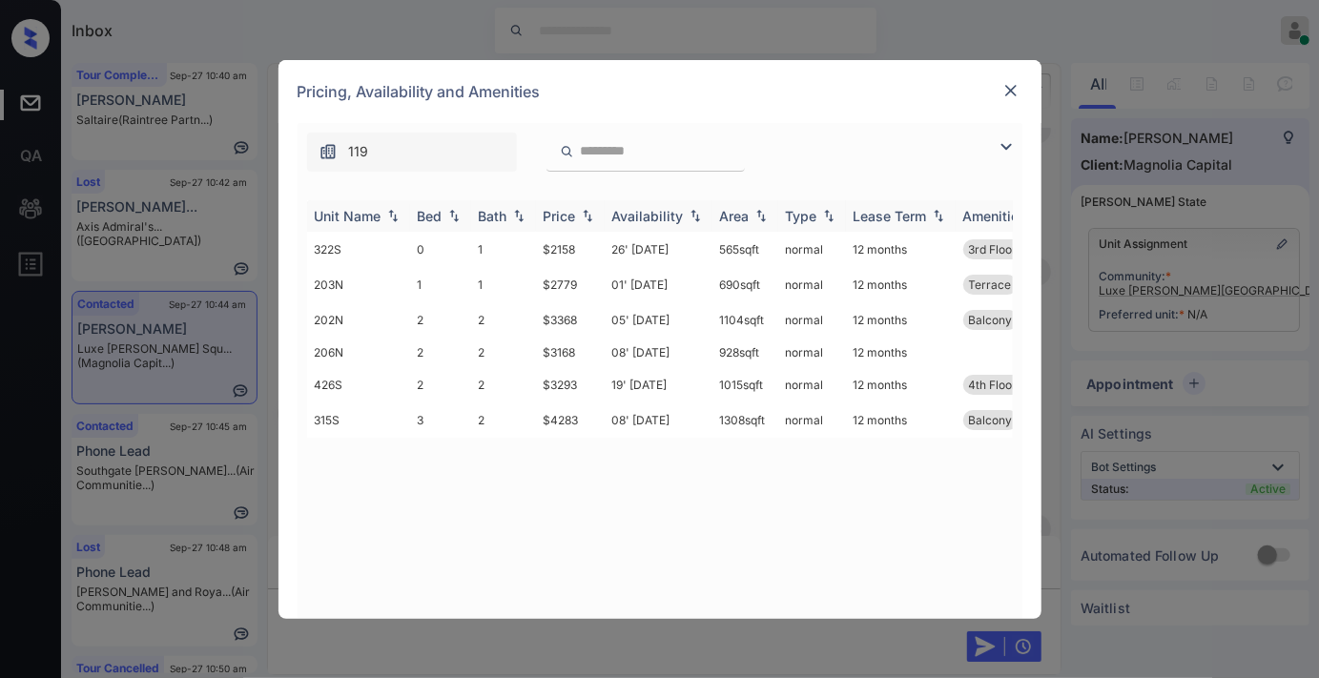
click at [578, 209] on img at bounding box center [587, 215] width 19 height 13
click at [578, 209] on img at bounding box center [587, 216] width 19 height 14
drag, startPoint x: 592, startPoint y: 313, endPoint x: 519, endPoint y: 317, distance: 73.5
click at [519, 317] on tr "206N 2 2 $3168 08' [DATE] 928 sqft normal 12 months" at bounding box center [805, 317] width 997 height 30
copy tr "$3168"
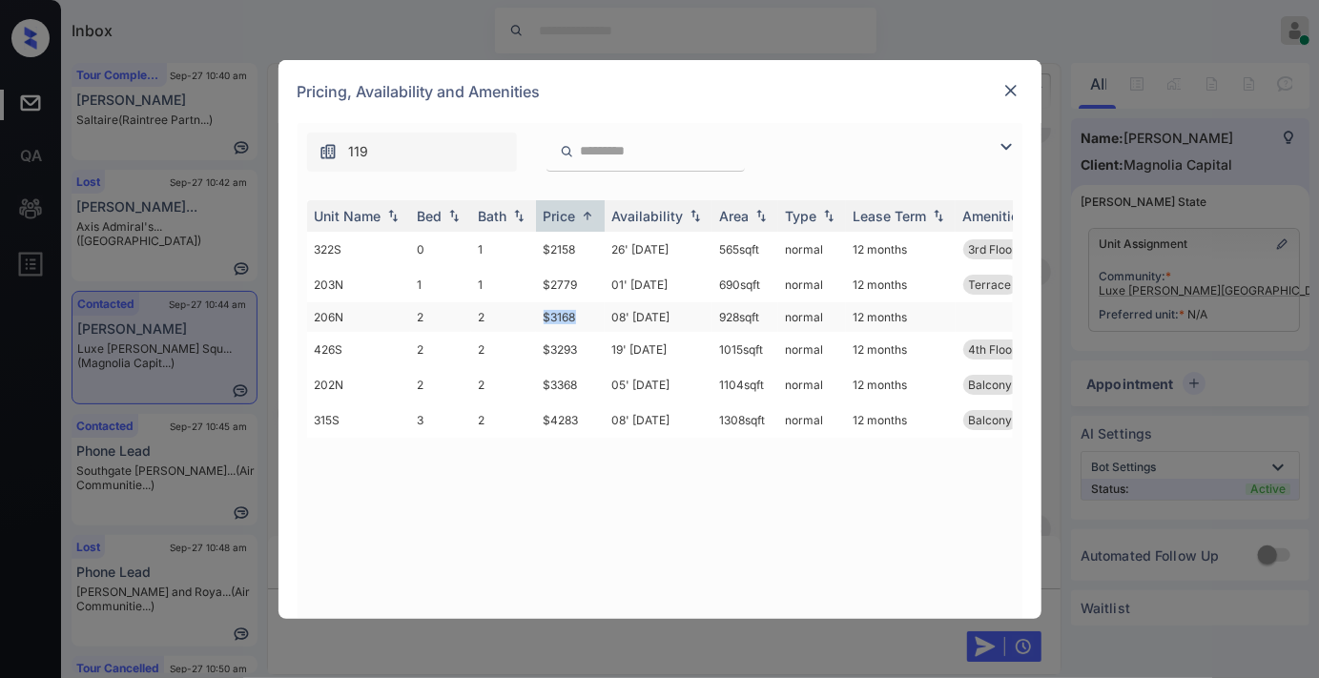
click at [602, 324] on td "$3168" at bounding box center [570, 317] width 69 height 30
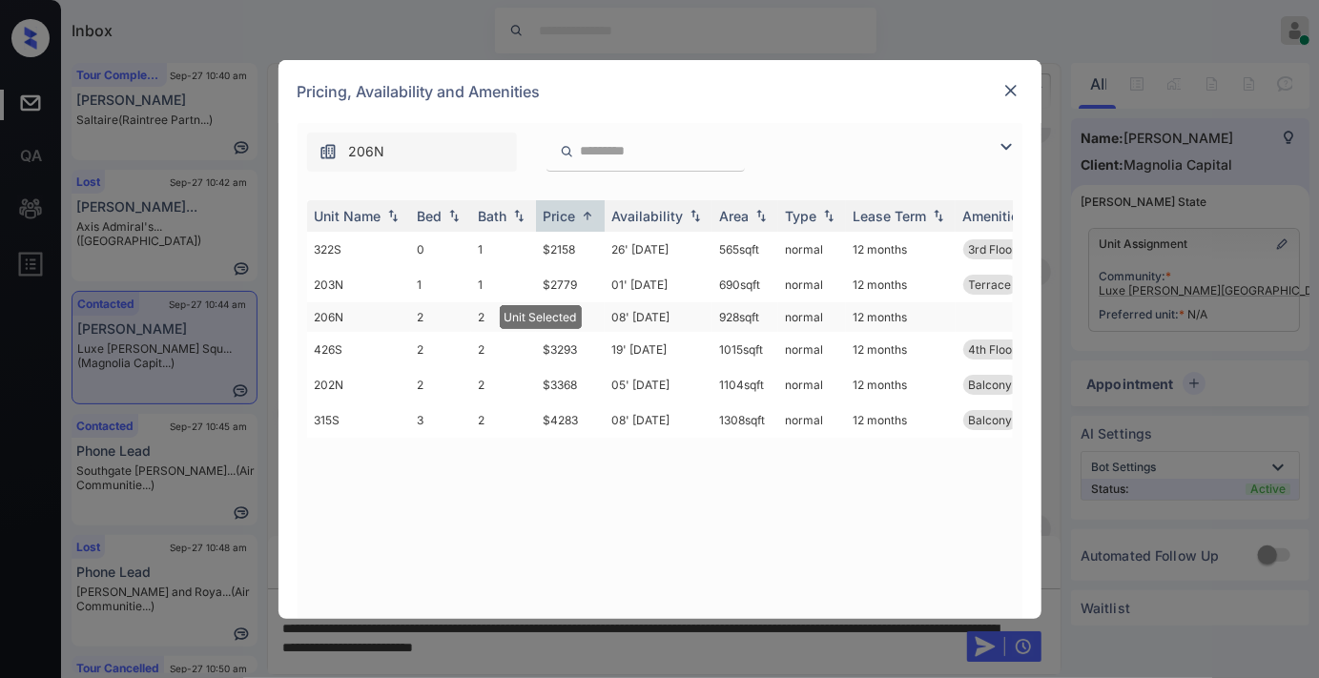
click at [602, 324] on td "$3168" at bounding box center [570, 317] width 69 height 30
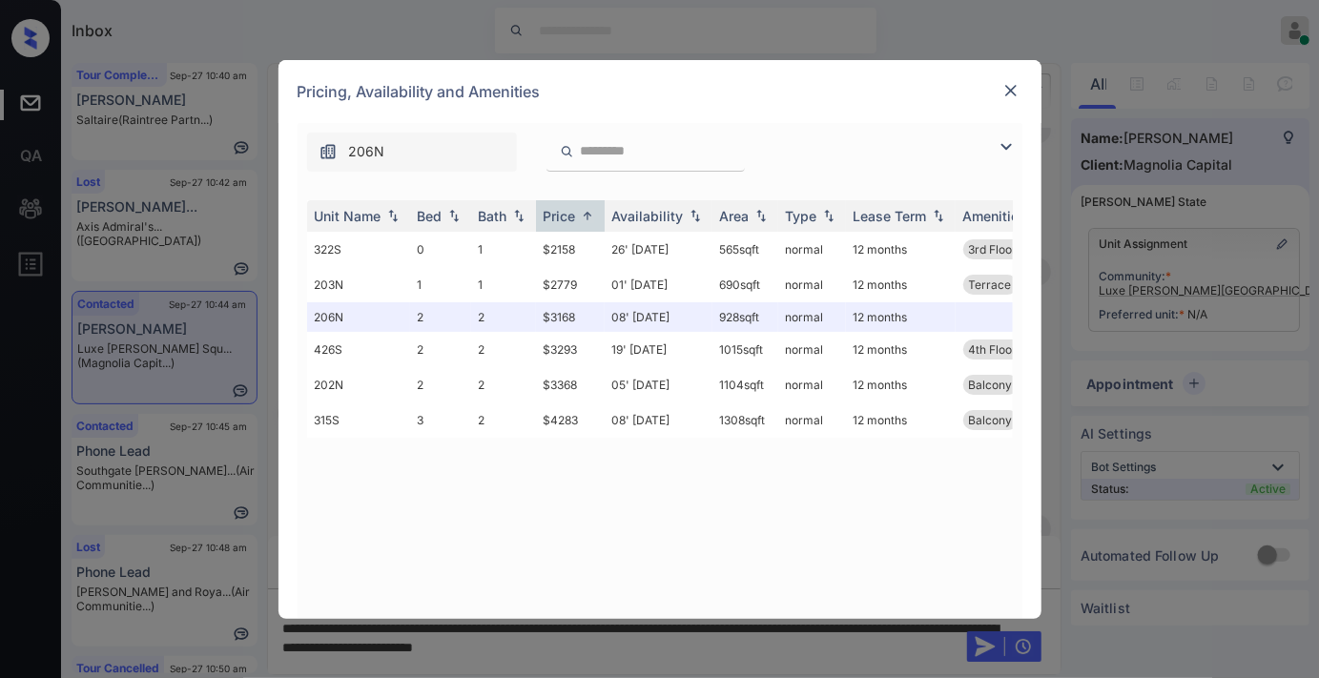
click at [1021, 89] on div at bounding box center [1011, 90] width 23 height 23
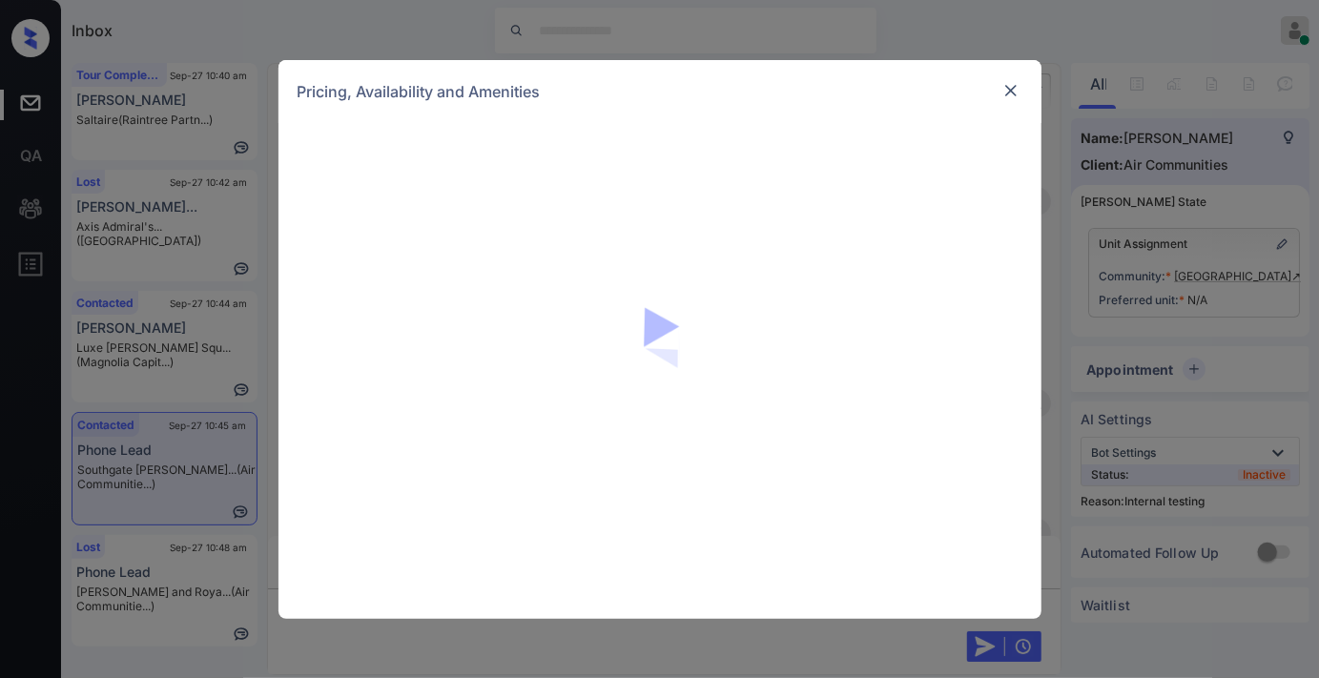
scroll to position [2135, 0]
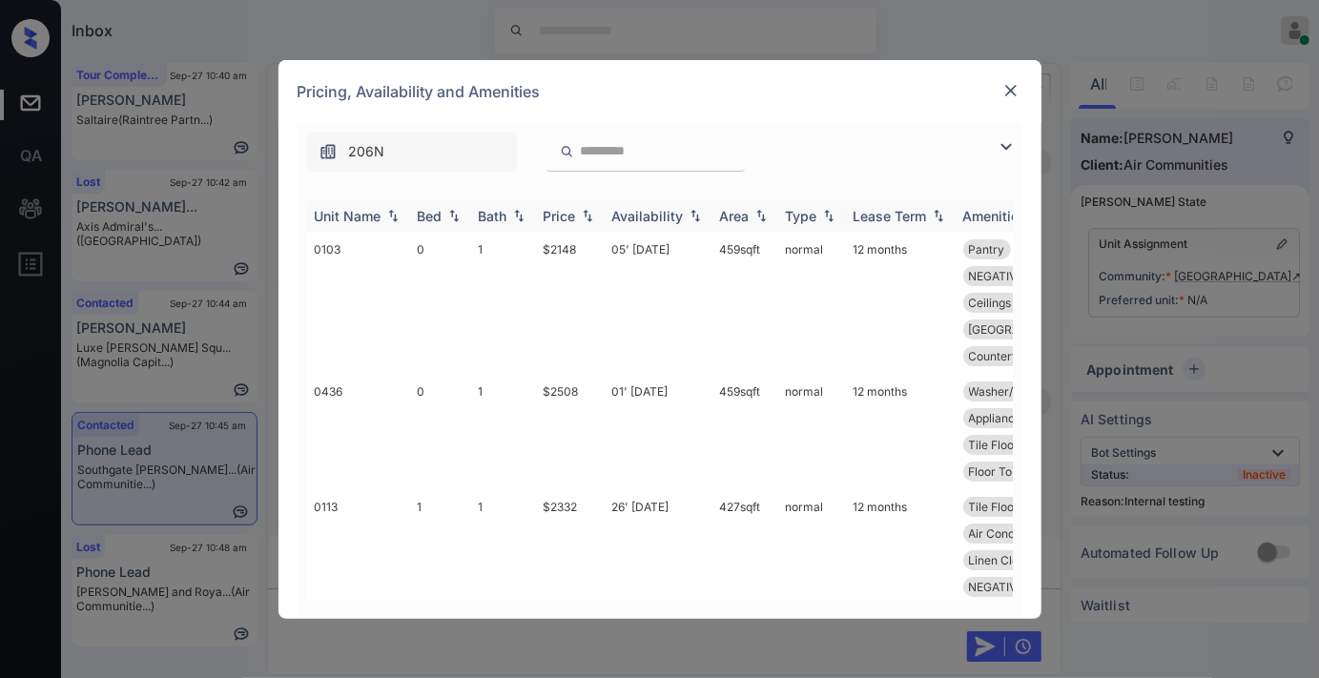
click at [582, 213] on img at bounding box center [587, 215] width 19 height 13
click at [1005, 143] on img at bounding box center [1006, 146] width 23 height 23
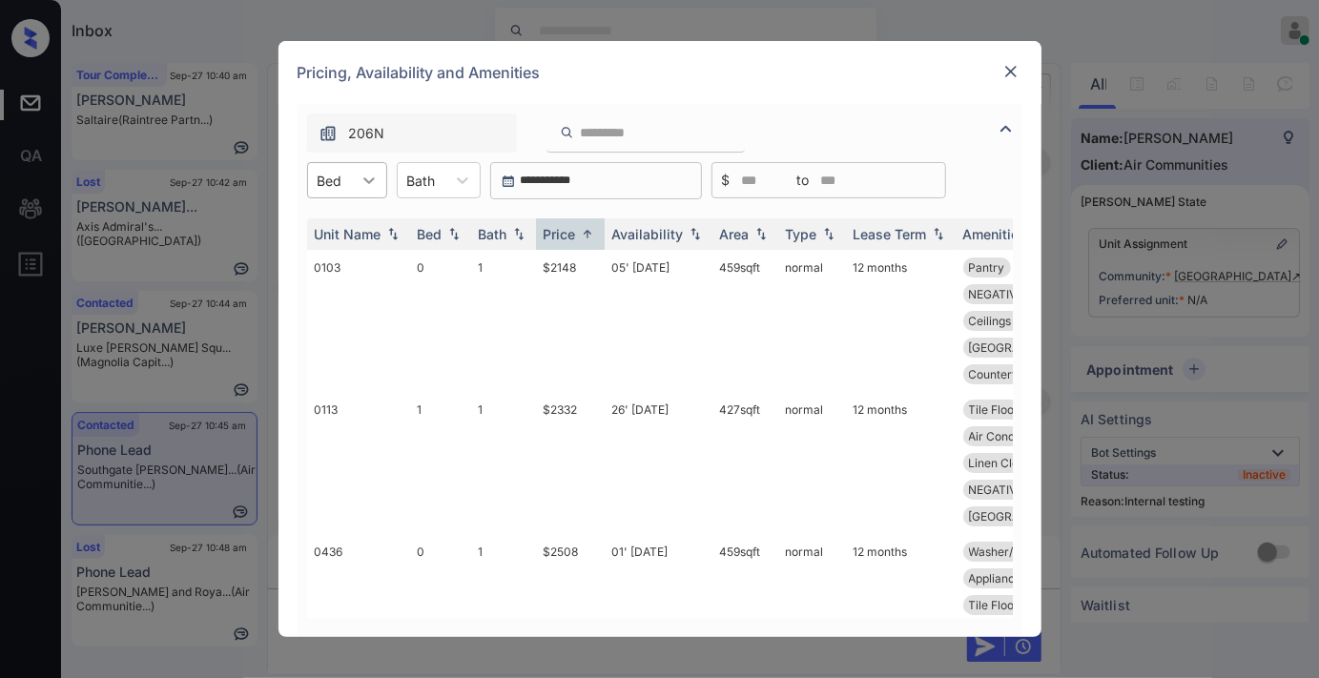
click at [373, 177] on icon at bounding box center [368, 180] width 11 height 7
click at [351, 259] on div "1" at bounding box center [347, 261] width 80 height 34
drag, startPoint x: 583, startPoint y: 255, endPoint x: 530, endPoint y: 259, distance: 52.6
click at [530, 259] on tr "0113 1 1 $2332 26' Sep 25 427 sqft normal 12 months Tile Flooring Pantry Washer…" at bounding box center [805, 321] width 997 height 142
copy tr "$2332"
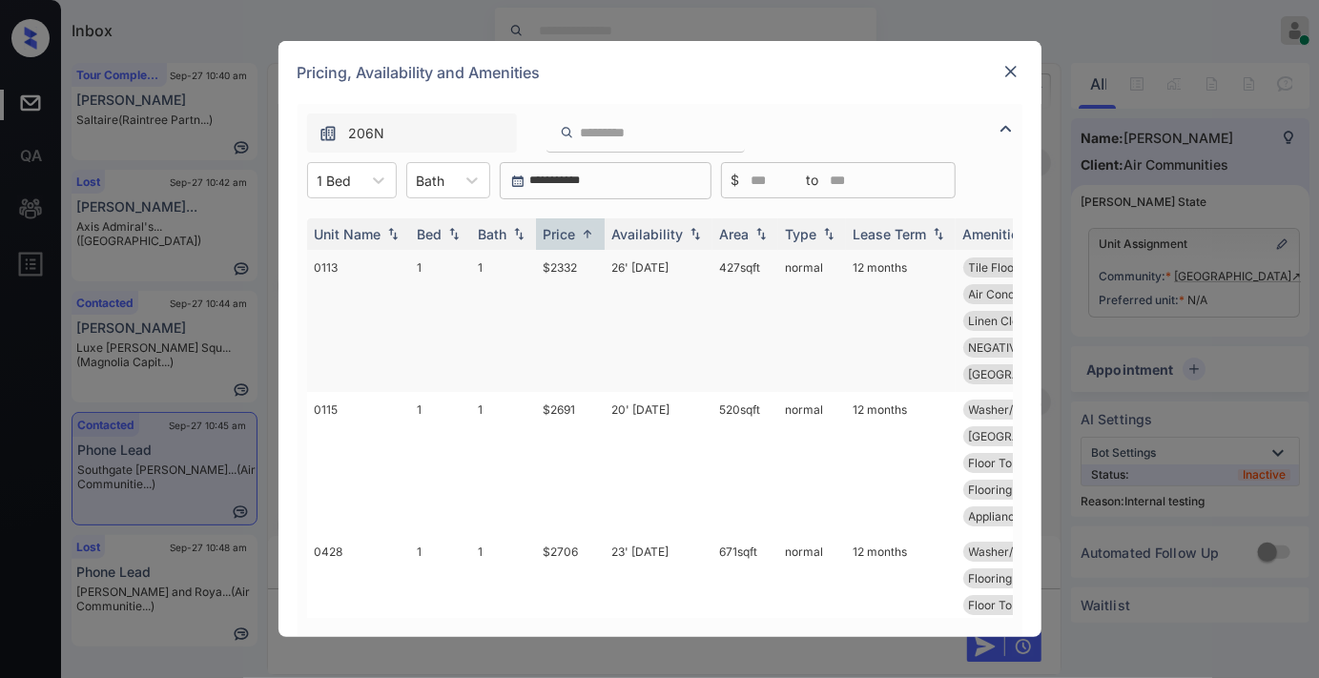
click at [617, 275] on td "26' Sep 25" at bounding box center [659, 321] width 108 height 142
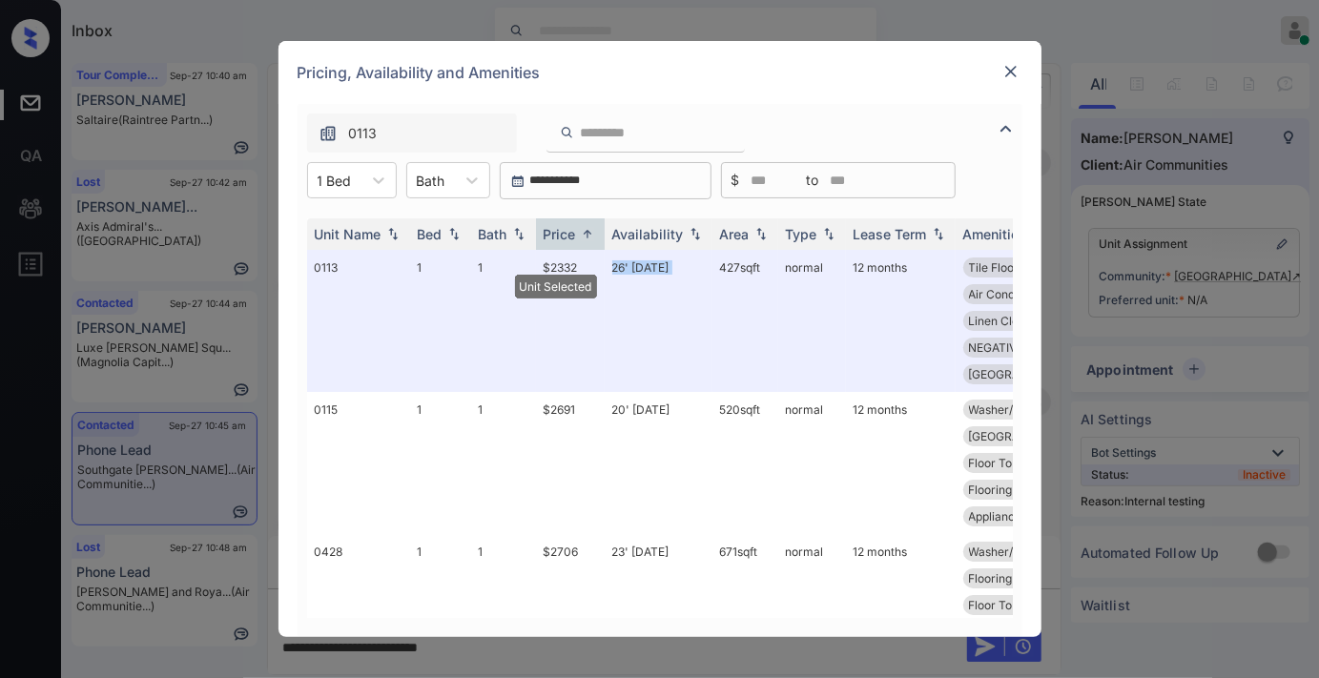
click at [1005, 77] on img at bounding box center [1011, 71] width 19 height 19
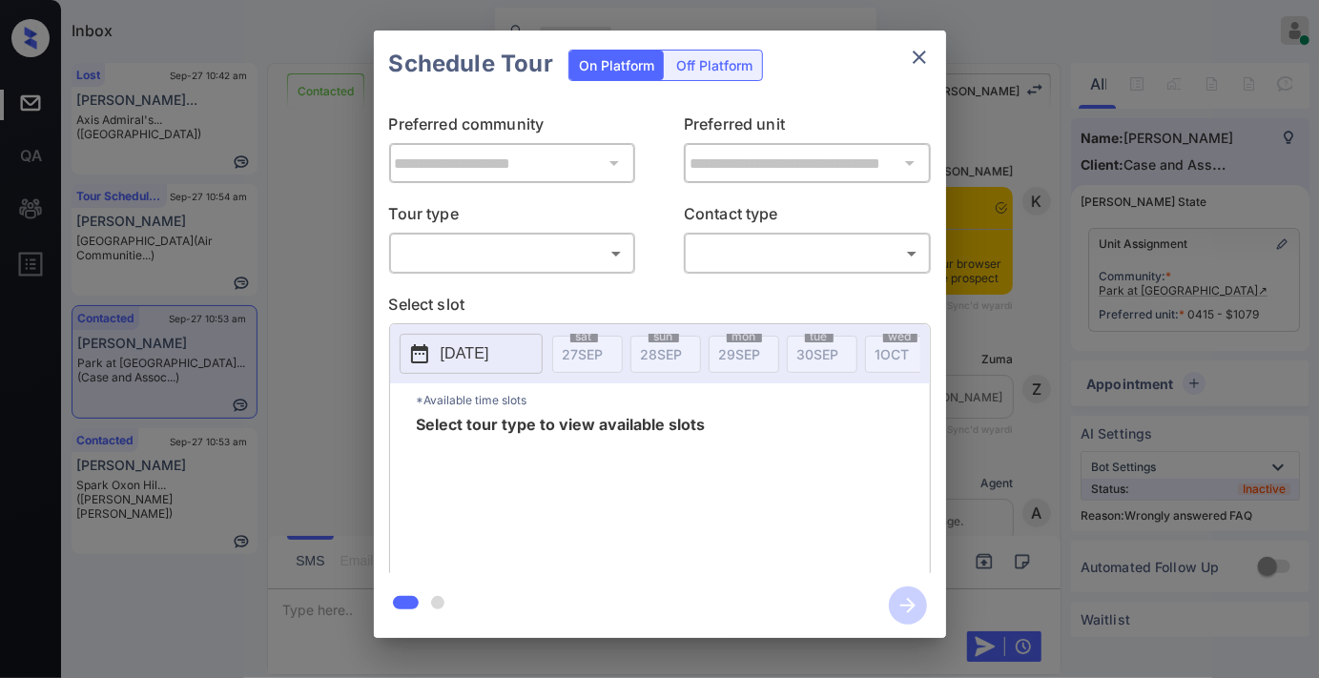
click at [579, 249] on body "Inbox [PERSON_NAME] Online Set yourself offline Set yourself on break Profile S…" at bounding box center [659, 339] width 1319 height 678
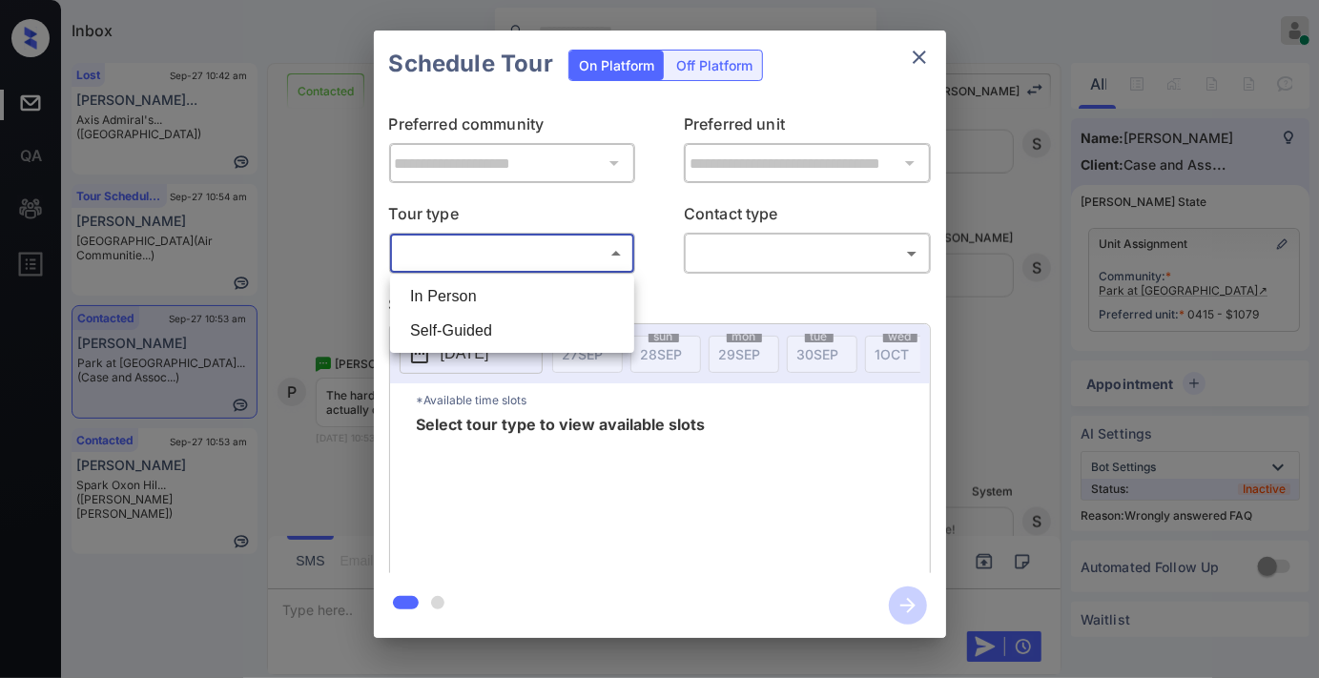
click at [918, 63] on div at bounding box center [659, 339] width 1319 height 678
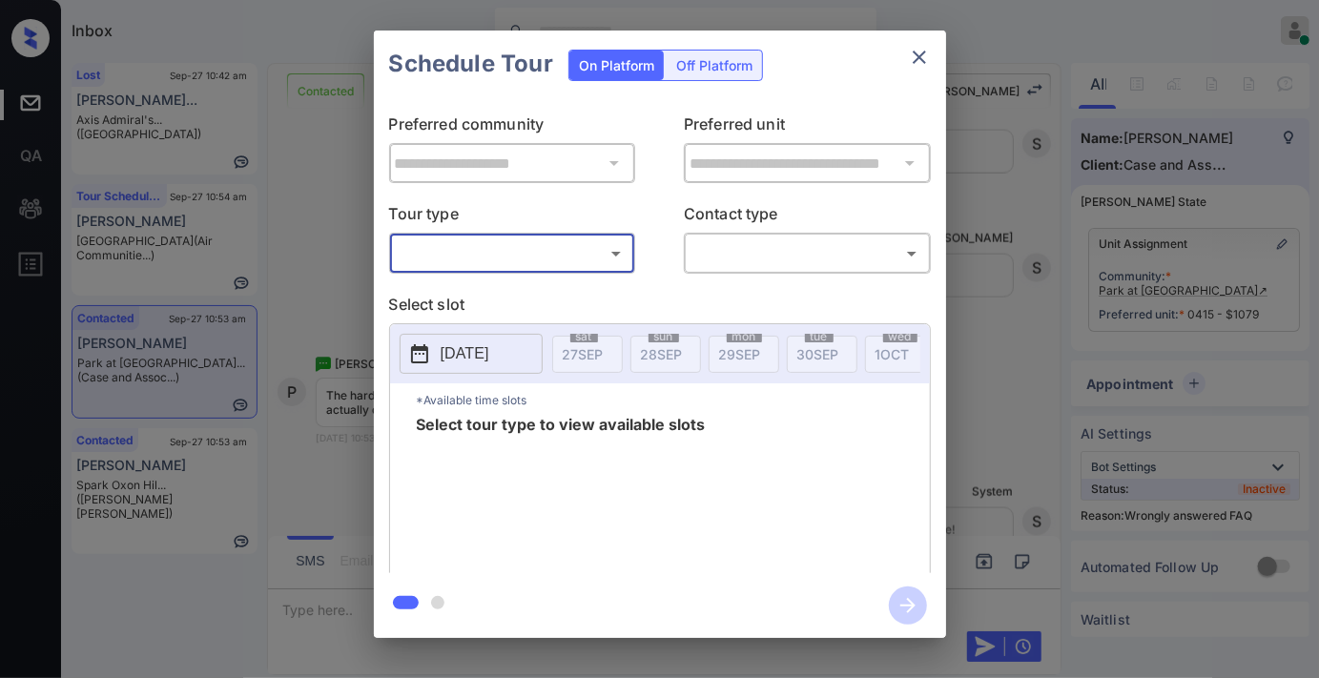
click at [928, 49] on icon "close" at bounding box center [919, 57] width 23 height 23
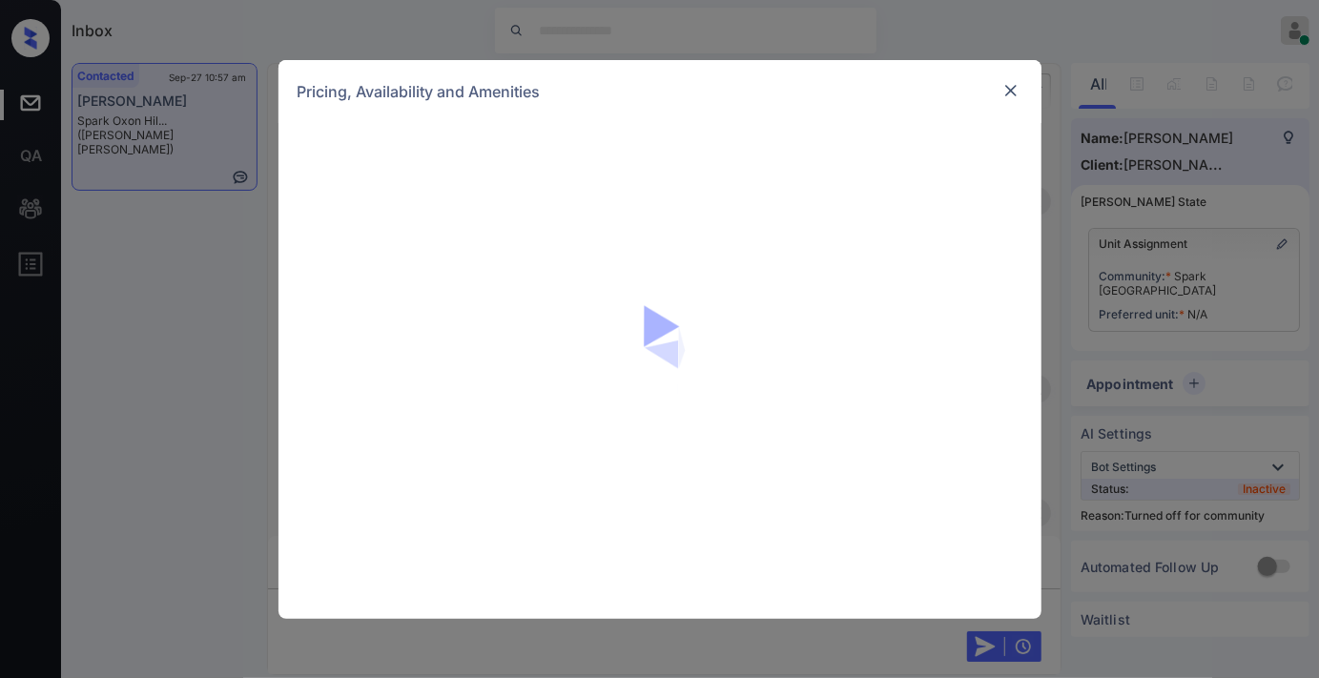
scroll to position [2525, 0]
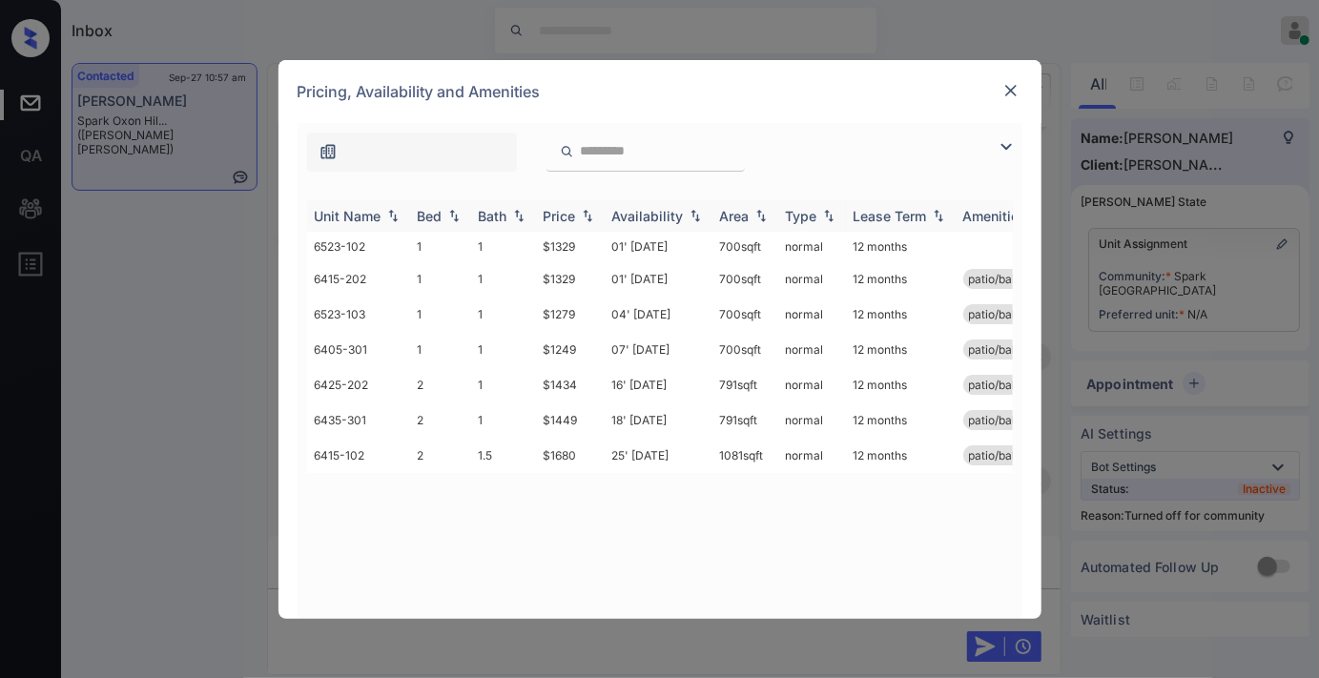
click at [589, 212] on img at bounding box center [587, 215] width 19 height 13
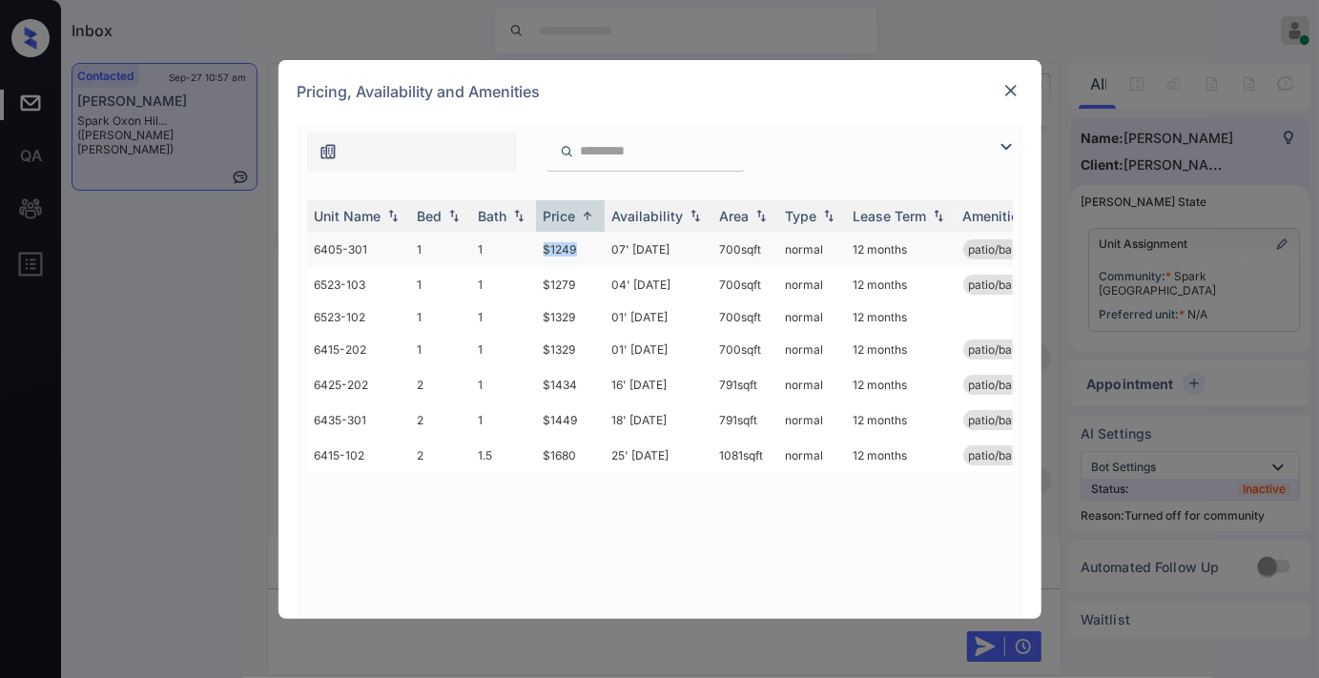
click at [536, 244] on td "$1249" at bounding box center [570, 249] width 69 height 35
copy td "$1249"
click at [554, 386] on td "$1434" at bounding box center [570, 384] width 69 height 35
click at [553, 386] on td "$1434" at bounding box center [570, 384] width 69 height 35
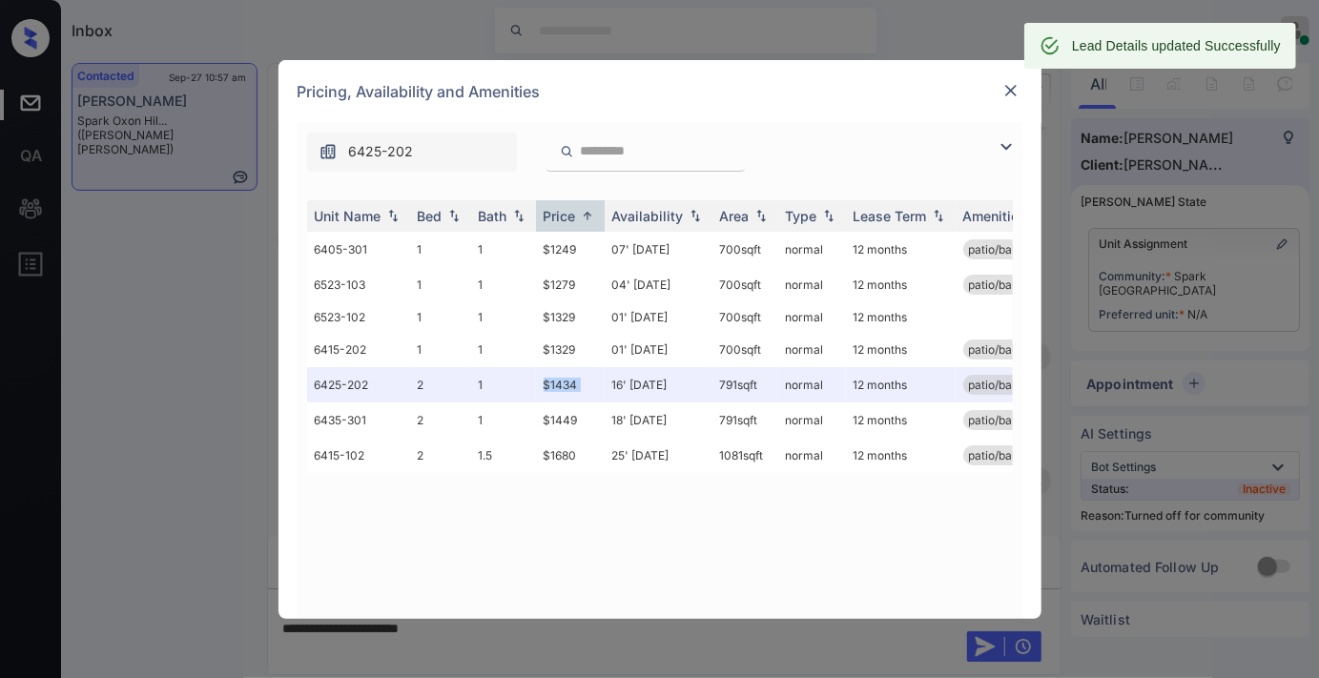
click at [1019, 87] on img at bounding box center [1011, 90] width 19 height 19
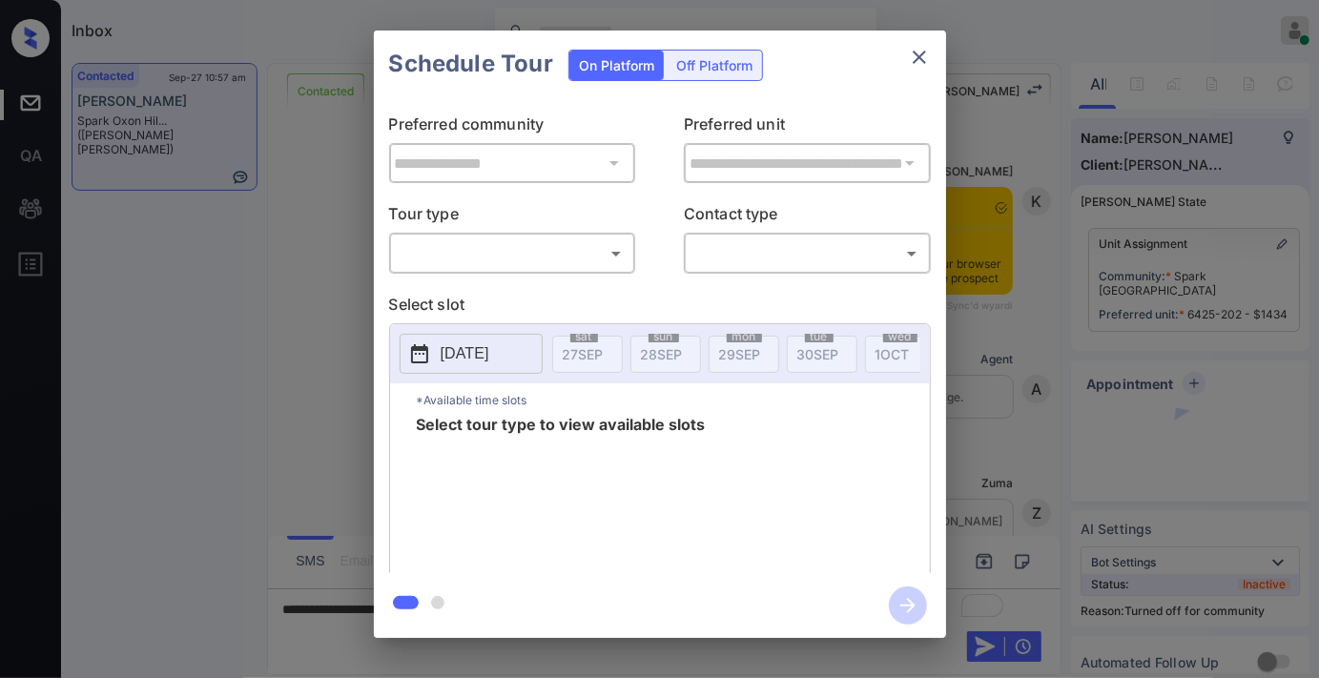
scroll to position [1377, 0]
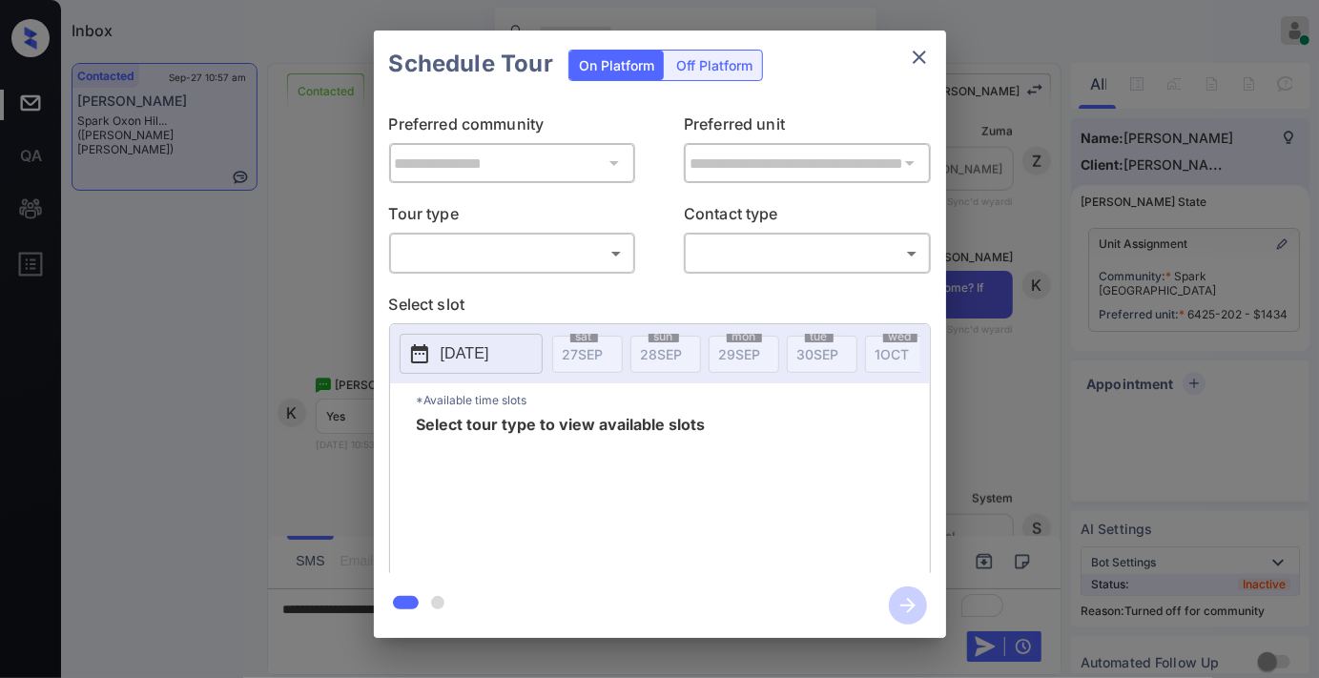
click at [585, 240] on body "Inbox Samantha Soliven Online Set yourself offline Set yourself on break Profil…" at bounding box center [659, 339] width 1319 height 678
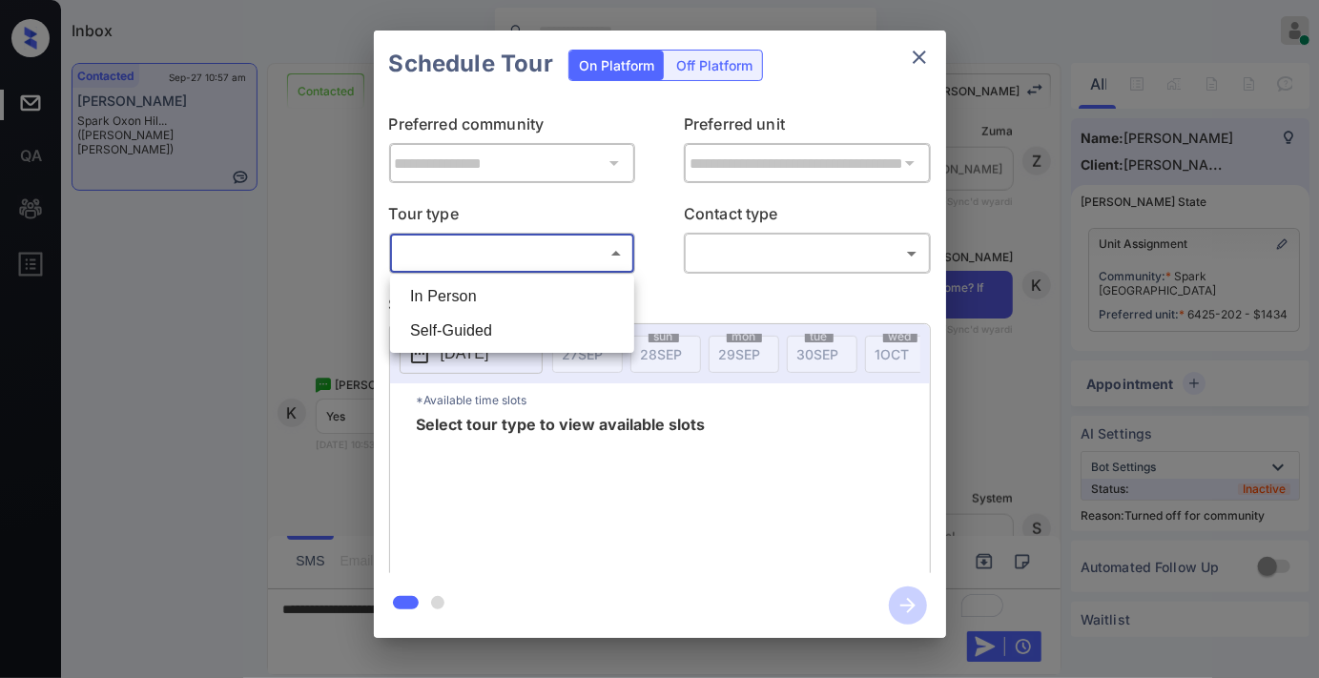
click at [575, 290] on li "In Person" at bounding box center [512, 296] width 235 height 34
type input "********"
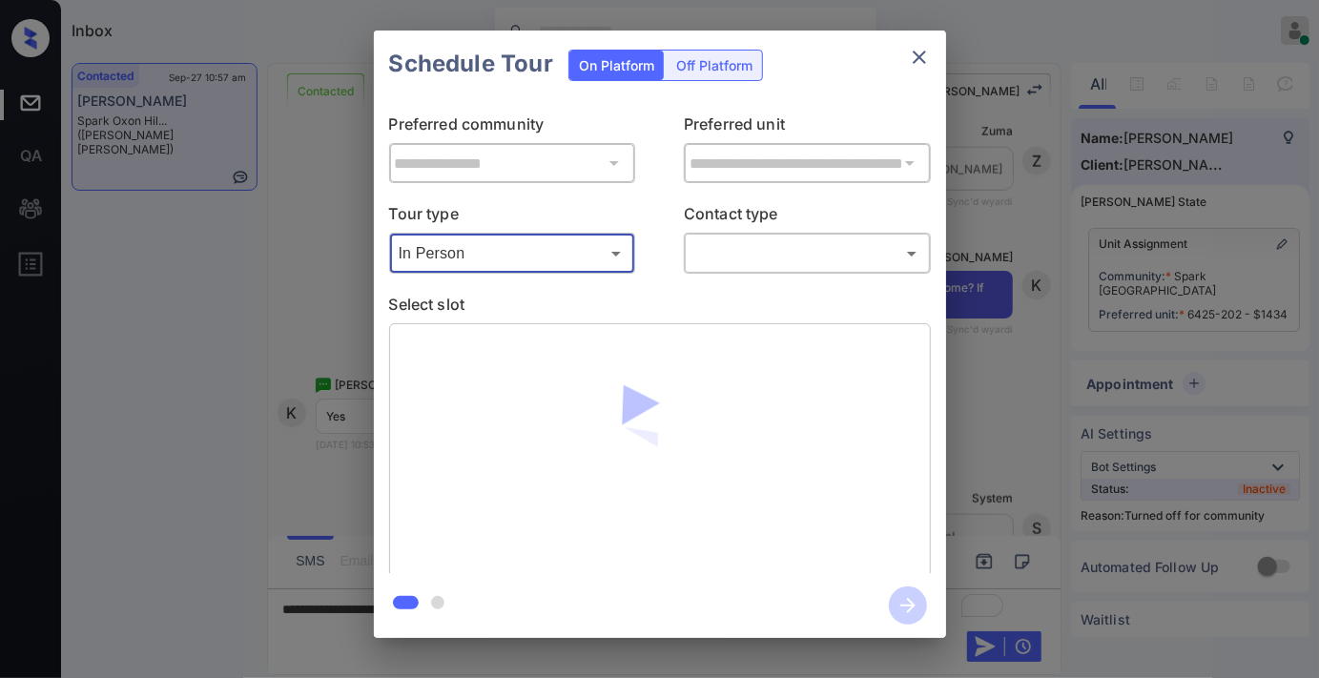
click at [659, 256] on div "Tour type In Person ******** ​ Contact type ​ ​" at bounding box center [660, 238] width 542 height 72
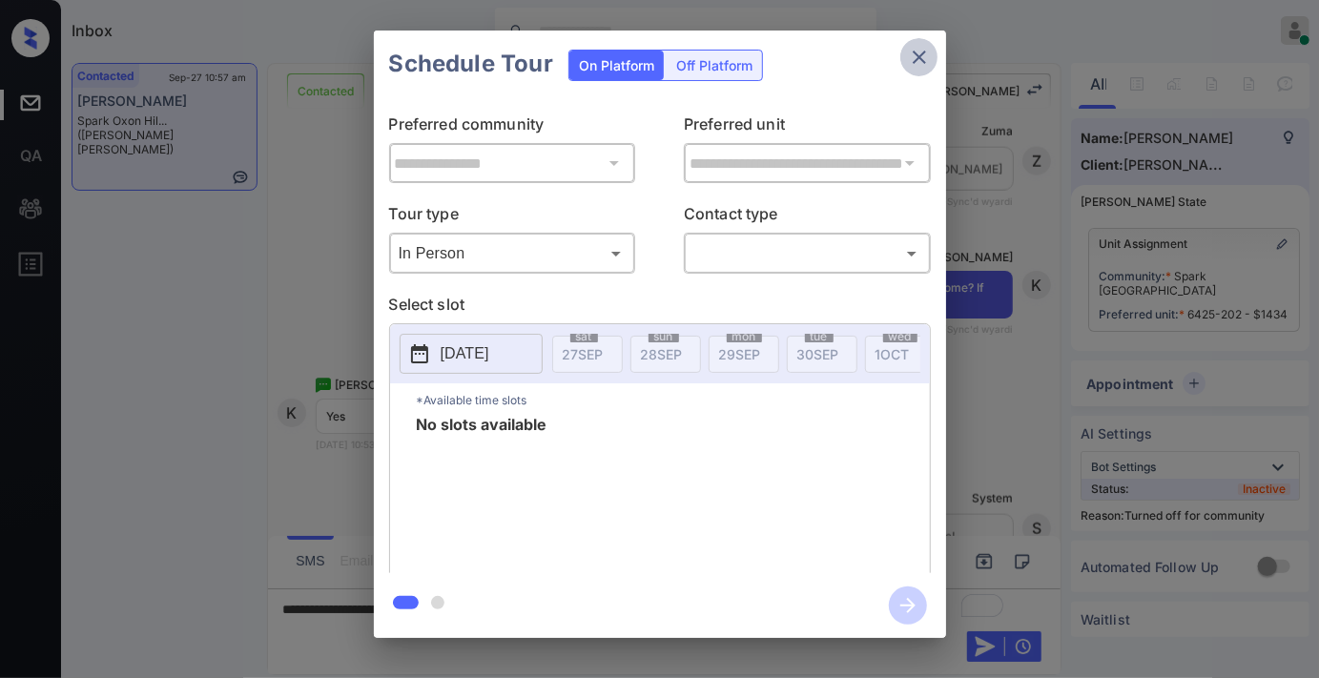
click at [914, 63] on icon "close" at bounding box center [919, 57] width 23 height 23
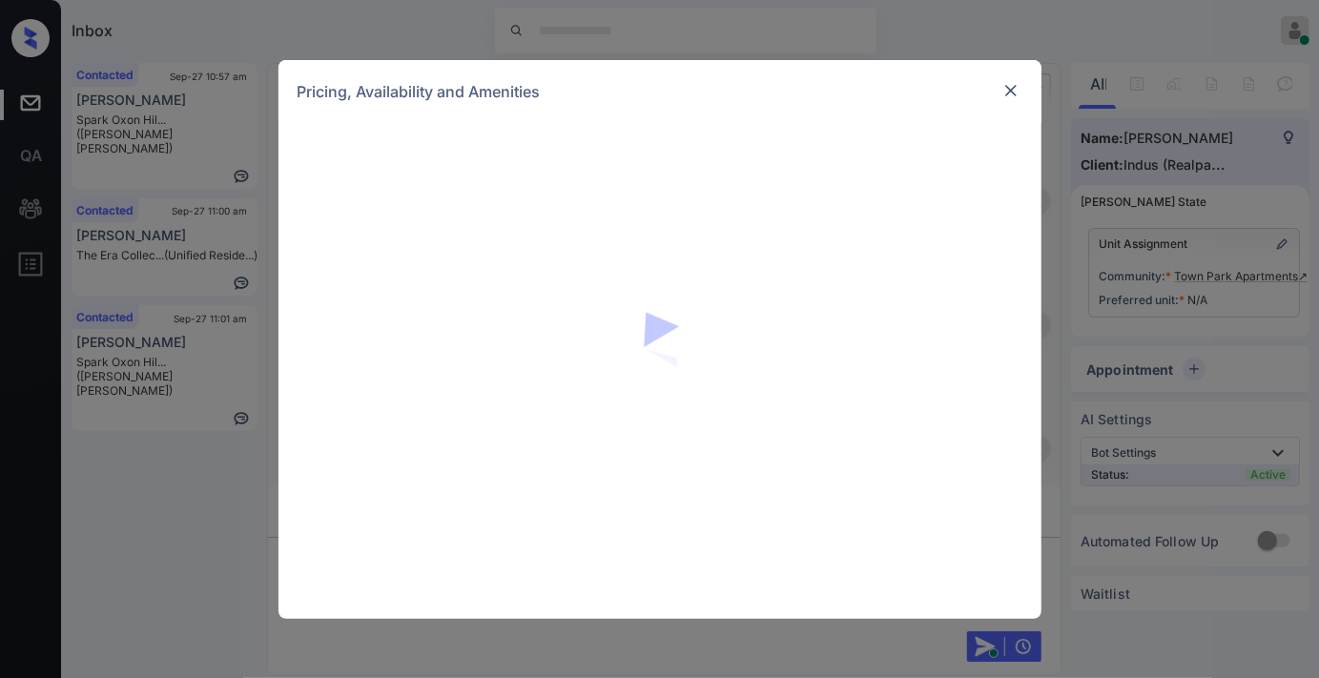
scroll to position [1380, 0]
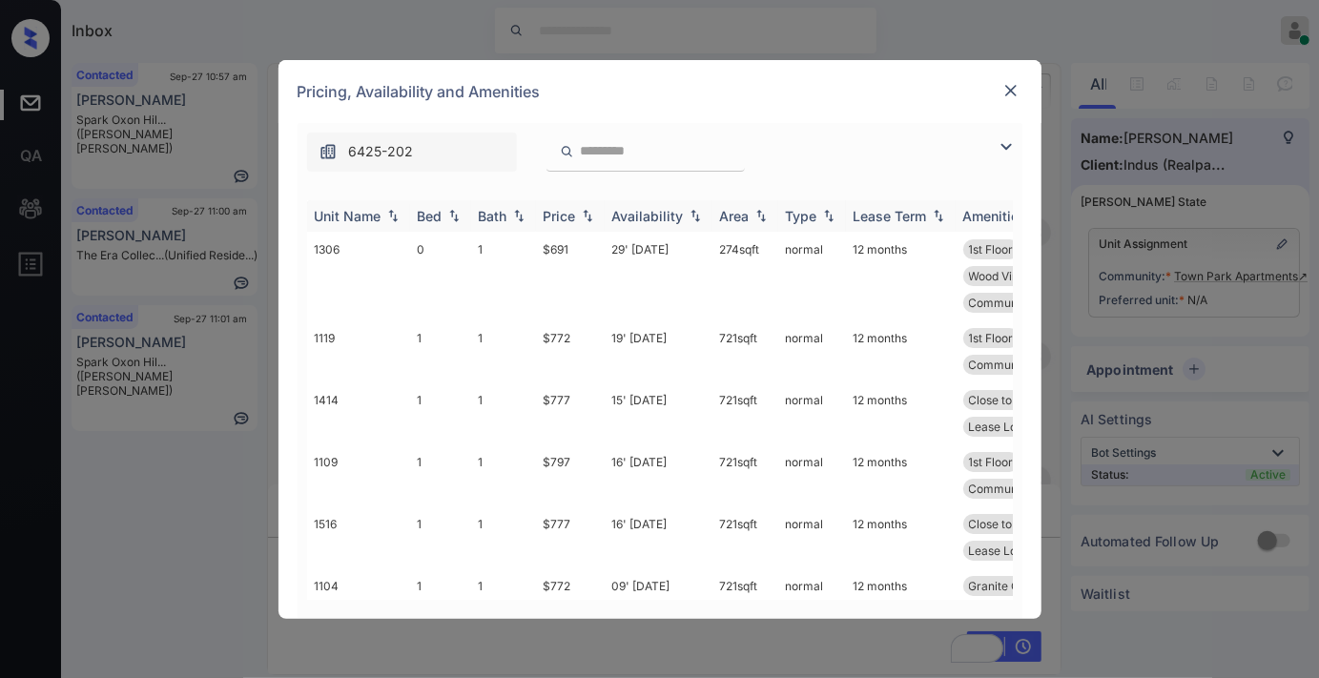
click at [572, 215] on div "Price" at bounding box center [560, 216] width 32 height 16
drag, startPoint x: 560, startPoint y: 339, endPoint x: 527, endPoint y: 339, distance: 33.4
click at [527, 339] on tr "1119 1 1 $772 19' [DATE] 721 sqft normal 12 months 1st Floor Close to [PERSON_N…" at bounding box center [805, 352] width 997 height 62
copy tr "$772"
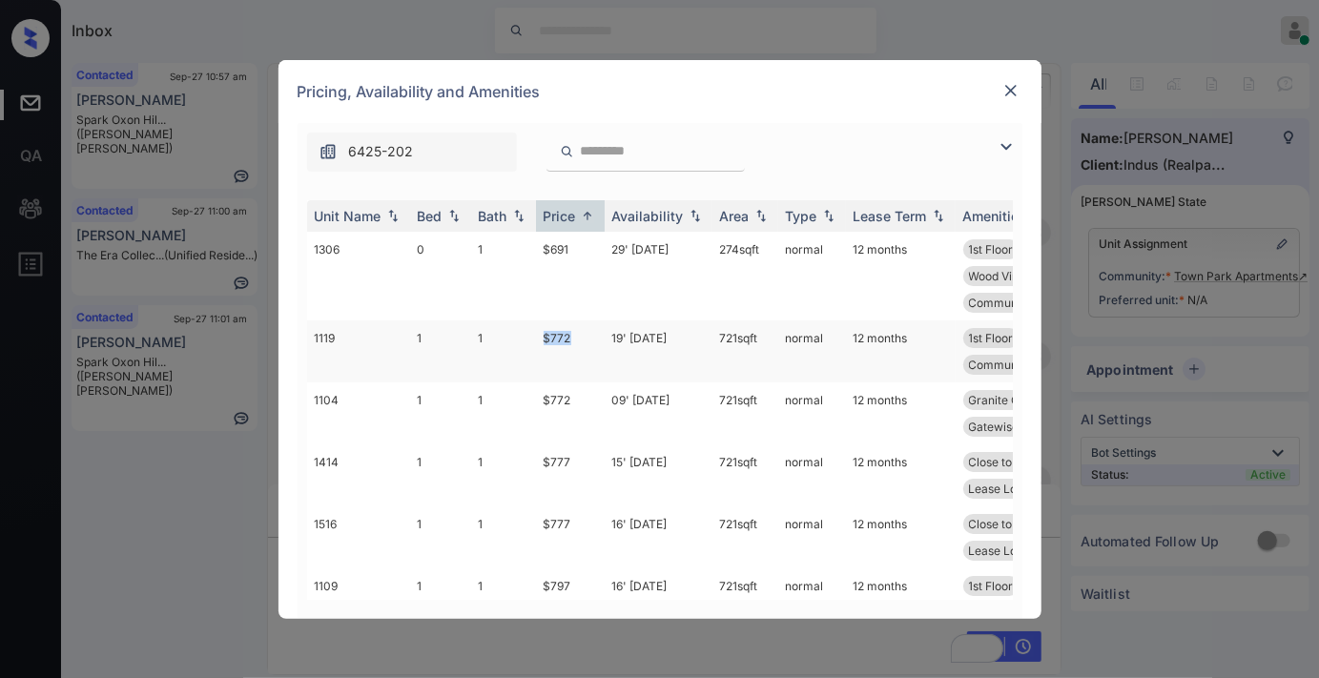
click at [572, 345] on td "$772" at bounding box center [570, 352] width 69 height 62
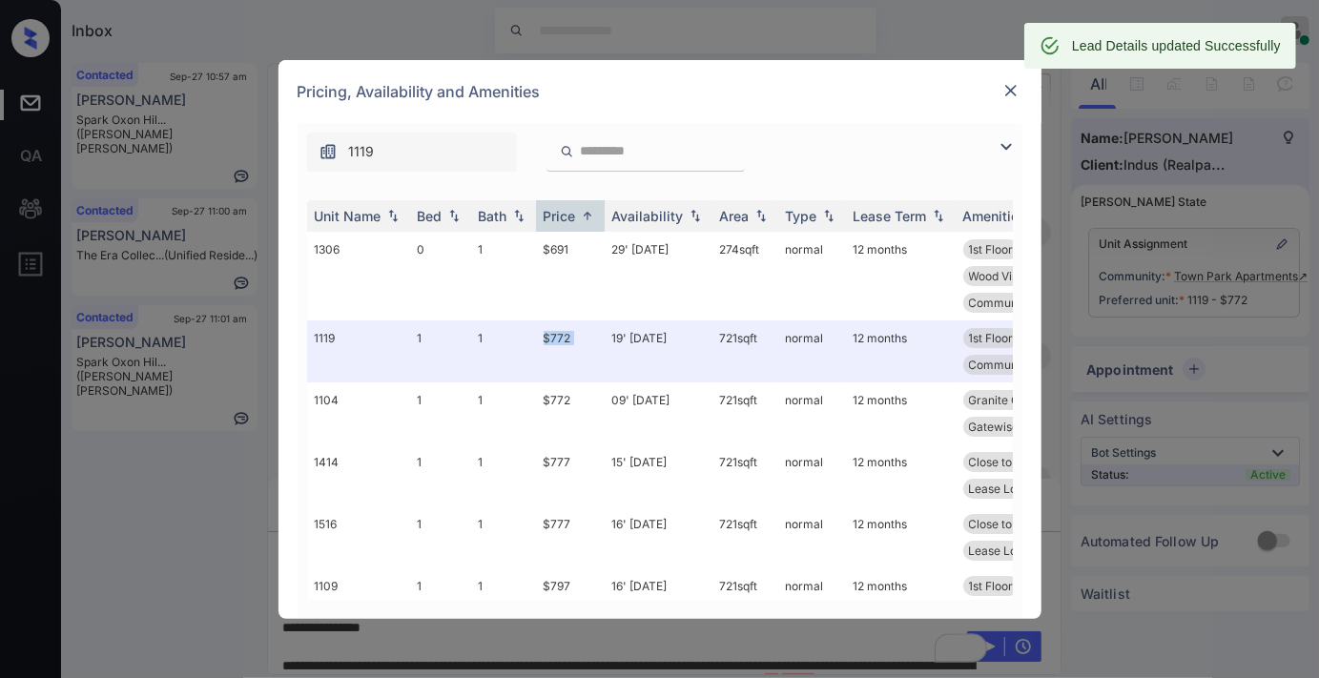
click at [1012, 90] on img at bounding box center [1011, 90] width 19 height 19
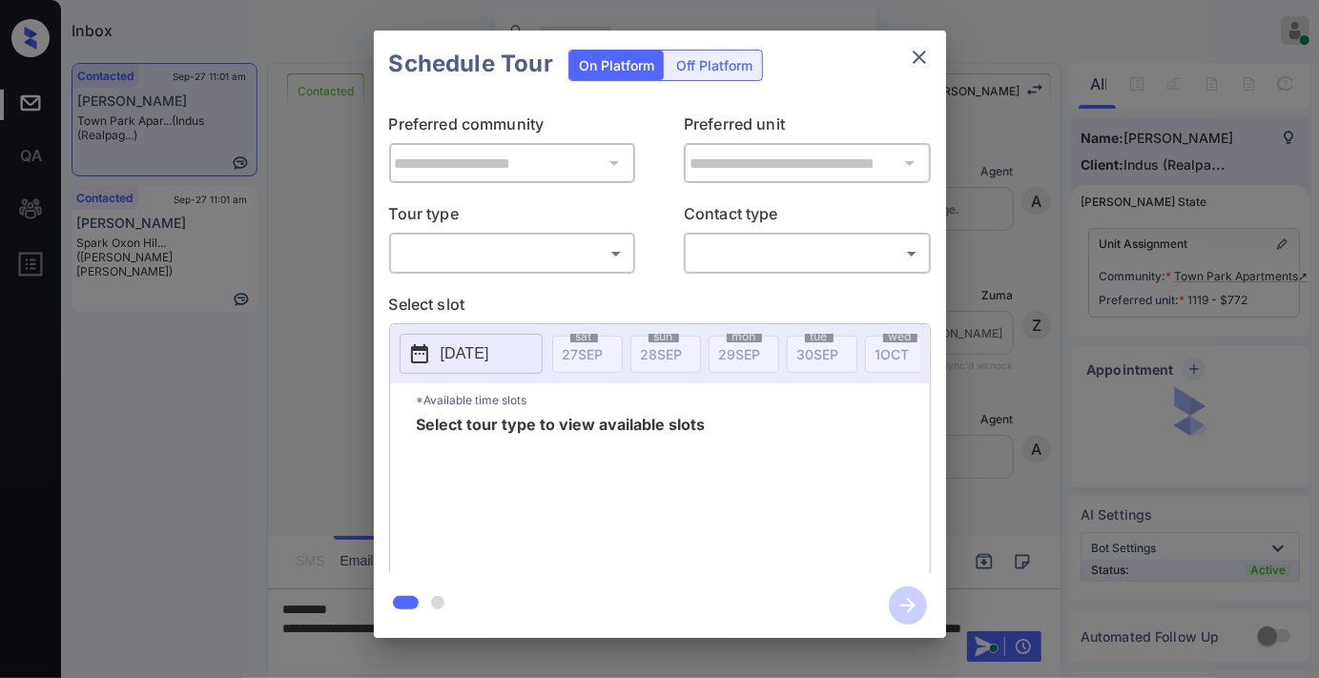
scroll to position [1188, 0]
click at [592, 268] on body "Inbox Samantha Soliven Online Set yourself offline Set yourself on break Profil…" at bounding box center [659, 339] width 1319 height 678
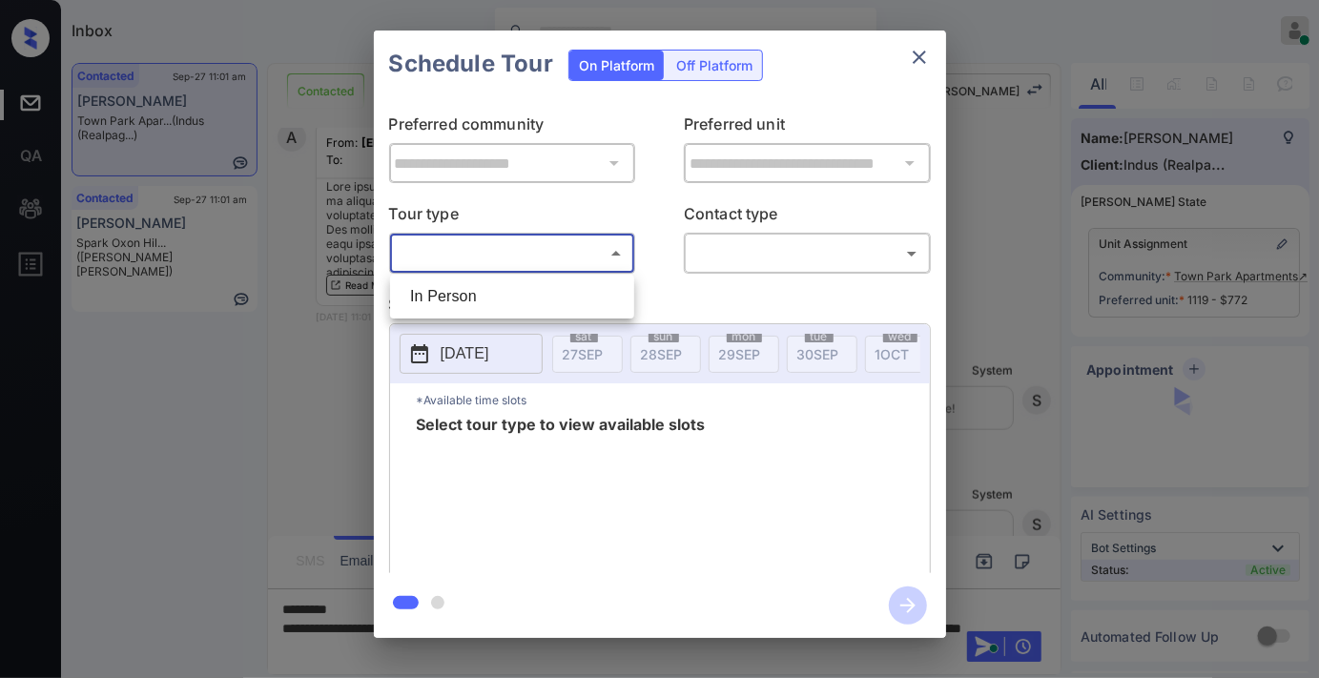
click at [584, 288] on li "In Person" at bounding box center [512, 296] width 235 height 34
type input "********"
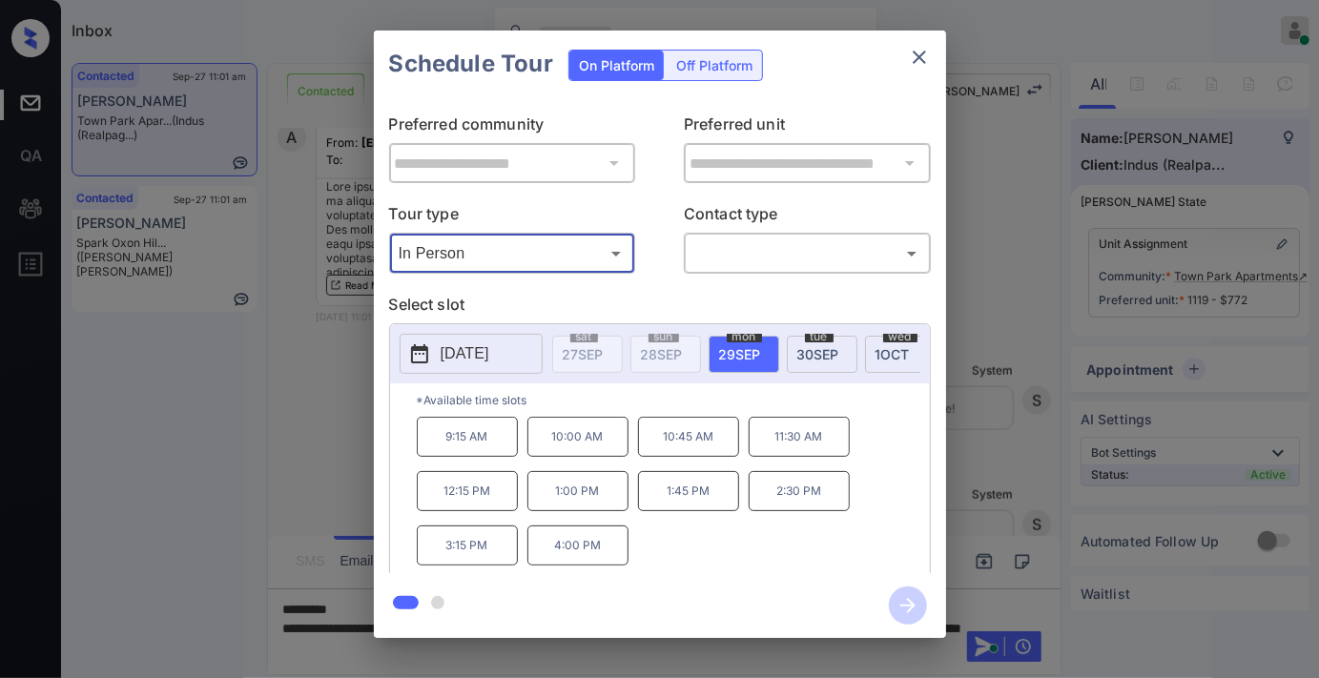
click at [925, 70] on button "close" at bounding box center [919, 57] width 38 height 38
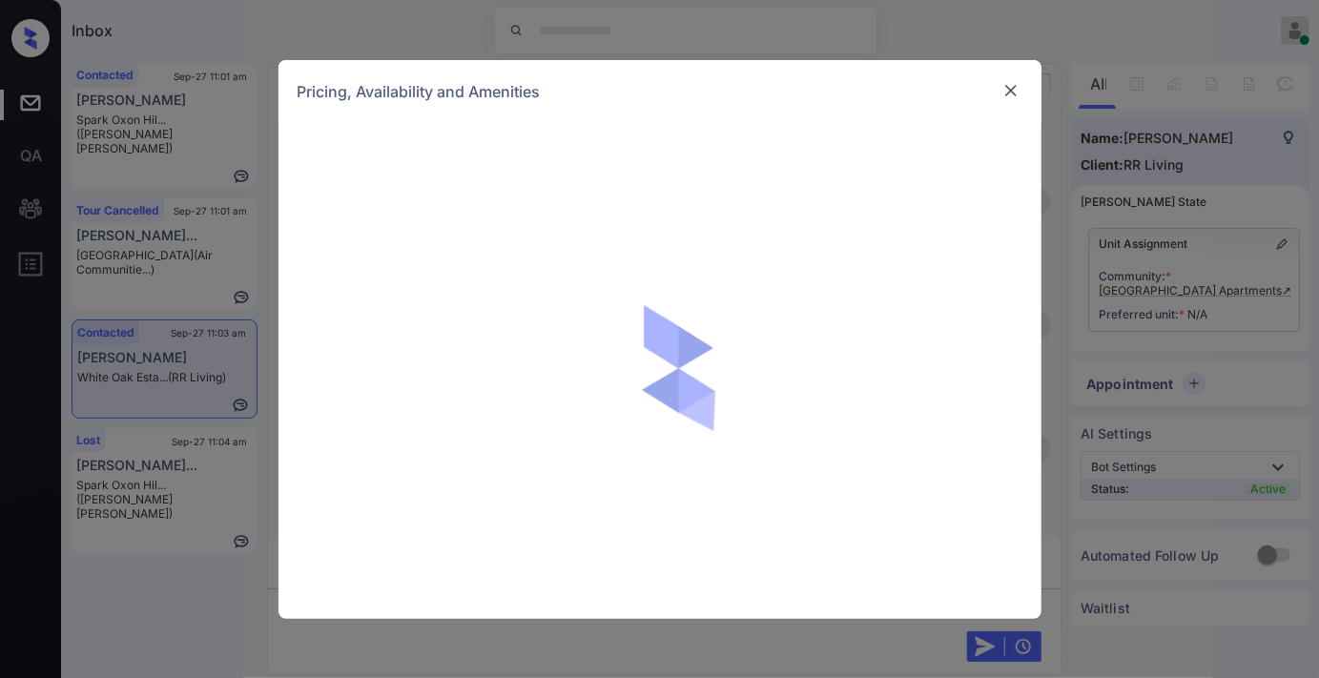
scroll to position [1349, 0]
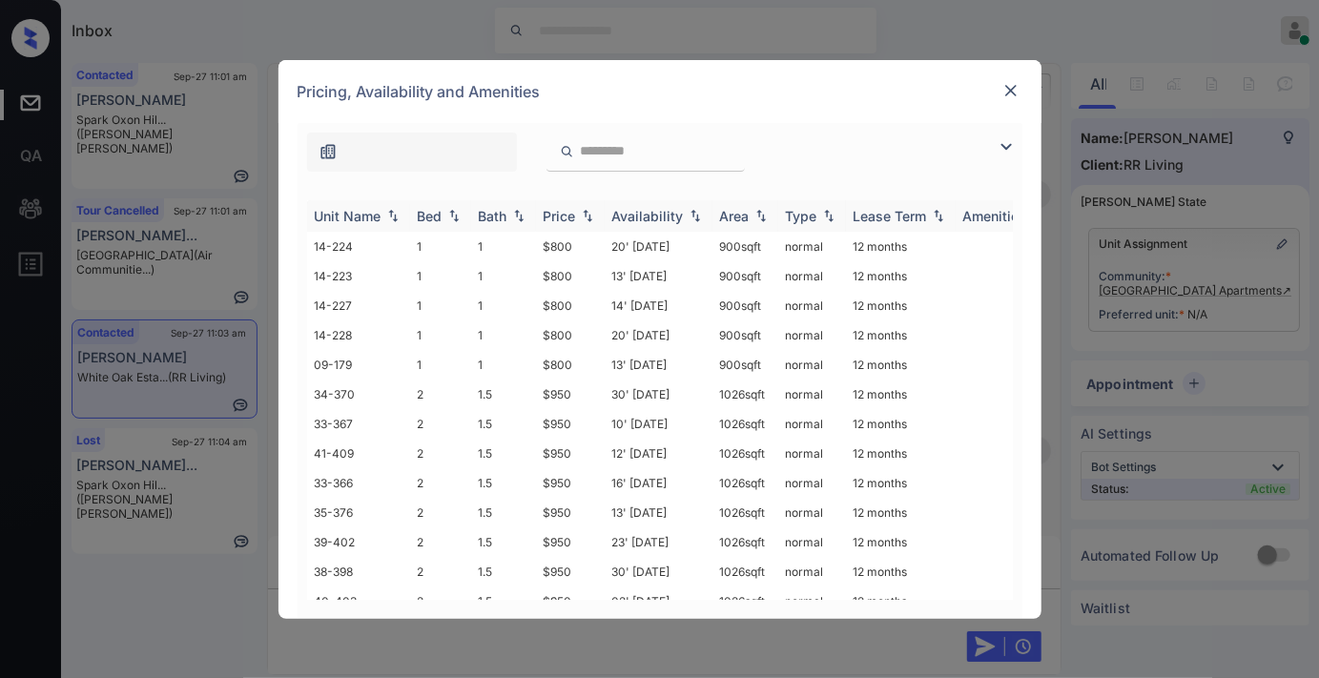
click at [582, 217] on img at bounding box center [587, 215] width 19 height 13
click at [580, 239] on td "$800" at bounding box center [570, 247] width 69 height 30
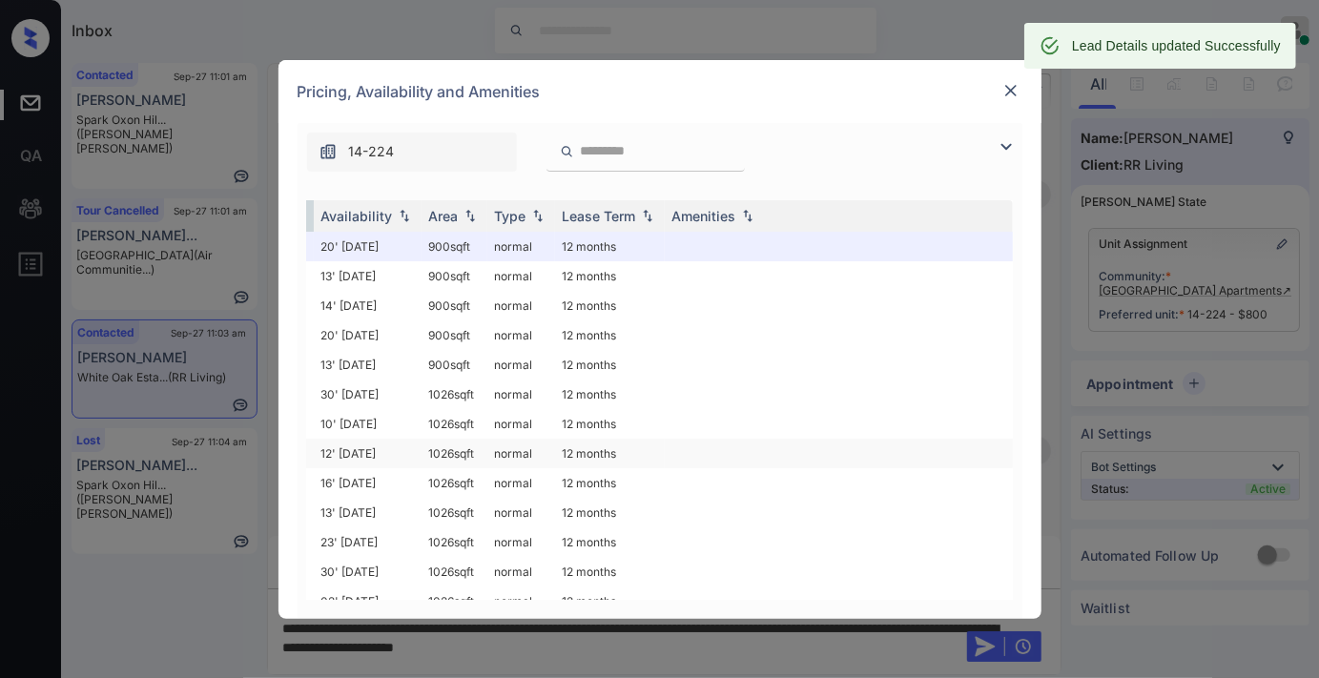
scroll to position [0, 0]
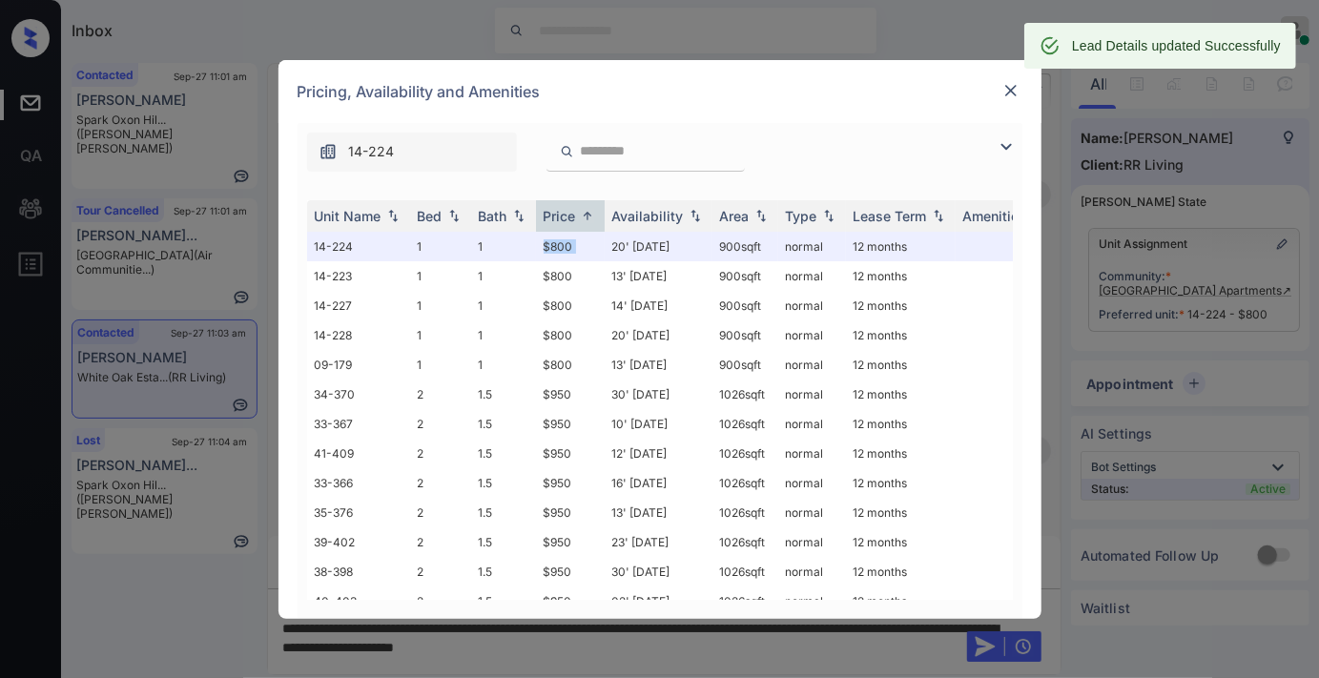
click at [1012, 84] on img at bounding box center [1011, 90] width 19 height 19
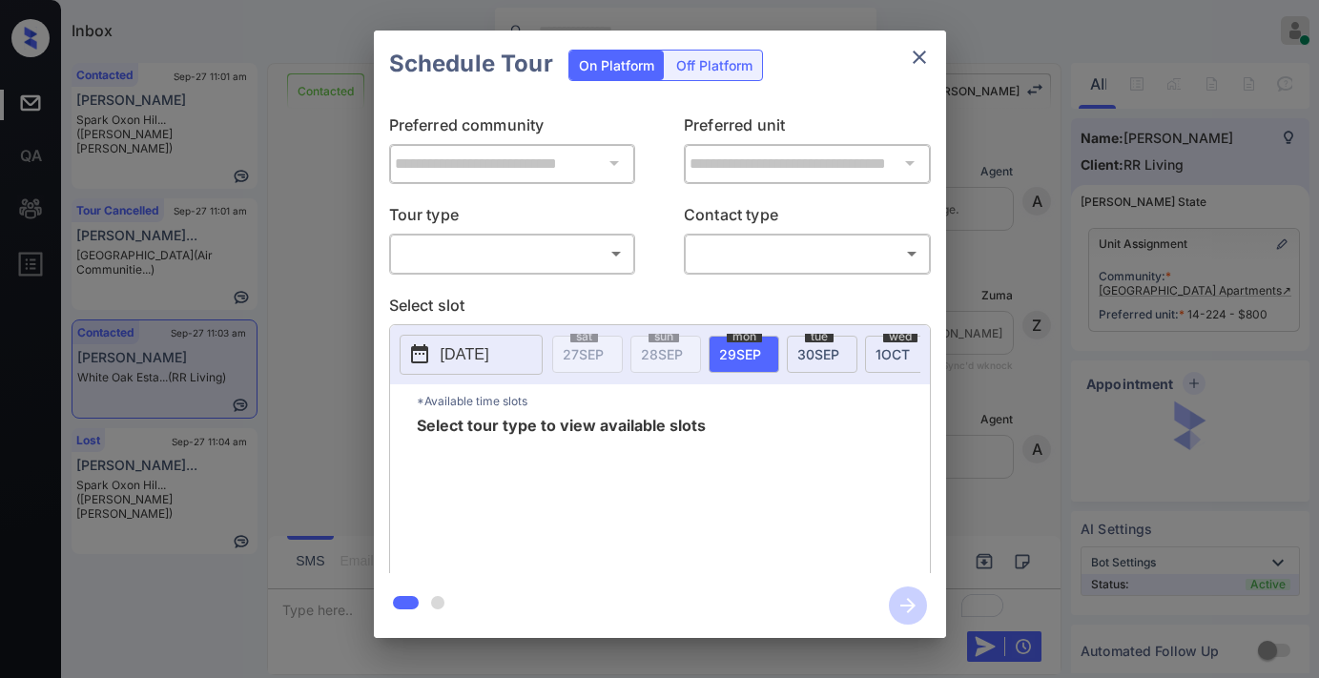
click at [560, 252] on body "Inbox [PERSON_NAME] Online Set yourself offline Set yourself on break Profile S…" at bounding box center [659, 339] width 1319 height 678
type input "********"
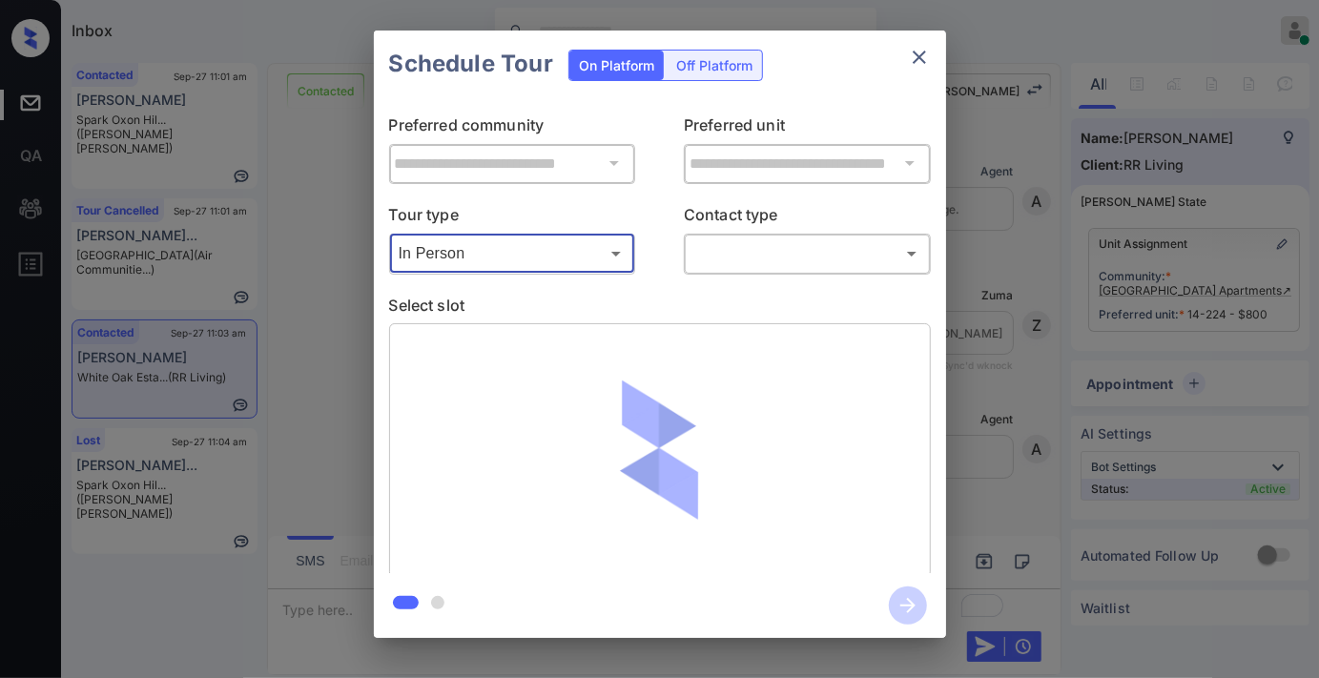
scroll to position [2850, 0]
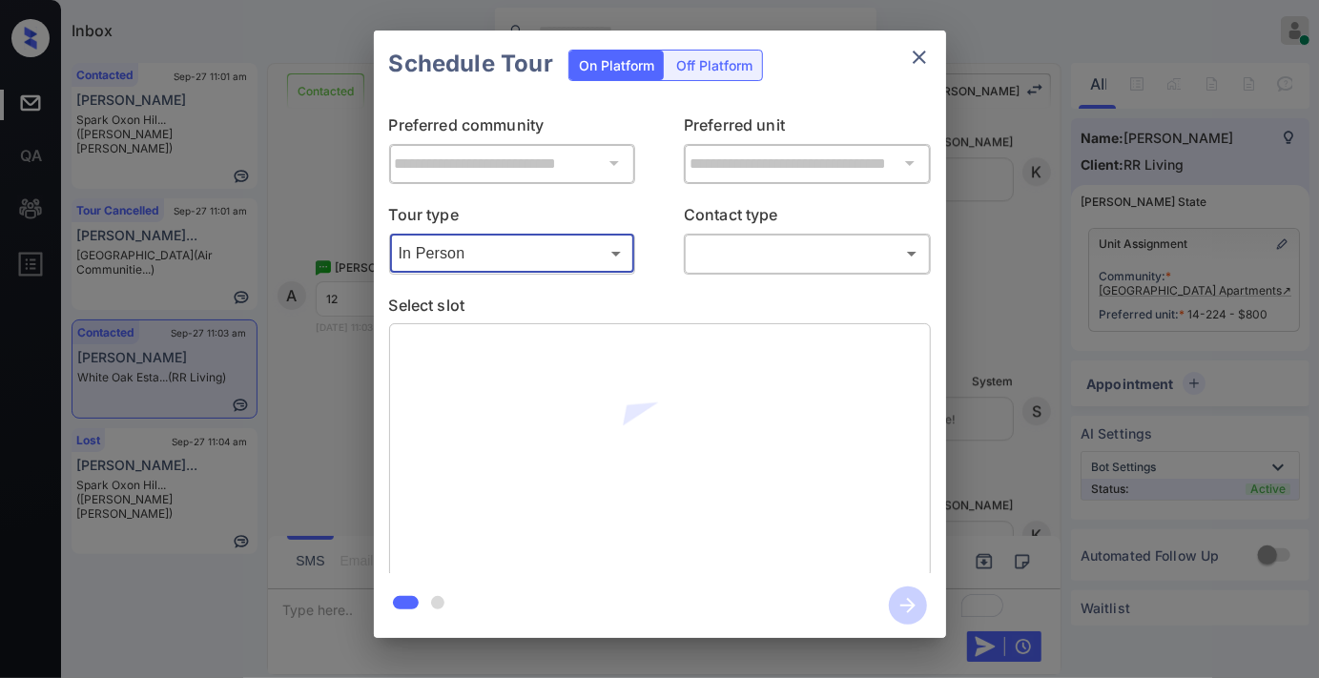
click at [736, 265] on body "Inbox [PERSON_NAME] Online Set yourself offline Set yourself on break Profile S…" at bounding box center [659, 339] width 1319 height 678
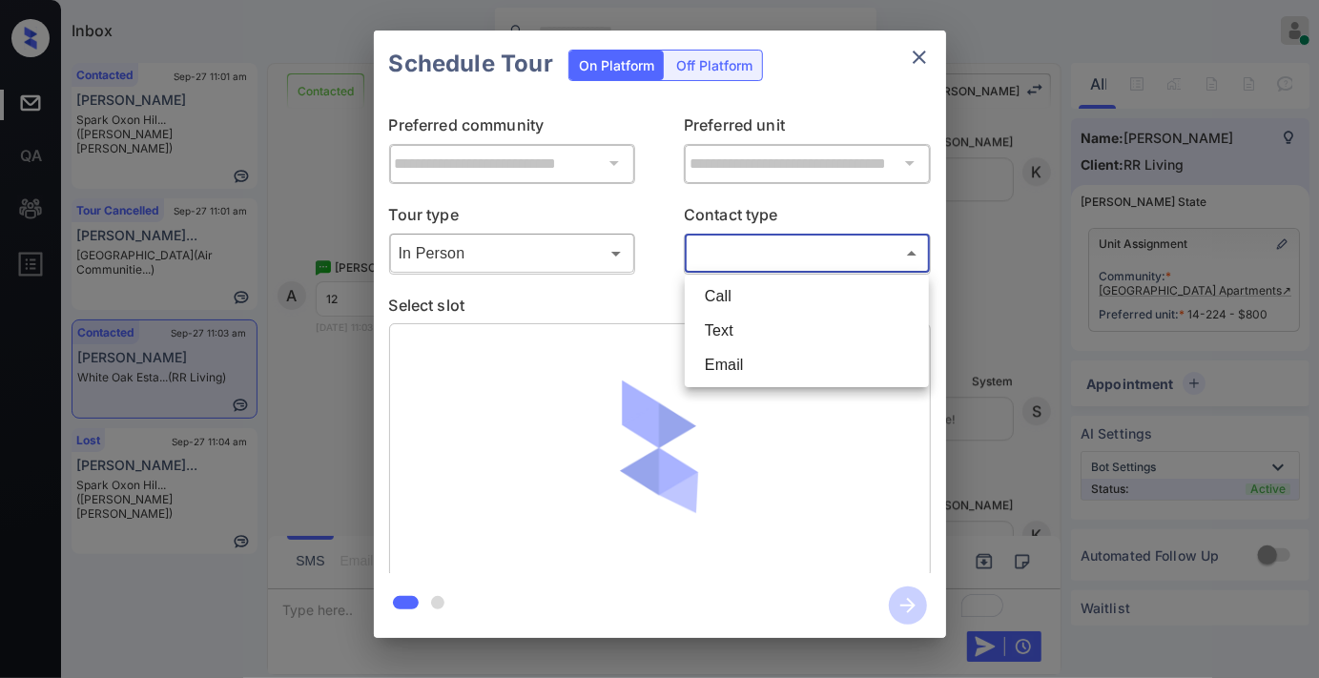
click at [740, 340] on li "Text" at bounding box center [807, 331] width 235 height 34
type input "****"
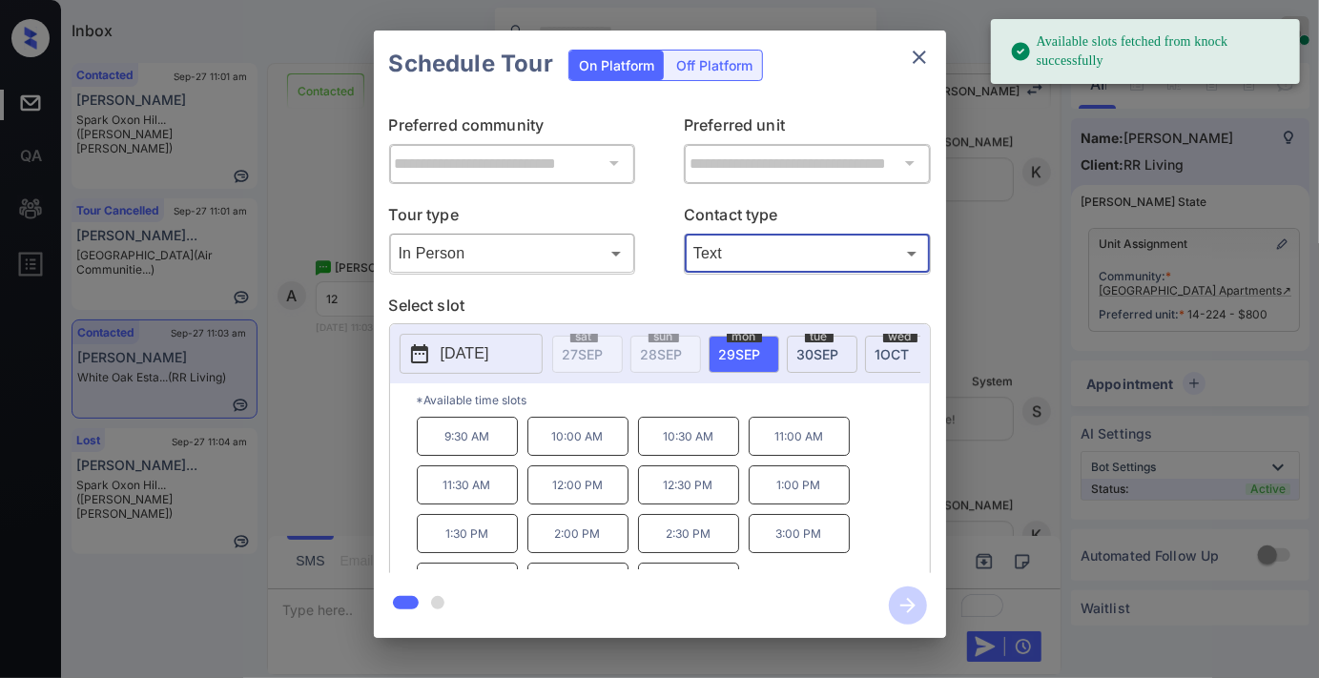
click at [489, 350] on p "[DATE]" at bounding box center [465, 353] width 49 height 23
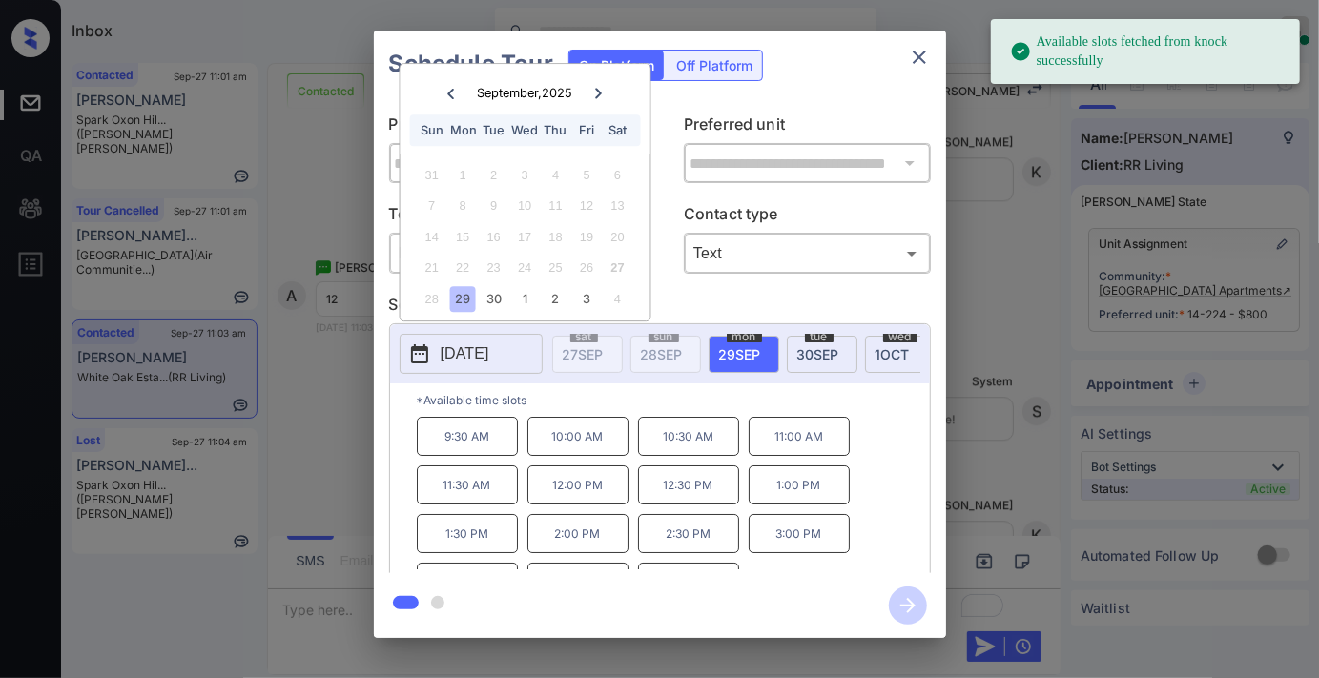
click at [602, 499] on p "12:00 PM" at bounding box center [577, 484] width 101 height 39
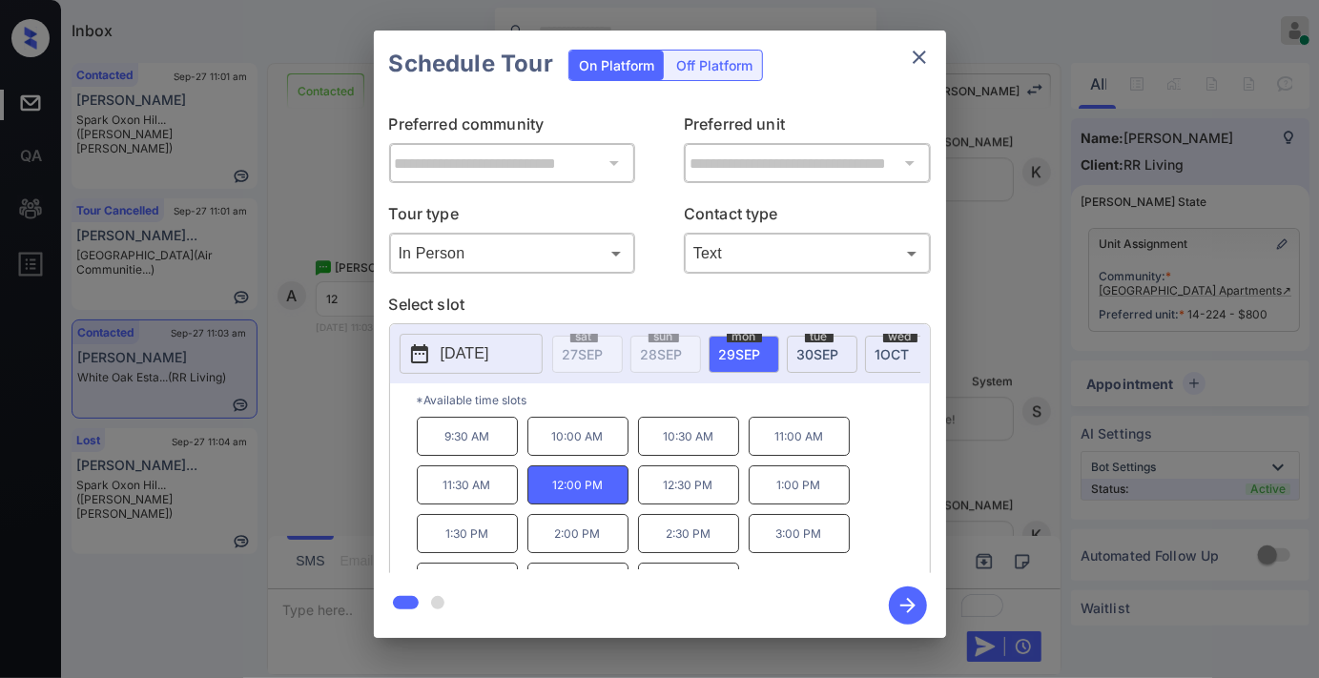
click at [914, 613] on icon "button" at bounding box center [908, 606] width 38 height 38
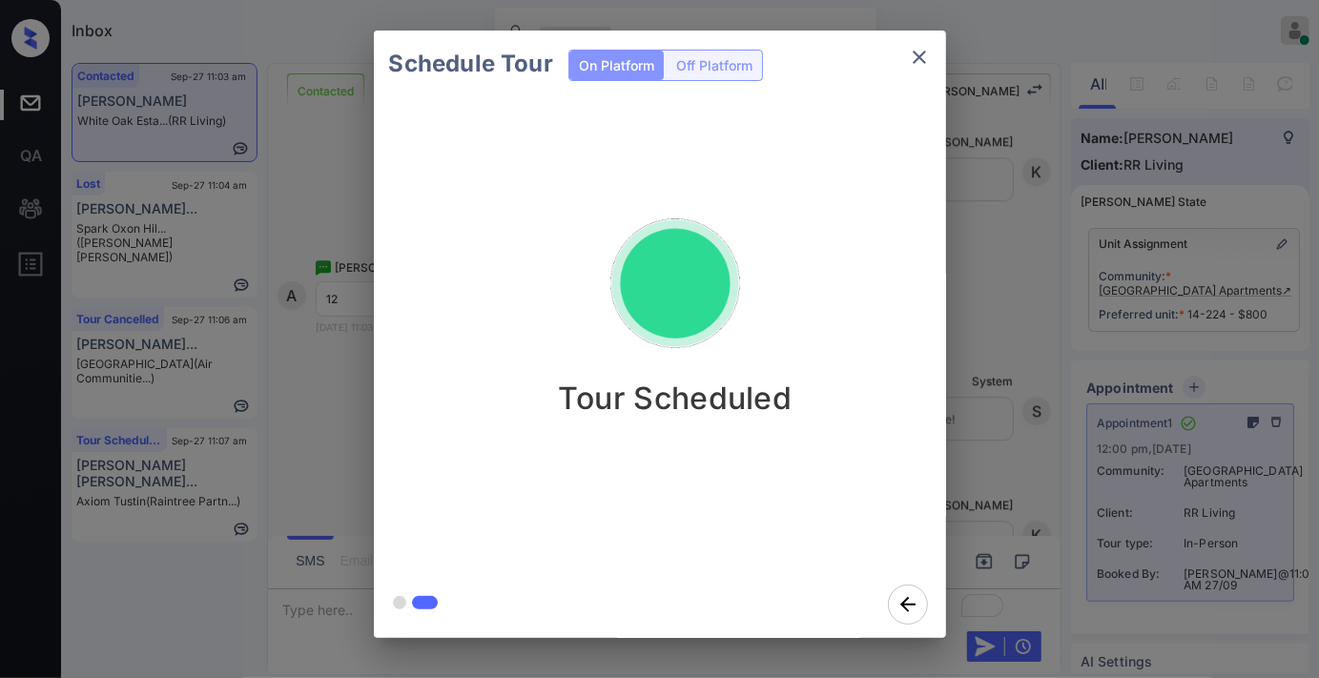
click at [921, 54] on icon "close" at bounding box center [919, 57] width 13 height 13
